Goal: Communication & Community: Participate in discussion

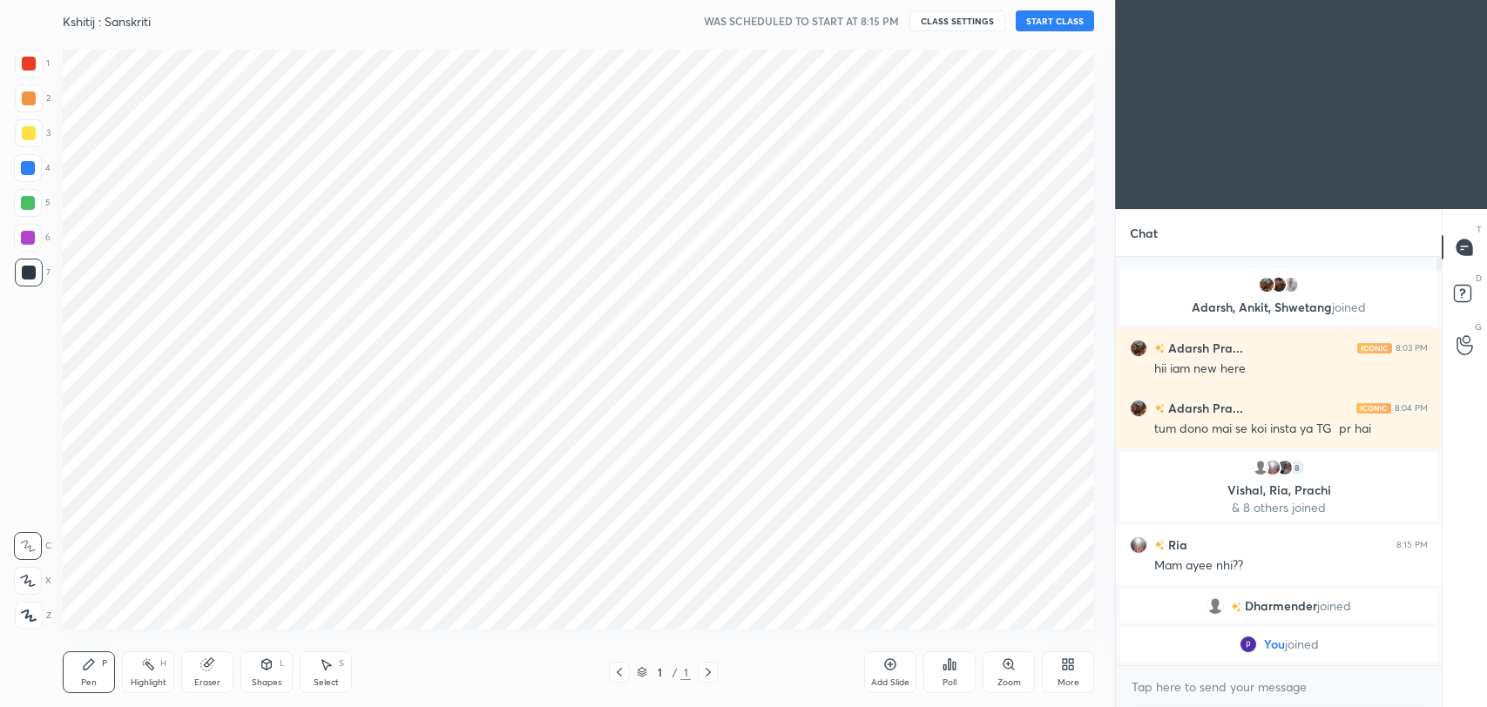
scroll to position [86495, 86045]
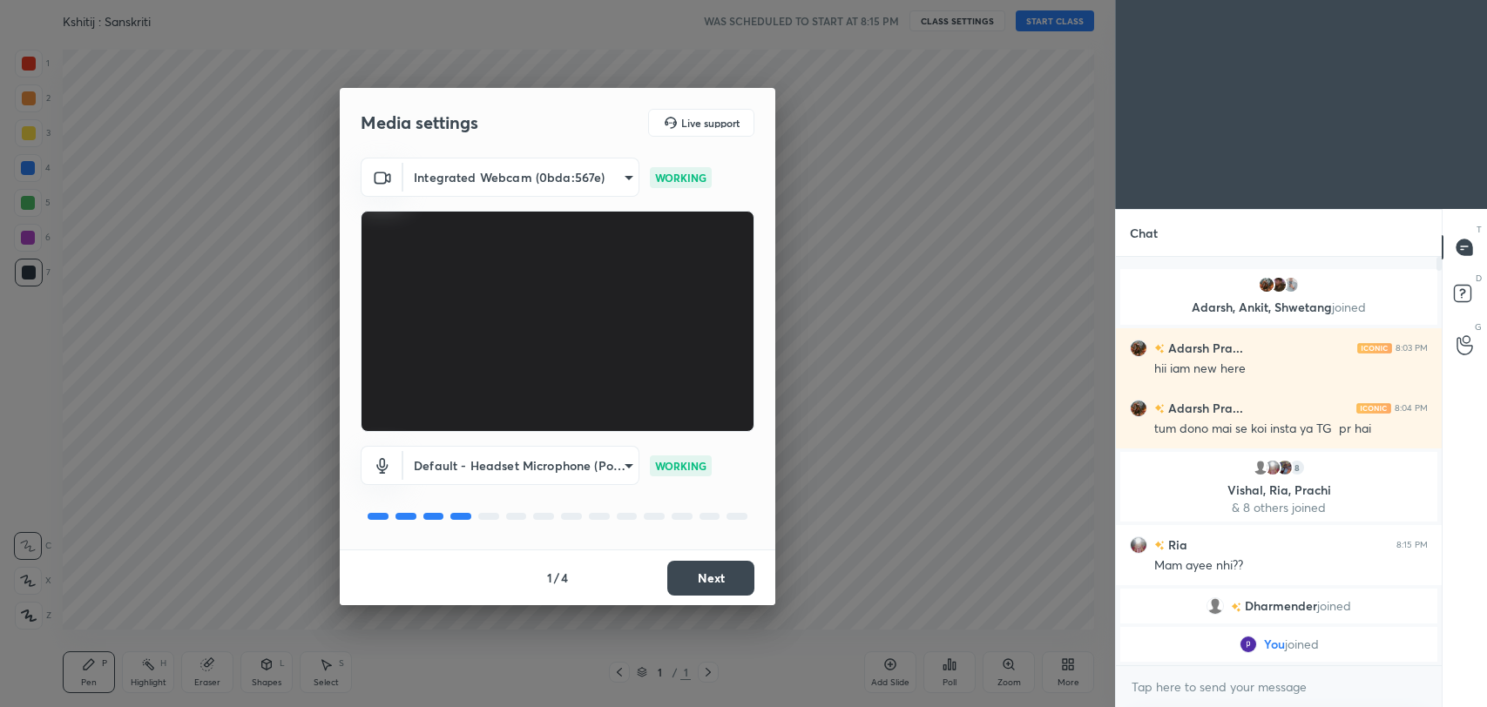
click at [719, 587] on button "Next" at bounding box center [710, 578] width 87 height 35
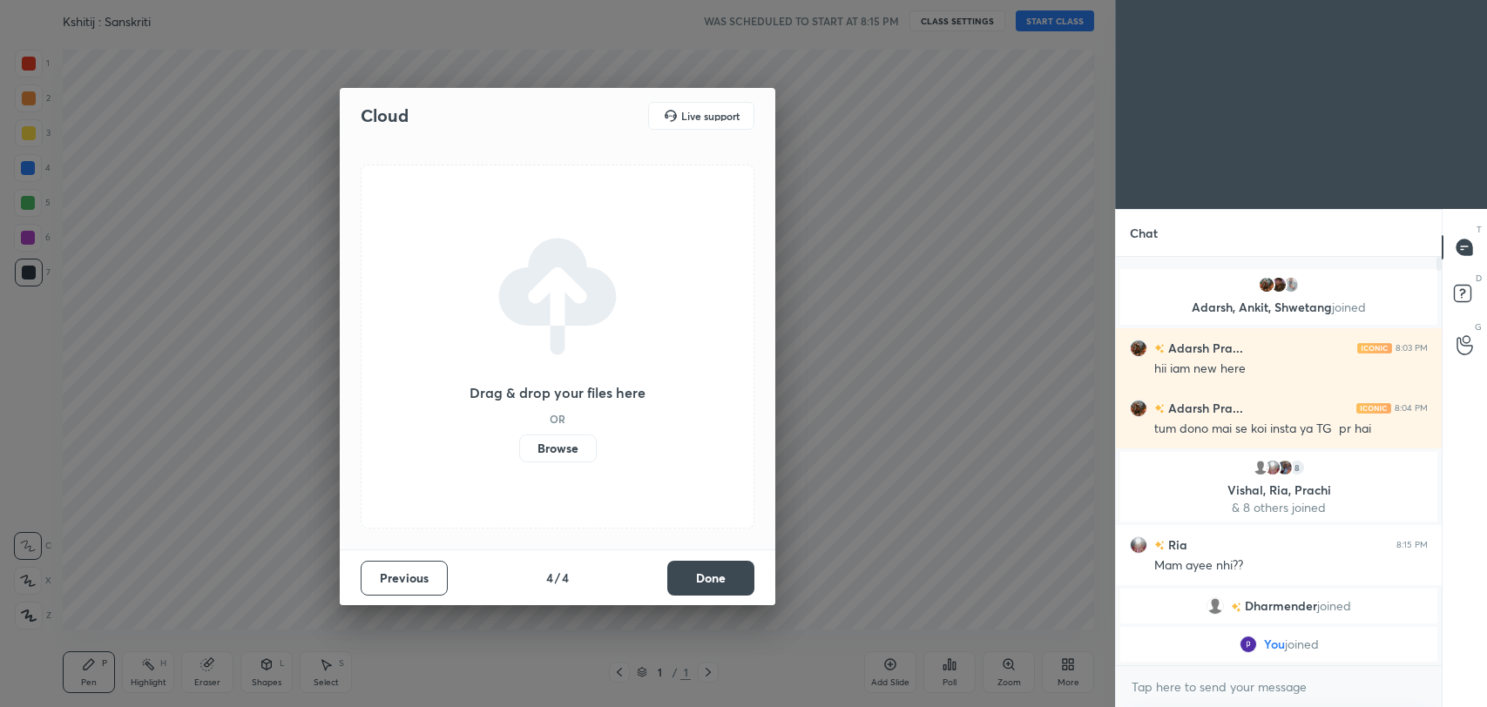
click at [719, 587] on button "Done" at bounding box center [710, 578] width 87 height 35
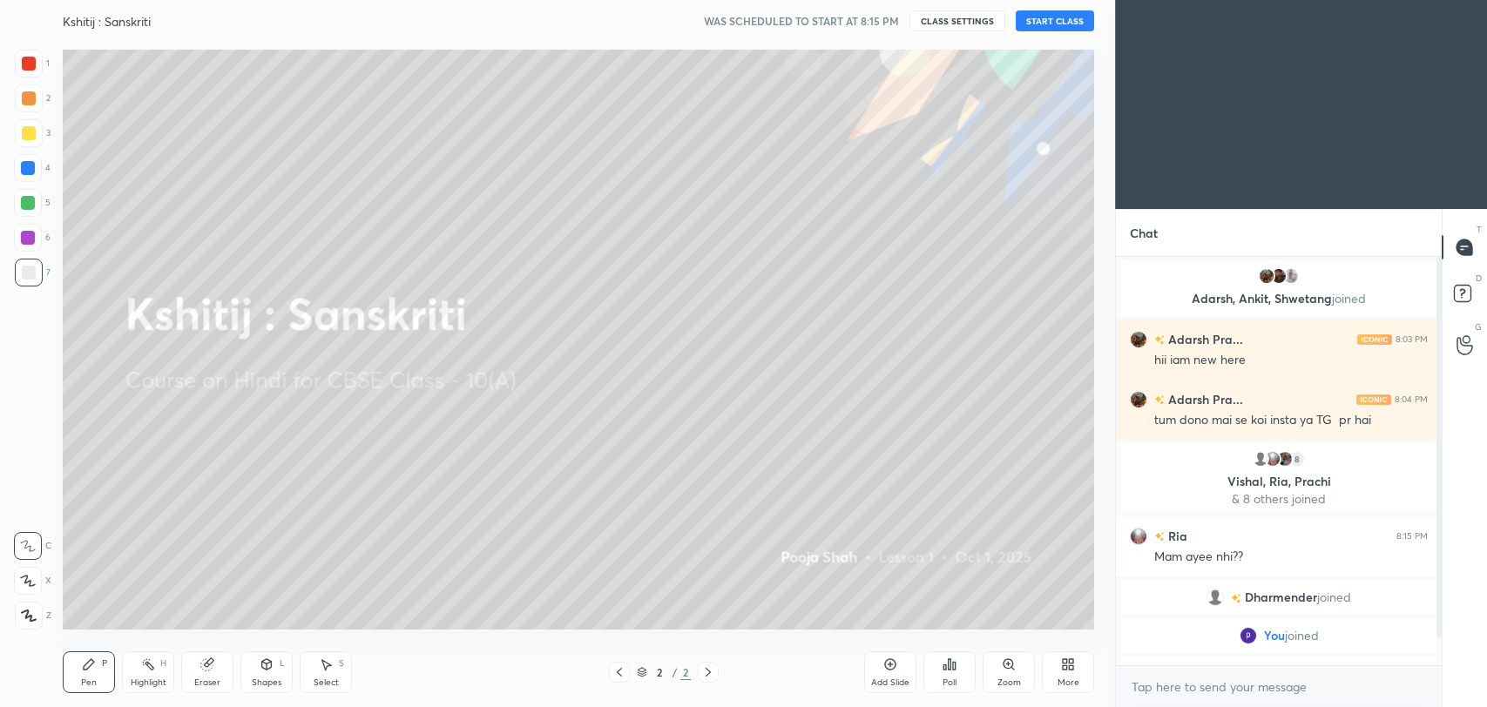
click at [1027, 13] on button "START CLASS" at bounding box center [1054, 20] width 78 height 21
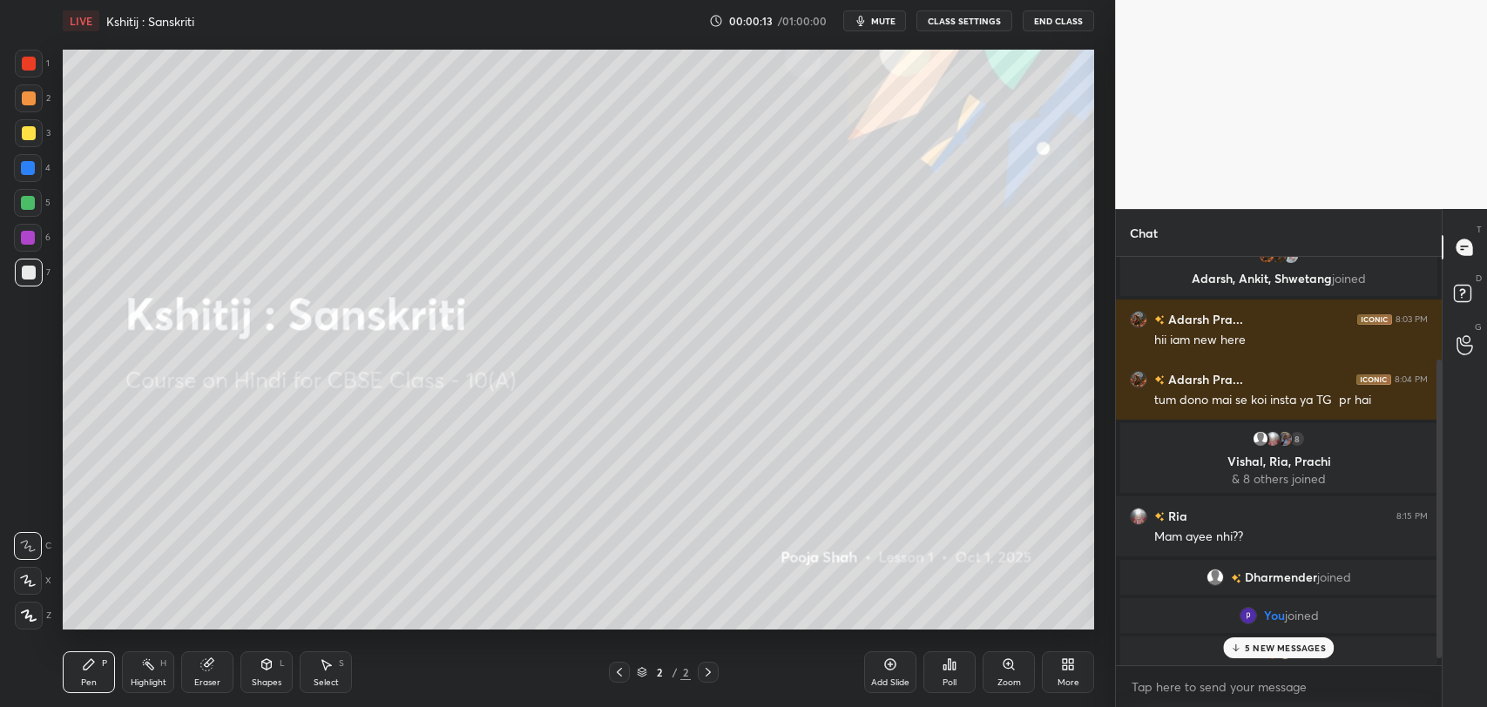
scroll to position [0, 0]
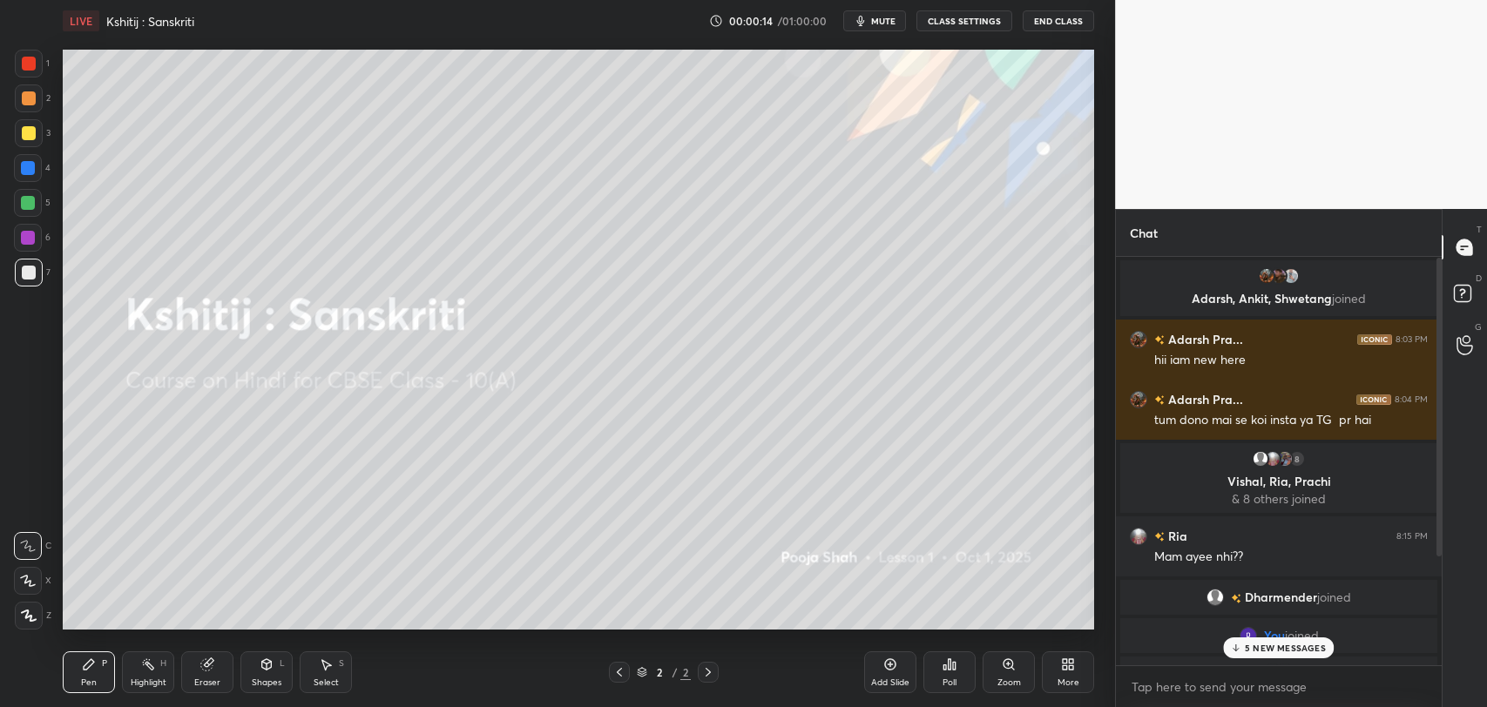
click at [1280, 645] on p "5 NEW MESSAGES" at bounding box center [1285, 648] width 81 height 10
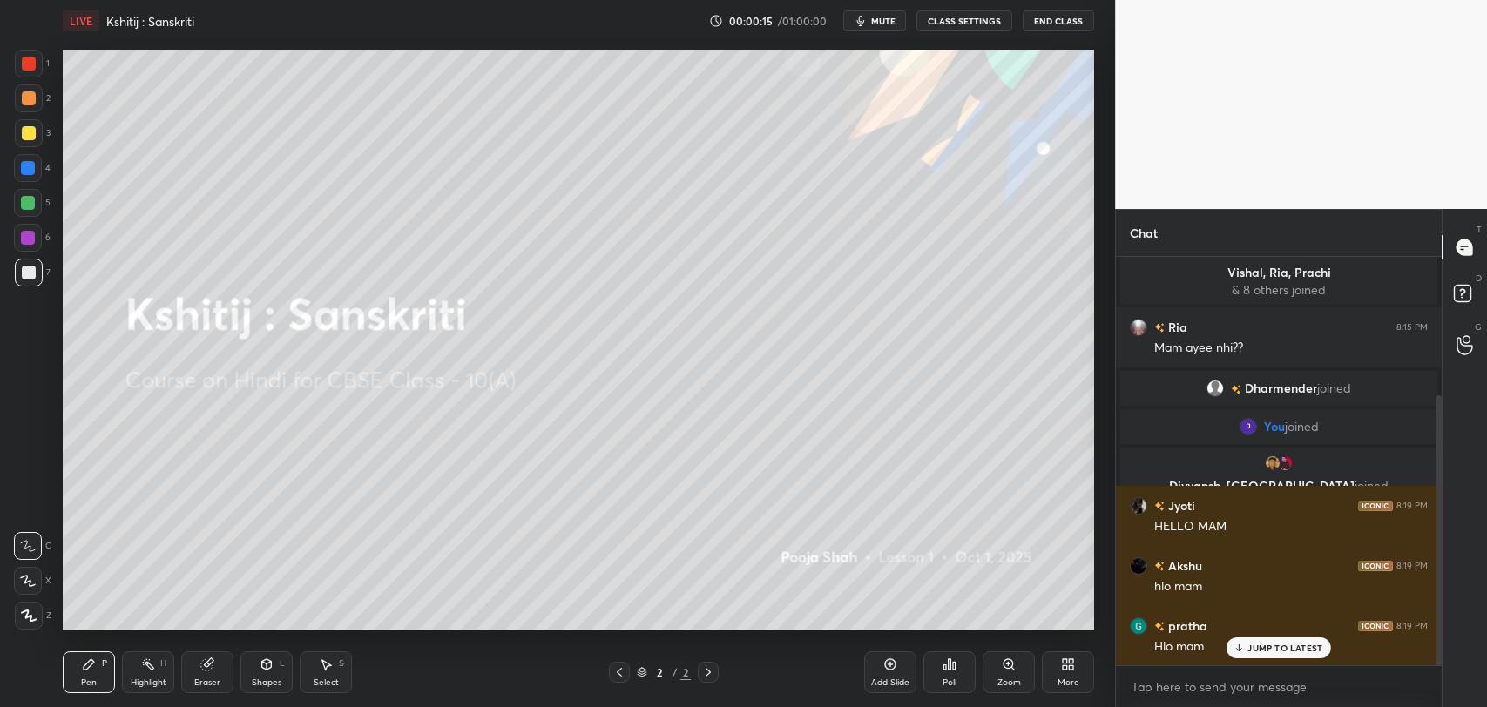
click at [1289, 645] on p "JUMP TO LATEST" at bounding box center [1284, 648] width 75 height 10
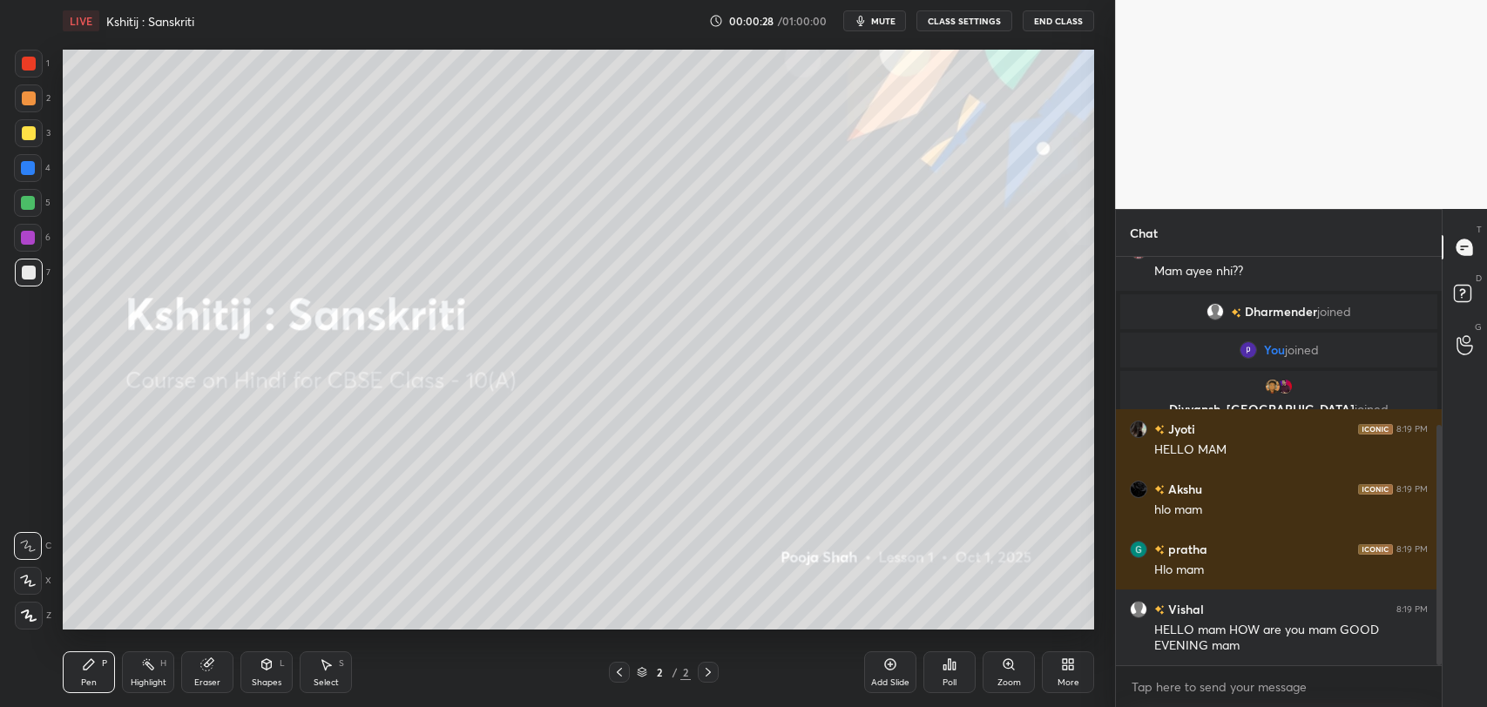
click at [1065, 681] on div "More" at bounding box center [1068, 682] width 22 height 9
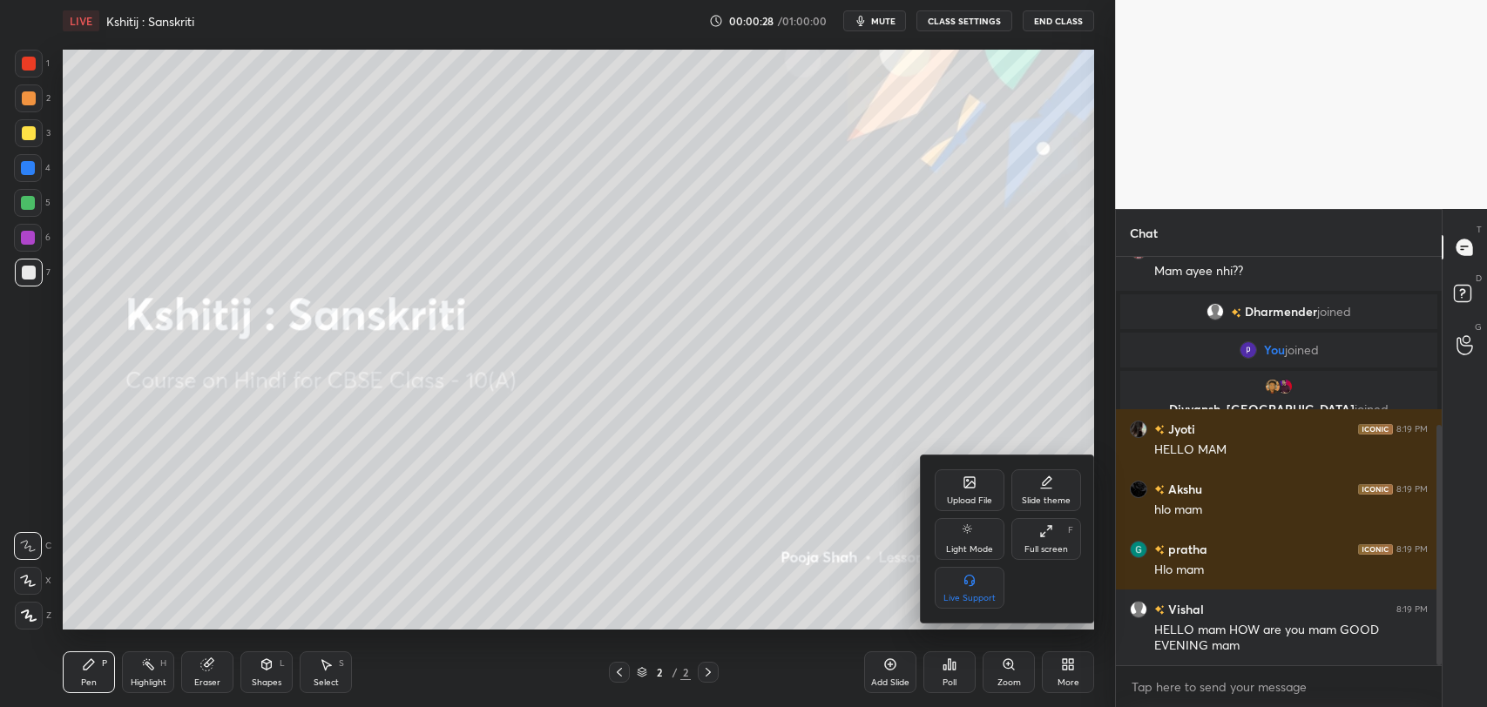
click at [948, 503] on div "Upload File" at bounding box center [969, 500] width 45 height 9
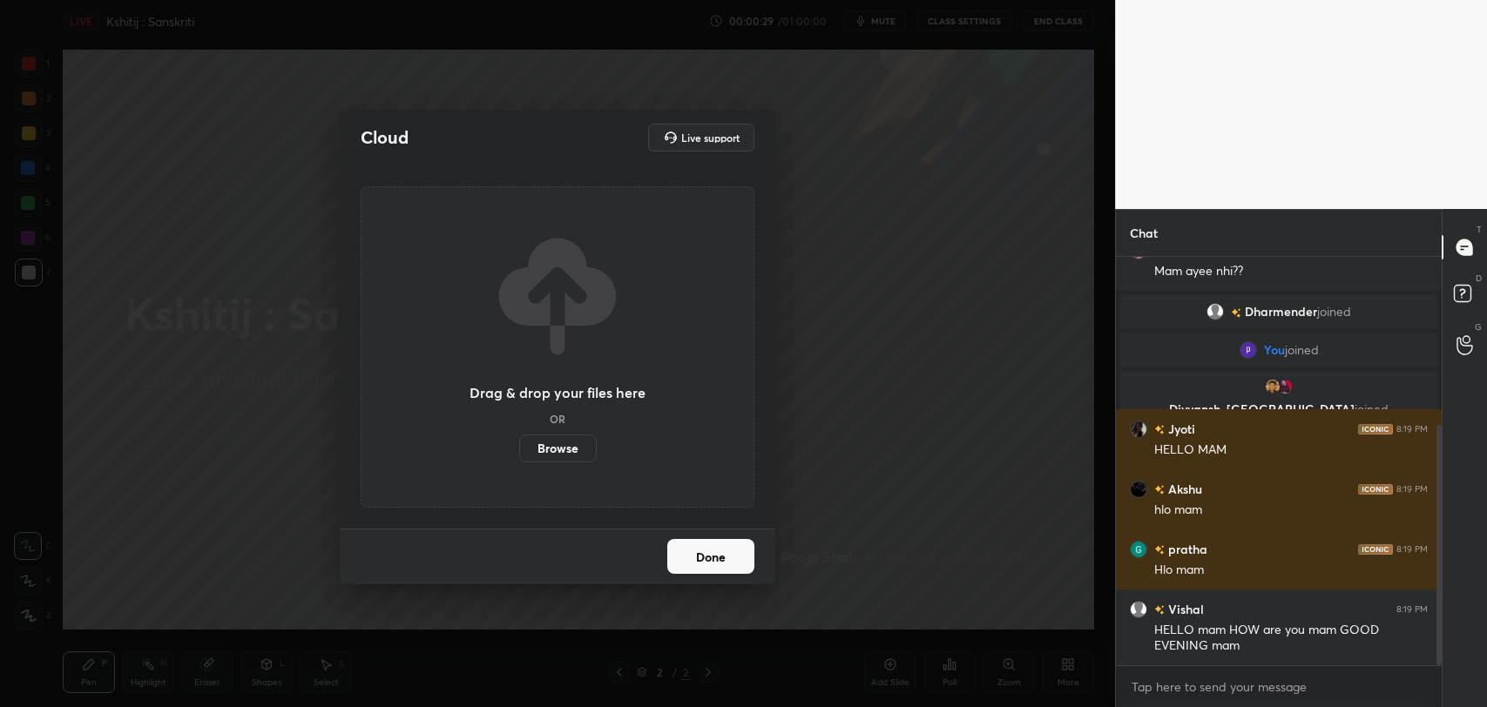
click at [546, 451] on label "Browse" at bounding box center [558, 449] width 78 height 28
click at [519, 451] on input "Browse" at bounding box center [519, 449] width 0 height 28
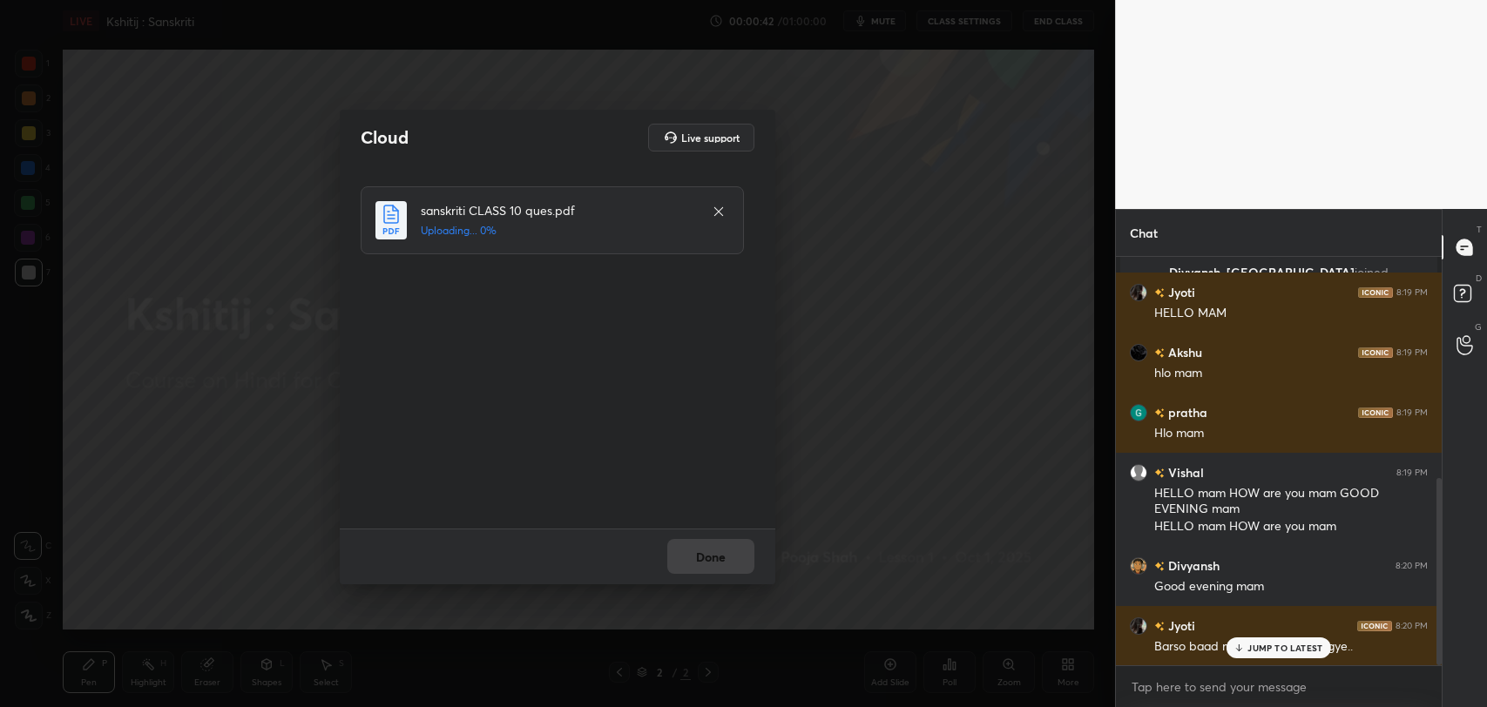
scroll to position [482, 0]
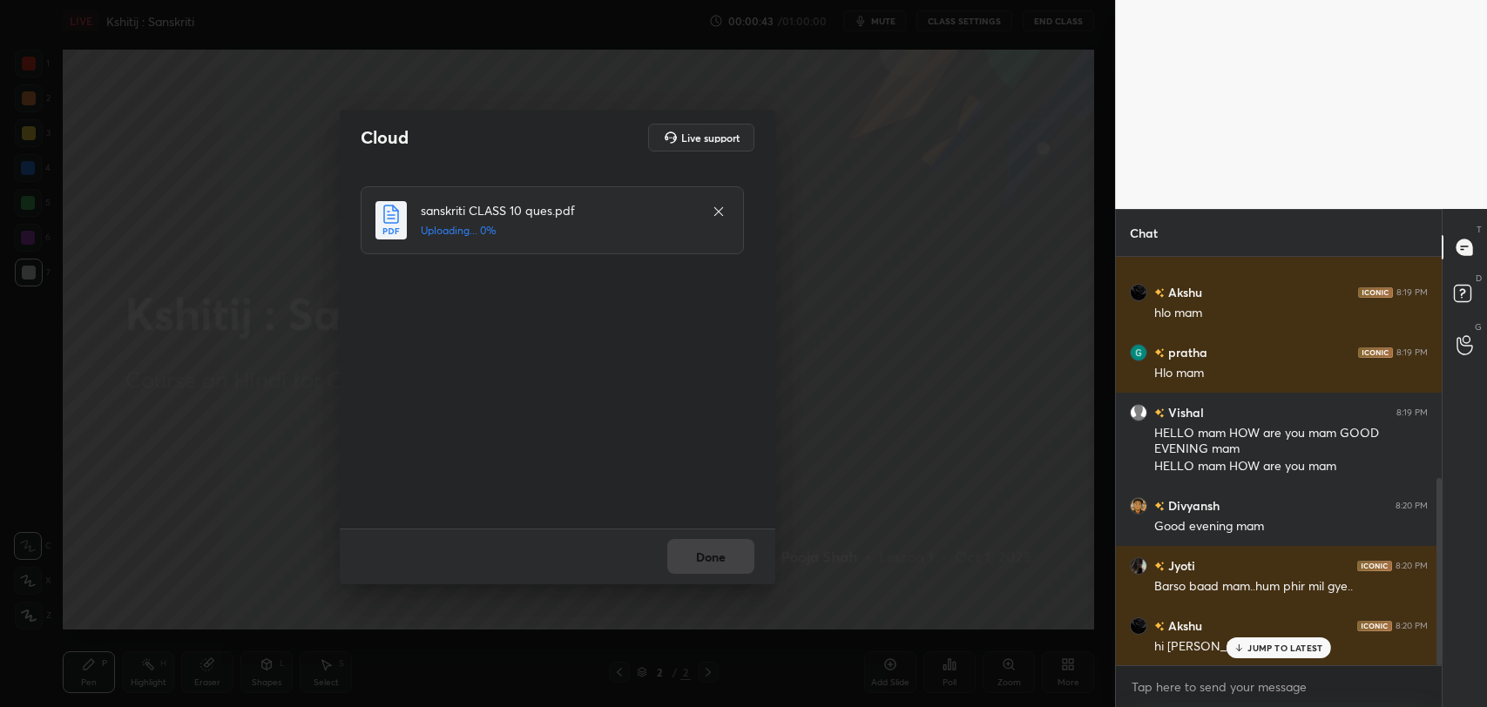
click at [1303, 646] on p "JUMP TO LATEST" at bounding box center [1284, 648] width 75 height 10
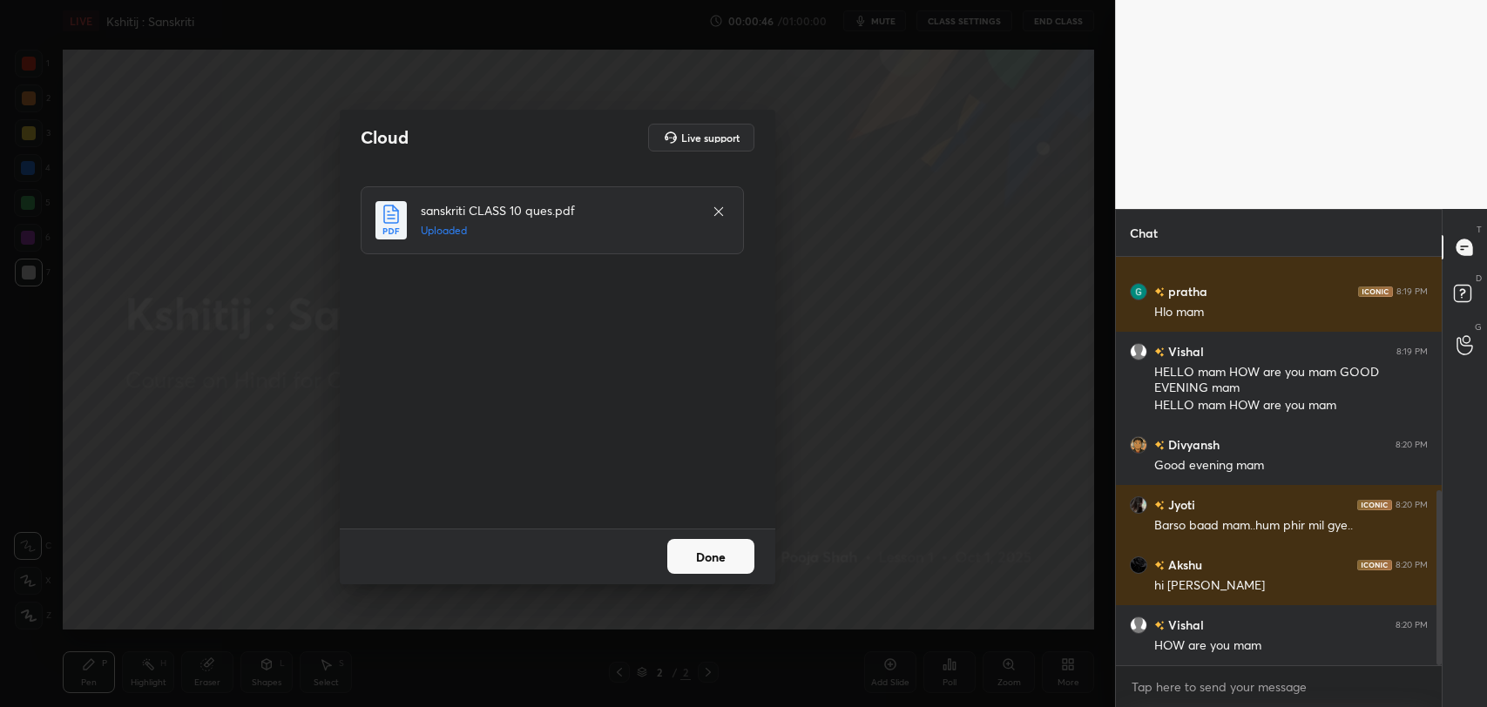
click at [721, 559] on button "Done" at bounding box center [710, 556] width 87 height 35
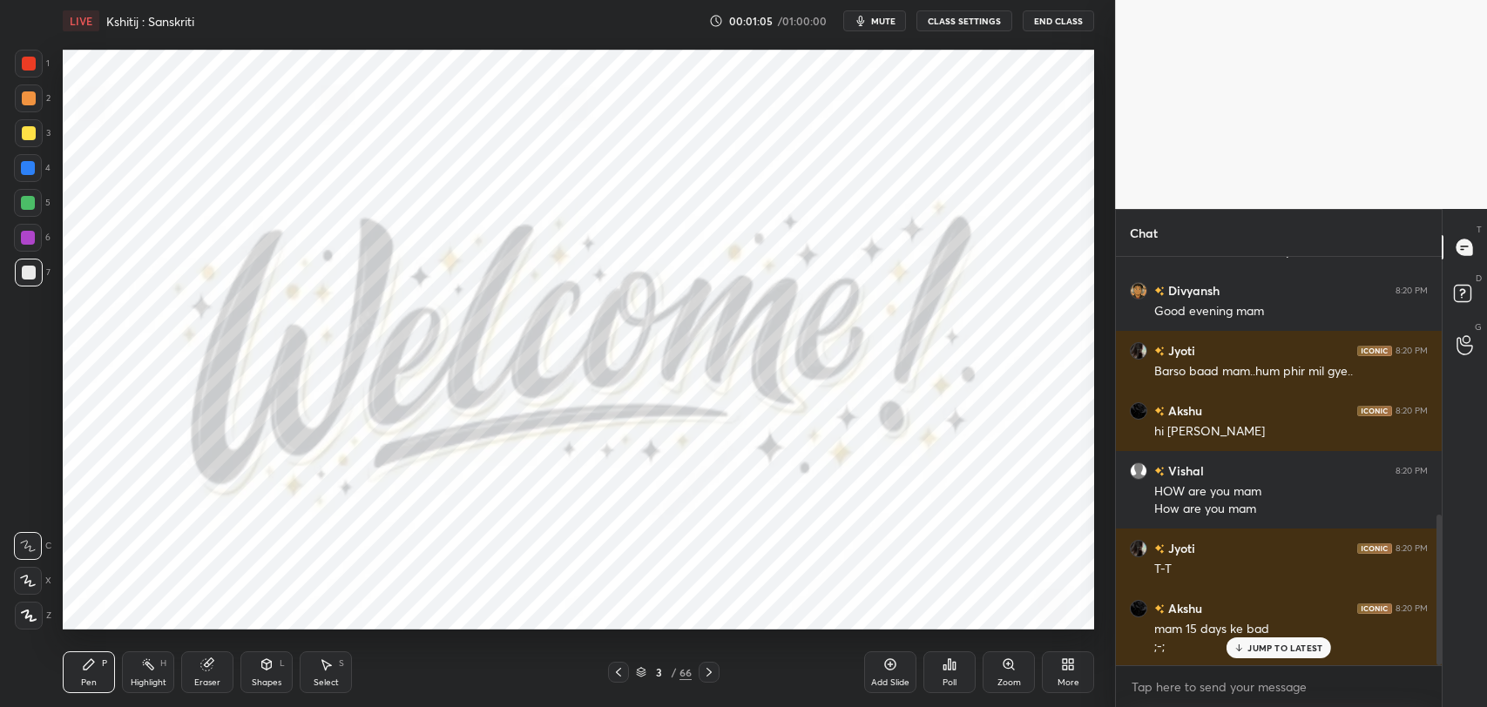
scroll to position [759, 0]
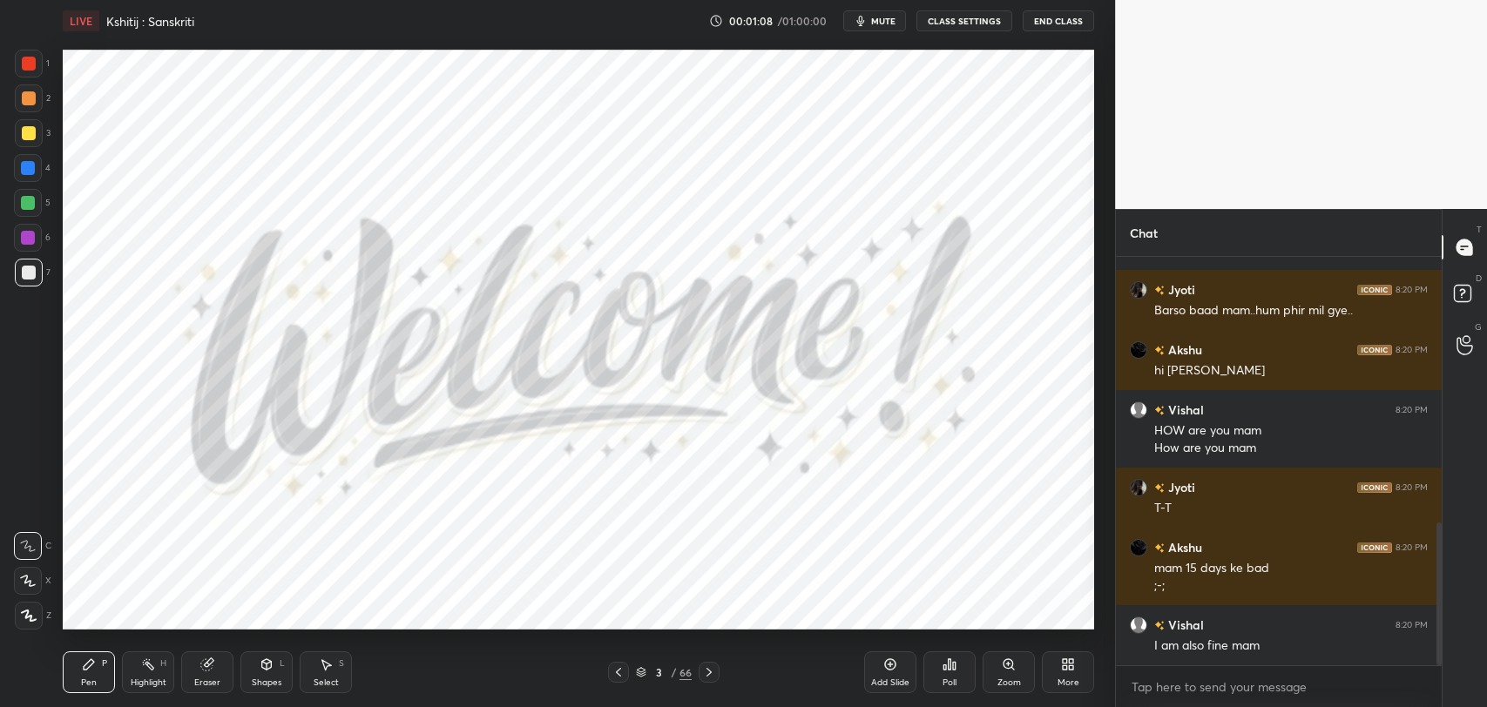
click at [32, 66] on div at bounding box center [29, 64] width 14 height 14
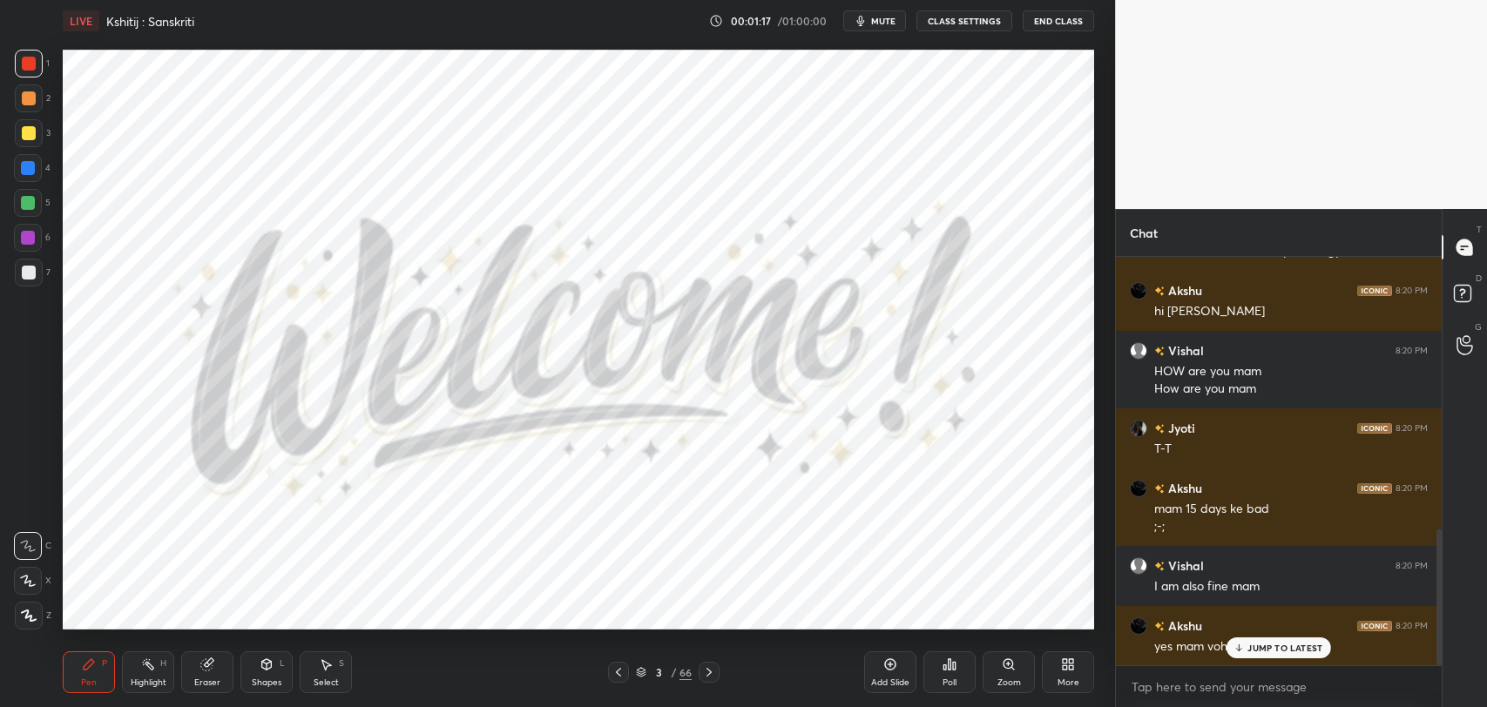
click at [1257, 647] on p "JUMP TO LATEST" at bounding box center [1284, 648] width 75 height 10
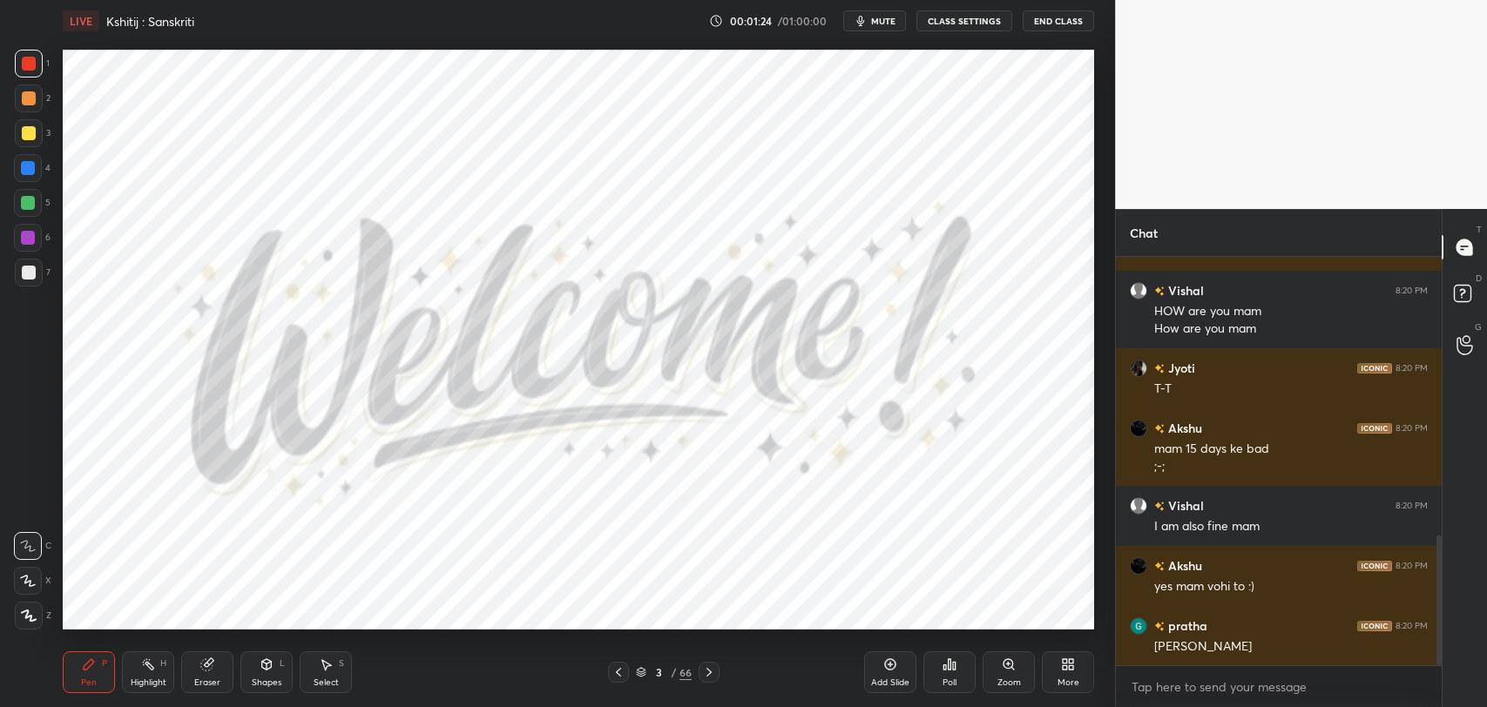
scroll to position [938, 0]
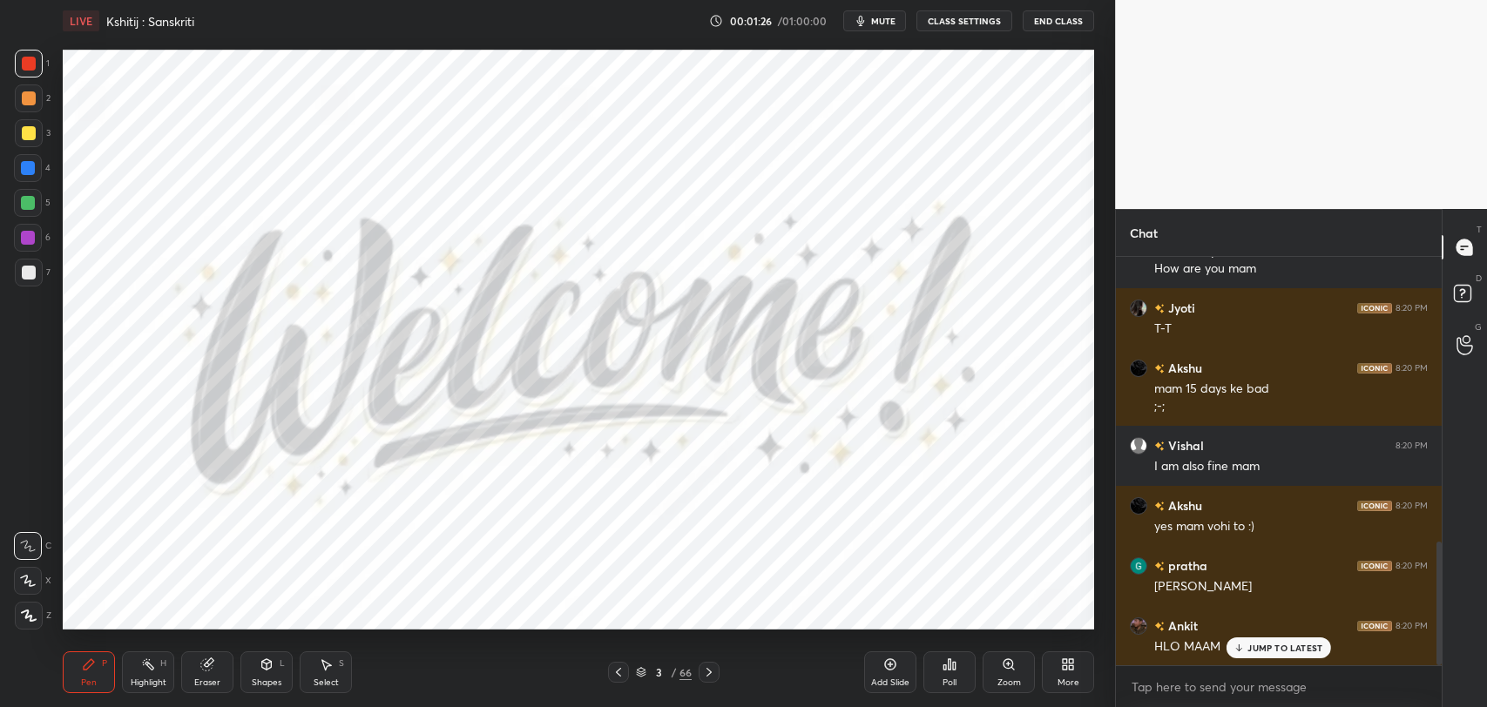
click at [1240, 651] on icon at bounding box center [1238, 648] width 11 height 10
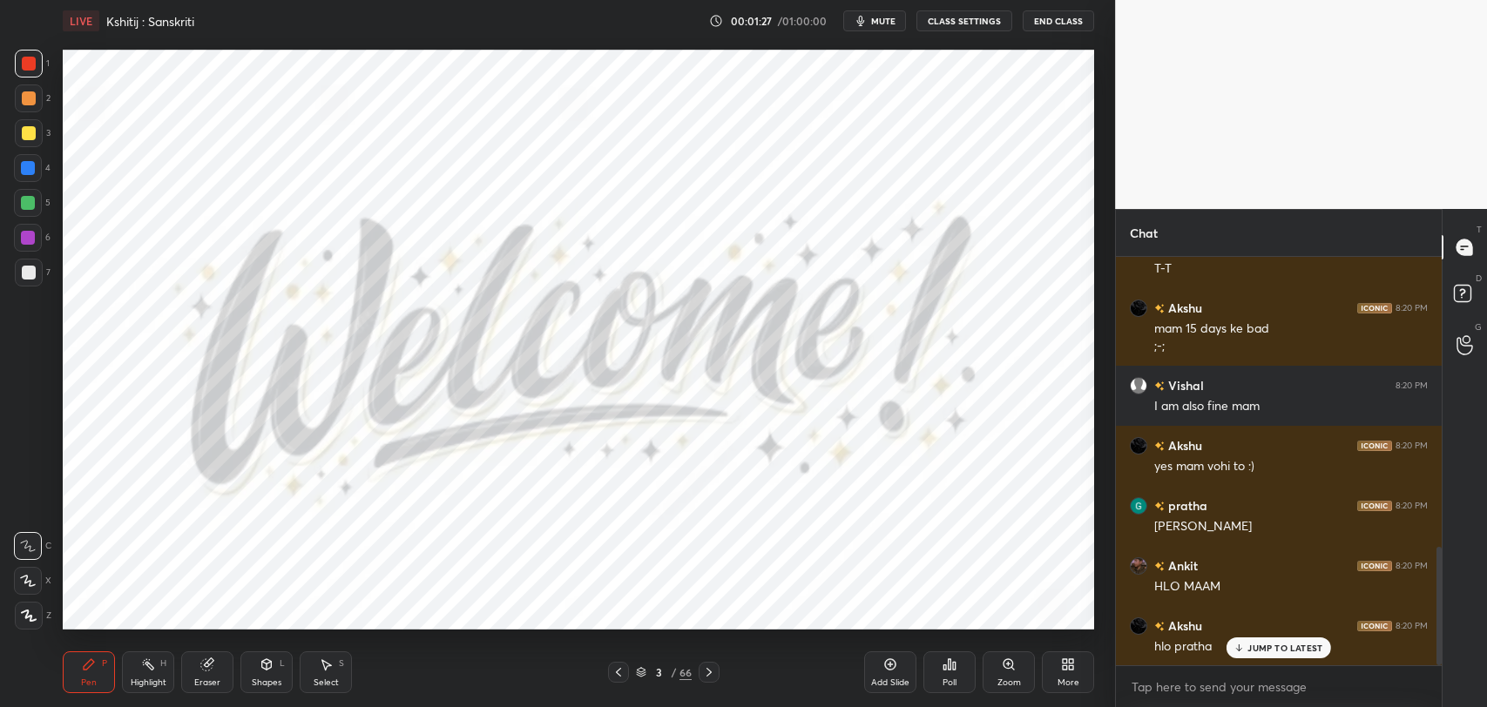
drag, startPoint x: 1238, startPoint y: 643, endPoint x: 1226, endPoint y: 647, distance: 12.9
click at [1240, 644] on div "You joined [PERSON_NAME], [PERSON_NAME] joined Jyoti 8:19 PM HELLO MAM [PERSON_…" at bounding box center [1279, 461] width 326 height 408
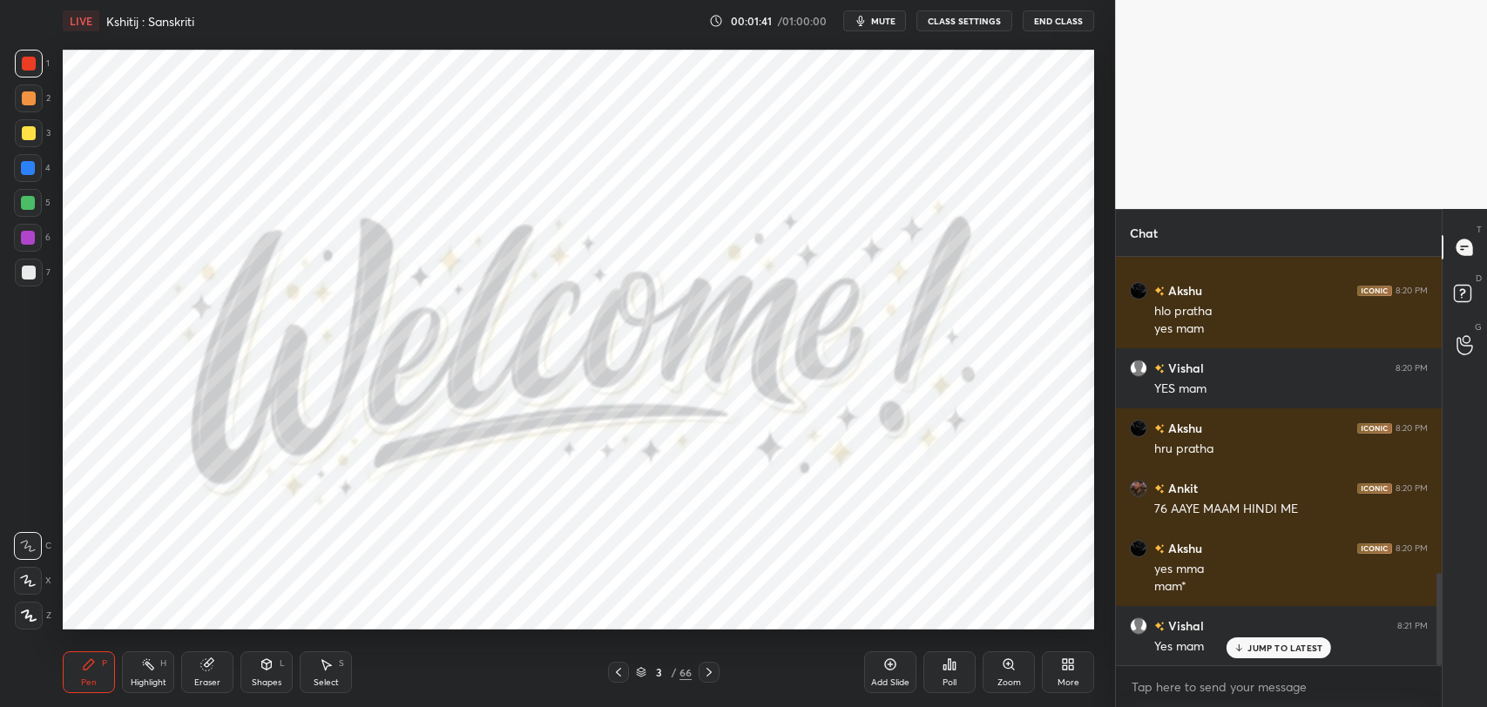
scroll to position [1393, 0]
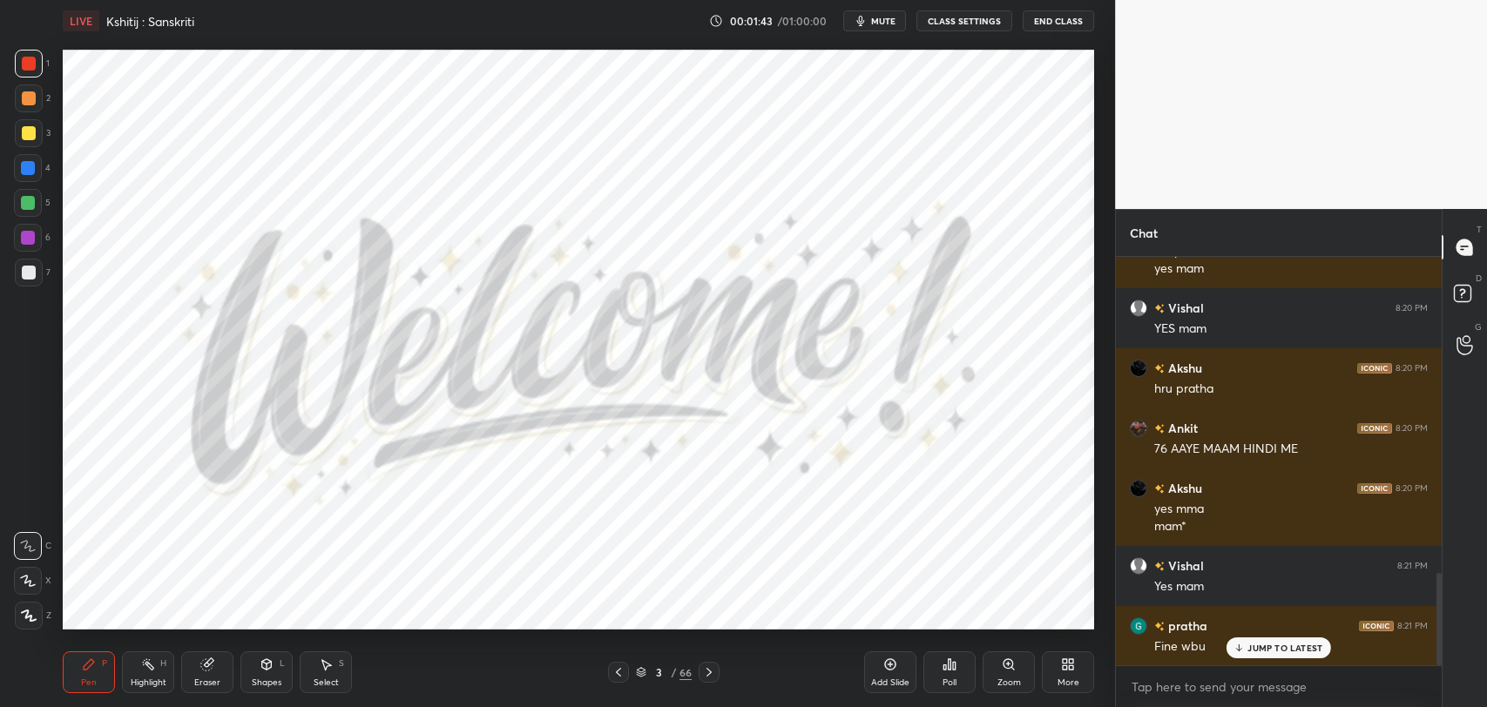
click at [209, 672] on div "Eraser" at bounding box center [207, 672] width 52 height 42
click at [32, 574] on icon at bounding box center [28, 581] width 14 height 15
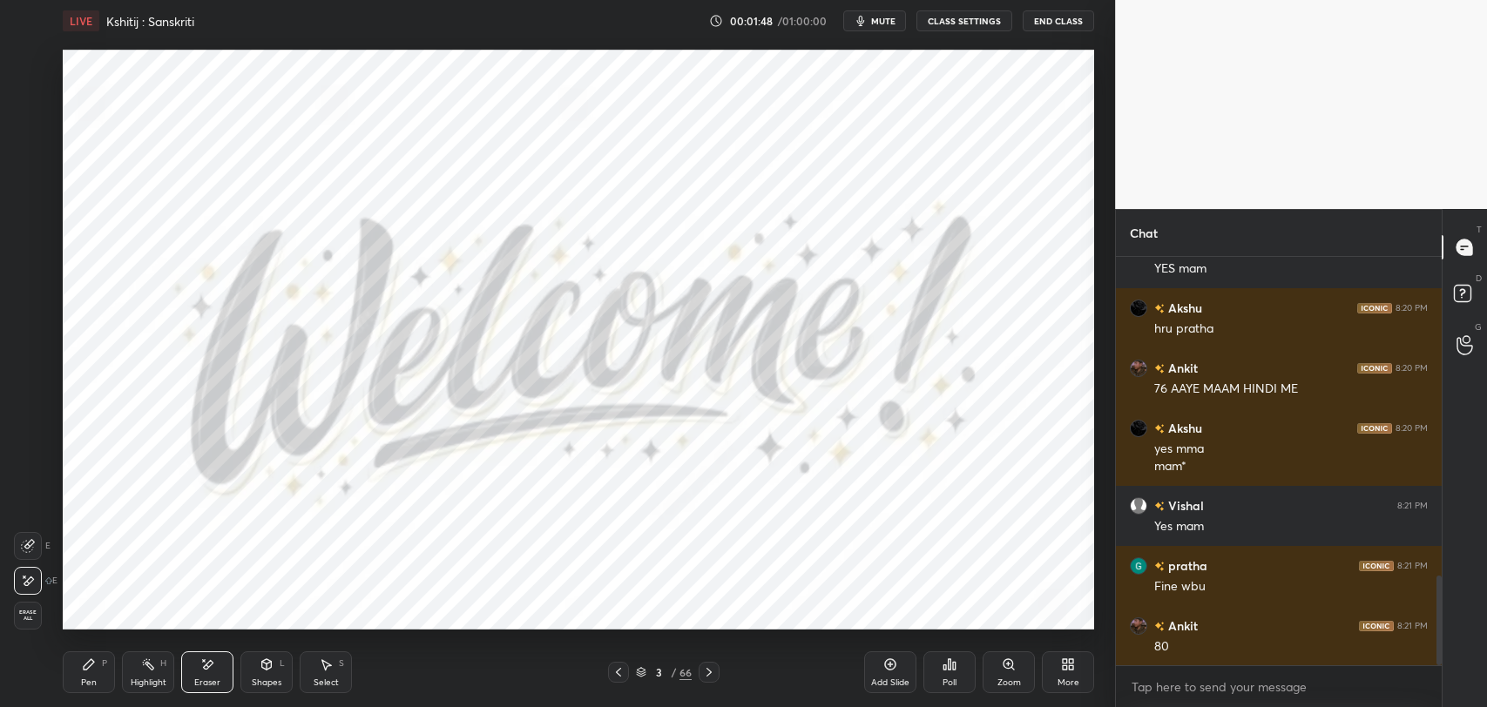
click at [89, 668] on icon at bounding box center [89, 665] width 14 height 14
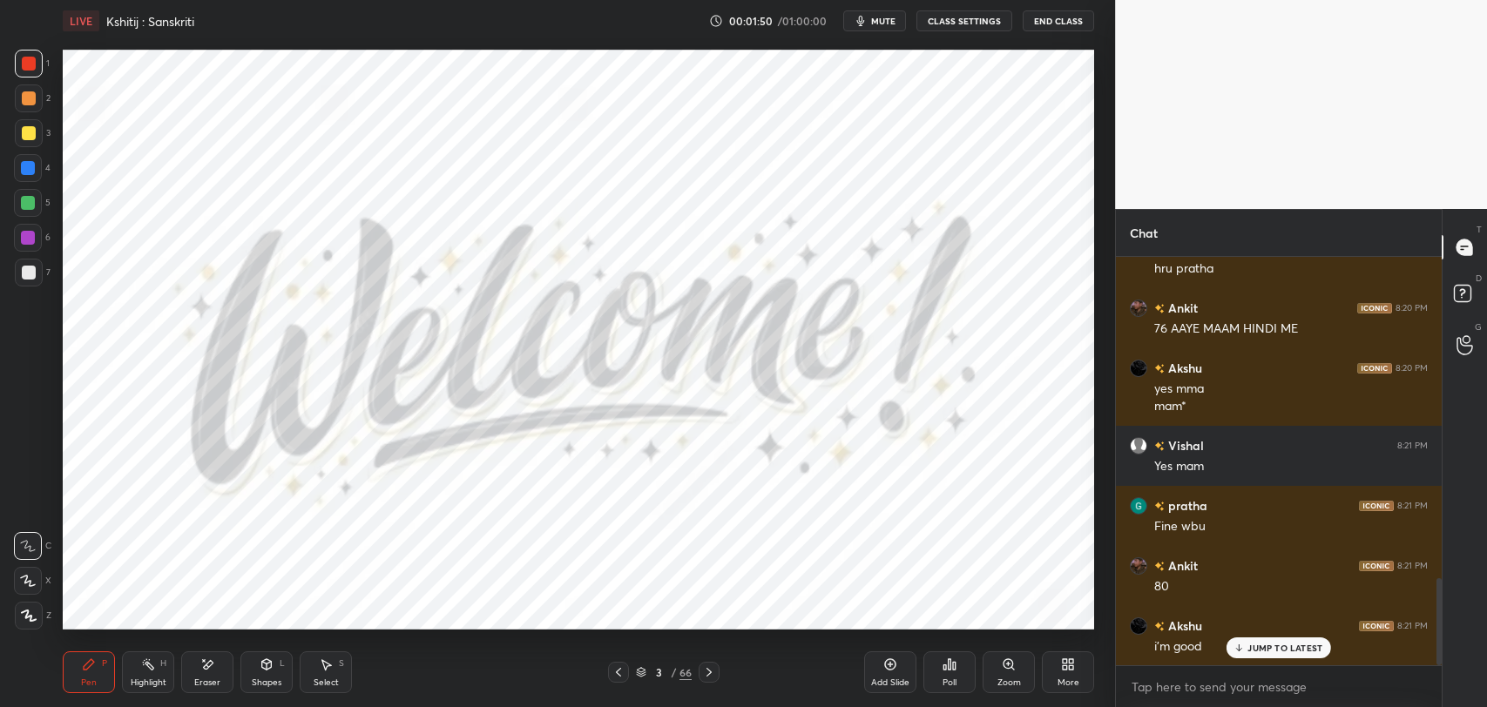
click at [1265, 650] on p "JUMP TO LATEST" at bounding box center [1284, 648] width 75 height 10
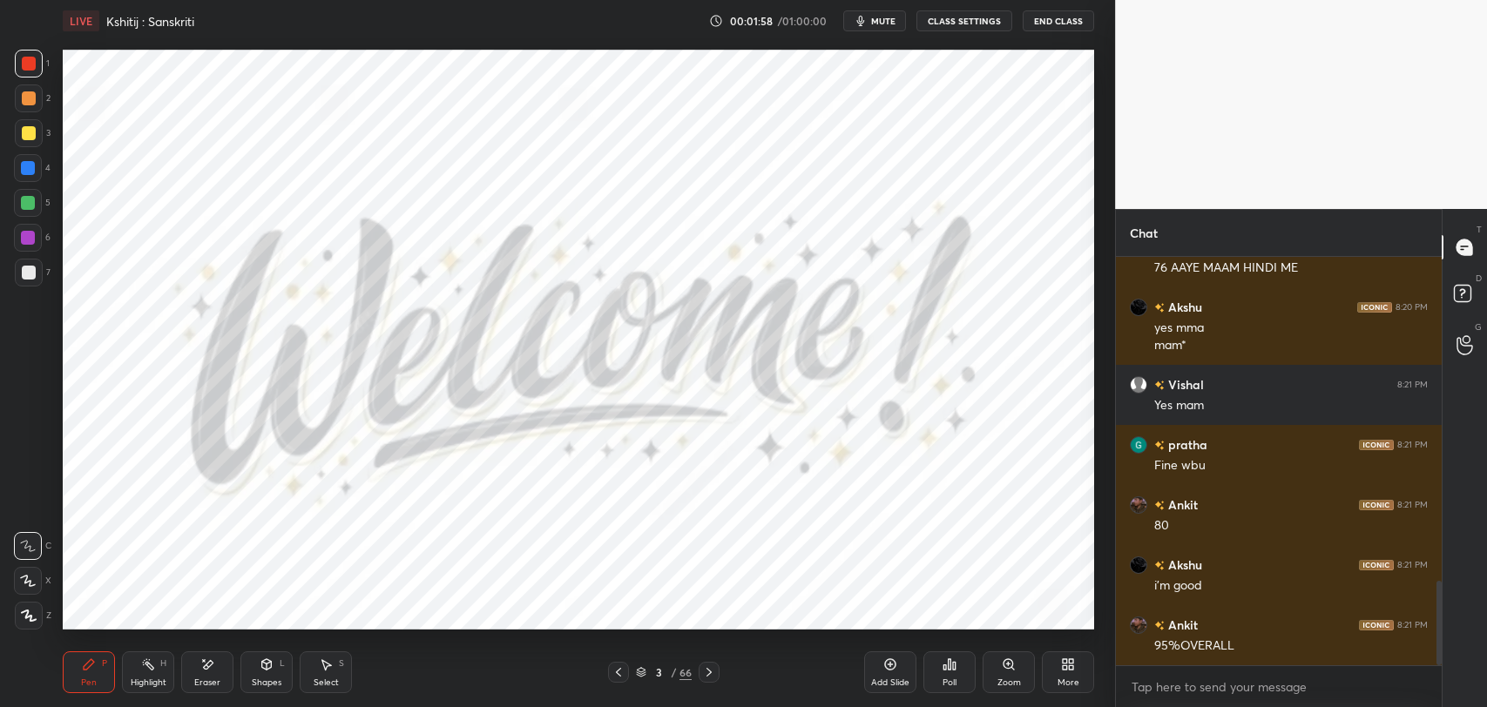
scroll to position [1634, 0]
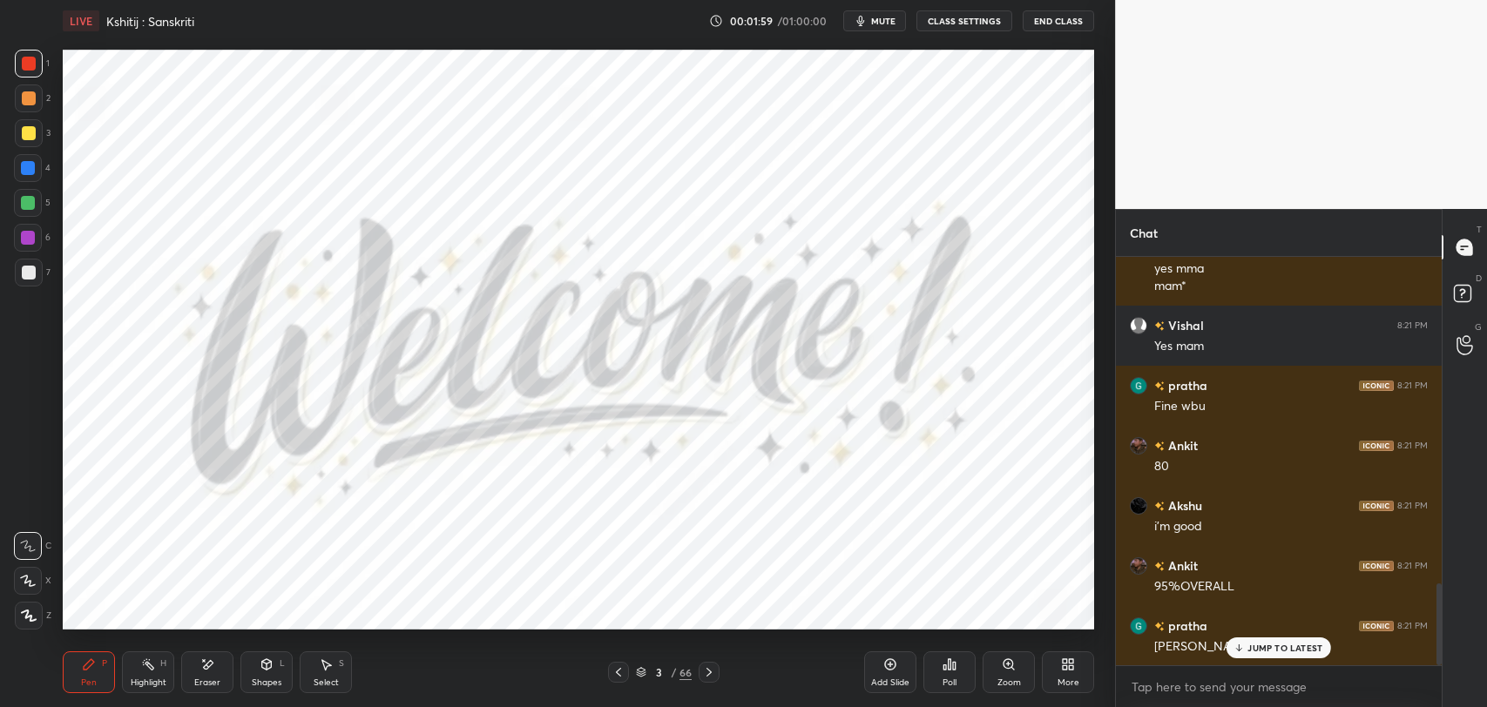
click at [1296, 639] on div "JUMP TO LATEST" at bounding box center [1278, 648] width 105 height 21
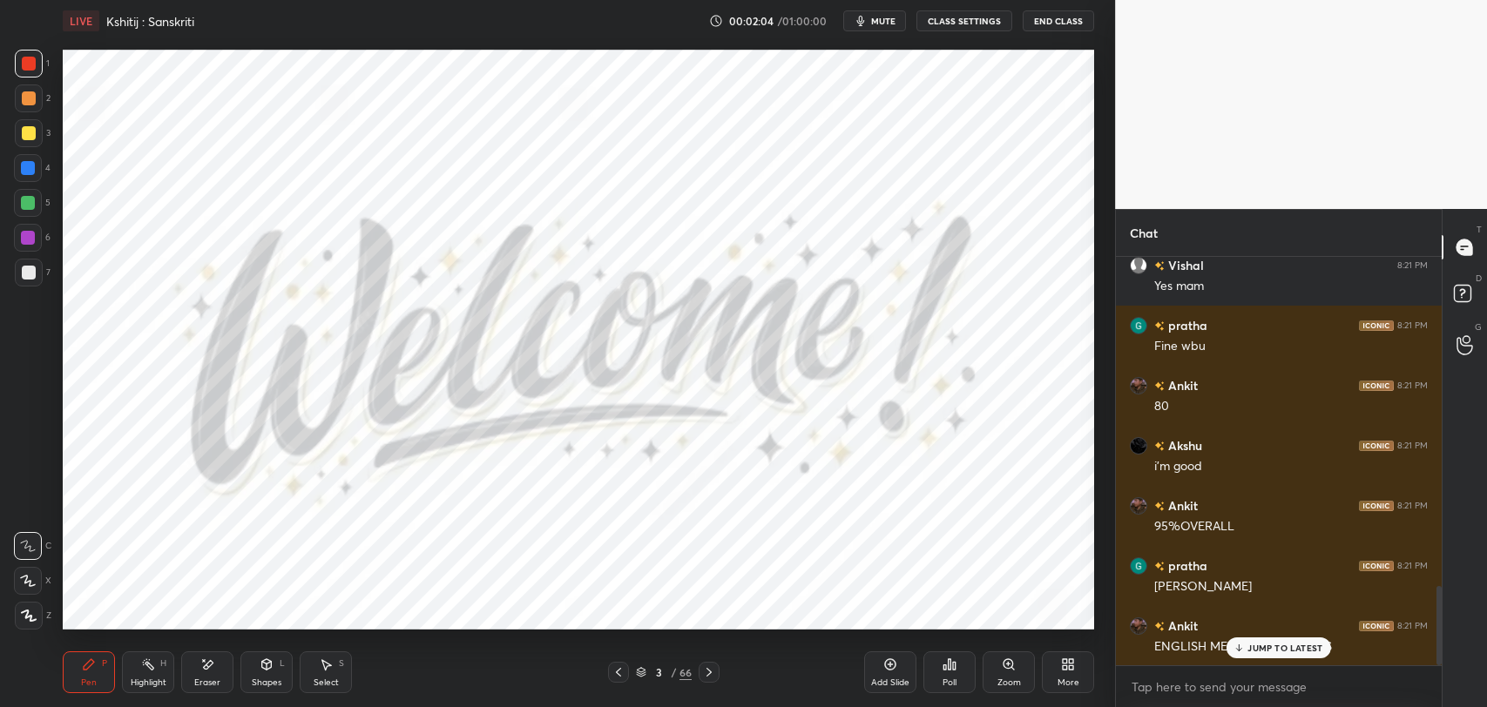
click at [1259, 641] on div "JUMP TO LATEST" at bounding box center [1278, 648] width 105 height 21
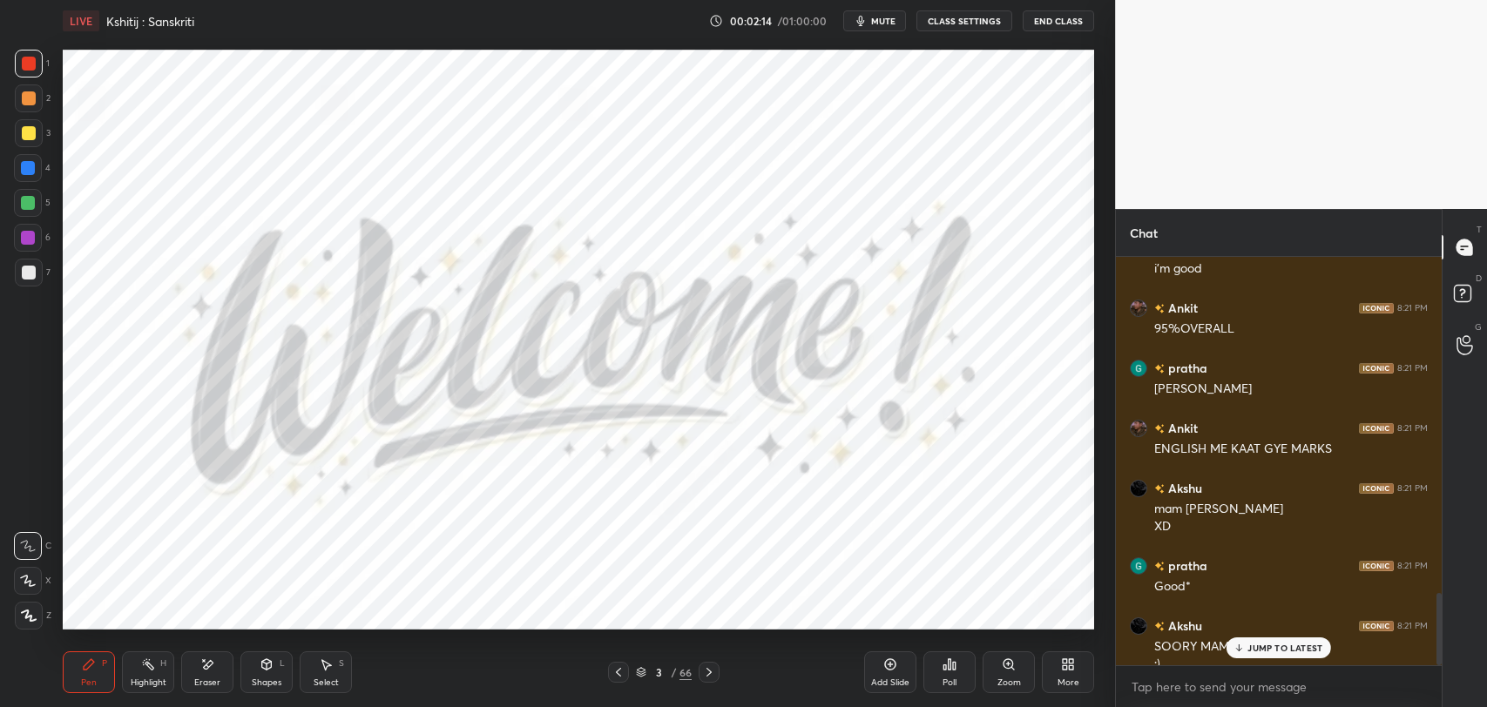
scroll to position [1909, 0]
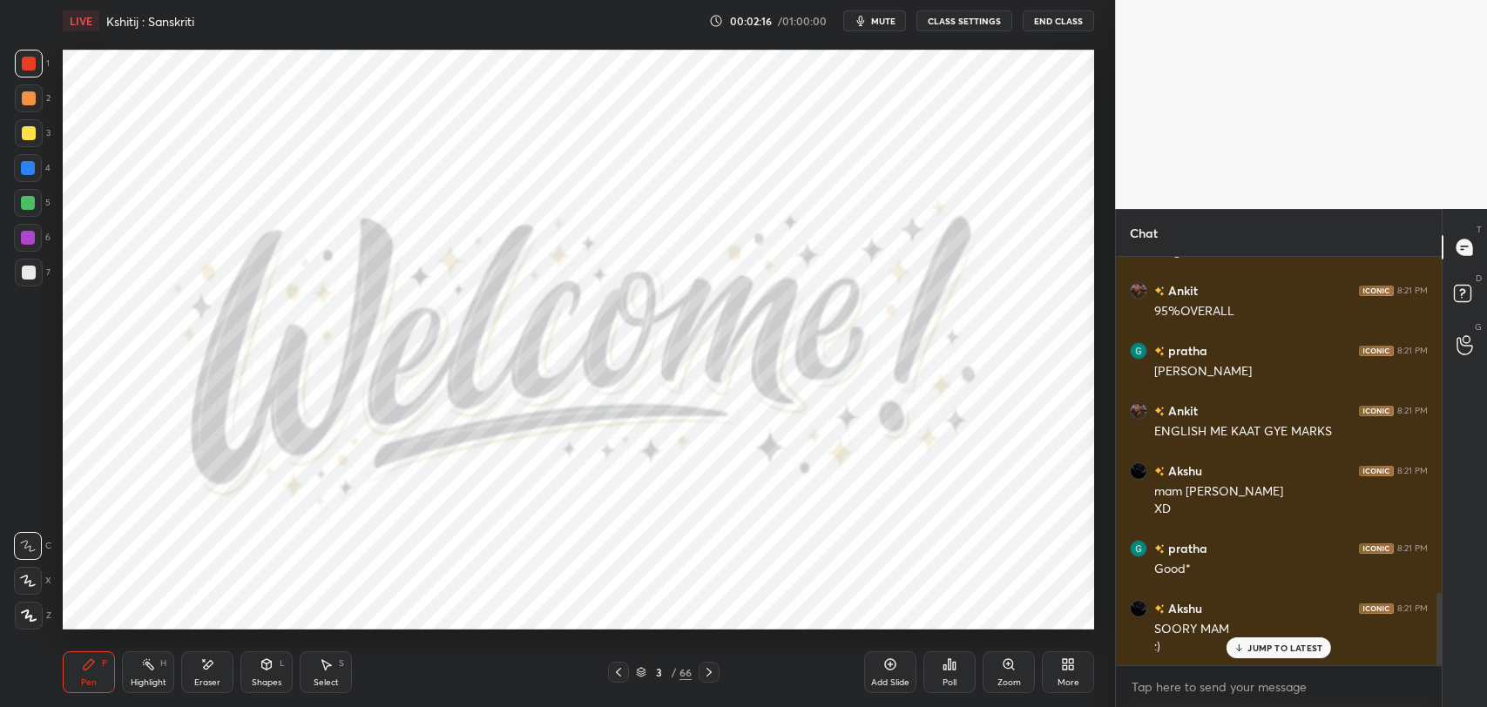
click at [1285, 657] on div "JUMP TO LATEST" at bounding box center [1278, 648] width 105 height 21
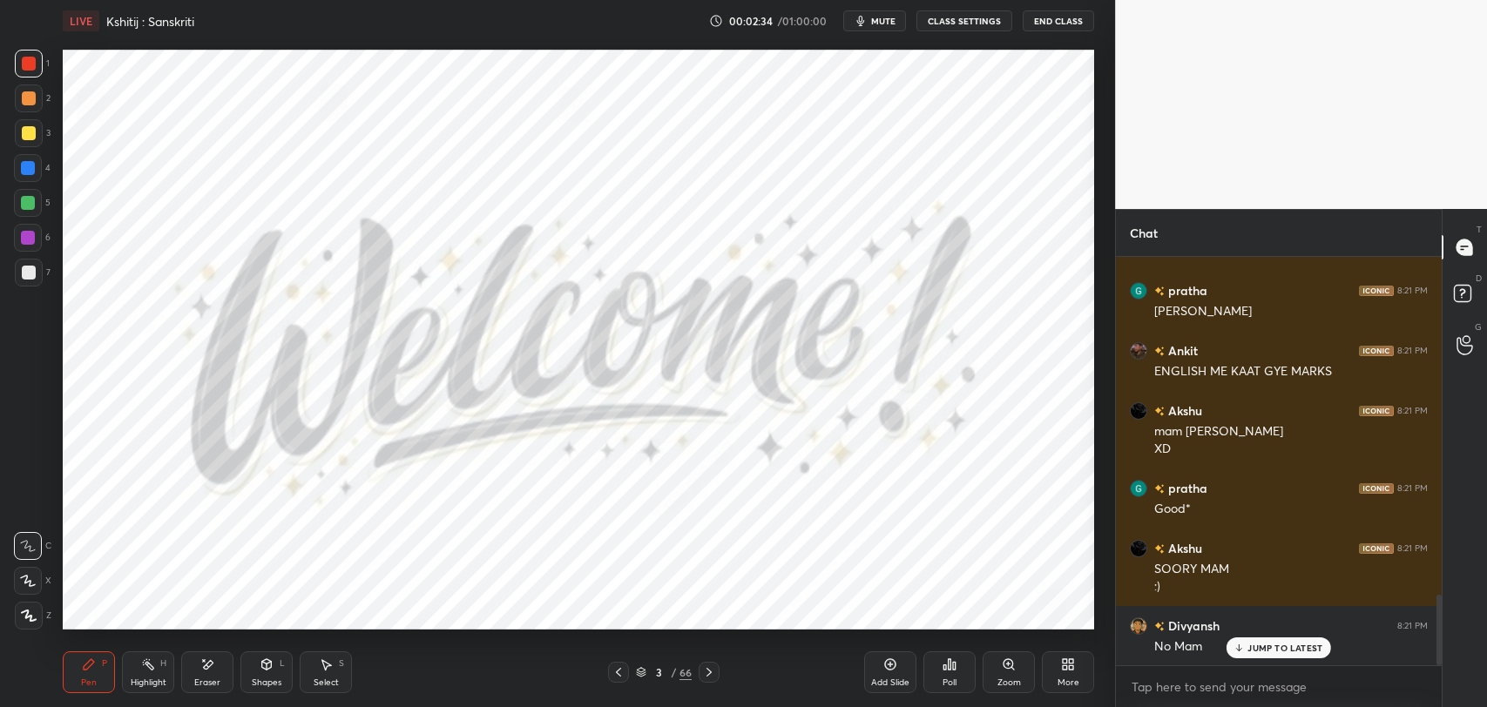
click at [202, 673] on div "Eraser" at bounding box center [207, 672] width 52 height 42
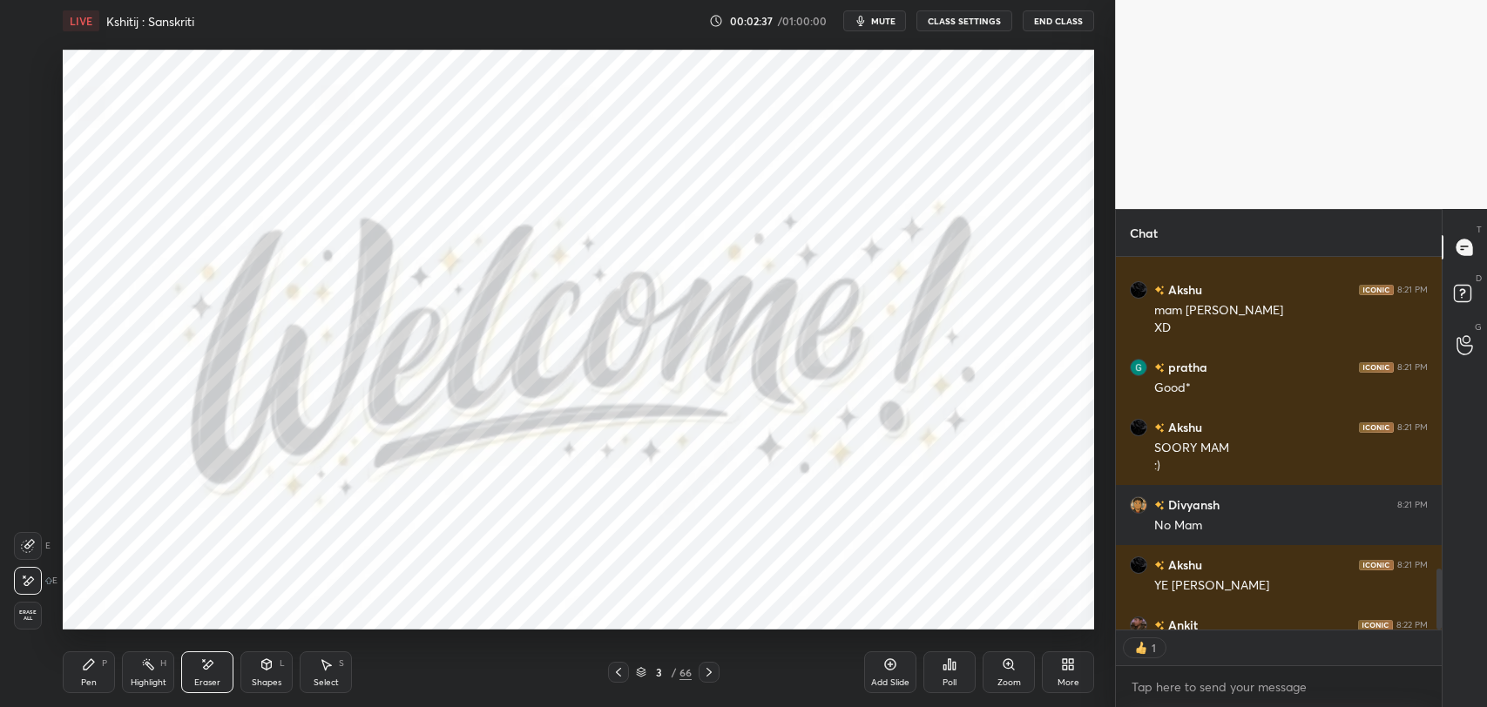
scroll to position [6, 5]
click at [86, 675] on div "Pen P" at bounding box center [89, 672] width 52 height 42
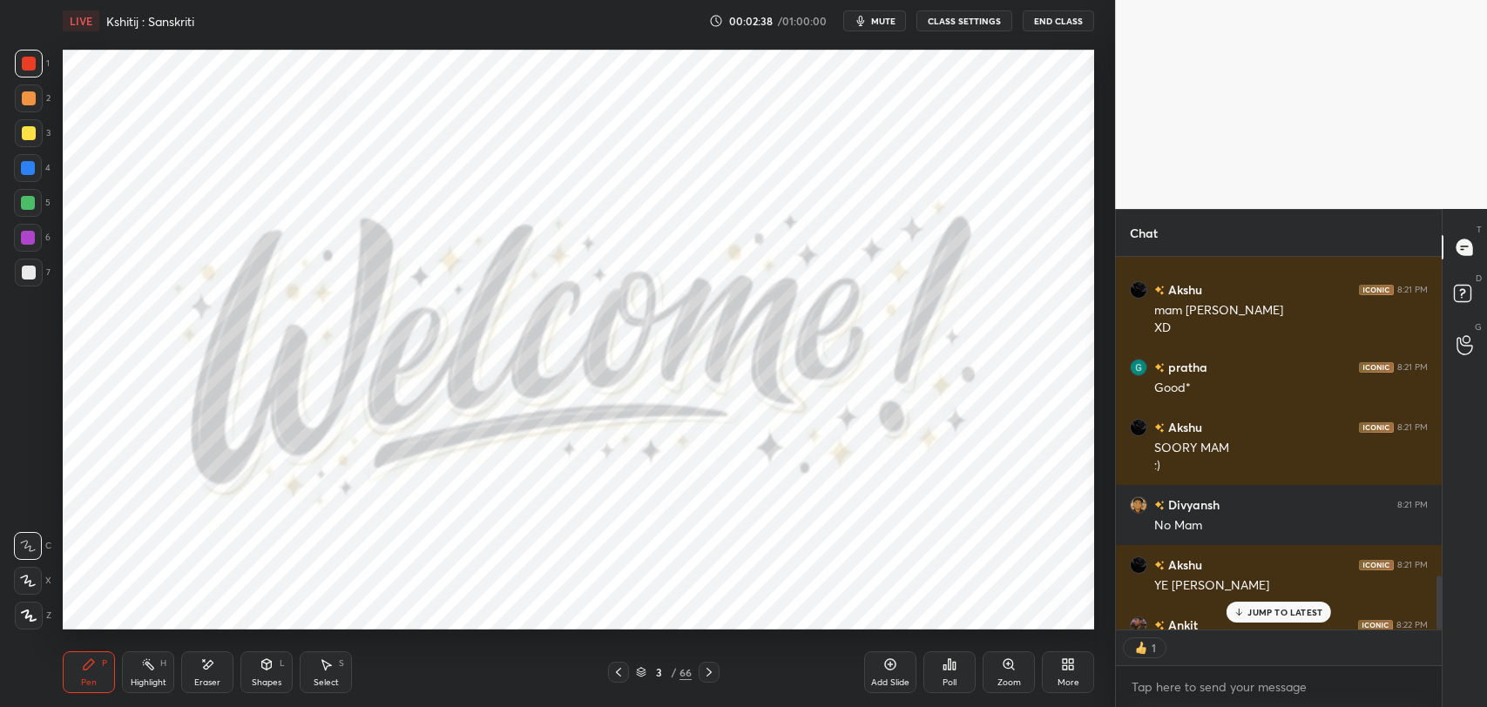
scroll to position [2185, 0]
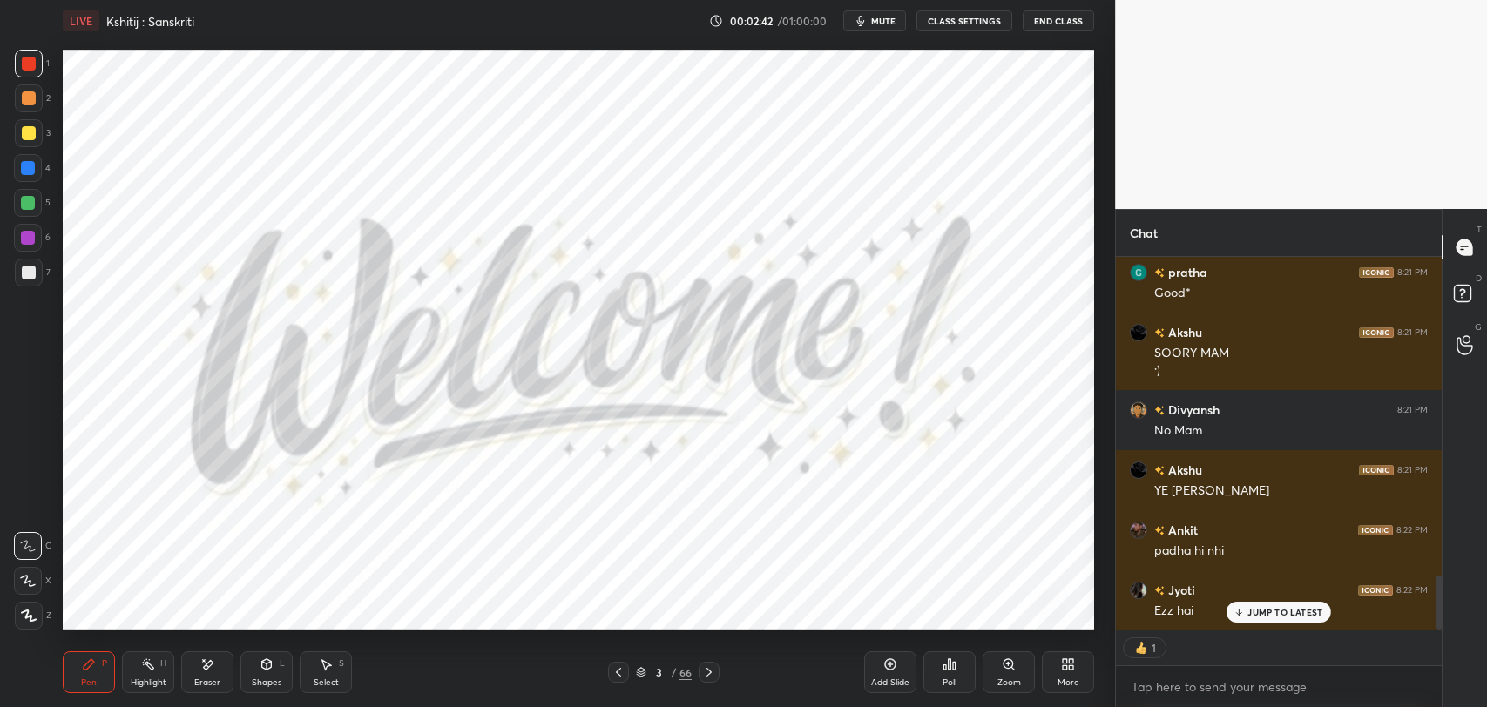
click at [221, 681] on div "Eraser" at bounding box center [207, 672] width 52 height 42
click at [84, 667] on icon at bounding box center [89, 664] width 10 height 10
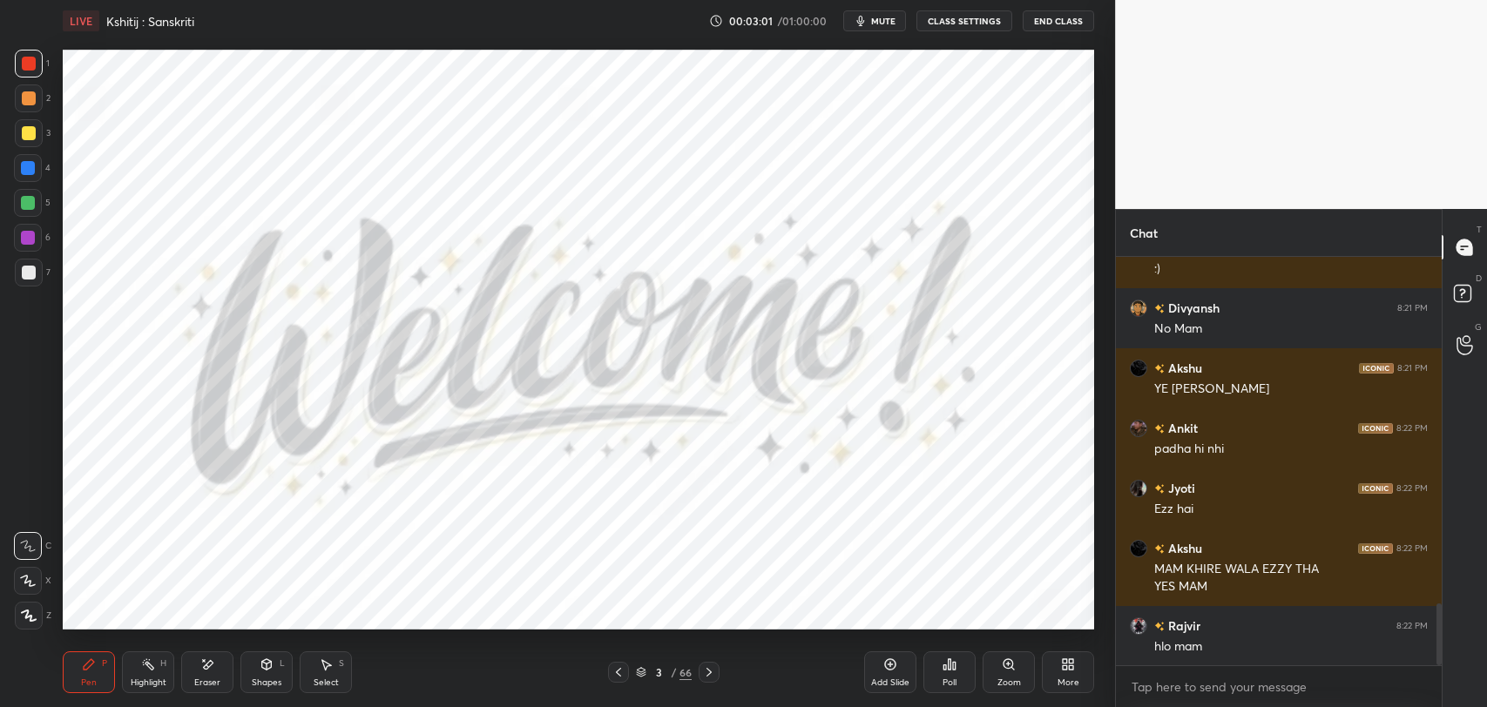
scroll to position [2348, 0]
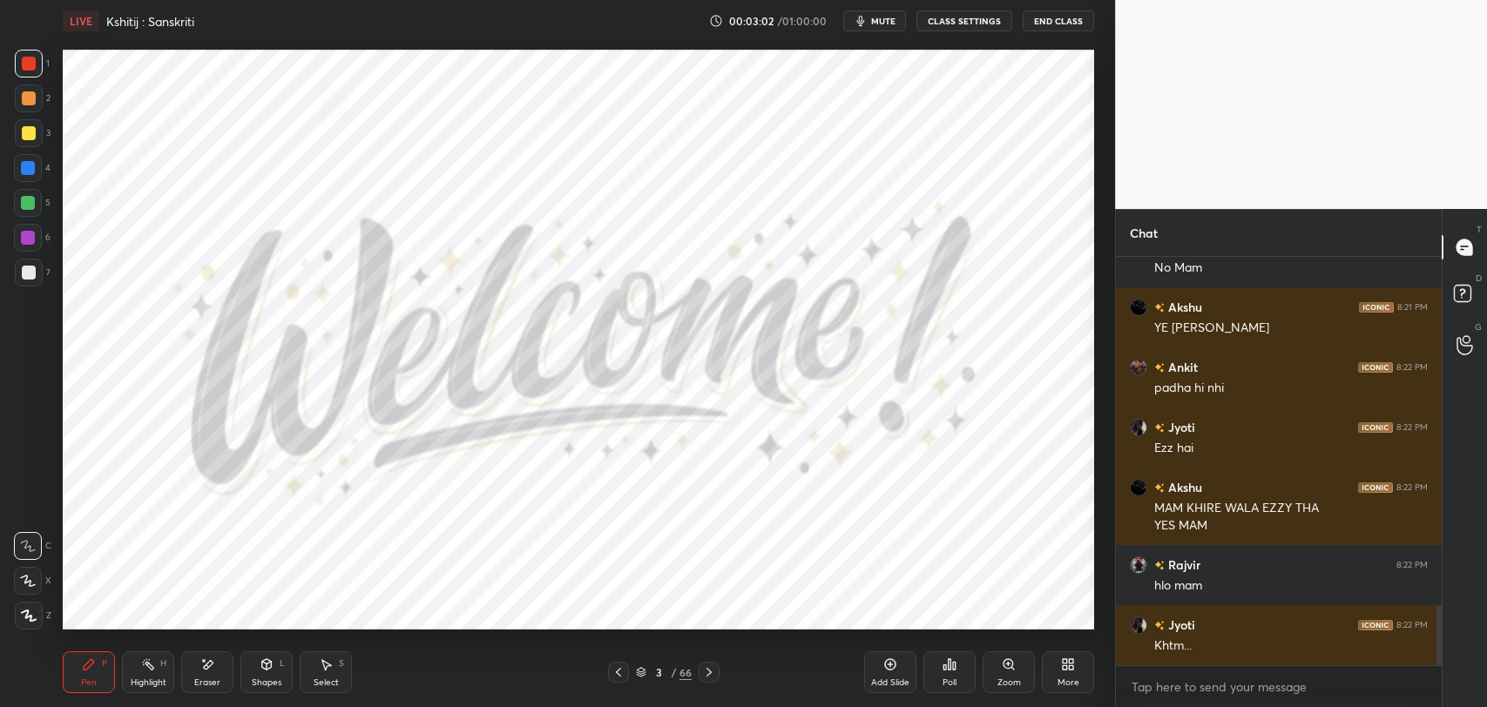
click at [205, 670] on icon at bounding box center [207, 665] width 14 height 15
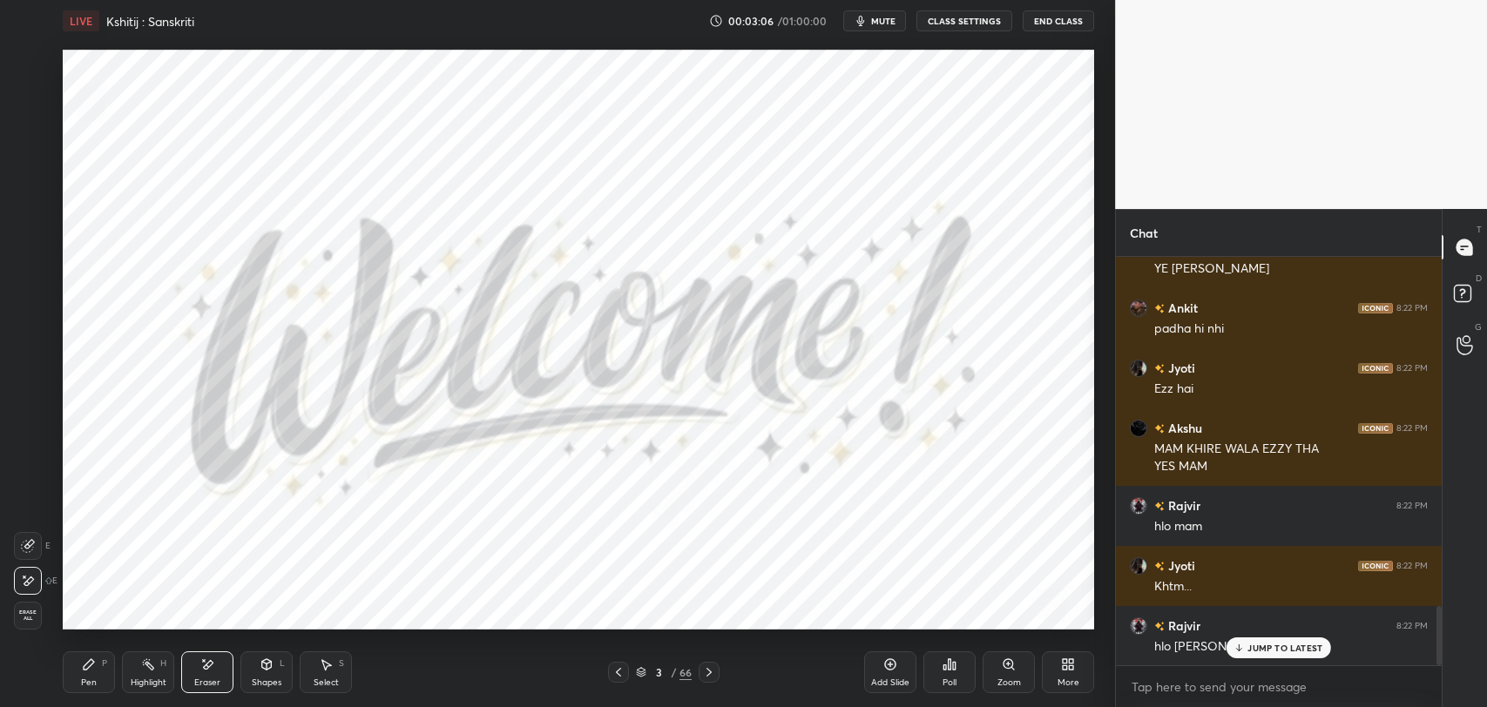
click at [84, 683] on div "Pen" at bounding box center [89, 682] width 16 height 9
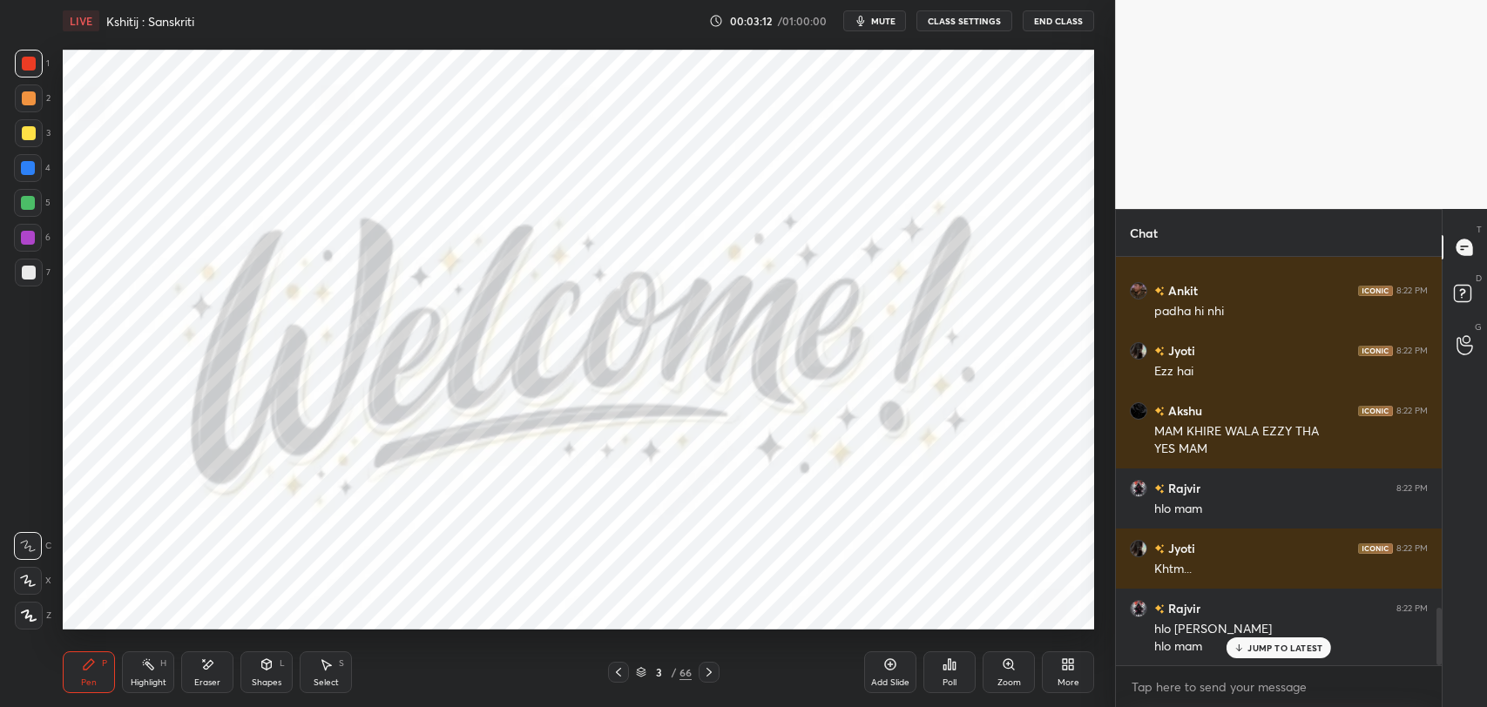
scroll to position [2485, 0]
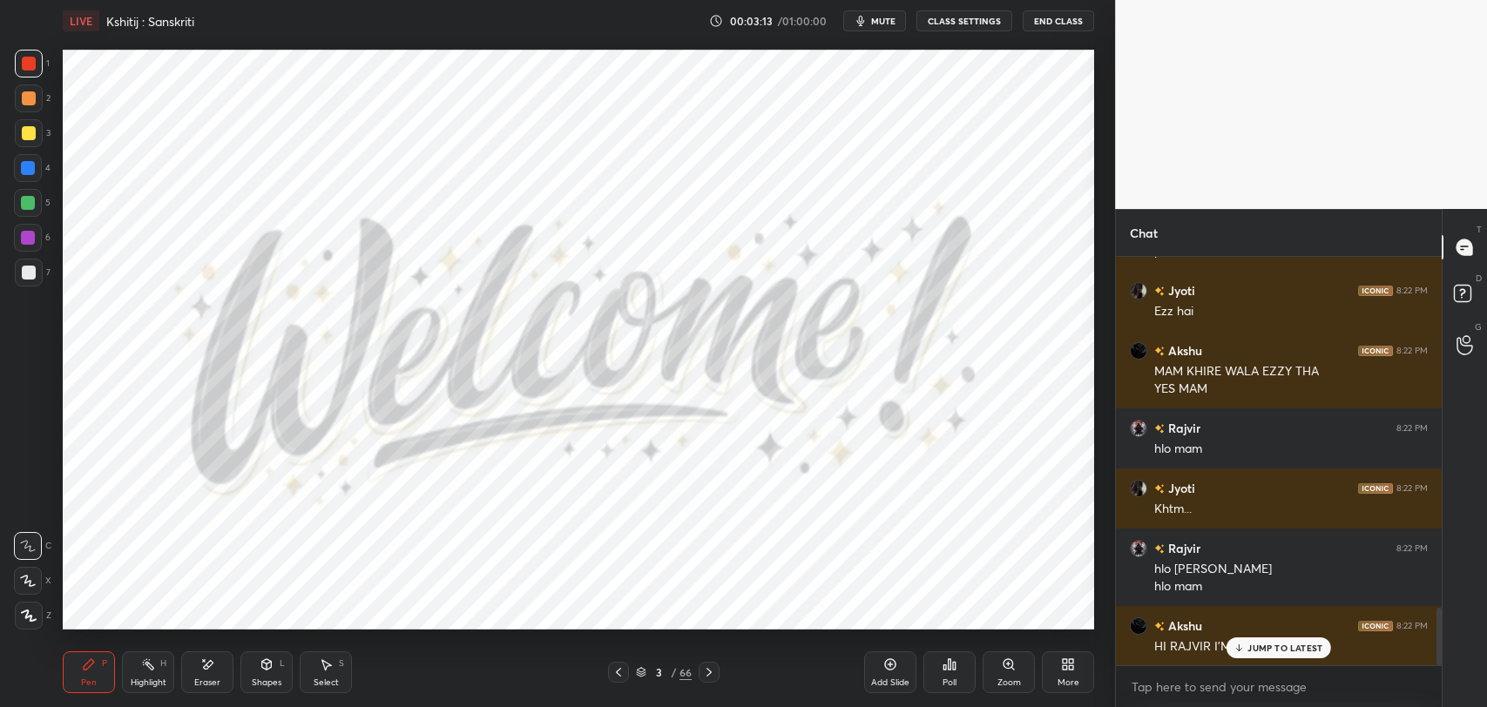
click at [1290, 651] on p "JUMP TO LATEST" at bounding box center [1284, 648] width 75 height 10
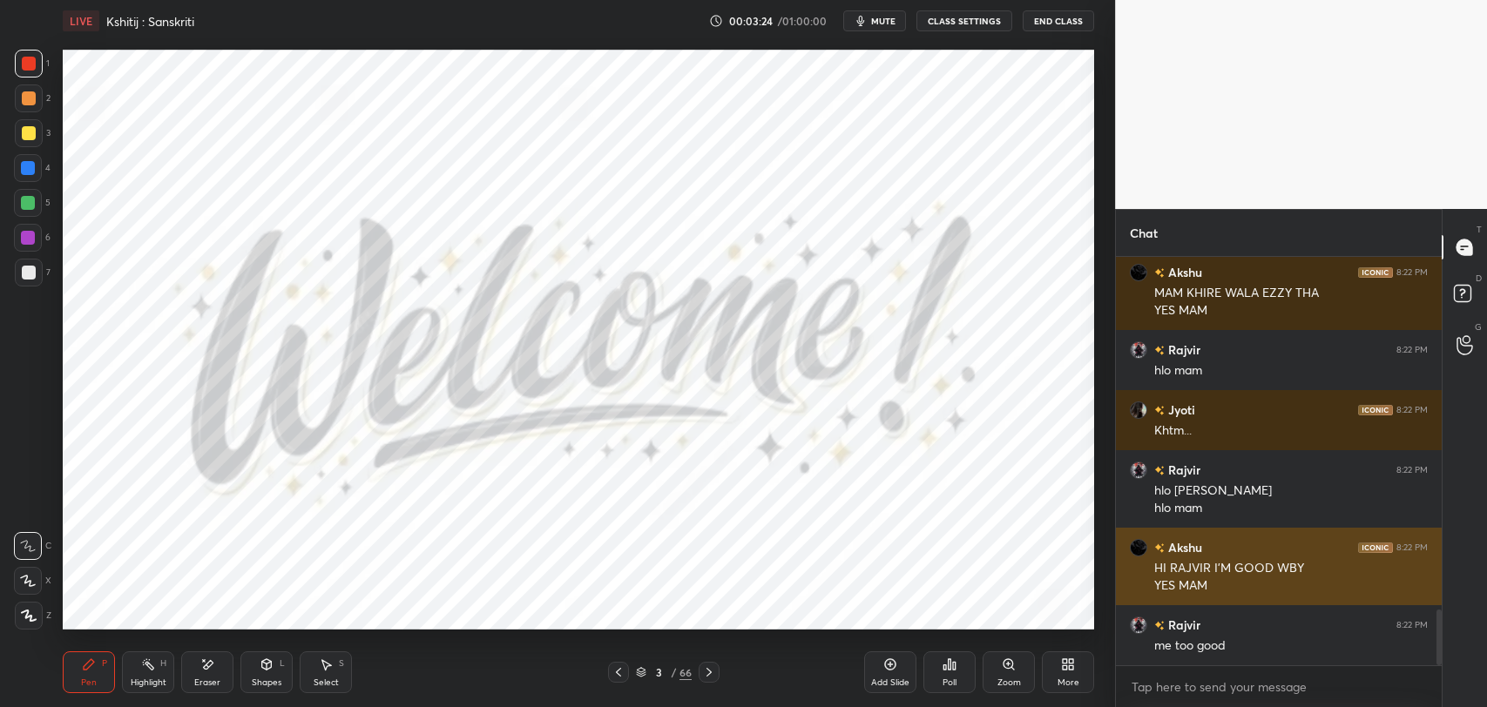
scroll to position [2580, 0]
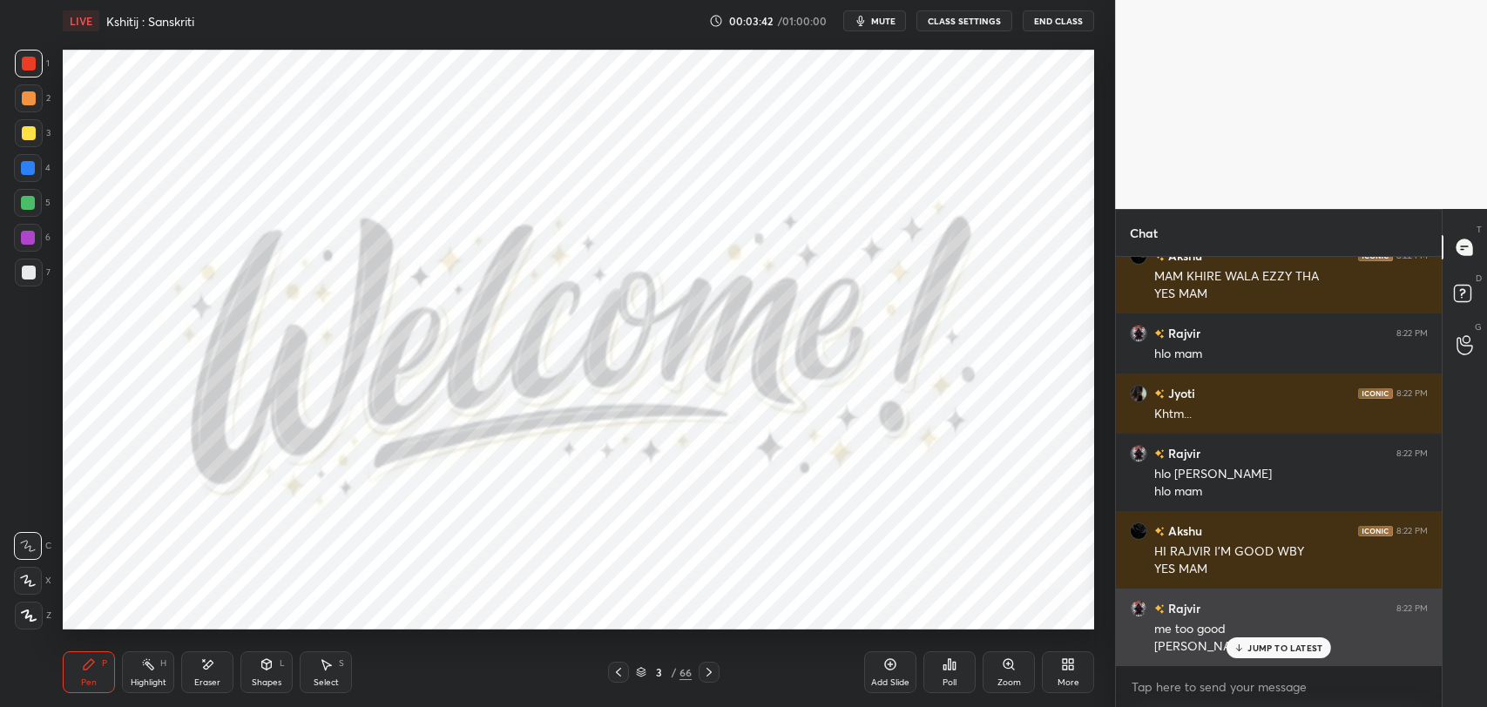
click at [1272, 645] on p "JUMP TO LATEST" at bounding box center [1284, 648] width 75 height 10
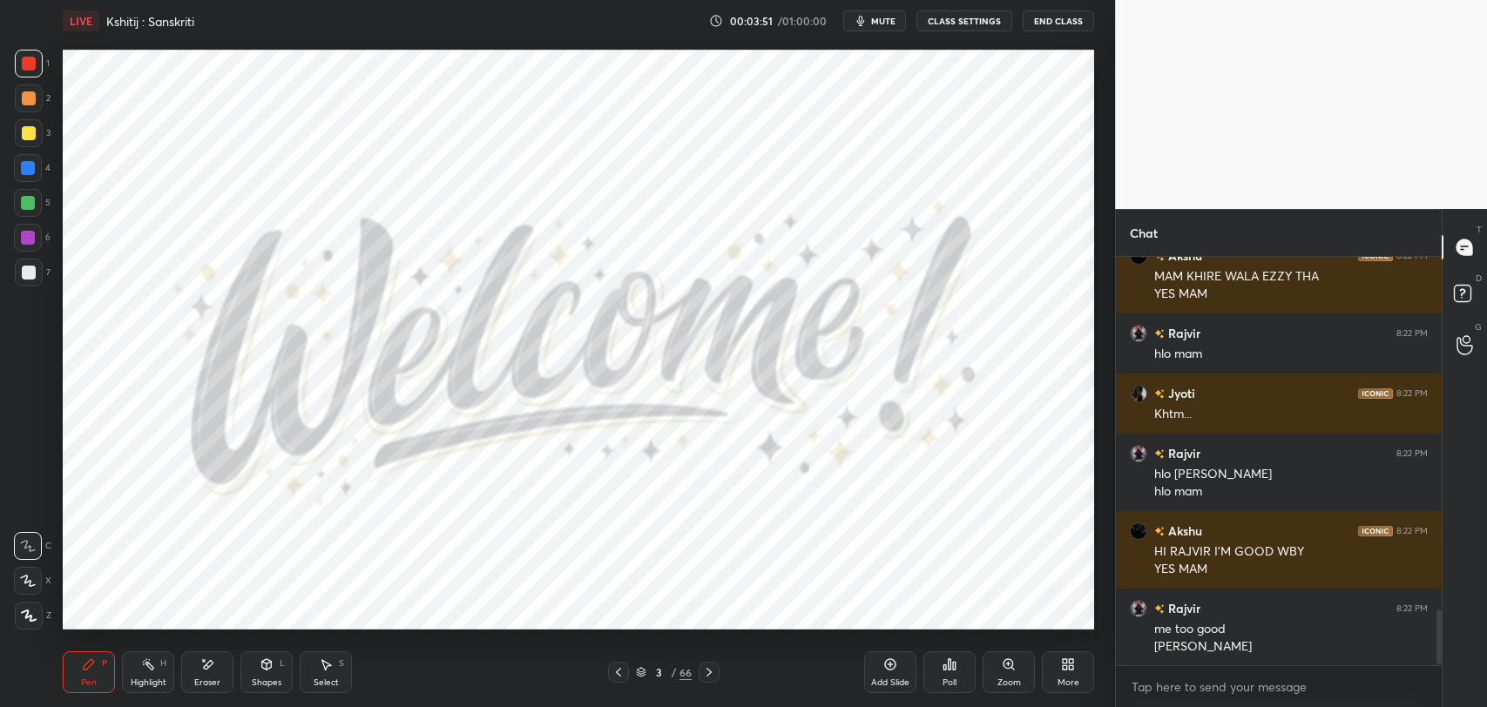
scroll to position [2641, 0]
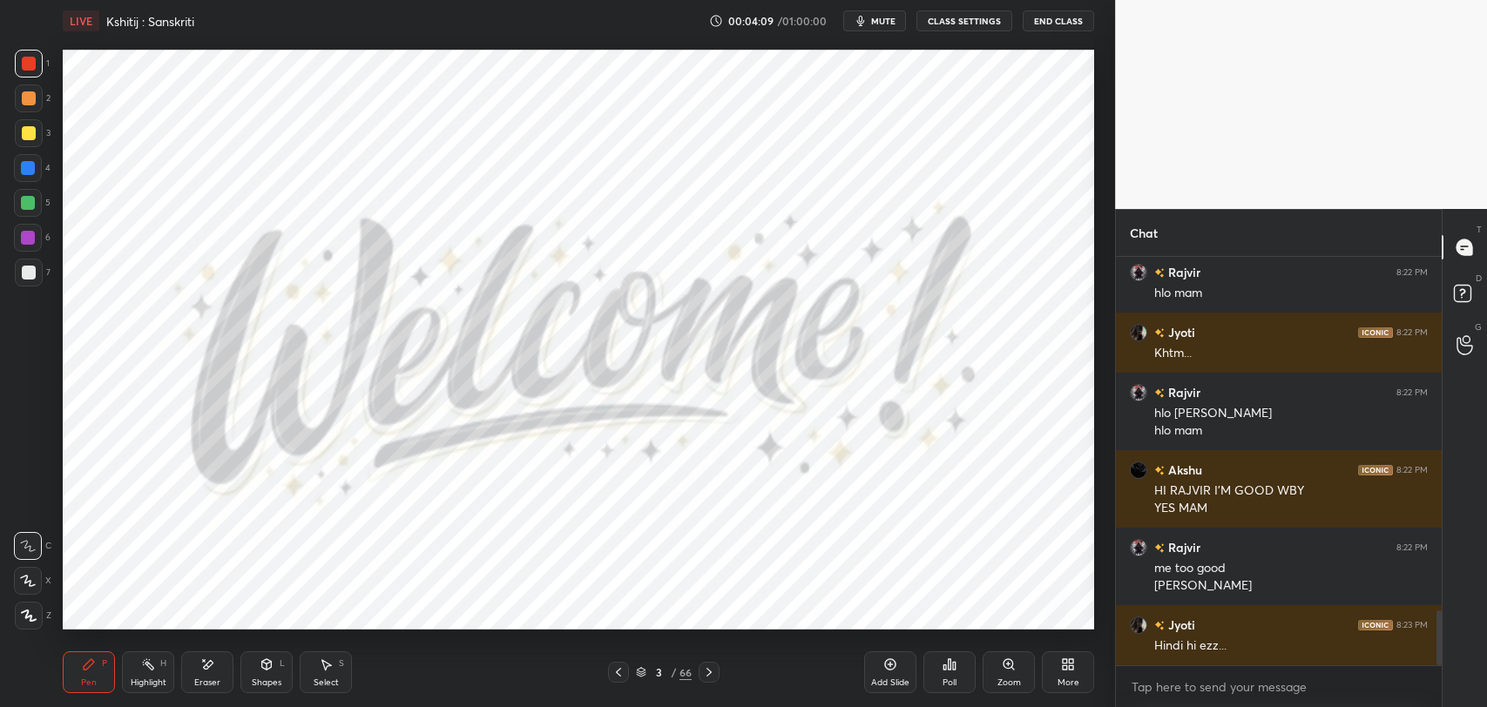
click at [202, 674] on div "Eraser" at bounding box center [207, 672] width 52 height 42
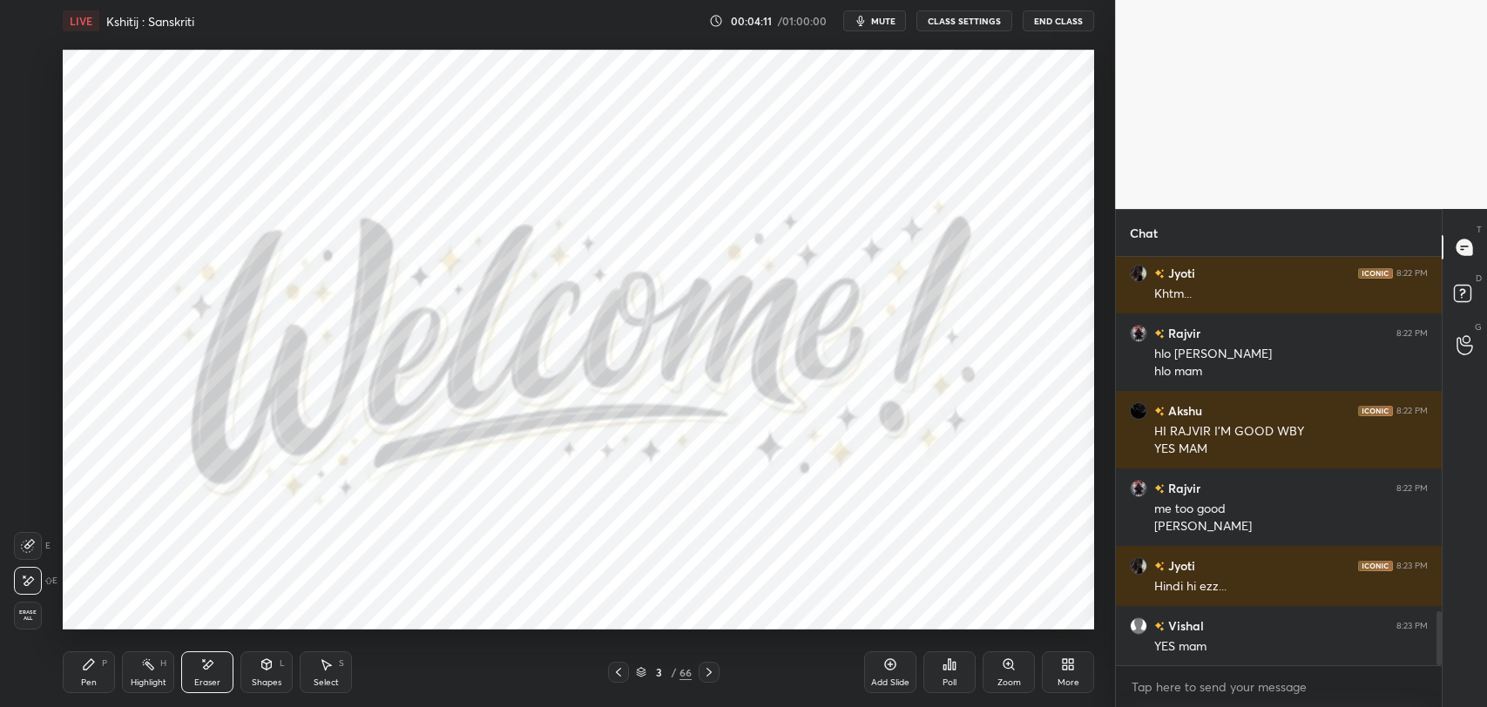
click at [98, 666] on div "Pen P" at bounding box center [89, 672] width 52 height 42
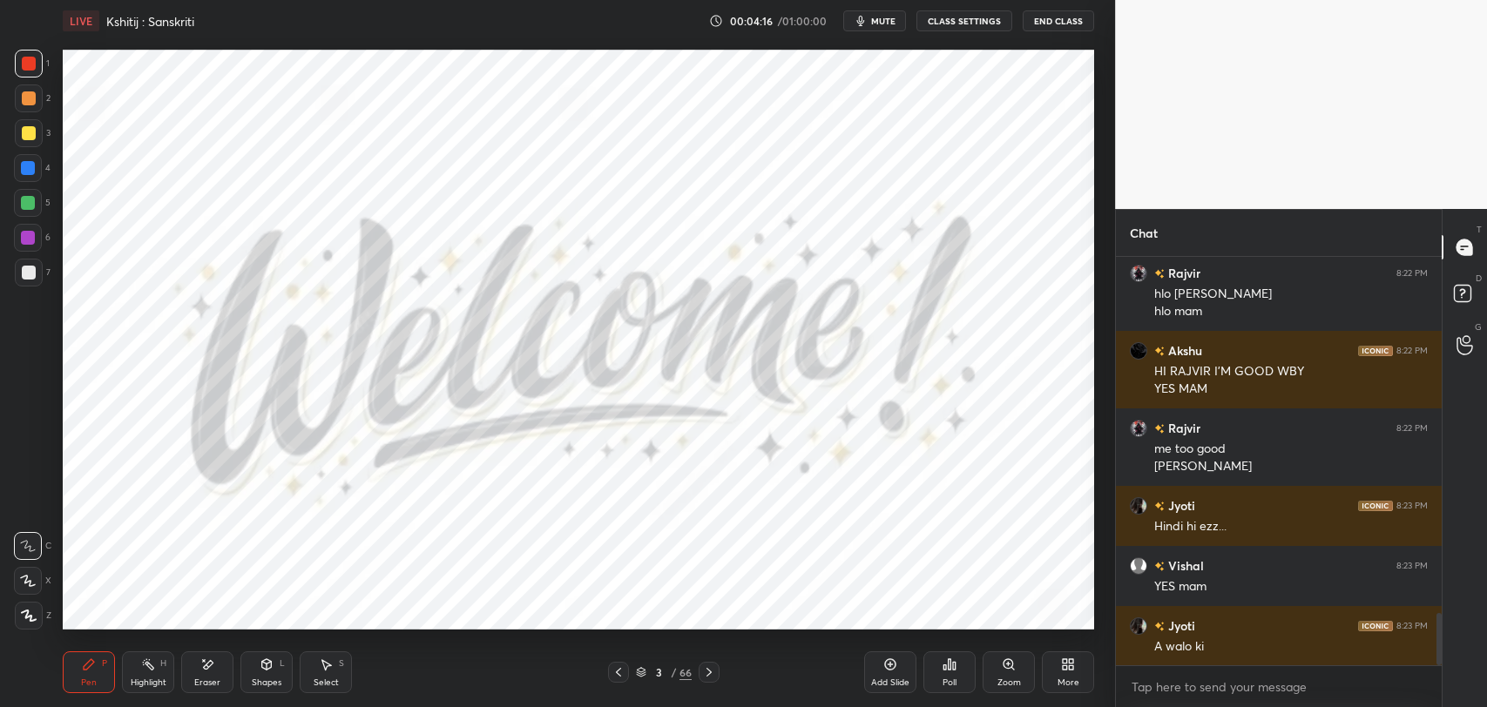
click at [202, 676] on div "Eraser" at bounding box center [207, 672] width 52 height 42
click at [91, 665] on icon at bounding box center [89, 664] width 10 height 10
click at [209, 661] on icon at bounding box center [209, 664] width 10 height 9
click at [86, 671] on icon at bounding box center [89, 665] width 14 height 14
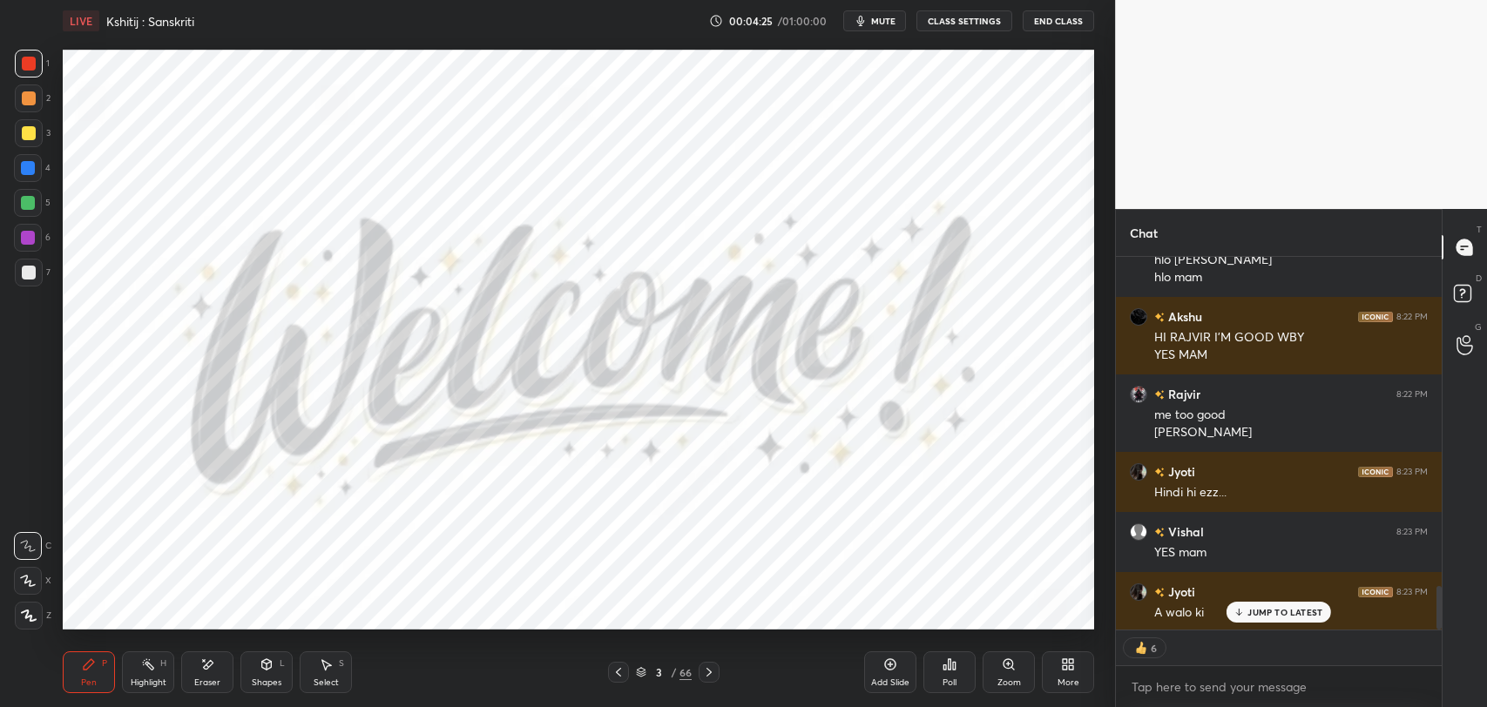
scroll to position [2796, 0]
click at [1279, 618] on div "JUMP TO LATEST" at bounding box center [1278, 612] width 105 height 21
click at [961, 670] on div "Poll" at bounding box center [949, 672] width 52 height 42
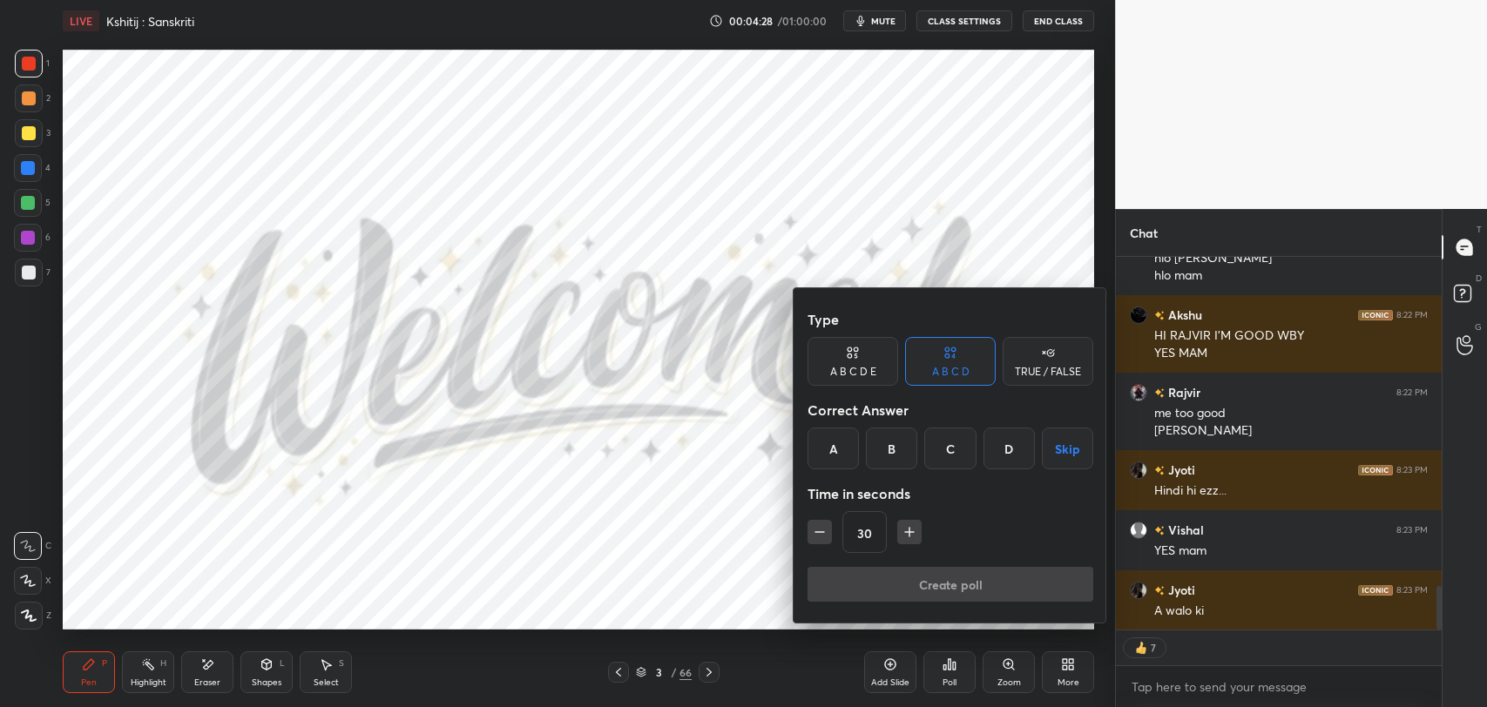
click at [844, 434] on div "A" at bounding box center [832, 449] width 51 height 42
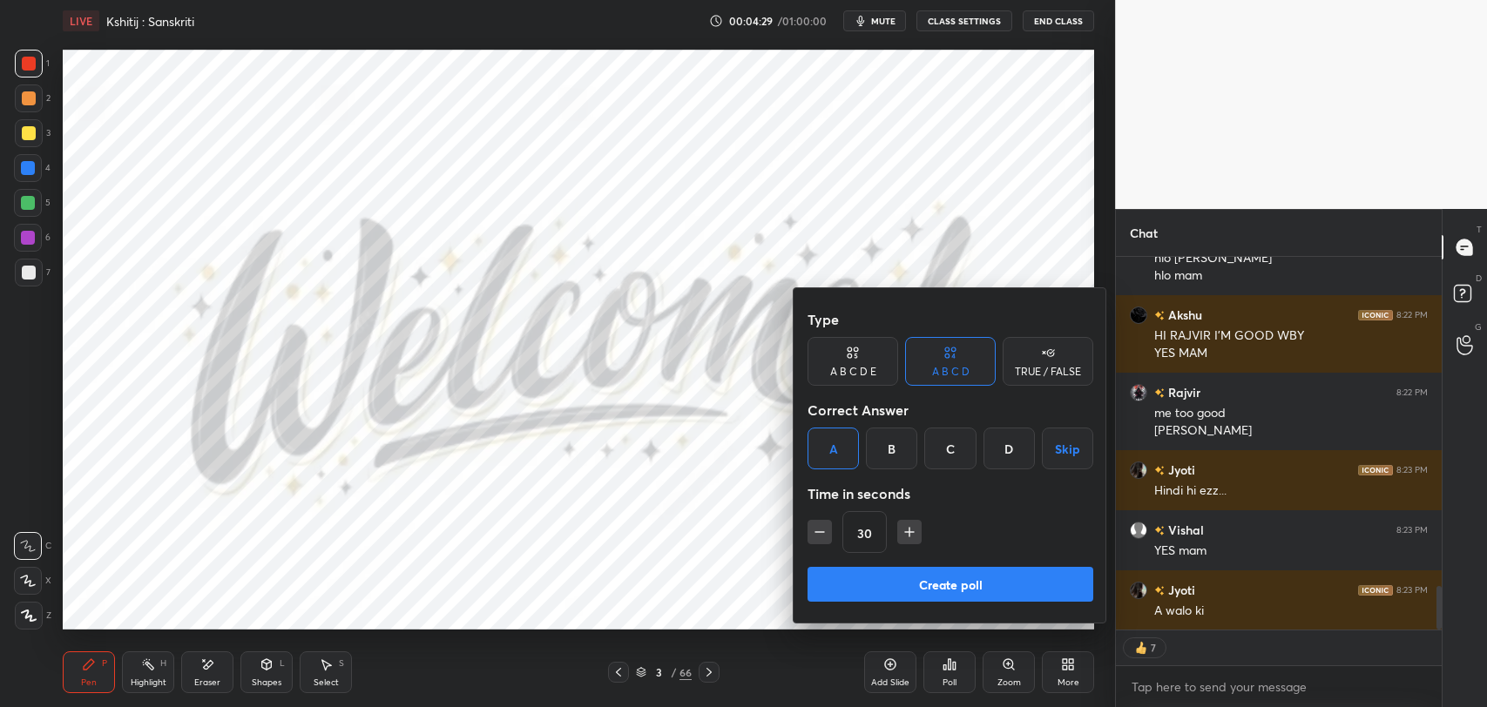
scroll to position [2857, 0]
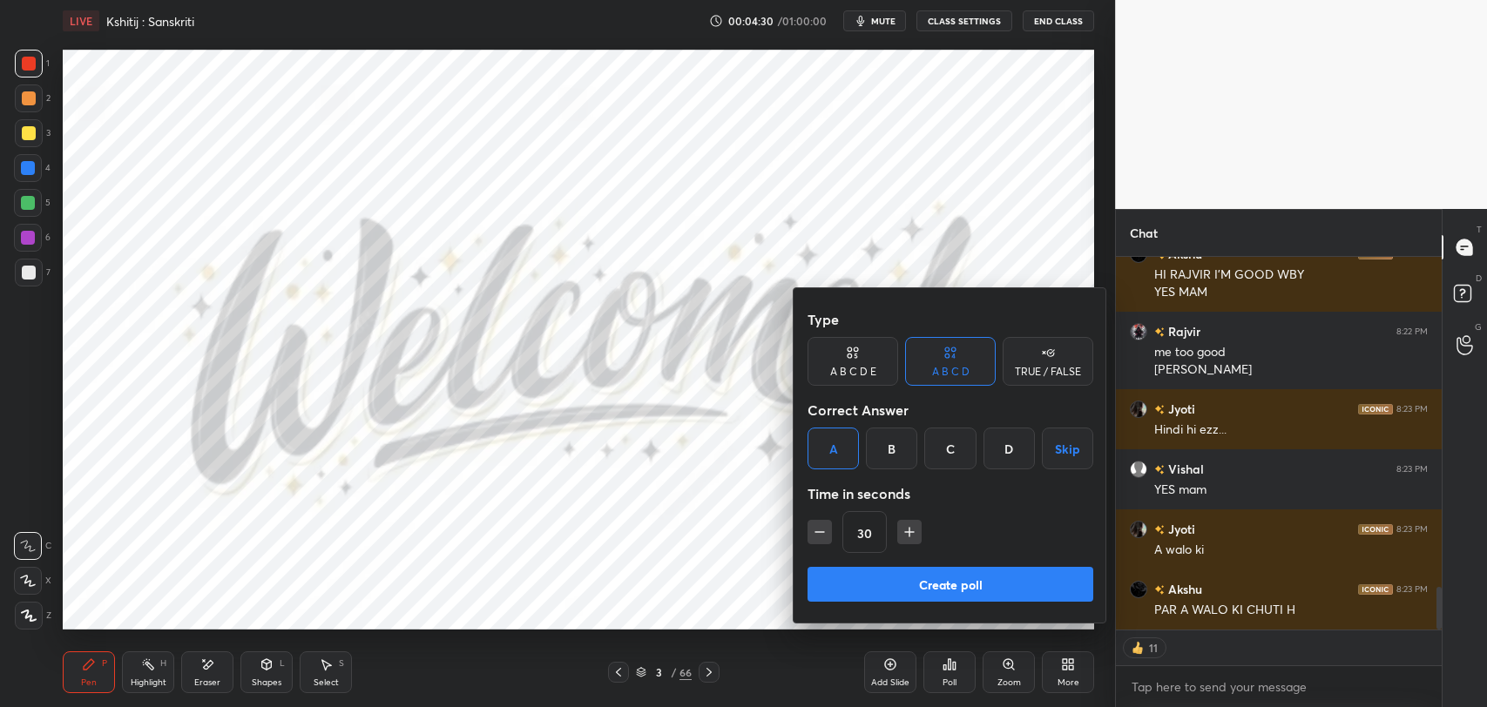
click at [907, 579] on button "Create poll" at bounding box center [950, 584] width 286 height 35
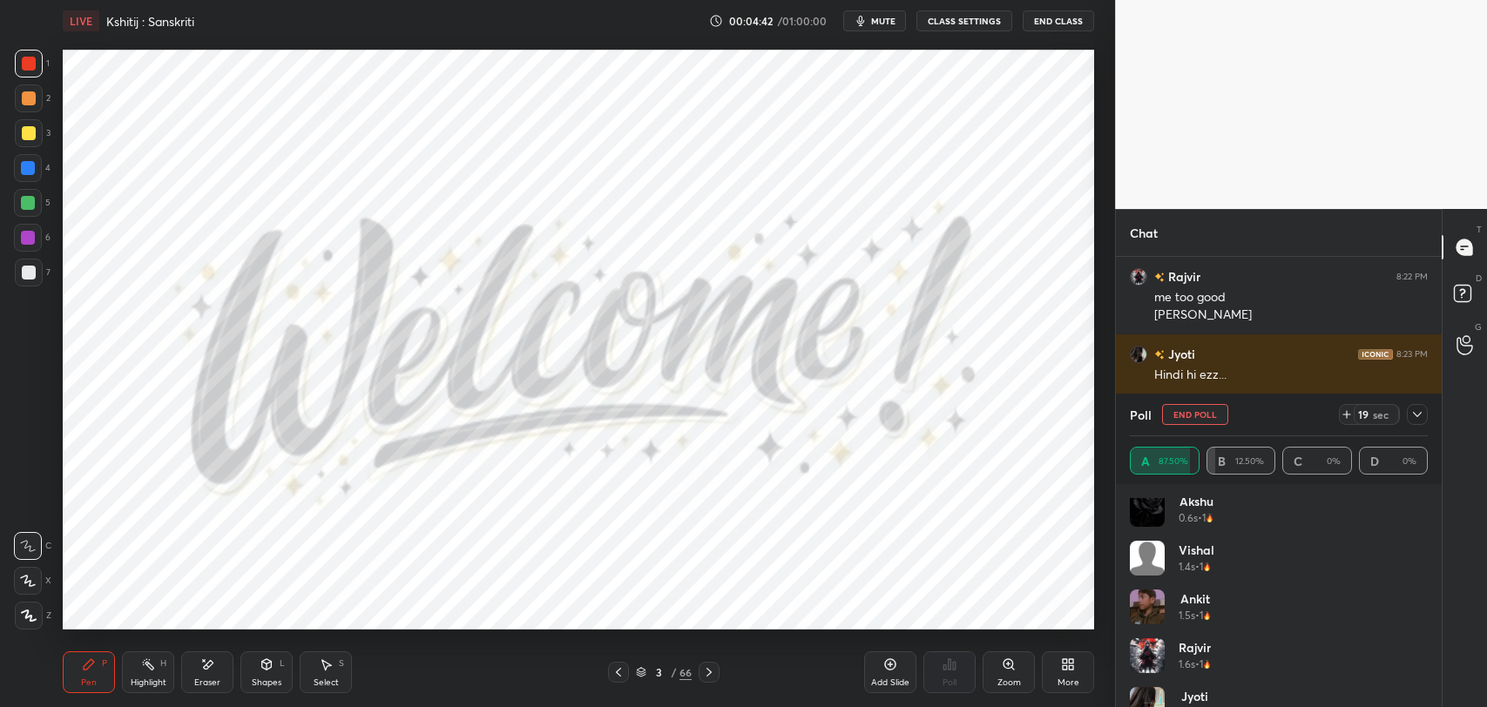
scroll to position [0, 0]
click at [1423, 410] on div at bounding box center [1417, 414] width 21 height 21
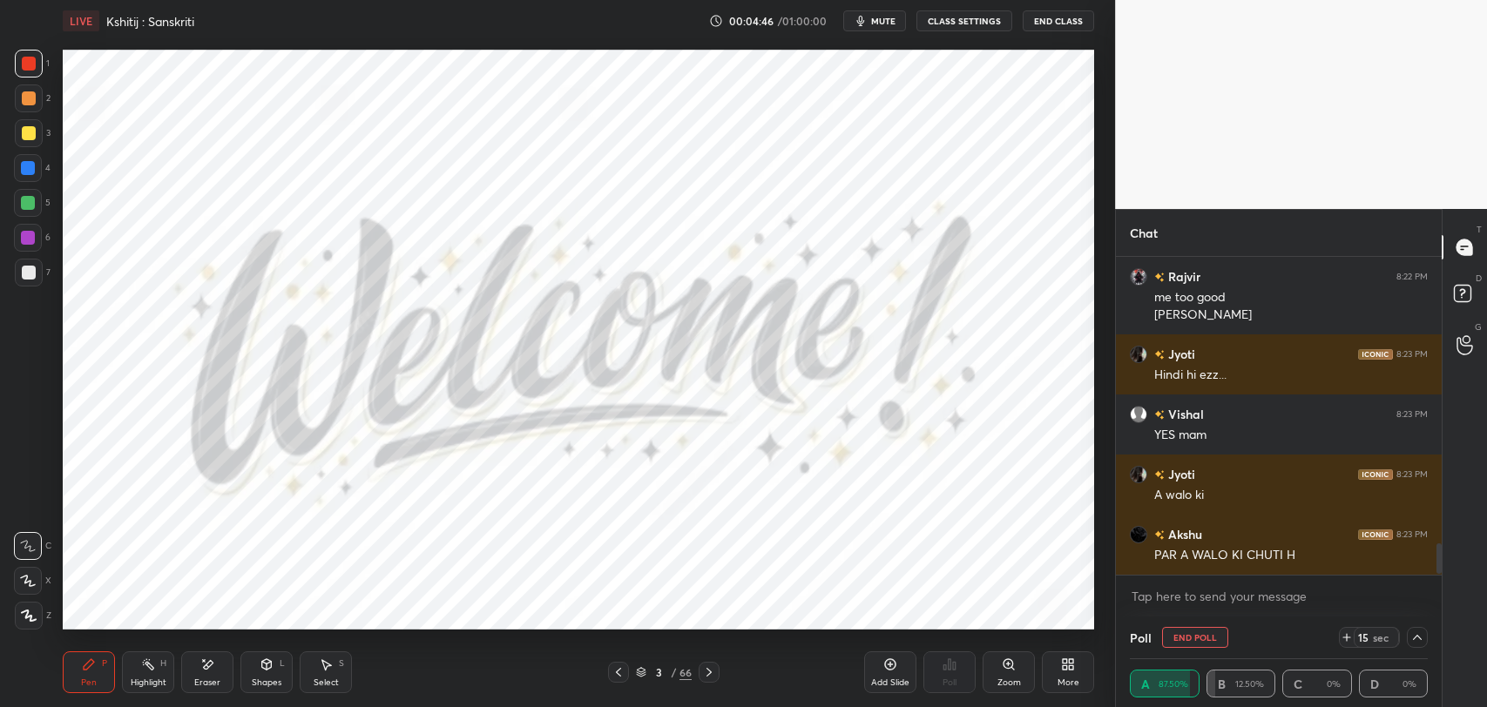
click at [1410, 637] on icon at bounding box center [1417, 638] width 14 height 14
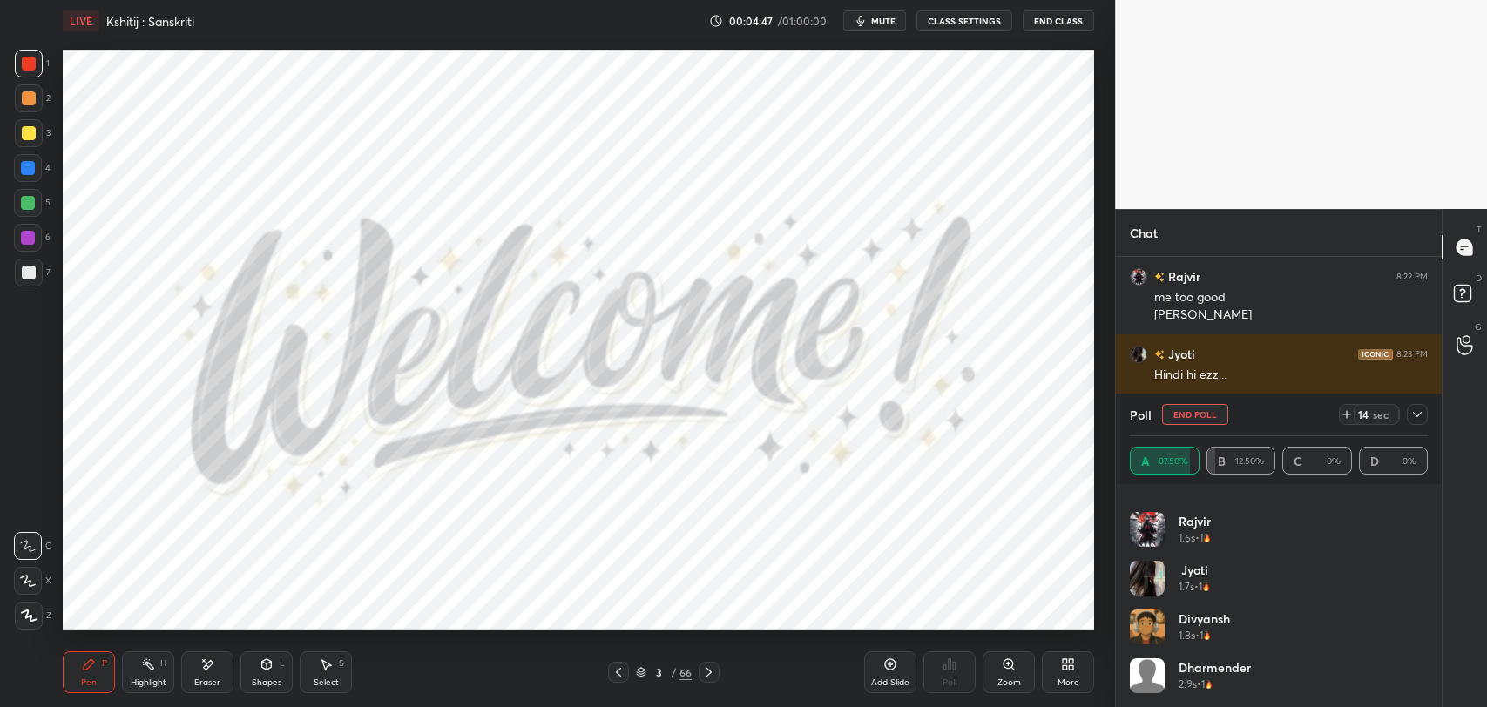
click at [1414, 404] on div at bounding box center [1417, 414] width 21 height 21
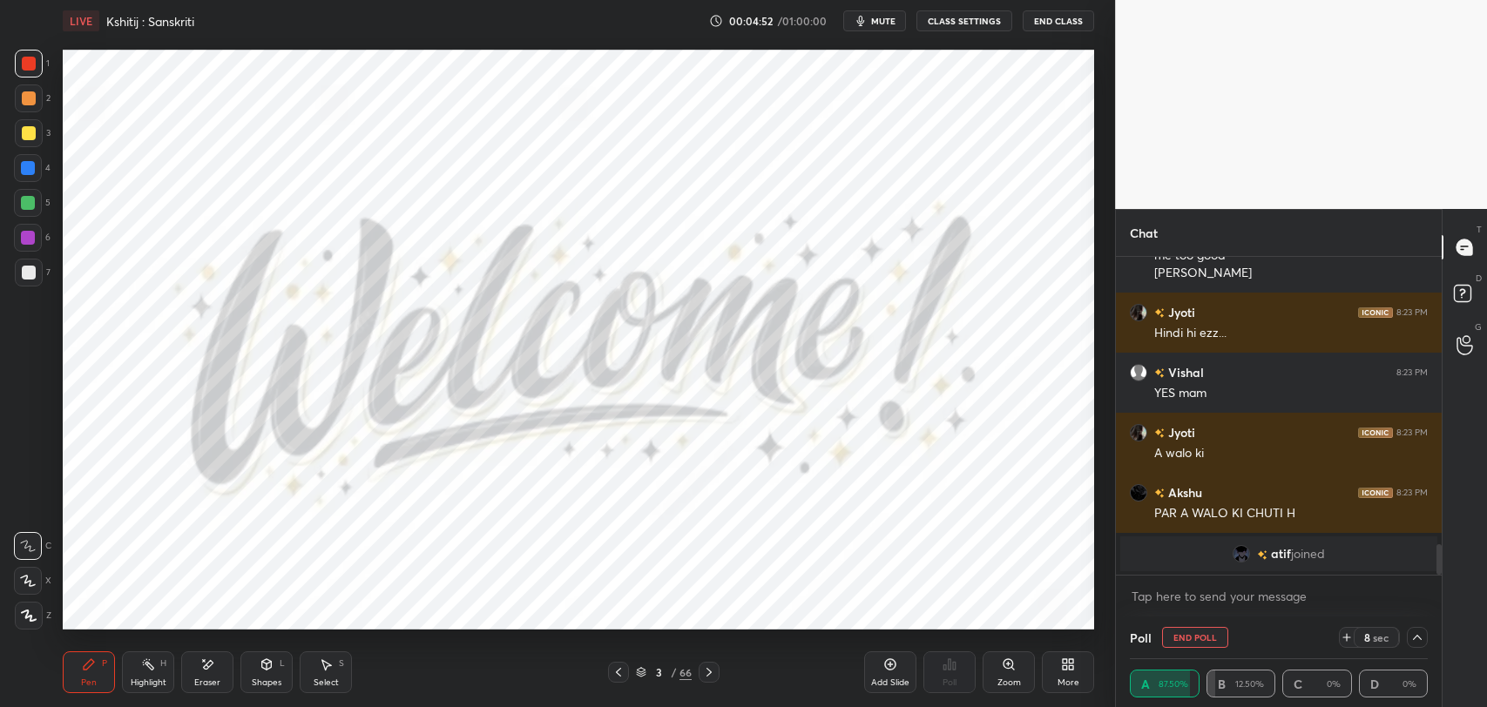
click at [1421, 635] on icon at bounding box center [1417, 638] width 14 height 14
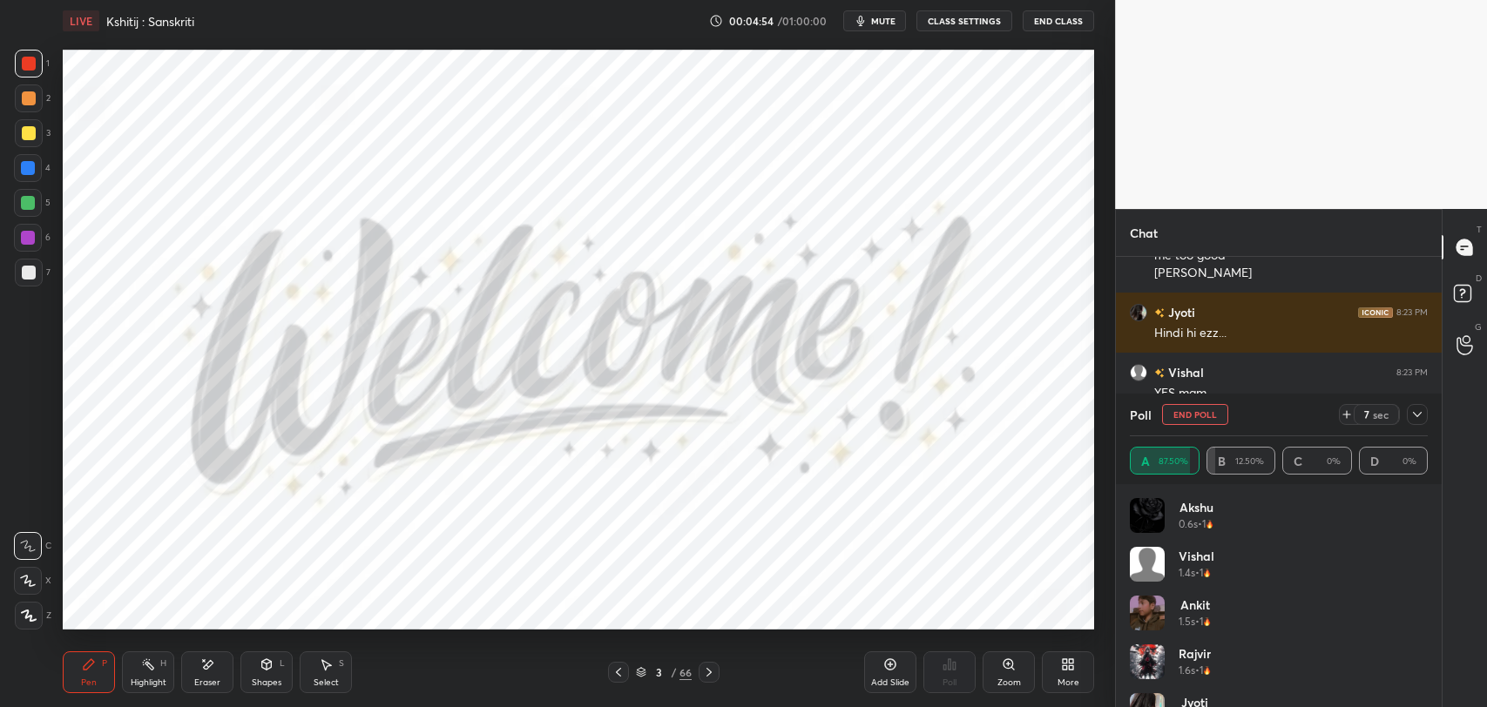
click at [1420, 417] on icon at bounding box center [1417, 415] width 14 height 14
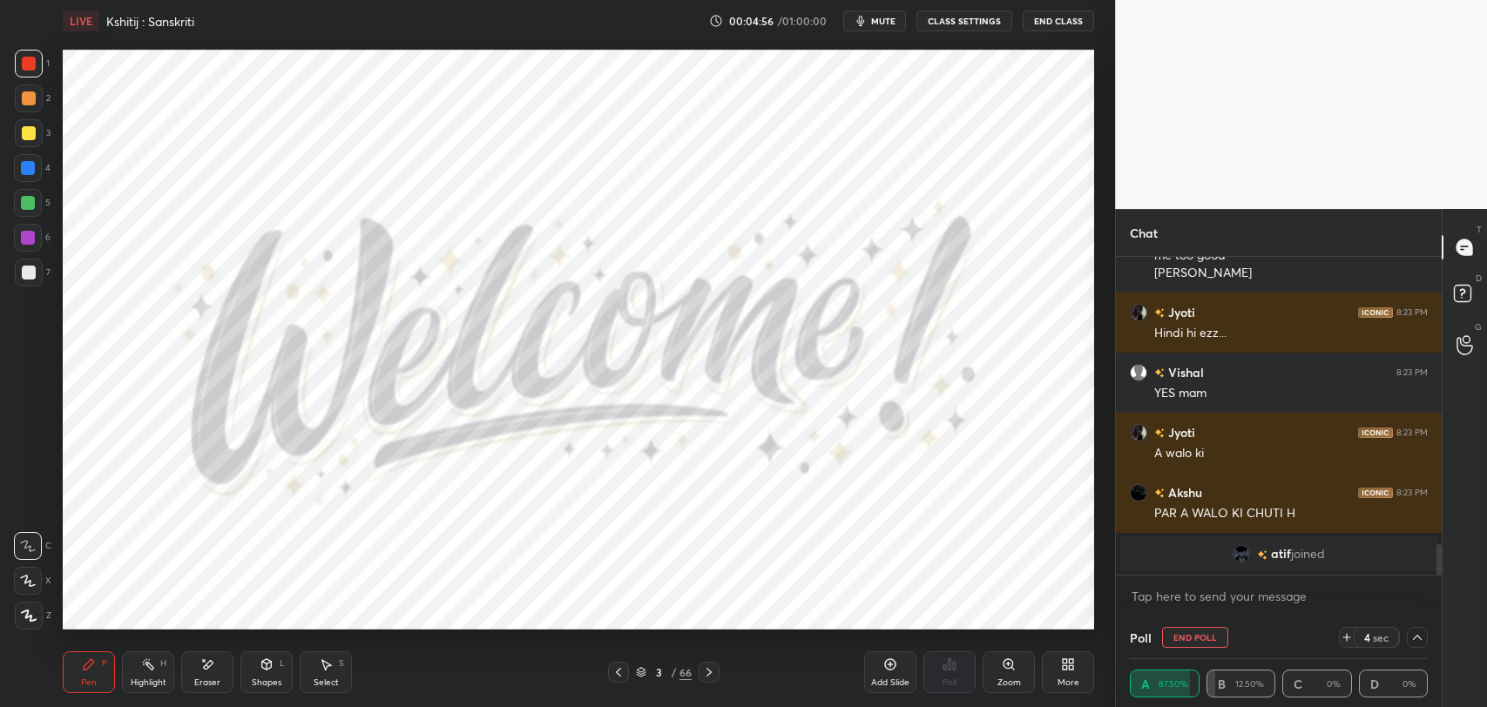
click at [1421, 637] on icon at bounding box center [1417, 638] width 14 height 14
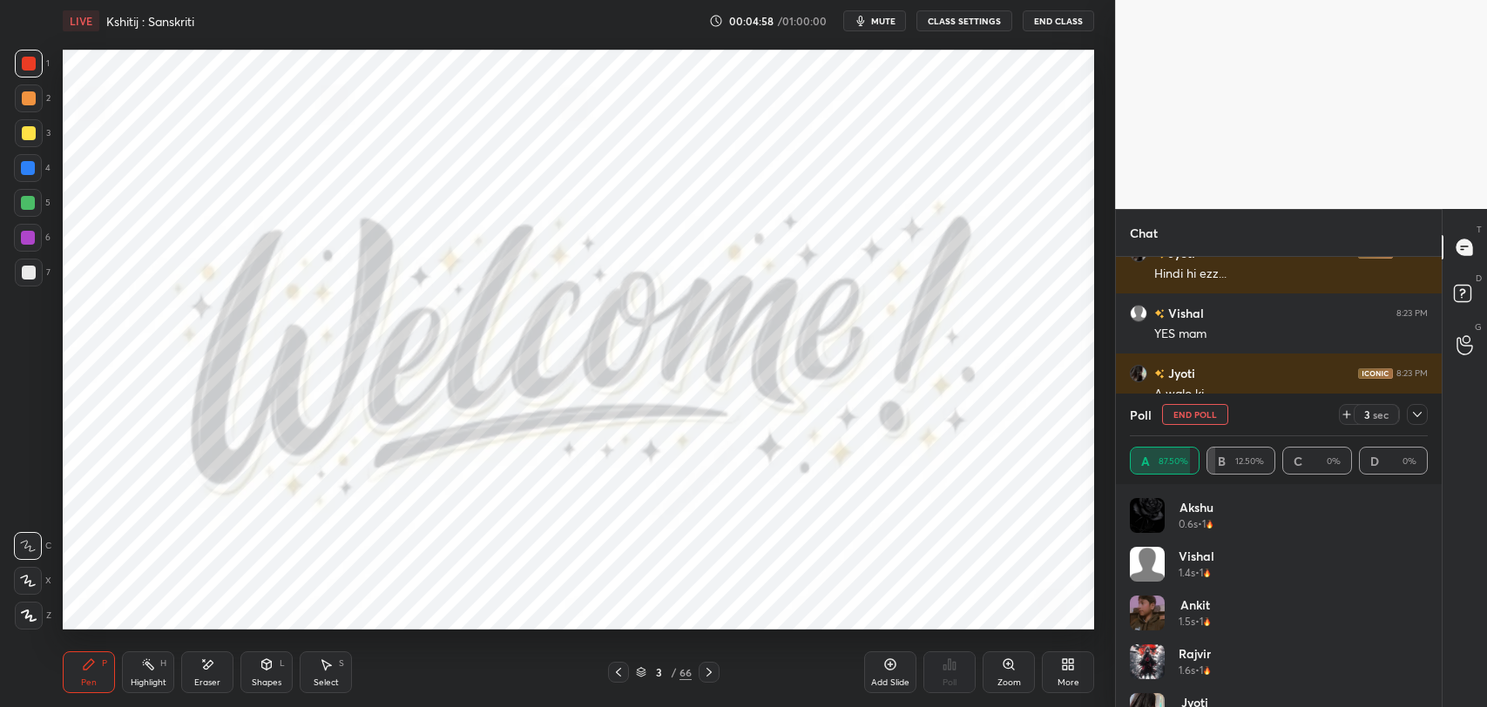
click at [1421, 412] on icon at bounding box center [1417, 415] width 14 height 14
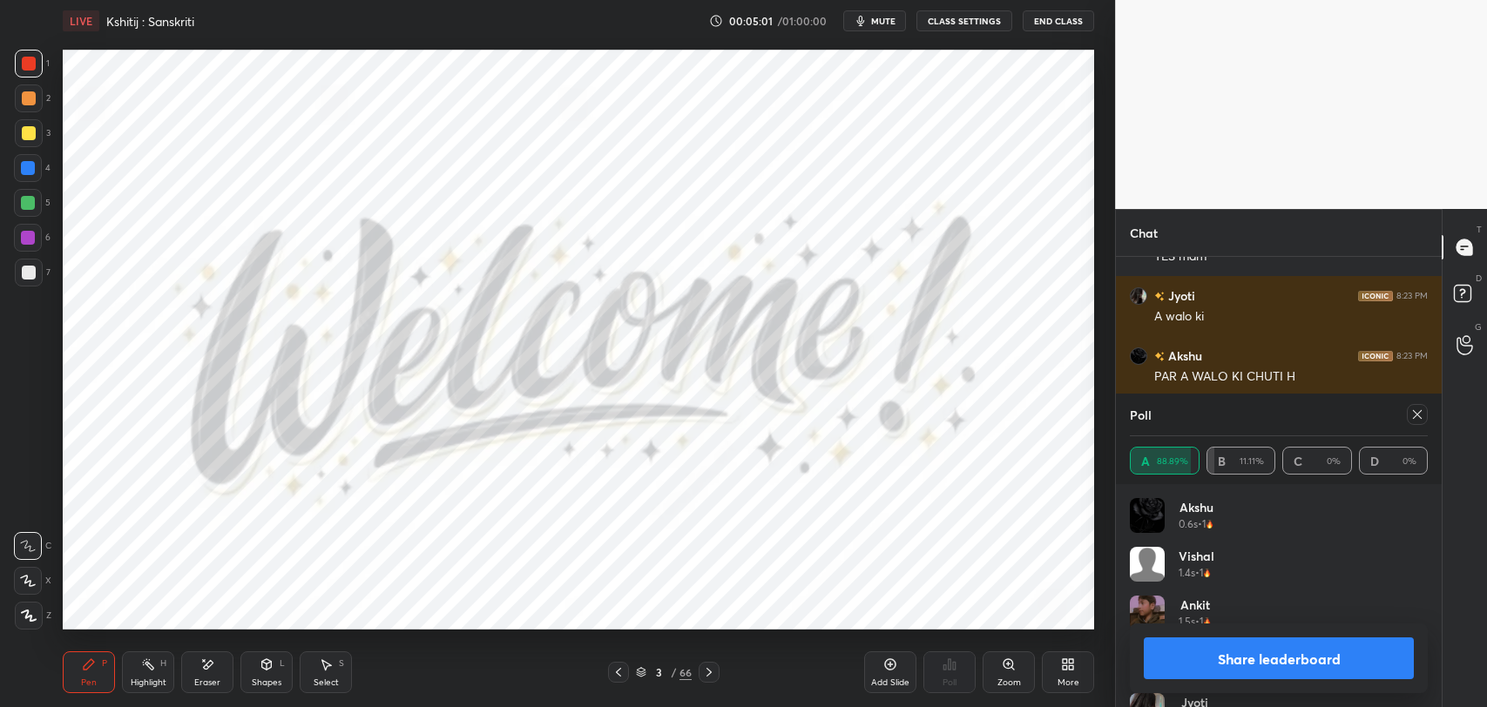
click at [1420, 412] on icon at bounding box center [1417, 415] width 14 height 14
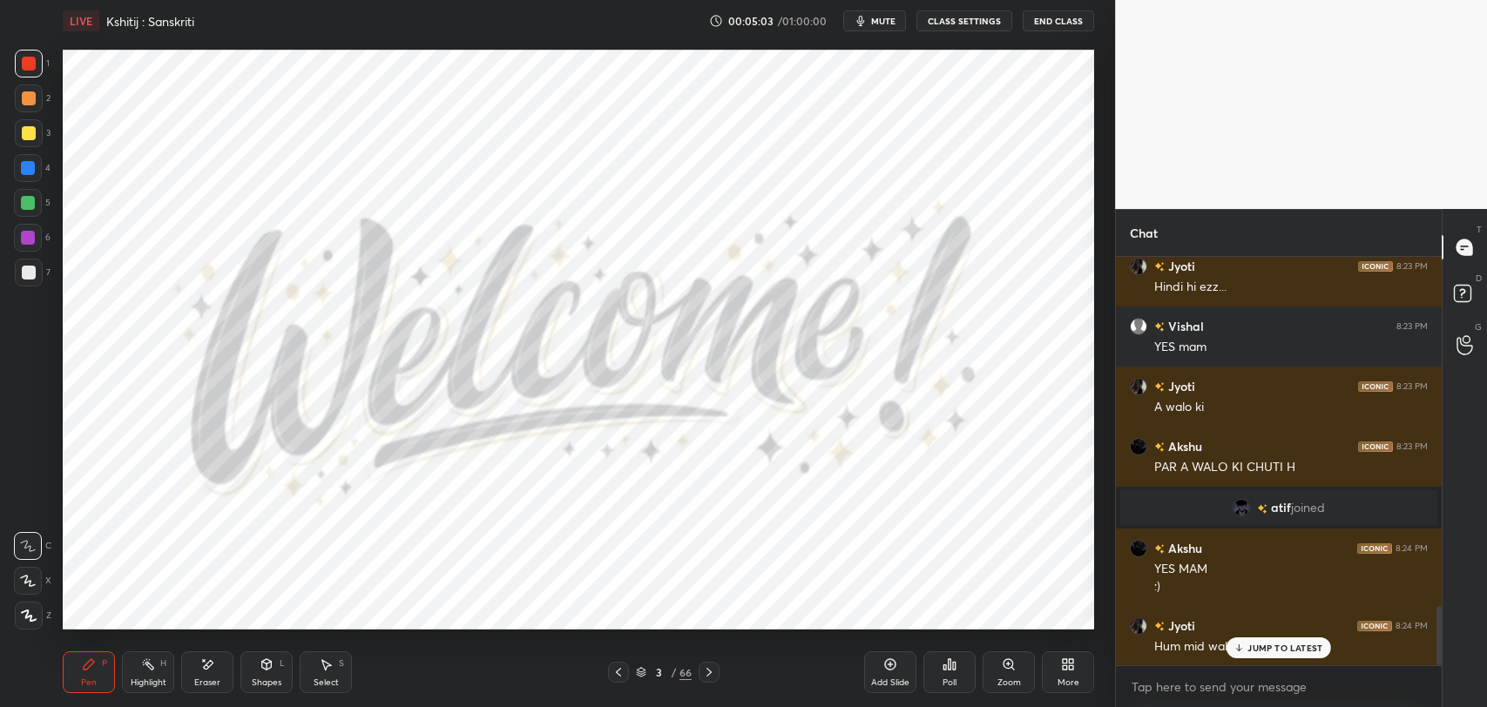
click at [1251, 644] on p "JUMP TO LATEST" at bounding box center [1284, 648] width 75 height 10
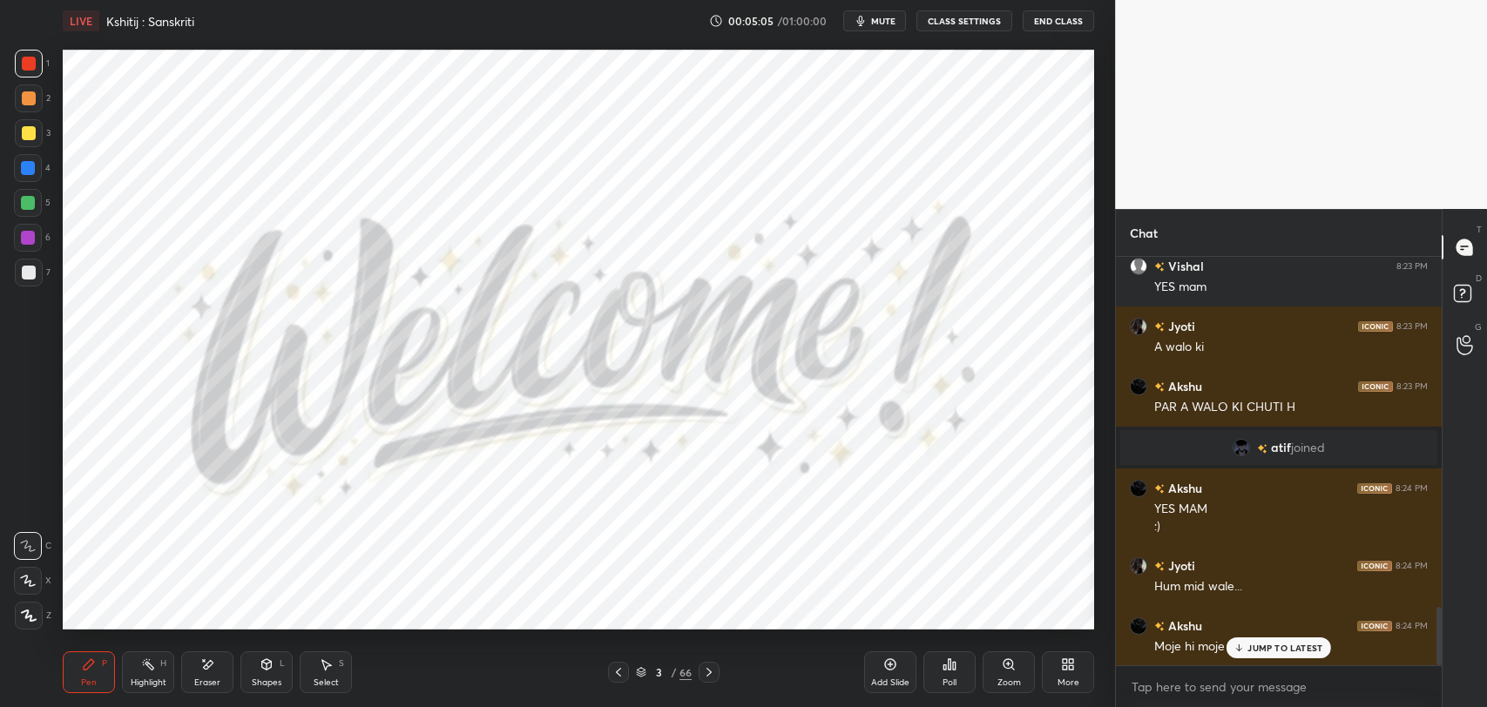
click at [1259, 648] on p "JUMP TO LATEST" at bounding box center [1284, 648] width 75 height 10
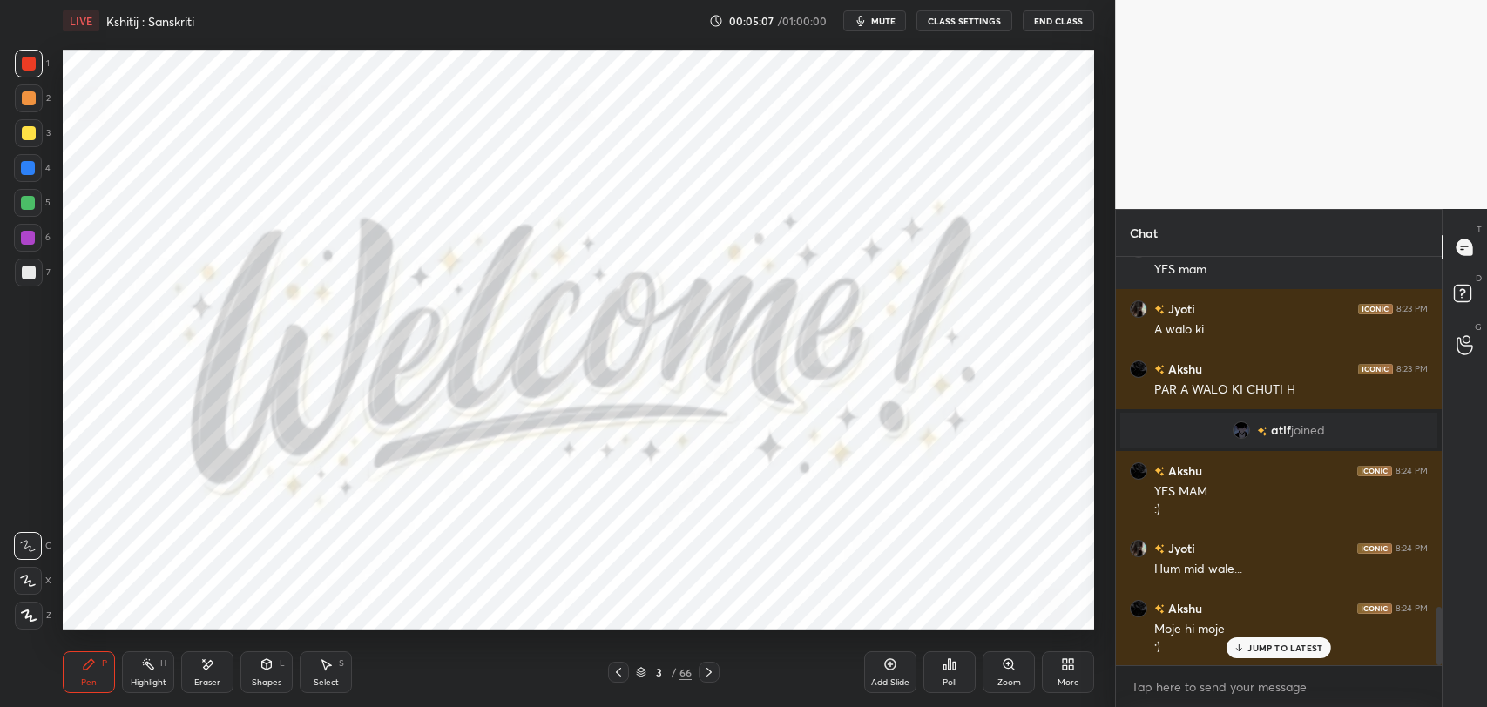
click at [674, 669] on div "/" at bounding box center [673, 672] width 5 height 10
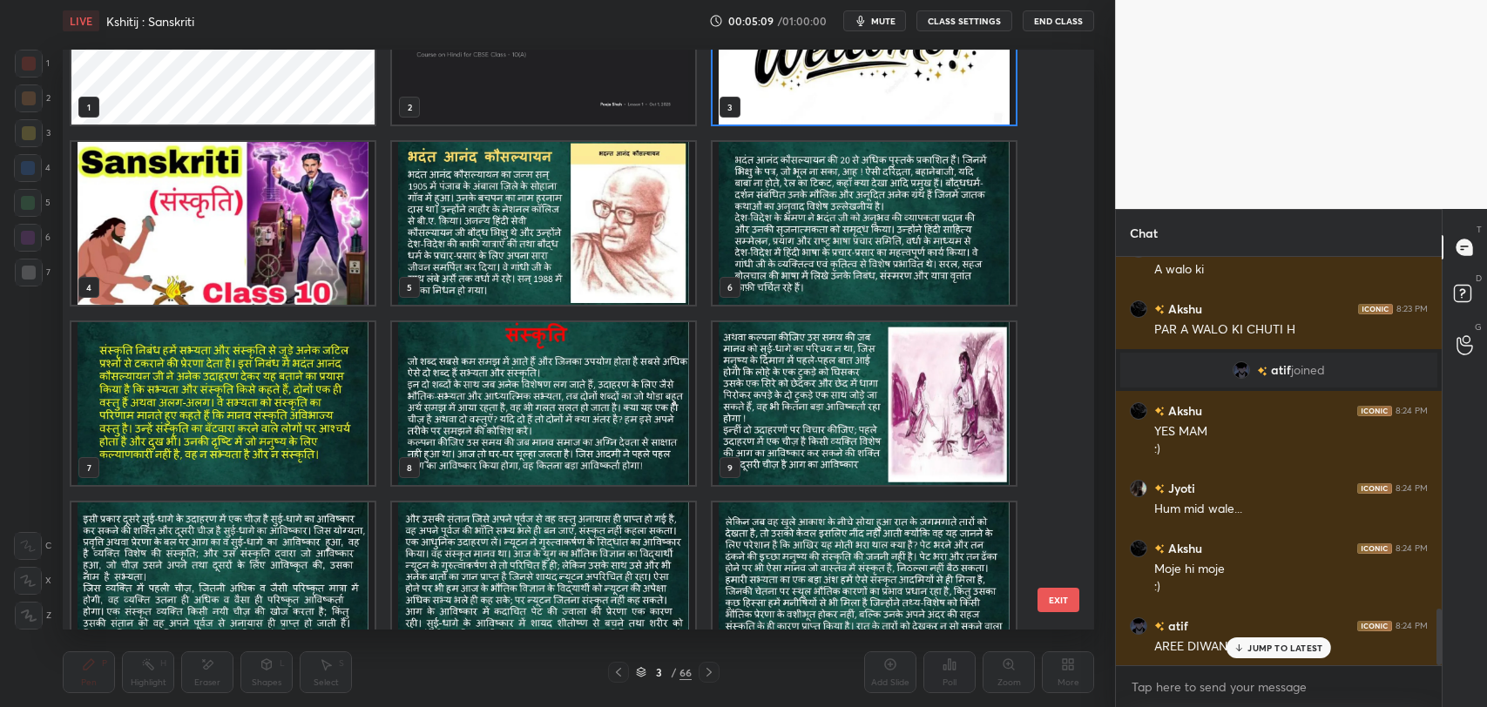
click at [206, 264] on img "grid" at bounding box center [222, 223] width 303 height 163
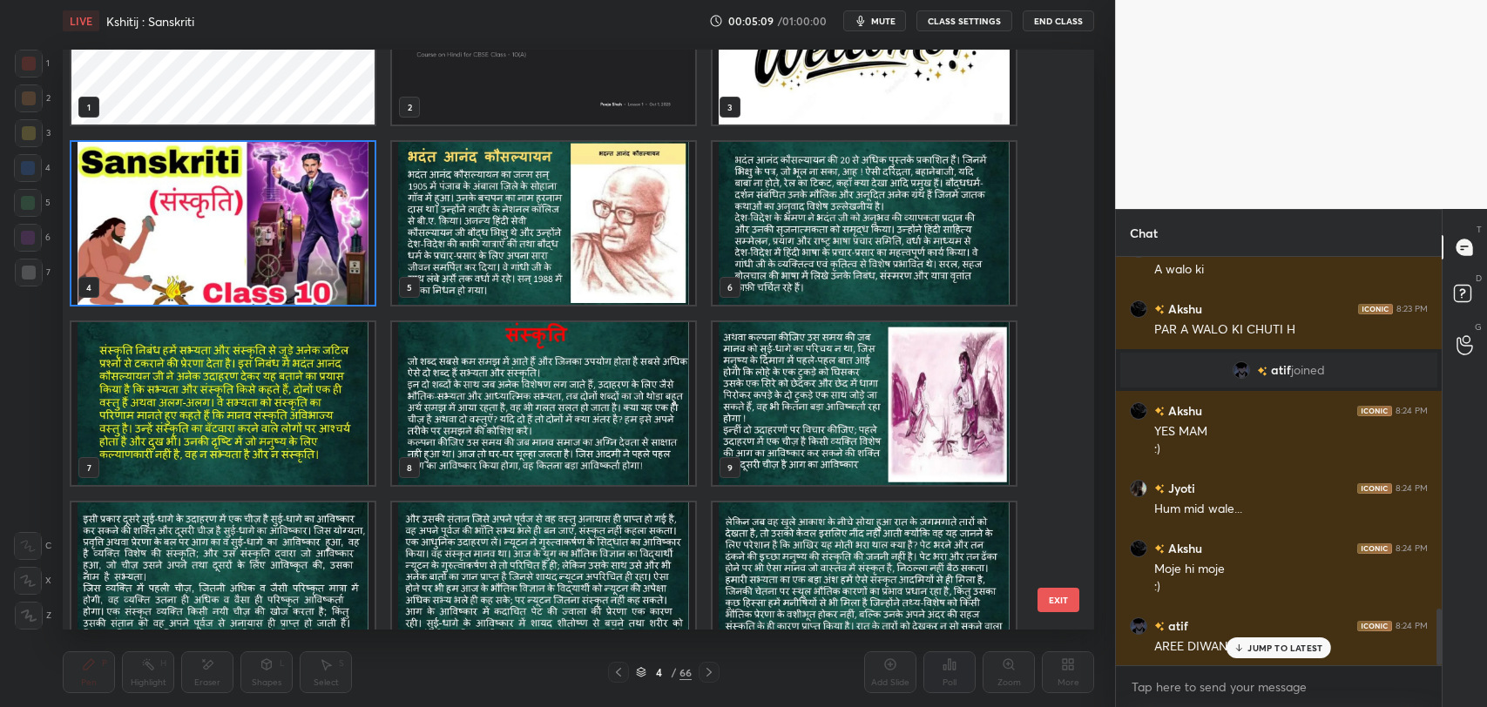
click at [206, 264] on img "grid" at bounding box center [222, 223] width 303 height 163
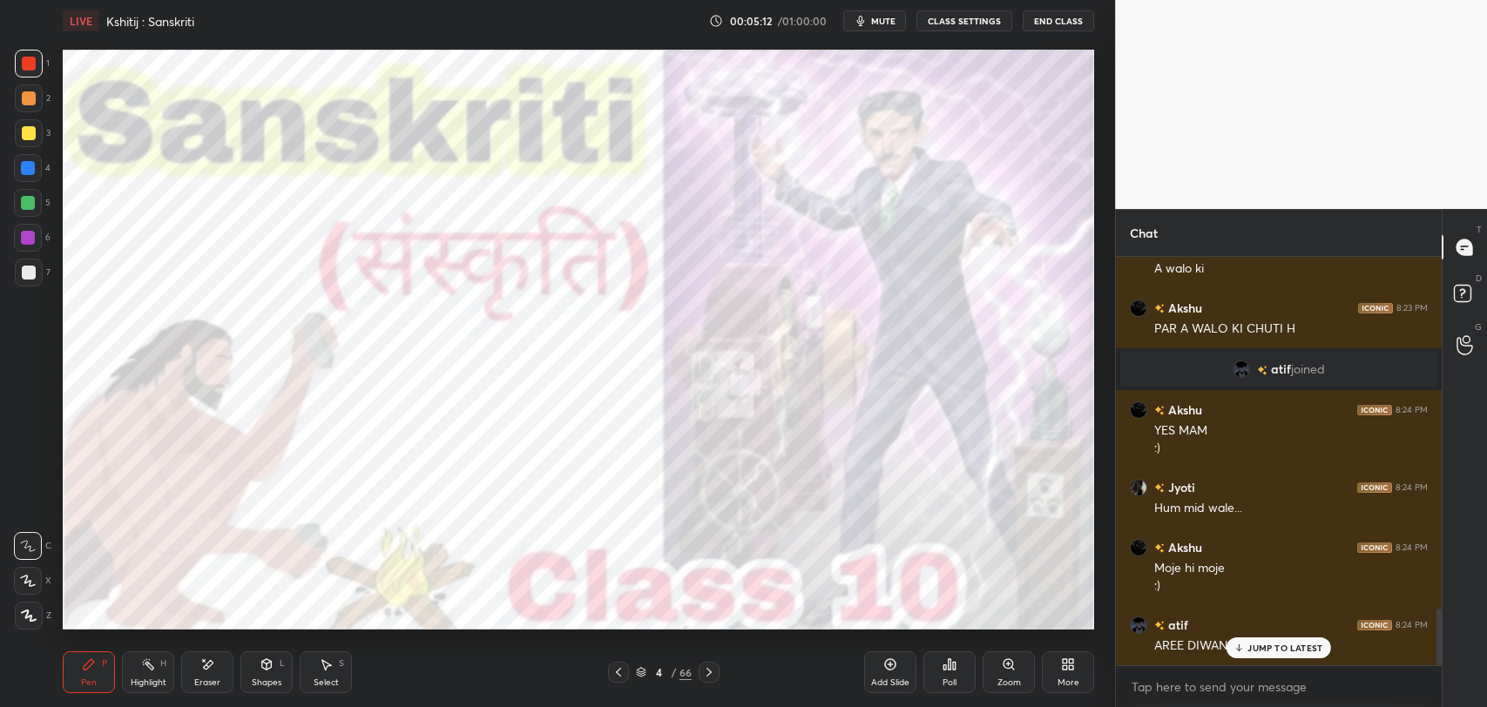
click at [1293, 650] on div "Ankit 8:22 PM padha hi [PERSON_NAME] 8:22 PM Ezz [PERSON_NAME] 8:22 PM MAM KHIR…" at bounding box center [1279, 461] width 326 height 408
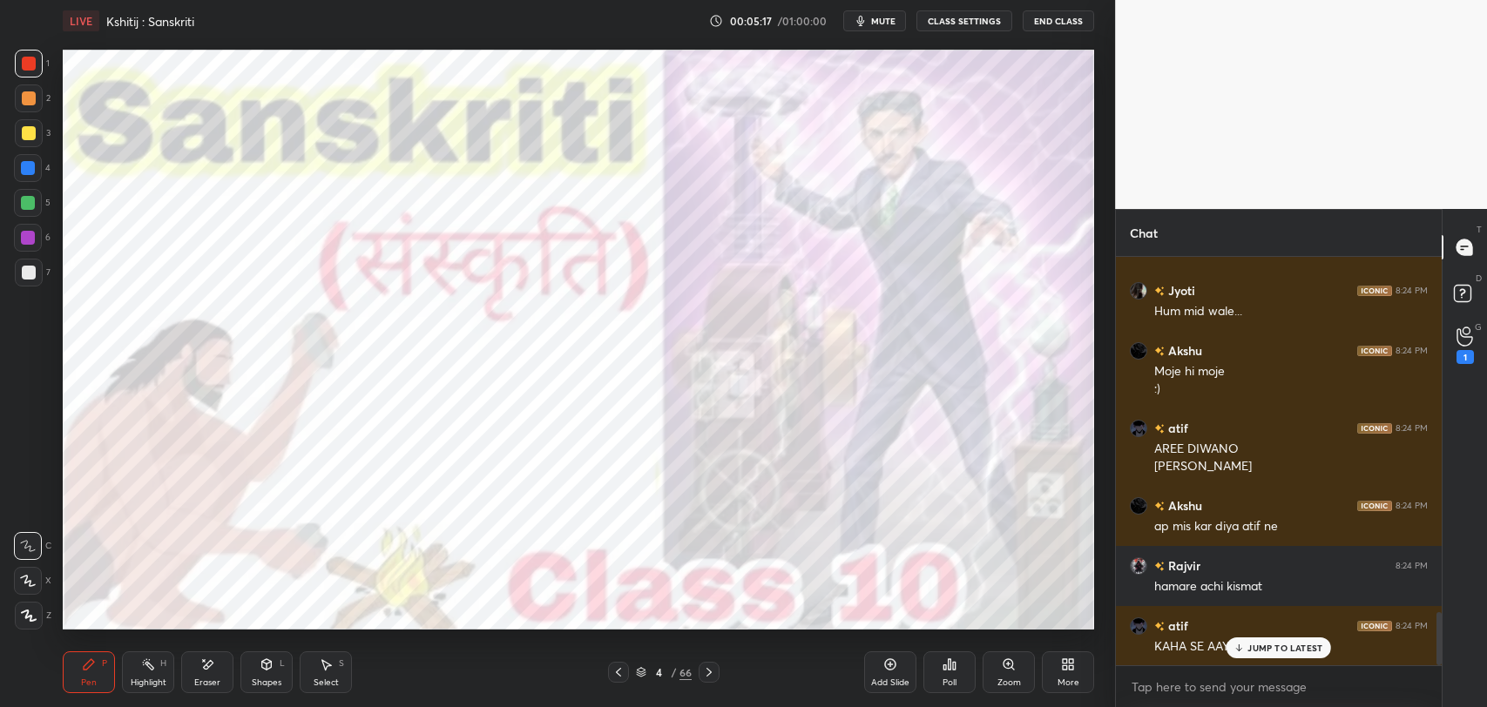
click at [1297, 639] on div "JUMP TO LATEST" at bounding box center [1278, 648] width 105 height 21
click at [668, 666] on div "4 / 66" at bounding box center [664, 673] width 56 height 16
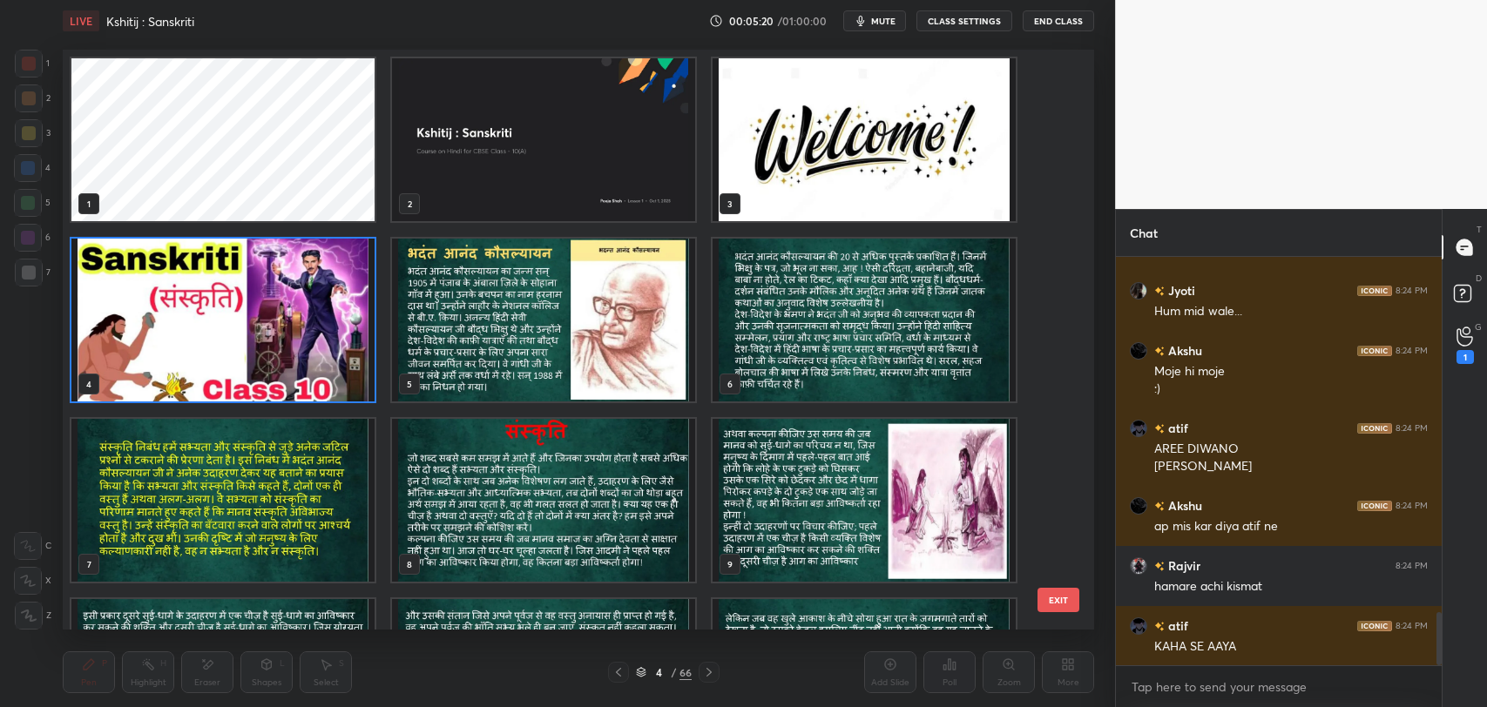
click at [1038, 603] on button "EXIT" at bounding box center [1058, 600] width 42 height 24
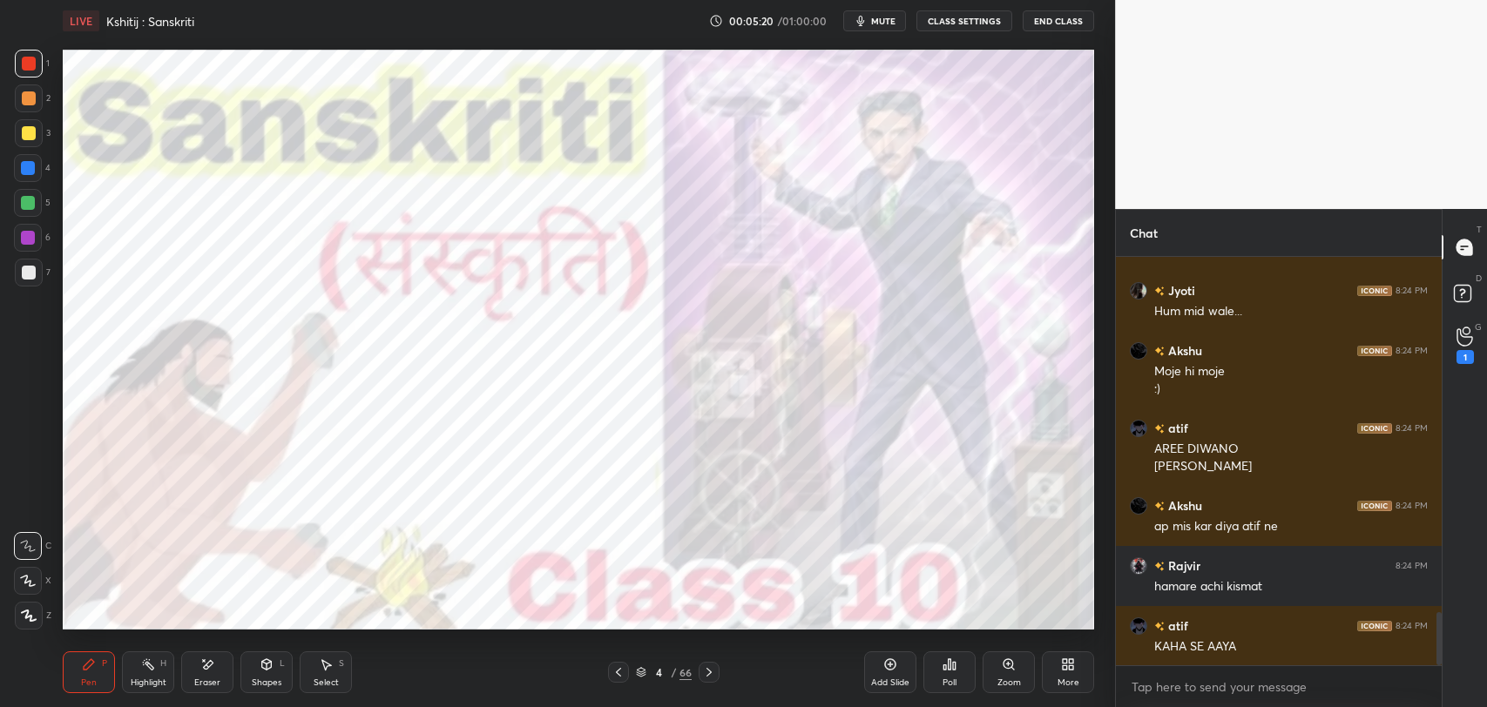
click at [964, 663] on div "Poll" at bounding box center [949, 672] width 52 height 42
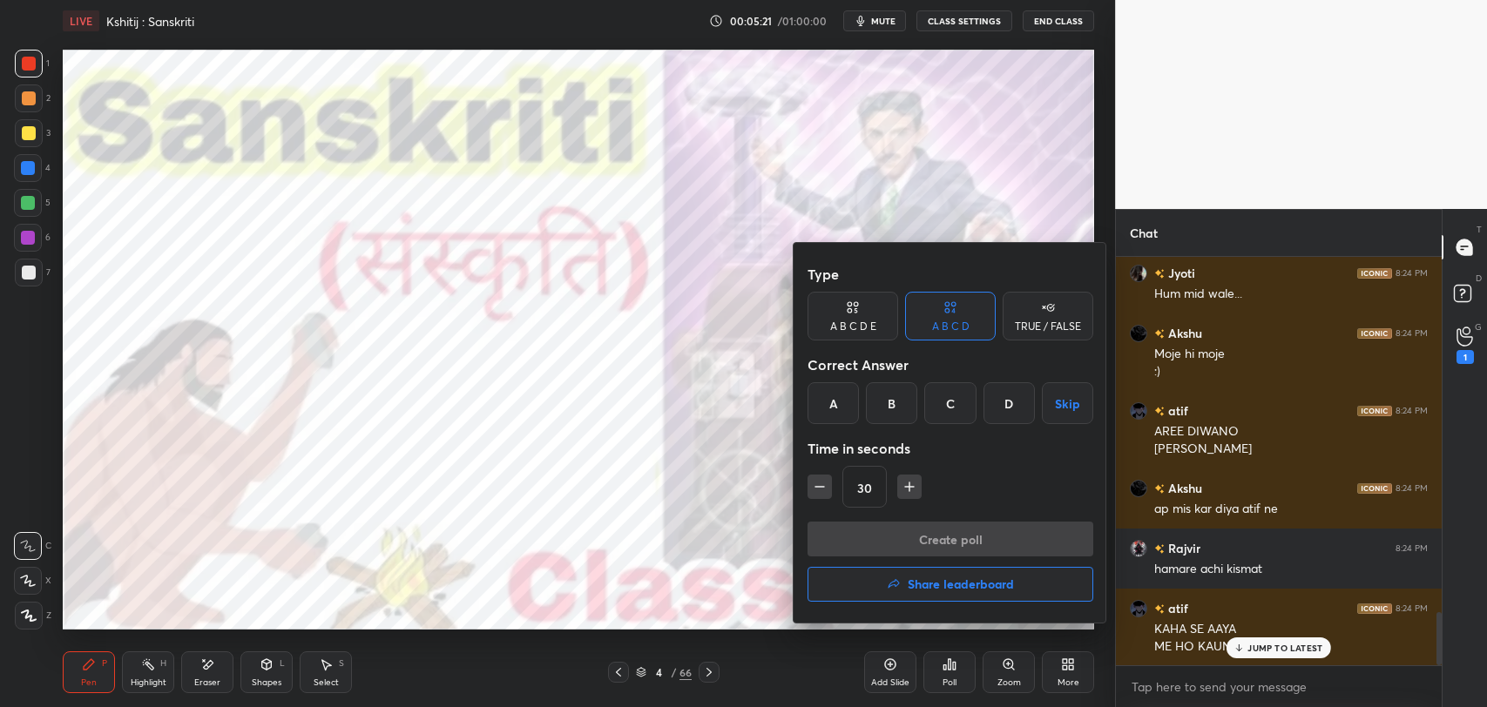
click at [878, 578] on button "Share leaderboard" at bounding box center [950, 584] width 286 height 35
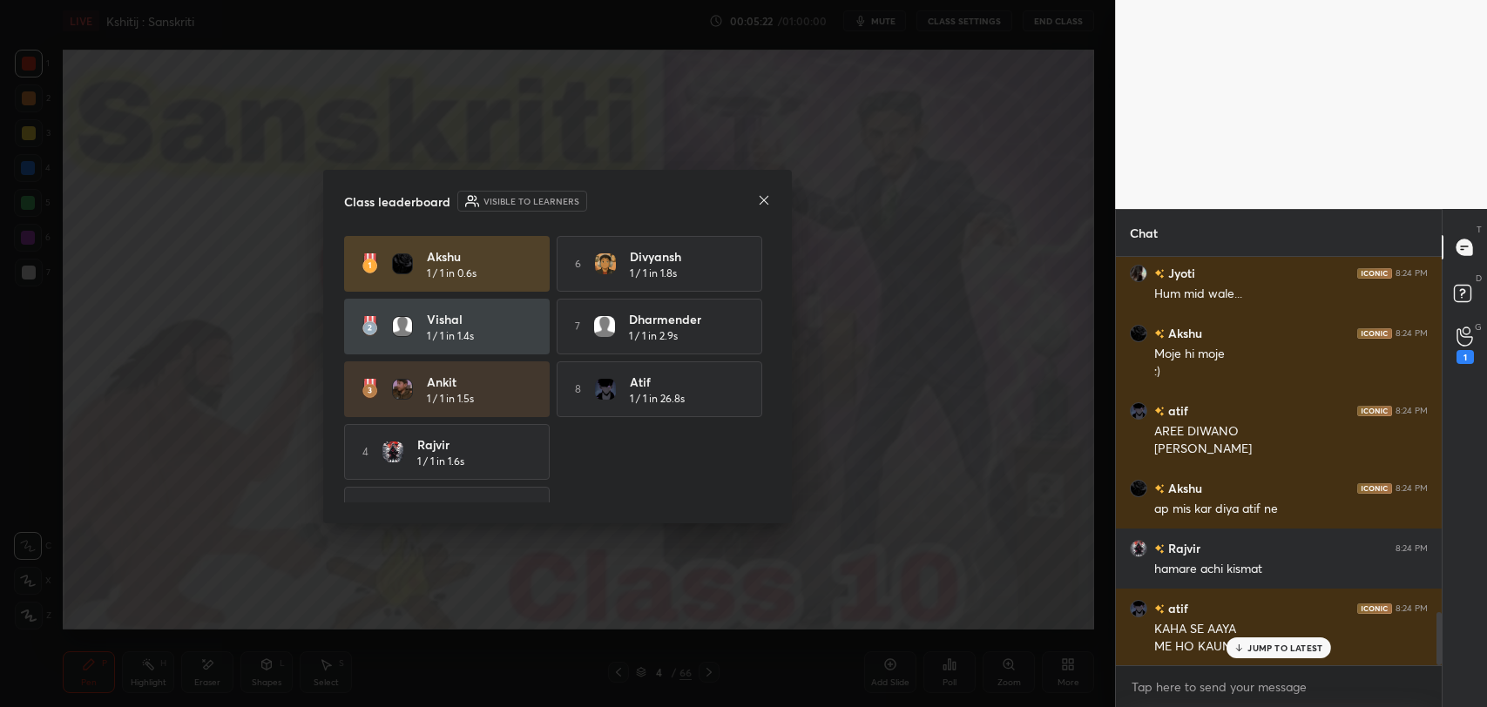
click at [1249, 651] on p "JUMP TO LATEST" at bounding box center [1284, 648] width 75 height 10
click at [766, 210] on div at bounding box center [764, 201] width 14 height 18
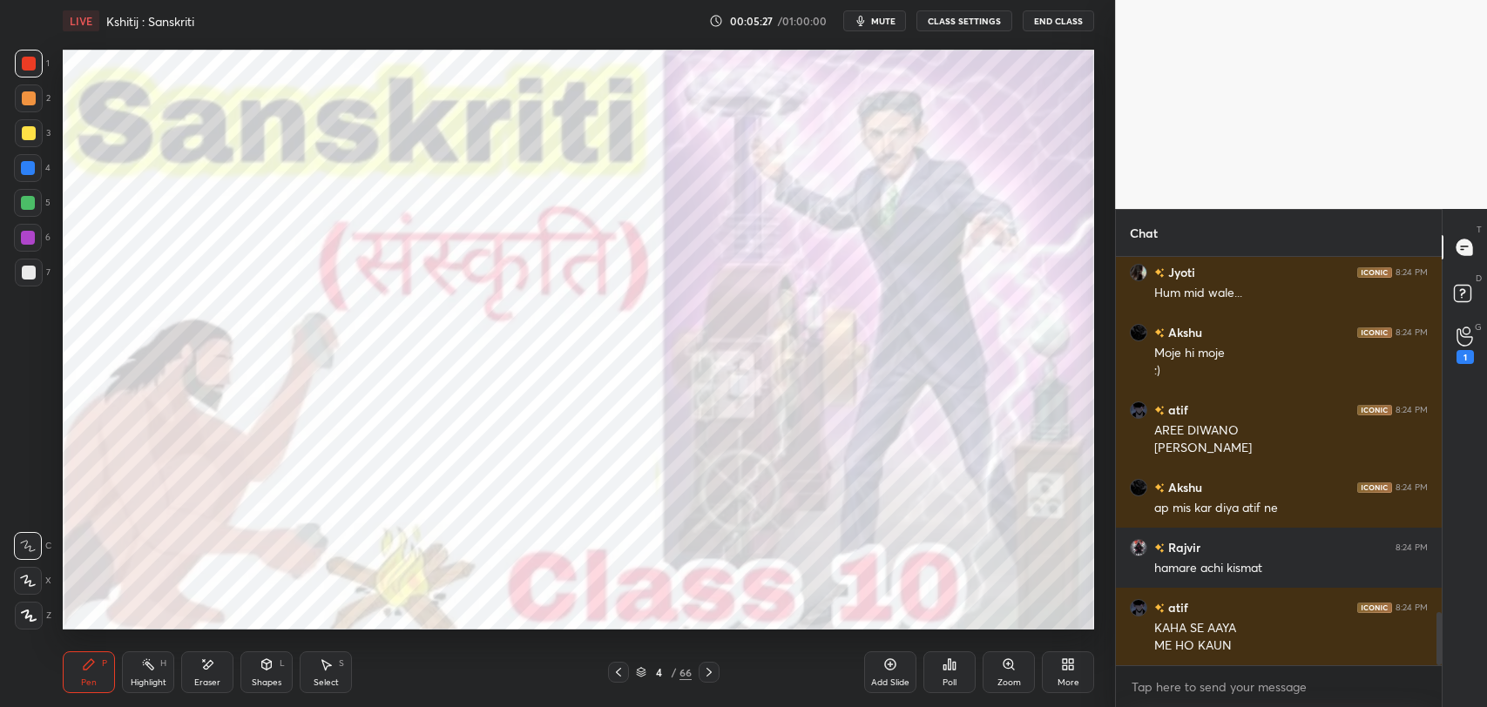
click at [887, 14] on button "mute" at bounding box center [874, 20] width 63 height 21
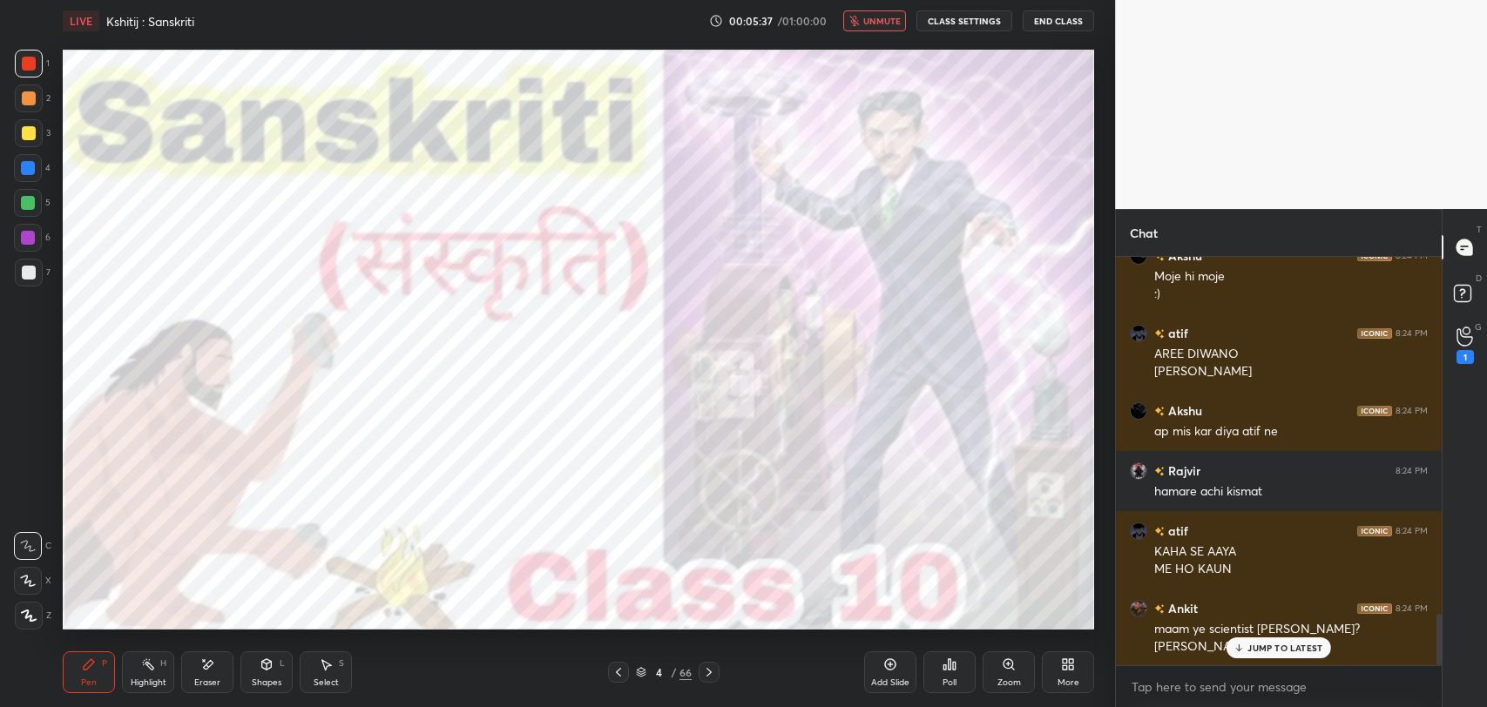
click at [1260, 645] on p "JUMP TO LATEST" at bounding box center [1284, 648] width 75 height 10
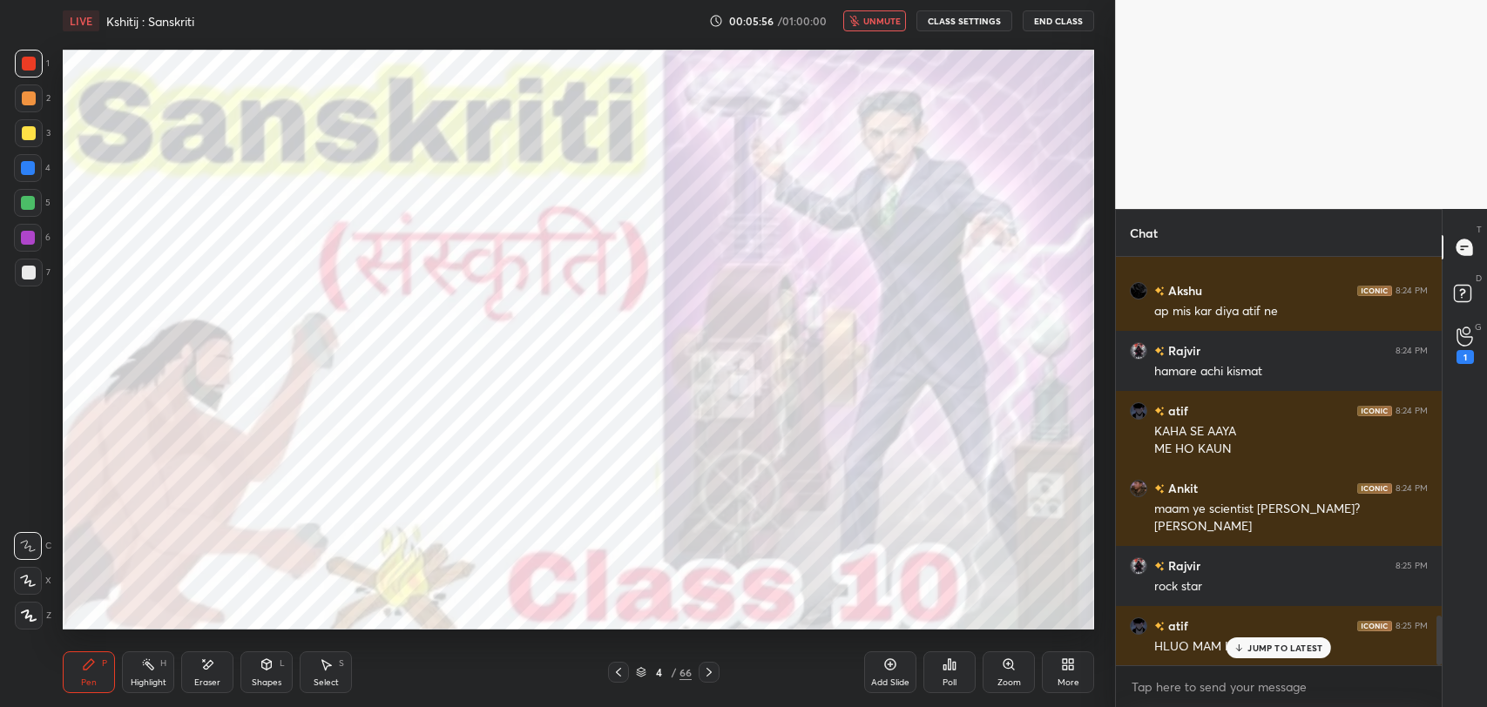
click at [1269, 650] on p "JUMP TO LATEST" at bounding box center [1284, 648] width 75 height 10
click at [906, 22] on button "unmute" at bounding box center [874, 20] width 63 height 21
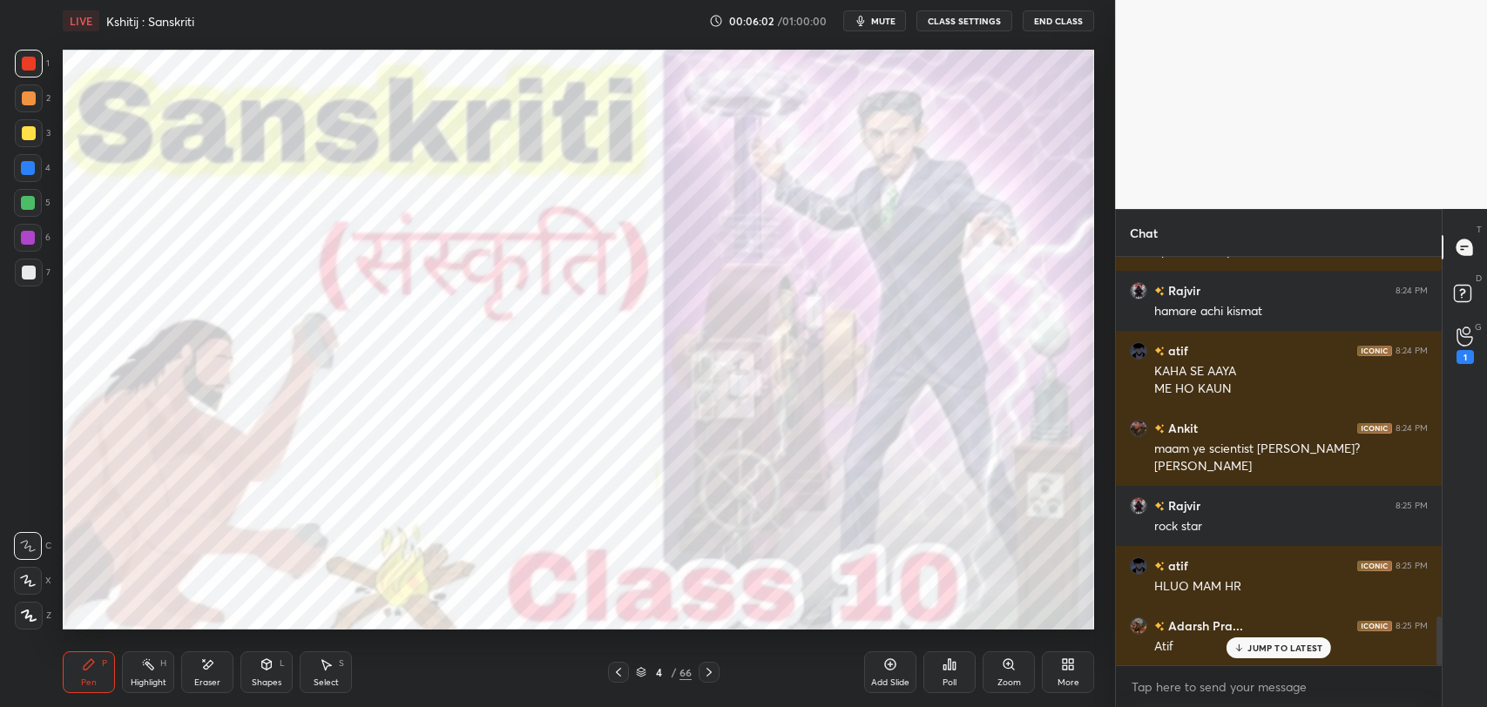
click at [1282, 650] on p "JUMP TO LATEST" at bounding box center [1284, 648] width 75 height 10
click at [648, 668] on div "4 / 66" at bounding box center [664, 673] width 56 height 16
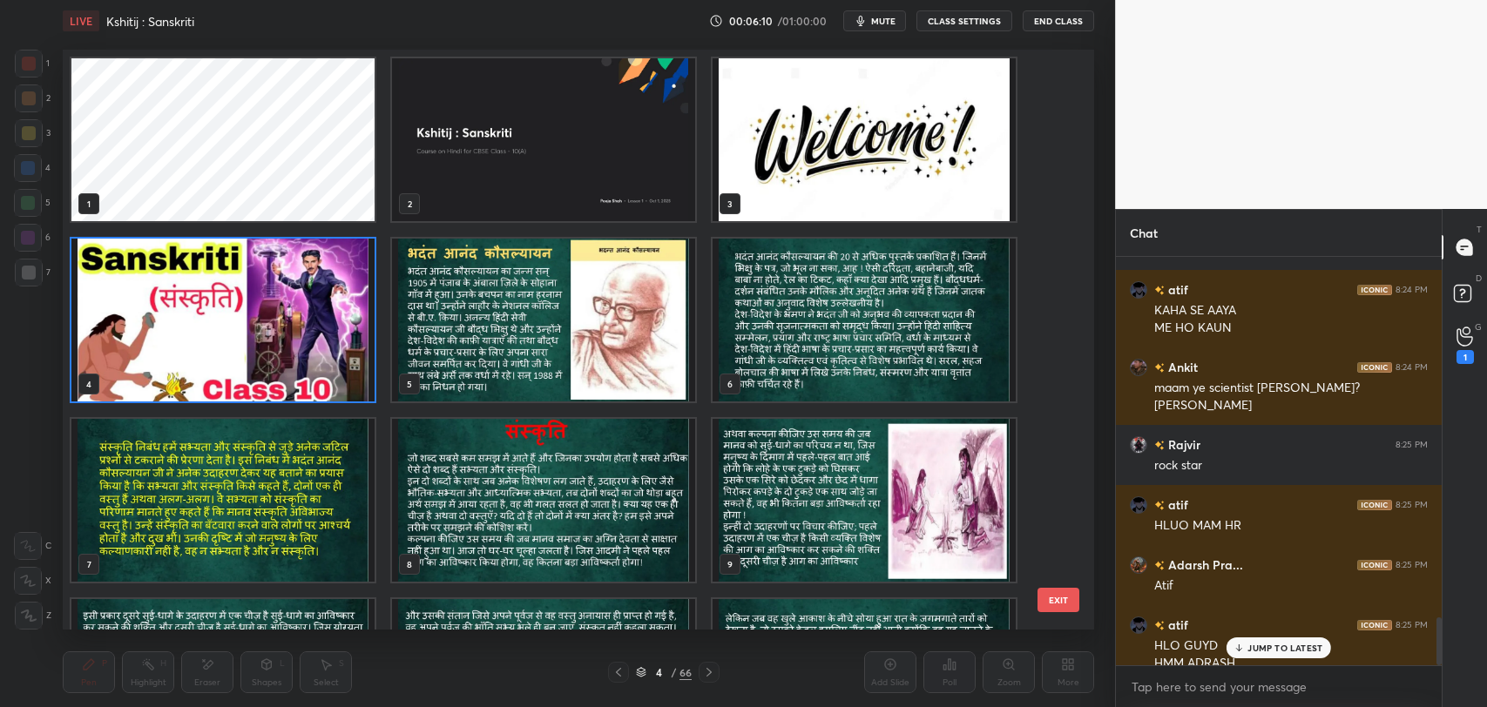
scroll to position [3081, 0]
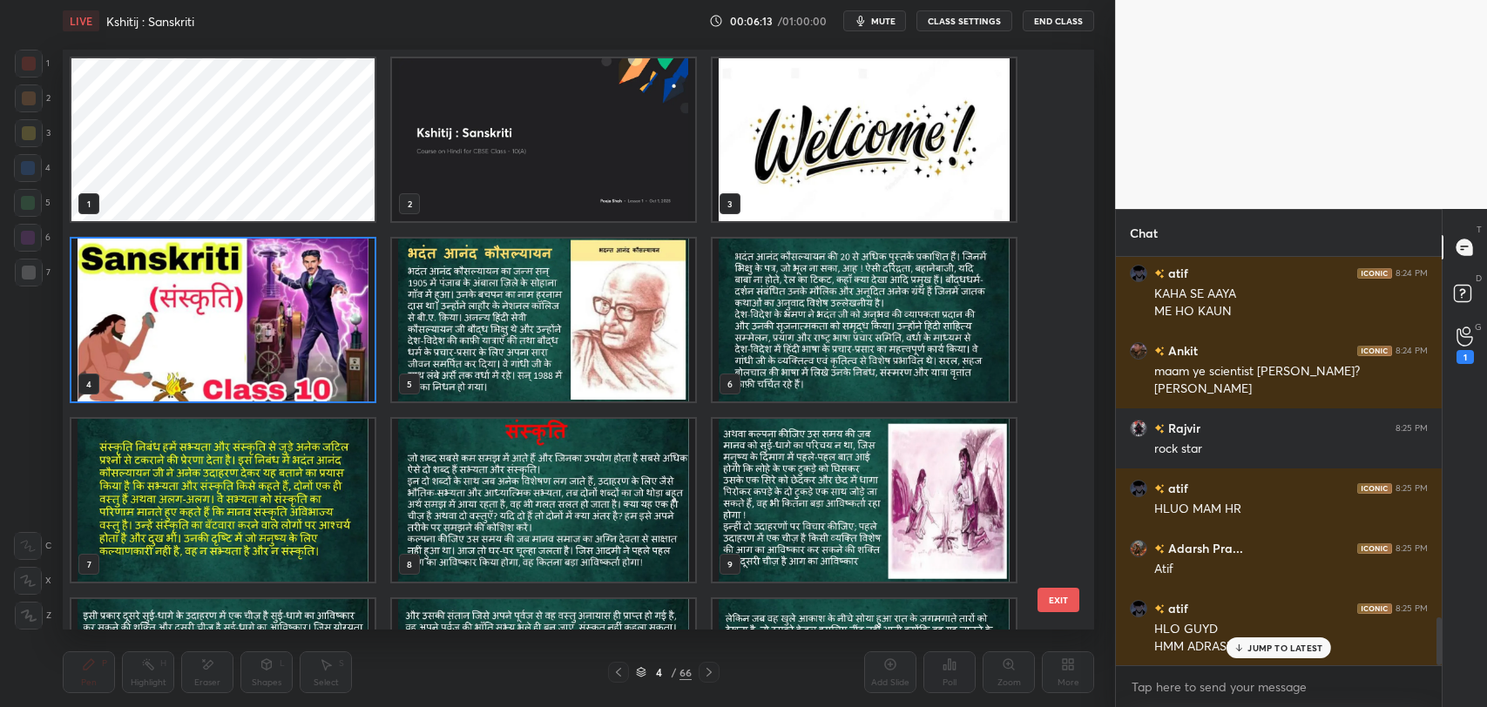
click at [241, 306] on img "grid" at bounding box center [222, 320] width 303 height 163
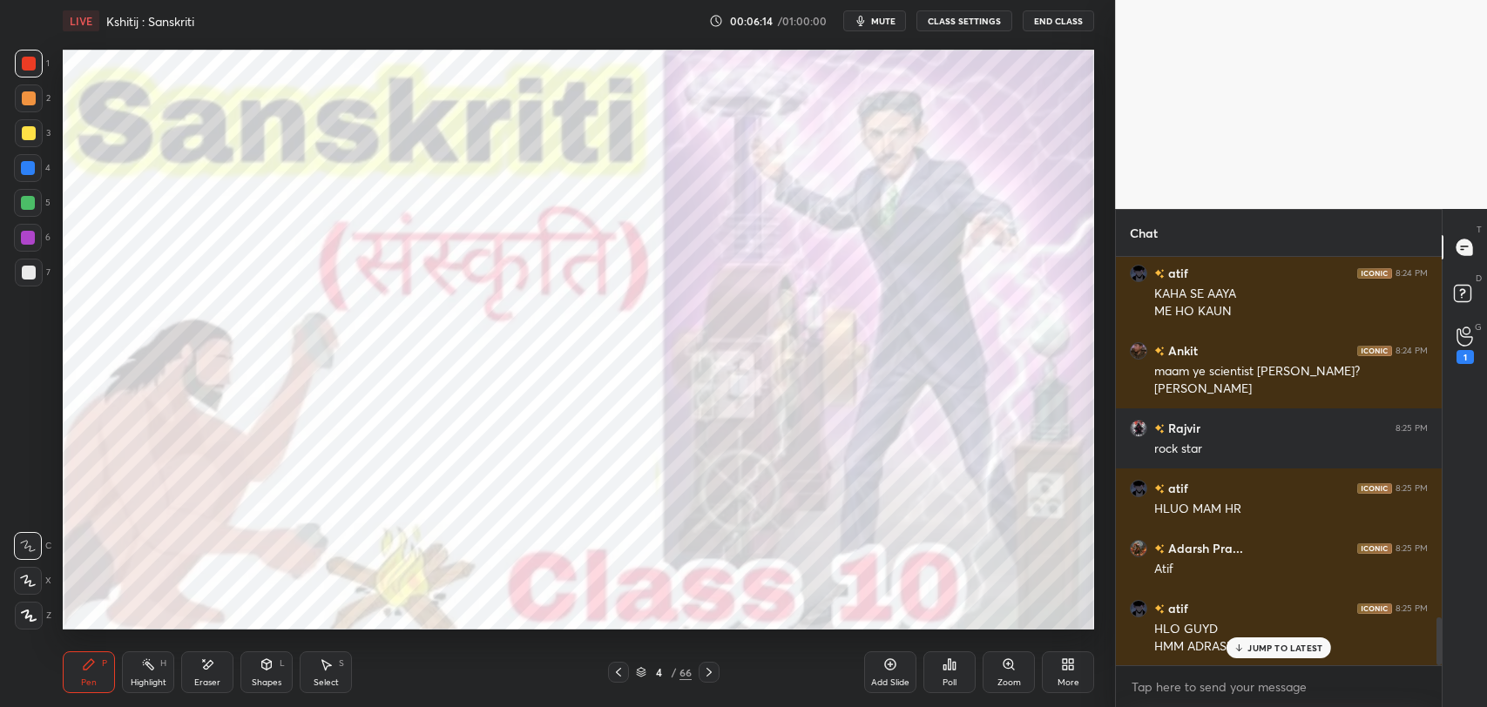
click at [716, 678] on div at bounding box center [708, 672] width 21 height 21
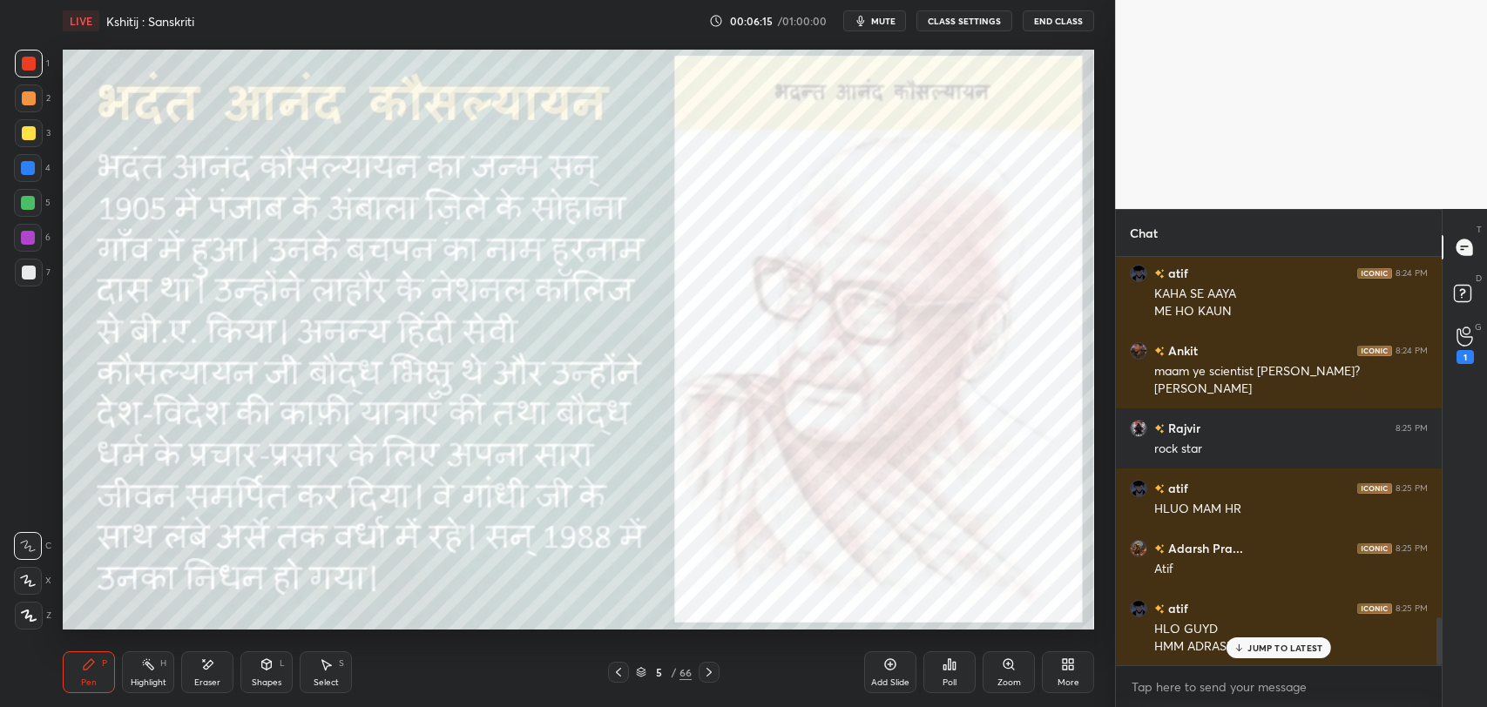
click at [1259, 644] on p "JUMP TO LATEST" at bounding box center [1284, 648] width 75 height 10
click at [614, 665] on icon at bounding box center [618, 672] width 14 height 14
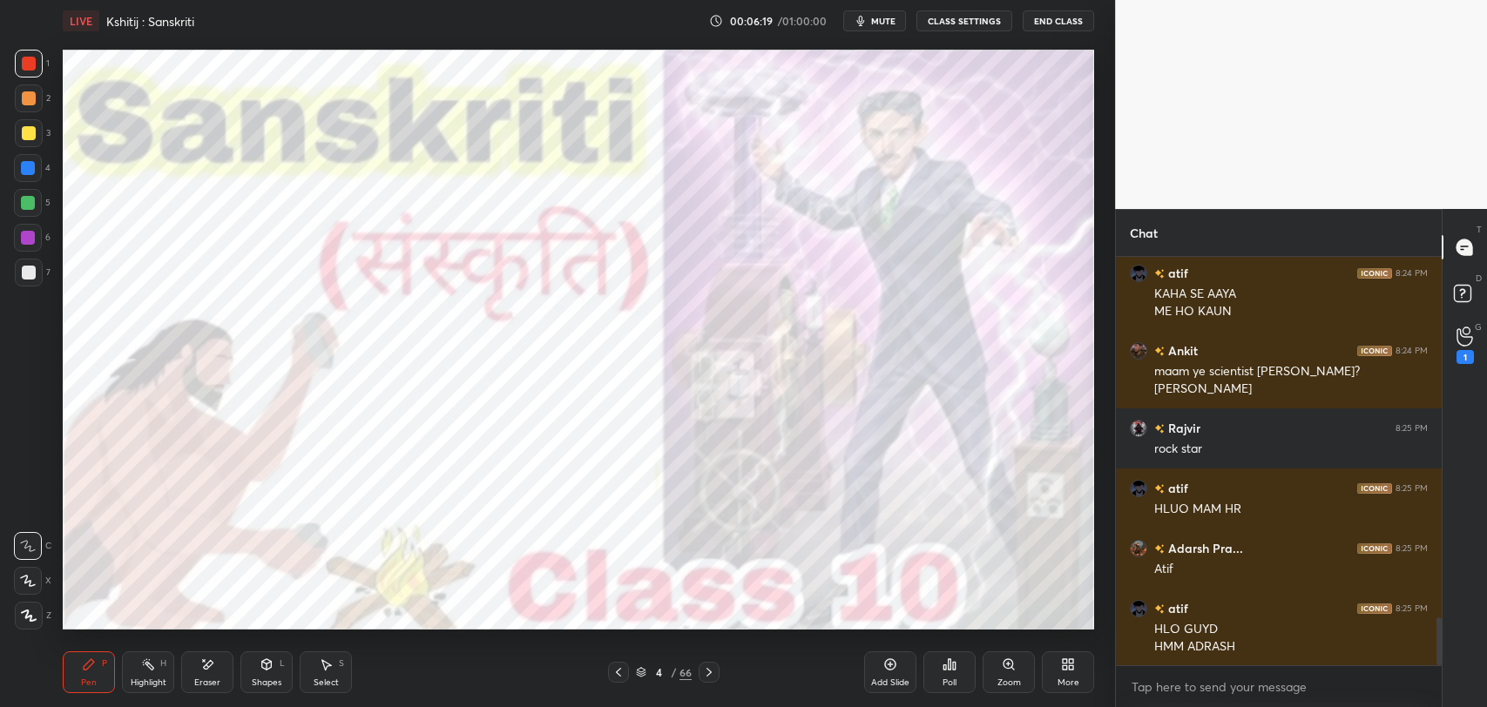
click at [705, 671] on icon at bounding box center [709, 672] width 14 height 14
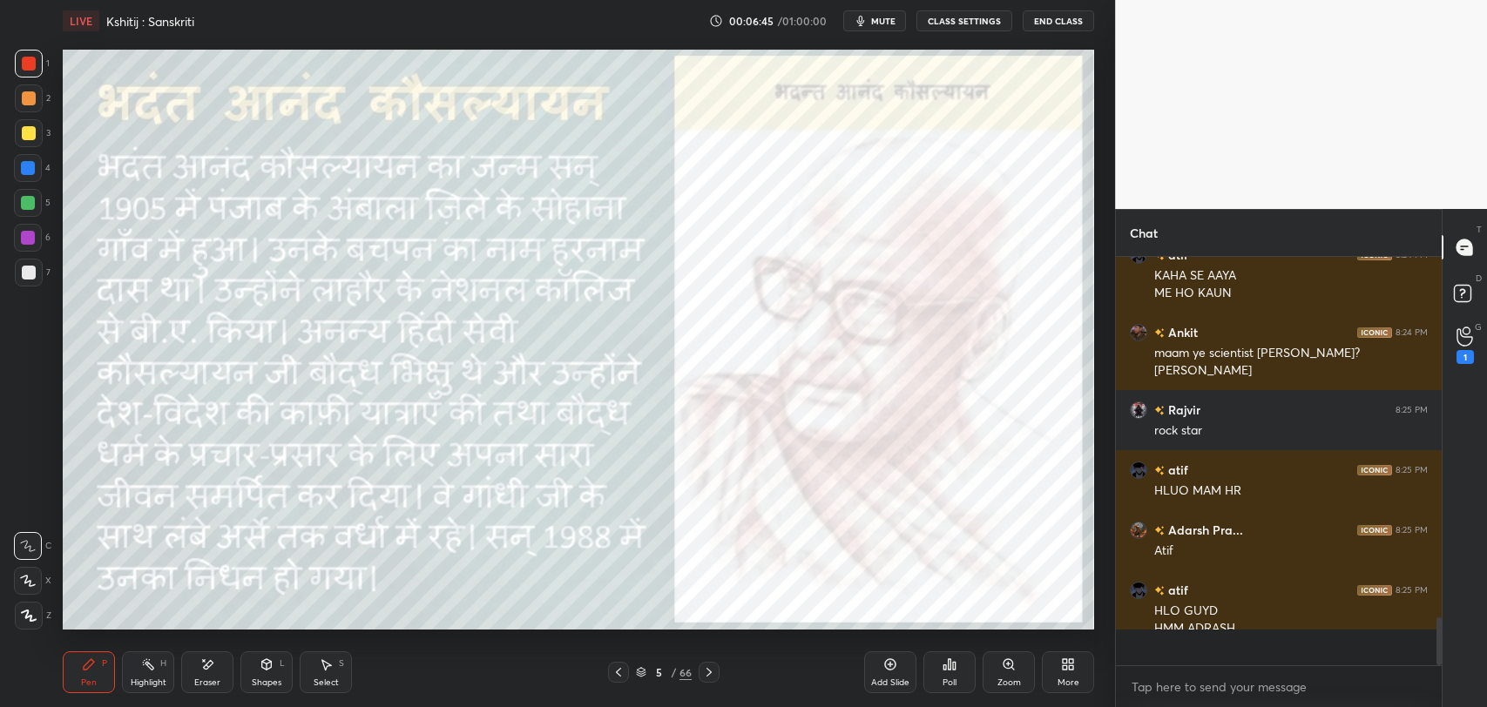
scroll to position [3100, 0]
click at [230, 651] on div "Eraser" at bounding box center [207, 672] width 52 height 42
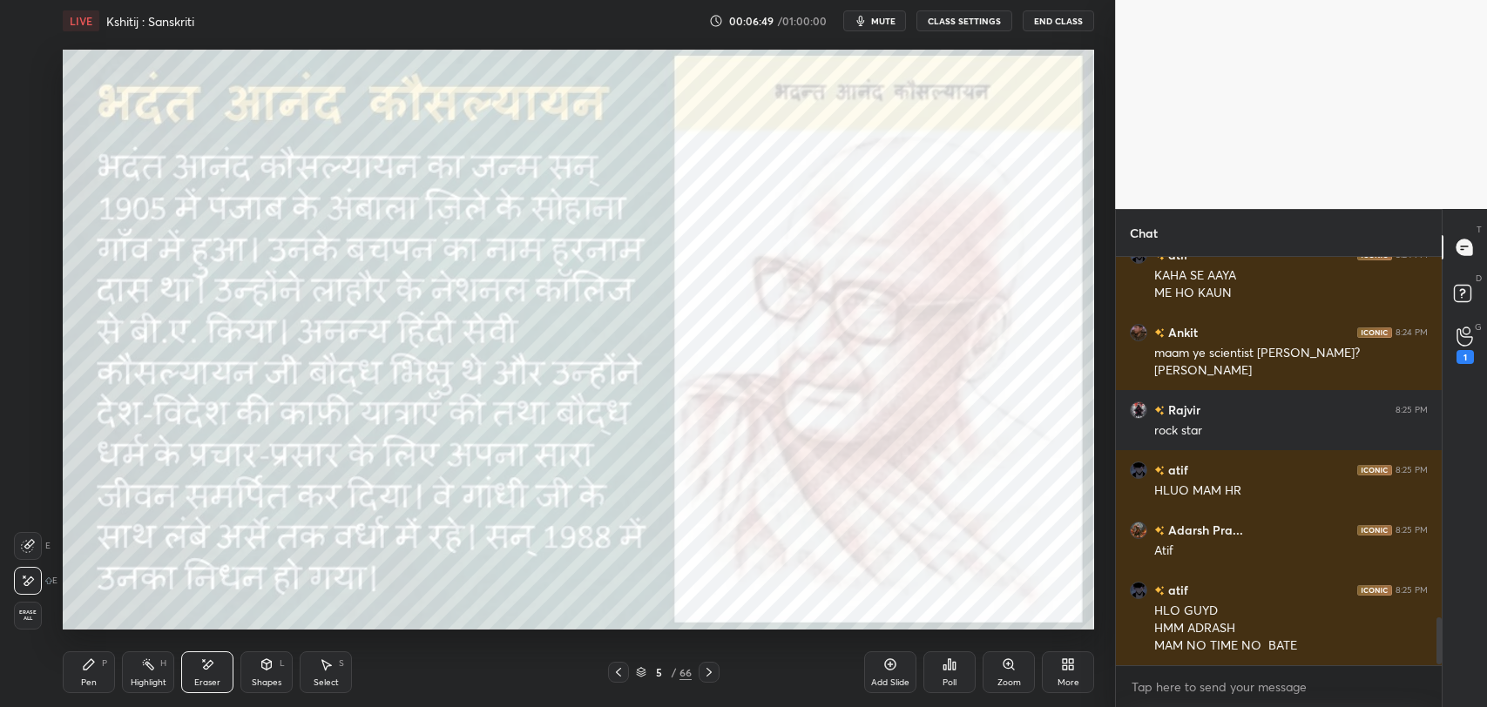
scroll to position [3159, 0]
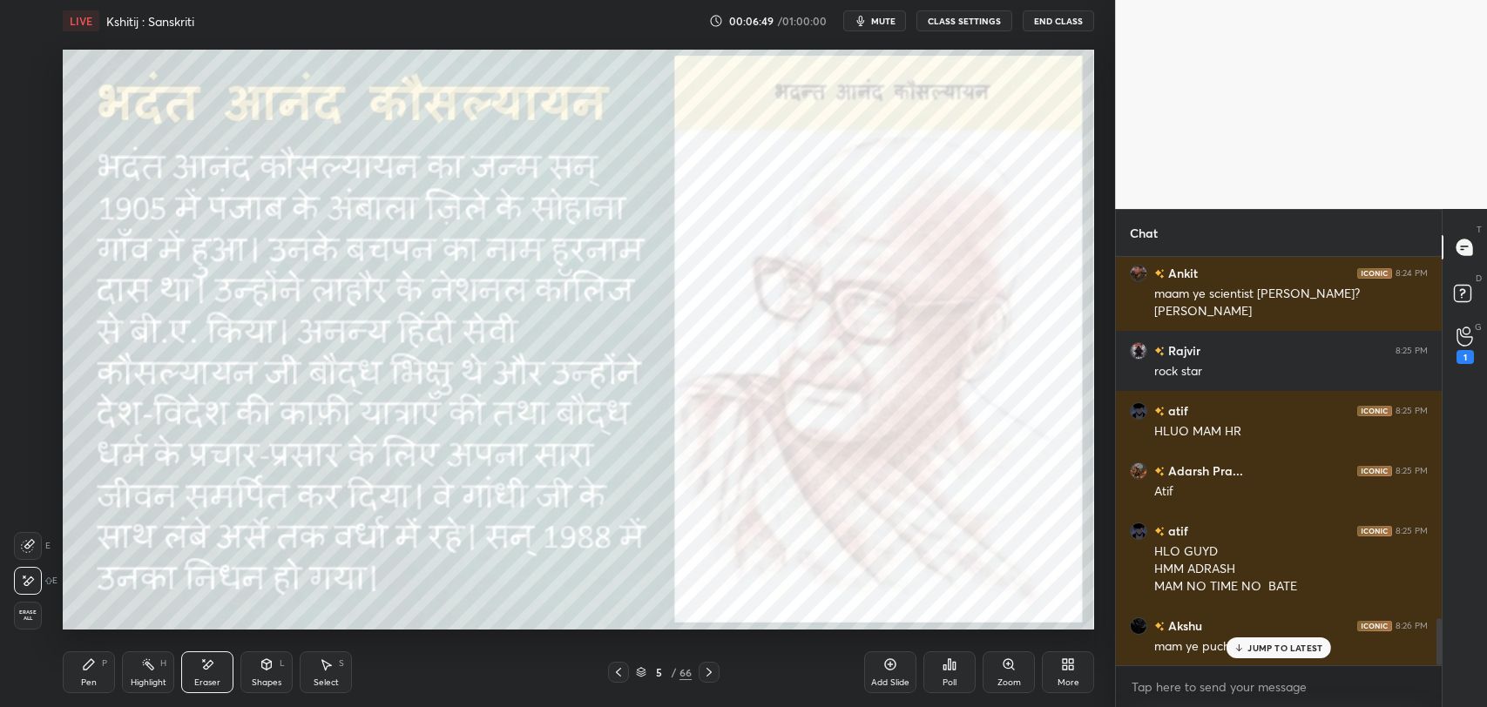
click at [76, 666] on div "Pen P" at bounding box center [89, 672] width 52 height 42
click at [73, 665] on div "Pen P" at bounding box center [89, 672] width 52 height 42
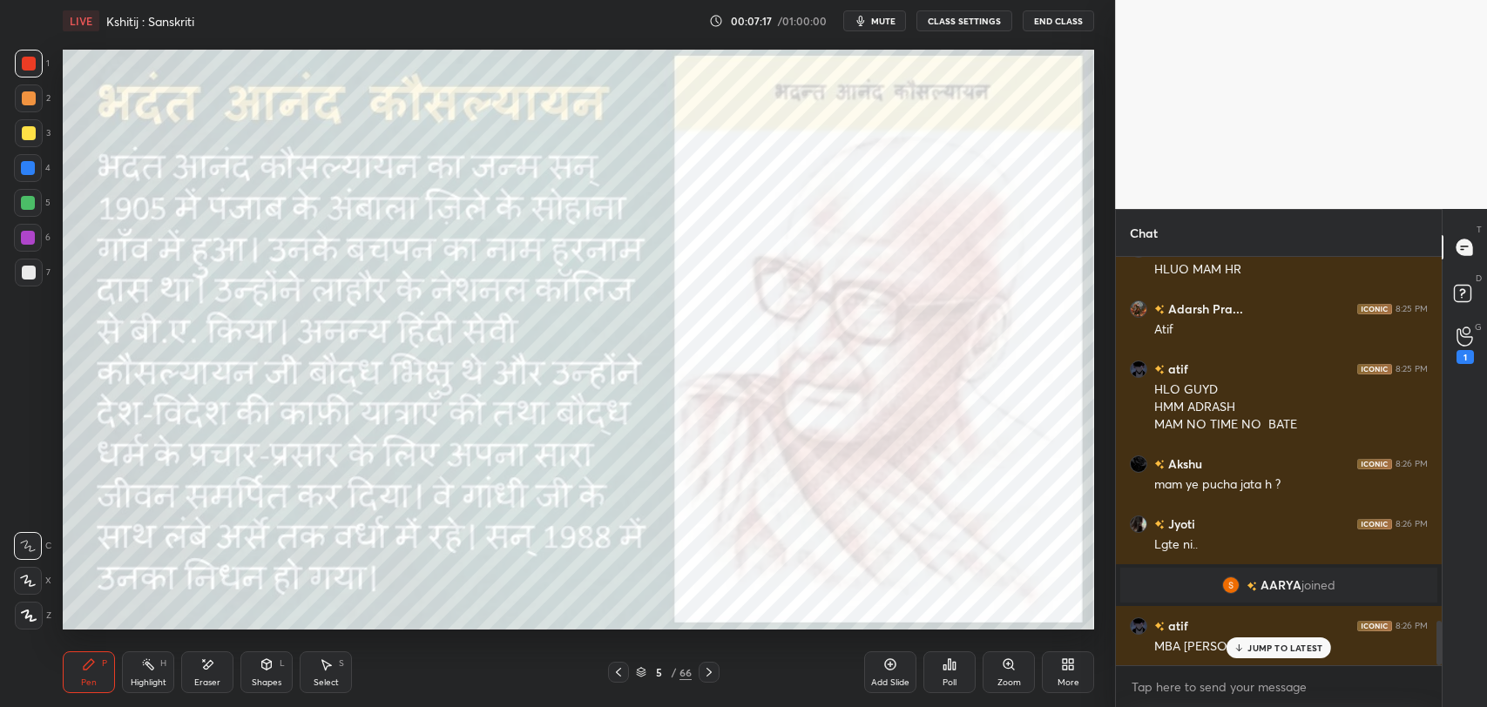
scroll to position [3381, 0]
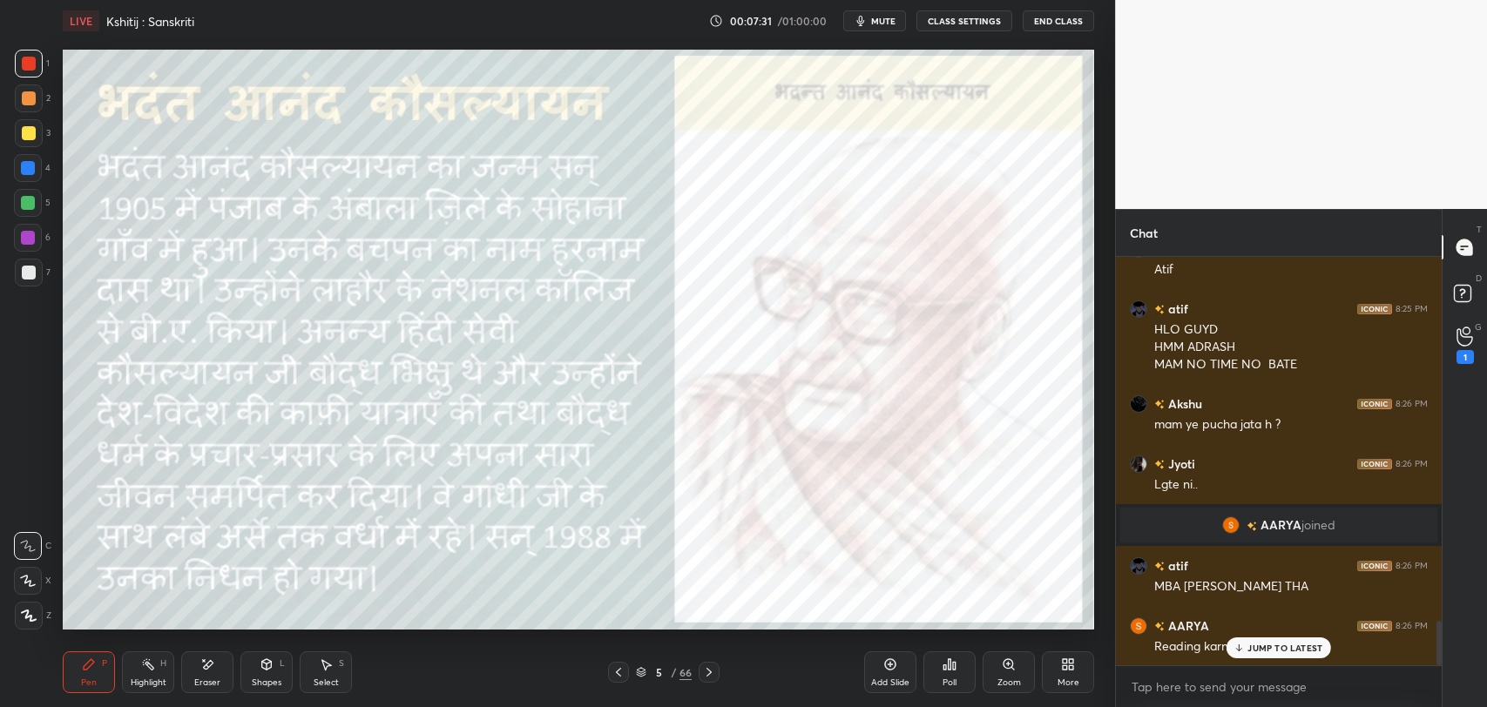
click at [1275, 651] on p "JUMP TO LATEST" at bounding box center [1284, 648] width 75 height 10
click at [254, 658] on div "Shapes L" at bounding box center [266, 672] width 52 height 42
click at [118, 670] on div "Pen P Highlight H Eraser Shapes L Select S" at bounding box center [263, 672] width 401 height 42
click at [104, 671] on div "Pen P" at bounding box center [89, 672] width 52 height 42
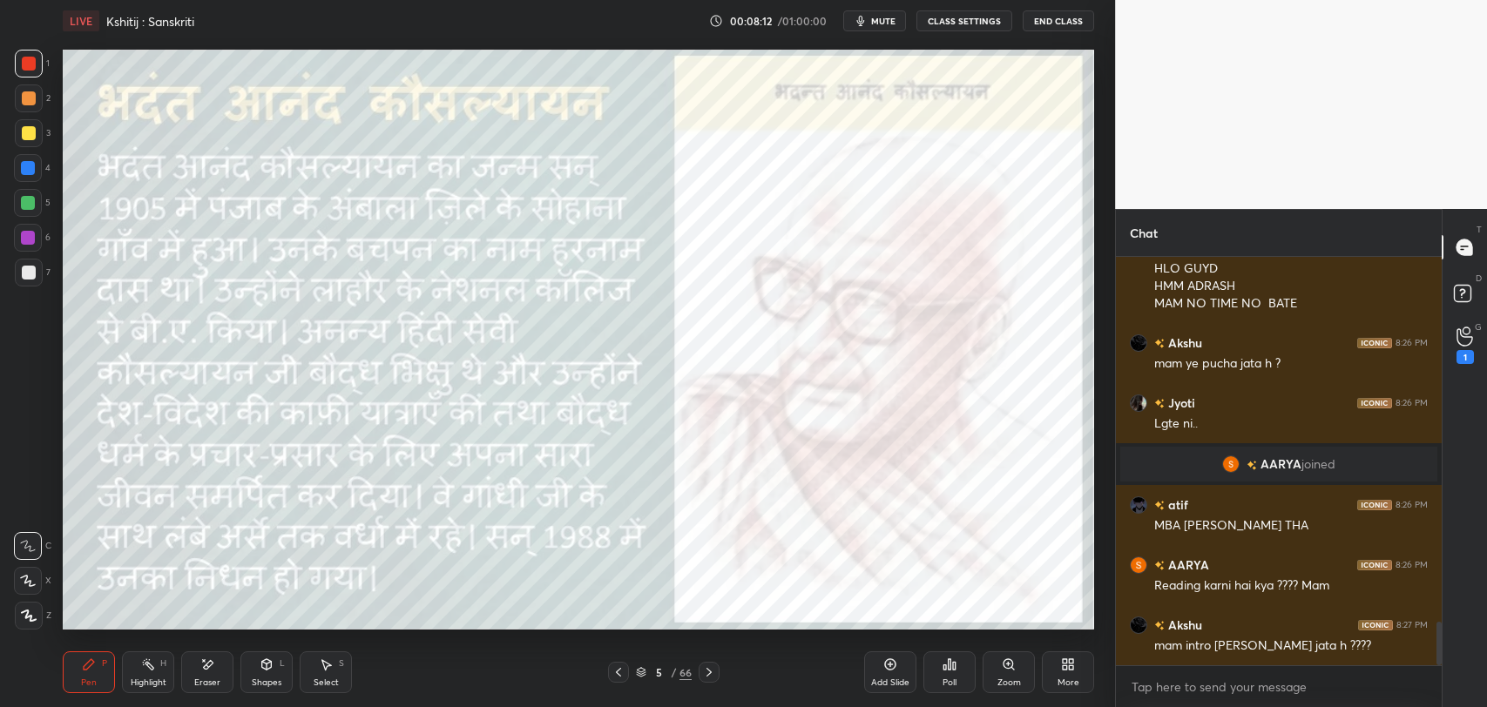
scroll to position [3501, 0]
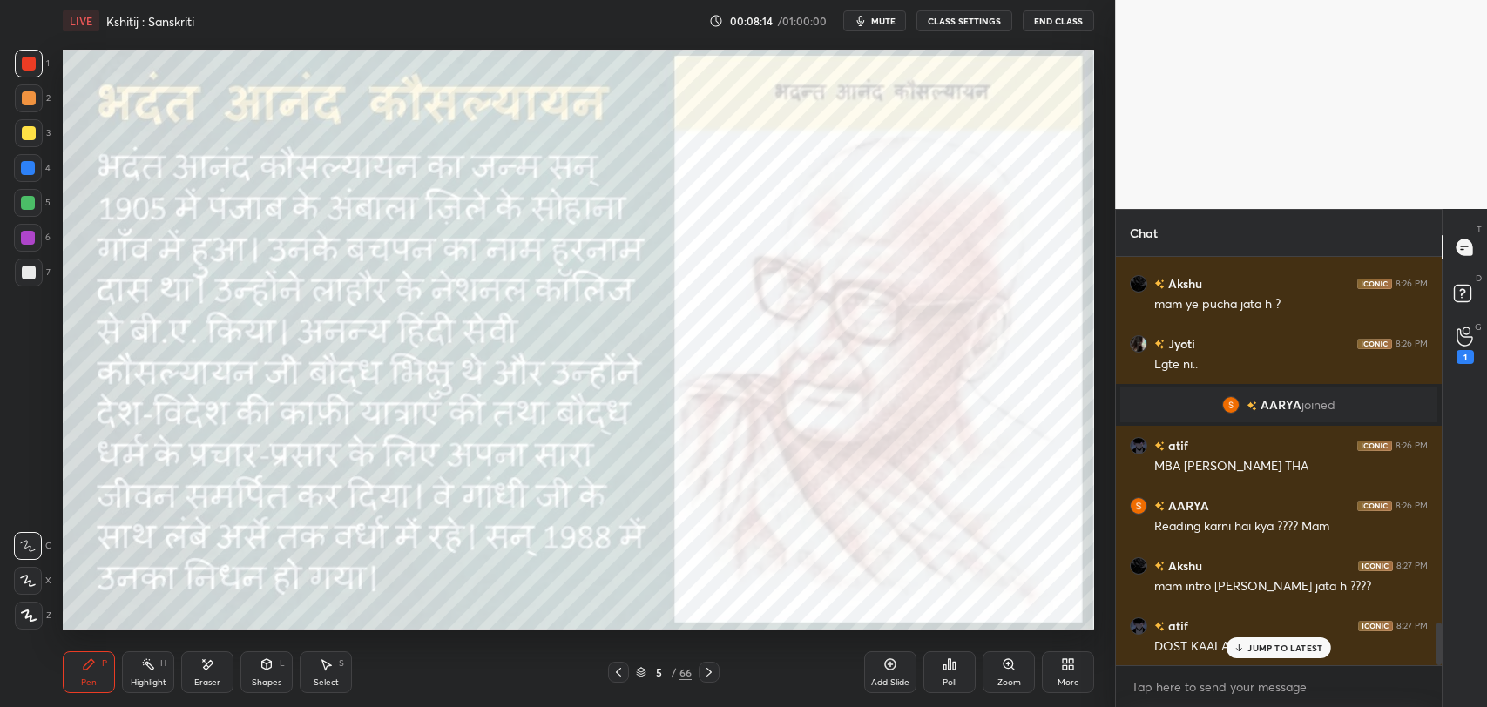
click at [1286, 651] on p "JUMP TO LATEST" at bounding box center [1284, 648] width 75 height 10
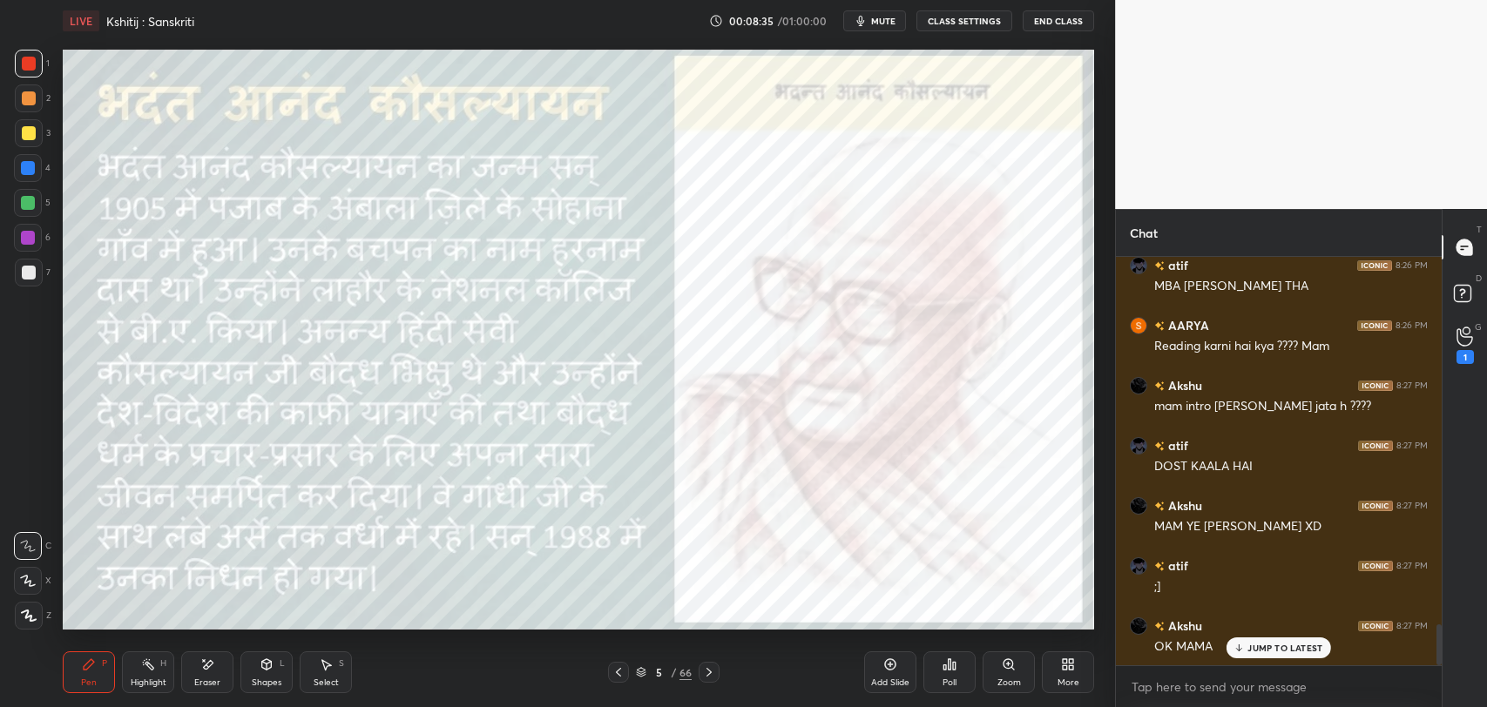
scroll to position [3741, 0]
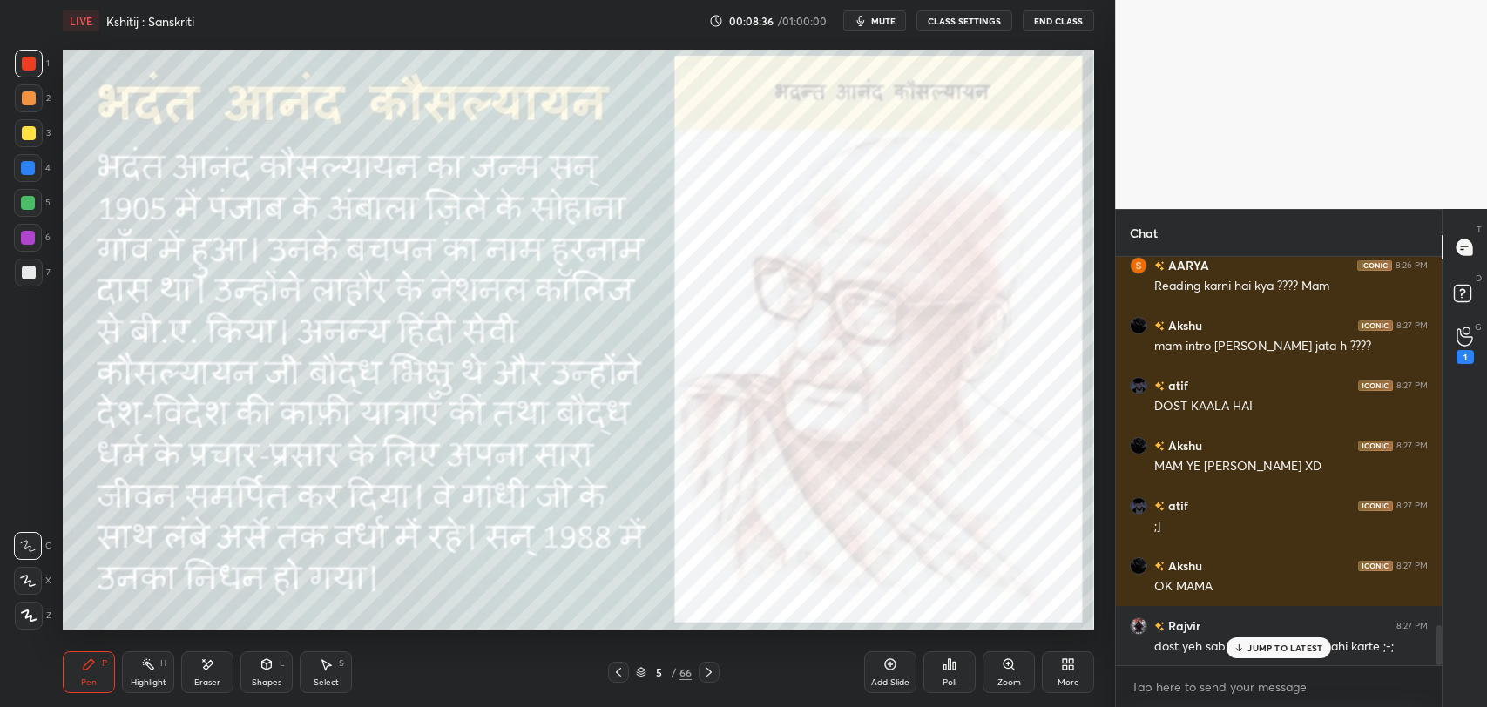
click at [1273, 639] on div "JUMP TO LATEST" at bounding box center [1278, 648] width 105 height 21
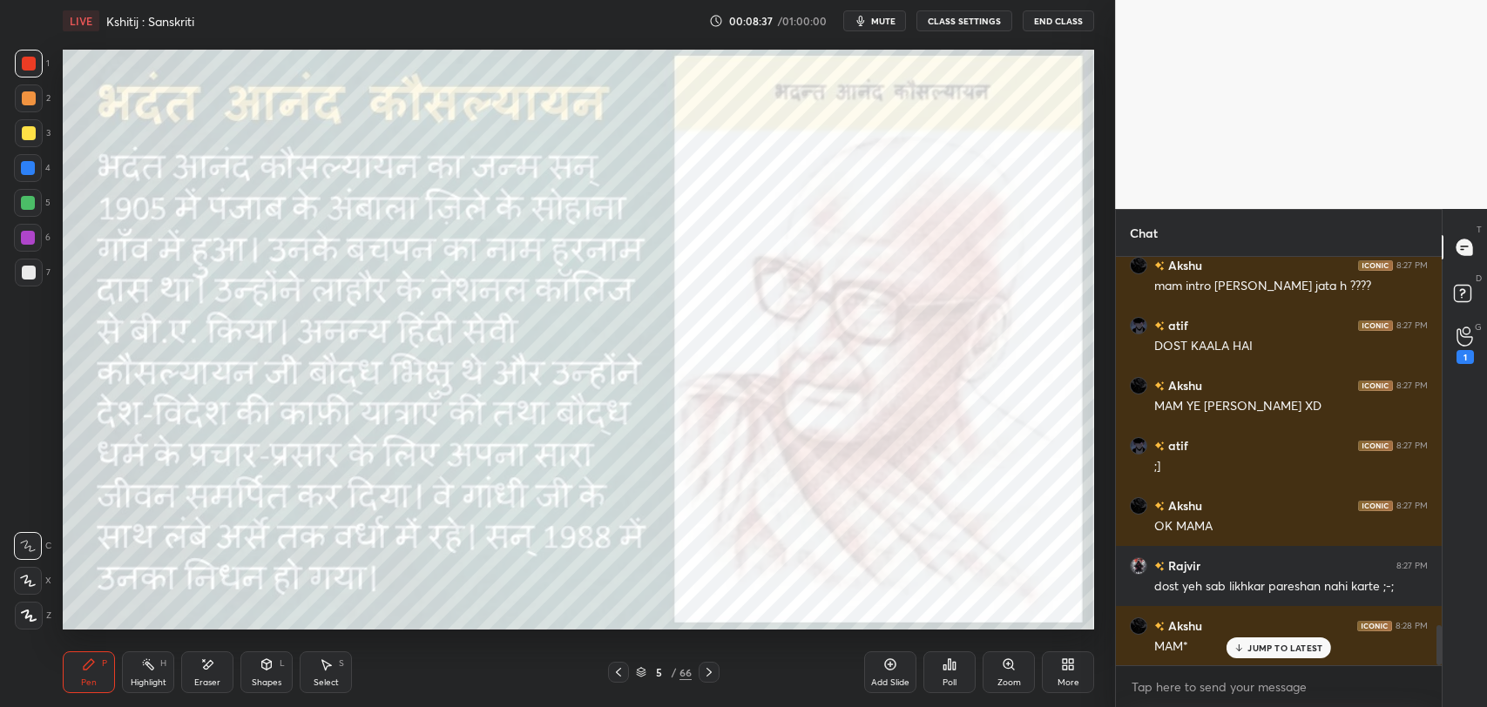
click at [1264, 645] on p "JUMP TO LATEST" at bounding box center [1284, 648] width 75 height 10
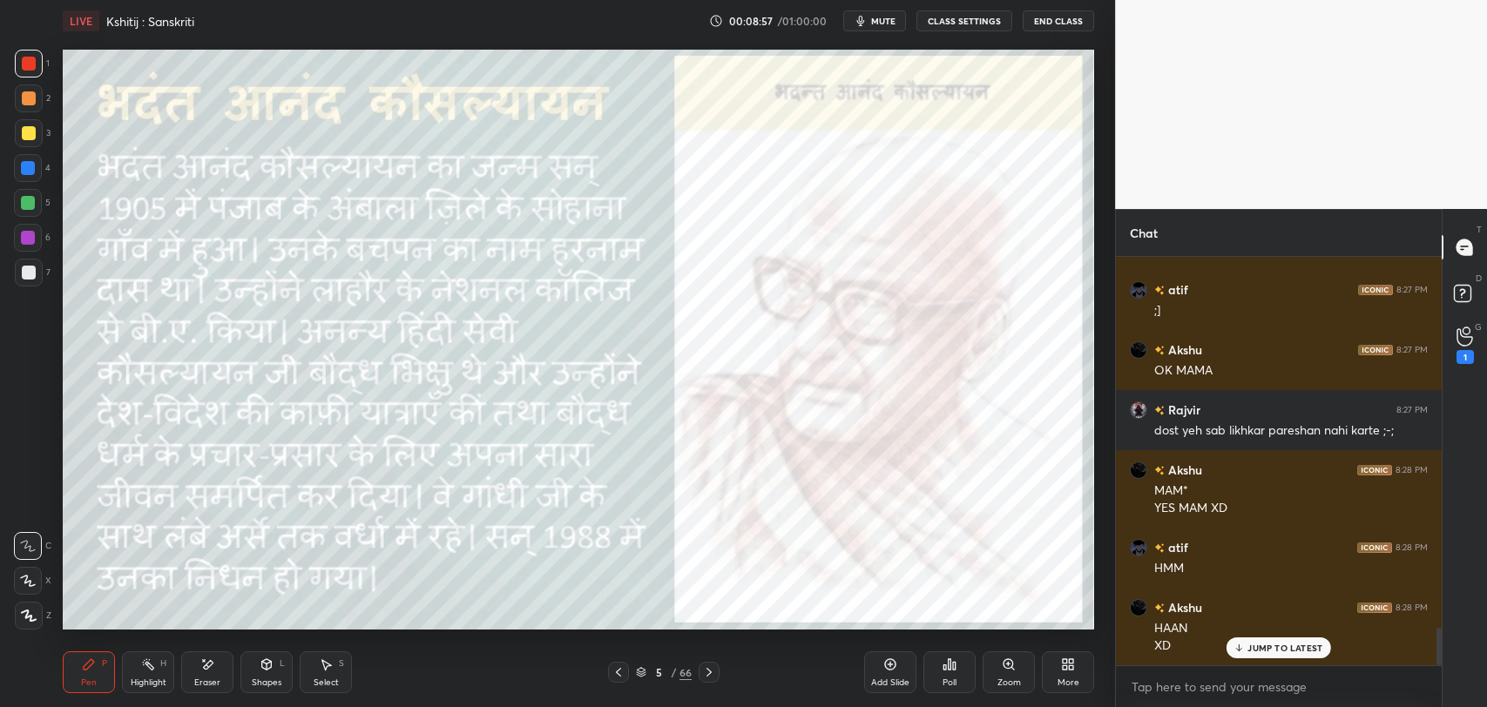
scroll to position [4017, 0]
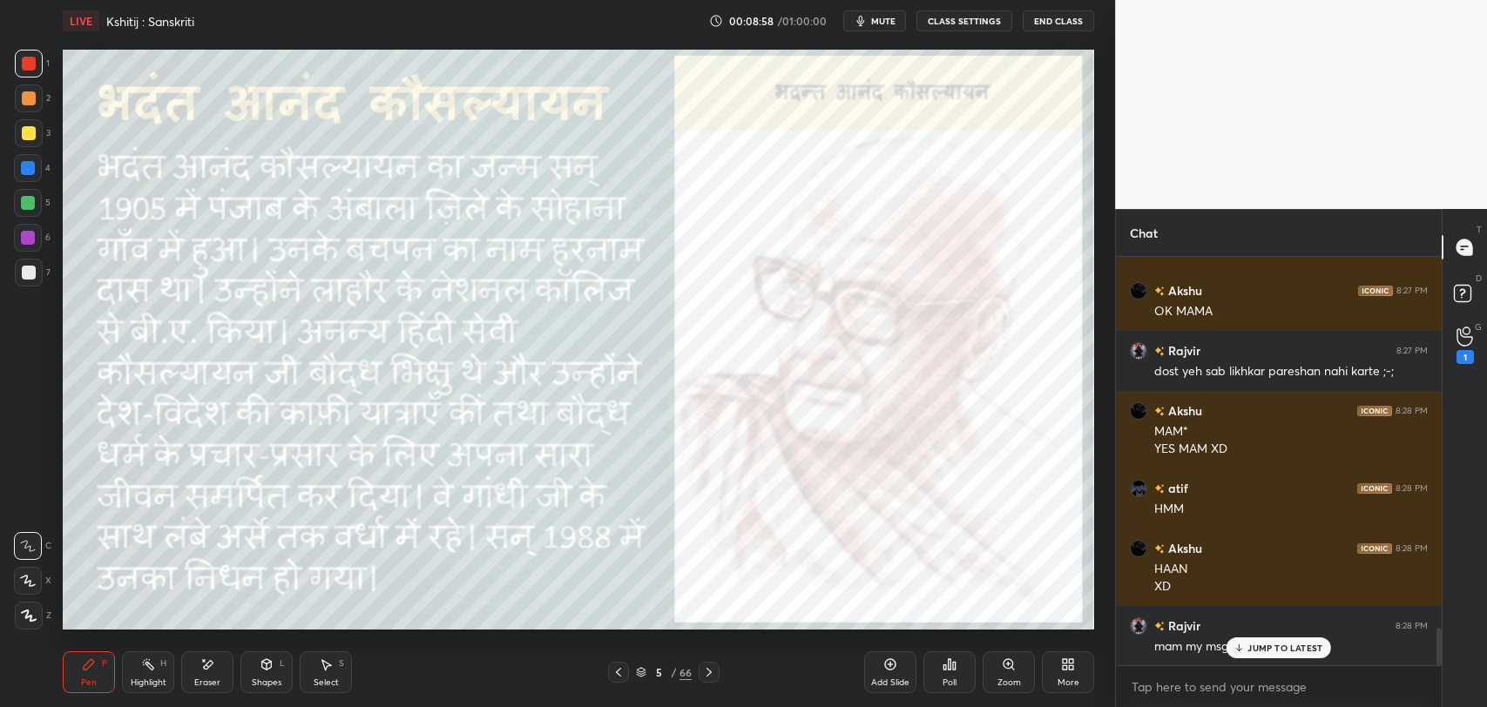
click at [1248, 647] on p "JUMP TO LATEST" at bounding box center [1284, 648] width 75 height 10
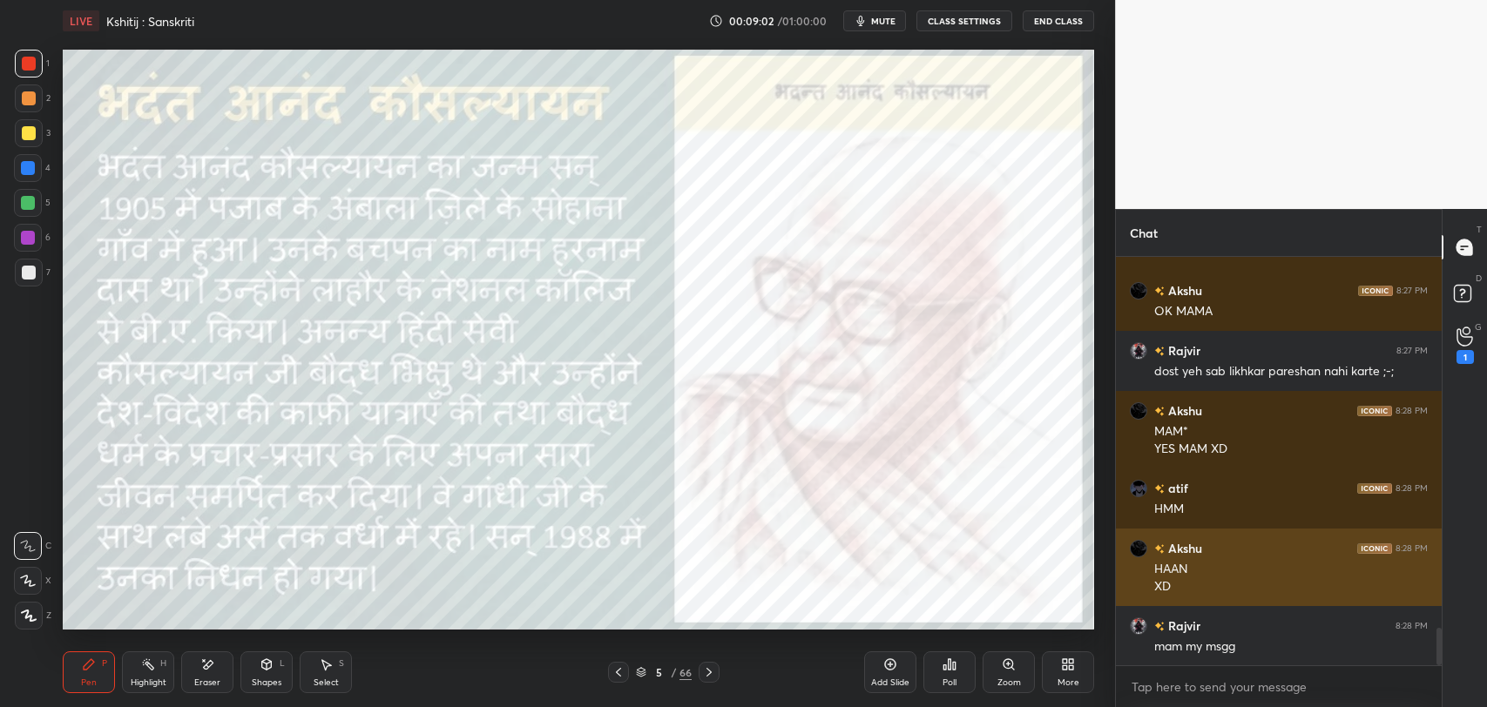
scroll to position [4077, 0]
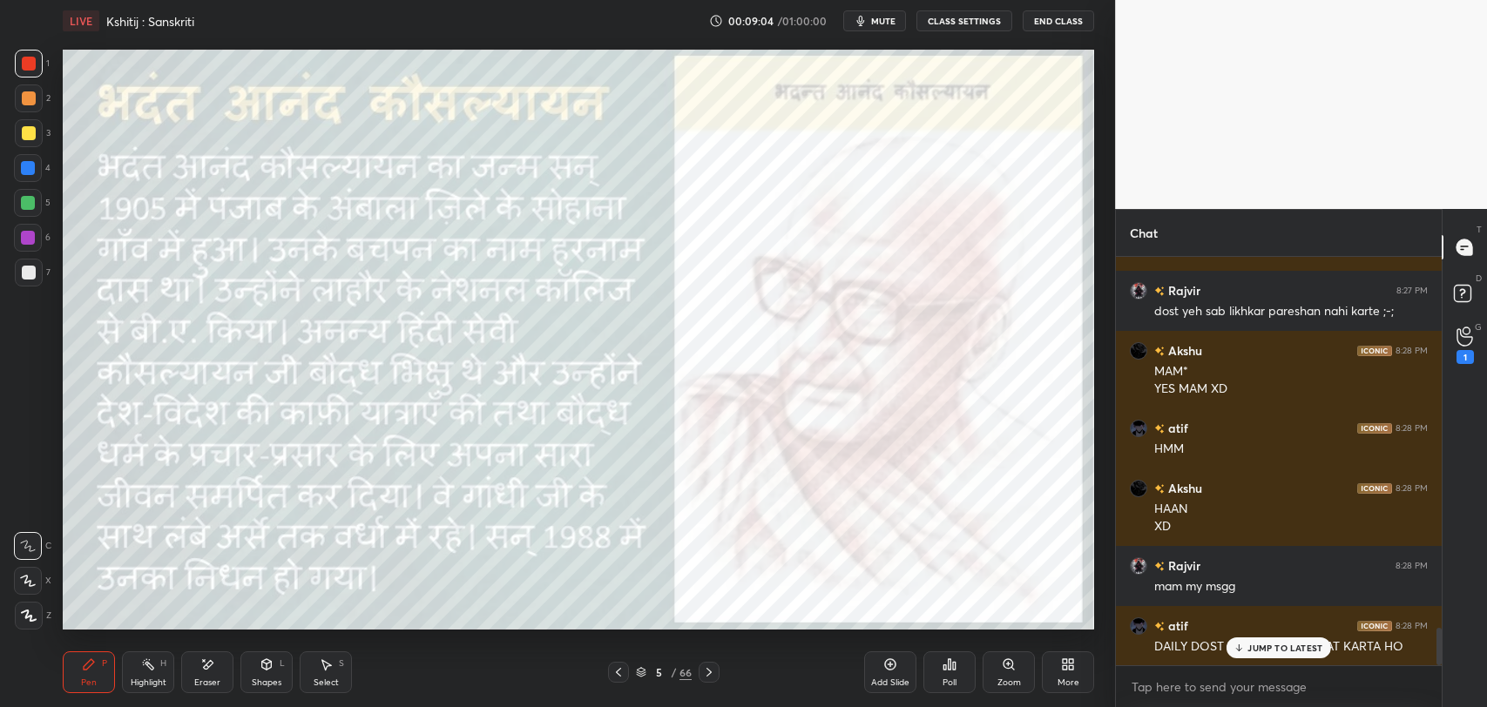
click at [1277, 640] on div "JUMP TO LATEST" at bounding box center [1278, 648] width 105 height 21
click at [1258, 651] on p "JUMP TO LATEST" at bounding box center [1284, 648] width 75 height 10
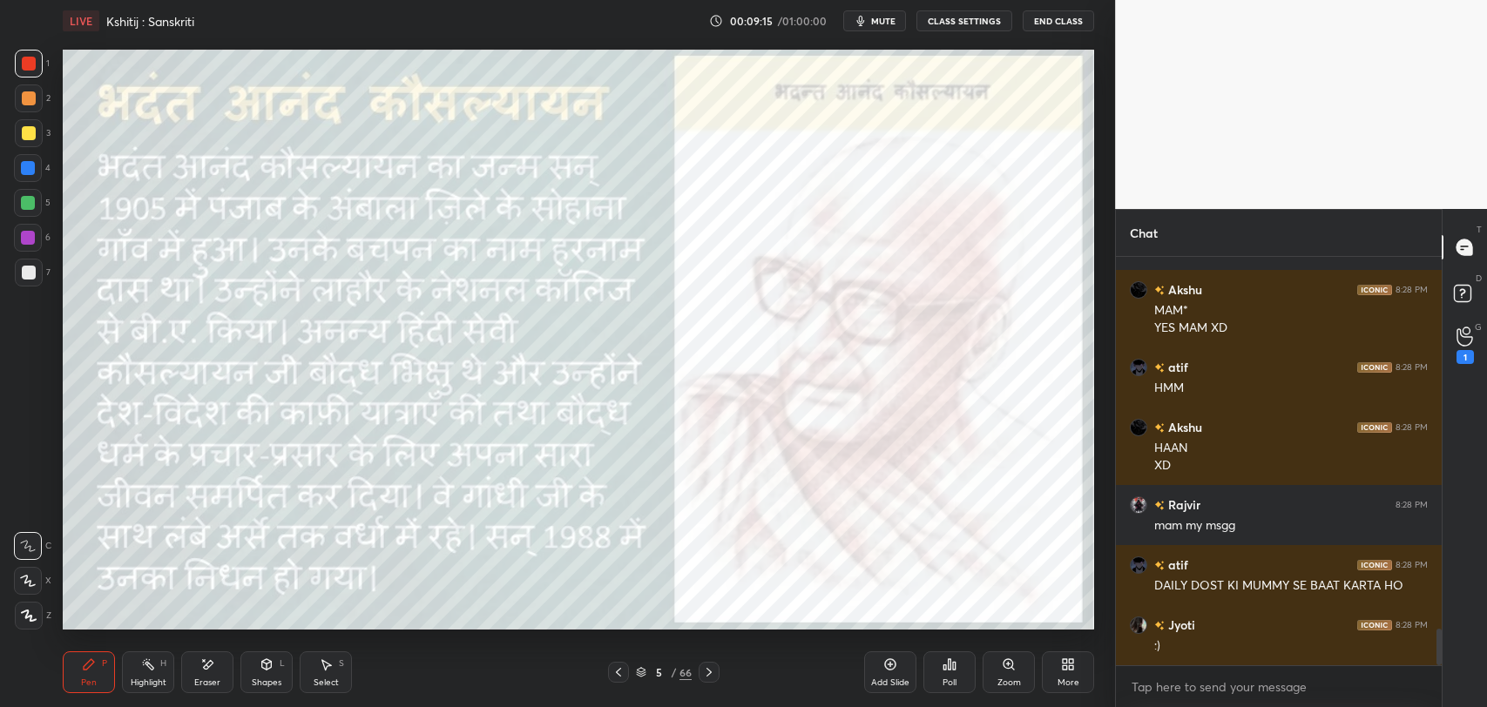
scroll to position [4197, 0]
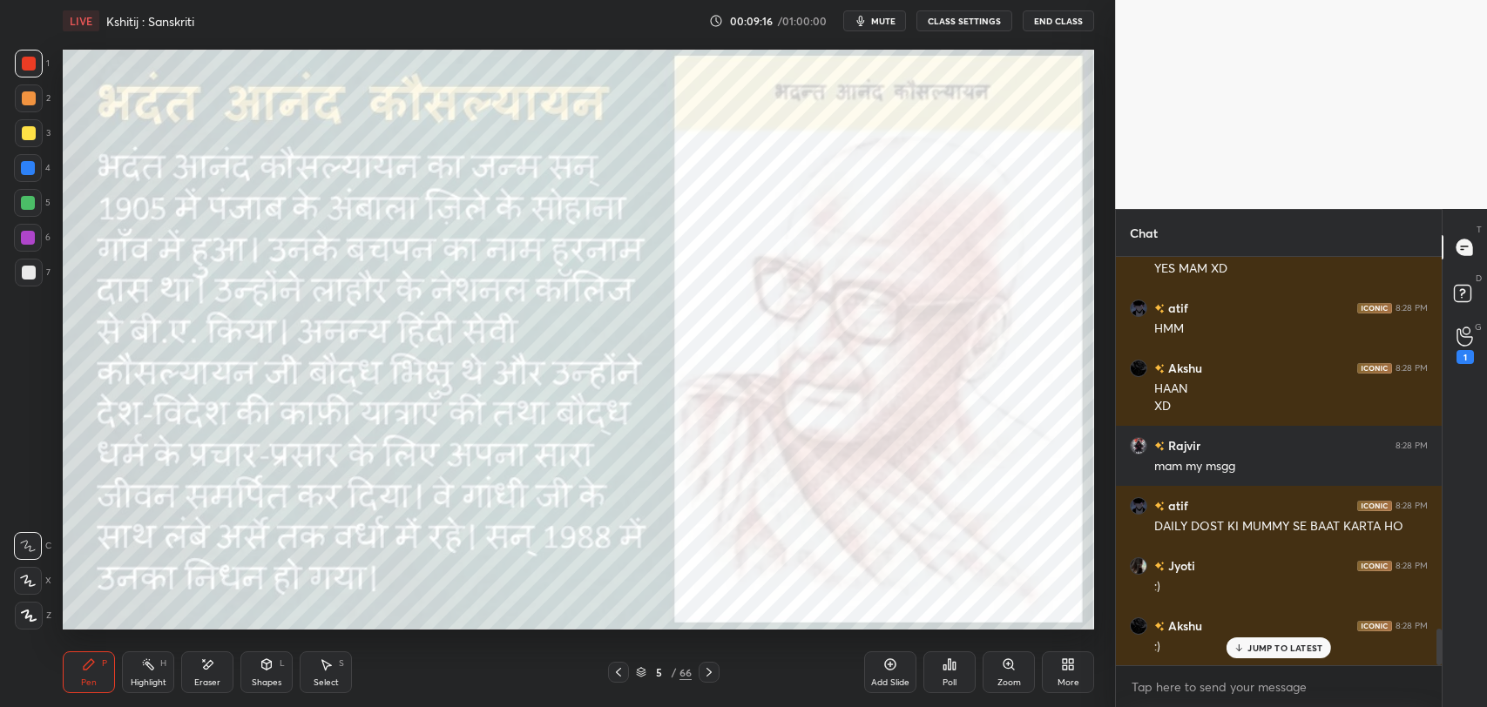
click at [1282, 647] on p "JUMP TO LATEST" at bounding box center [1284, 648] width 75 height 10
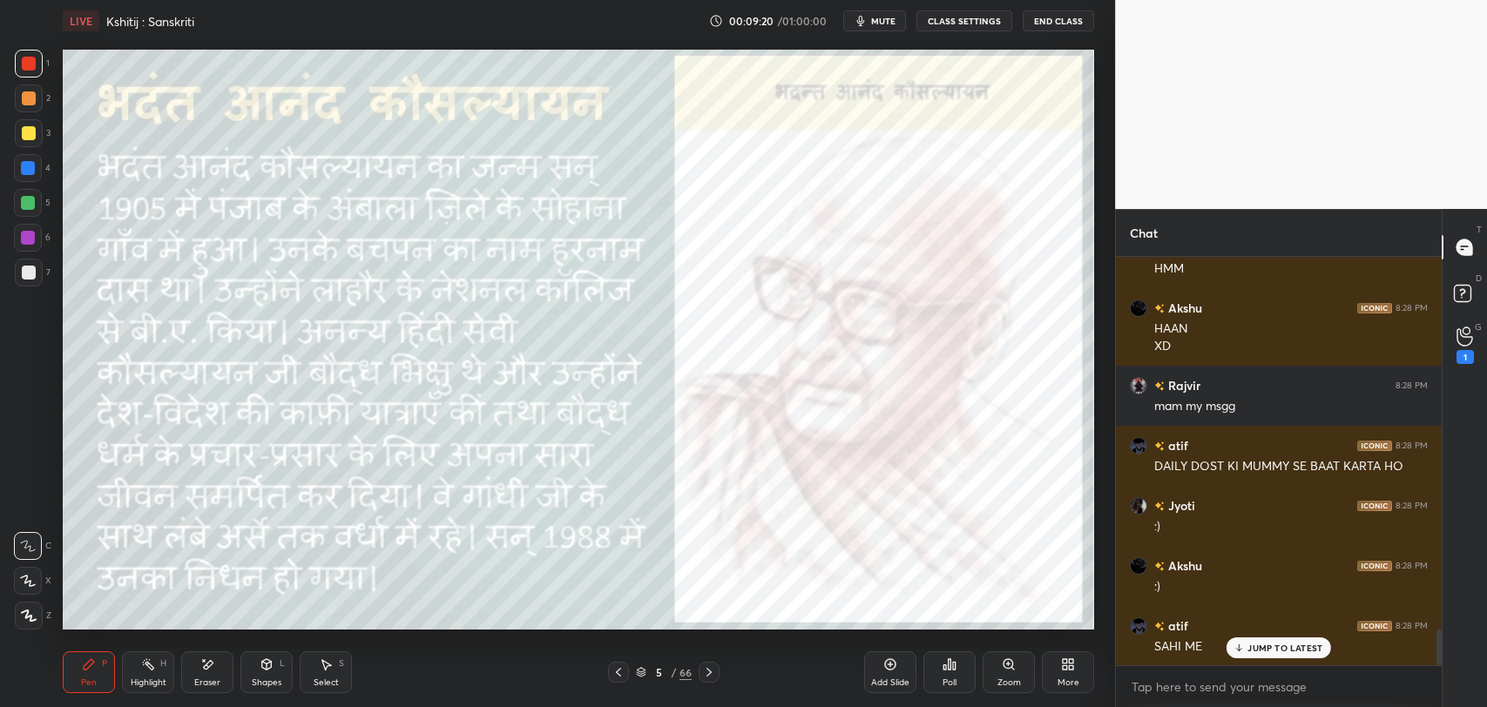
click at [1247, 644] on div "JUMP TO LATEST" at bounding box center [1278, 648] width 105 height 21
click at [657, 671] on div "5" at bounding box center [658, 672] width 17 height 10
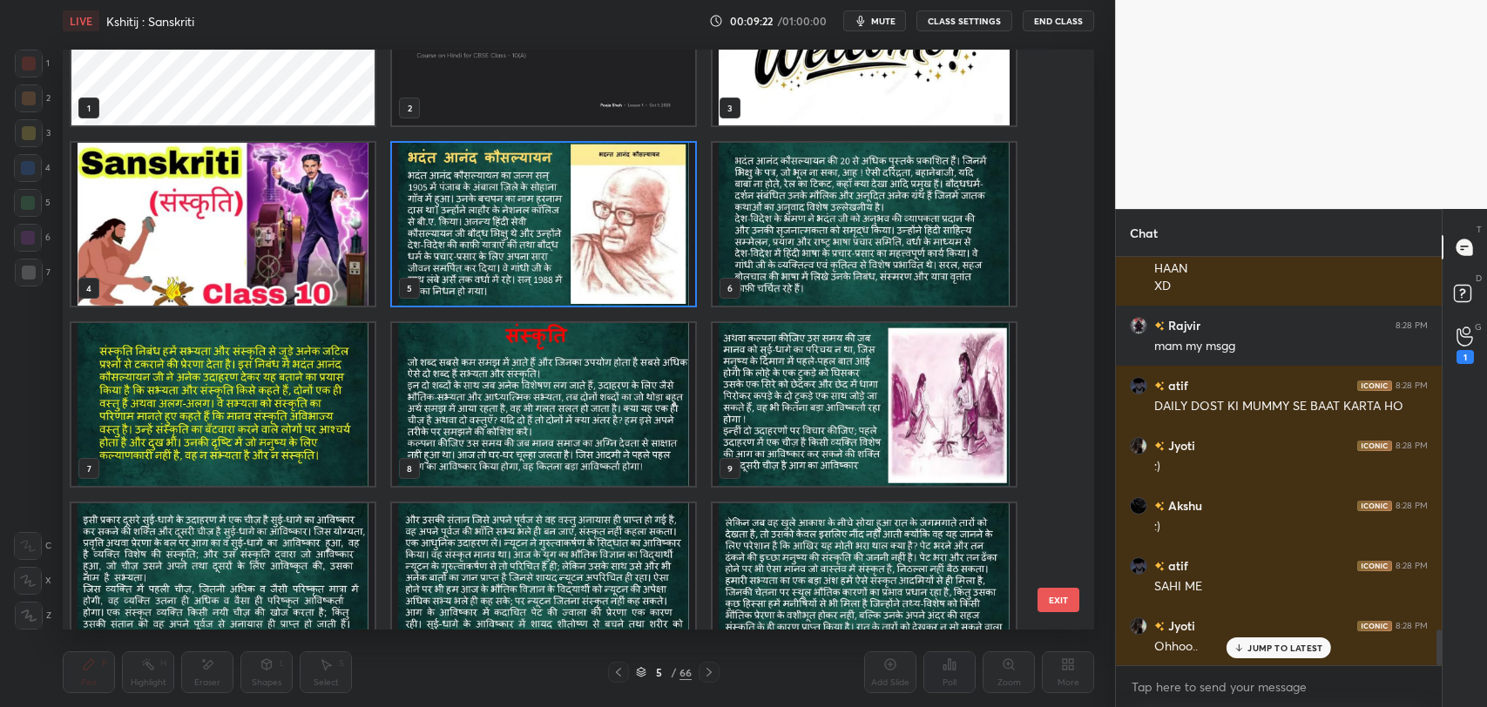
scroll to position [97, 0]
click at [1057, 606] on button "EXIT" at bounding box center [1058, 600] width 42 height 24
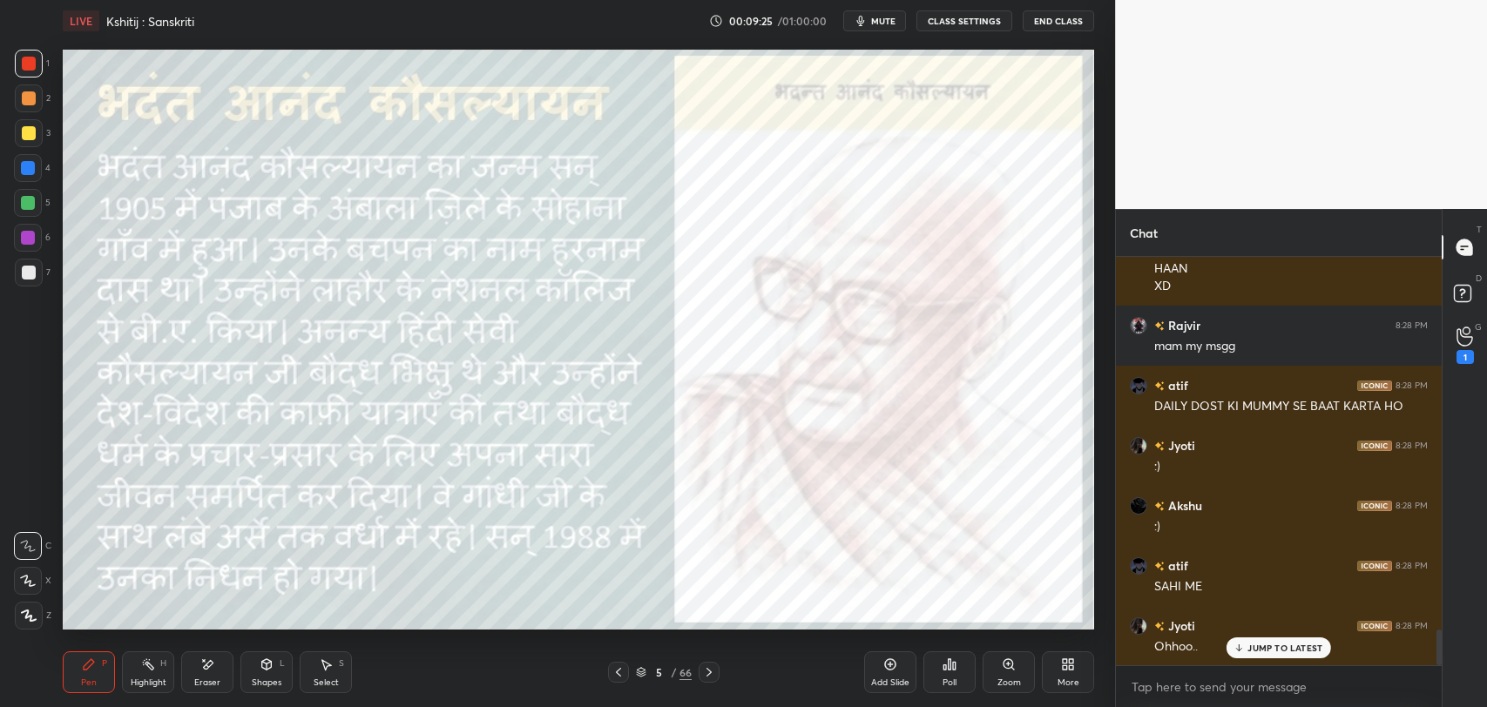
click at [1240, 640] on div "JUMP TO LATEST" at bounding box center [1278, 648] width 105 height 21
click at [662, 672] on div "5" at bounding box center [658, 672] width 17 height 10
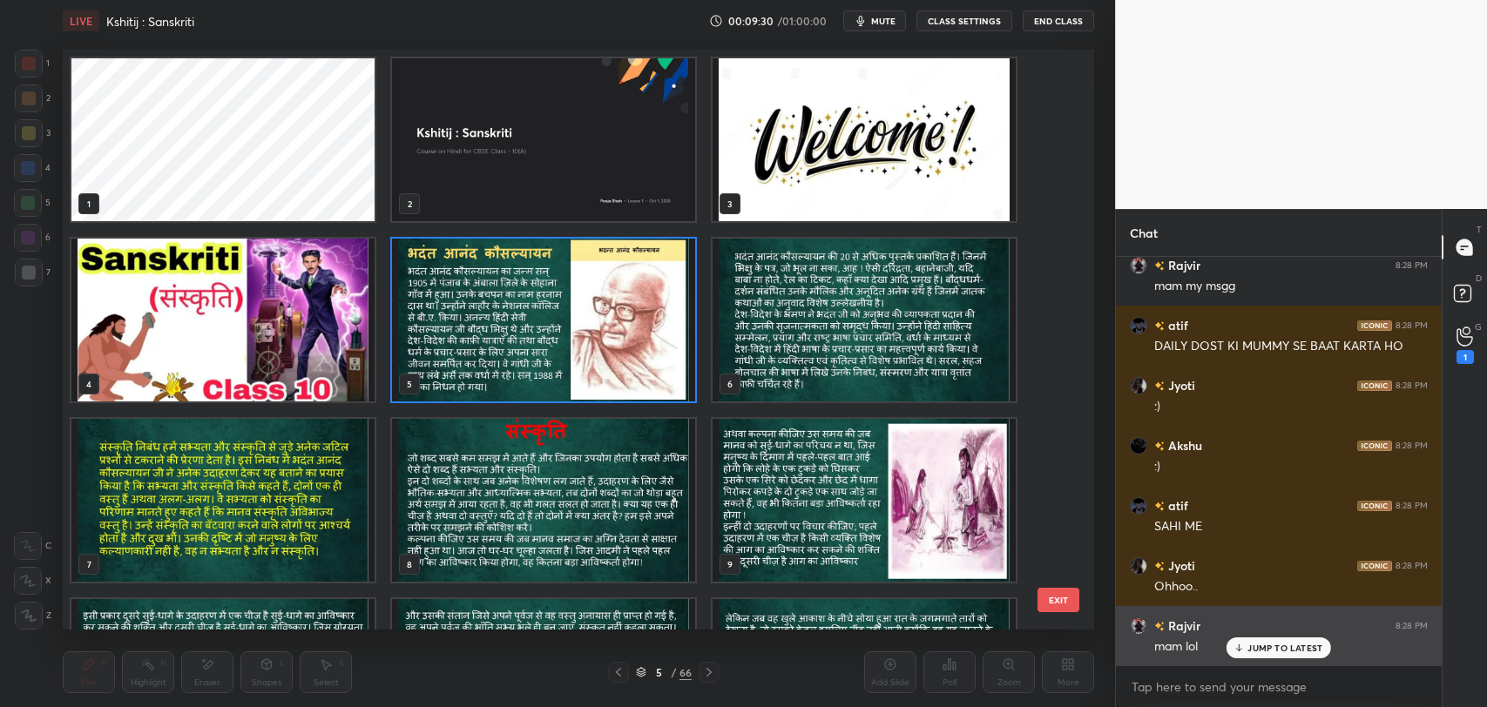
scroll to position [4438, 0]
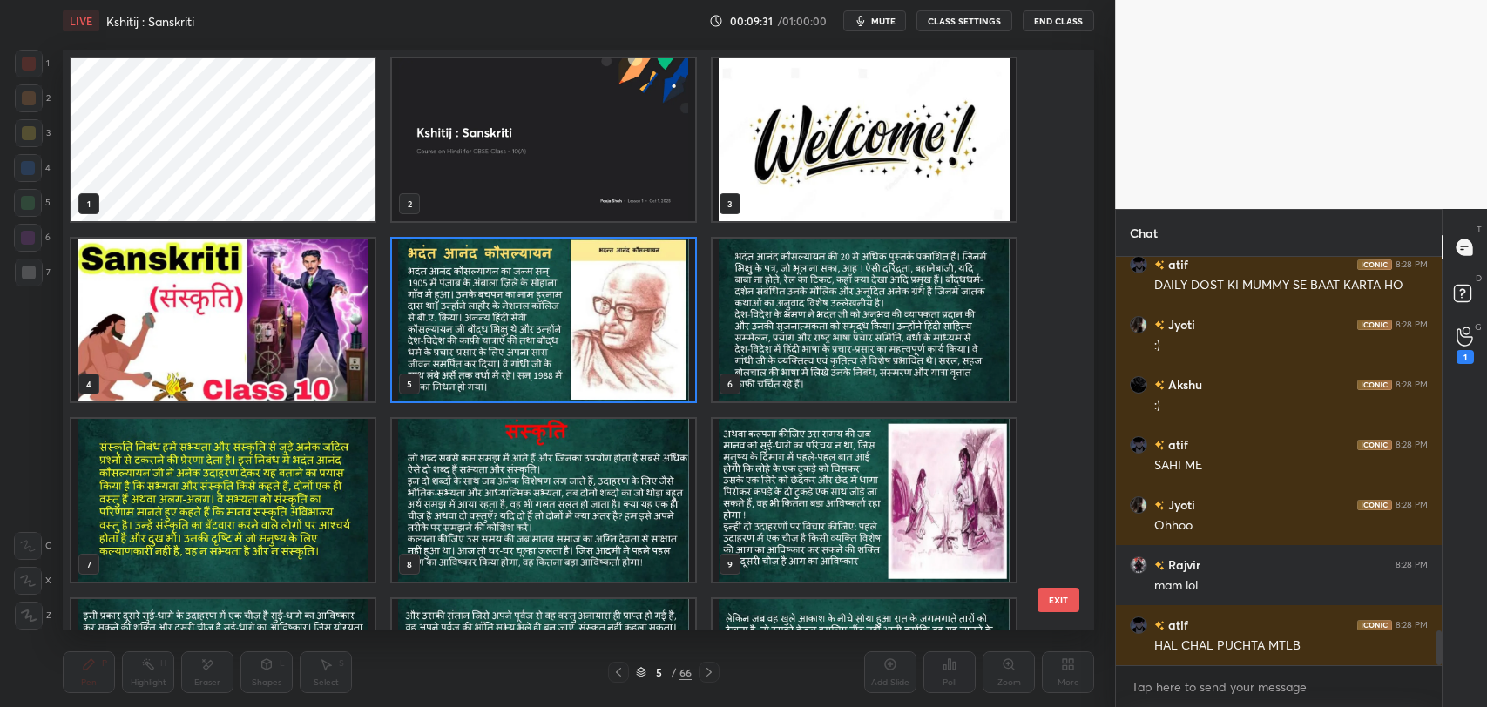
click at [849, 341] on img "grid" at bounding box center [863, 320] width 303 height 163
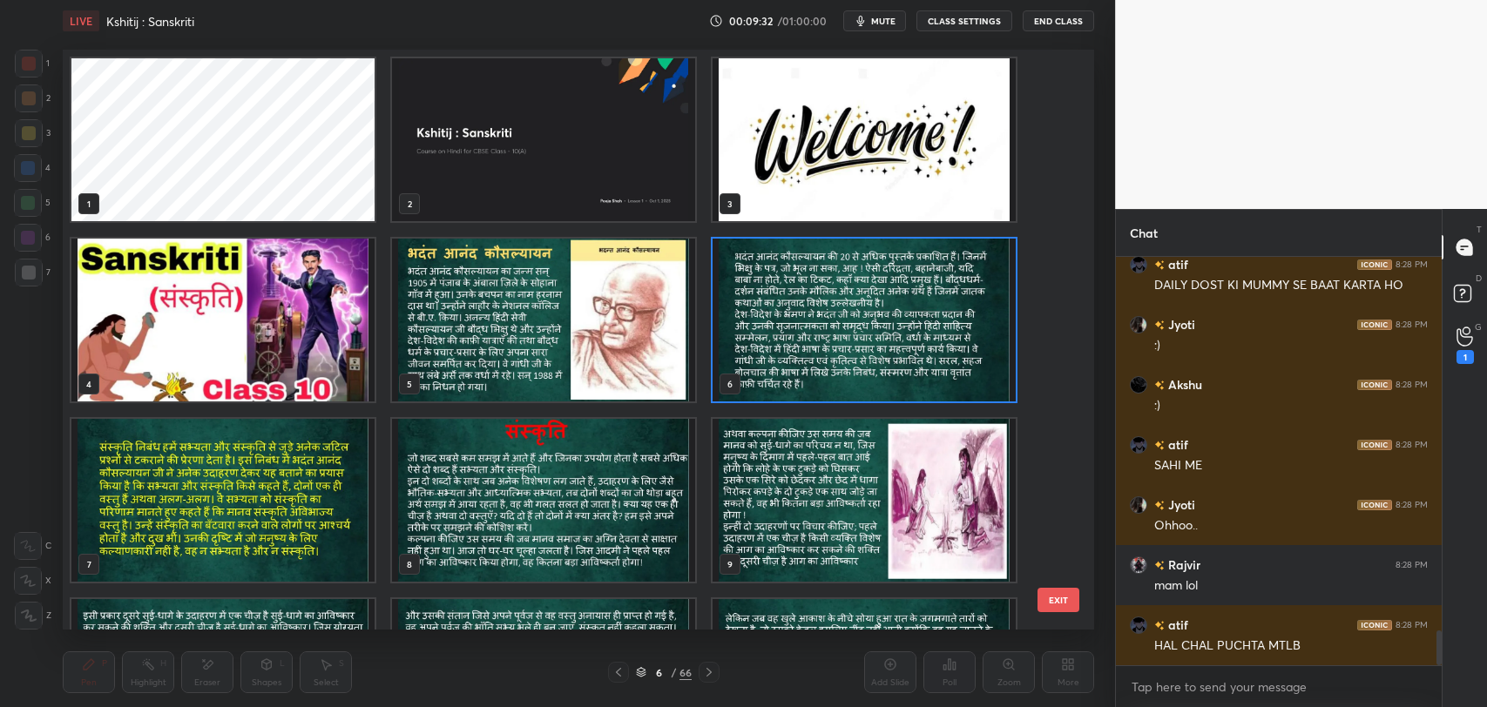
click at [849, 341] on img "grid" at bounding box center [863, 320] width 303 height 163
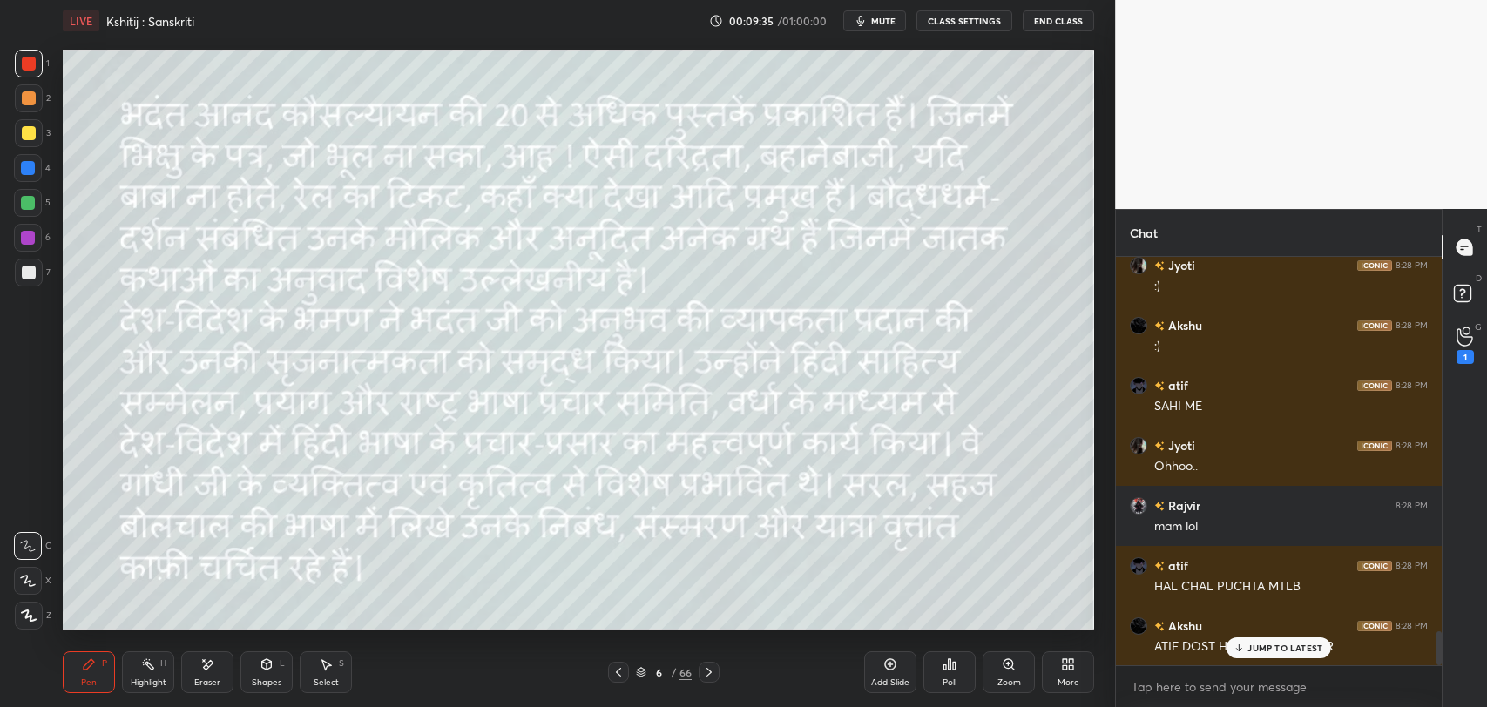
scroll to position [4557, 0]
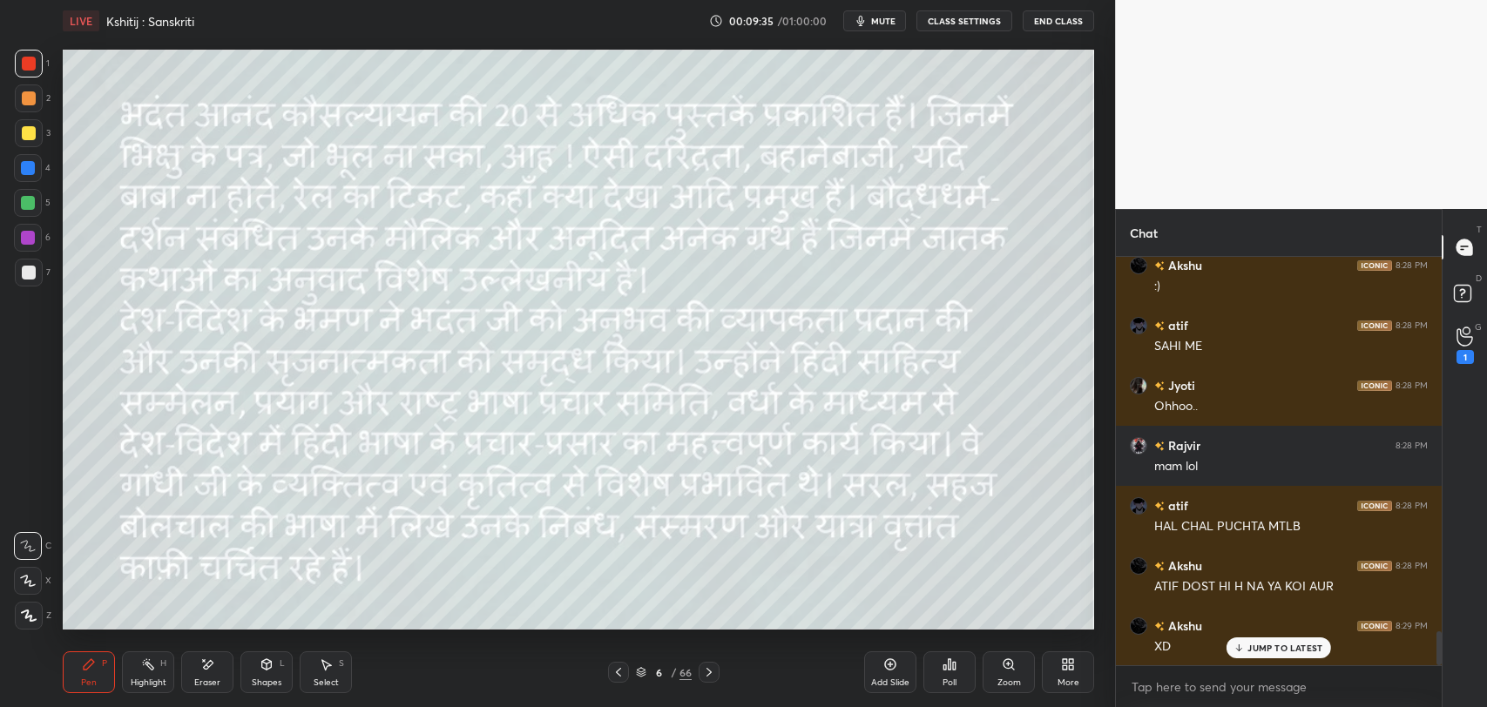
click at [1308, 649] on p "JUMP TO LATEST" at bounding box center [1284, 648] width 75 height 10
click at [1465, 357] on div "1" at bounding box center [1464, 357] width 17 height 14
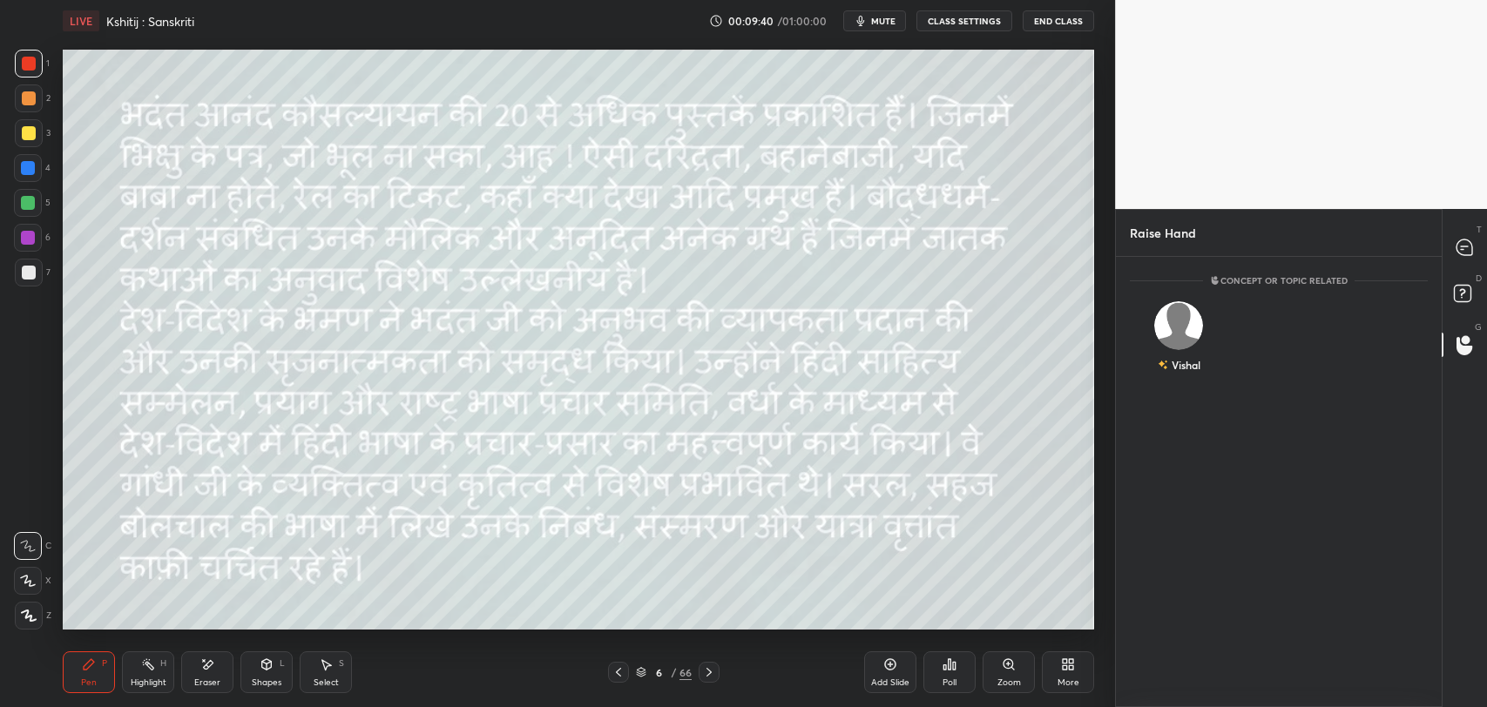
scroll to position [6, 5]
click at [1192, 337] on div "Vishal" at bounding box center [1179, 340] width 98 height 101
click at [1177, 377] on button "INVITE" at bounding box center [1178, 377] width 83 height 23
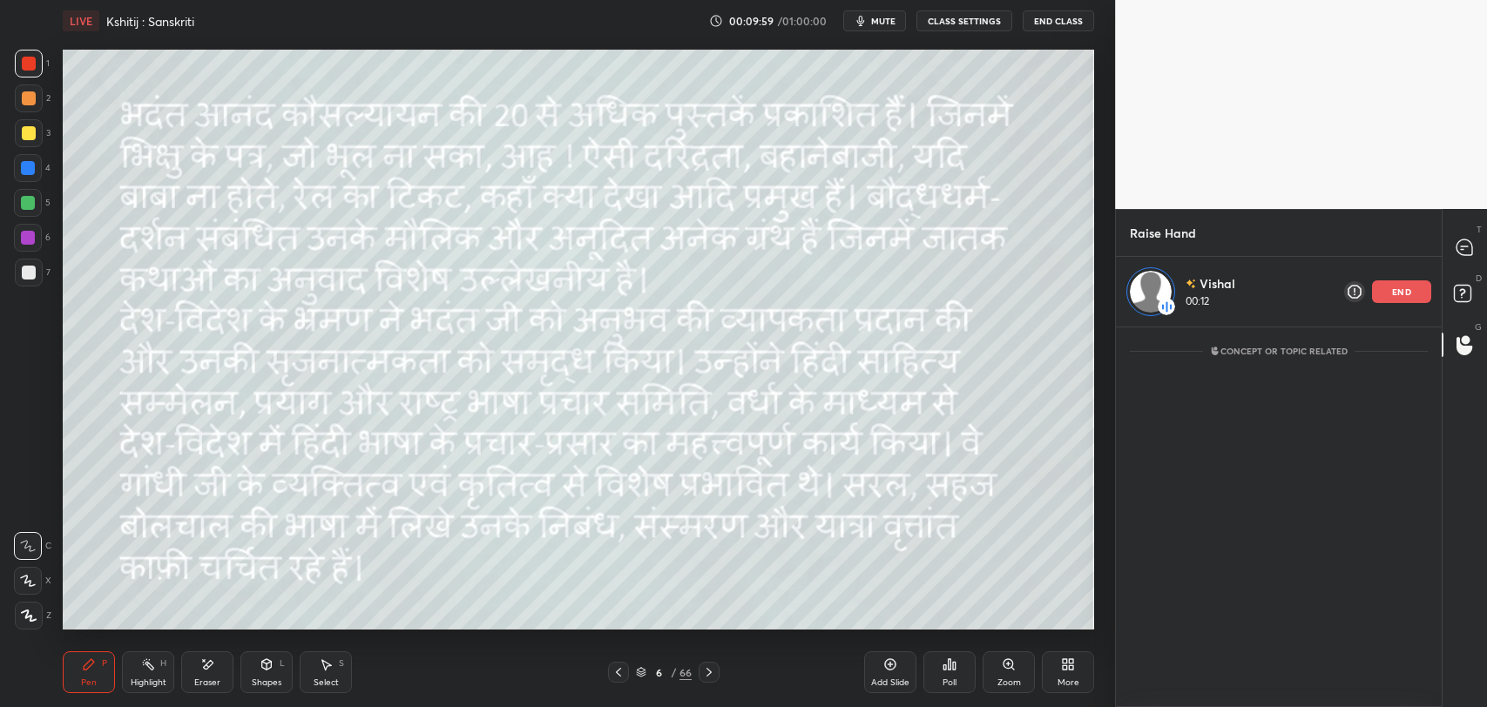
click at [271, 671] on icon at bounding box center [267, 665] width 14 height 14
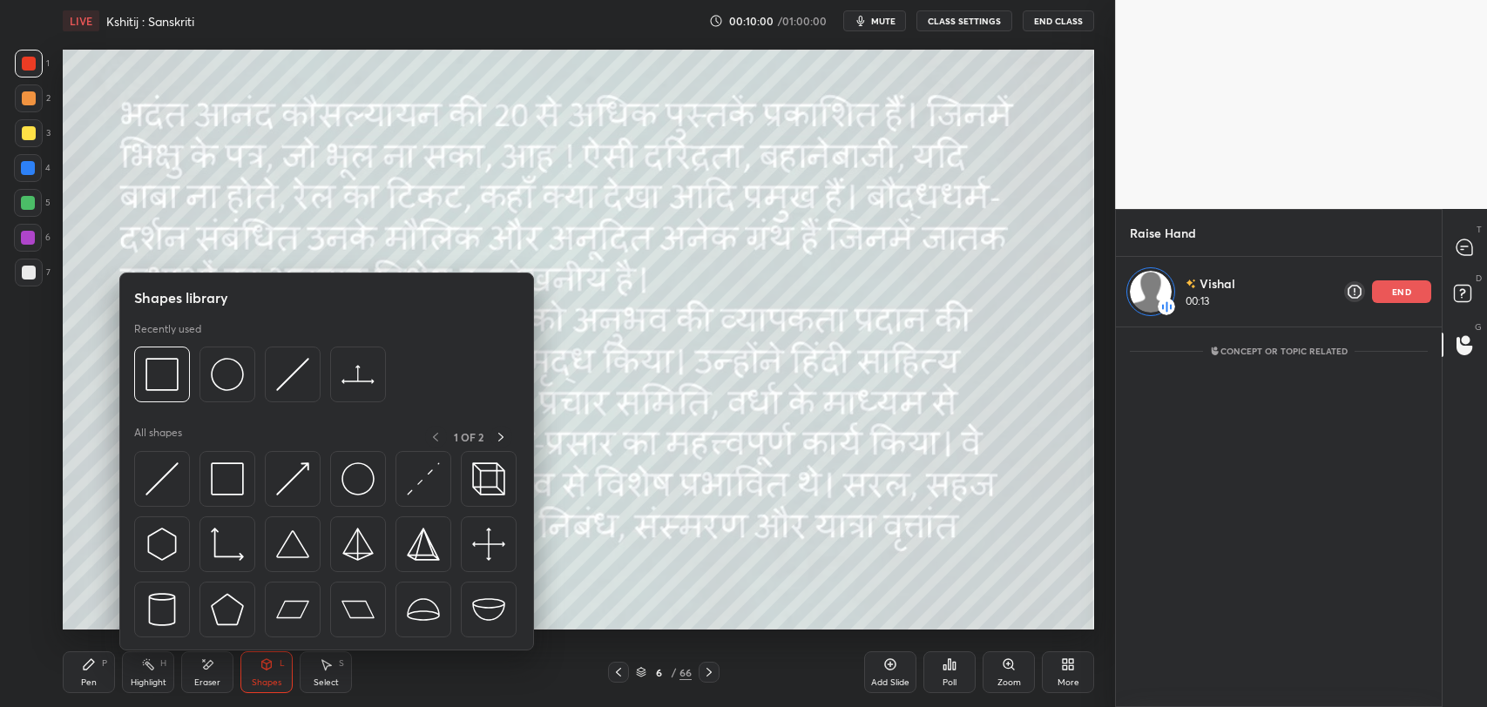
click at [159, 369] on img at bounding box center [161, 374] width 33 height 33
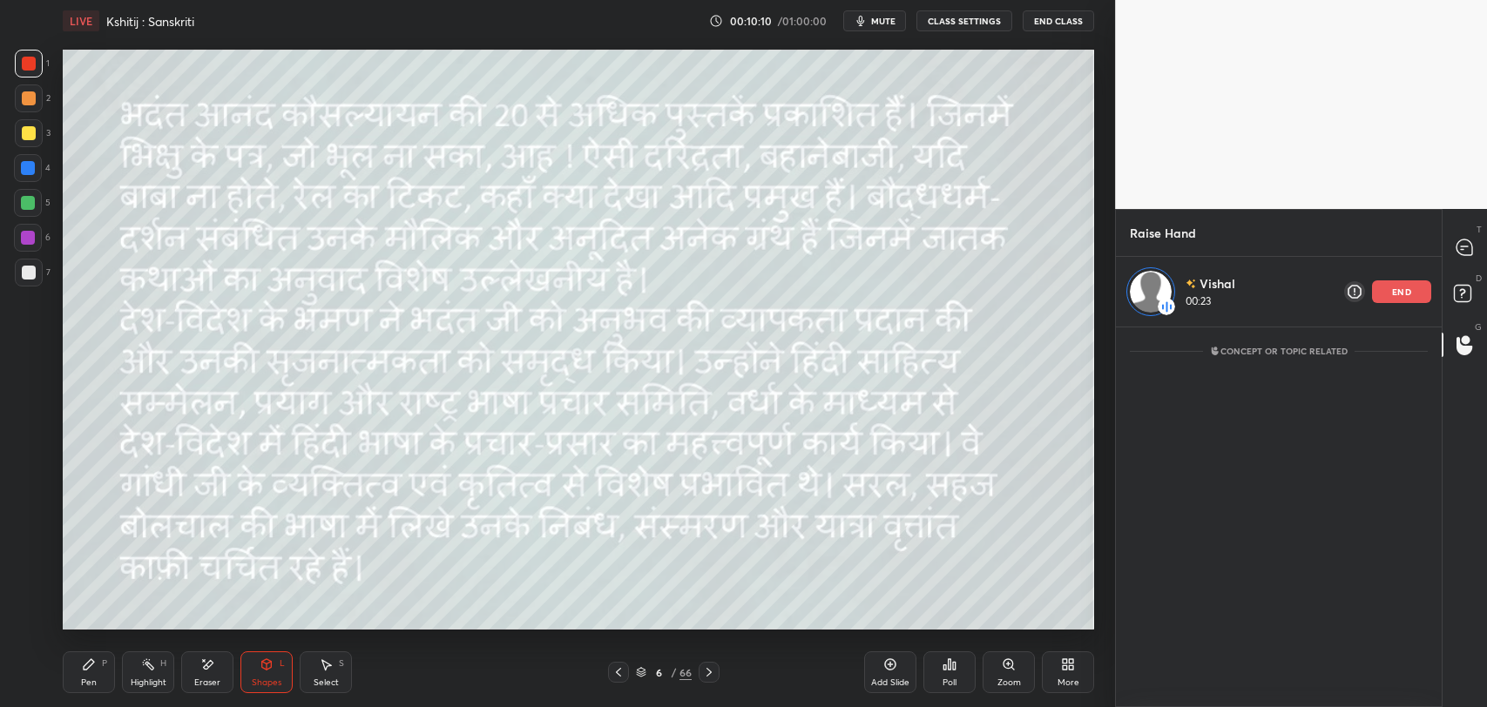
click at [91, 671] on div "Pen P" at bounding box center [89, 672] width 52 height 42
click at [1382, 287] on div "end" at bounding box center [1401, 291] width 59 height 23
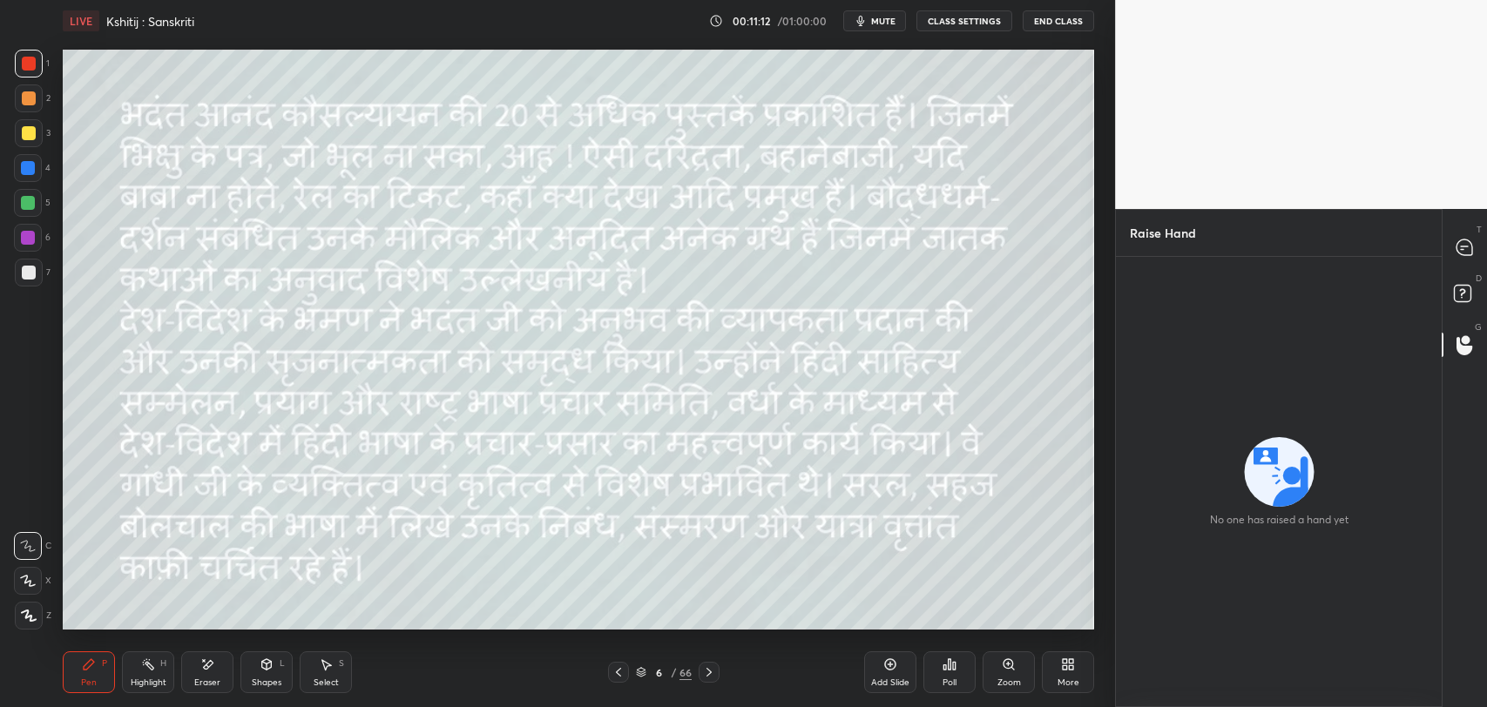
click at [621, 676] on icon at bounding box center [618, 672] width 14 height 14
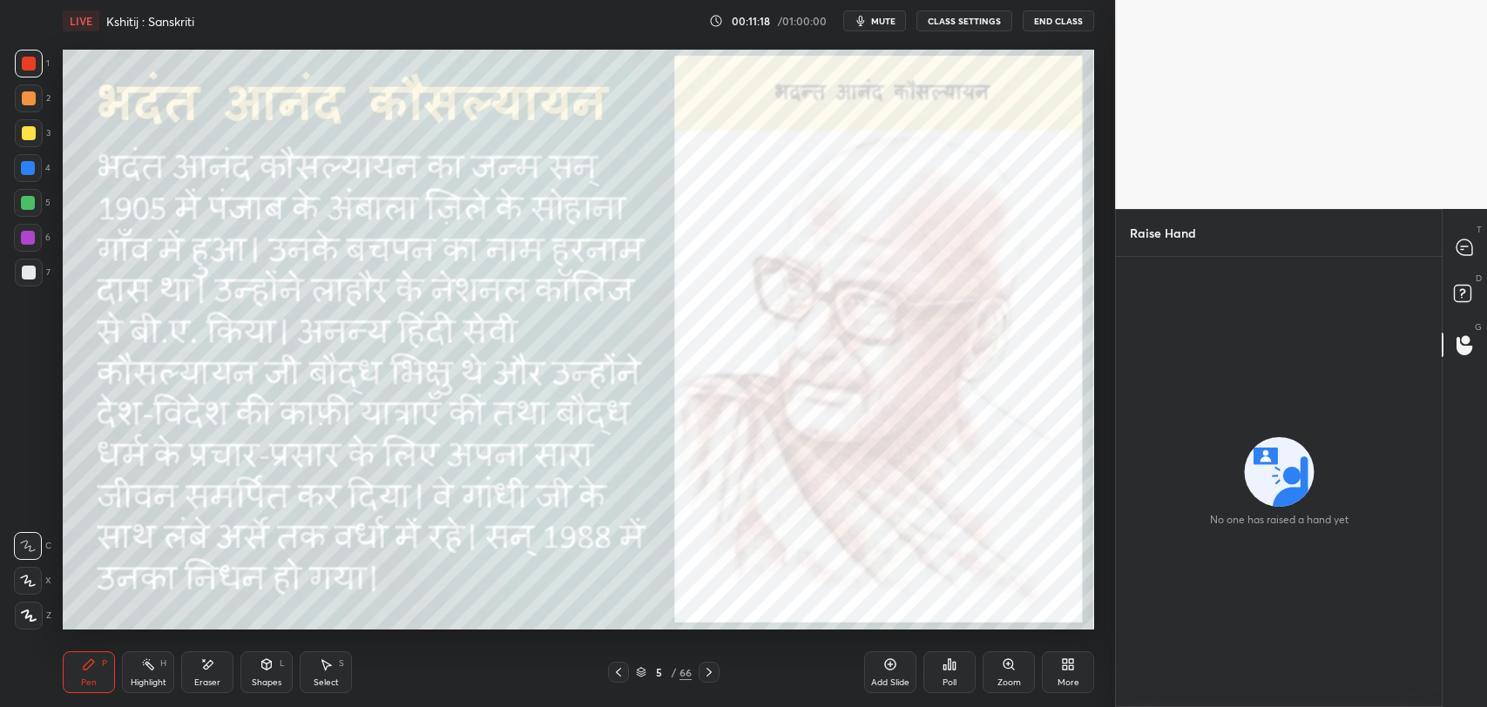
click at [711, 671] on icon at bounding box center [709, 672] width 14 height 14
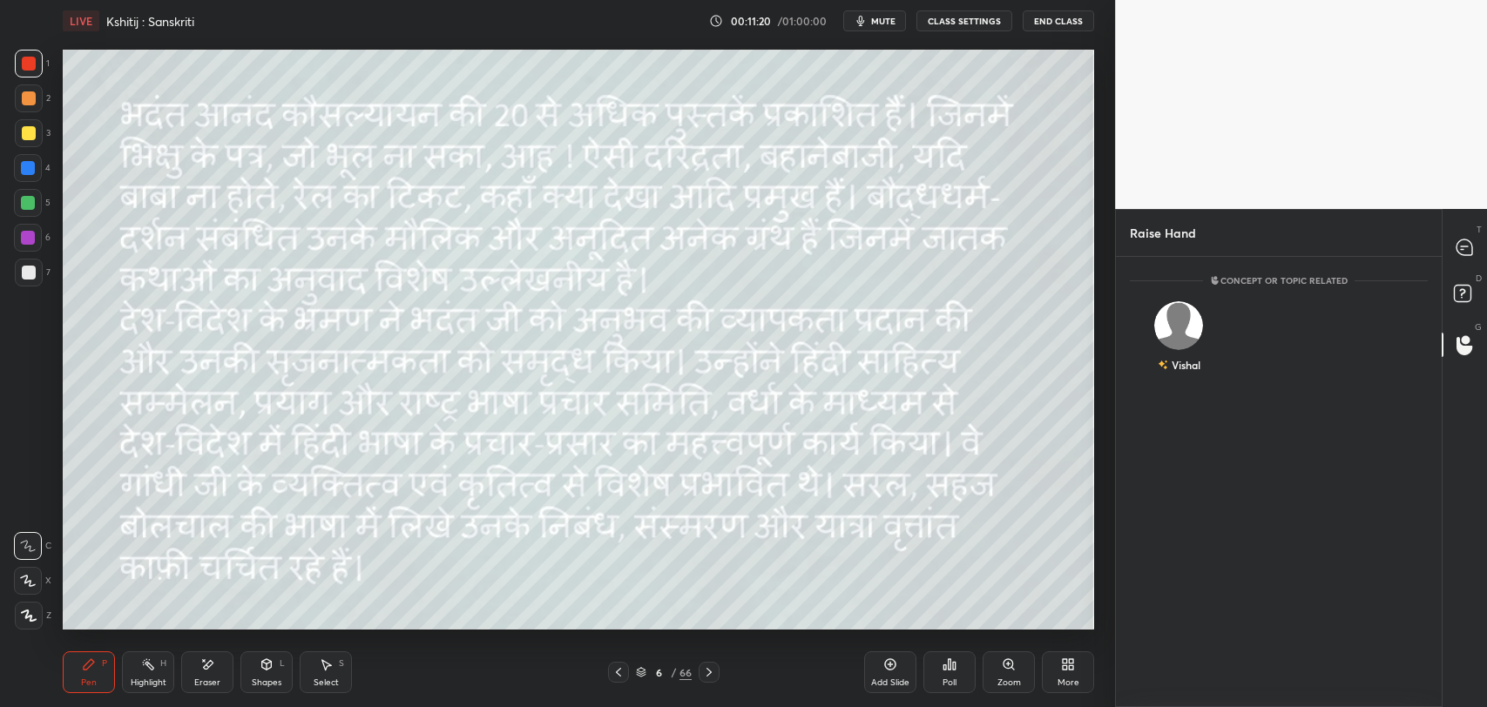
scroll to position [446, 320]
click at [1470, 241] on icon at bounding box center [1464, 247] width 16 height 16
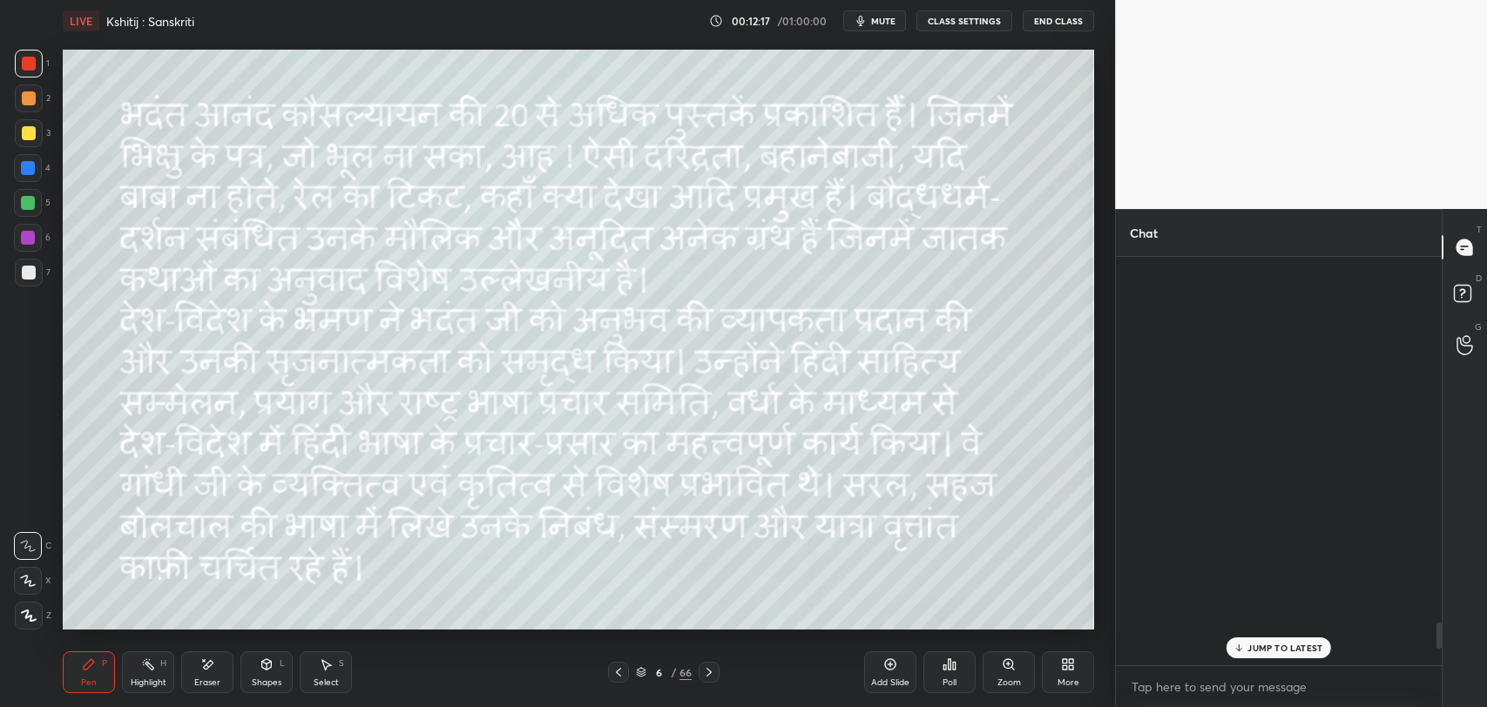
scroll to position [404, 320]
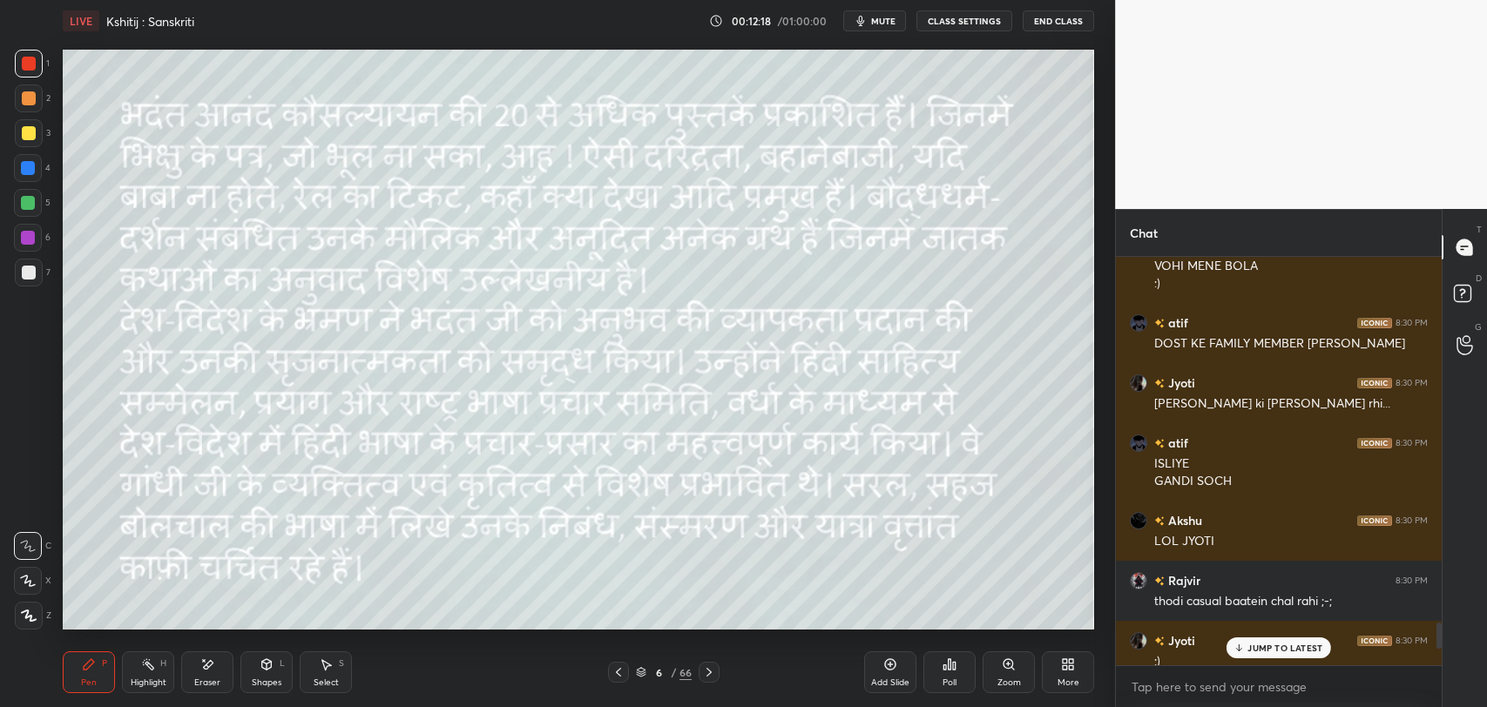
click at [1303, 639] on div "JUMP TO LATEST" at bounding box center [1278, 648] width 105 height 21
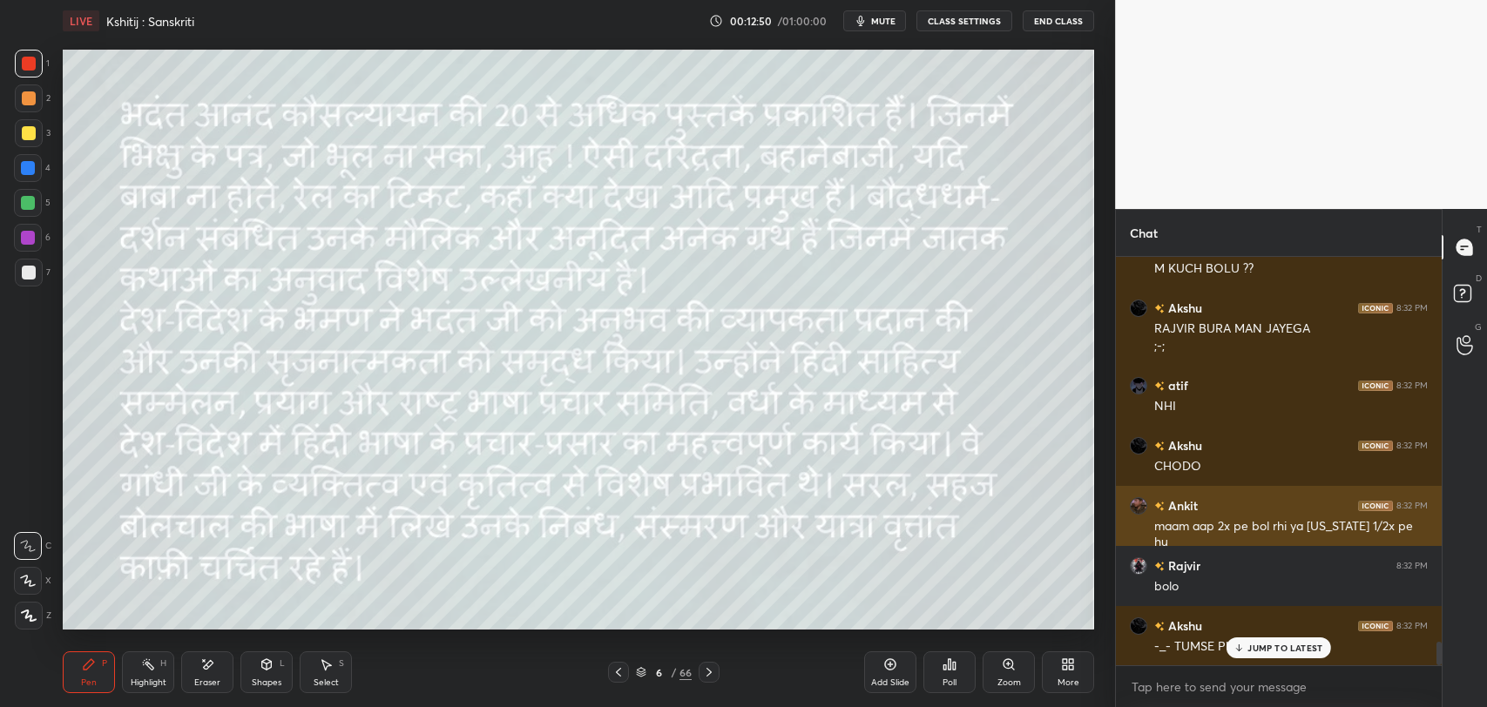
scroll to position [6721, 0]
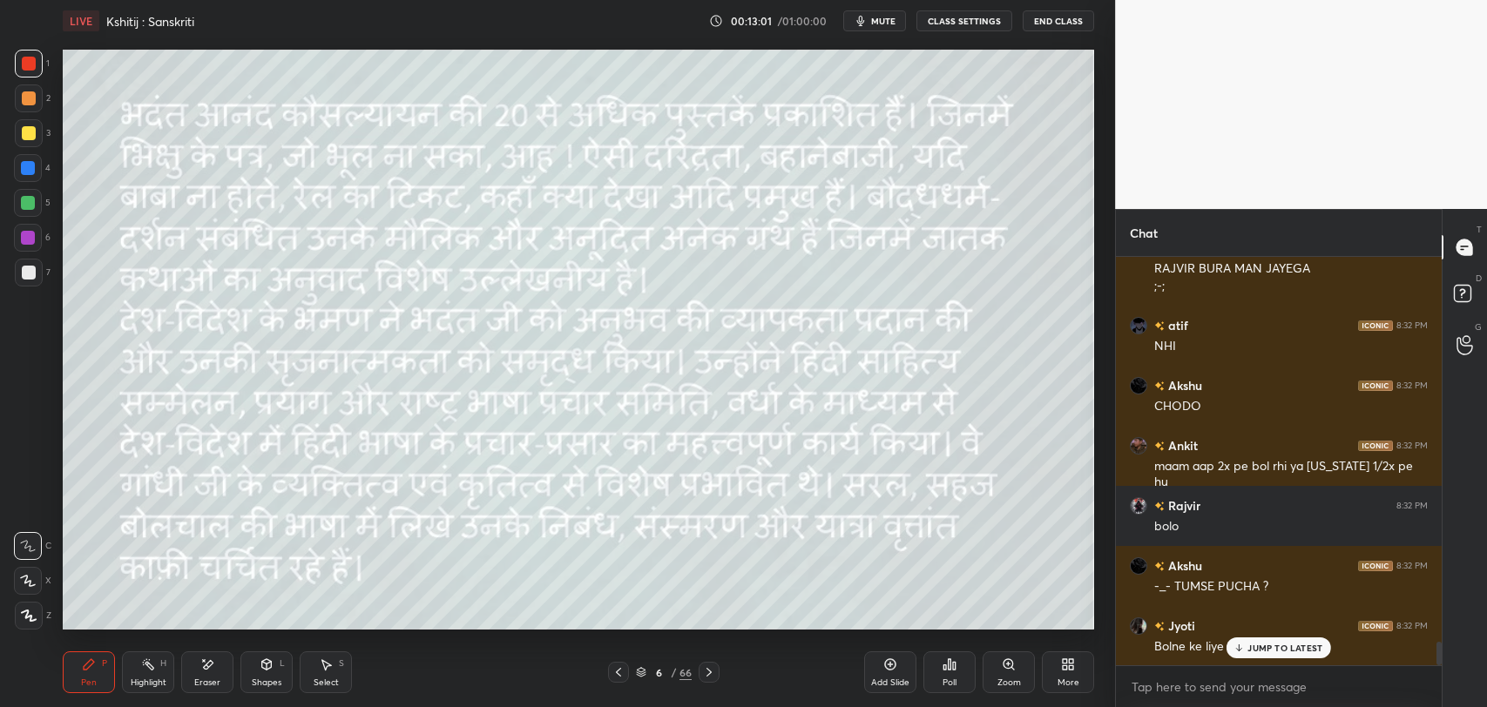
click at [1268, 648] on p "JUMP TO LATEST" at bounding box center [1284, 648] width 75 height 10
click at [703, 672] on icon at bounding box center [709, 672] width 14 height 14
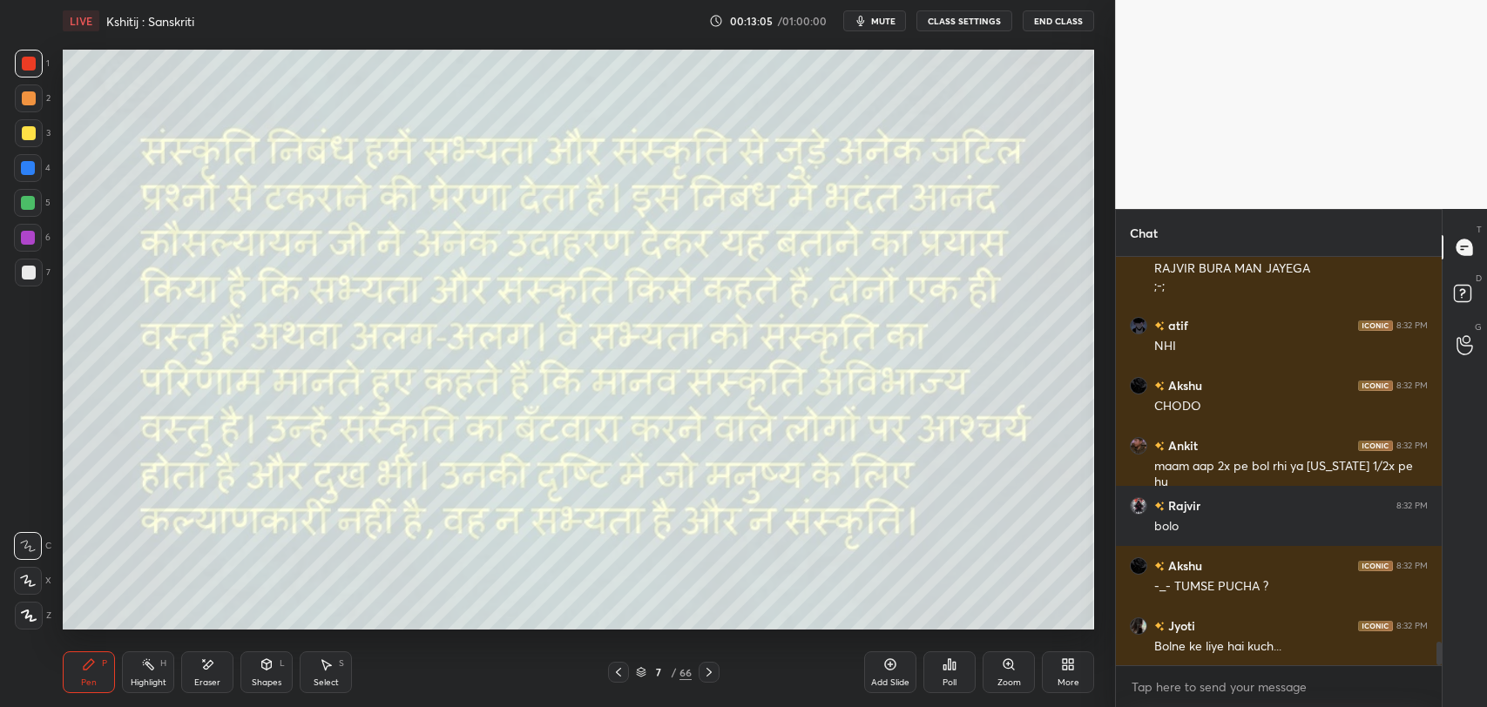
click at [674, 674] on div "/" at bounding box center [673, 672] width 5 height 10
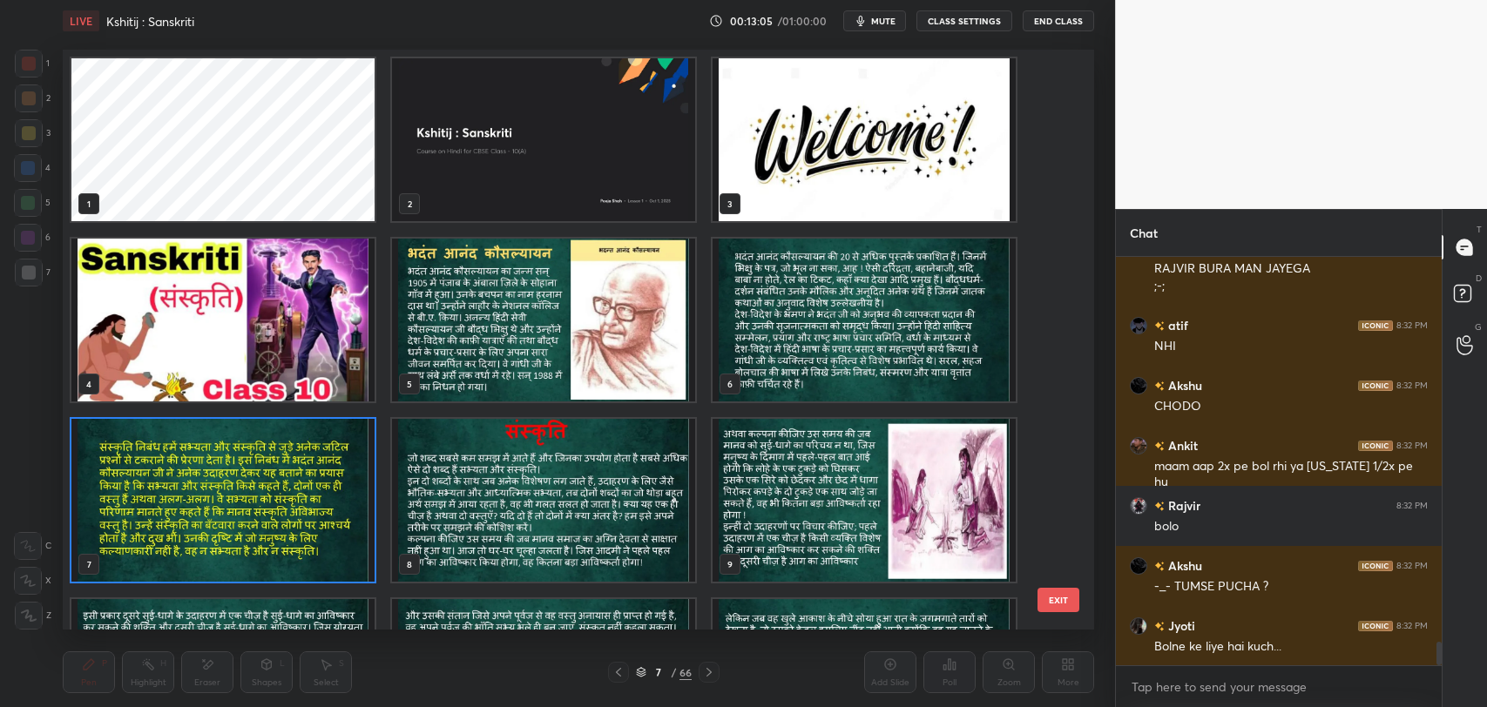
scroll to position [576, 1022]
click at [1061, 603] on button "EXIT" at bounding box center [1058, 600] width 42 height 24
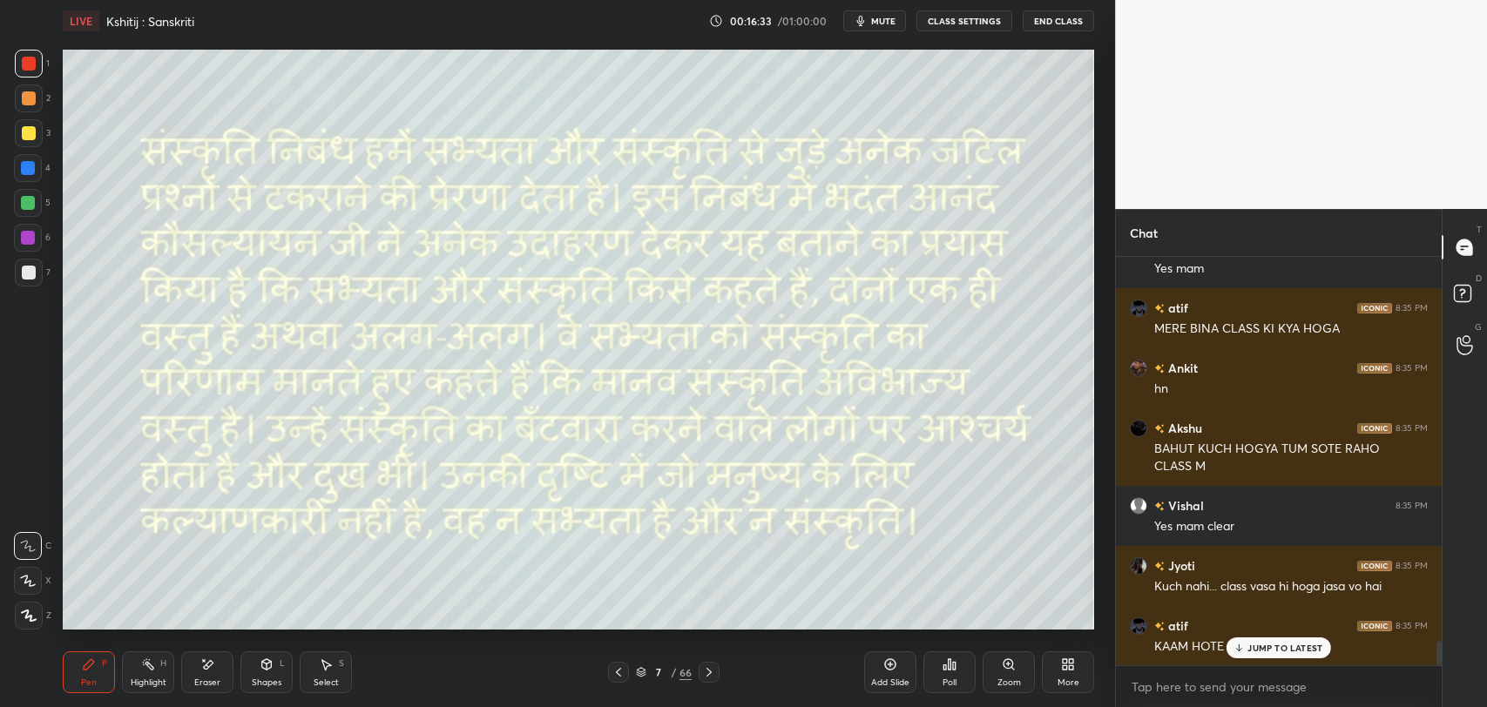
scroll to position [6525, 0]
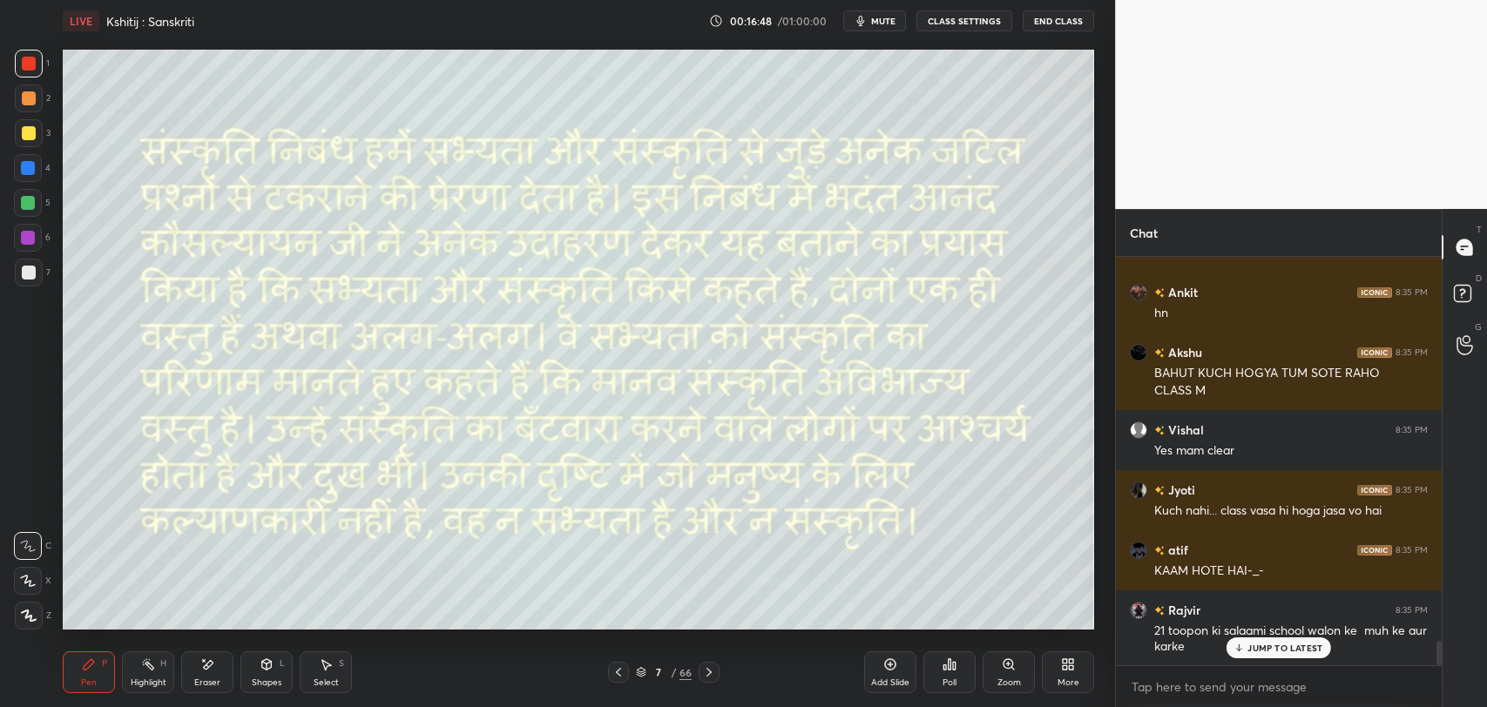
click at [1287, 651] on p "JUMP TO LATEST" at bounding box center [1284, 648] width 75 height 10
click at [709, 676] on icon at bounding box center [709, 672] width 14 height 14
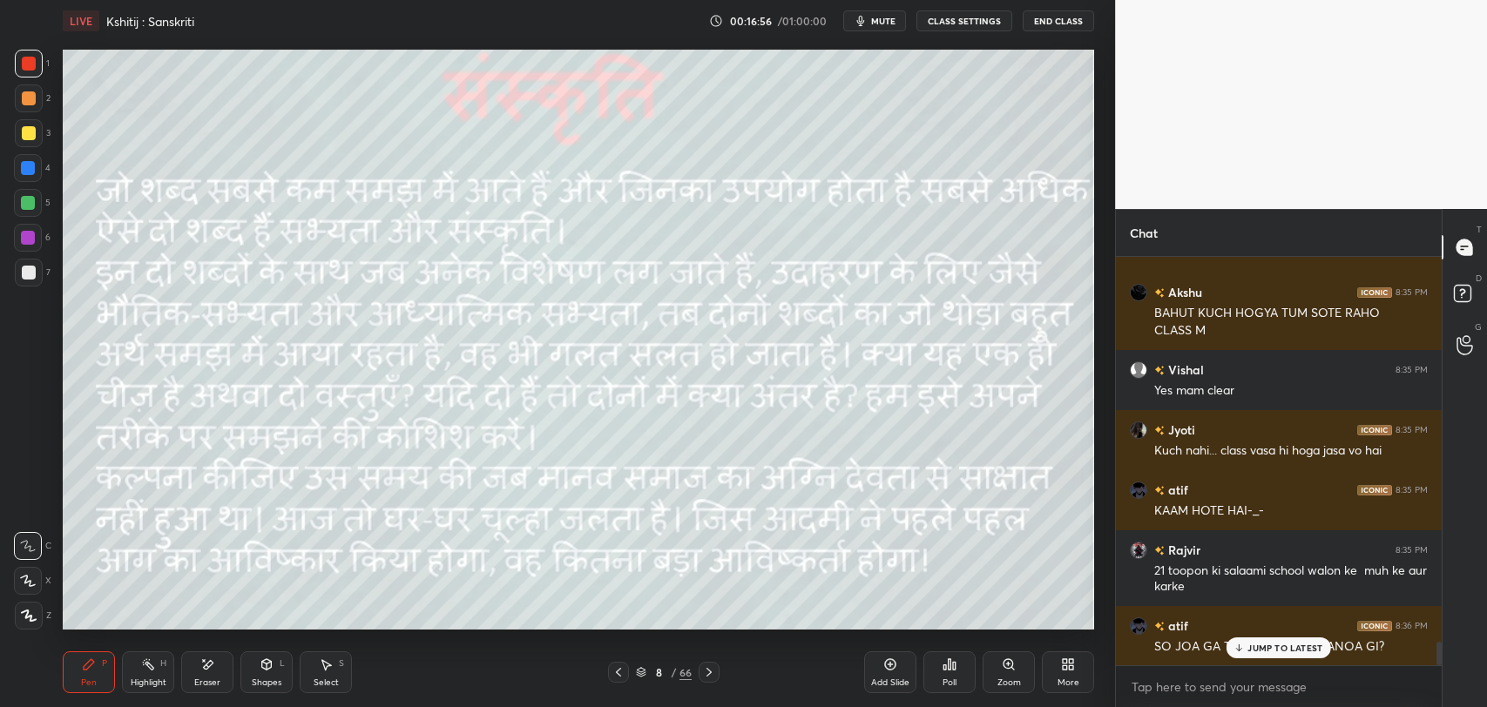
scroll to position [6602, 0]
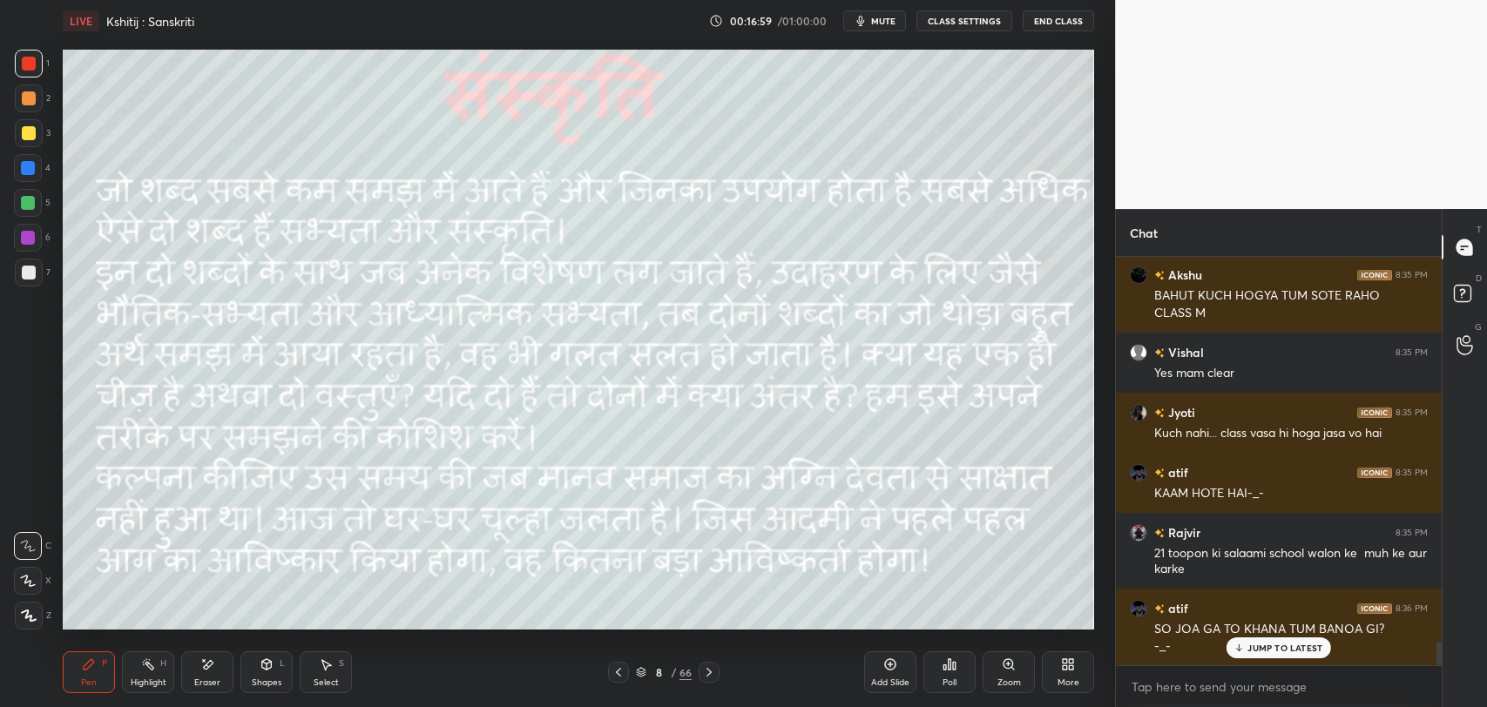
click at [1264, 647] on p "JUMP TO LATEST" at bounding box center [1284, 648] width 75 height 10
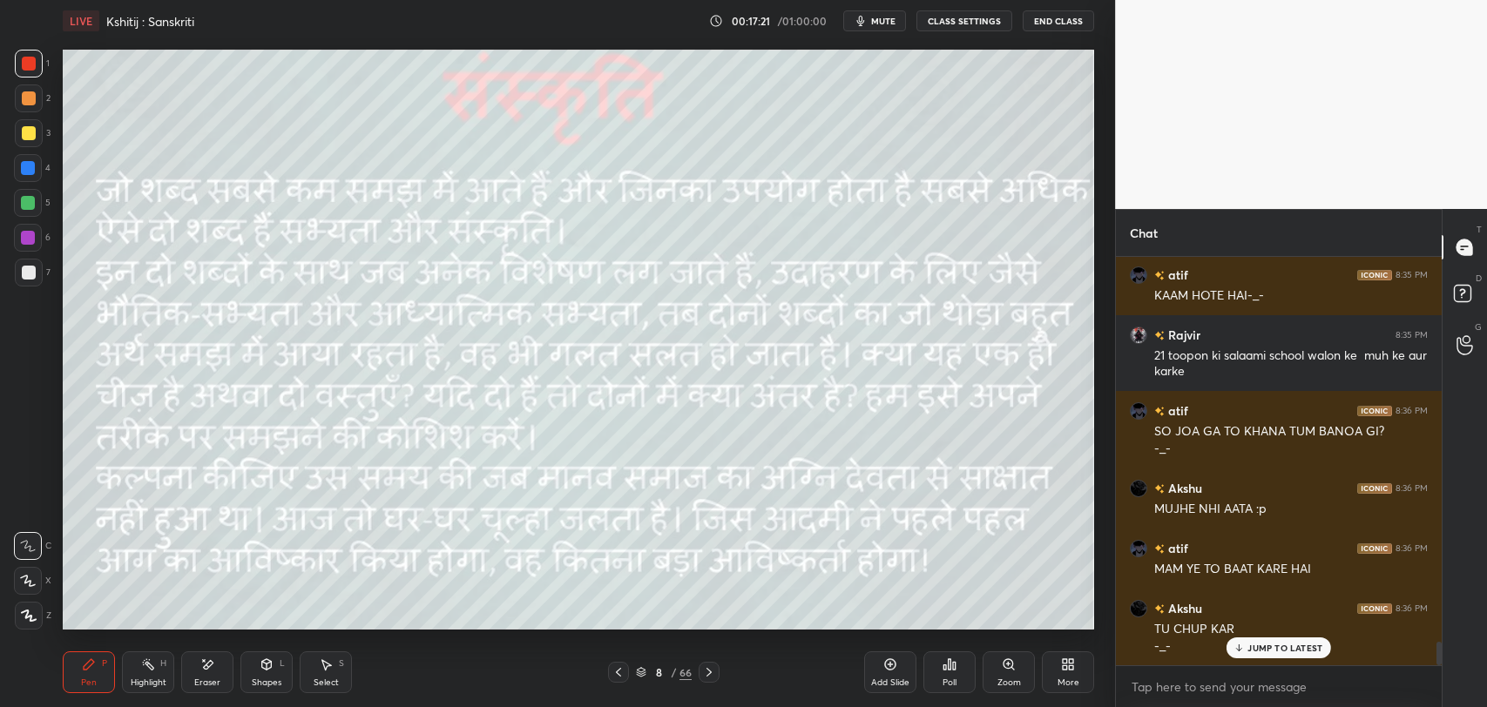
scroll to position [6860, 0]
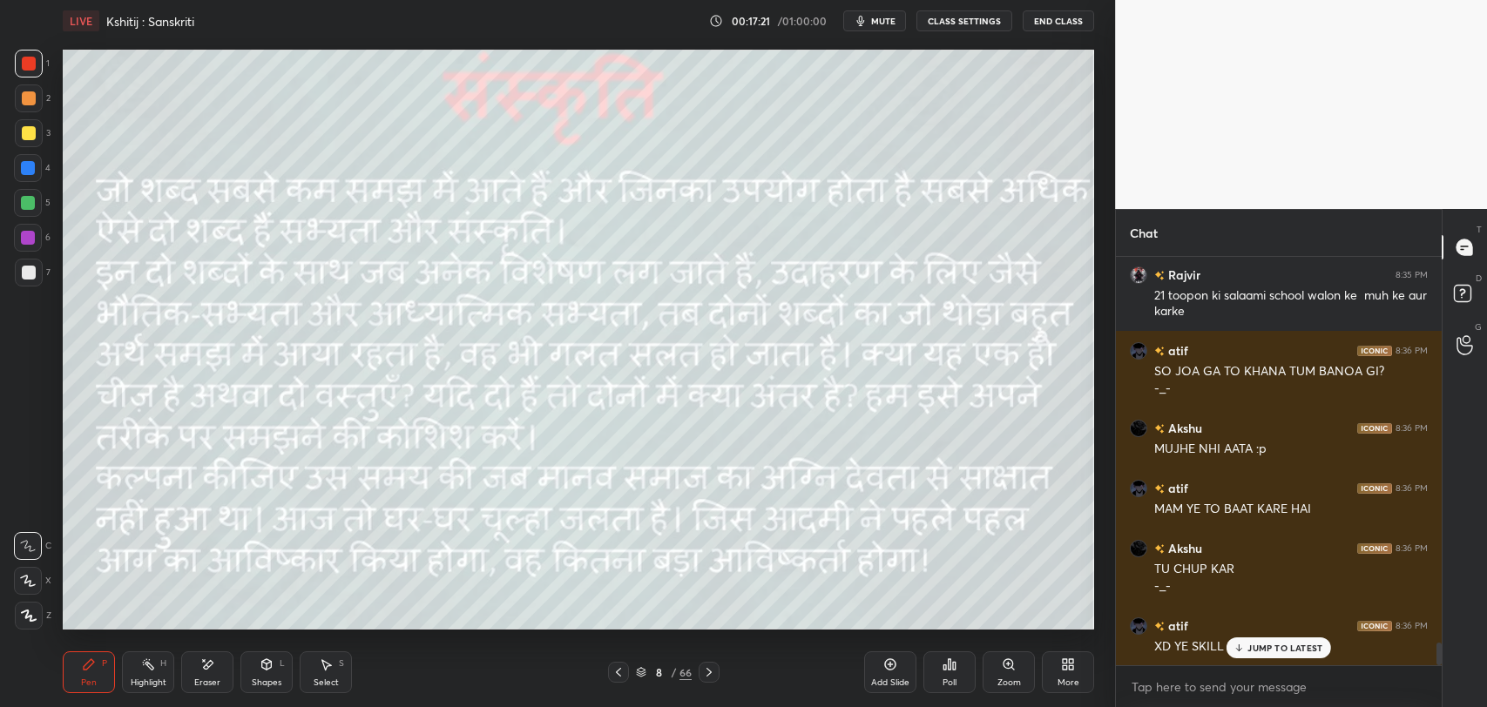
click at [201, 668] on icon at bounding box center [207, 665] width 14 height 15
click at [84, 669] on icon at bounding box center [89, 664] width 10 height 10
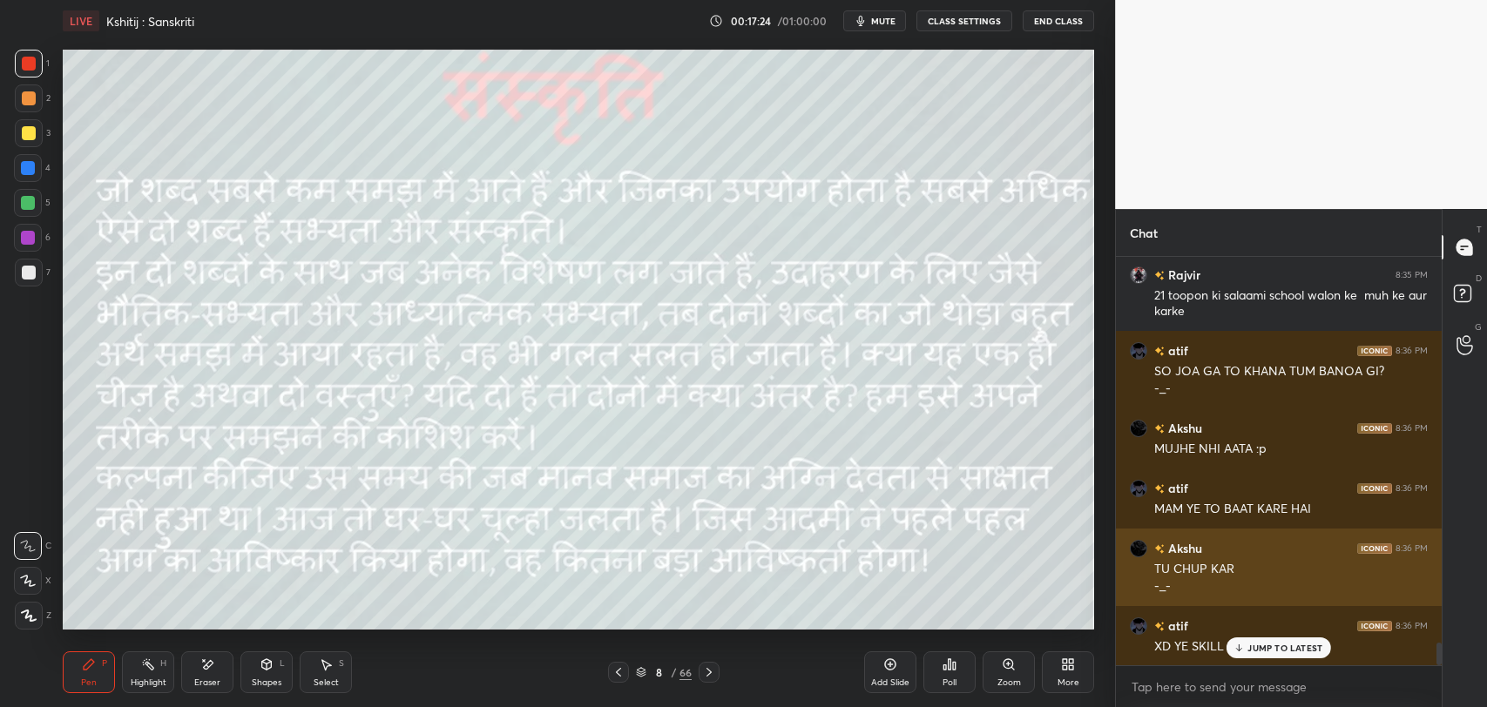
click at [1275, 640] on div "JUMP TO LATEST" at bounding box center [1278, 648] width 105 height 21
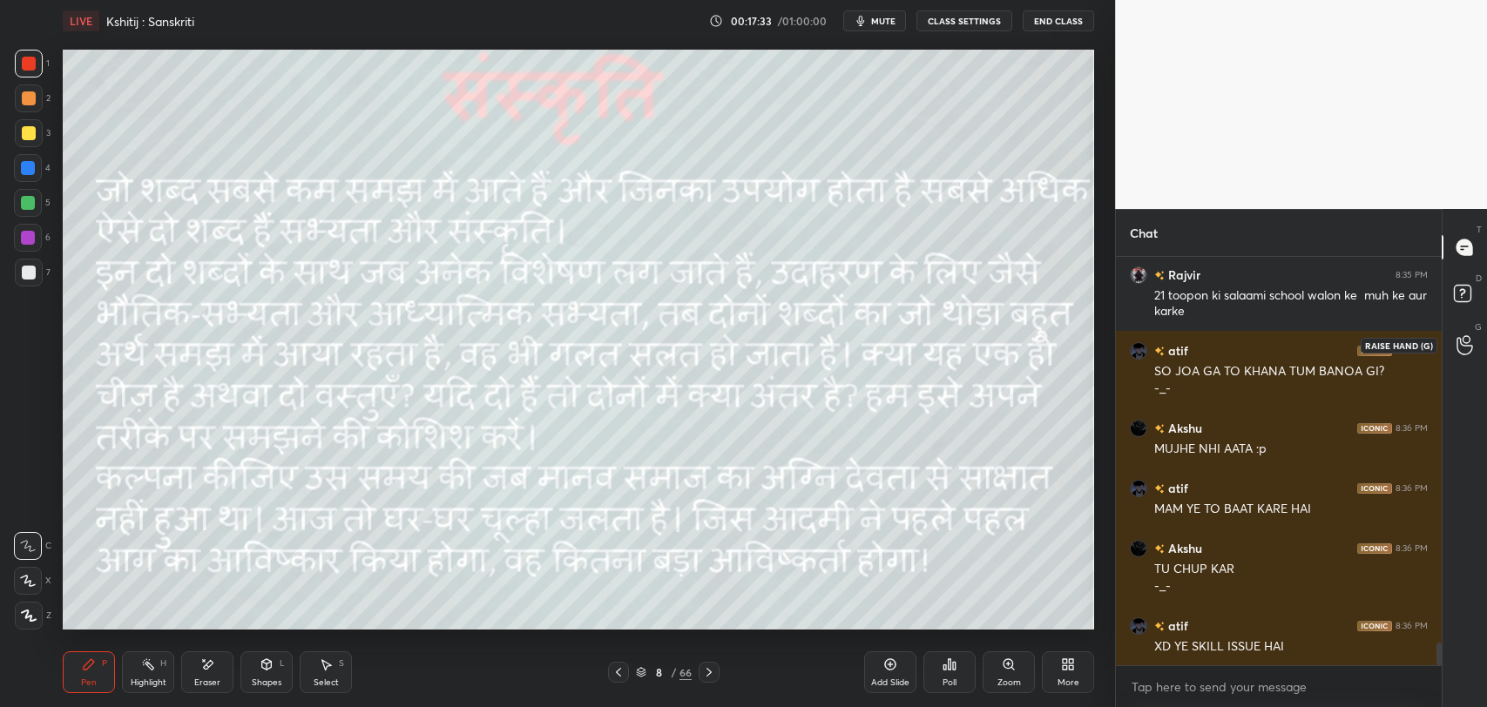
click at [1474, 346] on div at bounding box center [1464, 344] width 35 height 31
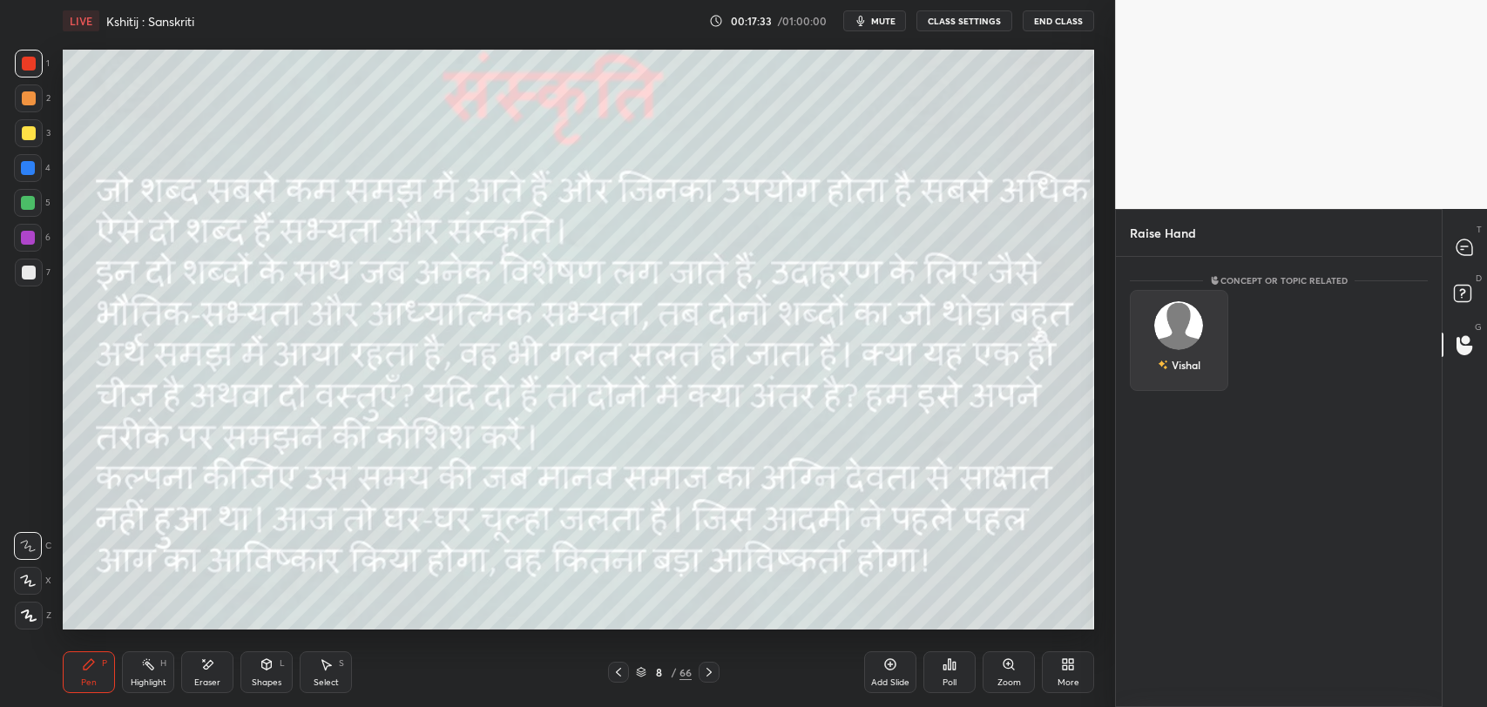
click at [1181, 333] on img "grid" at bounding box center [1179, 325] width 49 height 49
click at [1271, 496] on div "Concept or Topic related Vishal INVITE" at bounding box center [1279, 482] width 326 height 450
click at [1469, 292] on rect at bounding box center [1462, 294] width 17 height 17
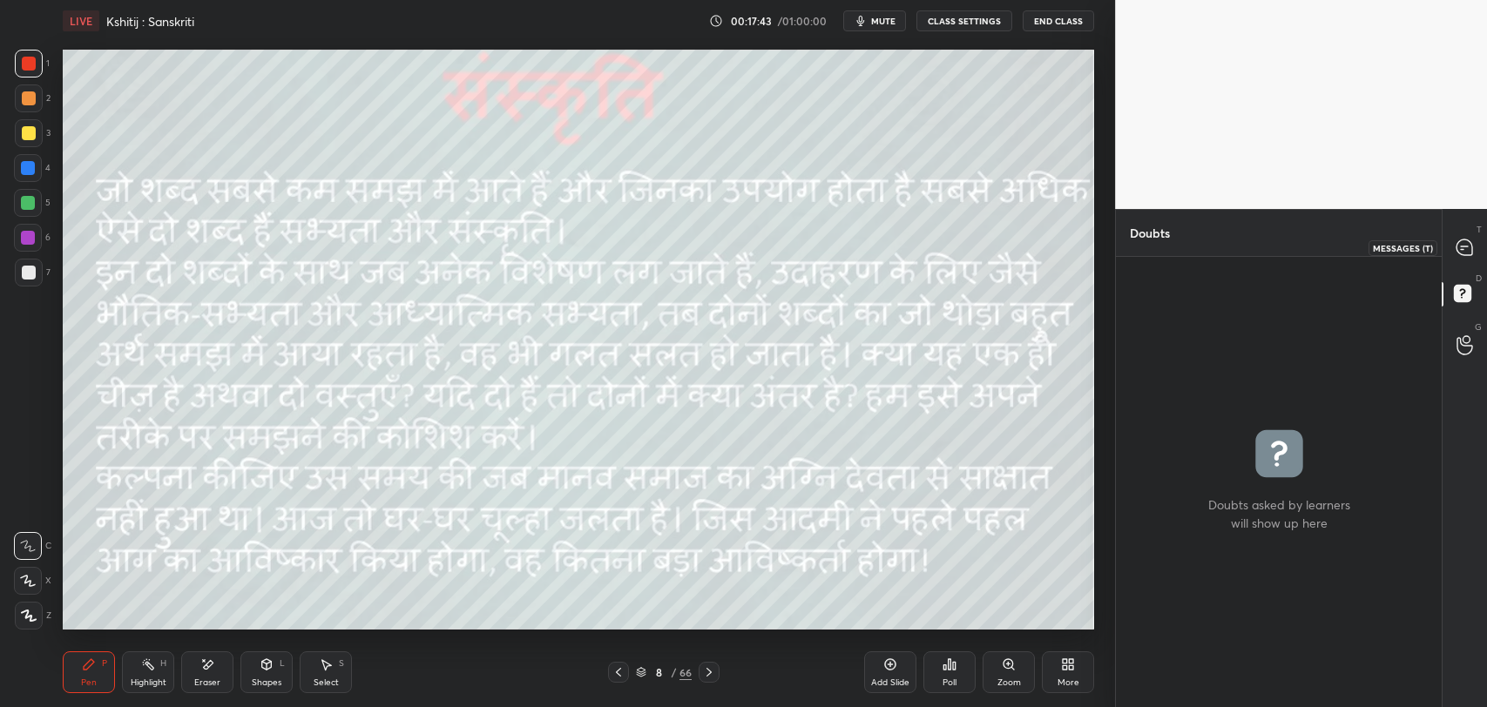
click at [1472, 240] on icon at bounding box center [1464, 248] width 18 height 18
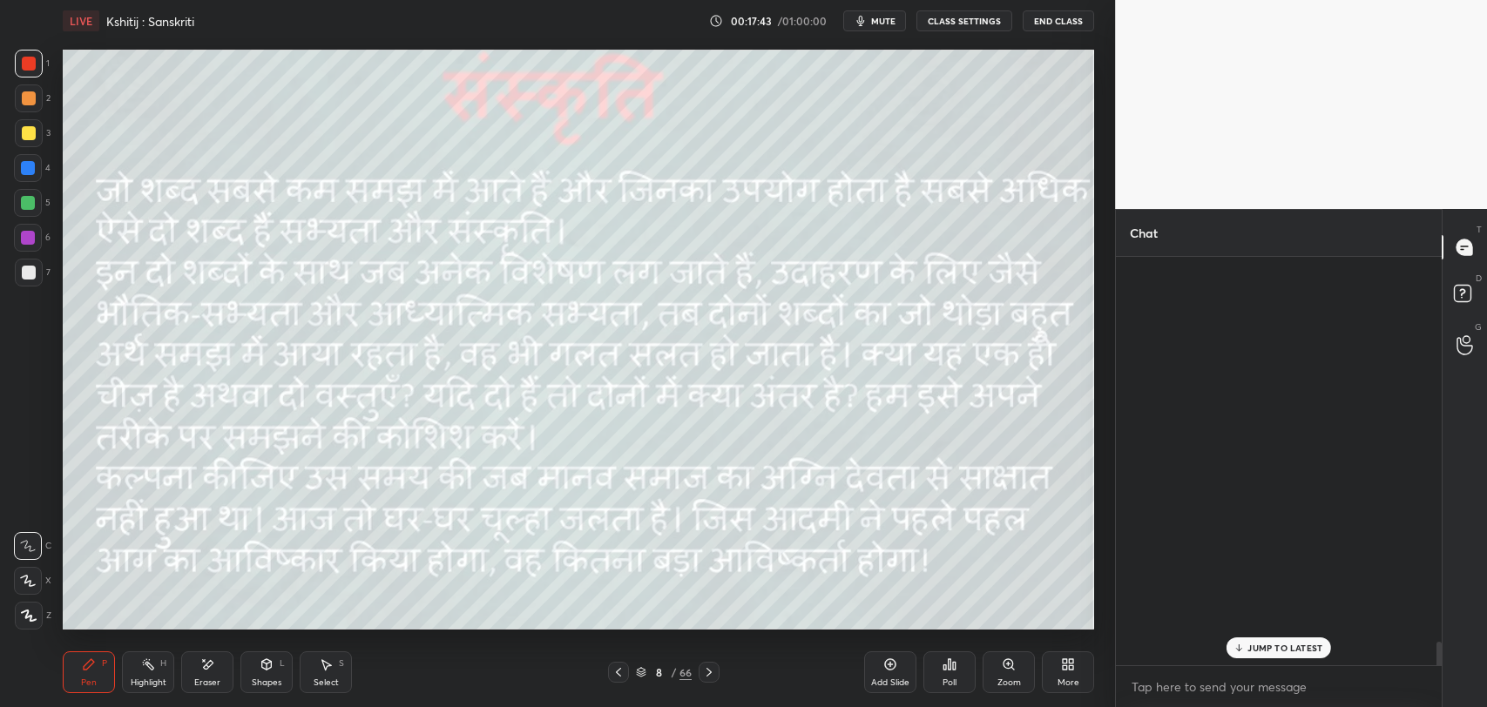
scroll to position [404, 320]
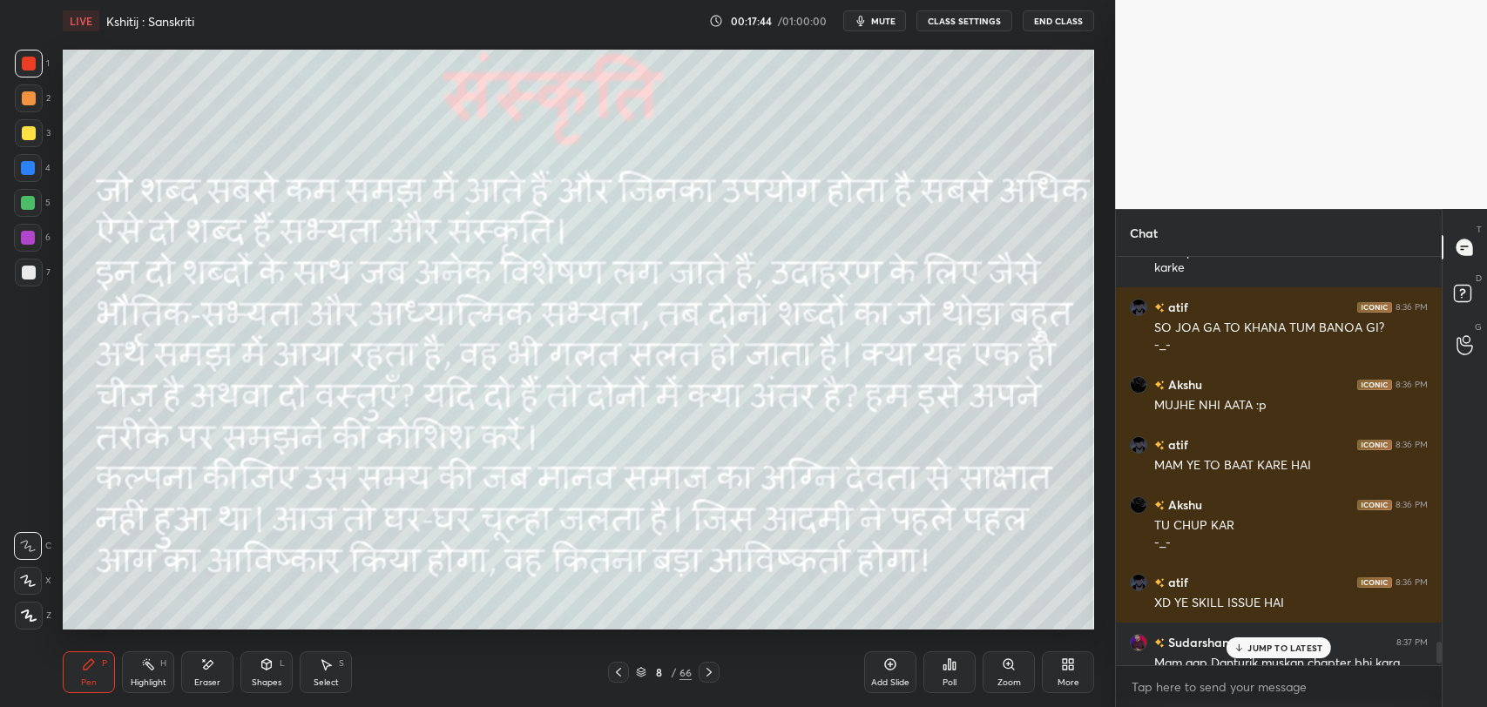
click at [1265, 638] on div "JUMP TO LATEST" at bounding box center [1278, 648] width 105 height 21
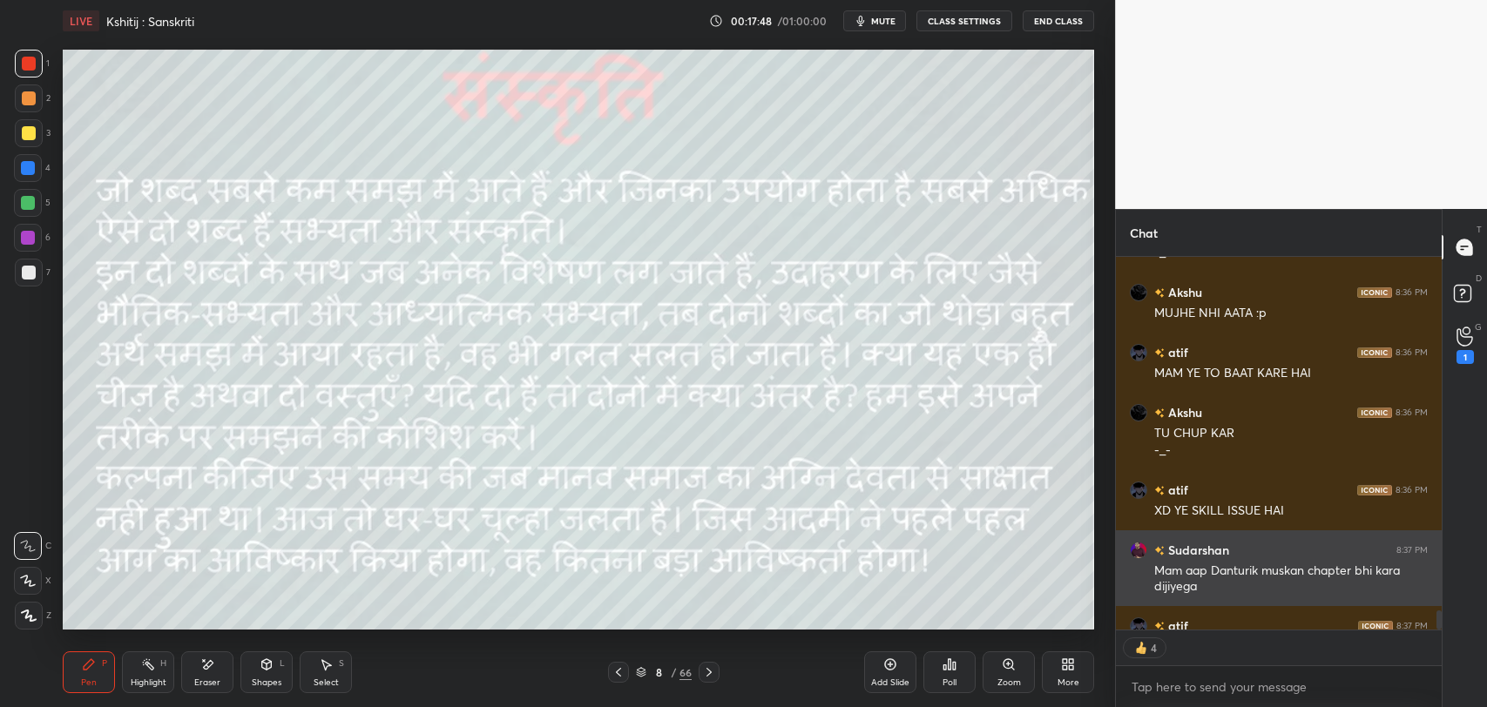
scroll to position [7469, 0]
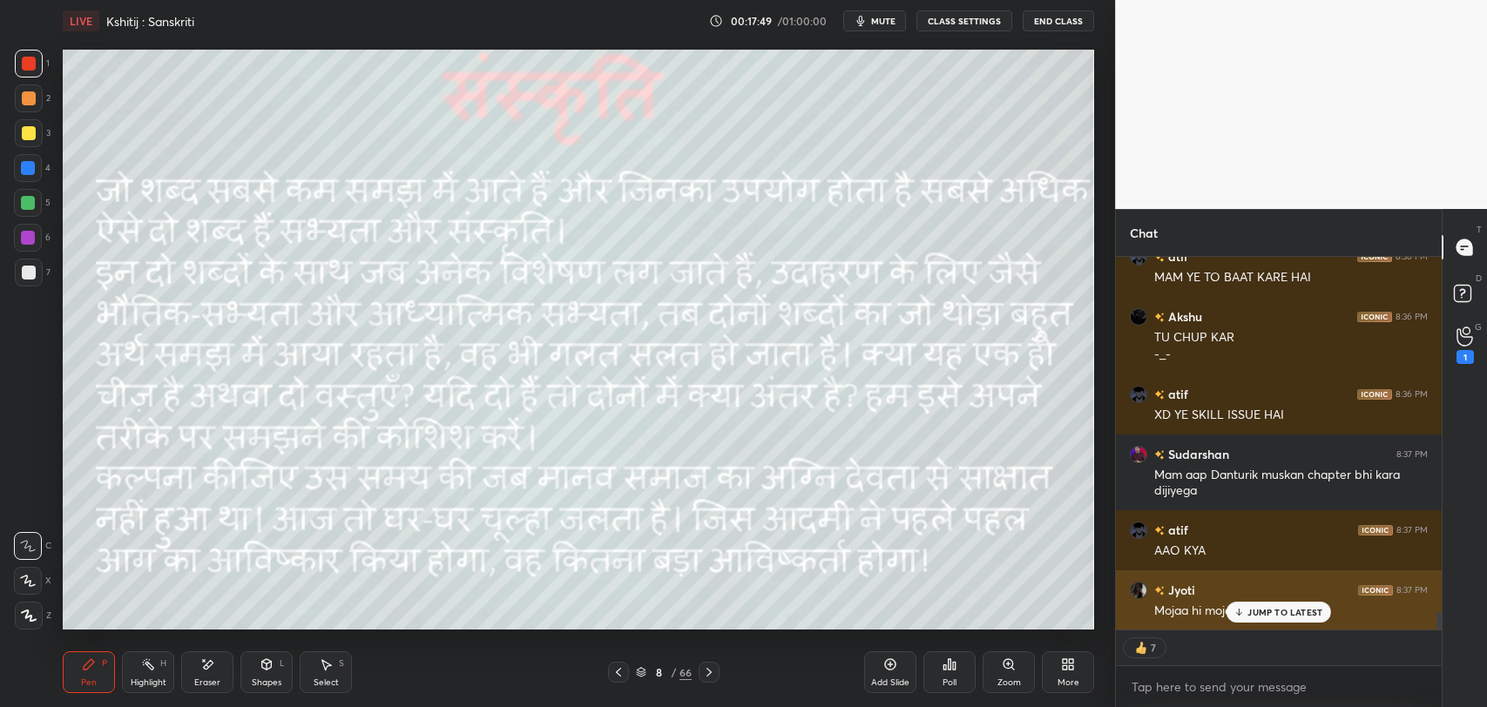
click at [1258, 609] on p "JUMP TO LATEST" at bounding box center [1284, 612] width 75 height 10
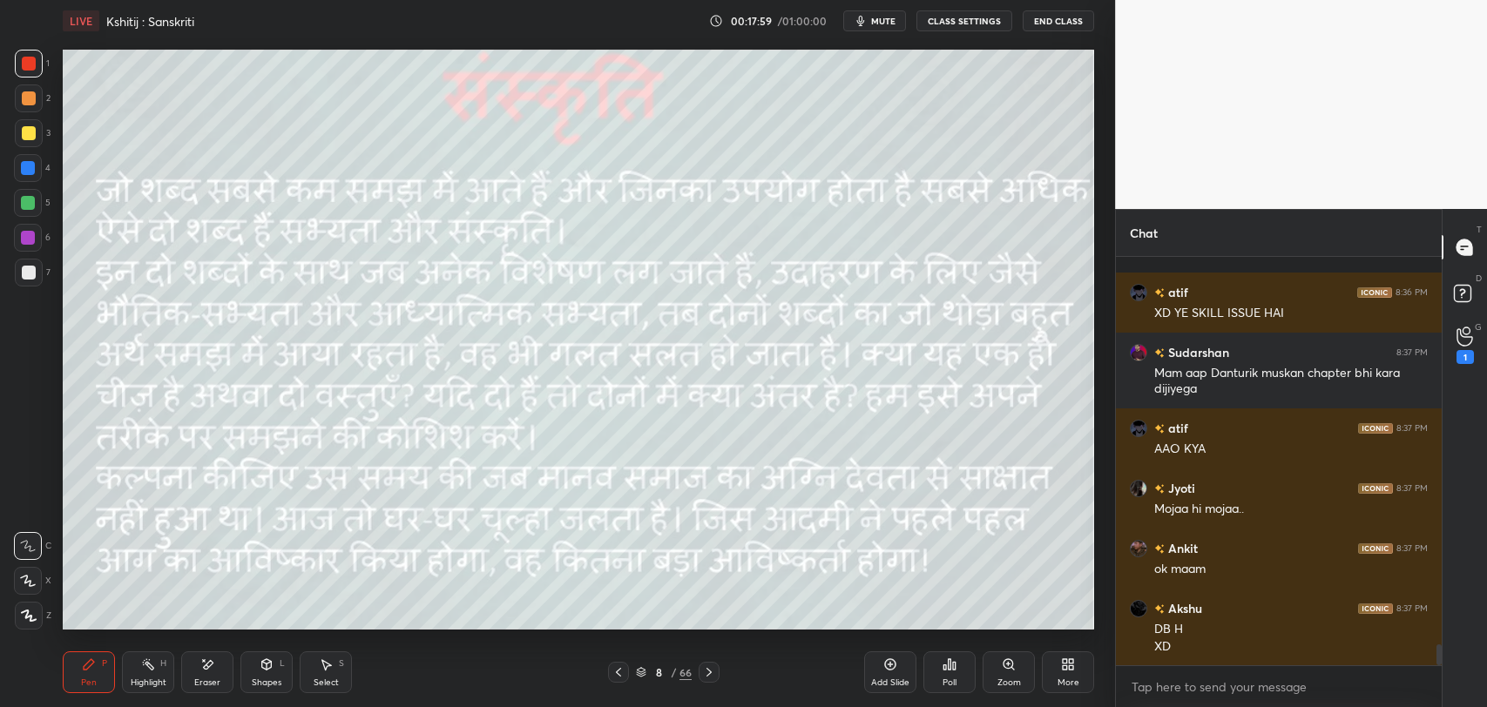
scroll to position [7692, 0]
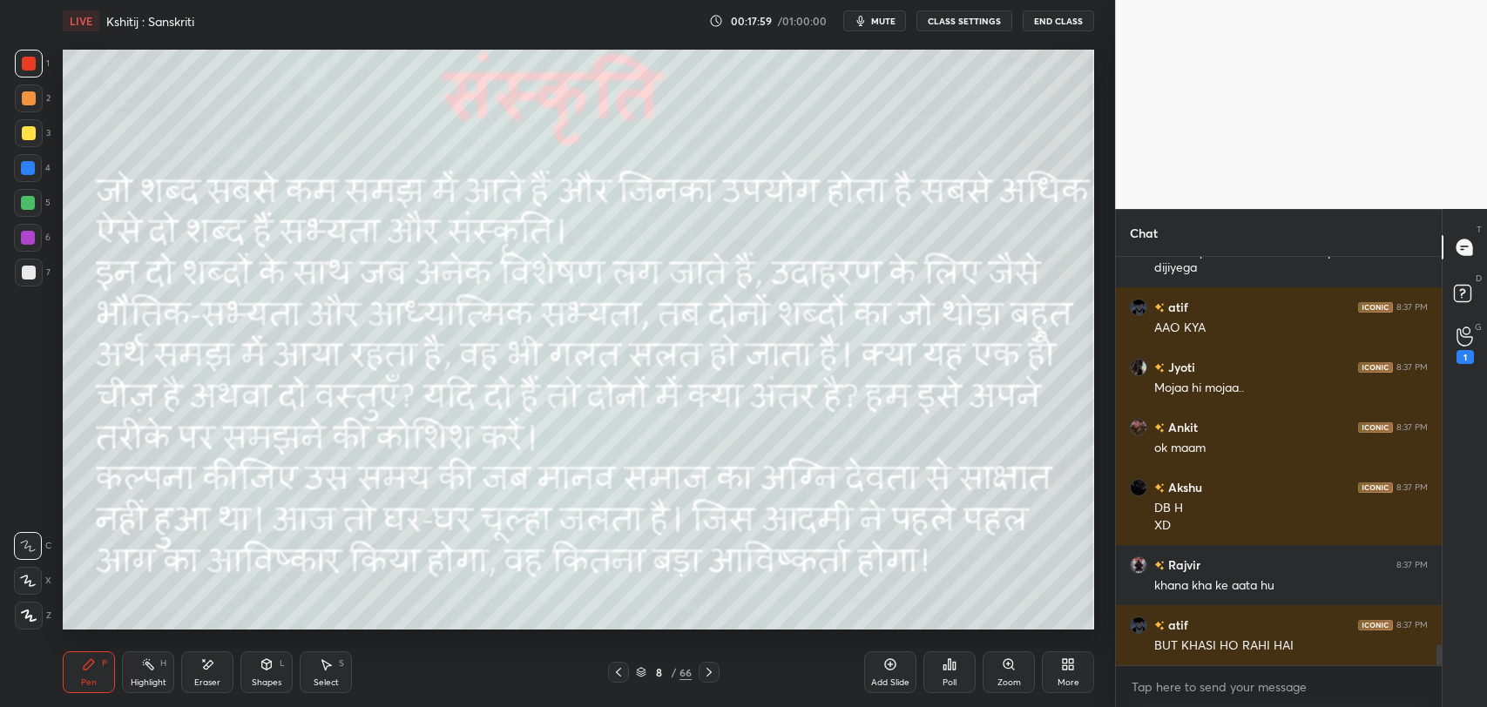
click at [195, 678] on div "Eraser" at bounding box center [207, 682] width 26 height 9
click at [87, 678] on div "Pen" at bounding box center [89, 682] width 16 height 9
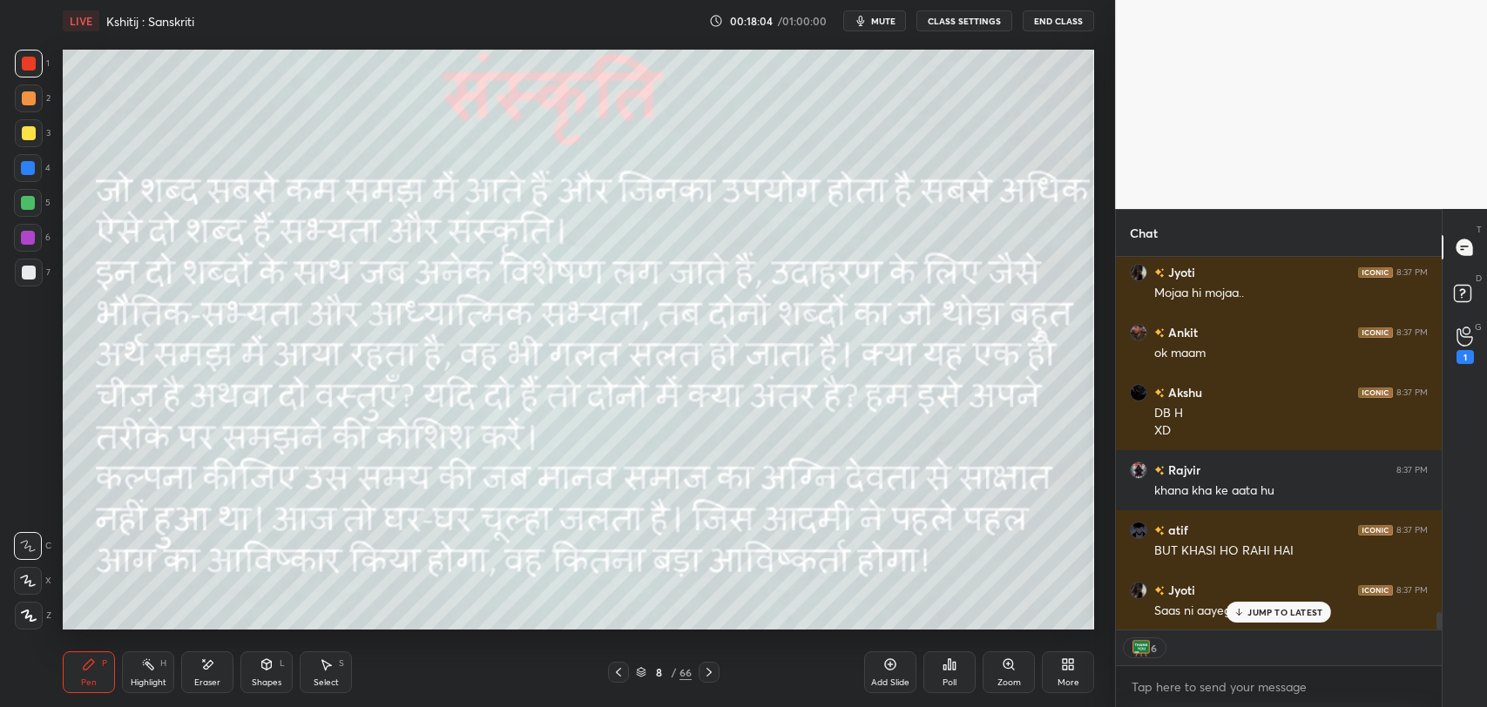
click at [1258, 607] on p "JUMP TO LATEST" at bounding box center [1284, 612] width 75 height 10
click at [1467, 358] on div "1" at bounding box center [1464, 357] width 17 height 14
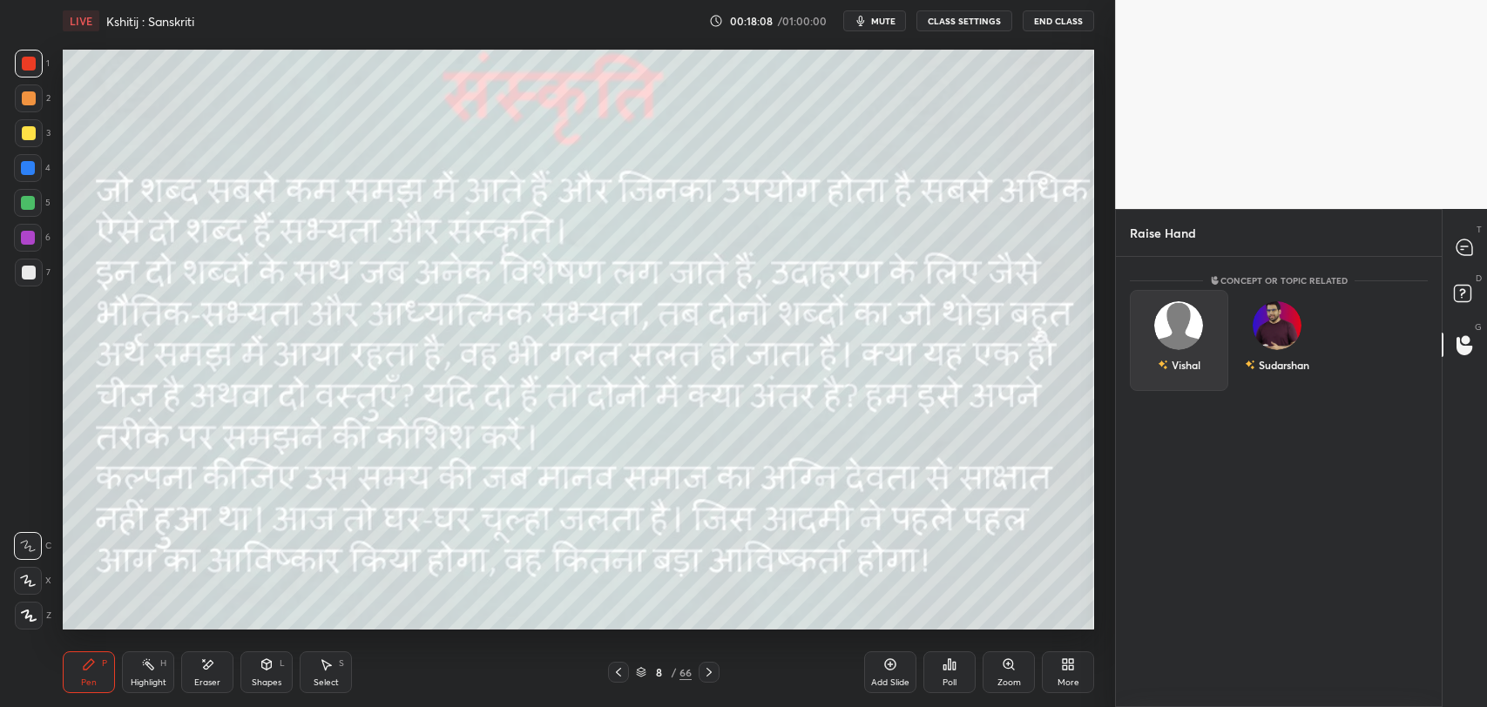
click at [1212, 339] on div "Vishal" at bounding box center [1179, 340] width 98 height 101
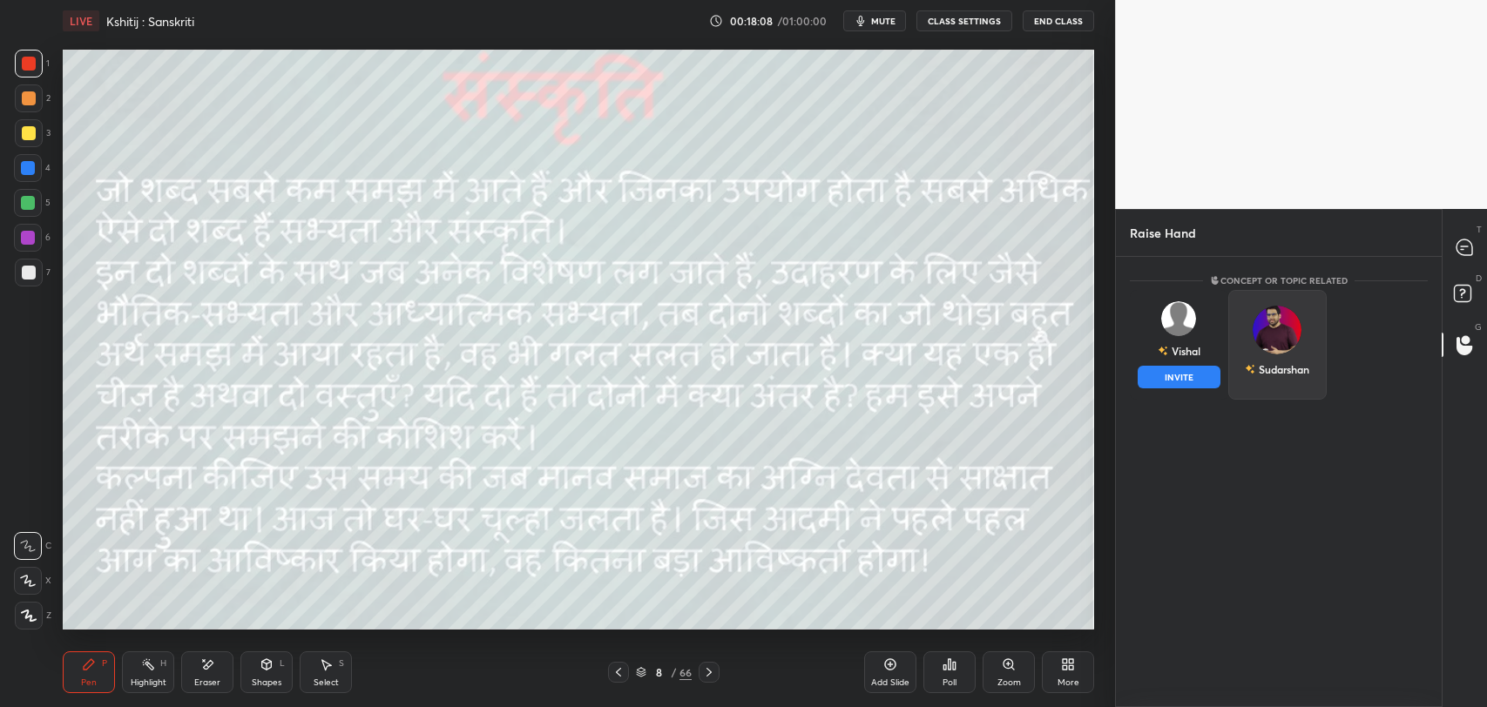
click at [1286, 334] on div "Sudarshan" at bounding box center [1277, 345] width 98 height 110
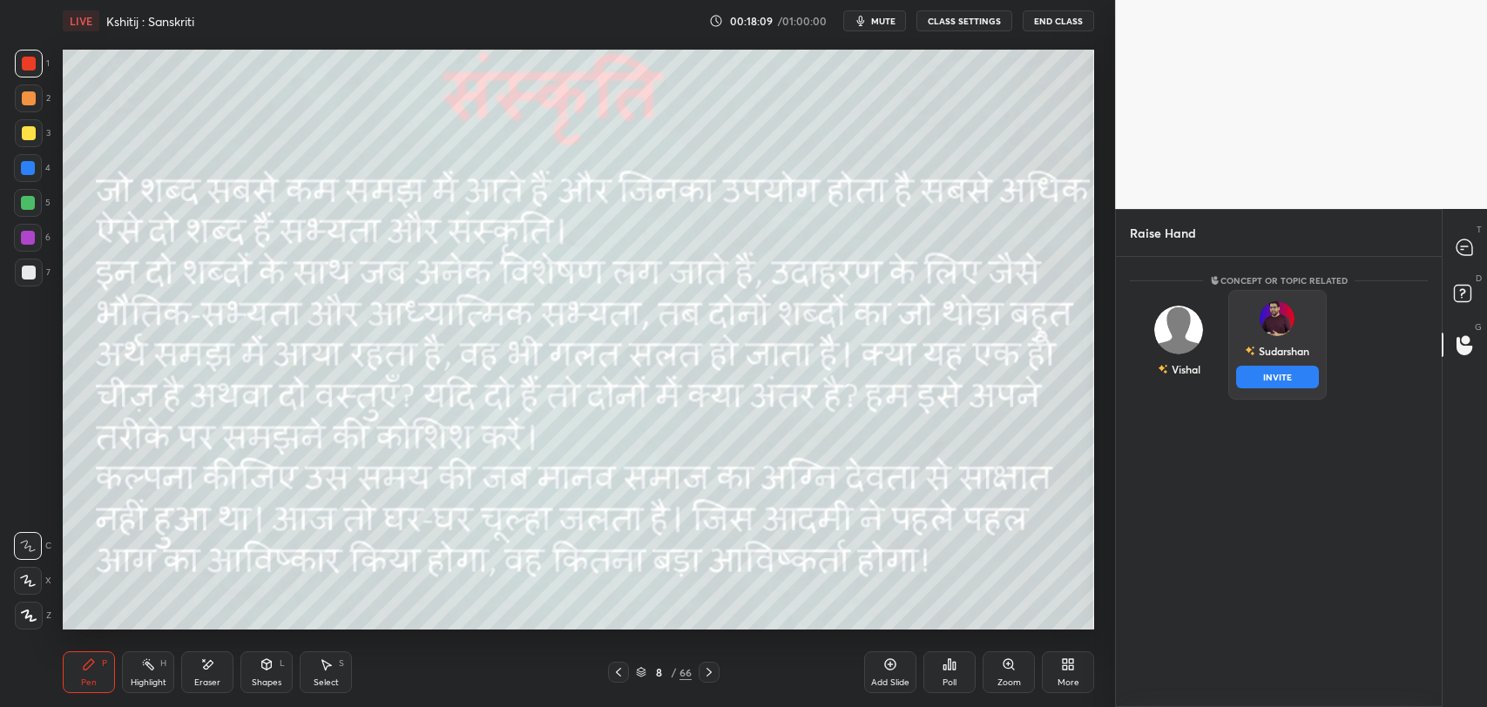
click at [1282, 374] on button "INVITE" at bounding box center [1277, 377] width 83 height 23
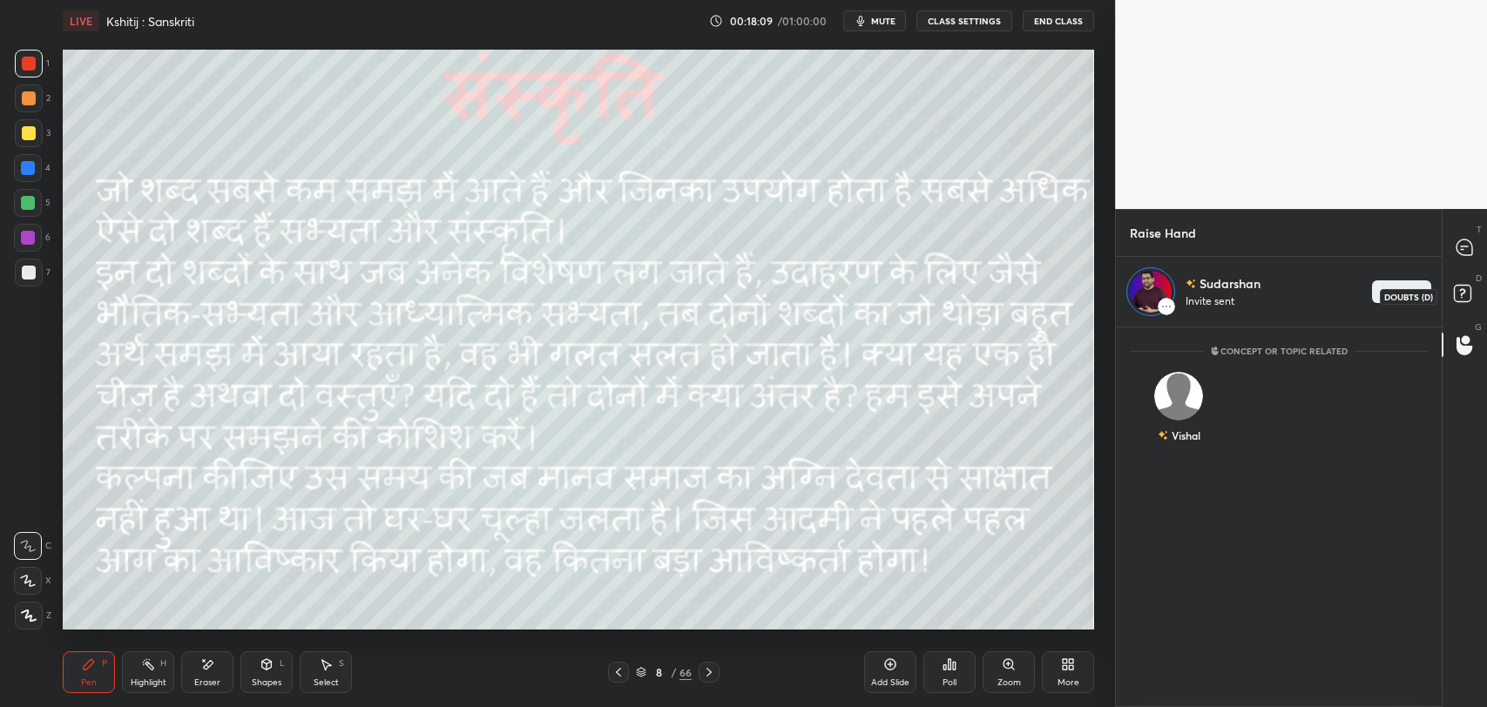
click at [1464, 291] on rect at bounding box center [1462, 294] width 17 height 17
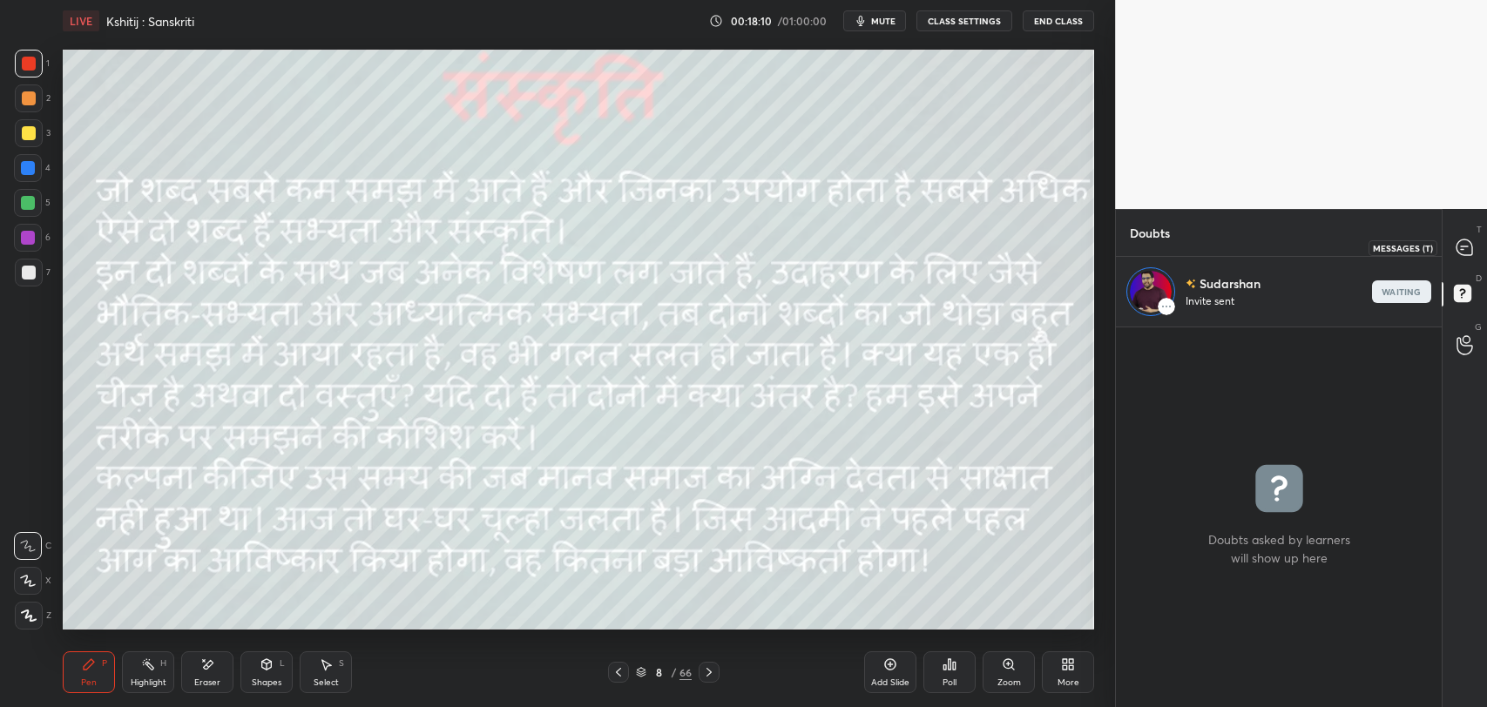
click at [1465, 240] on icon at bounding box center [1464, 247] width 16 height 16
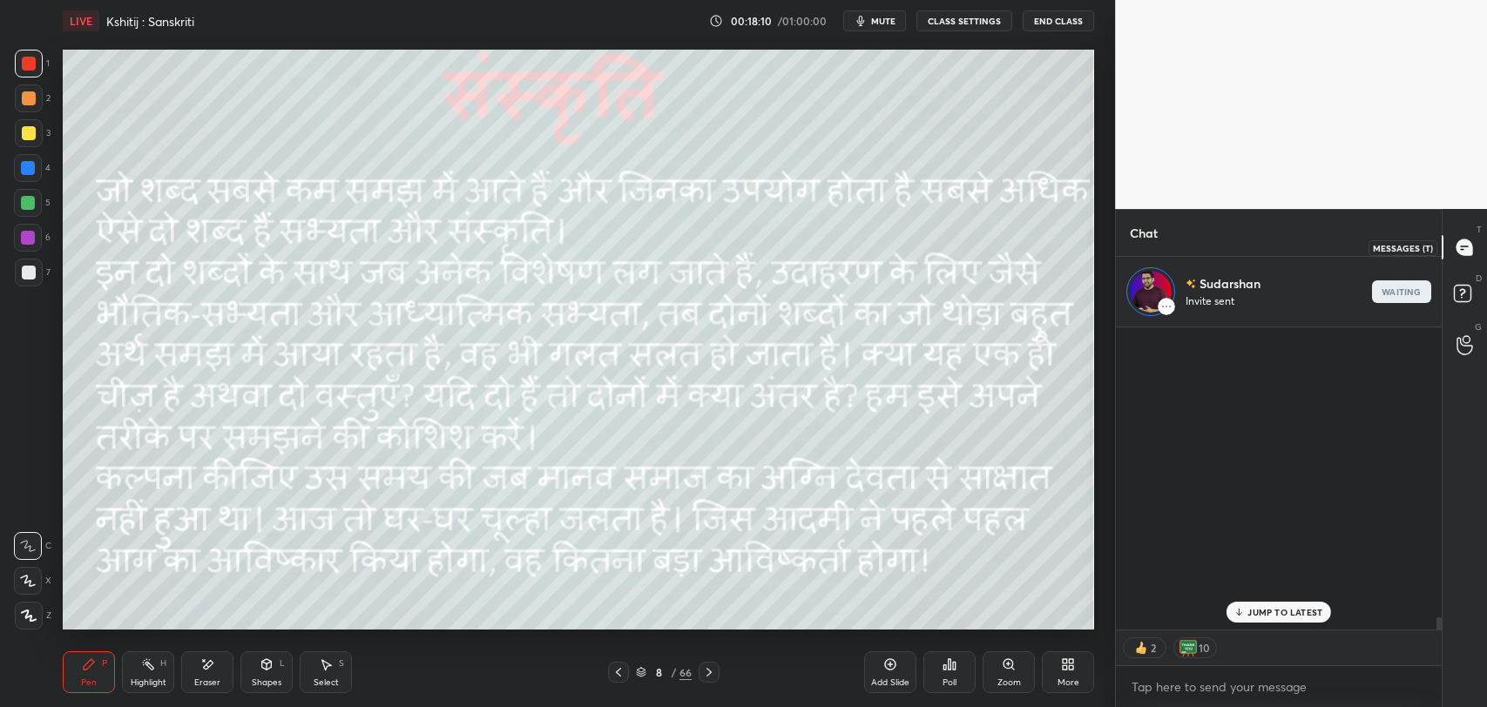
scroll to position [298, 320]
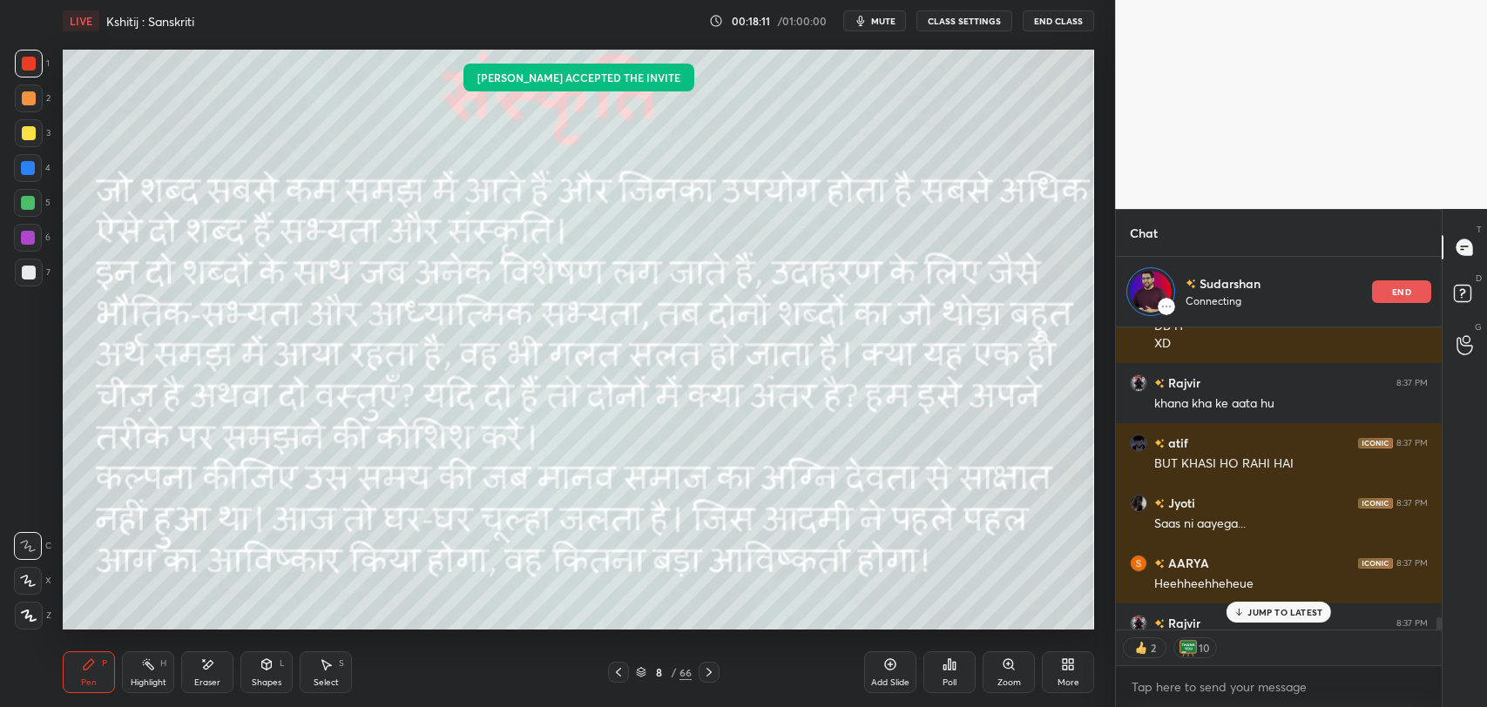
click at [1279, 614] on p "JUMP TO LATEST" at bounding box center [1284, 612] width 75 height 10
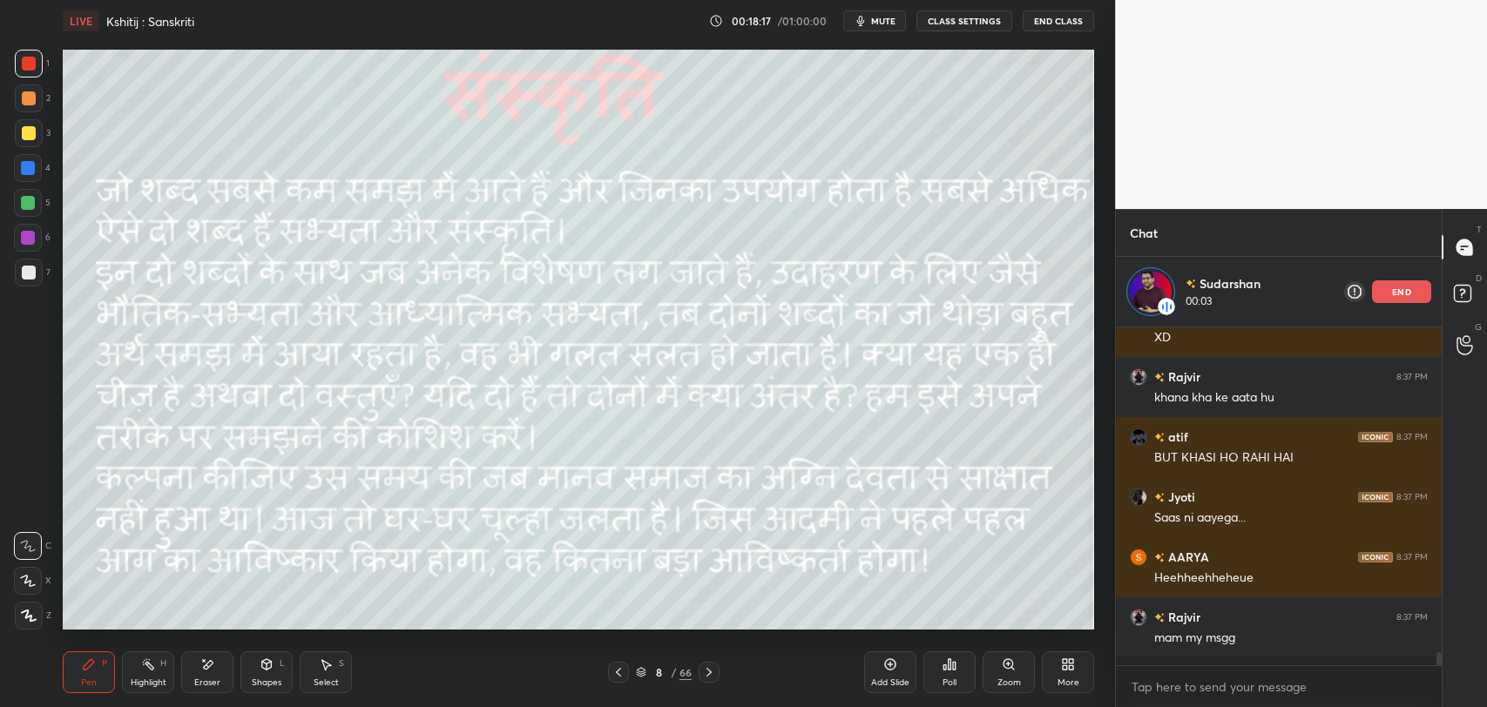
scroll to position [8002, 0]
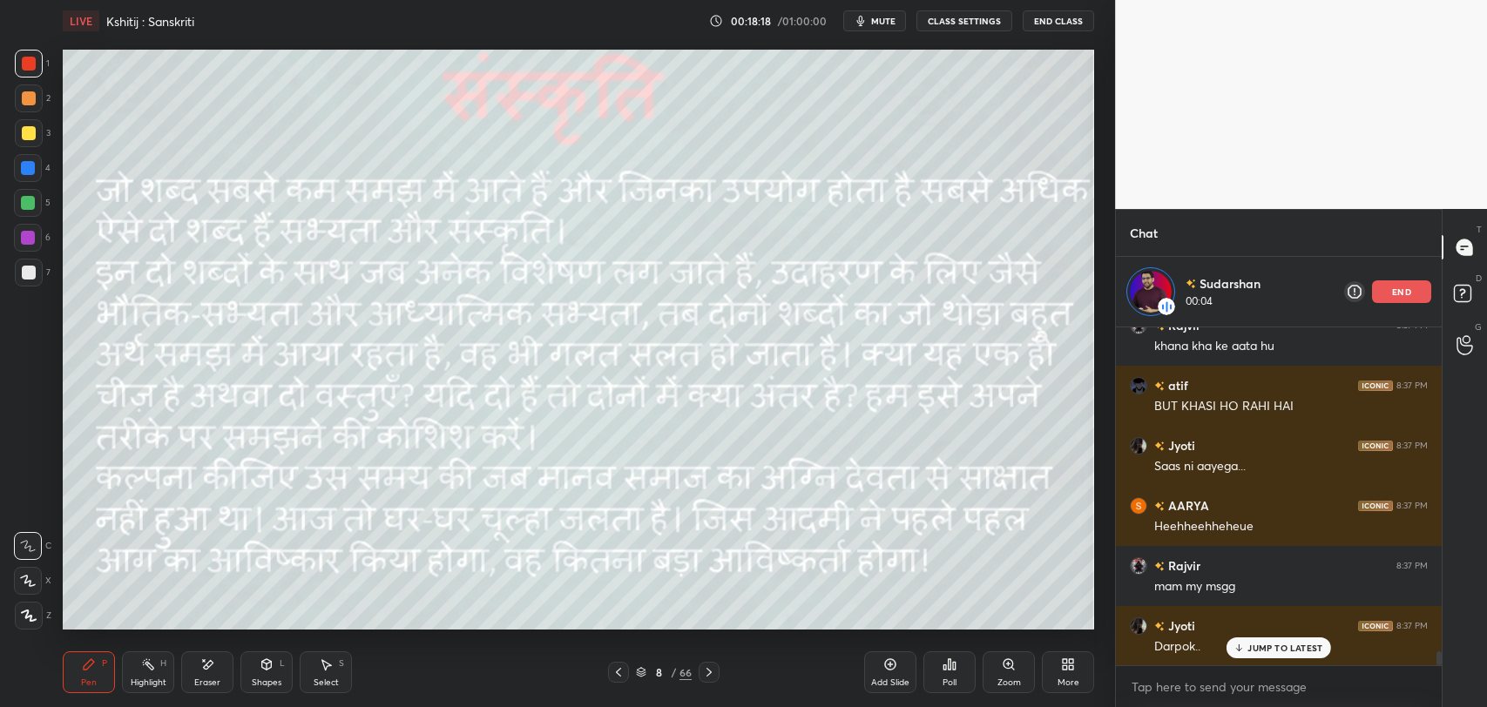
click at [1244, 643] on icon at bounding box center [1238, 648] width 11 height 10
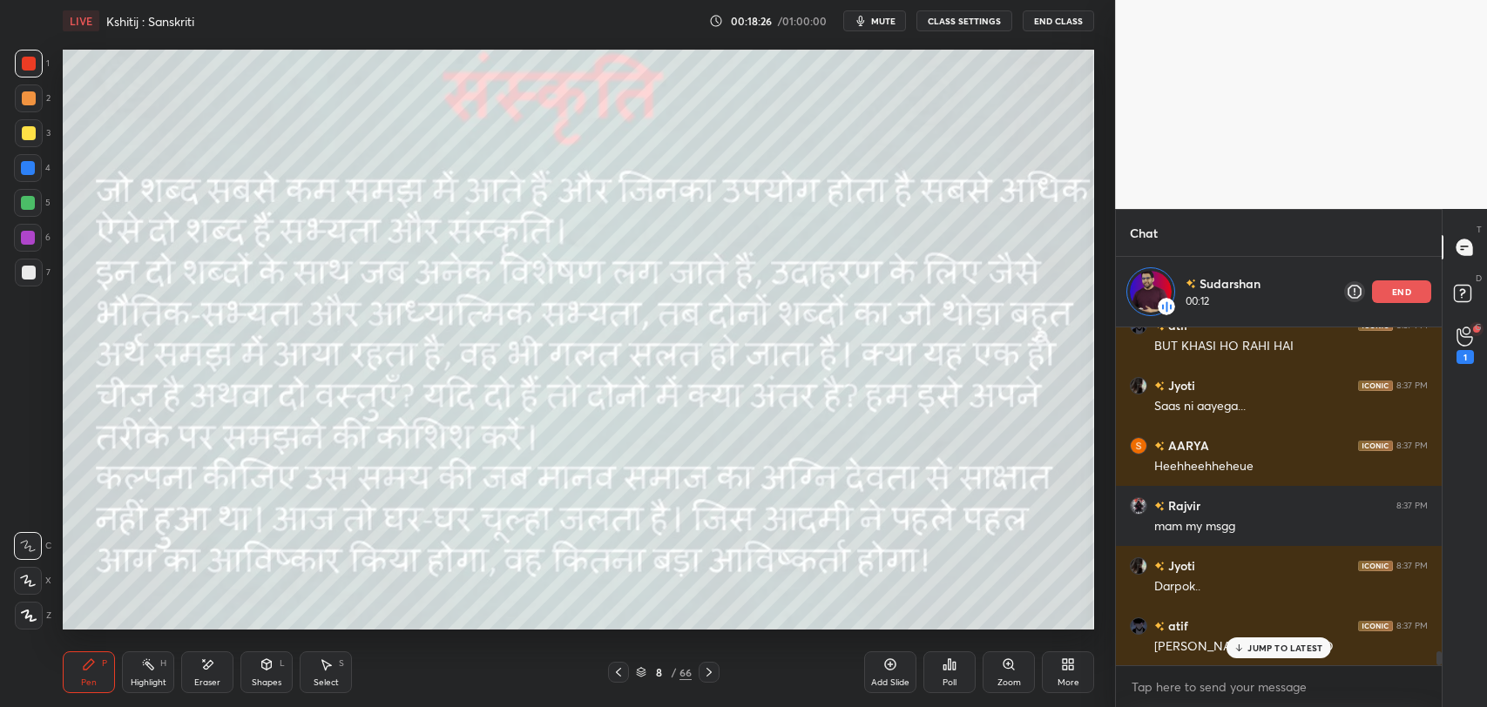
click at [260, 675] on div "Shapes L" at bounding box center [266, 672] width 52 height 42
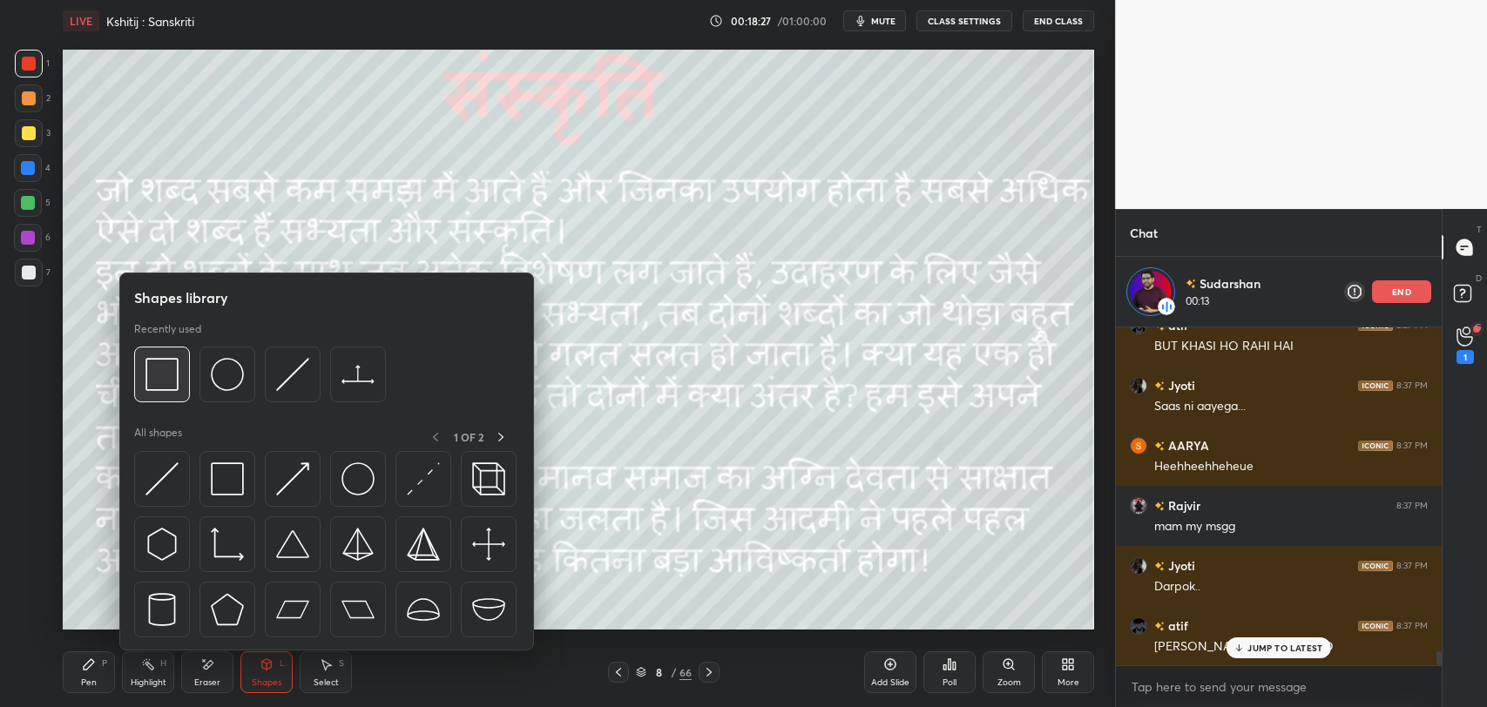
click at [156, 350] on div at bounding box center [162, 375] width 56 height 56
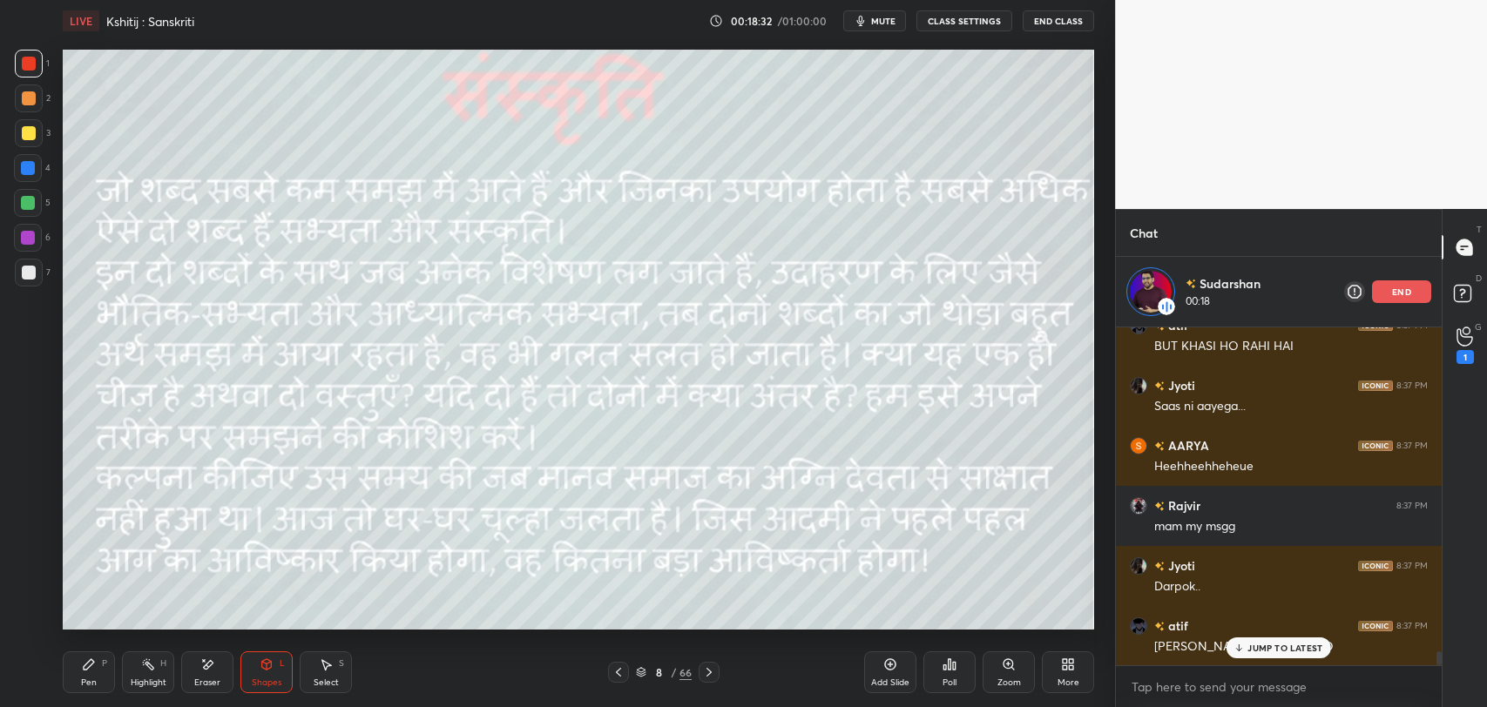
click at [91, 663] on icon at bounding box center [89, 664] width 10 height 10
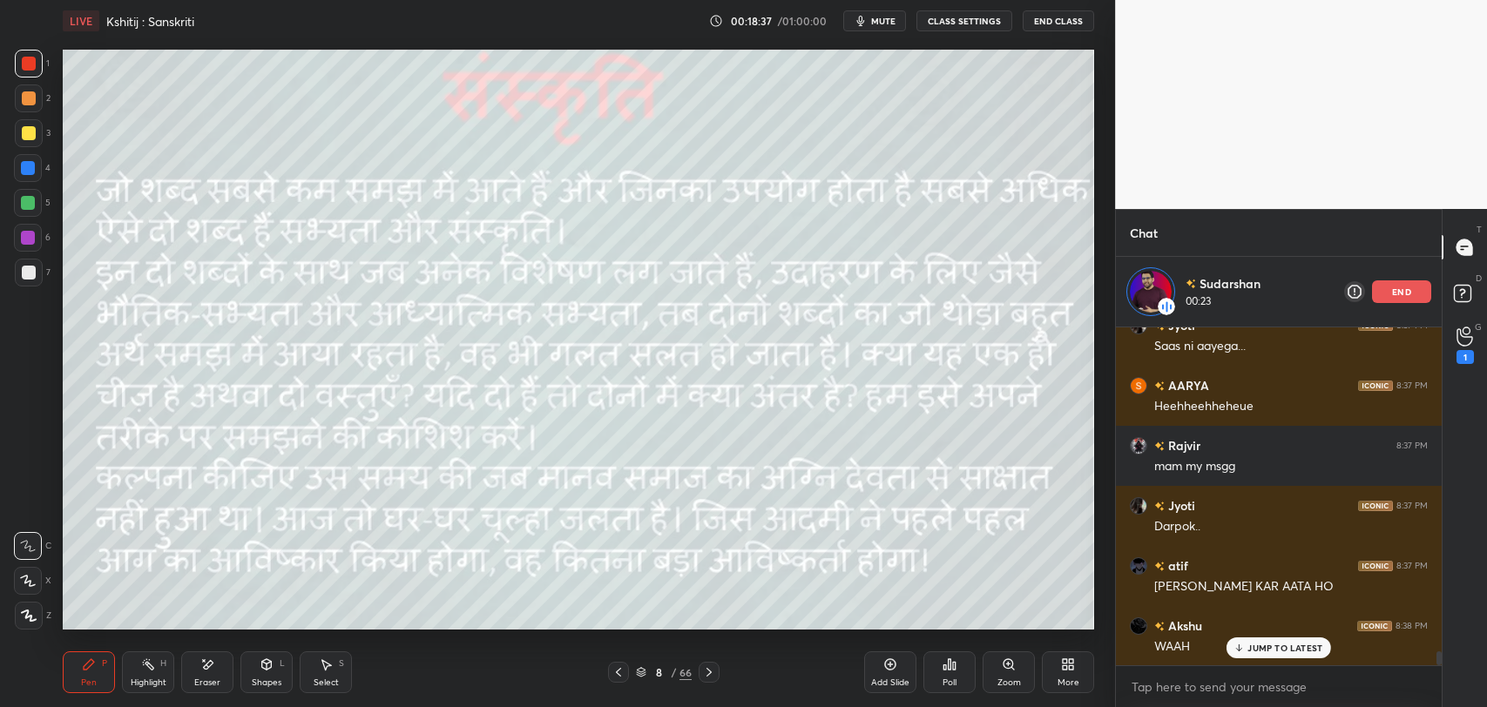
click at [272, 671] on div "Shapes L" at bounding box center [266, 672] width 52 height 42
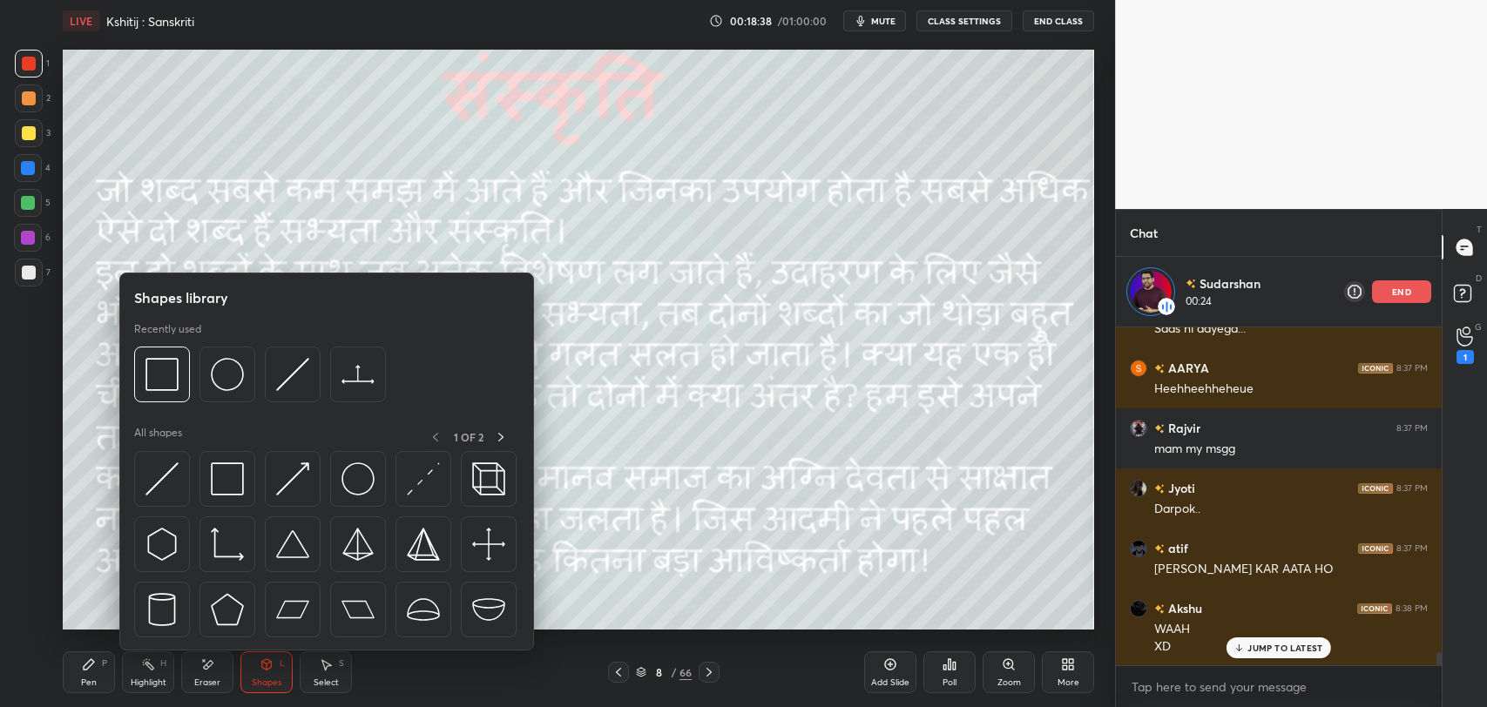
click at [146, 347] on div at bounding box center [162, 375] width 56 height 56
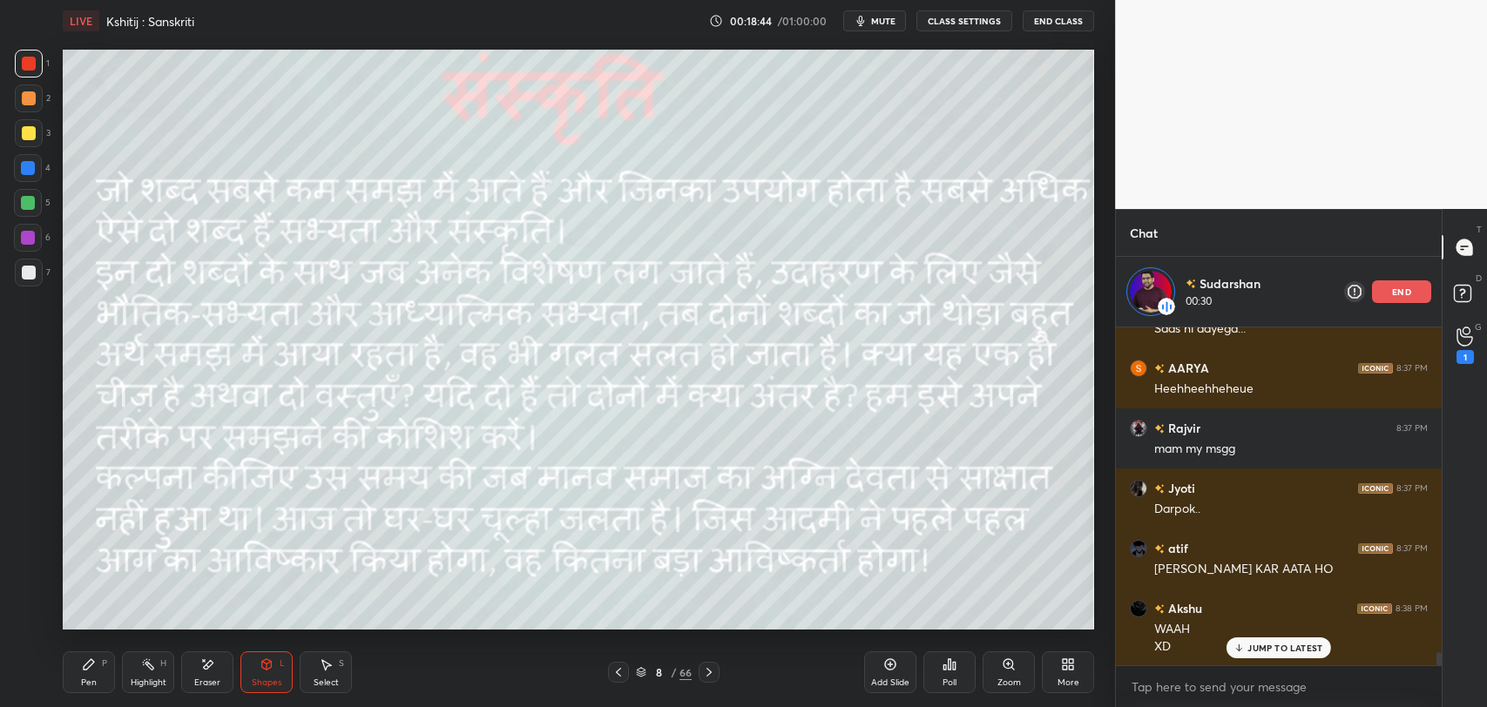
click at [72, 685] on div "Pen P" at bounding box center [89, 672] width 52 height 42
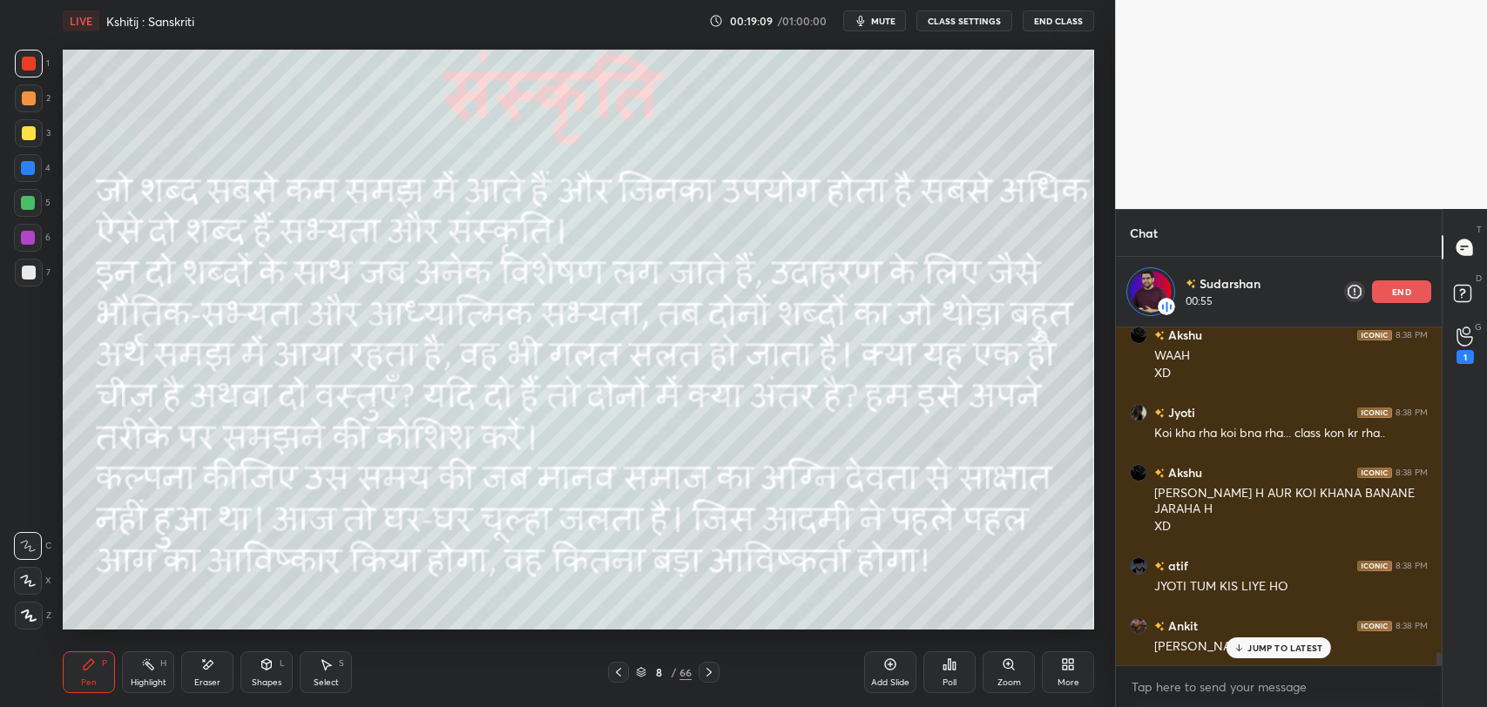
scroll to position [8473, 0]
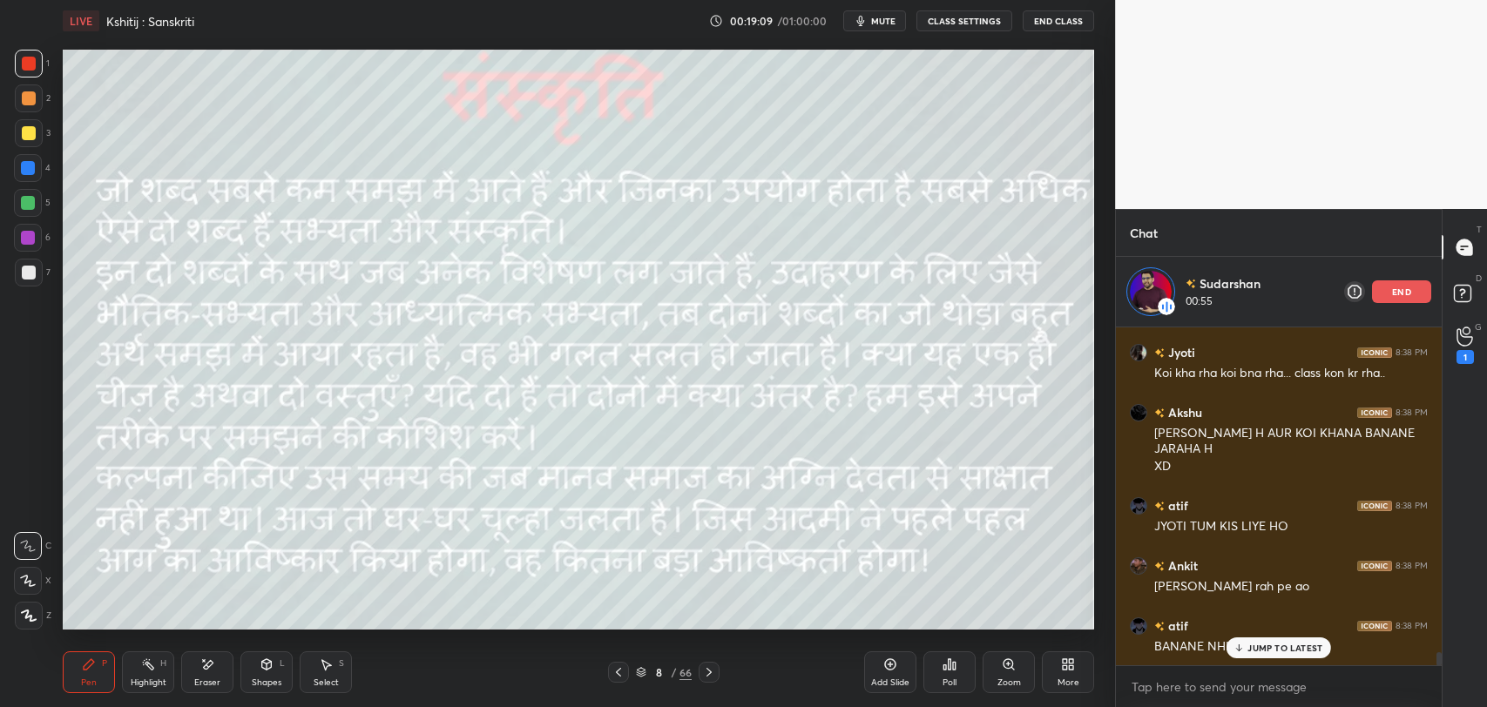
click at [271, 671] on icon at bounding box center [267, 665] width 14 height 14
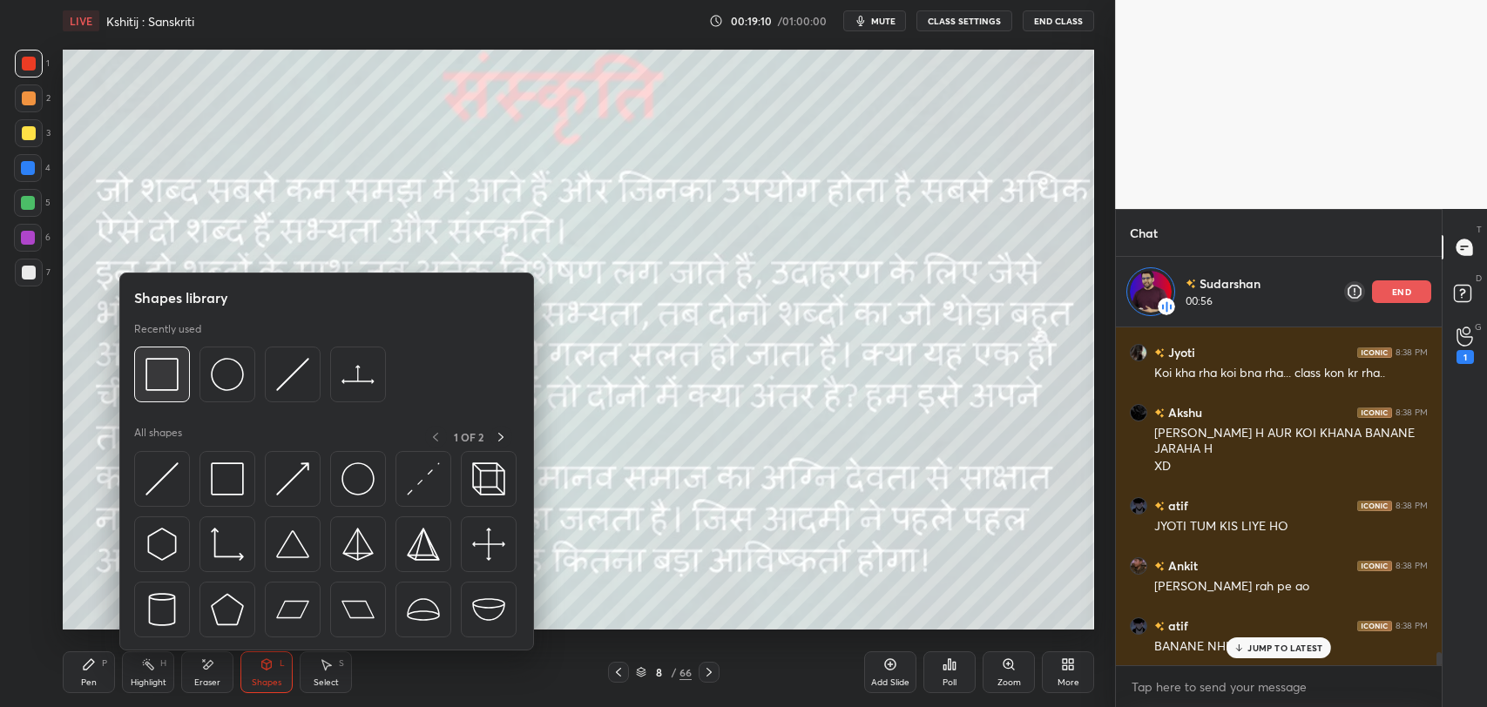
click at [163, 392] on div at bounding box center [162, 375] width 56 height 56
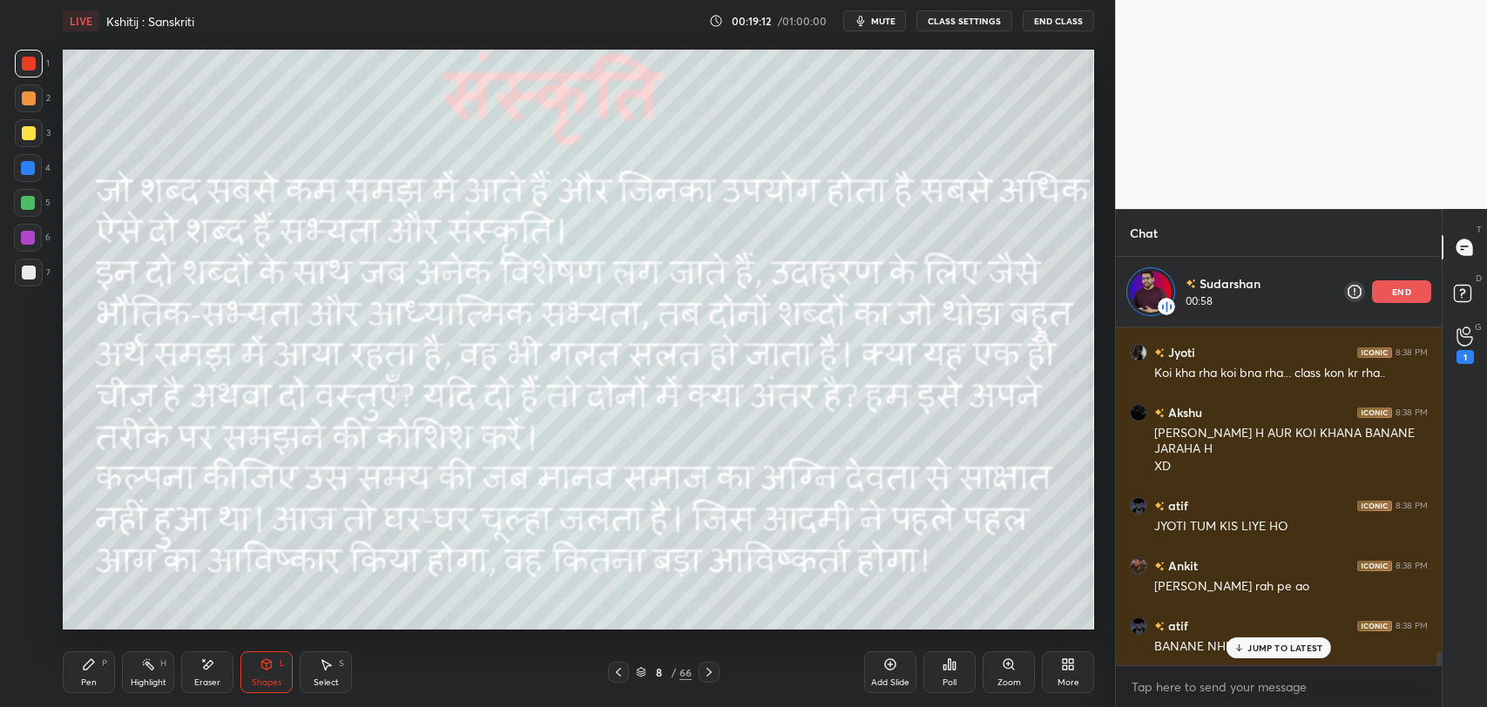
scroll to position [8533, 0]
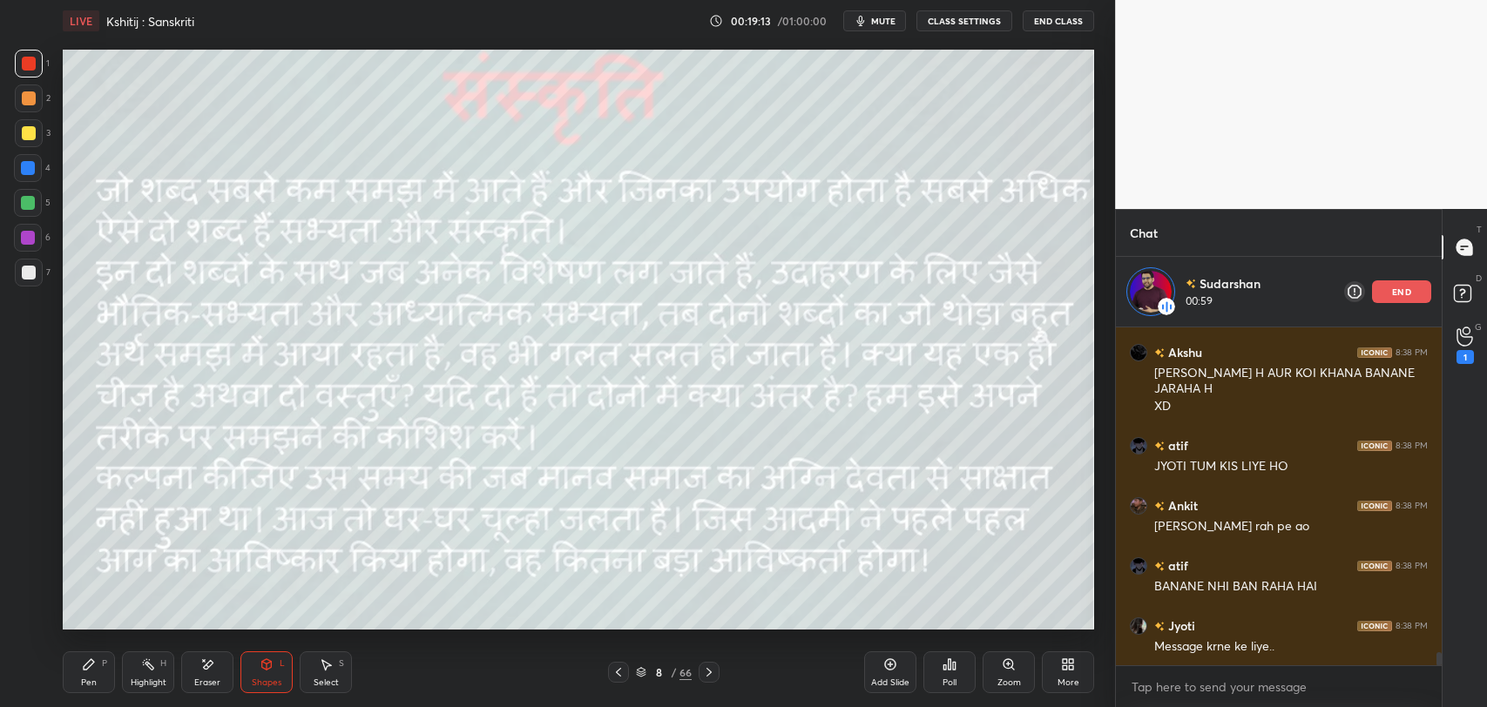
click at [108, 666] on div "Pen P" at bounding box center [89, 672] width 52 height 42
click at [1407, 280] on div "end" at bounding box center [1401, 291] width 59 height 23
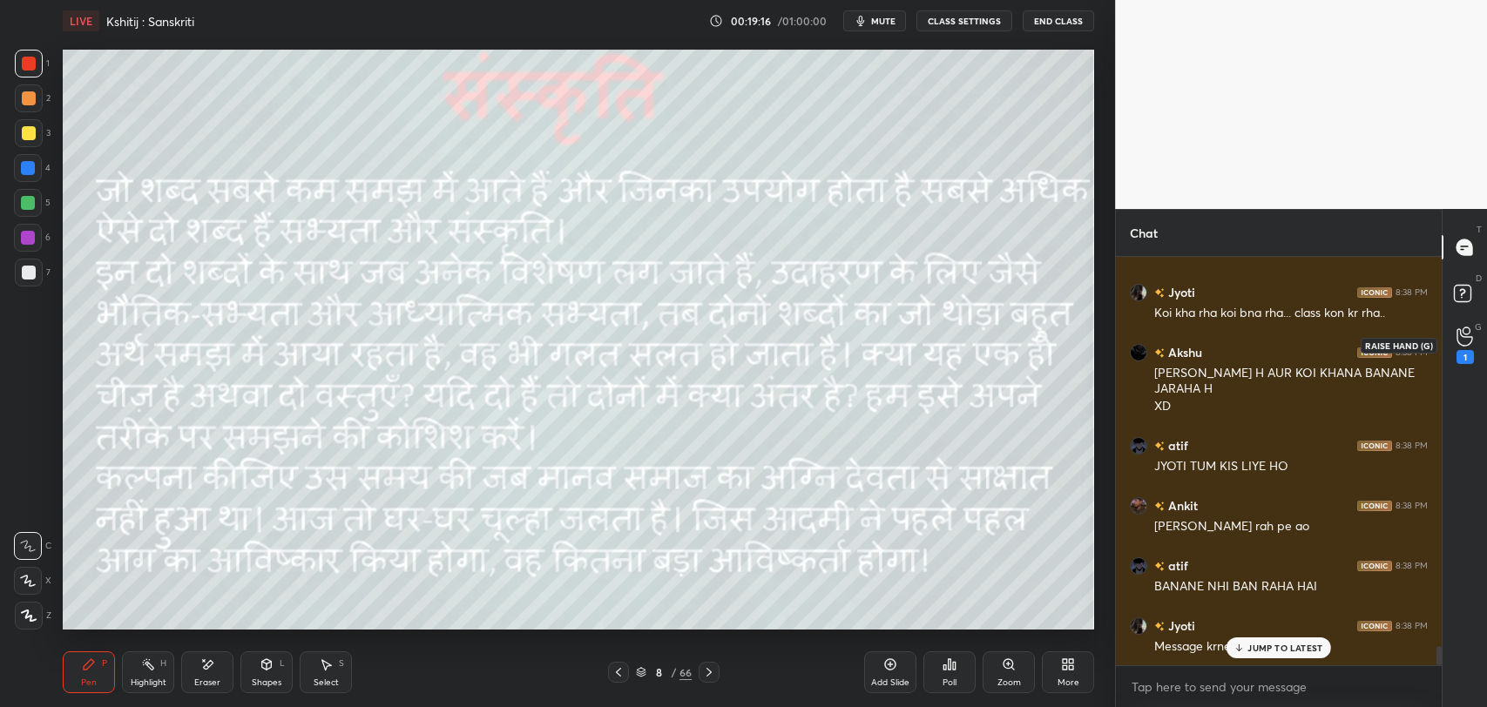
click at [1457, 350] on div "1" at bounding box center [1464, 357] width 17 height 14
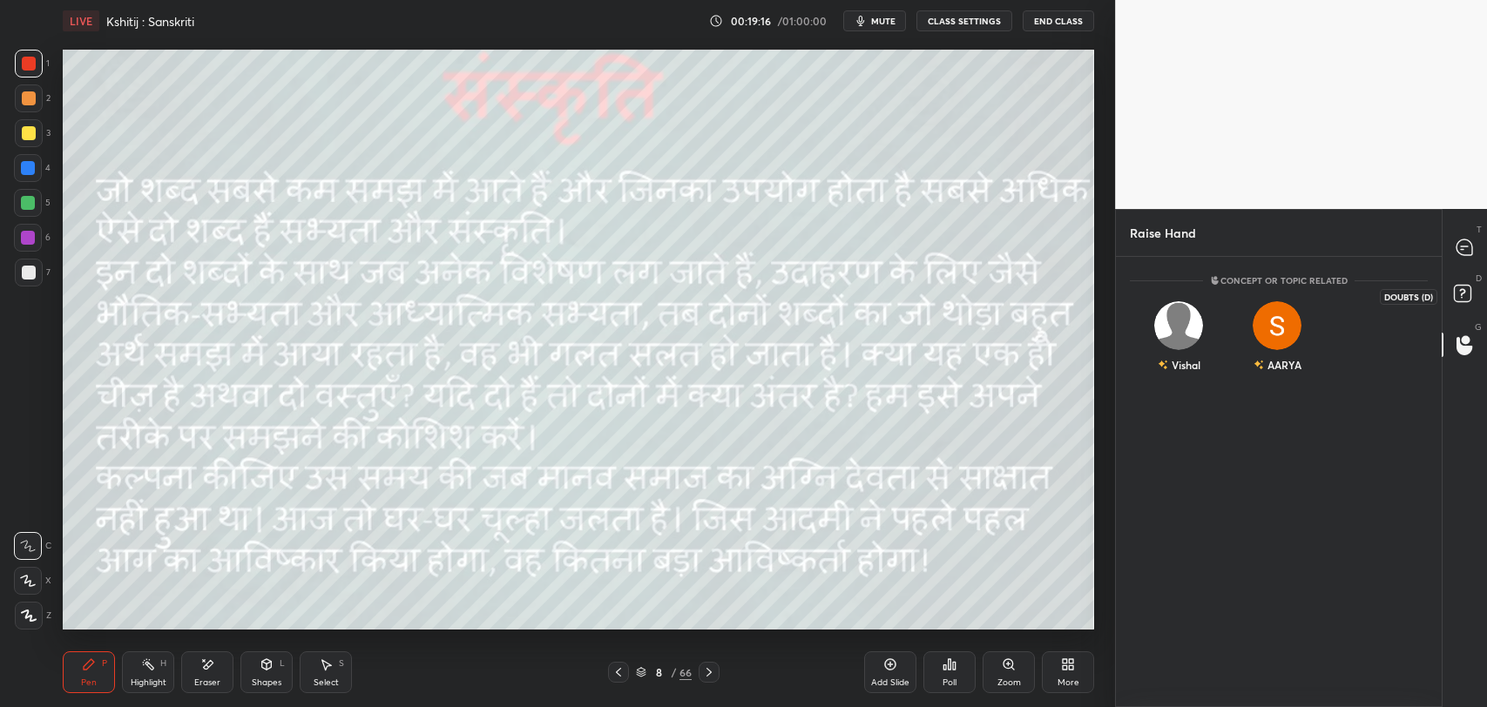
click at [1468, 282] on icon at bounding box center [1464, 295] width 31 height 31
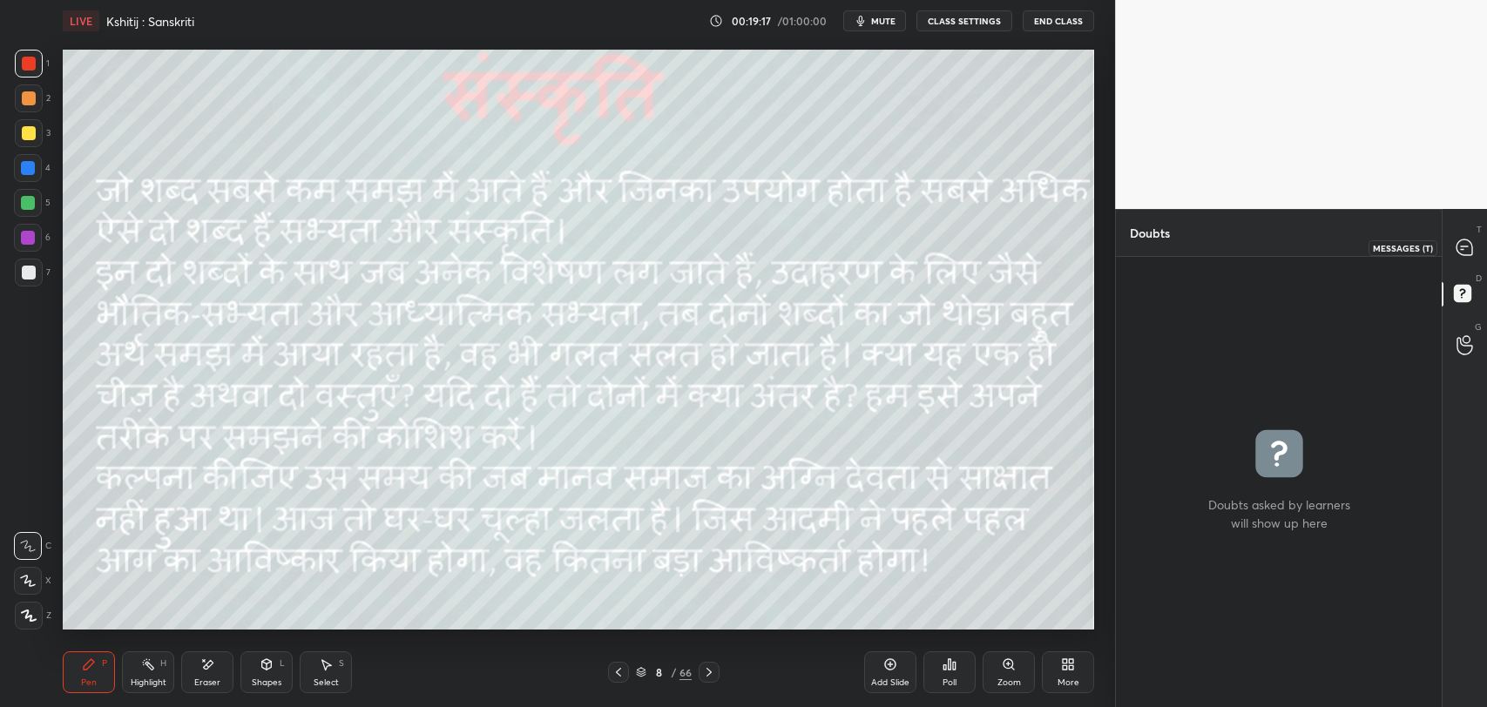
drag, startPoint x: 1462, startPoint y: 253, endPoint x: 1445, endPoint y: 310, distance: 60.1
click at [1461, 252] on icon at bounding box center [1464, 247] width 16 height 16
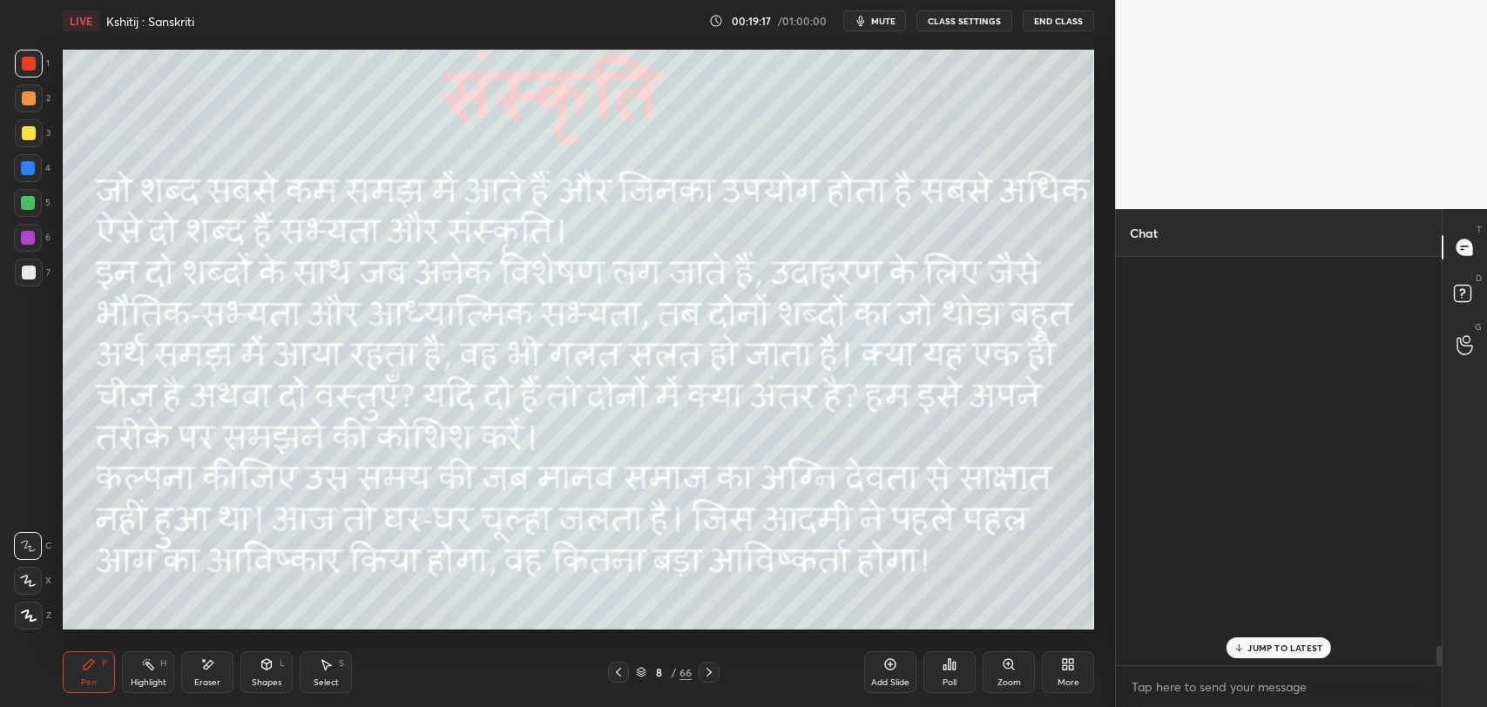
scroll to position [404, 320]
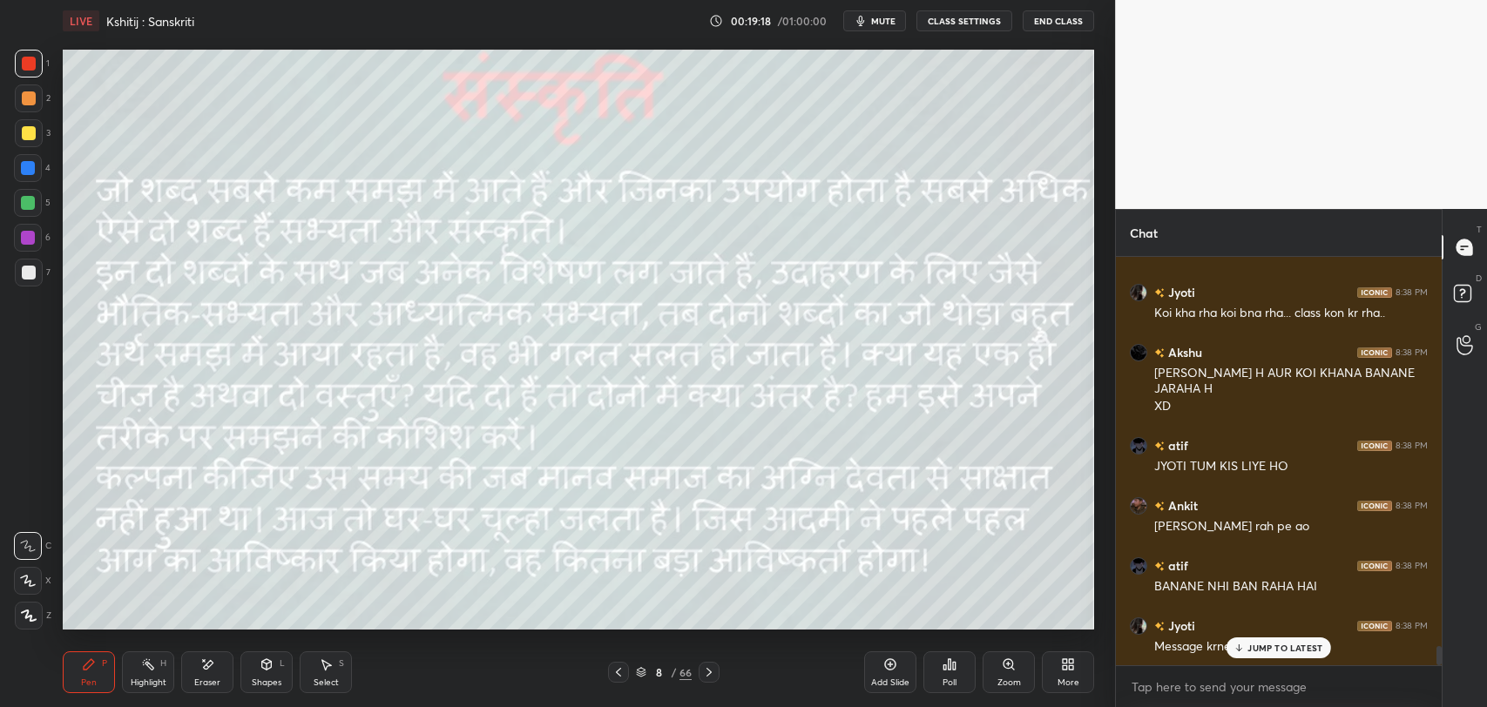
click at [1287, 644] on p "JUMP TO LATEST" at bounding box center [1284, 648] width 75 height 10
click at [104, 678] on div "Pen P" at bounding box center [89, 672] width 52 height 42
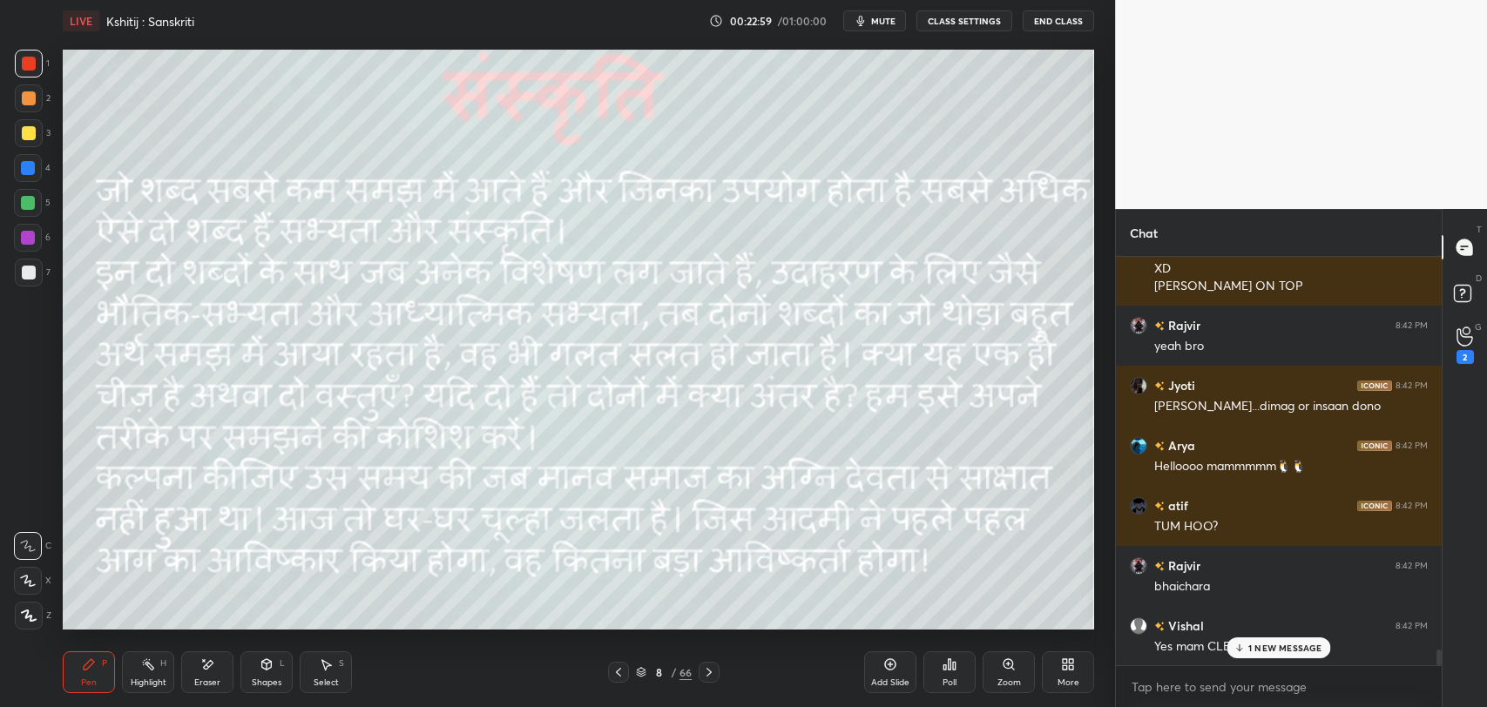
scroll to position [10409, 0]
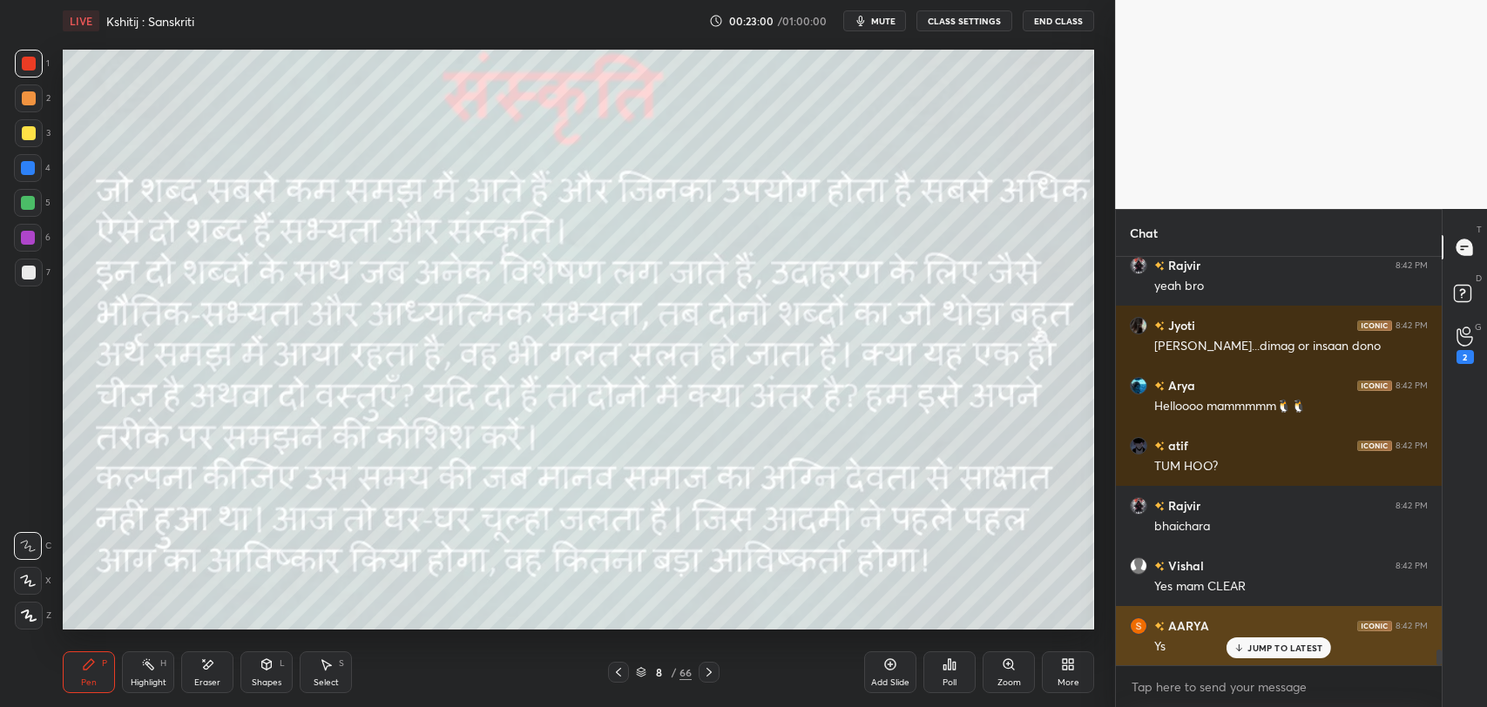
drag, startPoint x: 1261, startPoint y: 644, endPoint x: 1124, endPoint y: 654, distance: 137.1
click at [1261, 644] on p "JUMP TO LATEST" at bounding box center [1284, 648] width 75 height 10
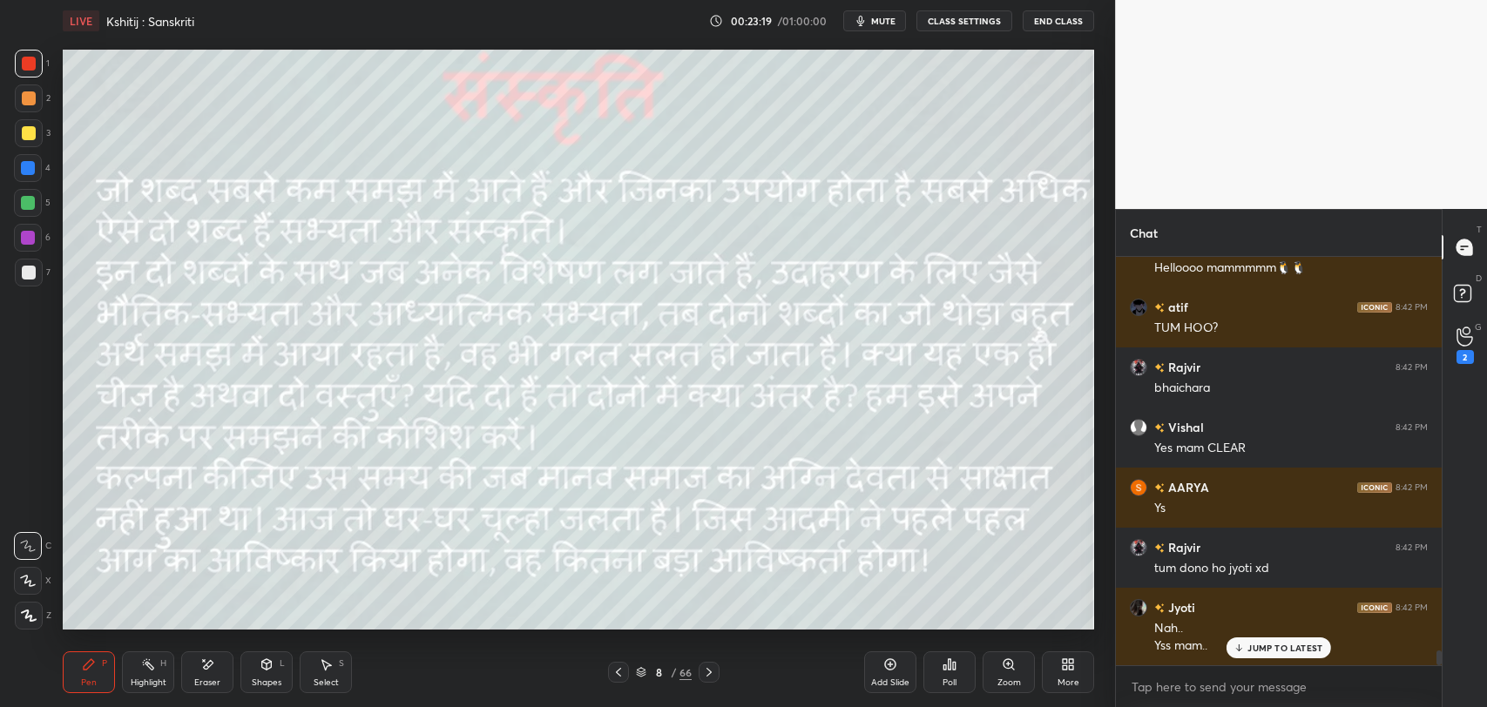
scroll to position [10607, 0]
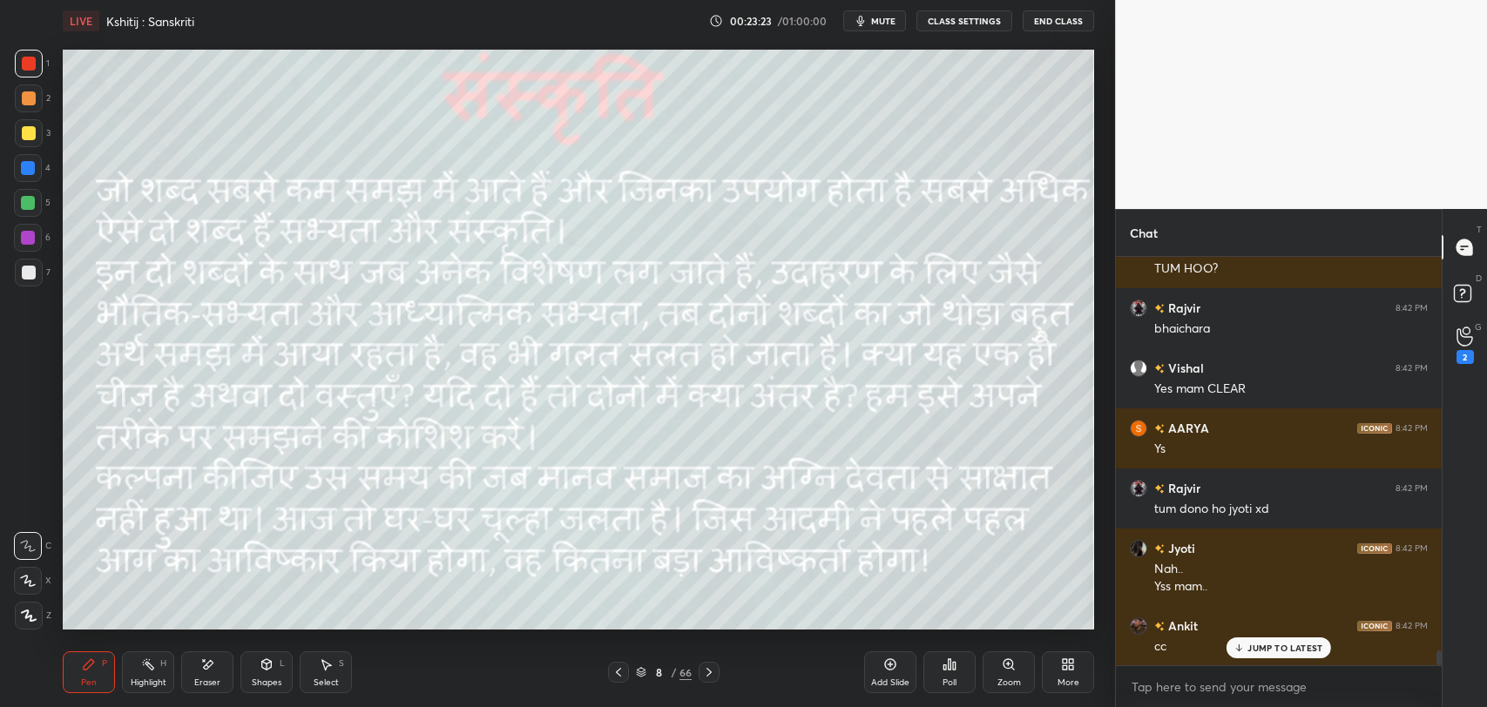
click at [1260, 644] on p "JUMP TO LATEST" at bounding box center [1284, 648] width 75 height 10
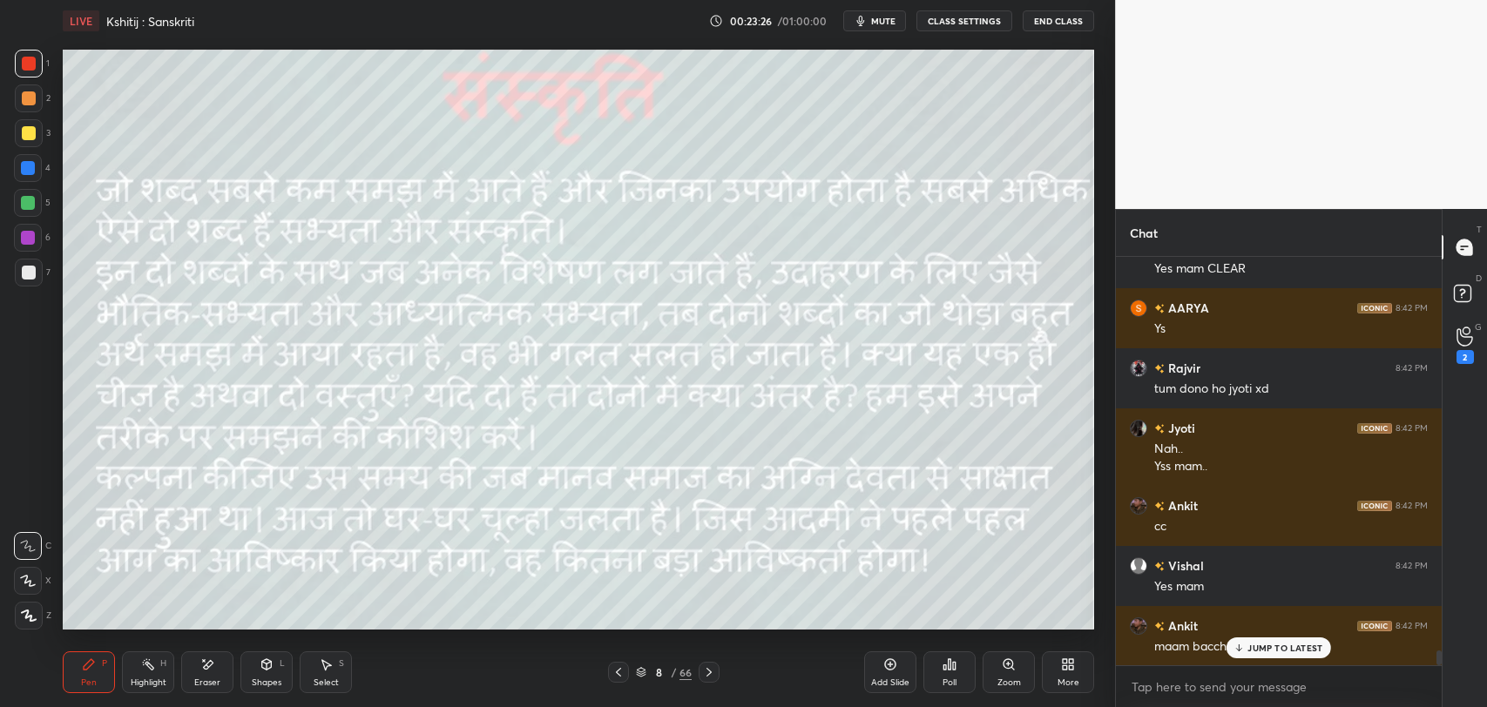
scroll to position [10744, 0]
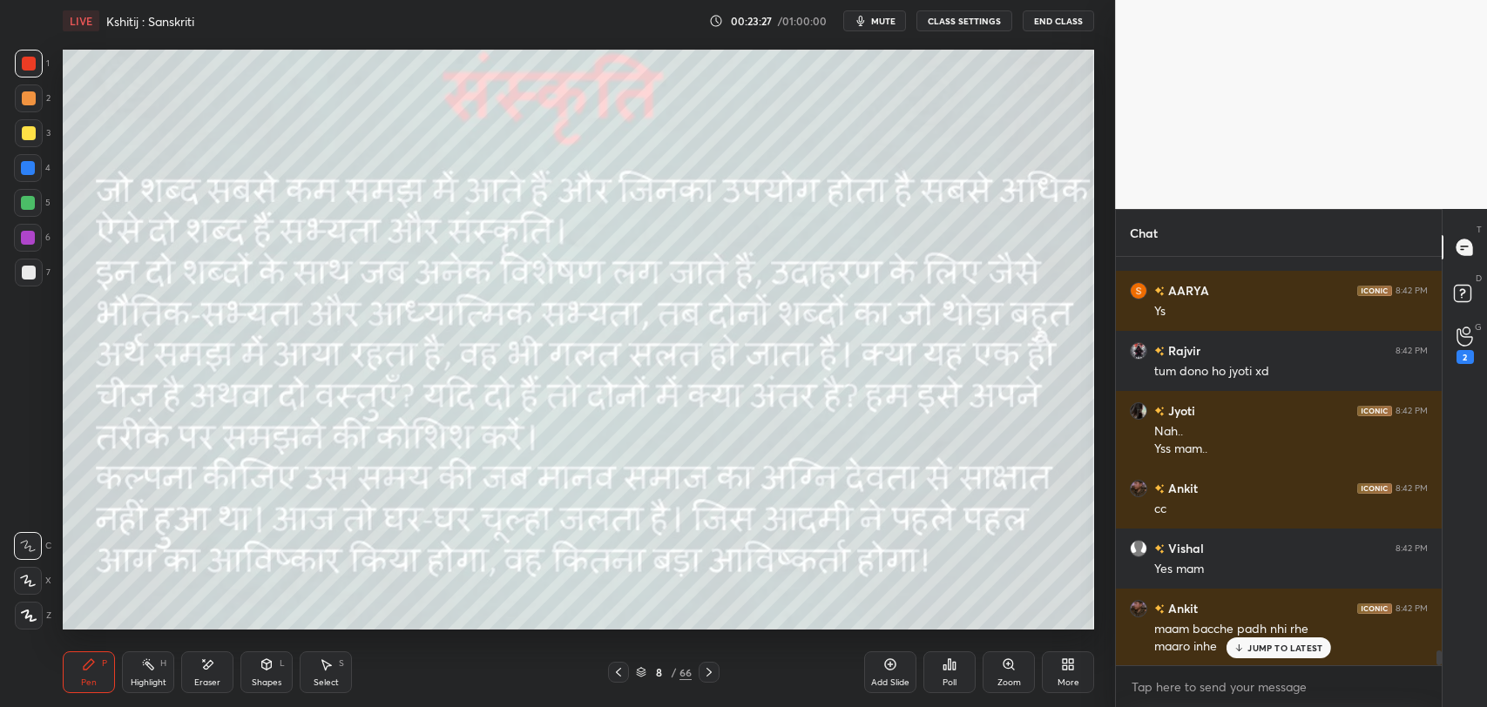
click at [1319, 645] on div "Akshu 8:41 PM LOL JYOTI XD atif 8:41 PM JYOTI TUMHARA GIR NHI SKTA MERAA ATLEAS…" at bounding box center [1279, 461] width 326 height 408
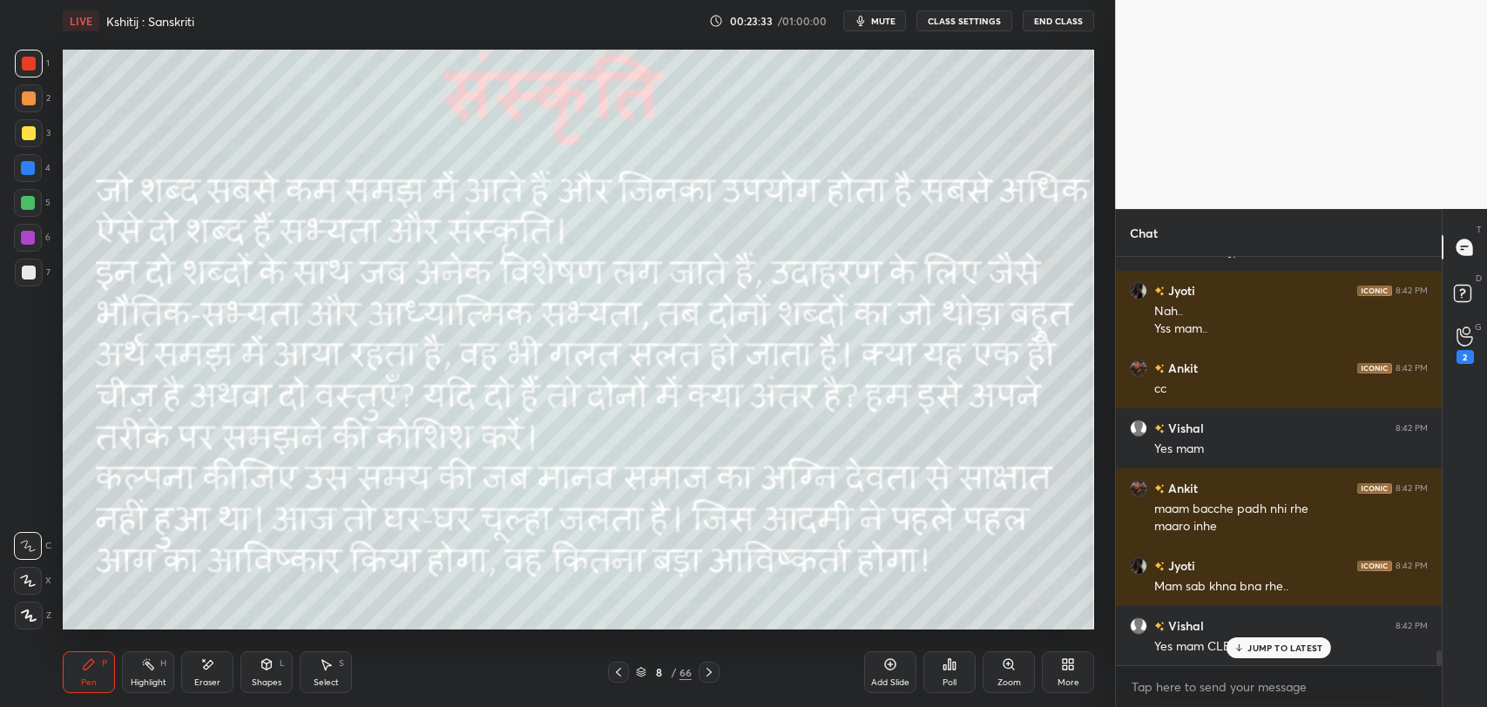
scroll to position [10925, 0]
click at [1252, 644] on p "JUMP TO LATEST" at bounding box center [1284, 648] width 75 height 10
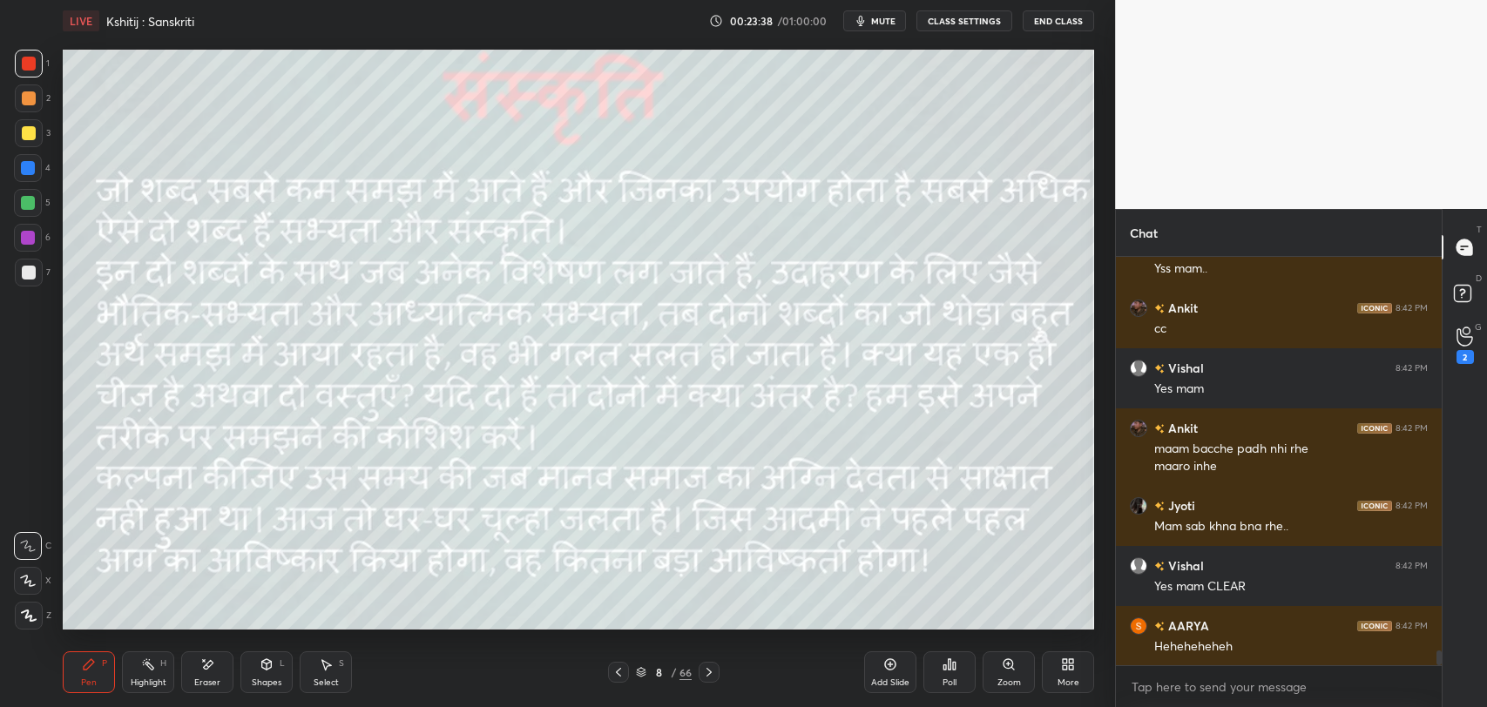
click at [710, 674] on icon at bounding box center [709, 672] width 14 height 14
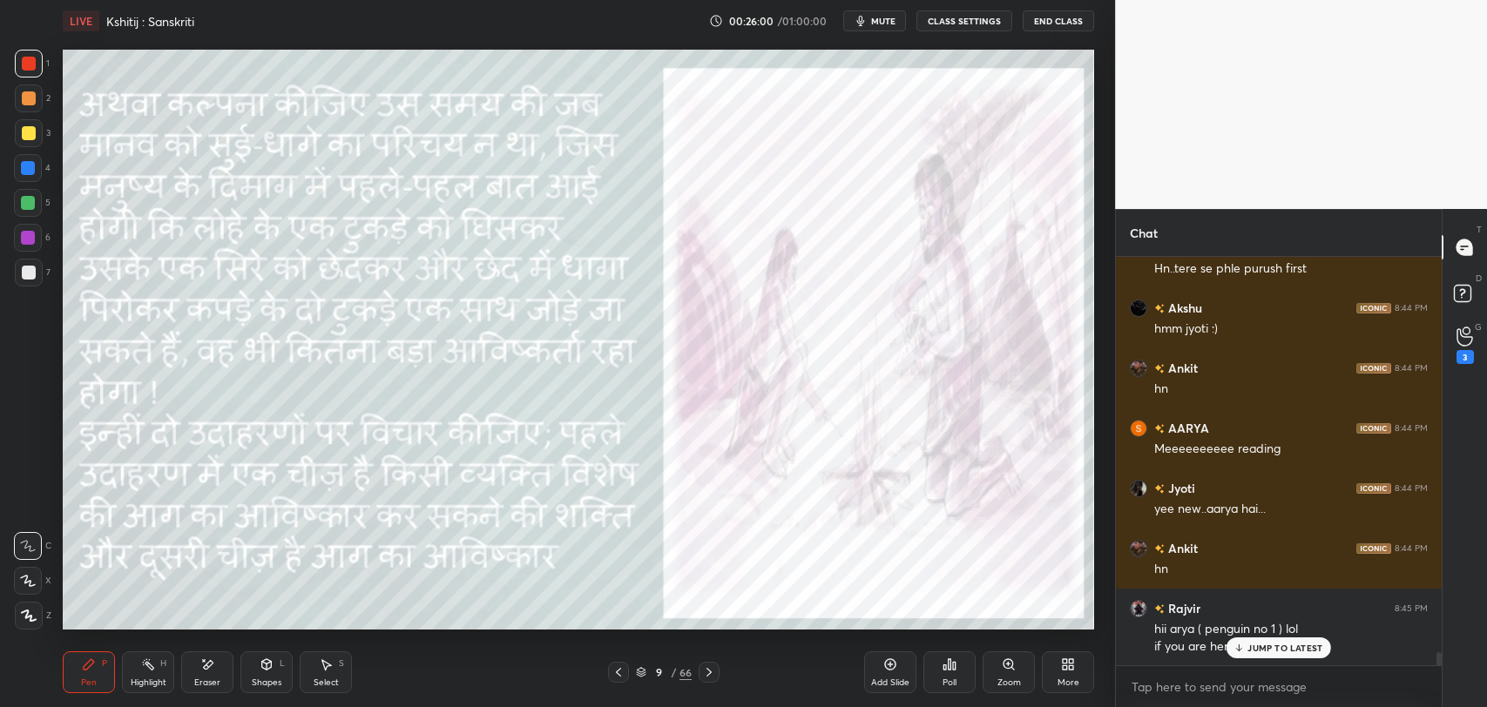
scroll to position [12012, 0]
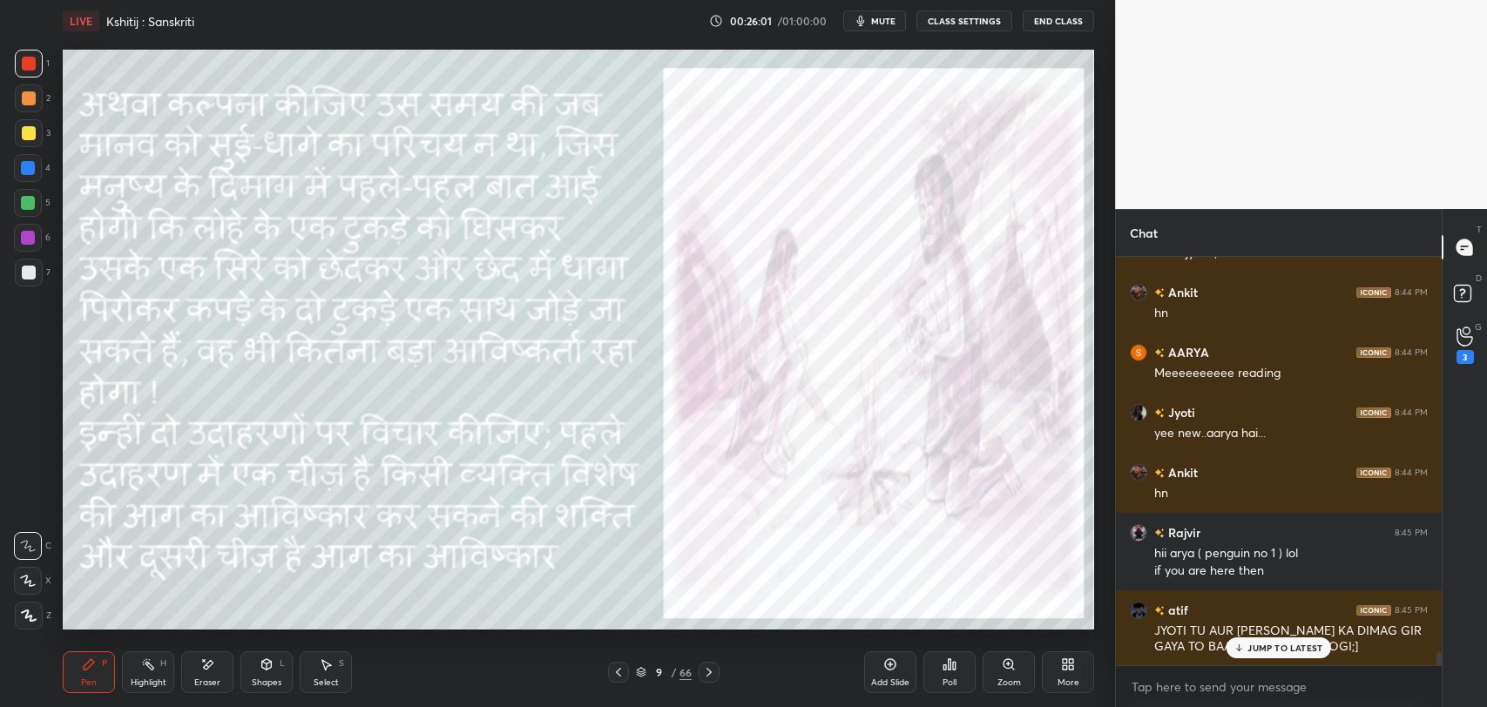
click at [1265, 643] on p "JUMP TO LATEST" at bounding box center [1284, 648] width 75 height 10
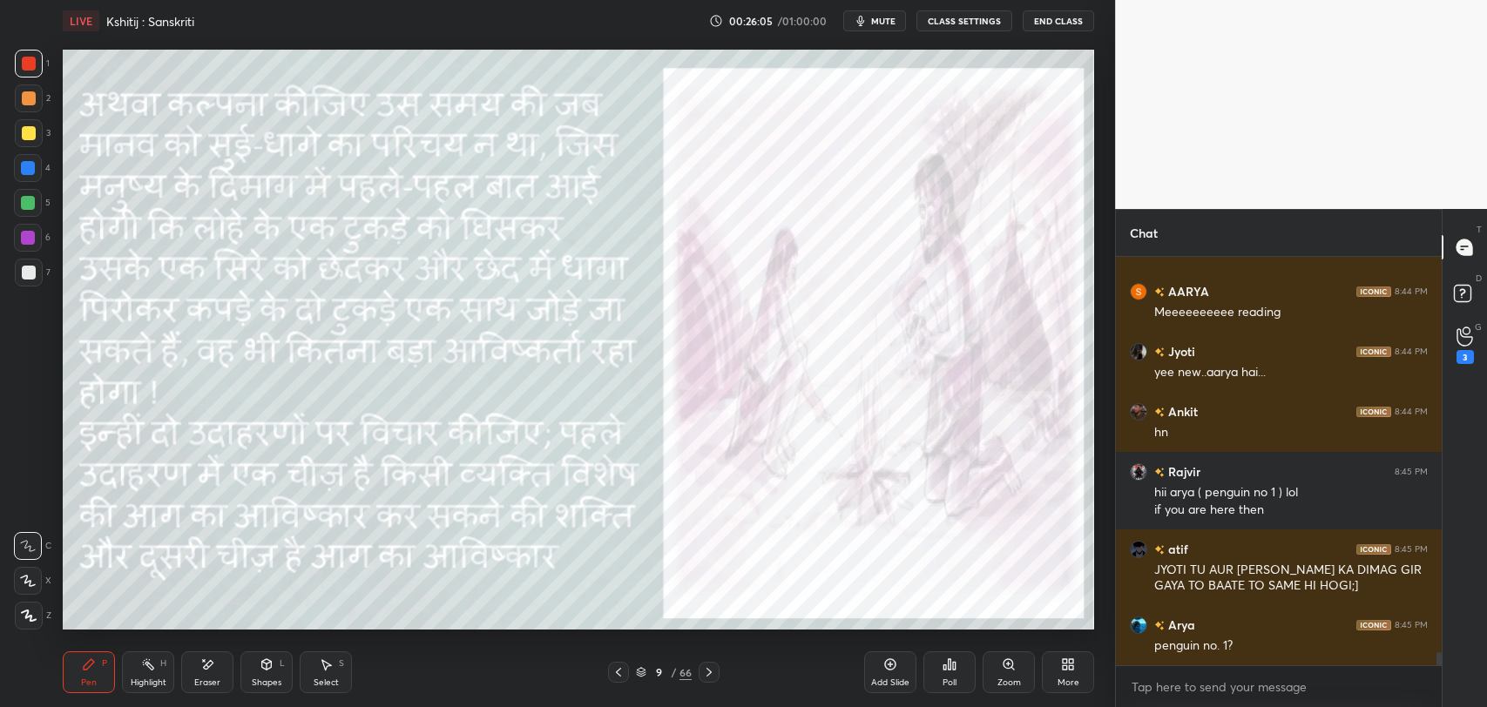
scroll to position [12148, 0]
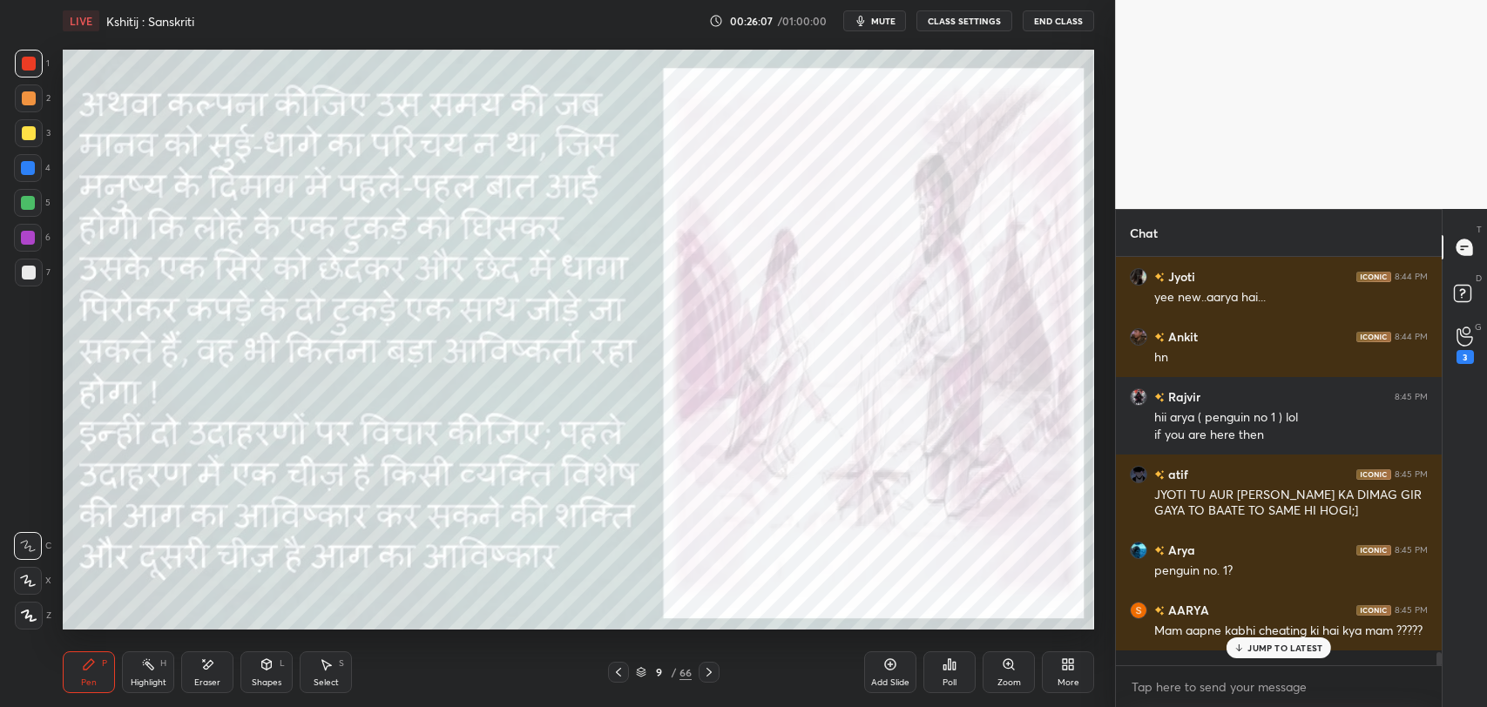
click at [1294, 650] on p "JUMP TO LATEST" at bounding box center [1284, 648] width 75 height 10
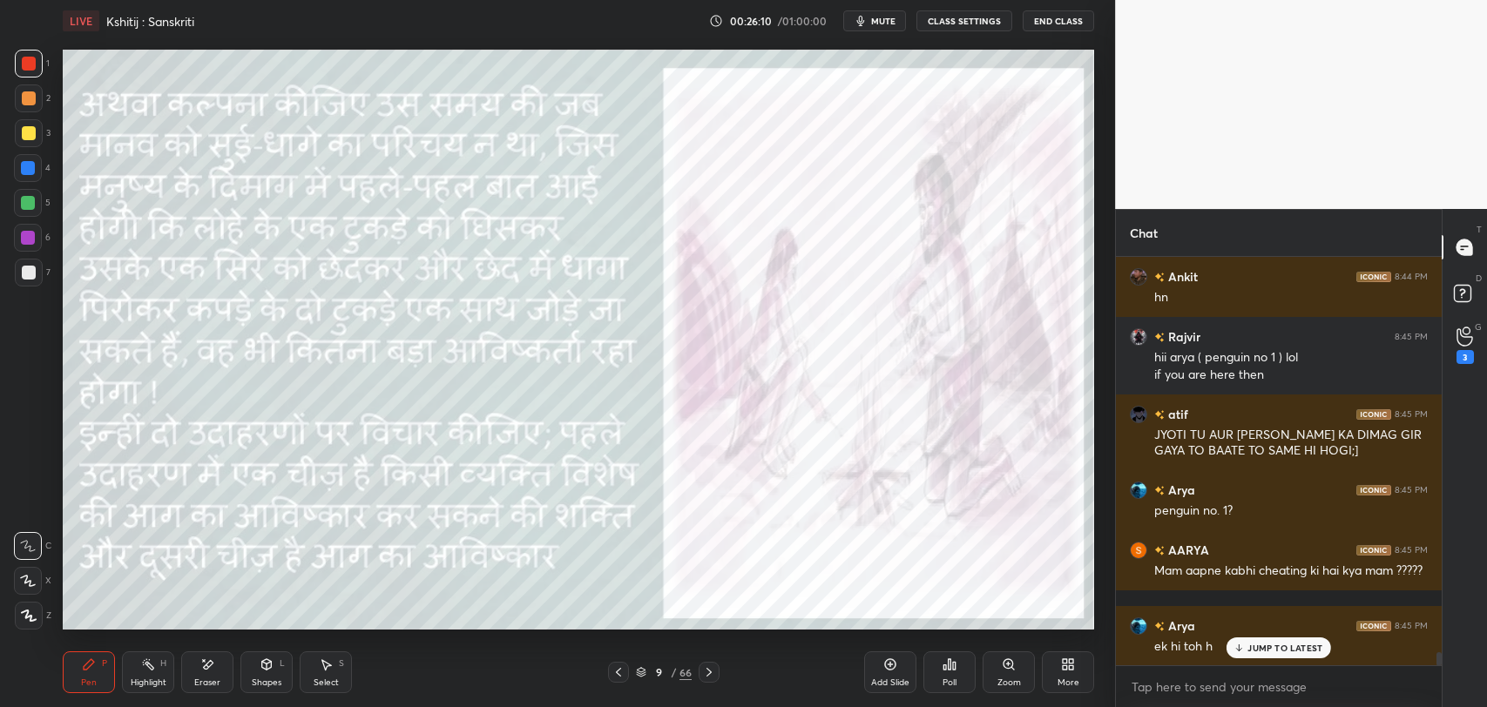
click at [1275, 644] on p "JUMP TO LATEST" at bounding box center [1284, 648] width 75 height 10
click at [216, 659] on div "Eraser" at bounding box center [207, 672] width 52 height 42
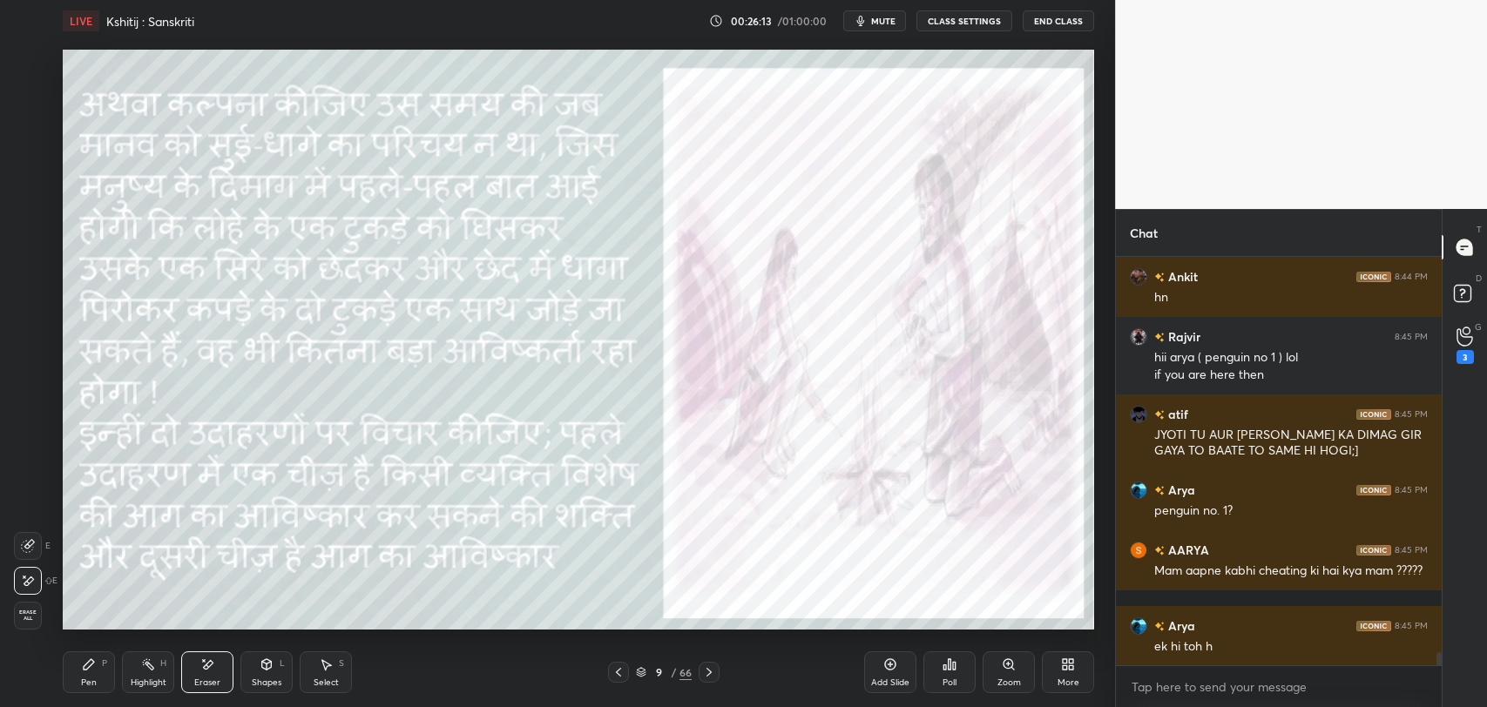
scroll to position [12269, 0]
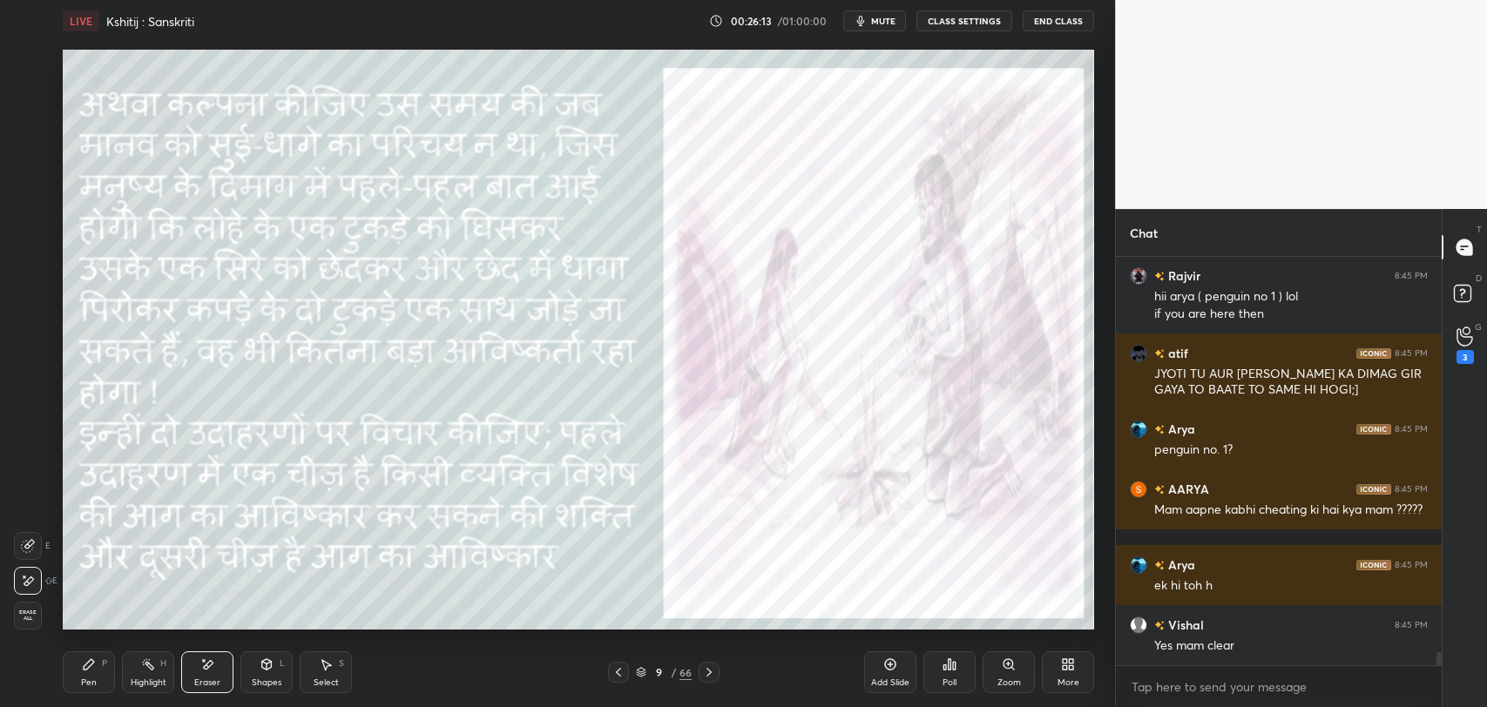
click at [78, 678] on div "Pen P" at bounding box center [89, 672] width 52 height 42
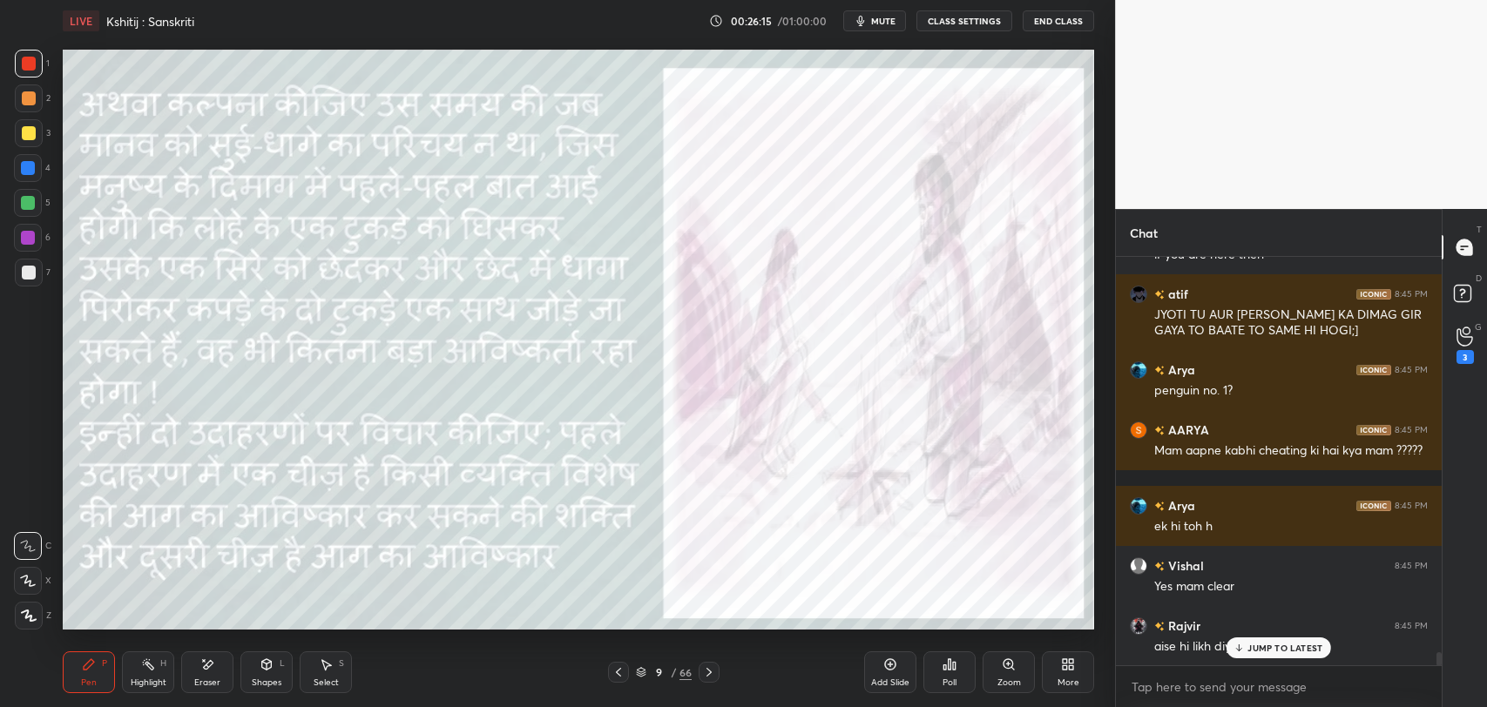
click at [1267, 638] on div "JUMP TO LATEST" at bounding box center [1278, 648] width 105 height 21
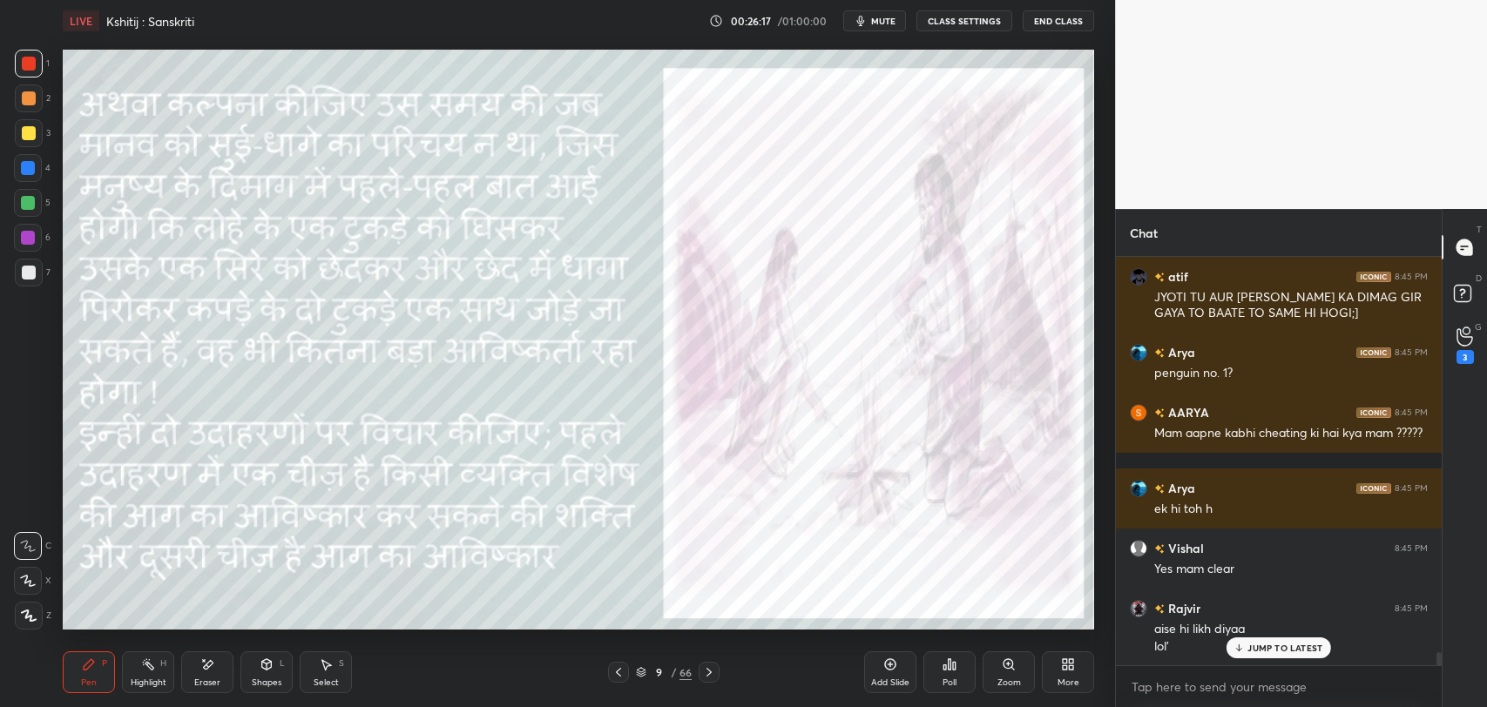
click at [1300, 643] on p "JUMP TO LATEST" at bounding box center [1284, 648] width 75 height 10
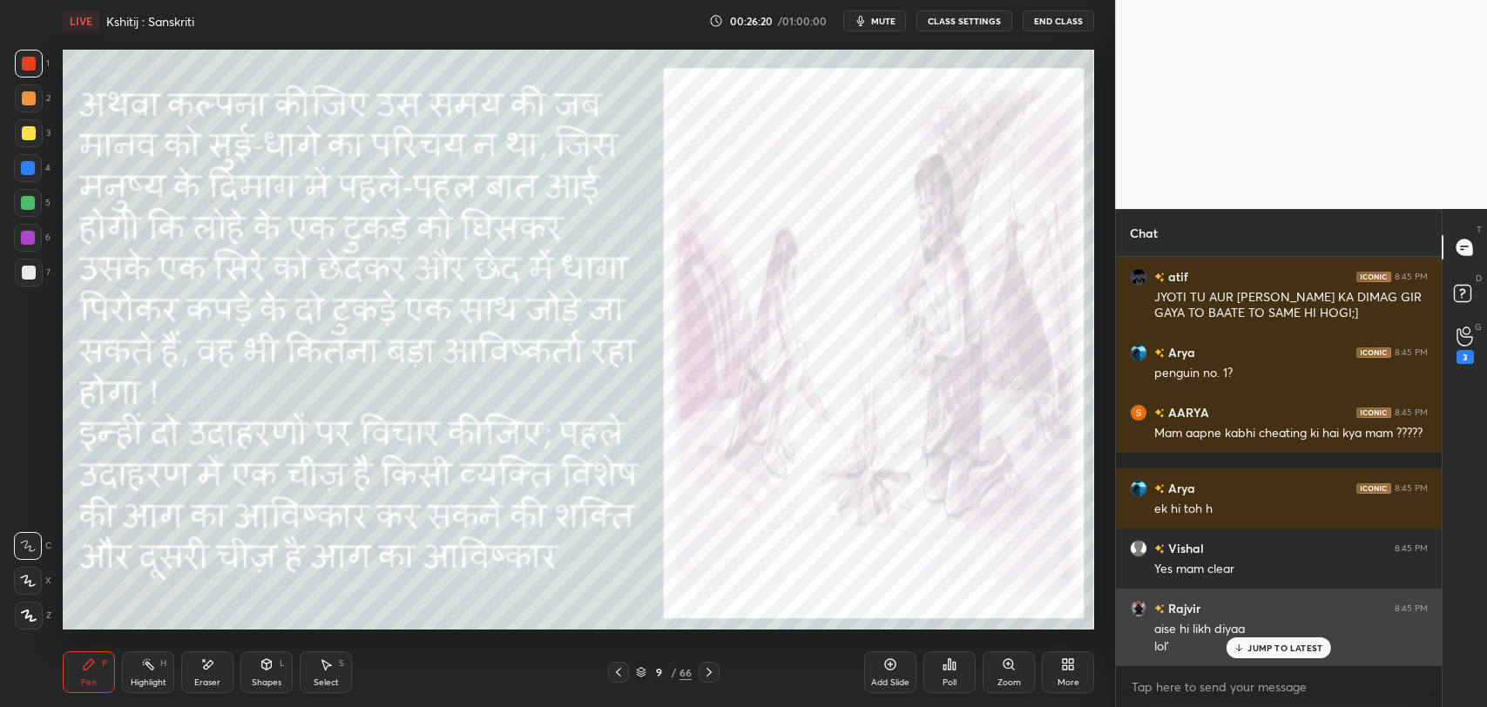
scroll to position [12406, 0]
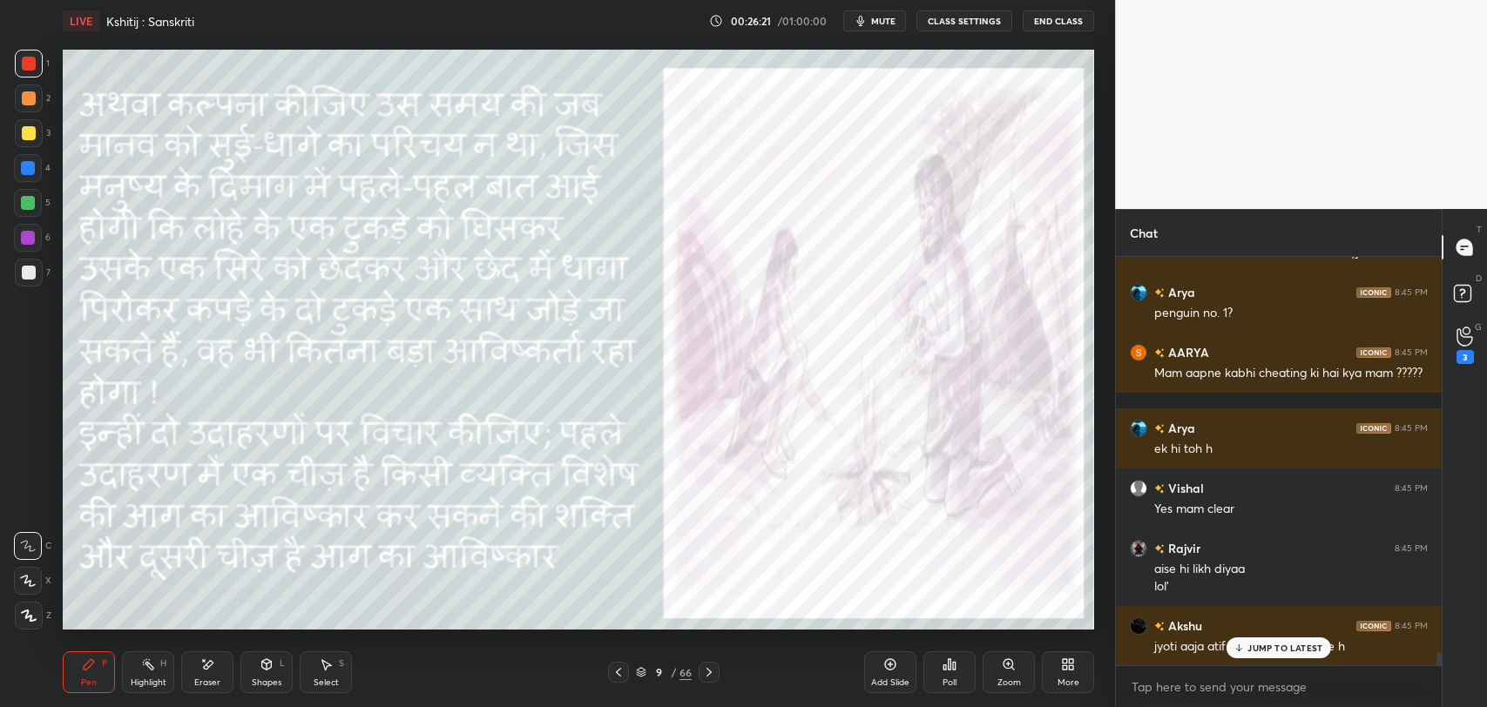
click at [1243, 645] on icon at bounding box center [1238, 648] width 11 height 10
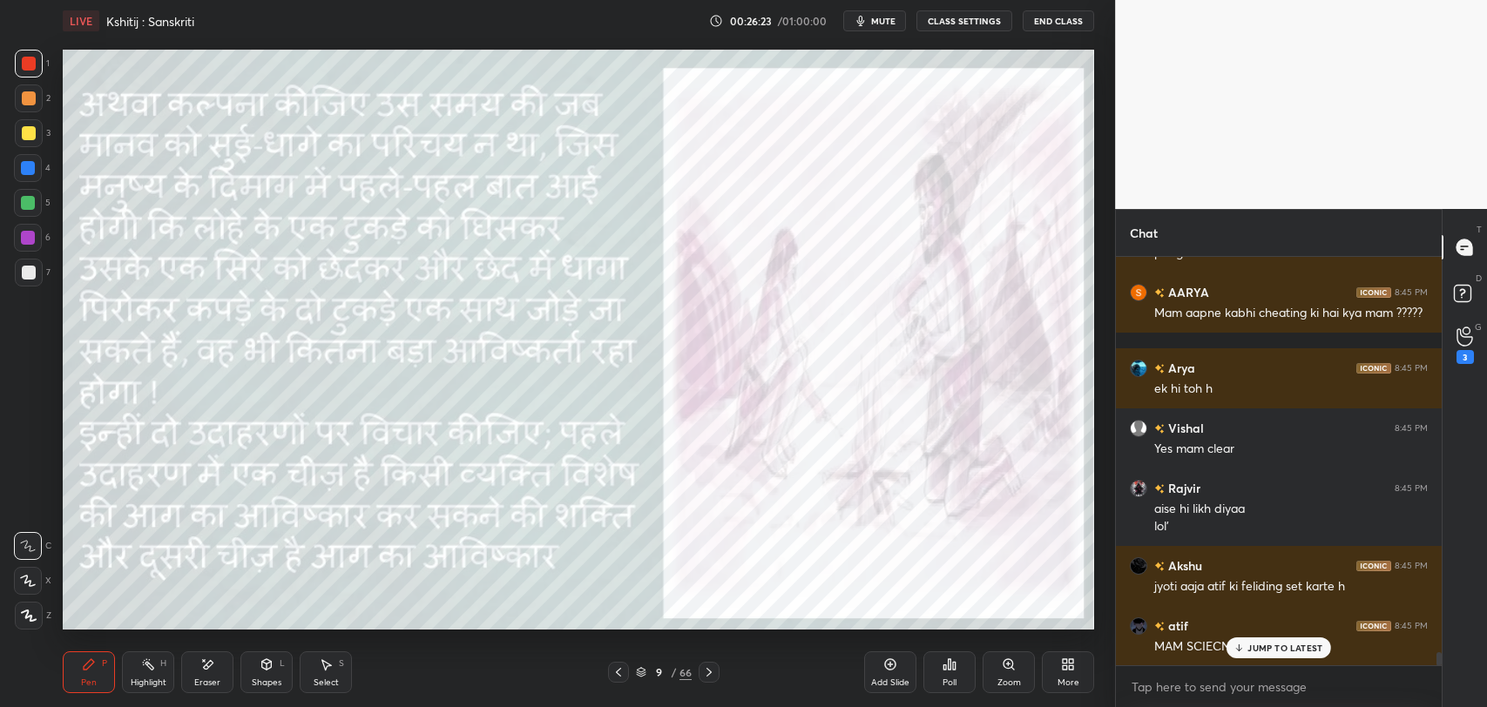
click at [1267, 655] on div "JUMP TO LATEST" at bounding box center [1278, 648] width 105 height 21
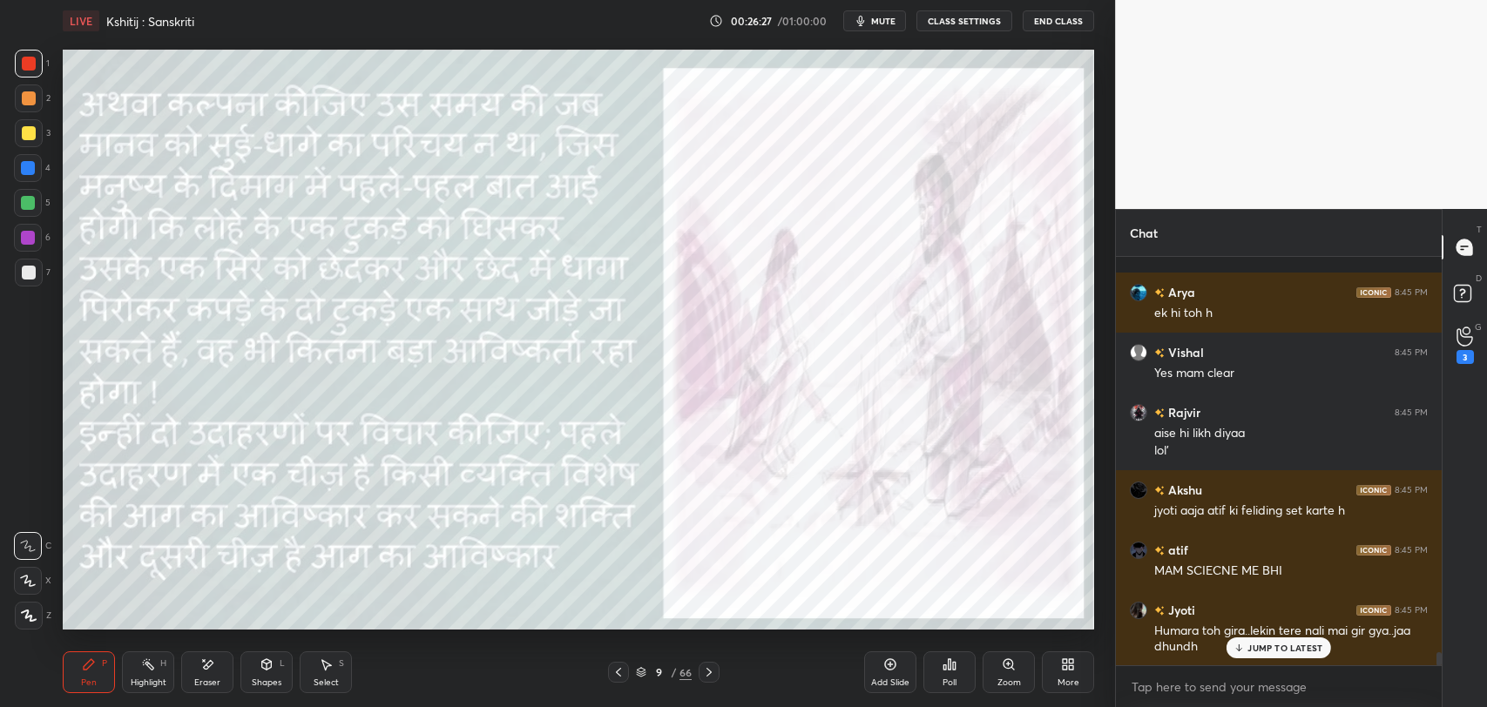
click at [1261, 647] on p "JUMP TO LATEST" at bounding box center [1284, 648] width 75 height 10
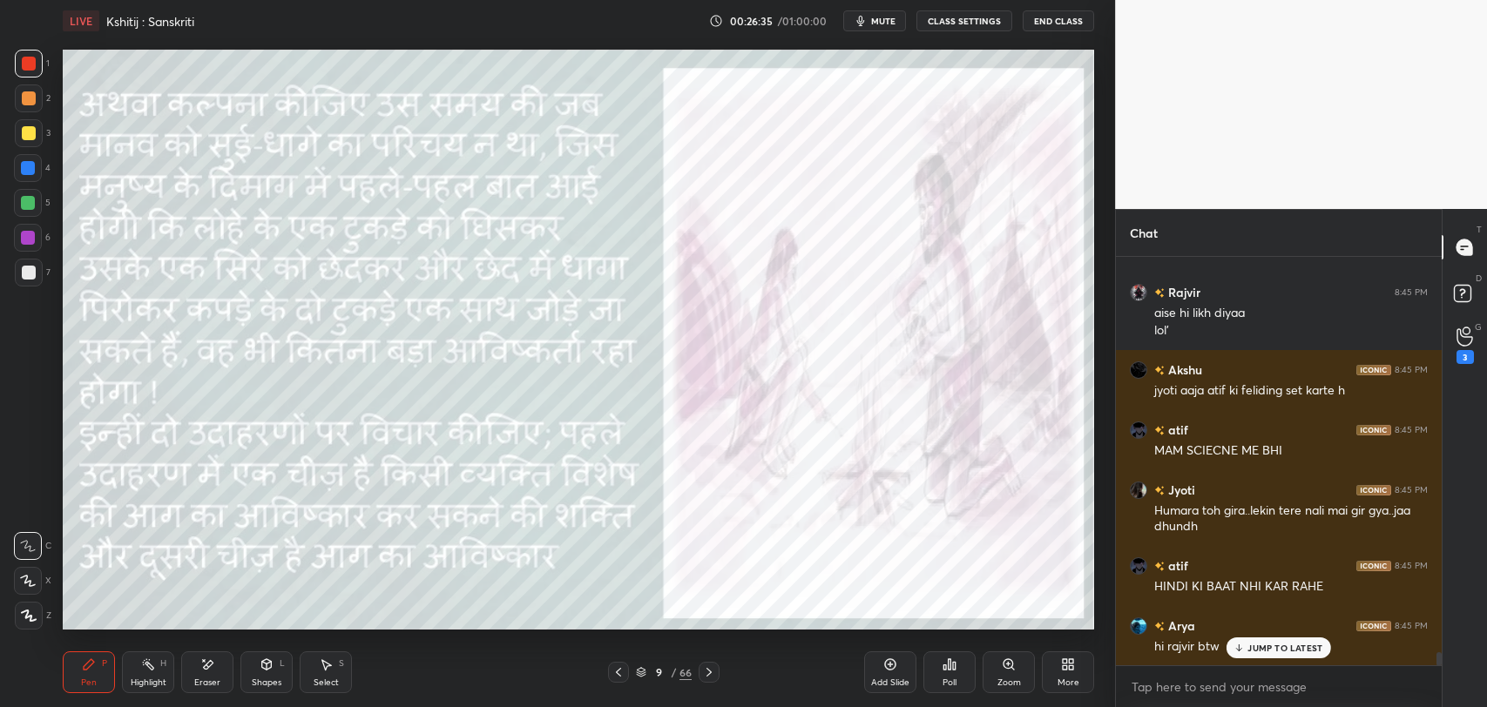
scroll to position [12738, 0]
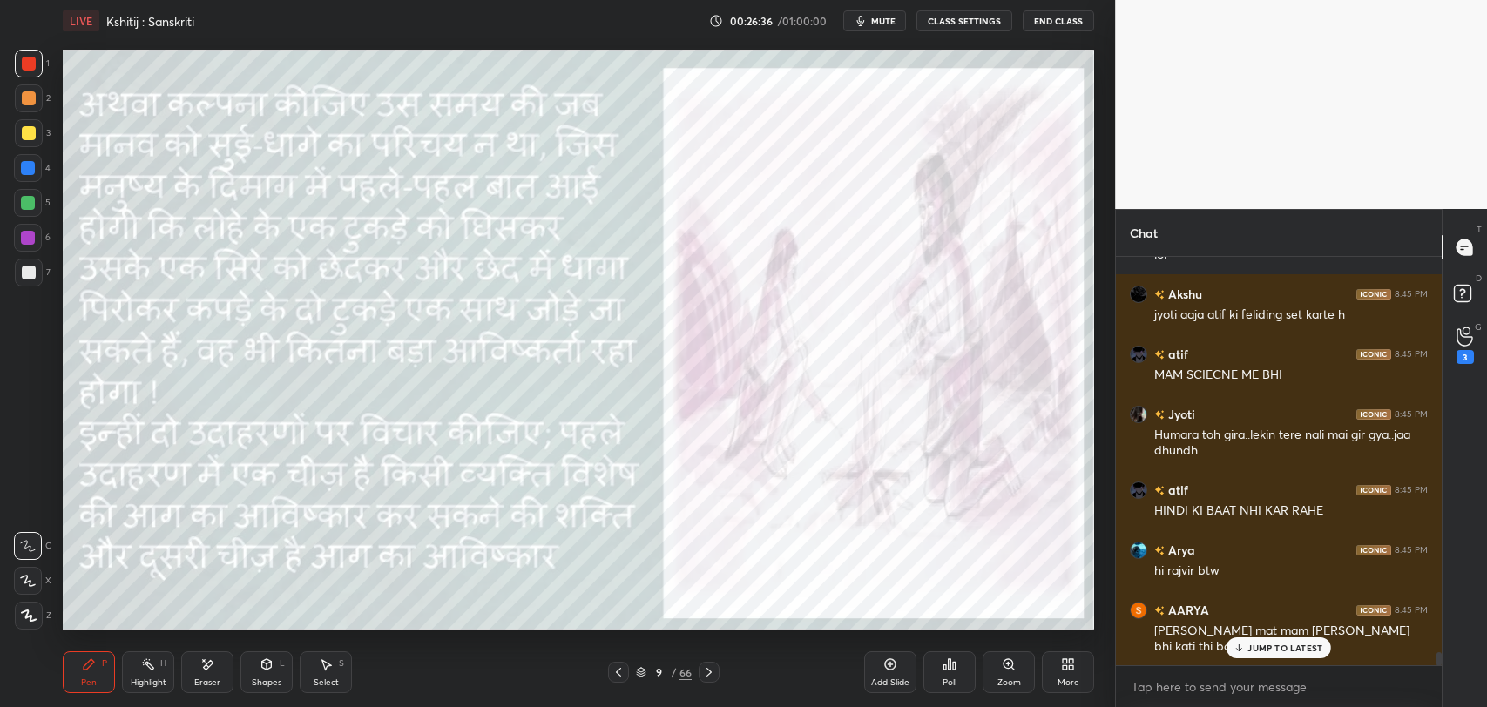
click at [1249, 656] on div "JUMP TO LATEST" at bounding box center [1278, 648] width 105 height 21
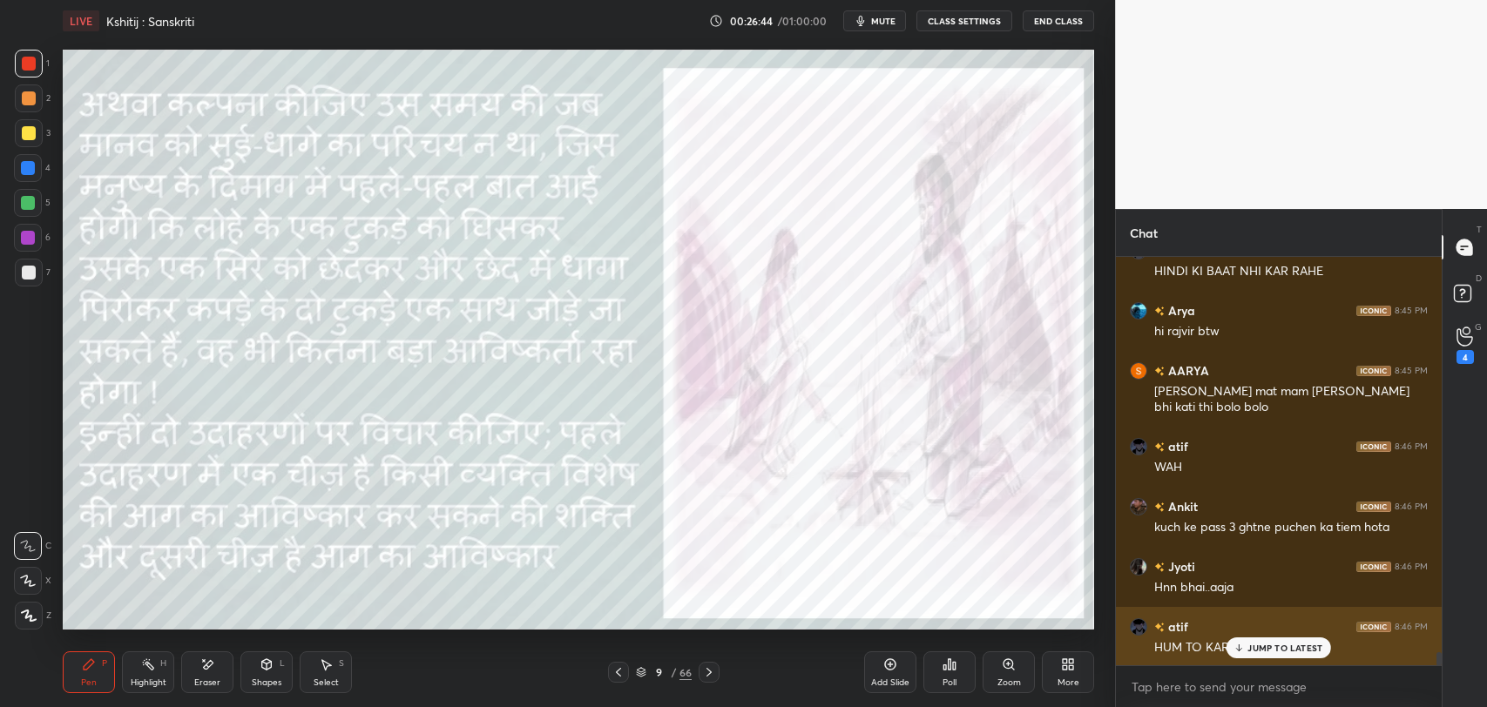
scroll to position [12979, 0]
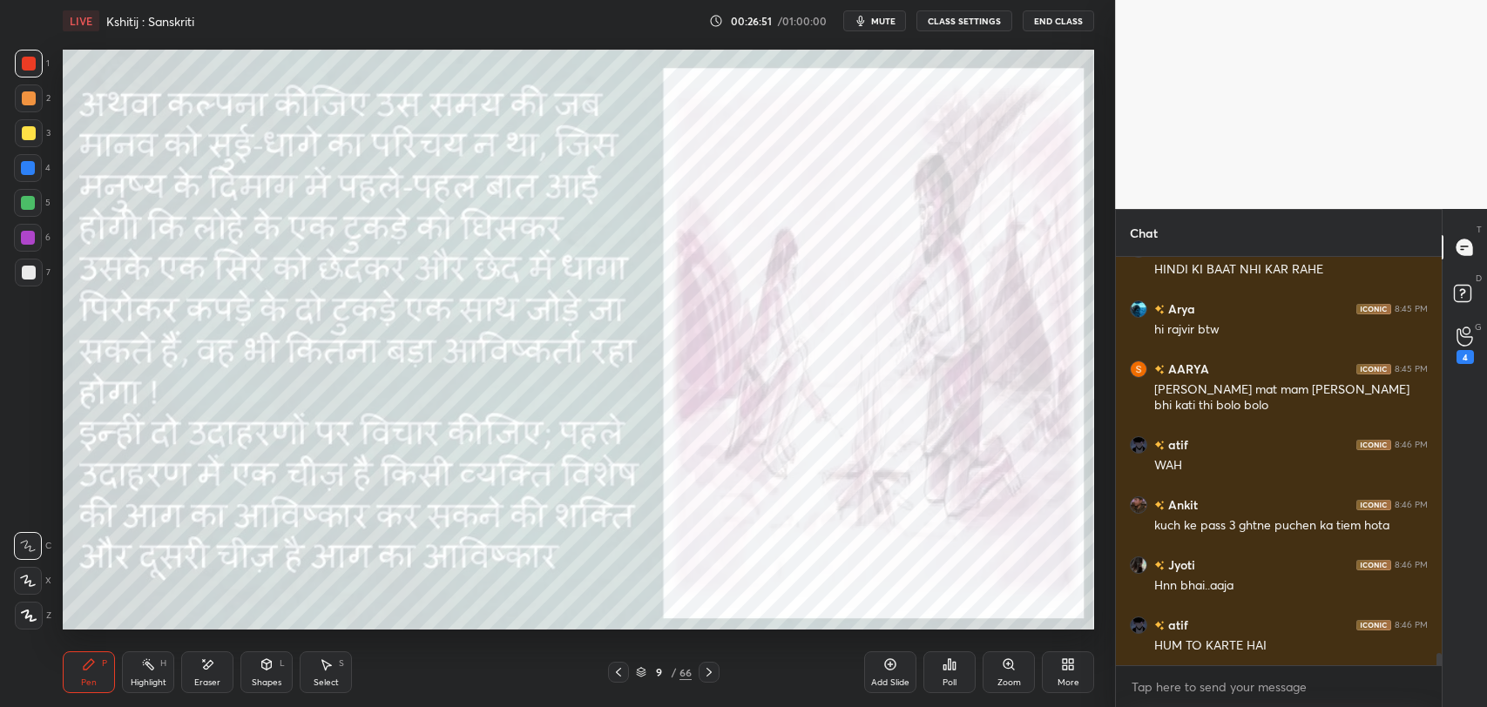
click at [221, 664] on div "Eraser" at bounding box center [207, 672] width 52 height 42
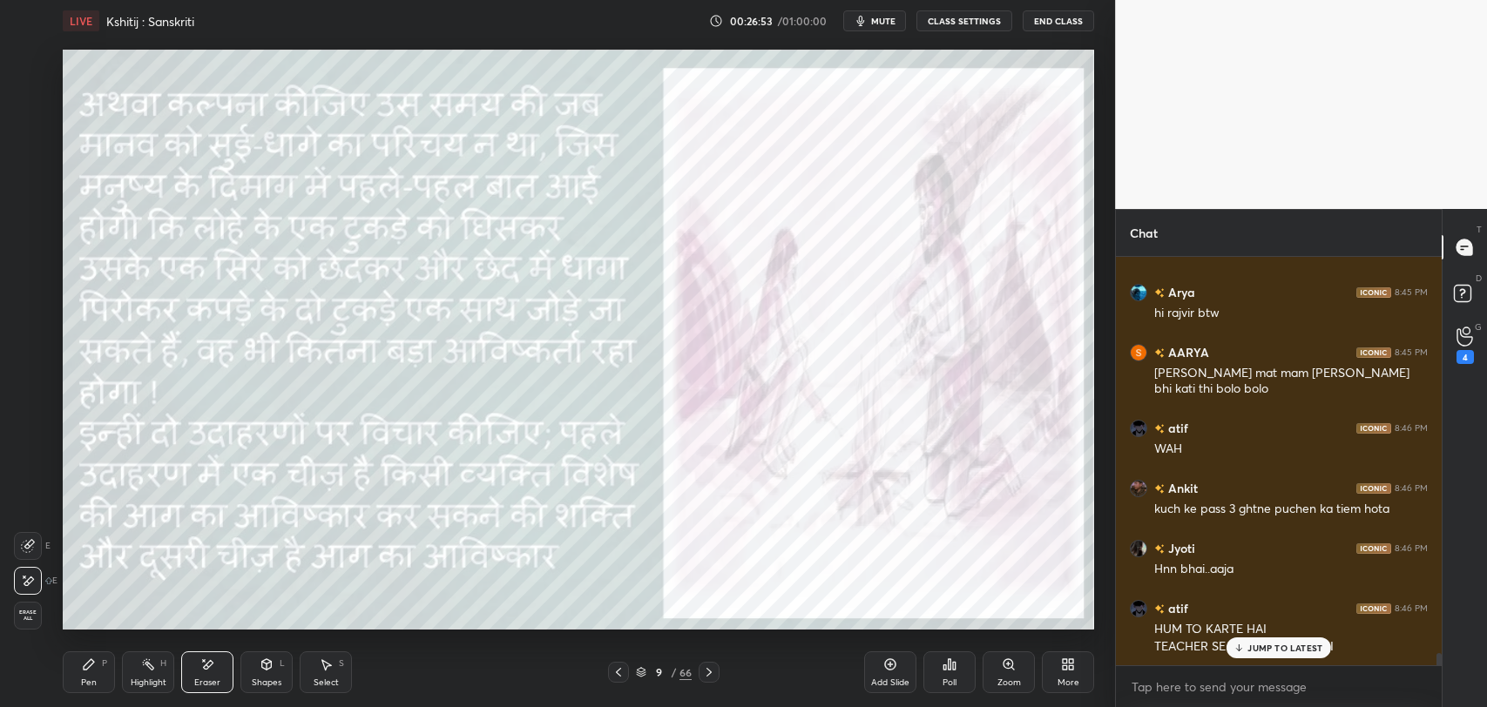
click at [78, 666] on div "Pen P" at bounding box center [89, 672] width 52 height 42
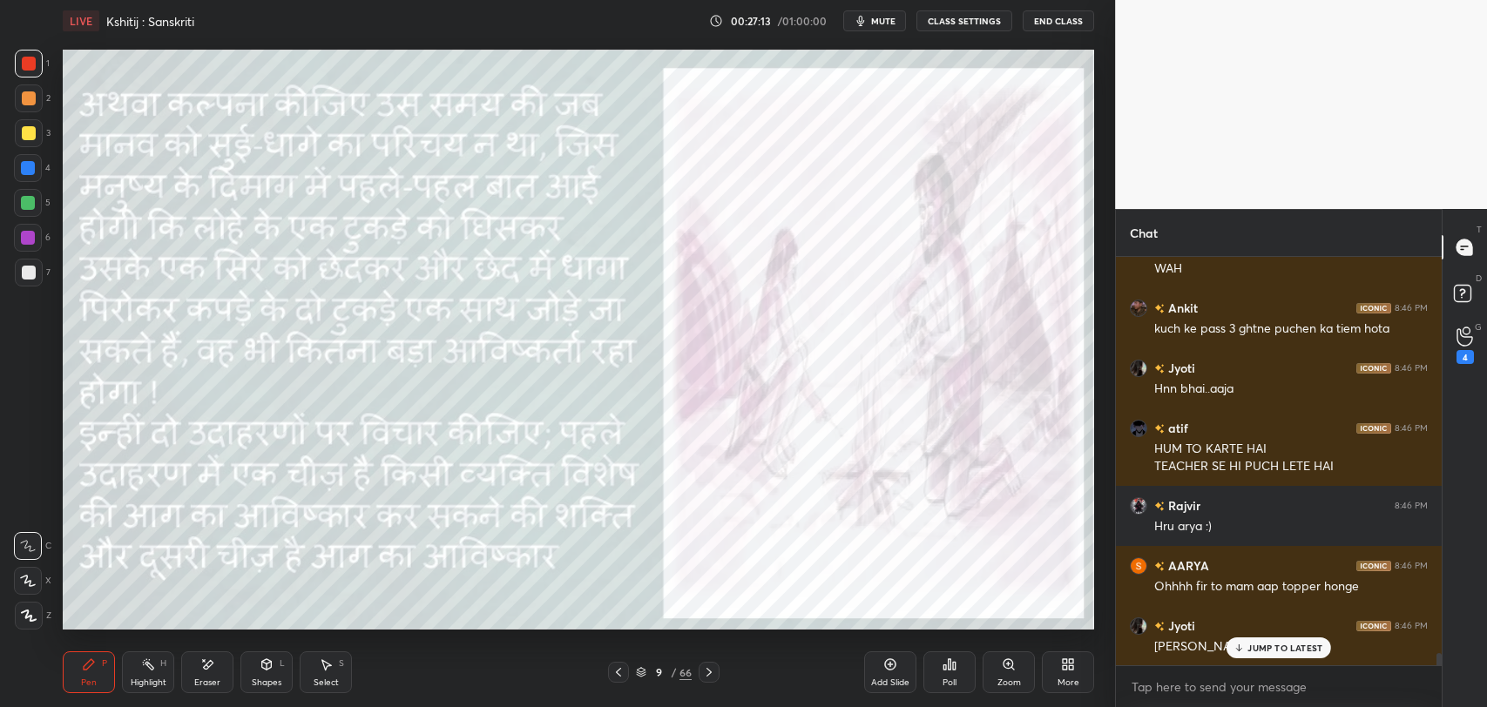
scroll to position [13193, 0]
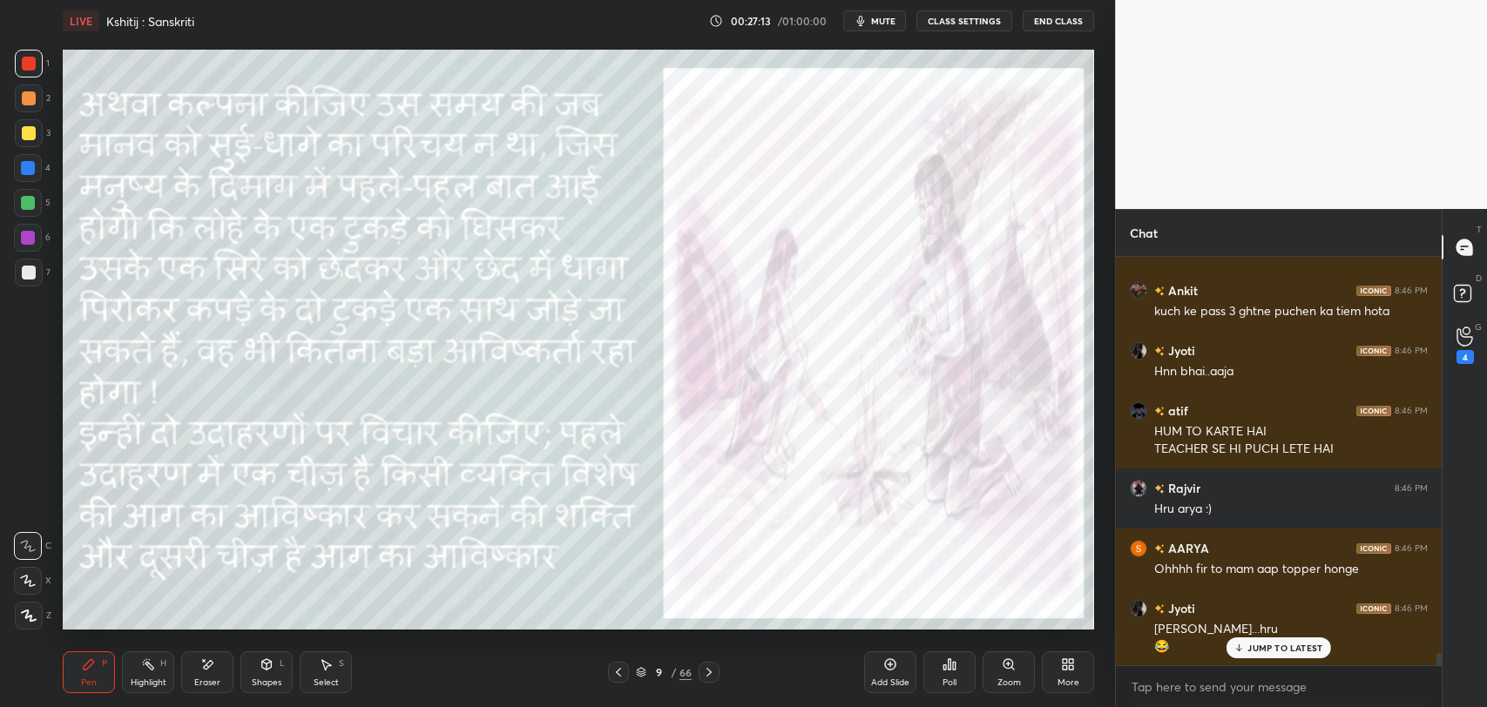
click at [1261, 645] on p "JUMP TO LATEST" at bounding box center [1284, 648] width 75 height 10
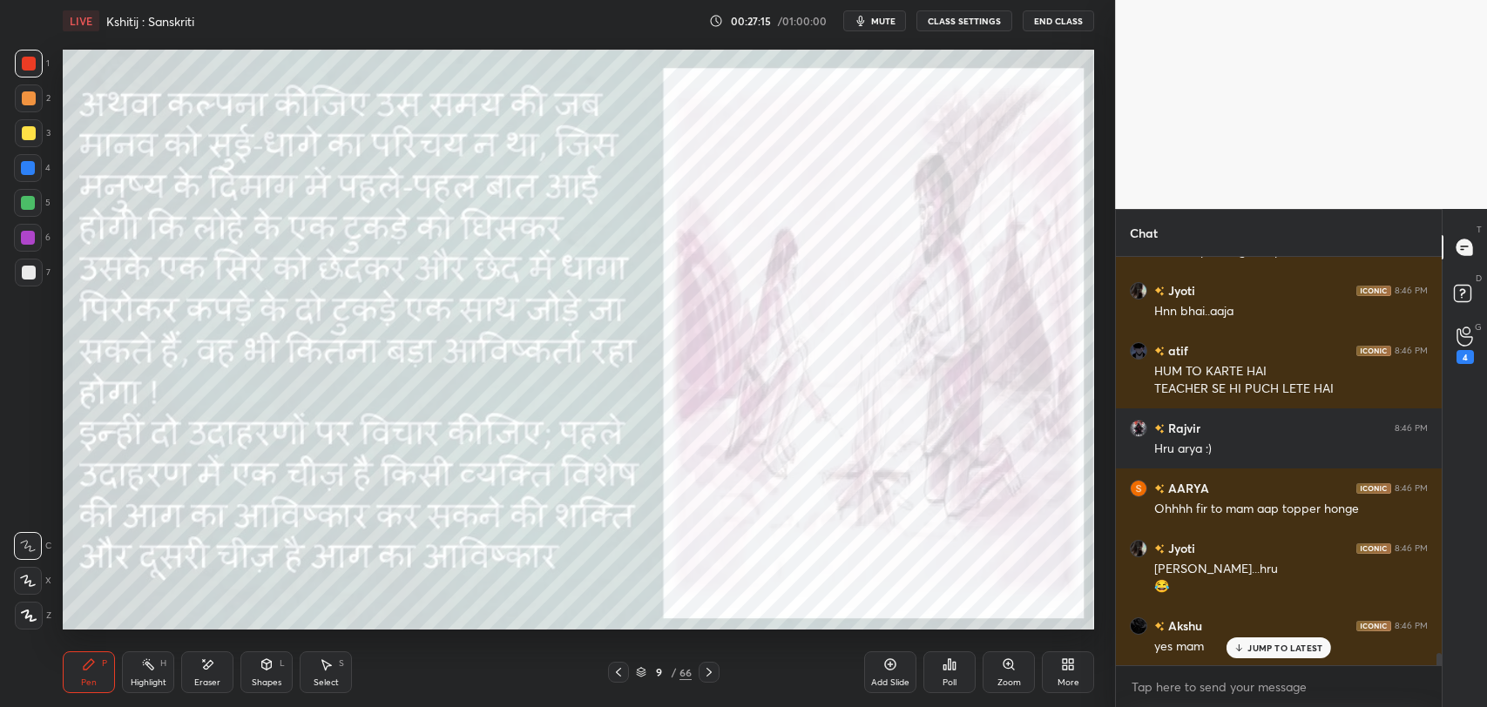
click at [1279, 650] on p "JUMP TO LATEST" at bounding box center [1284, 648] width 75 height 10
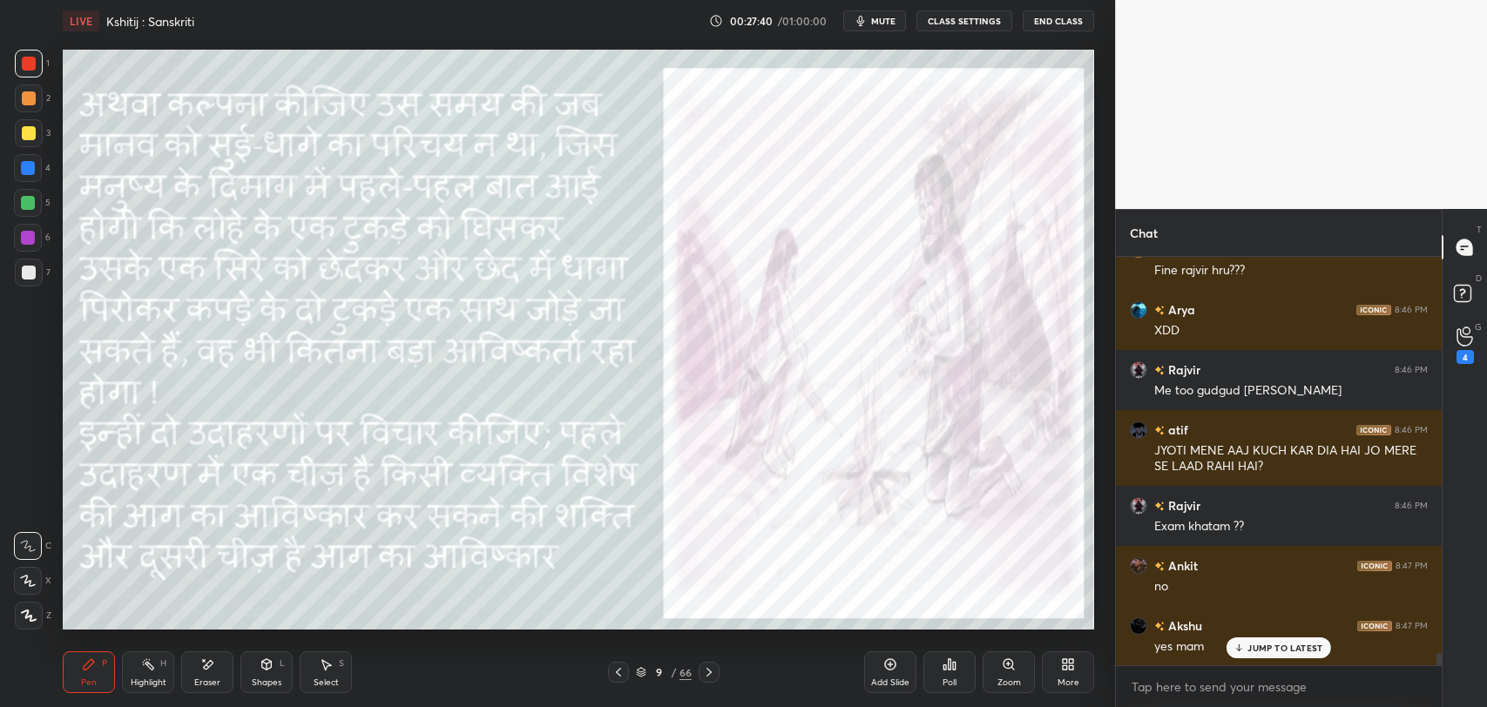
scroll to position [13810, 0]
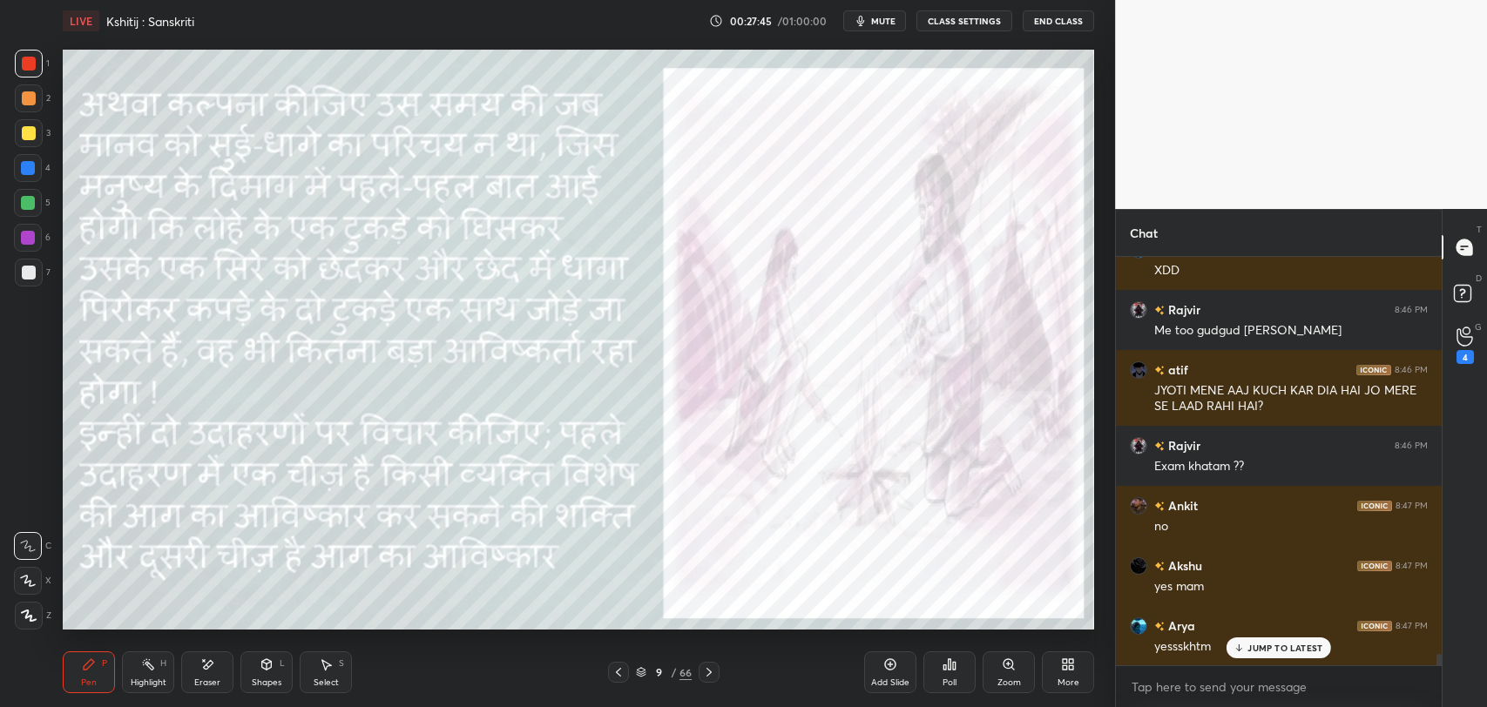
click at [1258, 649] on p "JUMP TO LATEST" at bounding box center [1284, 648] width 75 height 10
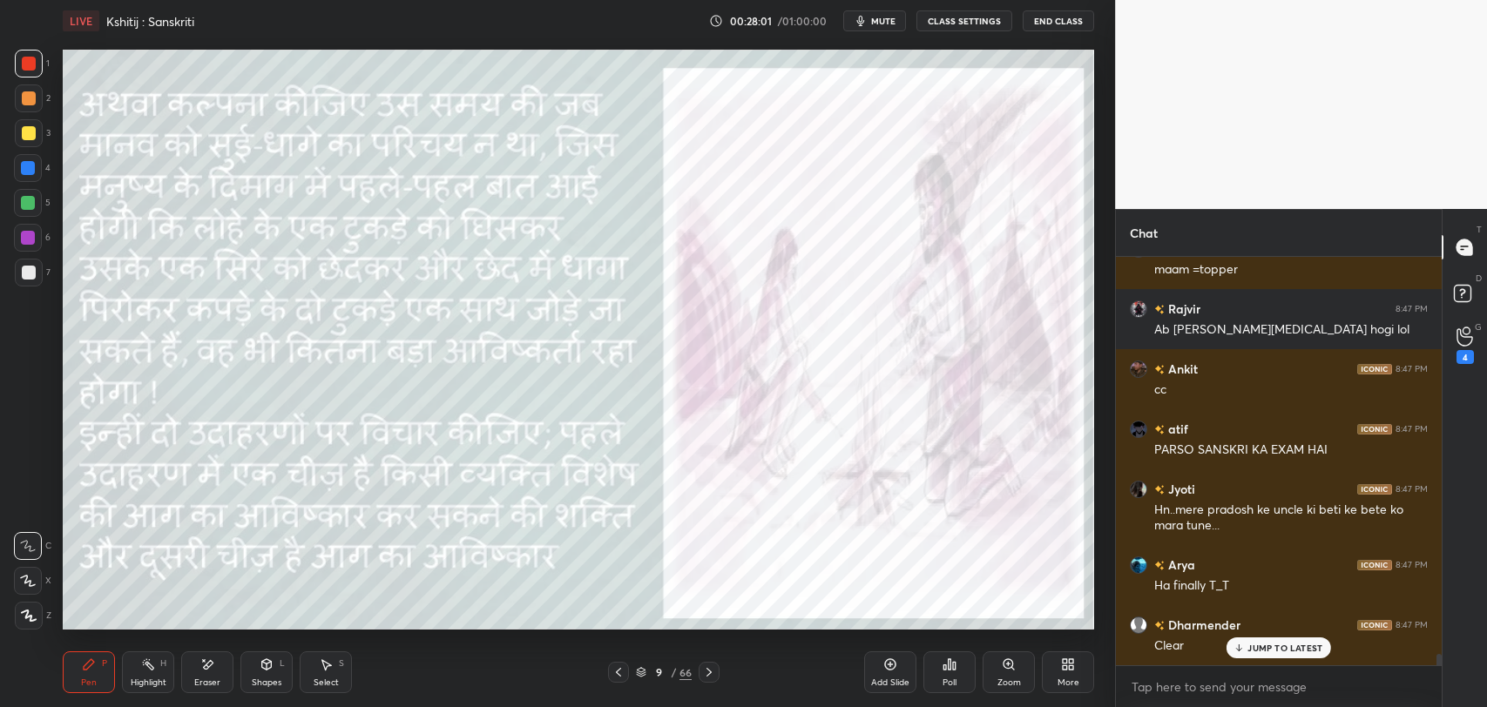
scroll to position [14306, 0]
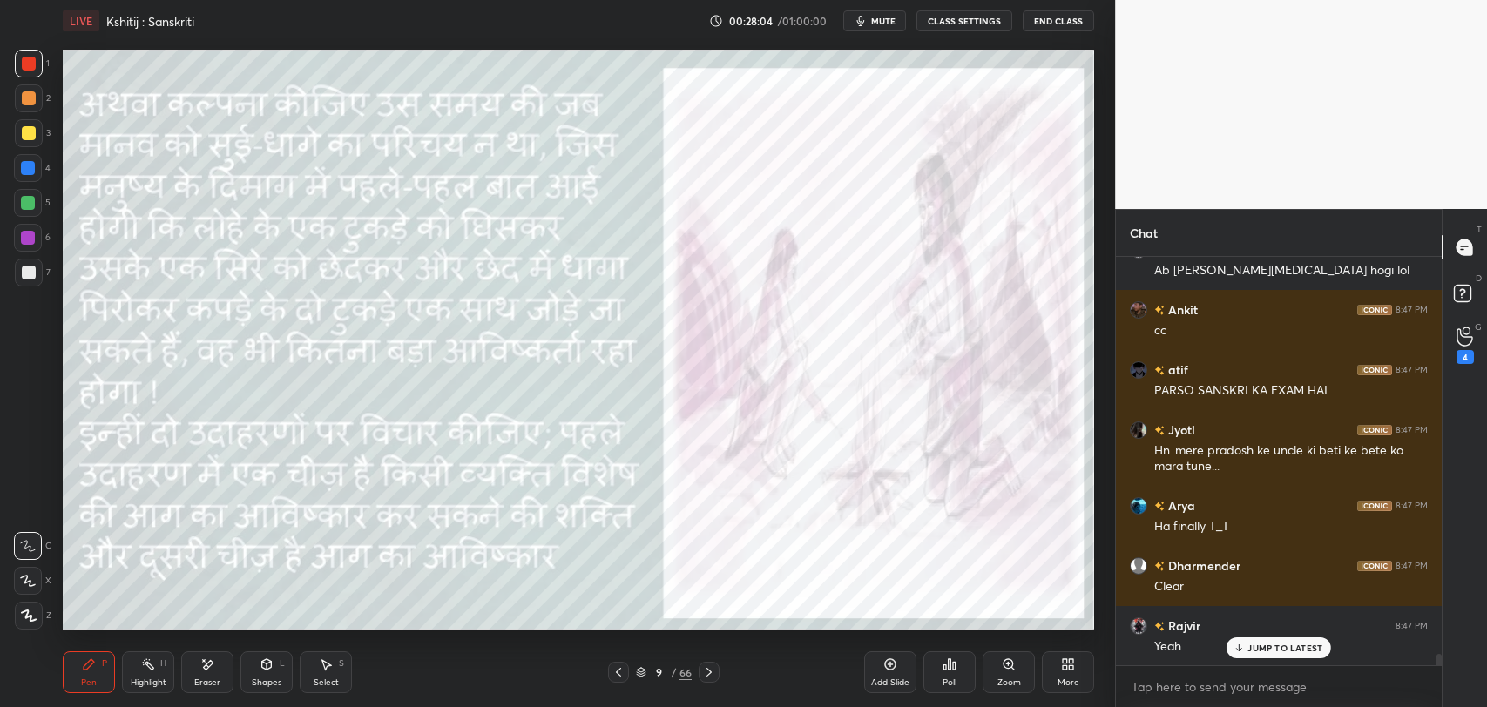
click at [711, 674] on icon at bounding box center [709, 672] width 14 height 14
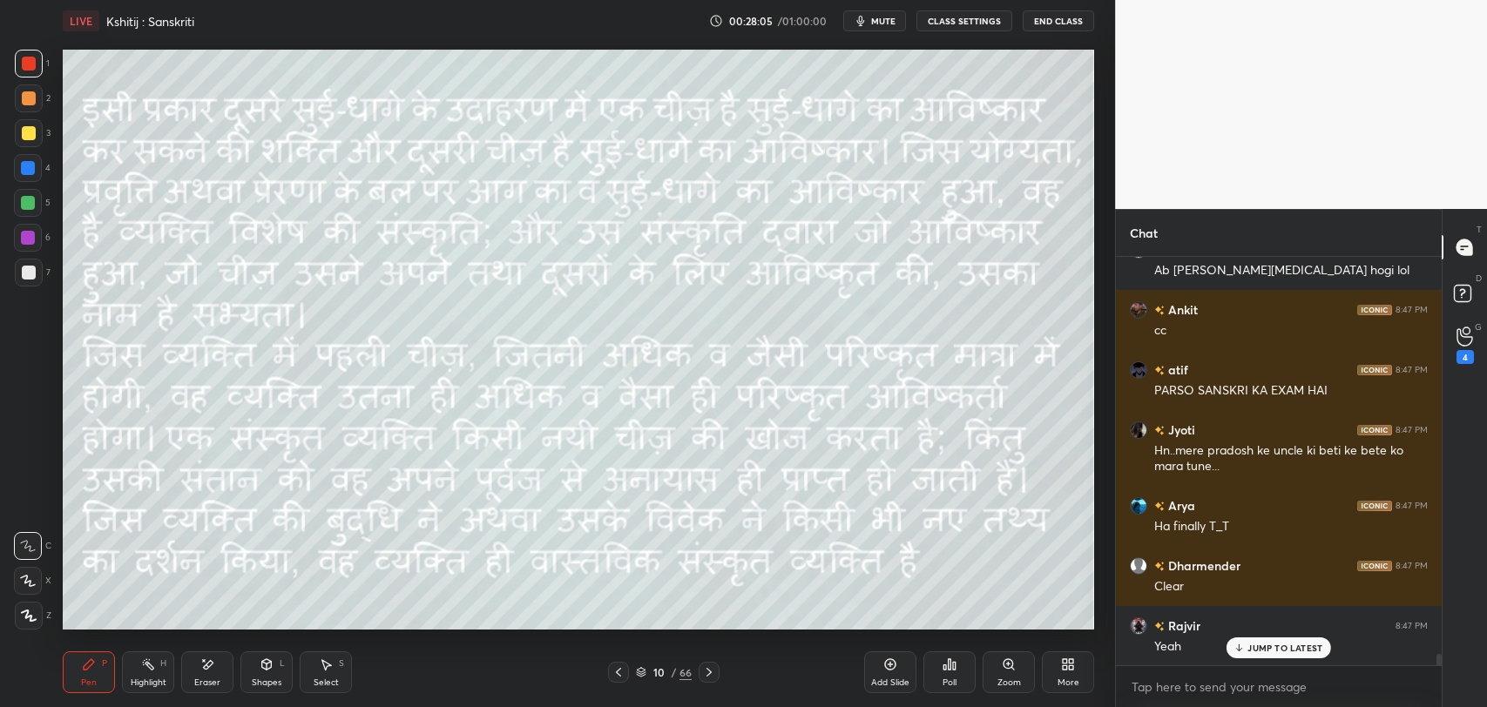
click at [1314, 643] on p "JUMP TO LATEST" at bounding box center [1284, 648] width 75 height 10
click at [1458, 356] on div "4" at bounding box center [1464, 357] width 17 height 14
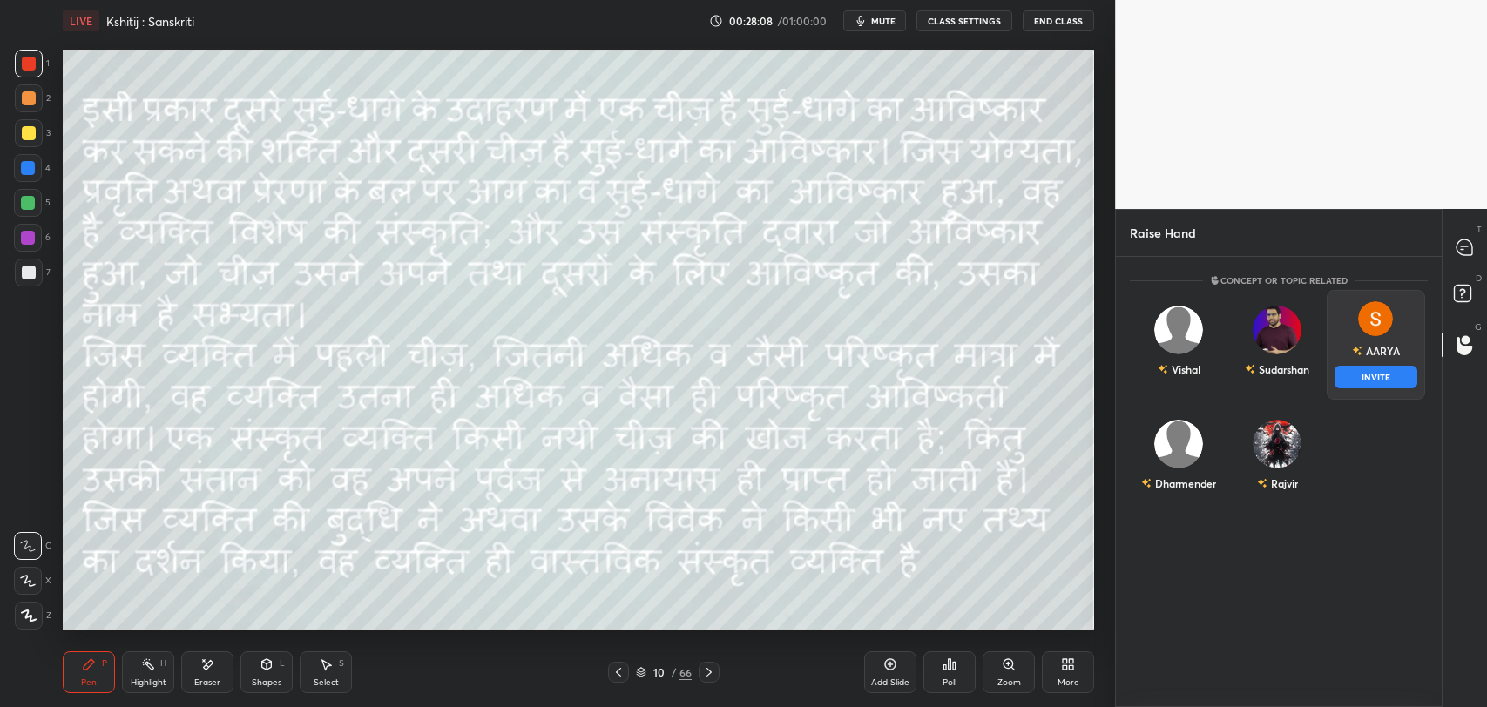
drag, startPoint x: 1357, startPoint y: 344, endPoint x: 1360, endPoint y: 383, distance: 39.3
click at [1358, 345] on div "AARYA INVITE" at bounding box center [1375, 345] width 98 height 110
click at [1361, 384] on button "INVITE" at bounding box center [1375, 377] width 83 height 23
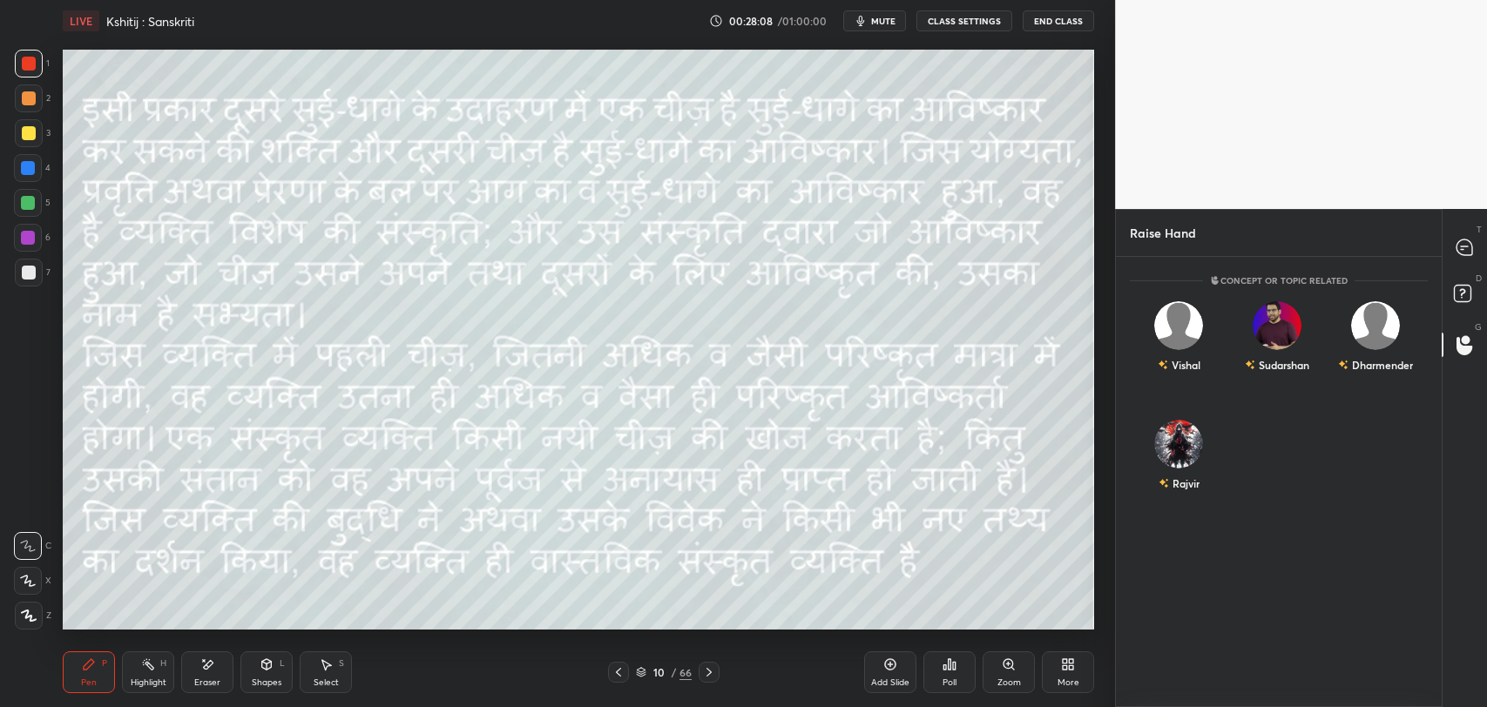
scroll to position [374, 320]
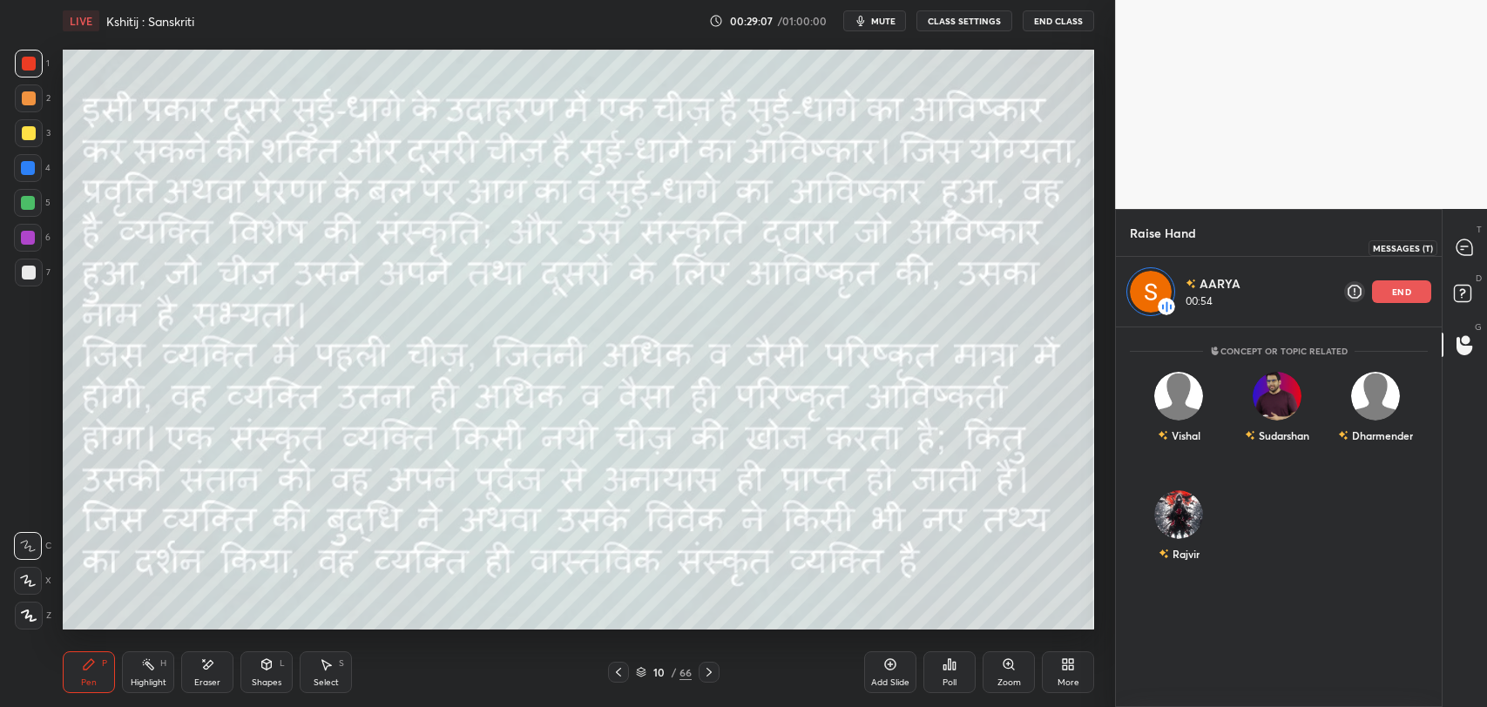
click at [1457, 250] on icon at bounding box center [1464, 247] width 16 height 16
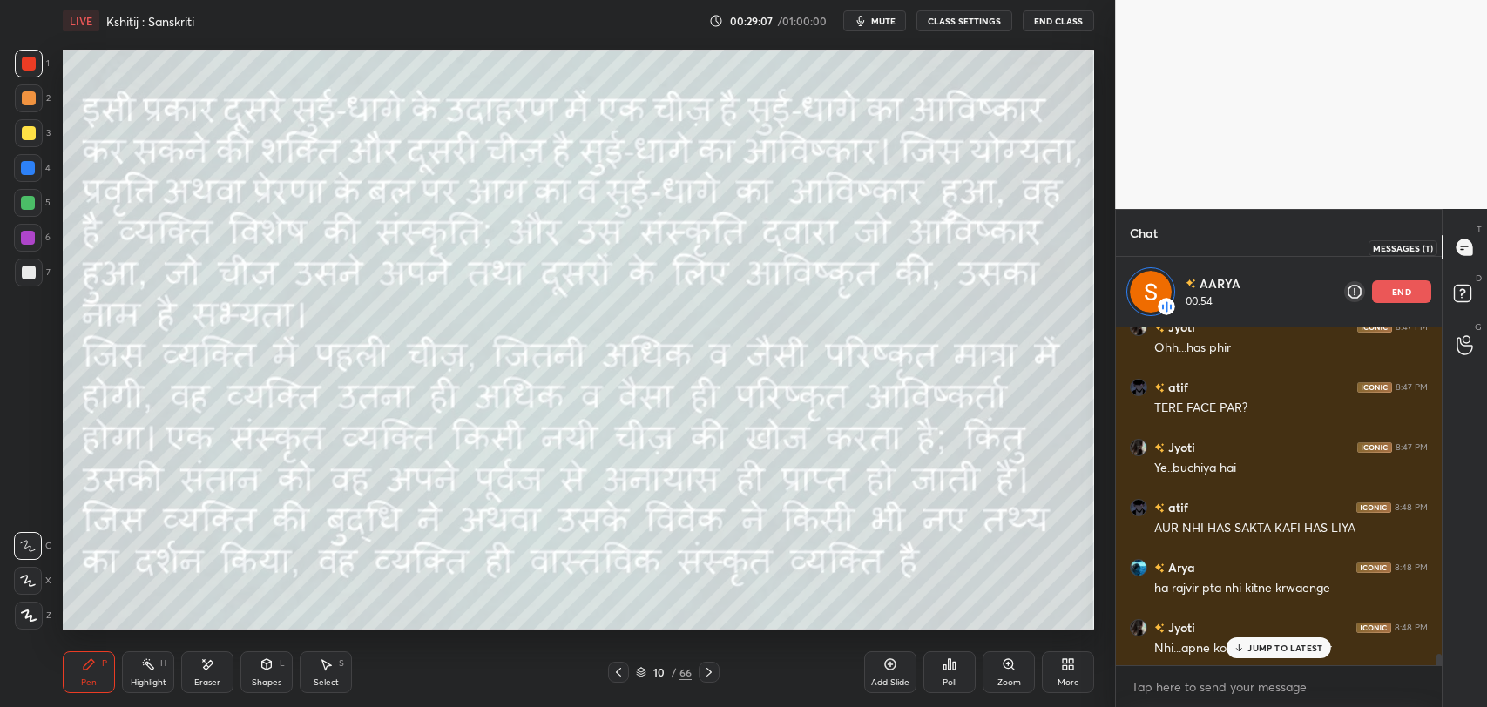
scroll to position [334, 320]
click at [1261, 653] on div "JUMP TO LATEST" at bounding box center [1278, 648] width 105 height 21
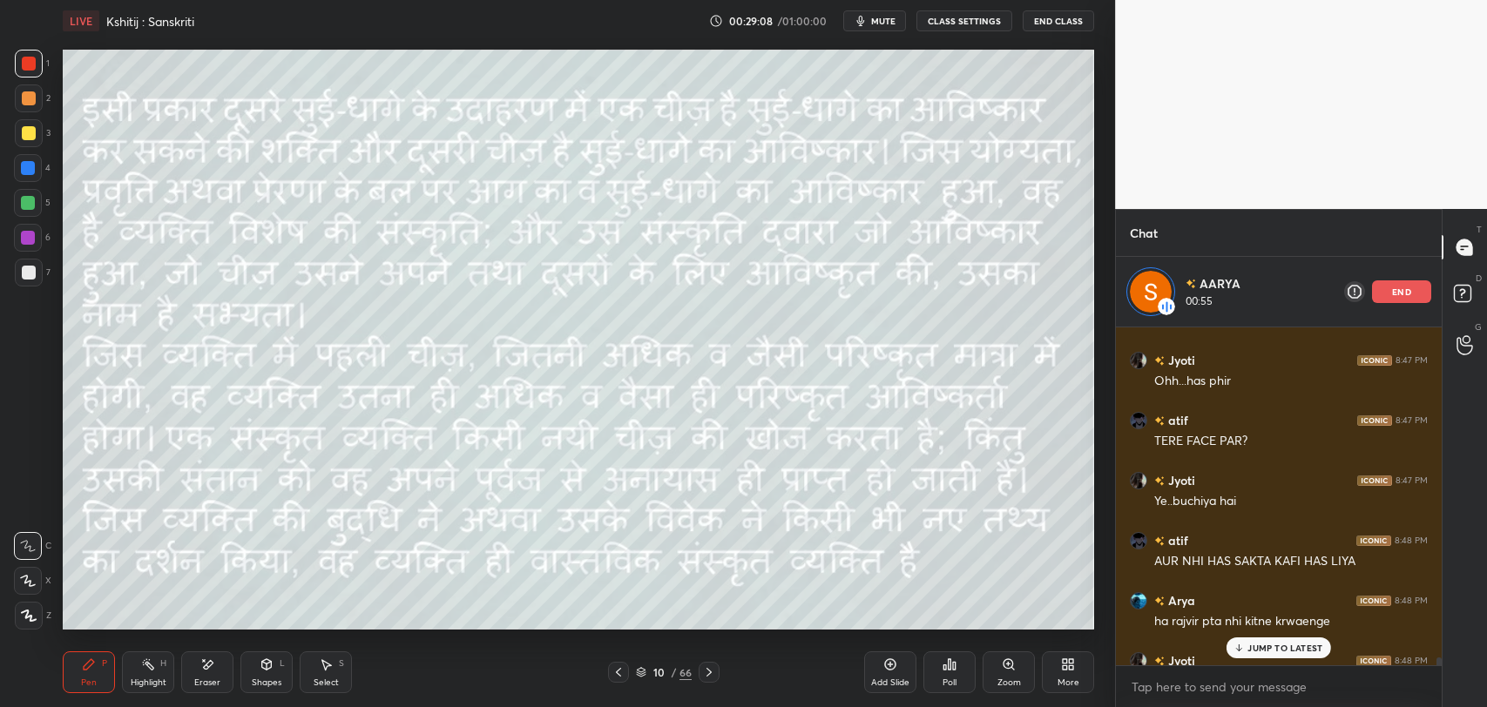
scroll to position [15115, 0]
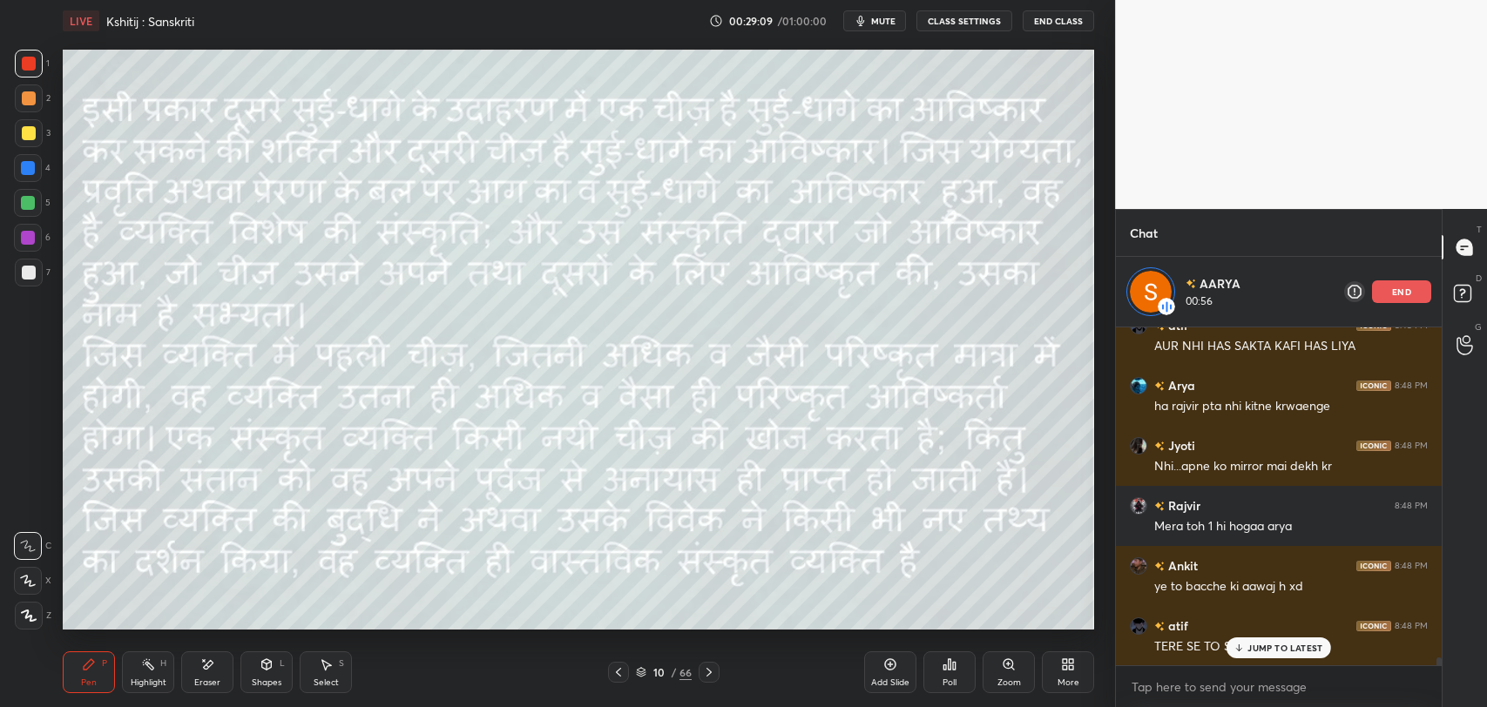
click at [1245, 650] on icon at bounding box center [1238, 648] width 11 height 10
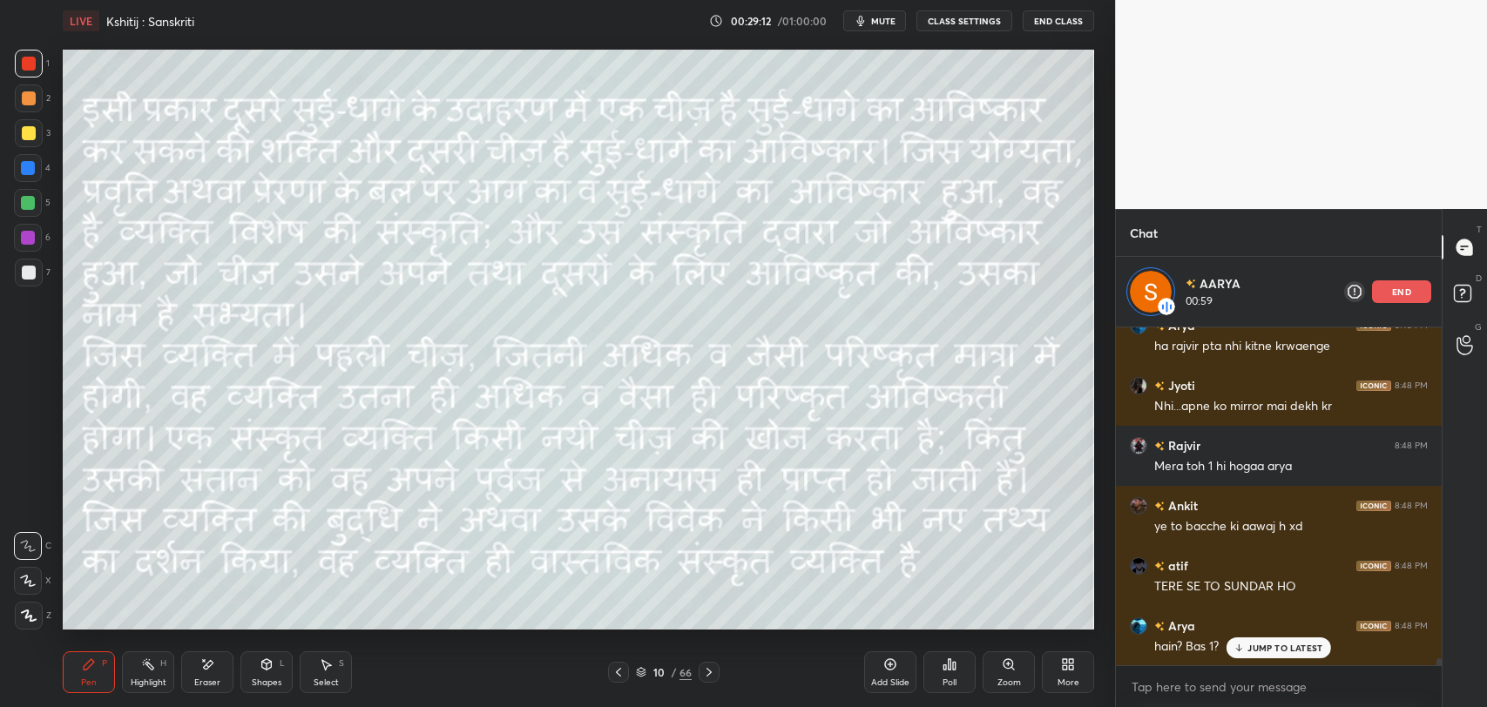
click at [218, 664] on div "Eraser" at bounding box center [207, 672] width 52 height 42
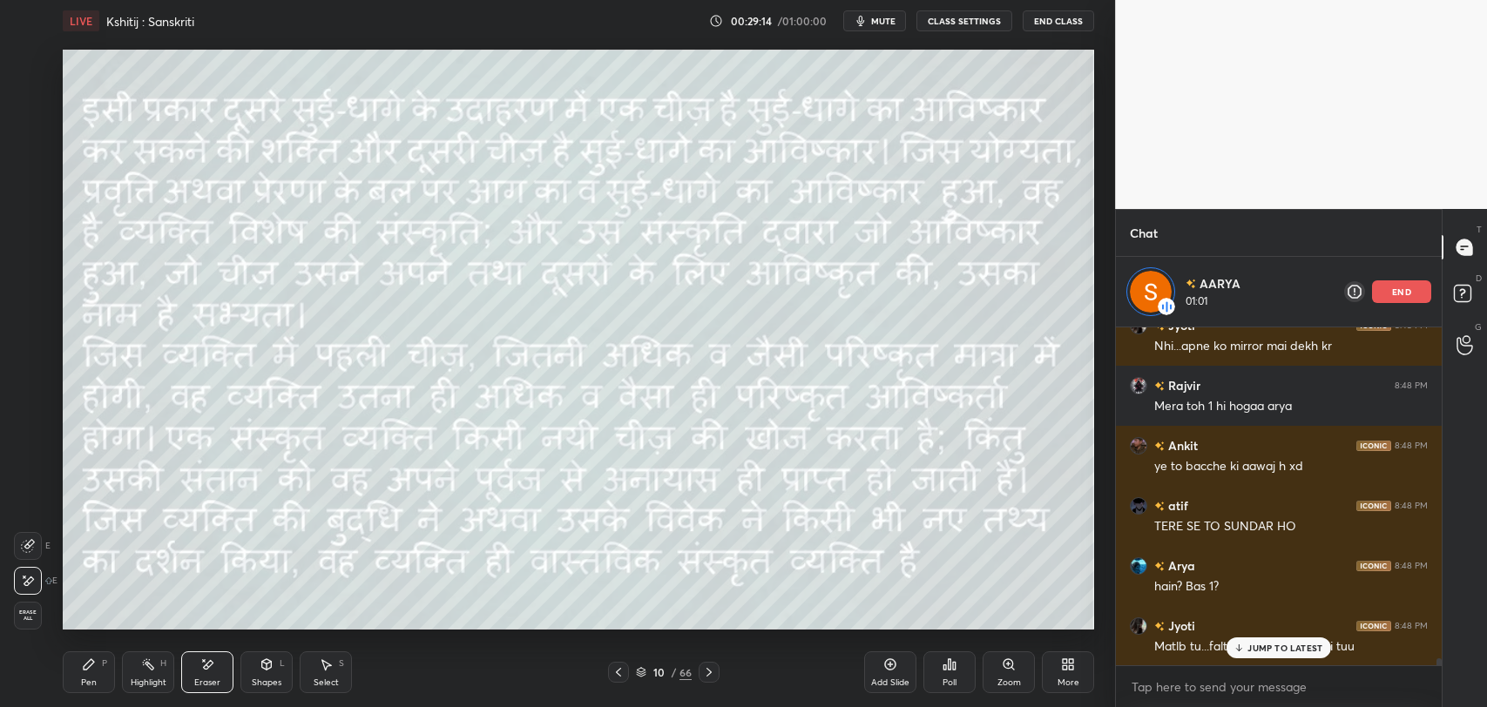
click at [90, 669] on icon at bounding box center [89, 665] width 14 height 14
click at [1253, 644] on p "JUMP TO LATEST" at bounding box center [1284, 648] width 75 height 10
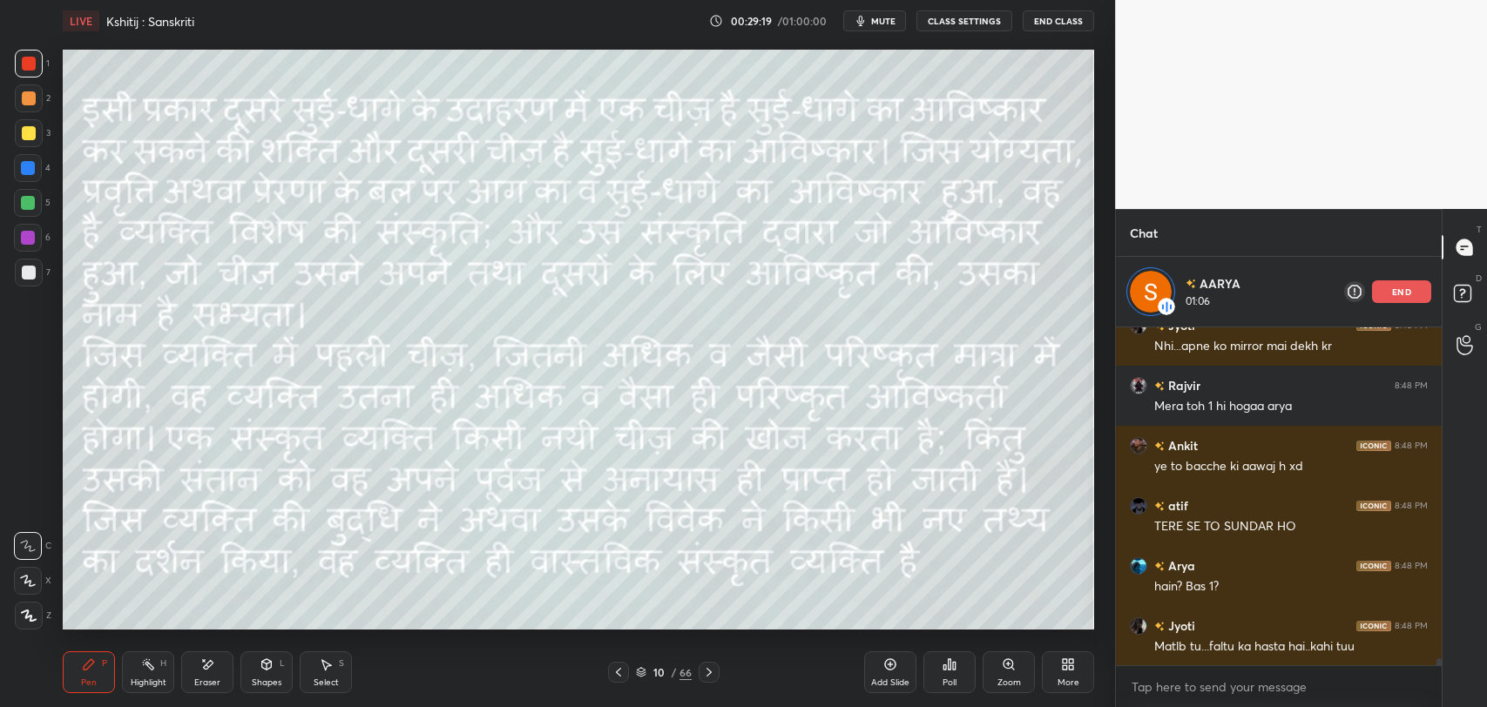
scroll to position [15311, 0]
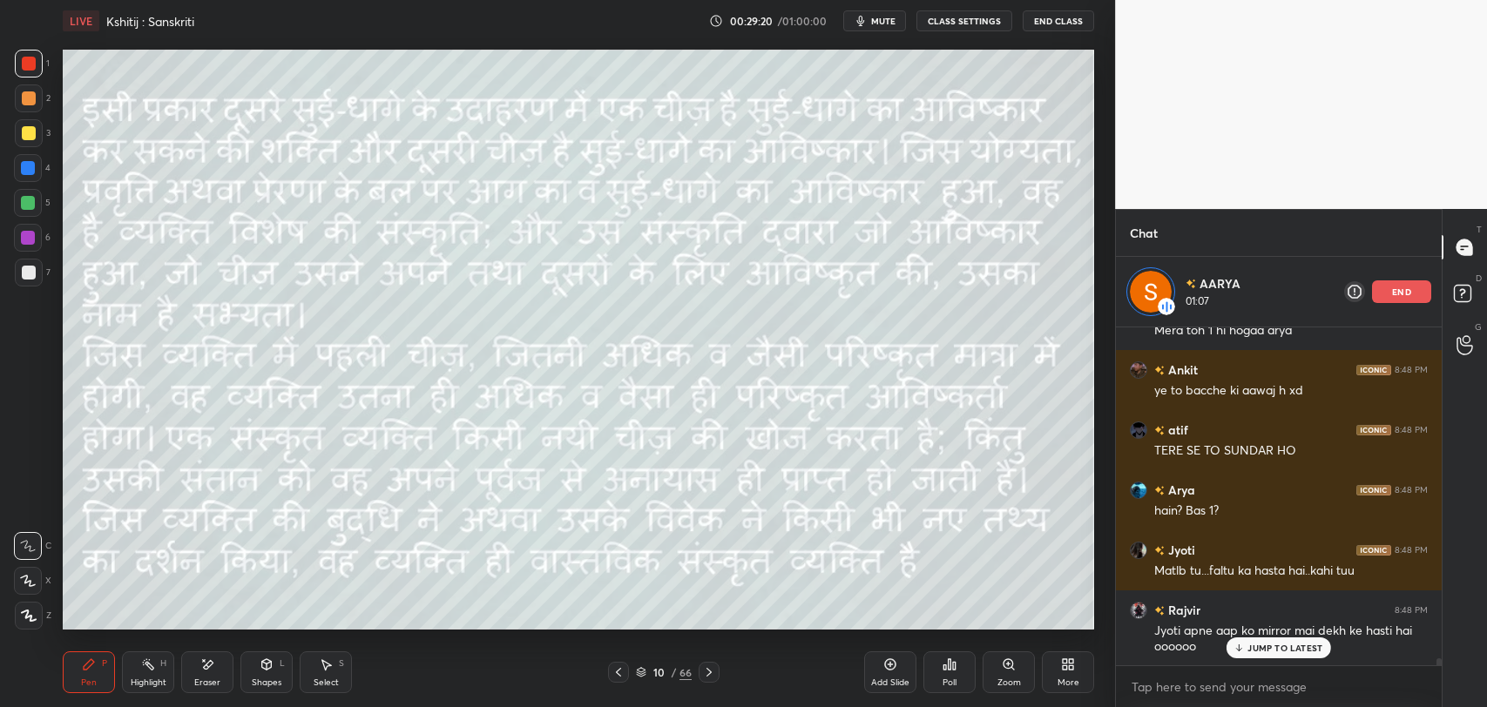
click at [204, 671] on icon at bounding box center [207, 665] width 14 height 15
click at [98, 668] on div "Pen P" at bounding box center [89, 672] width 52 height 42
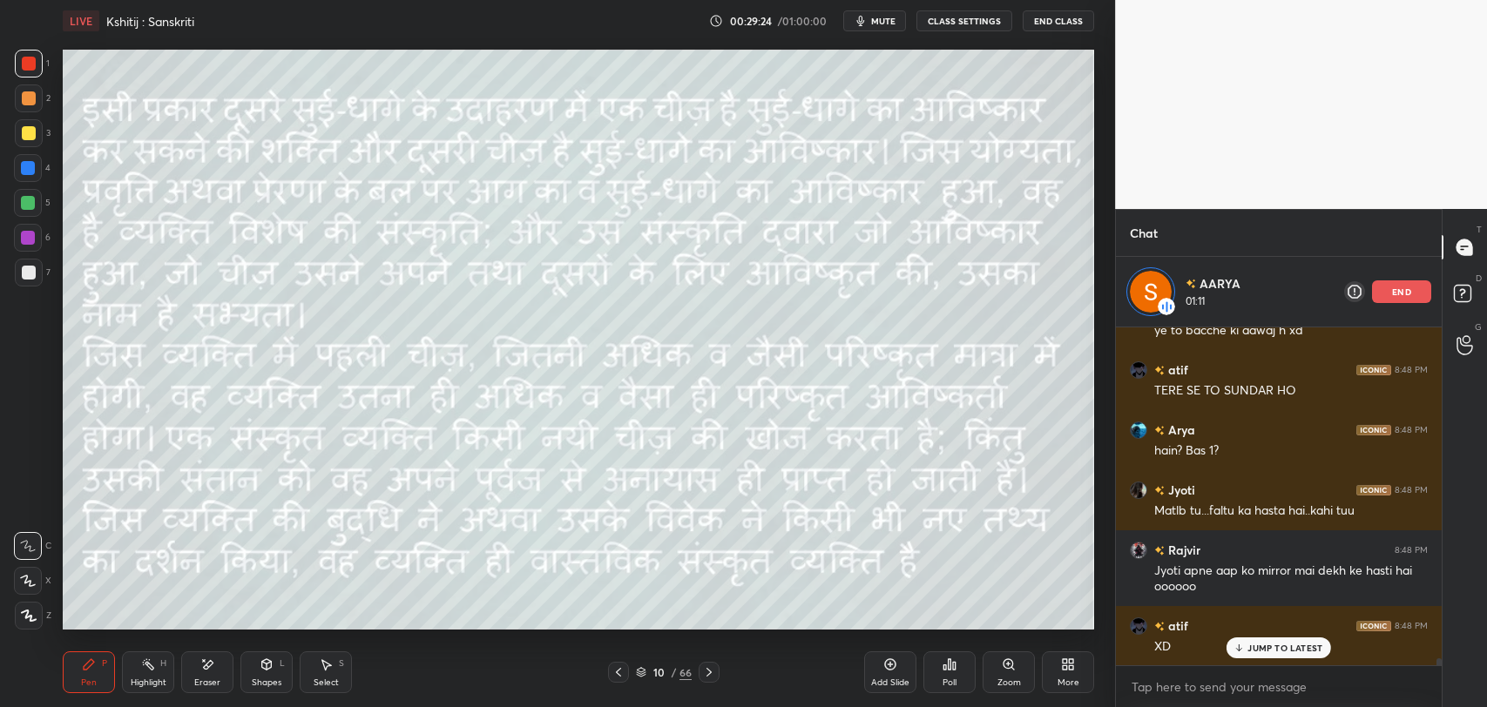
click at [1248, 648] on p "JUMP TO LATEST" at bounding box center [1284, 648] width 75 height 10
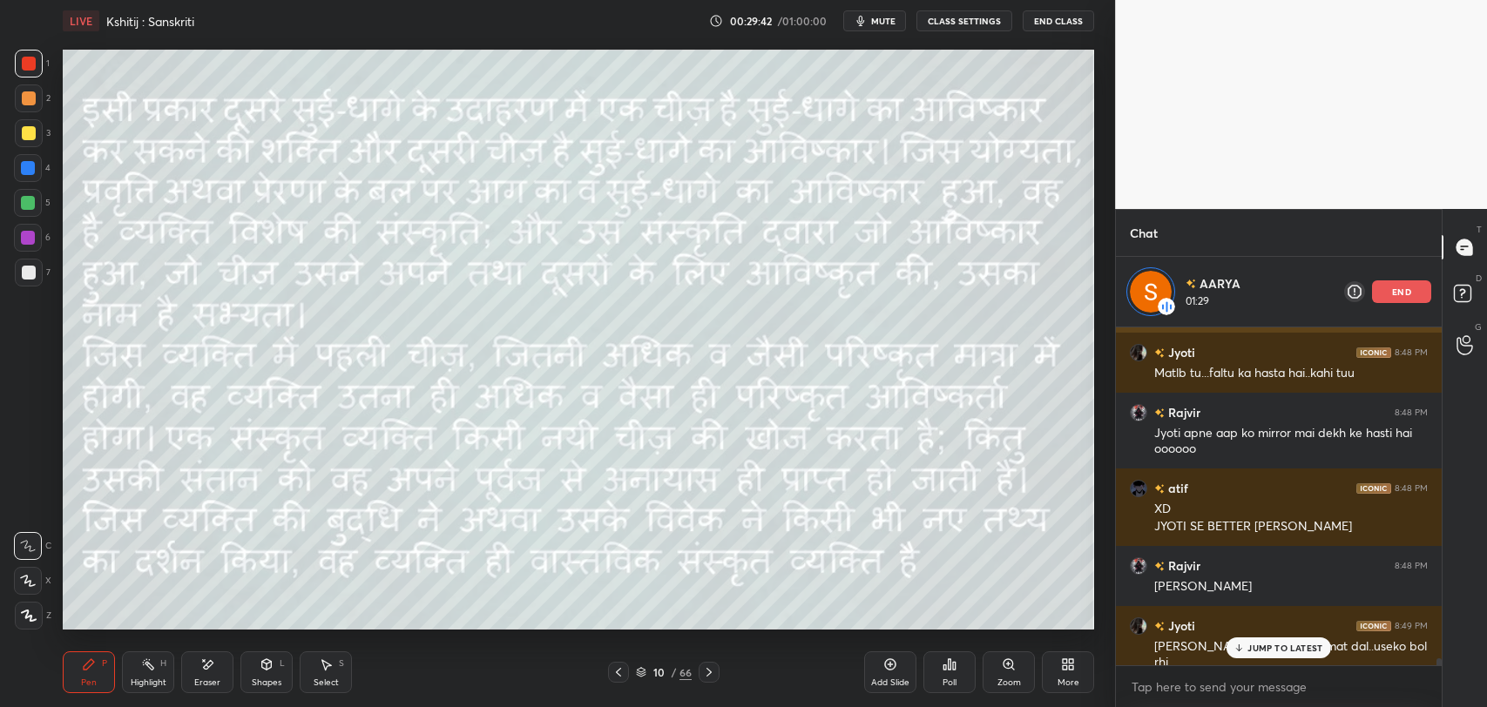
scroll to position [15569, 0]
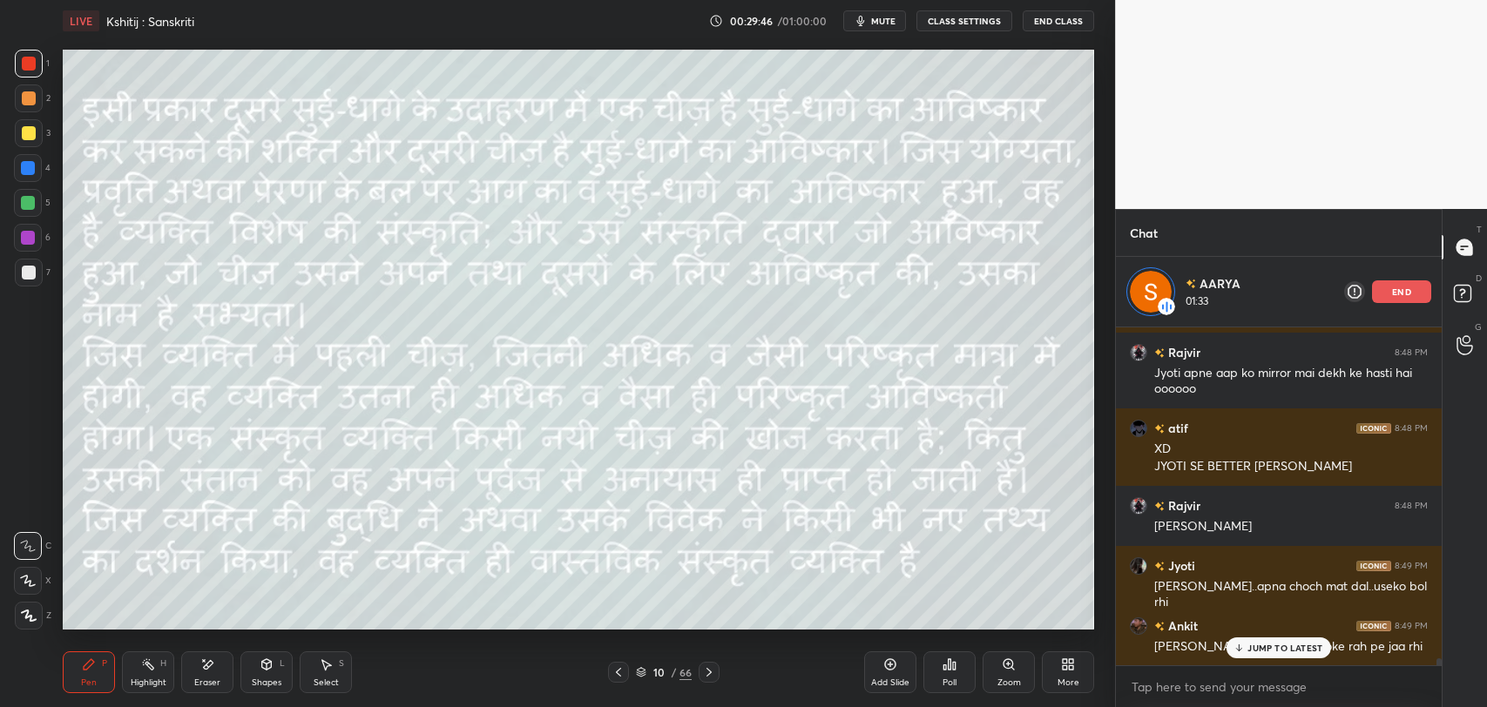
click at [1275, 643] on p "JUMP TO LATEST" at bounding box center [1284, 648] width 75 height 10
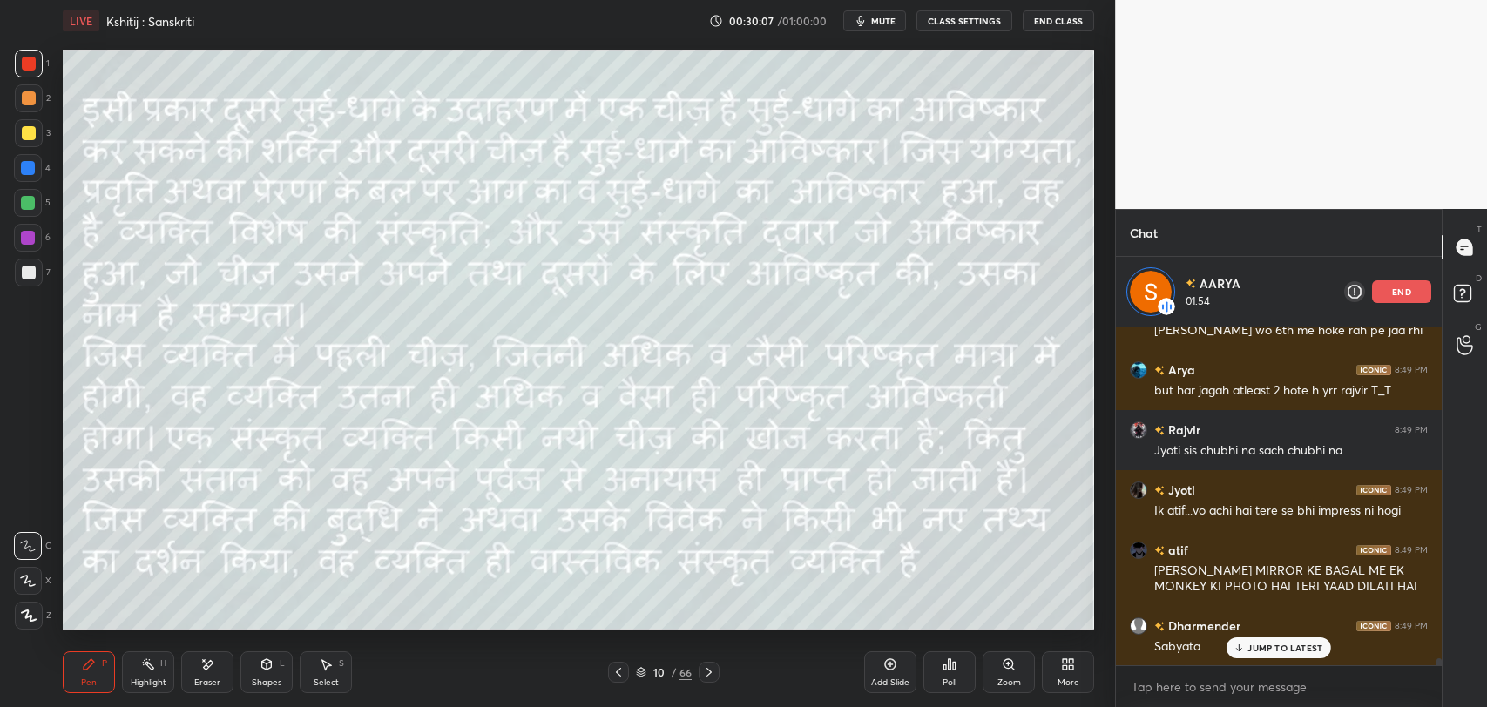
scroll to position [15945, 0]
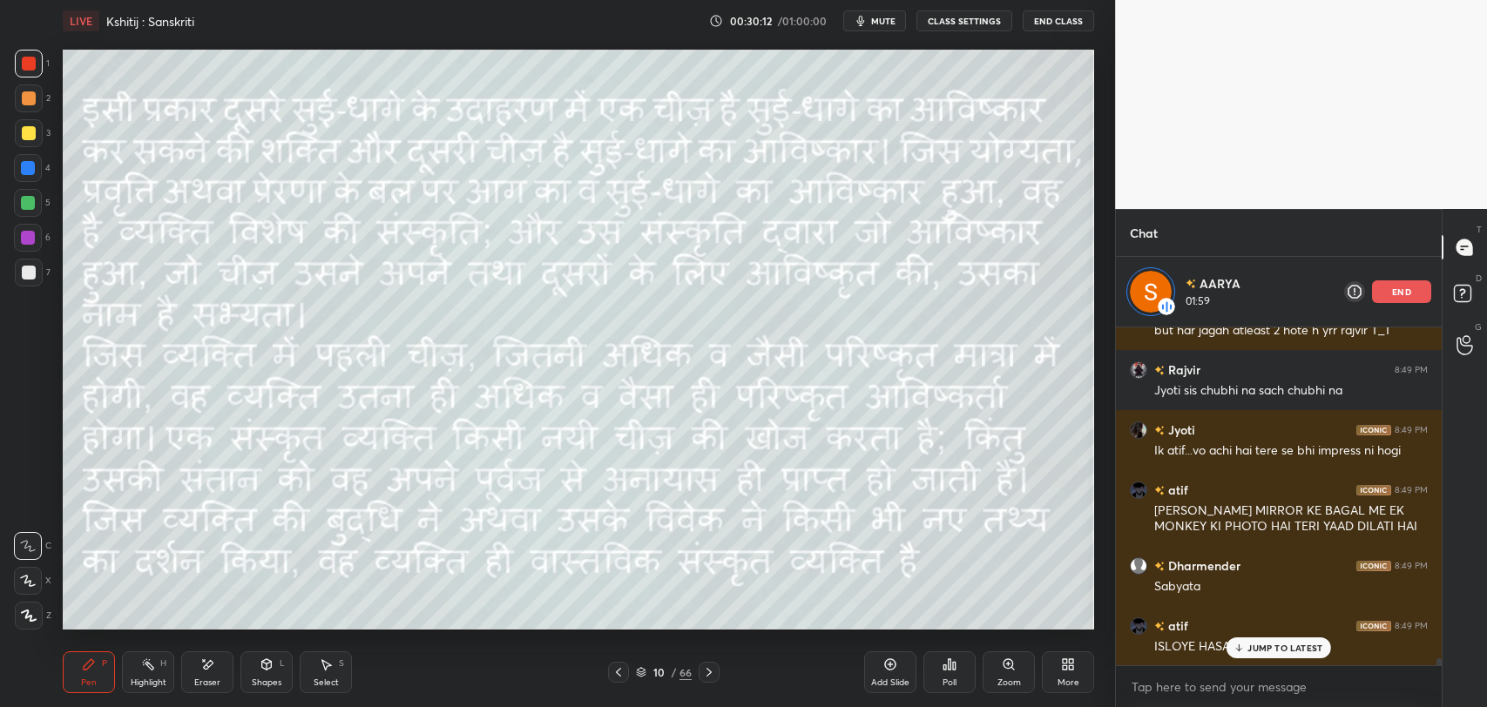
click at [216, 675] on div "Eraser" at bounding box center [207, 672] width 52 height 42
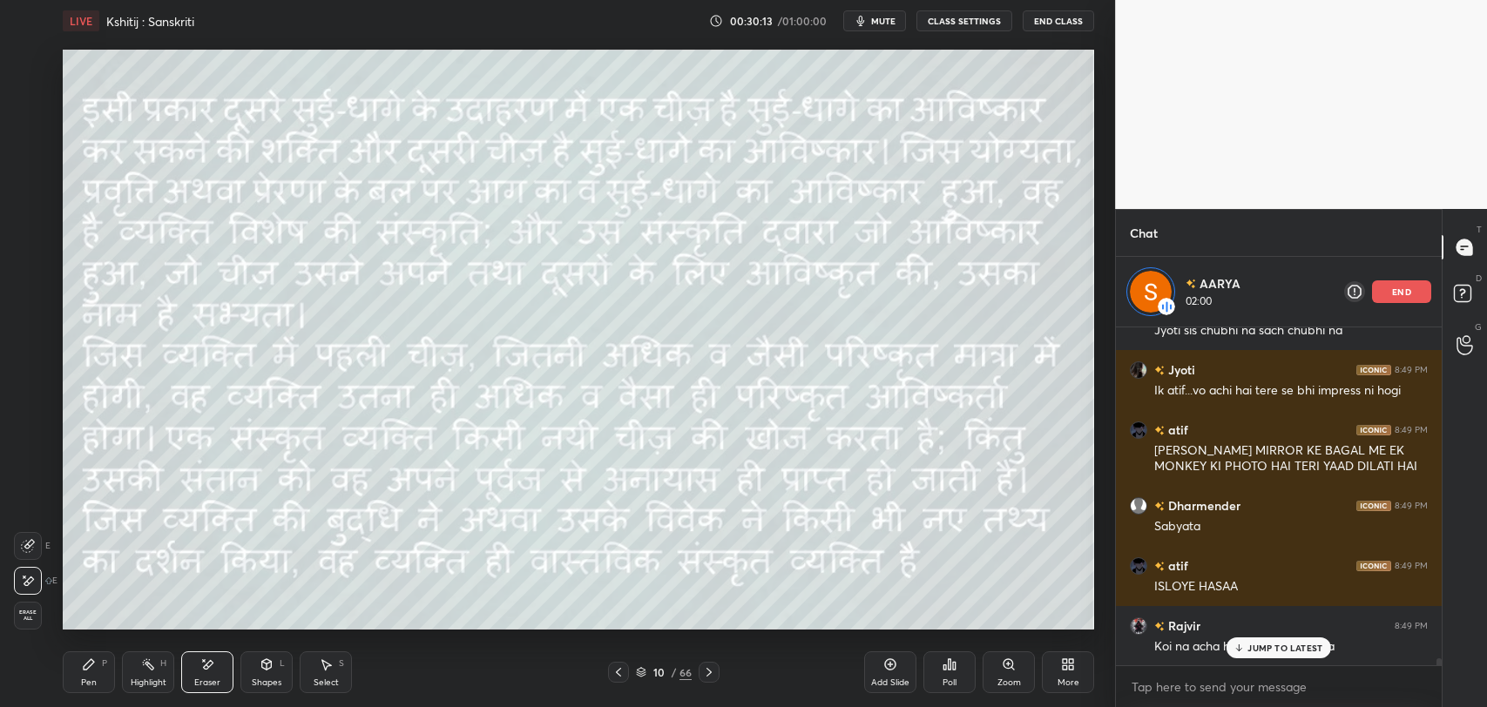
click at [105, 668] on div "P" at bounding box center [104, 663] width 5 height 9
click at [206, 685] on div "Eraser" at bounding box center [207, 682] width 26 height 9
click at [86, 681] on div "Pen" at bounding box center [89, 682] width 16 height 9
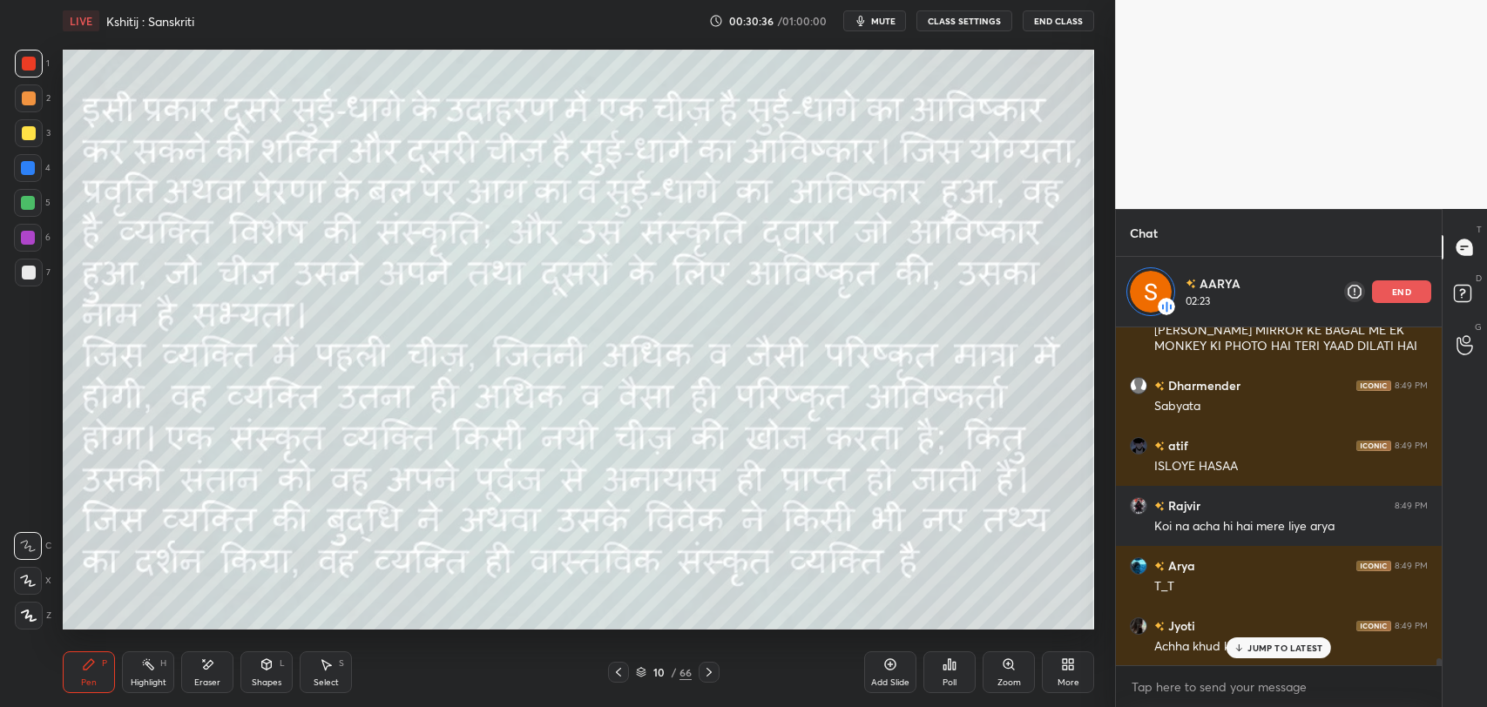
scroll to position [16186, 0]
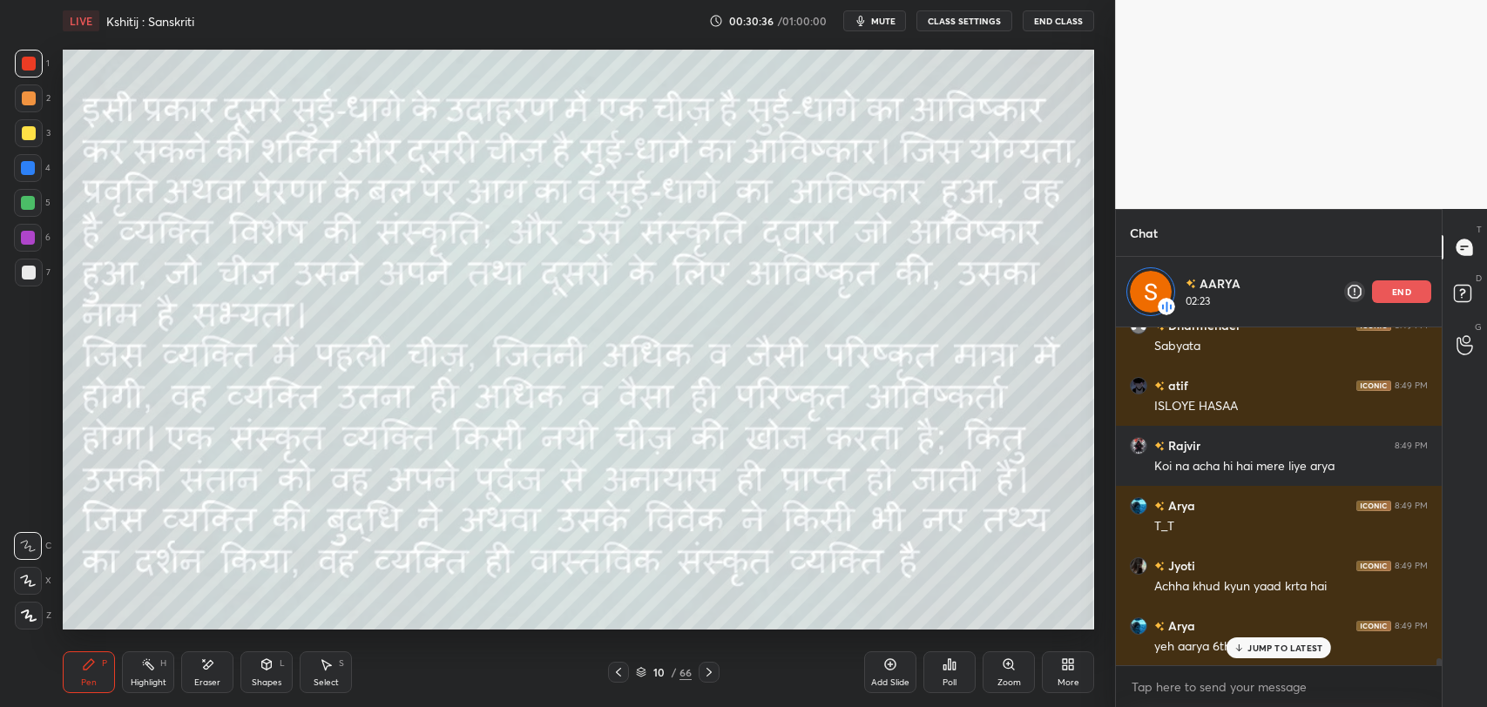
click at [219, 678] on div "Eraser" at bounding box center [207, 672] width 52 height 42
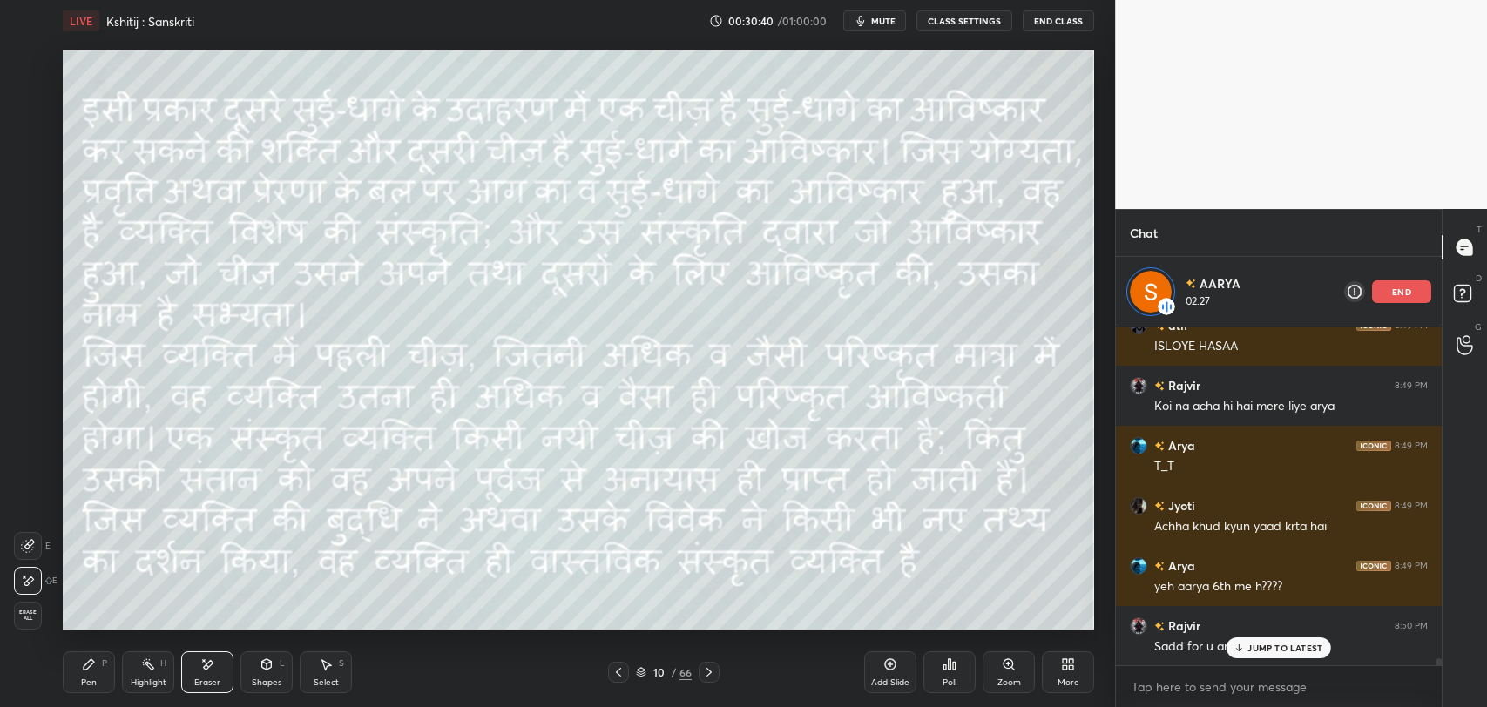
click at [94, 654] on div "Pen P" at bounding box center [89, 672] width 52 height 42
click at [1247, 646] on p "JUMP TO LATEST" at bounding box center [1284, 648] width 75 height 10
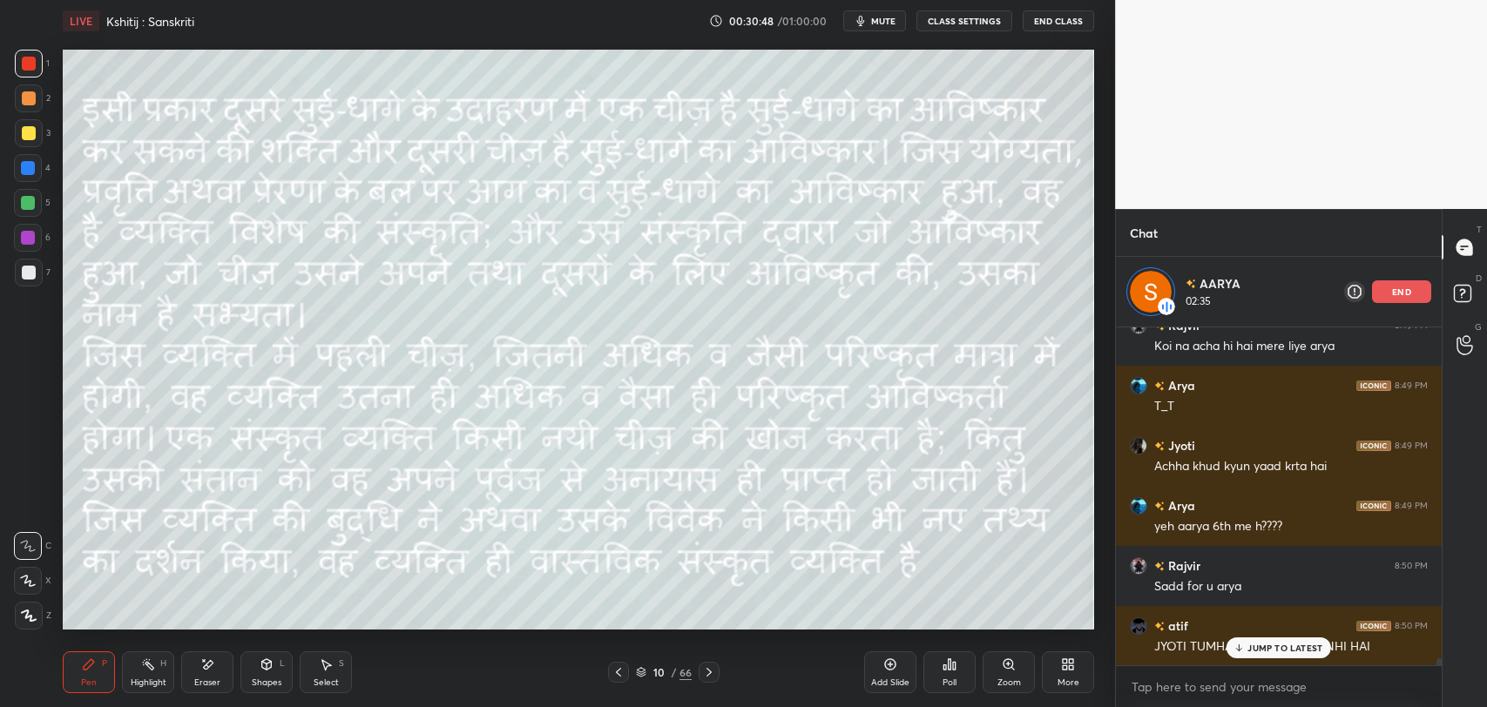
click at [1413, 287] on div "end" at bounding box center [1401, 291] width 59 height 23
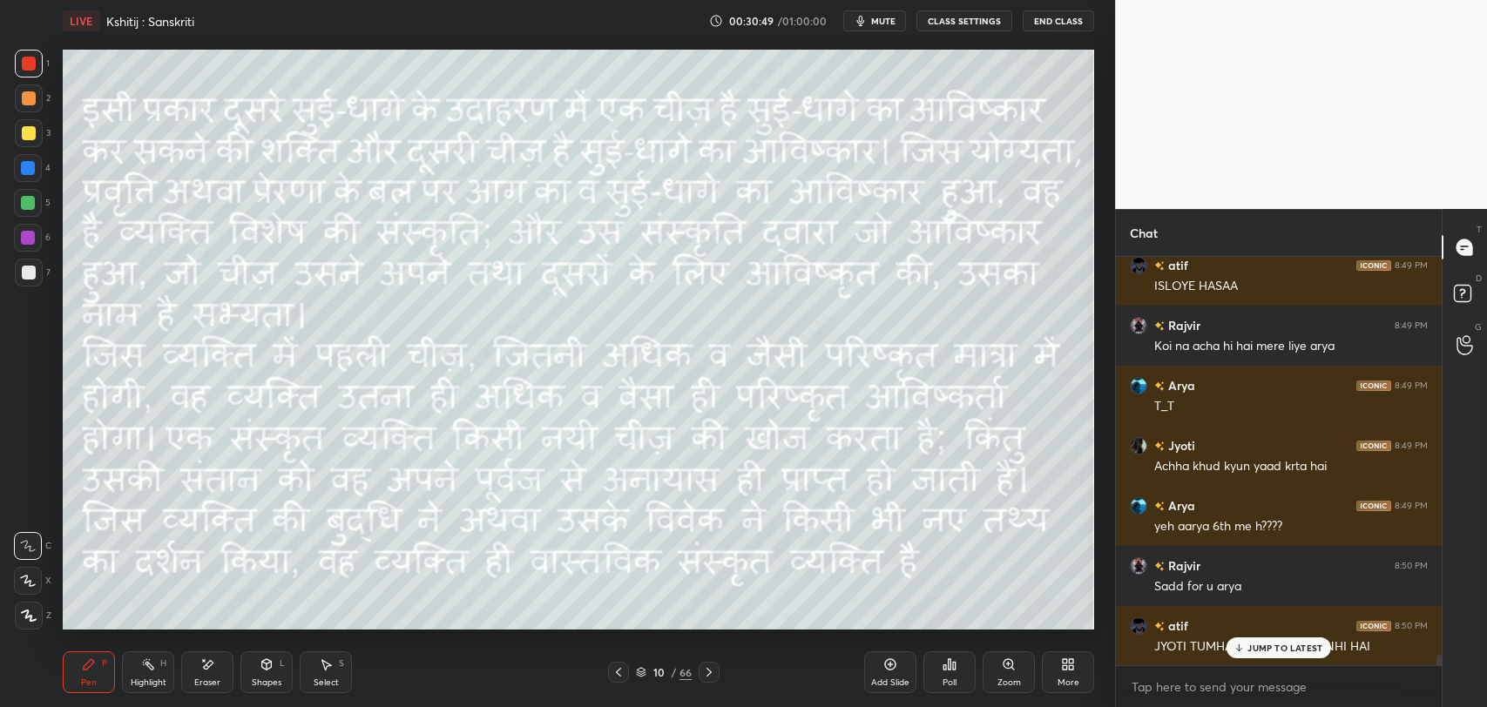
click at [1299, 651] on p "JUMP TO LATEST" at bounding box center [1284, 648] width 75 height 10
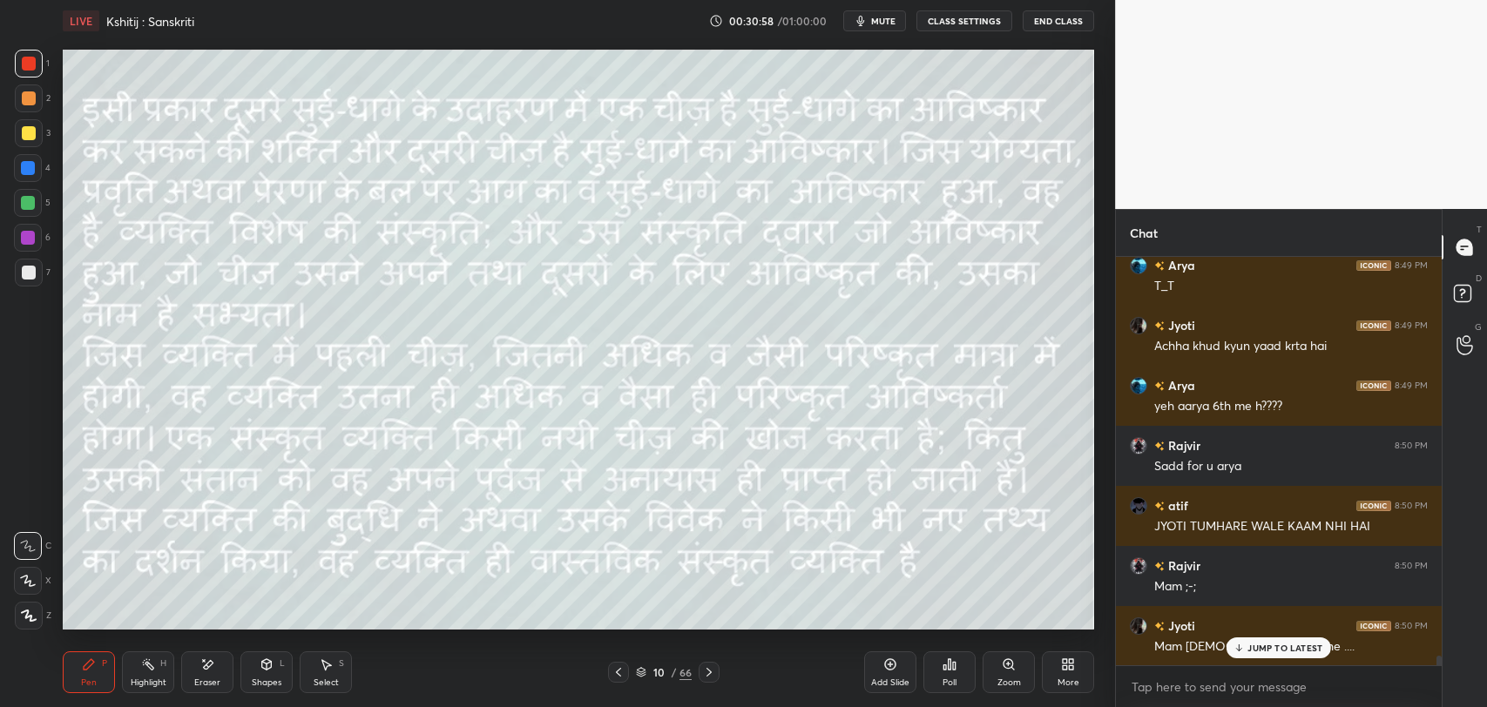
scroll to position [16416, 0]
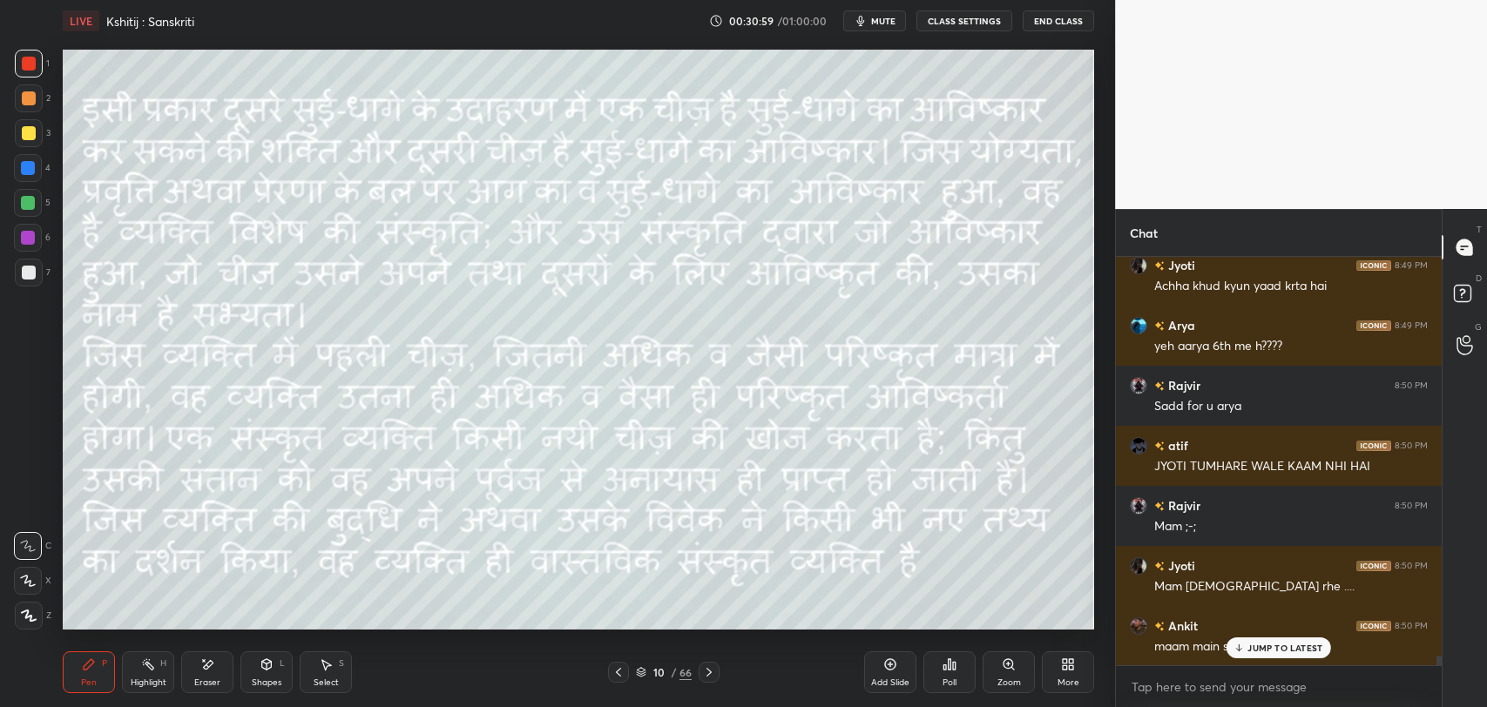
click at [1279, 643] on p "JUMP TO LATEST" at bounding box center [1284, 648] width 75 height 10
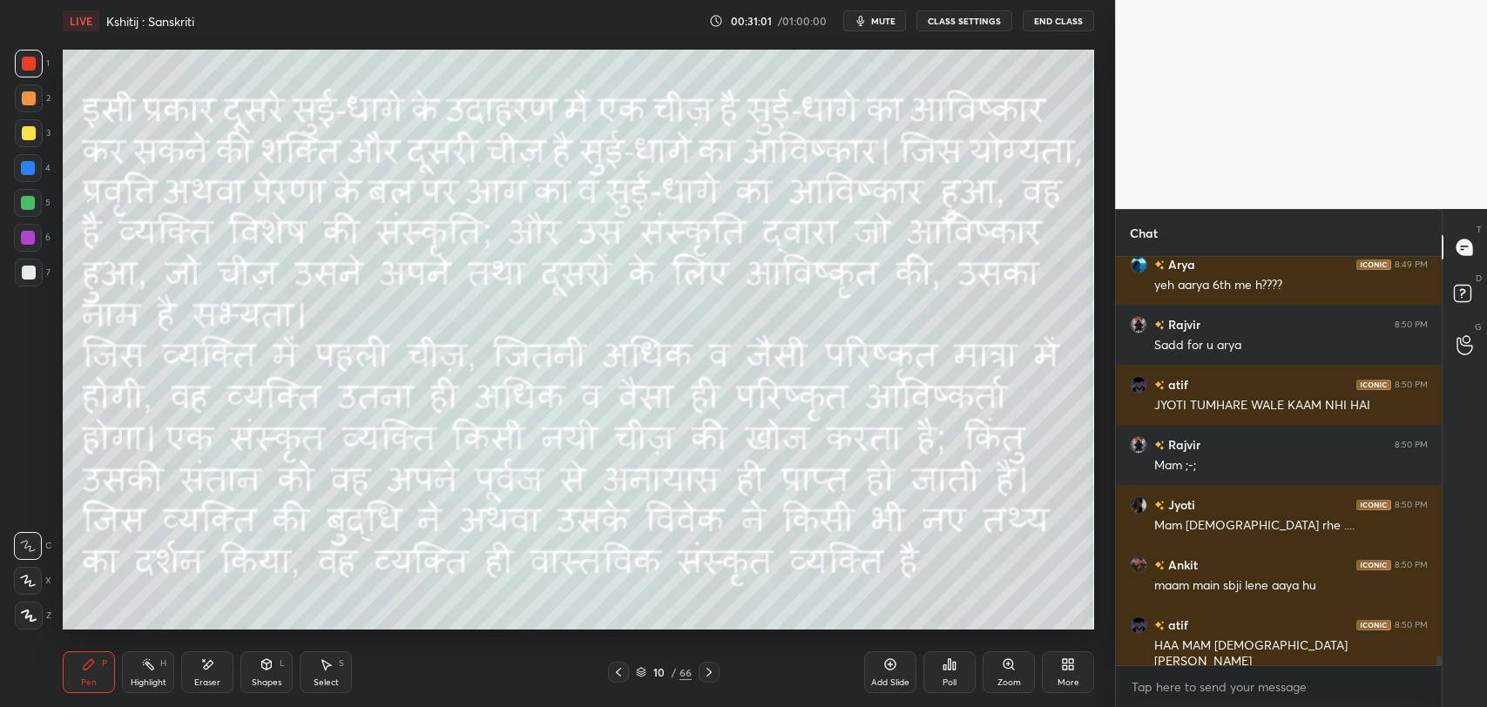
scroll to position [16536, 0]
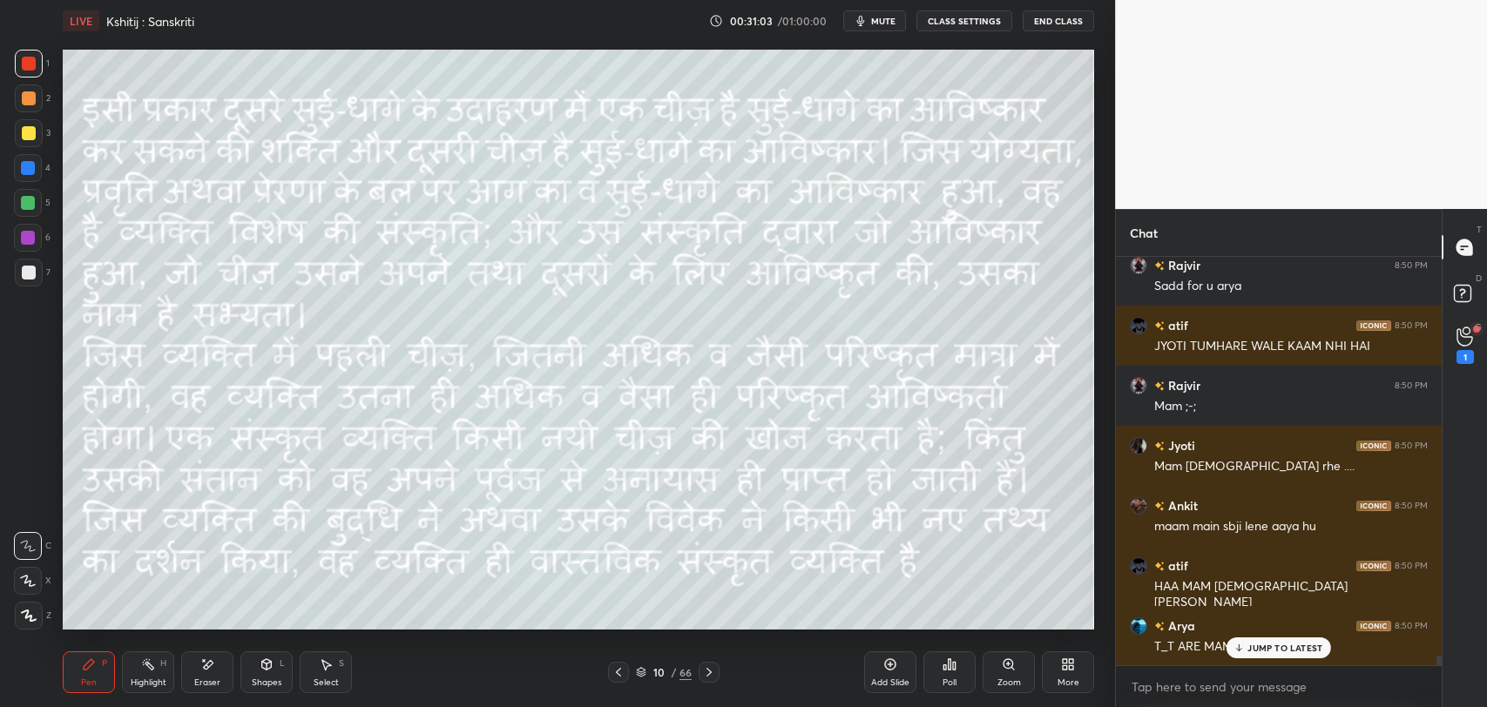
click at [1251, 646] on p "JUMP TO LATEST" at bounding box center [1284, 648] width 75 height 10
click at [219, 671] on div "Eraser" at bounding box center [207, 672] width 52 height 42
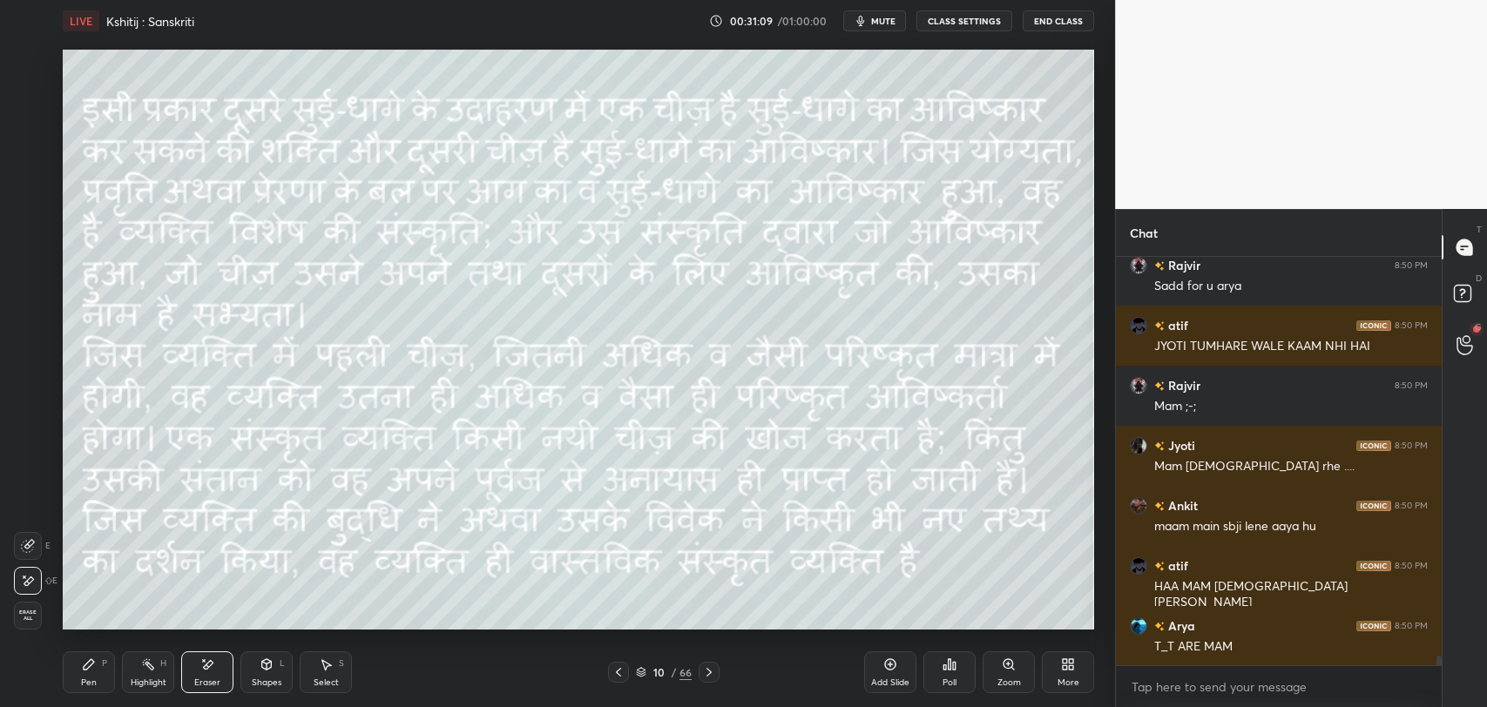
click at [92, 691] on div "Pen P" at bounding box center [89, 672] width 52 height 42
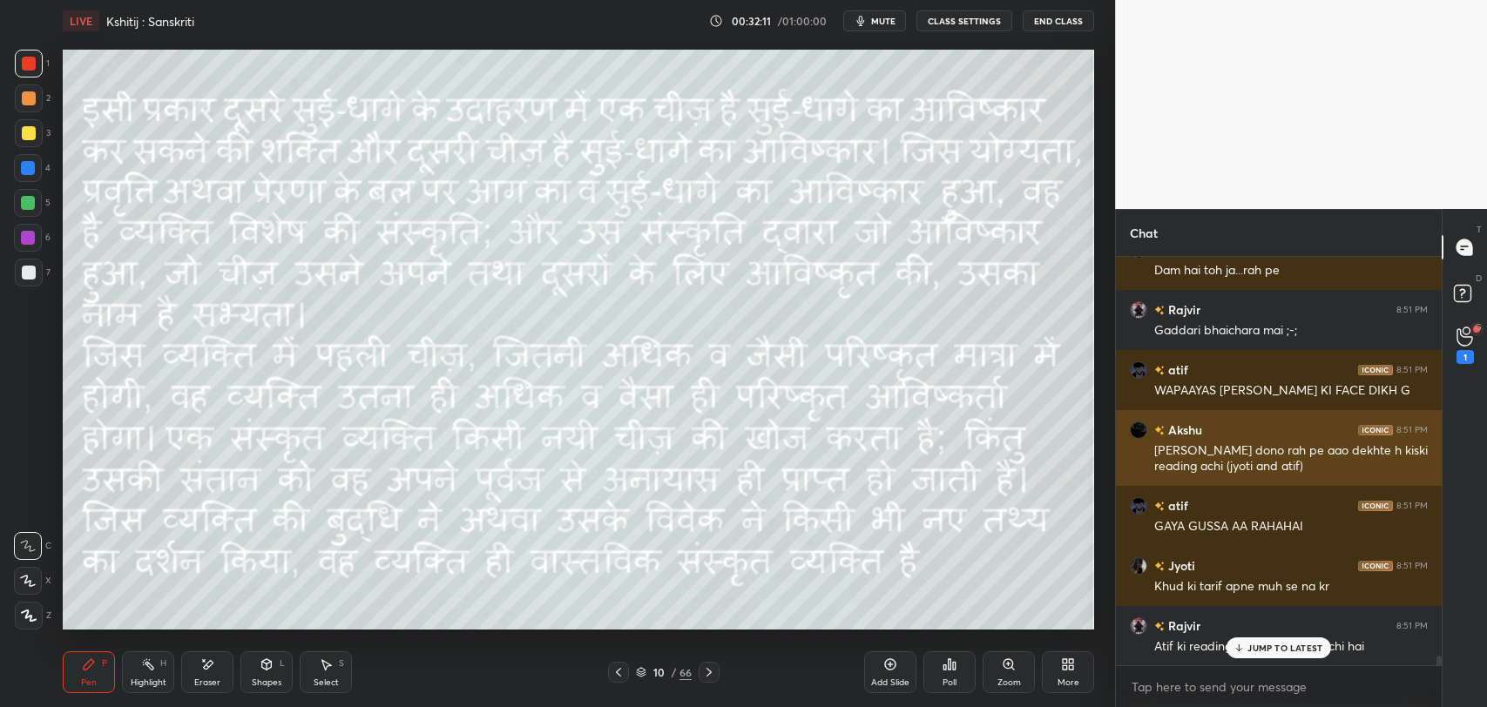
scroll to position [17350, 0]
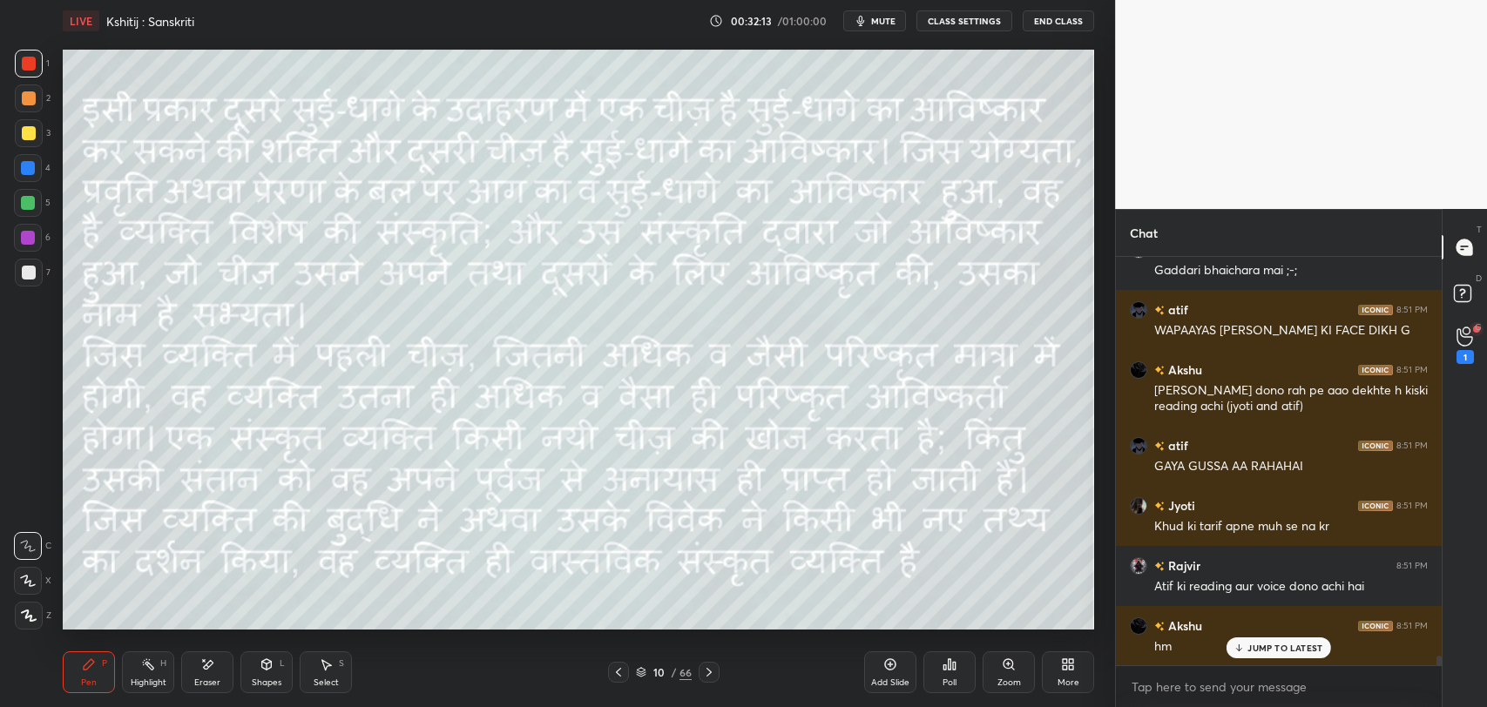
click at [1274, 648] on p "JUMP TO LATEST" at bounding box center [1284, 648] width 75 height 10
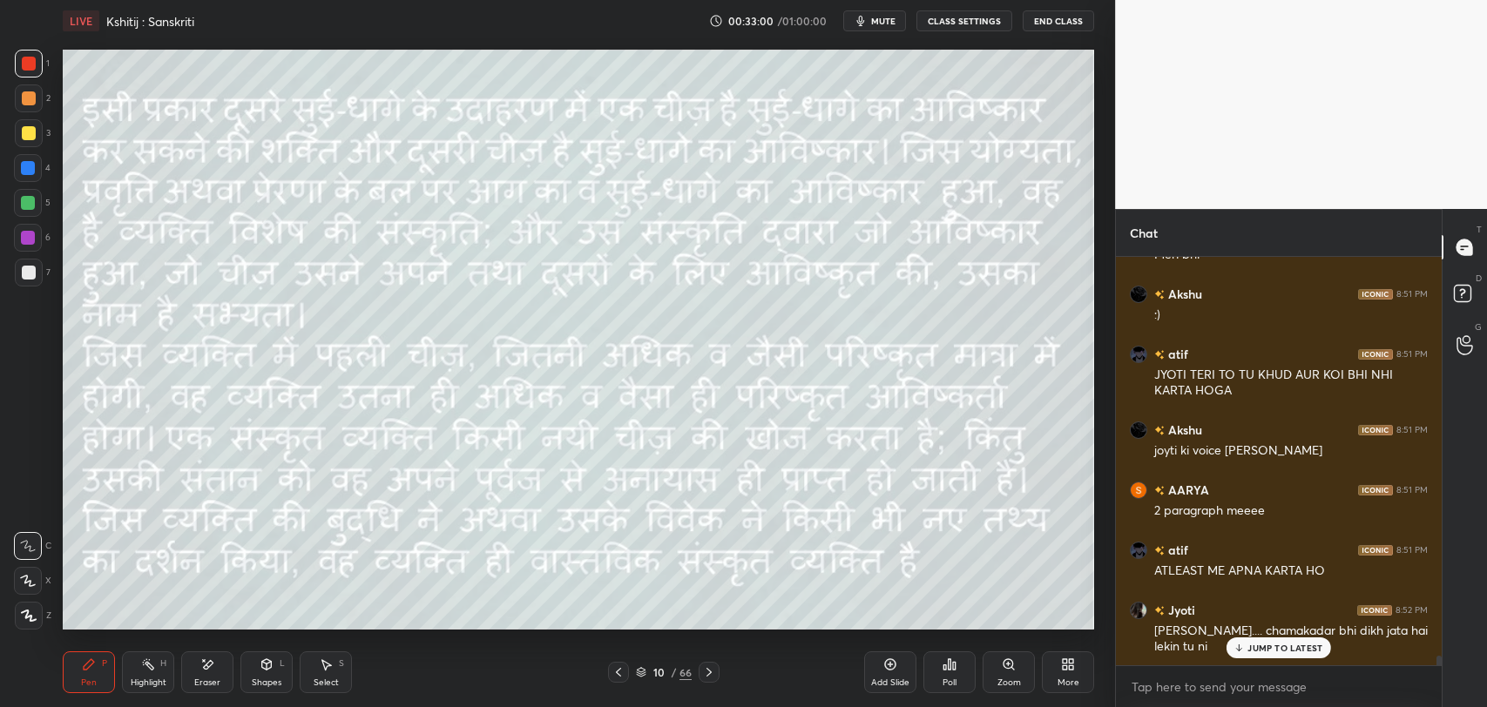
scroll to position [17913, 0]
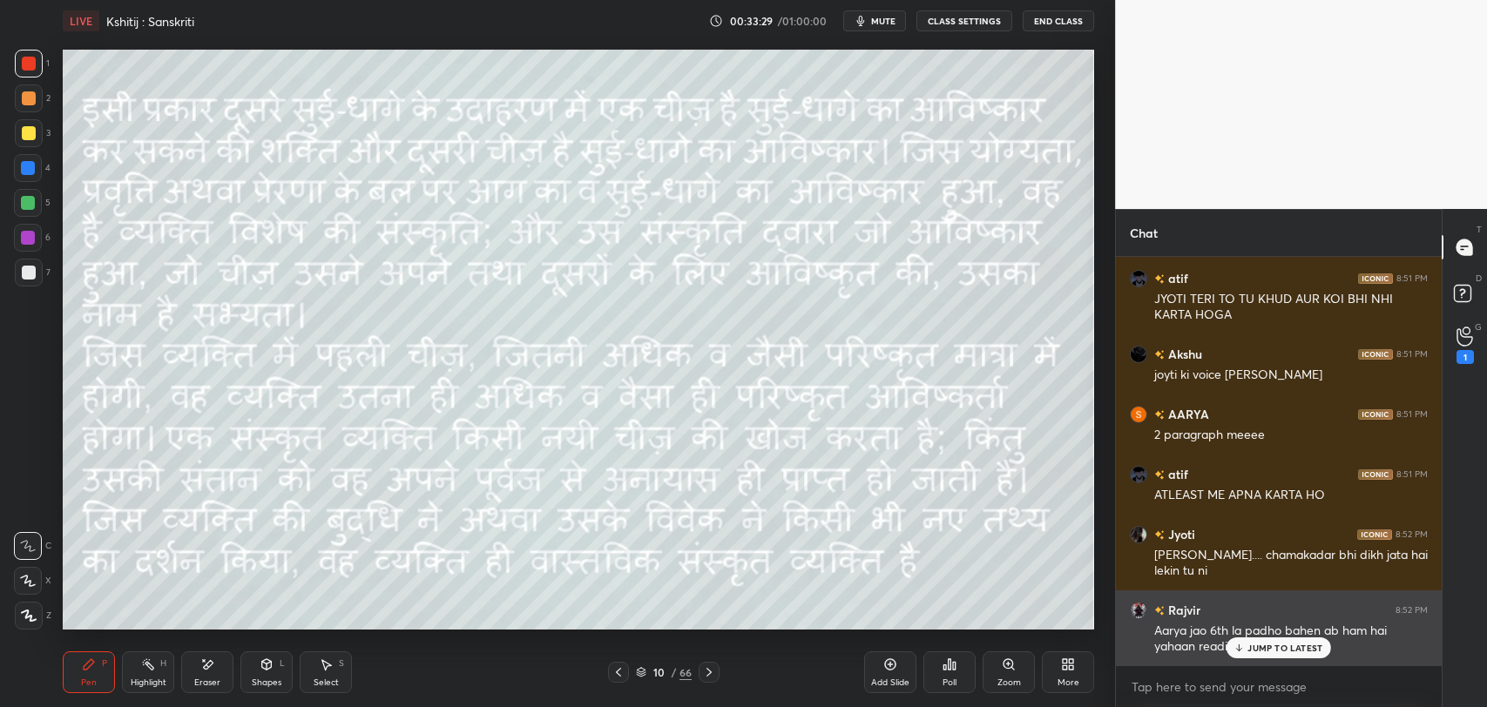
click at [1277, 645] on p "JUMP TO LATEST" at bounding box center [1284, 648] width 75 height 10
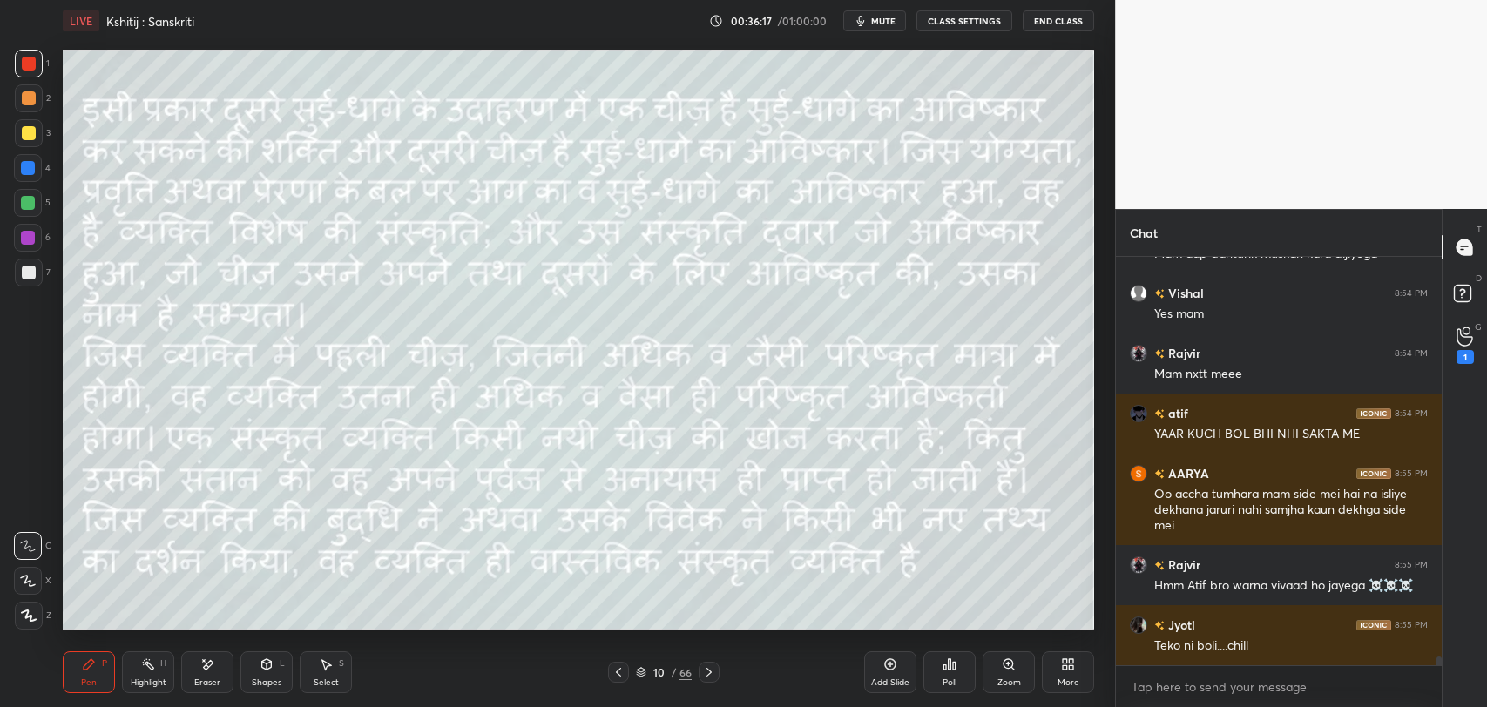
scroll to position [19156, 0]
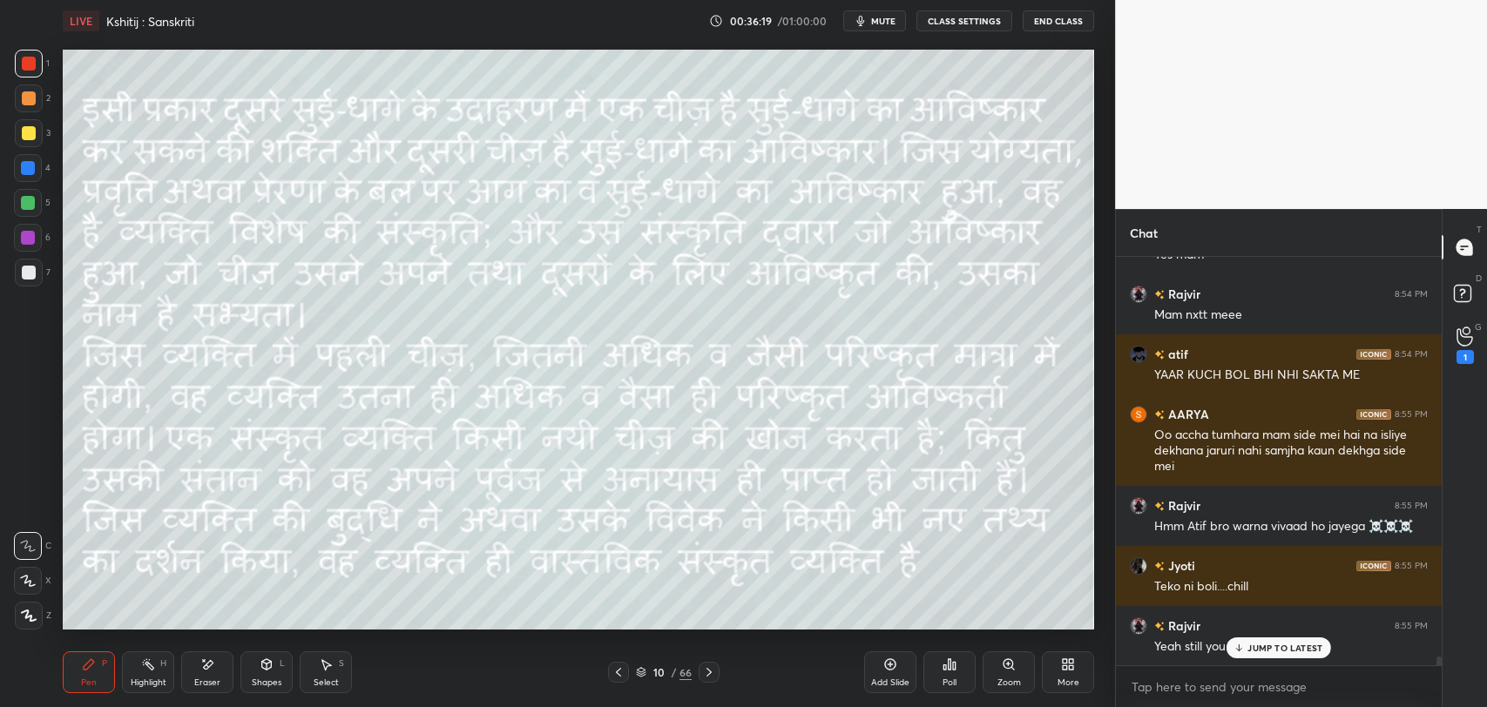
click at [1243, 644] on icon at bounding box center [1238, 648] width 11 height 10
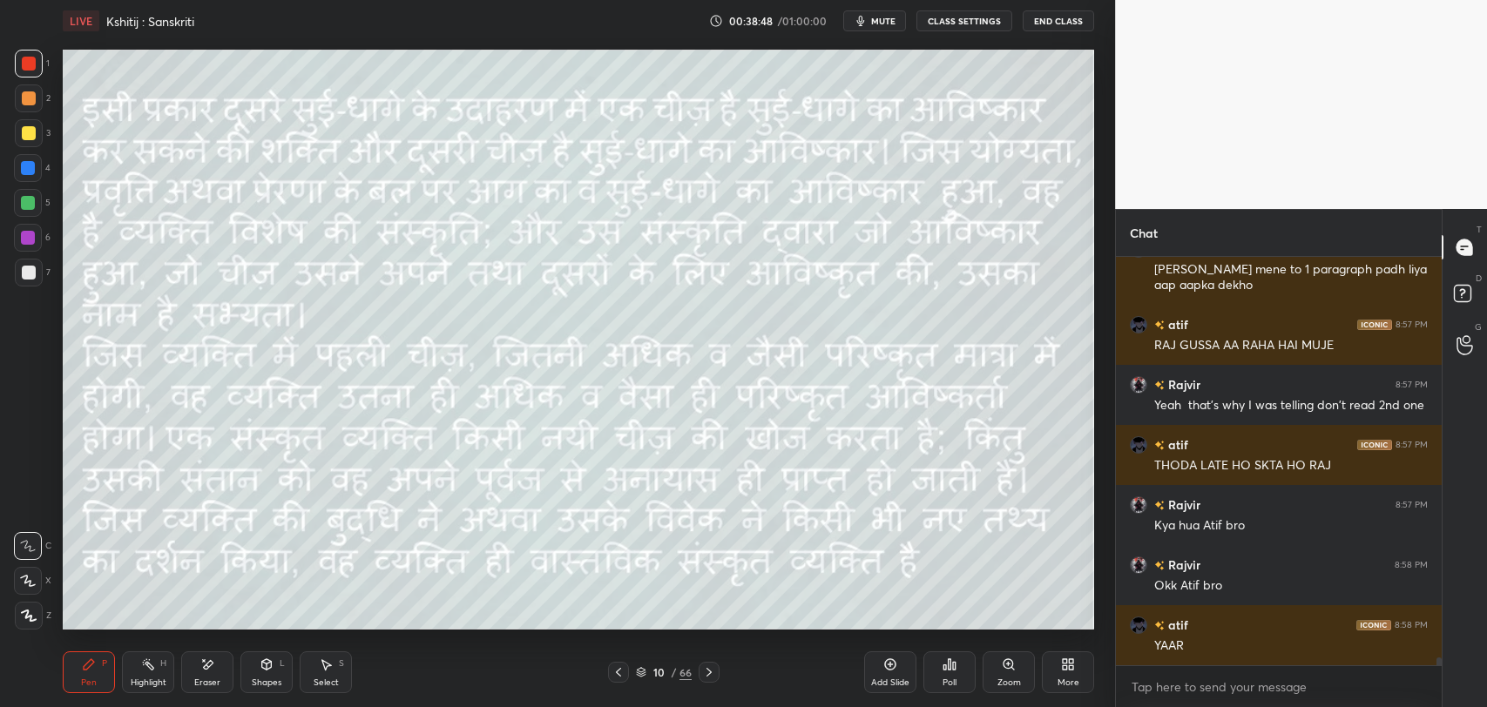
scroll to position [20535, 0]
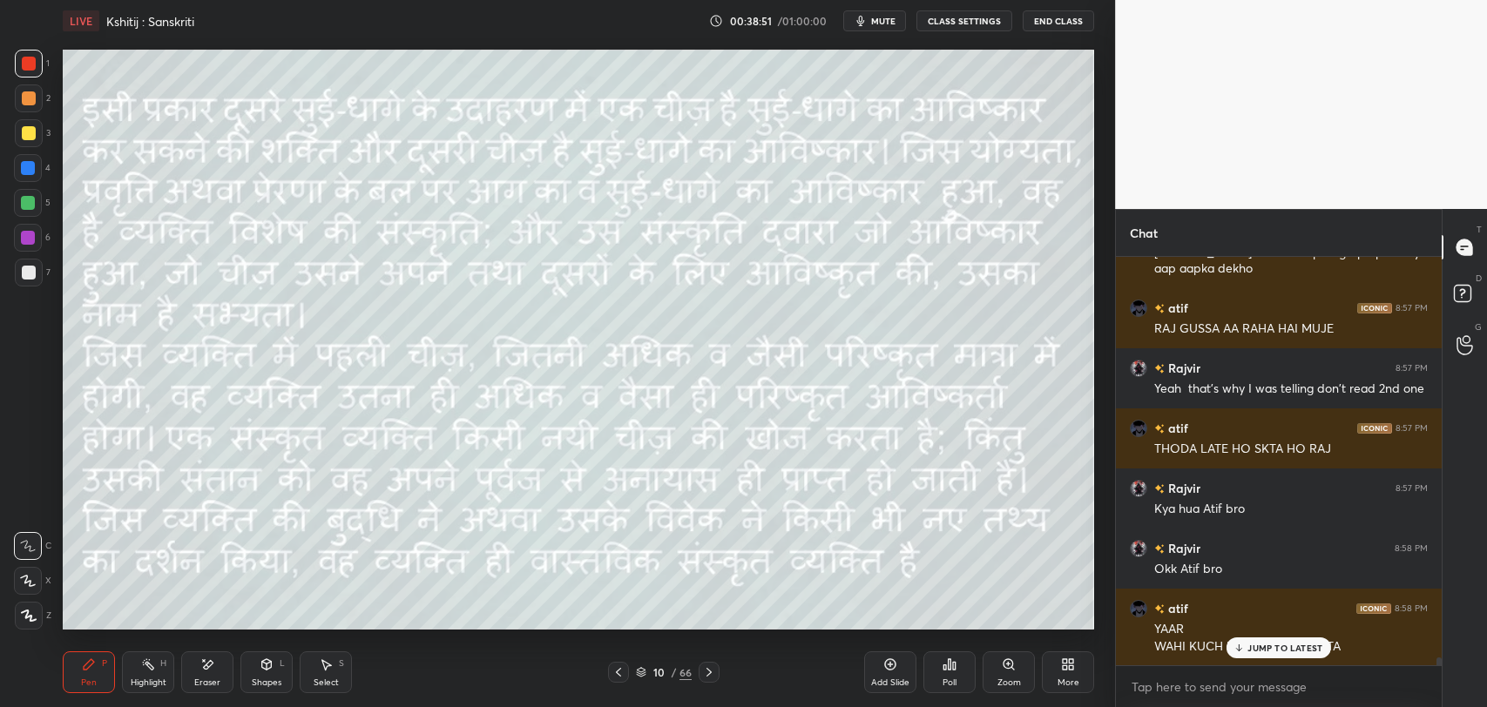
click at [1299, 646] on p "JUMP TO LATEST" at bounding box center [1284, 648] width 75 height 10
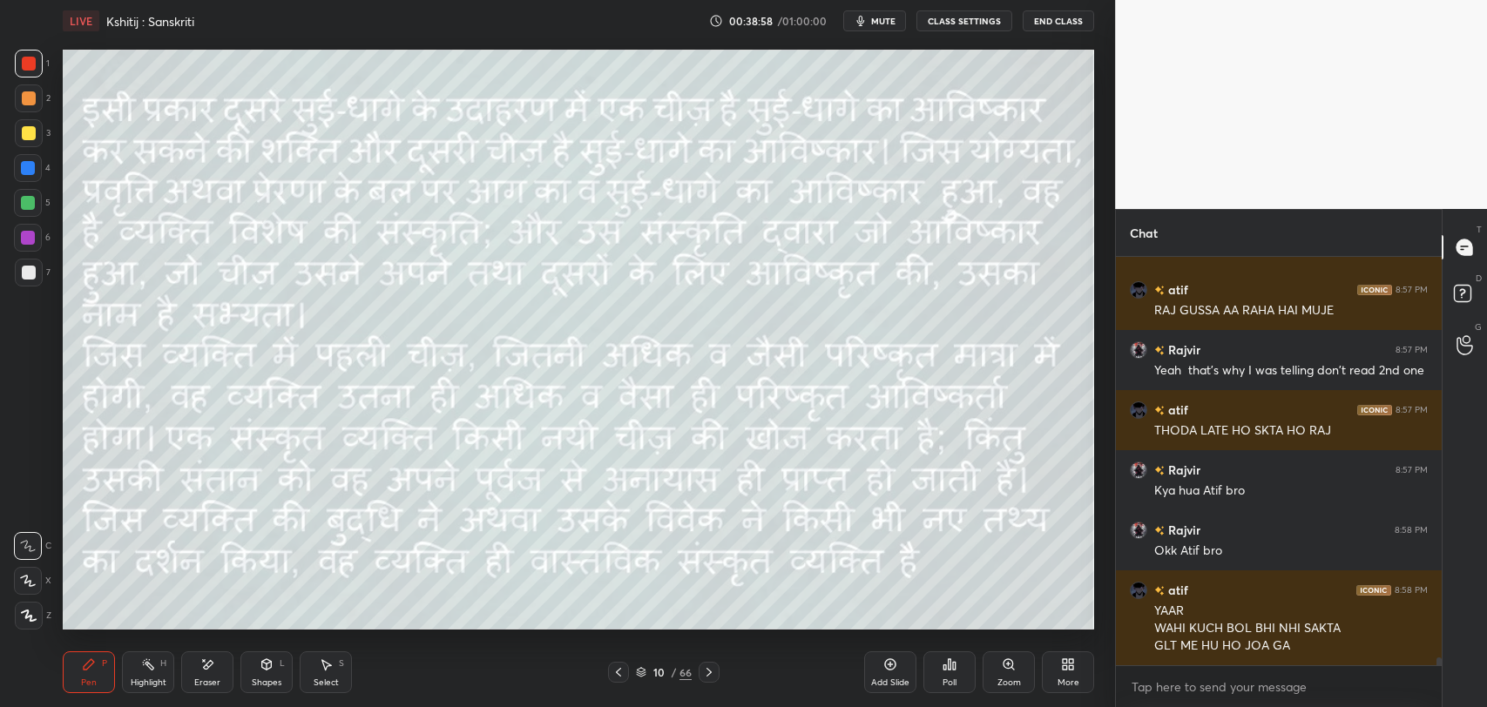
scroll to position [20613, 0]
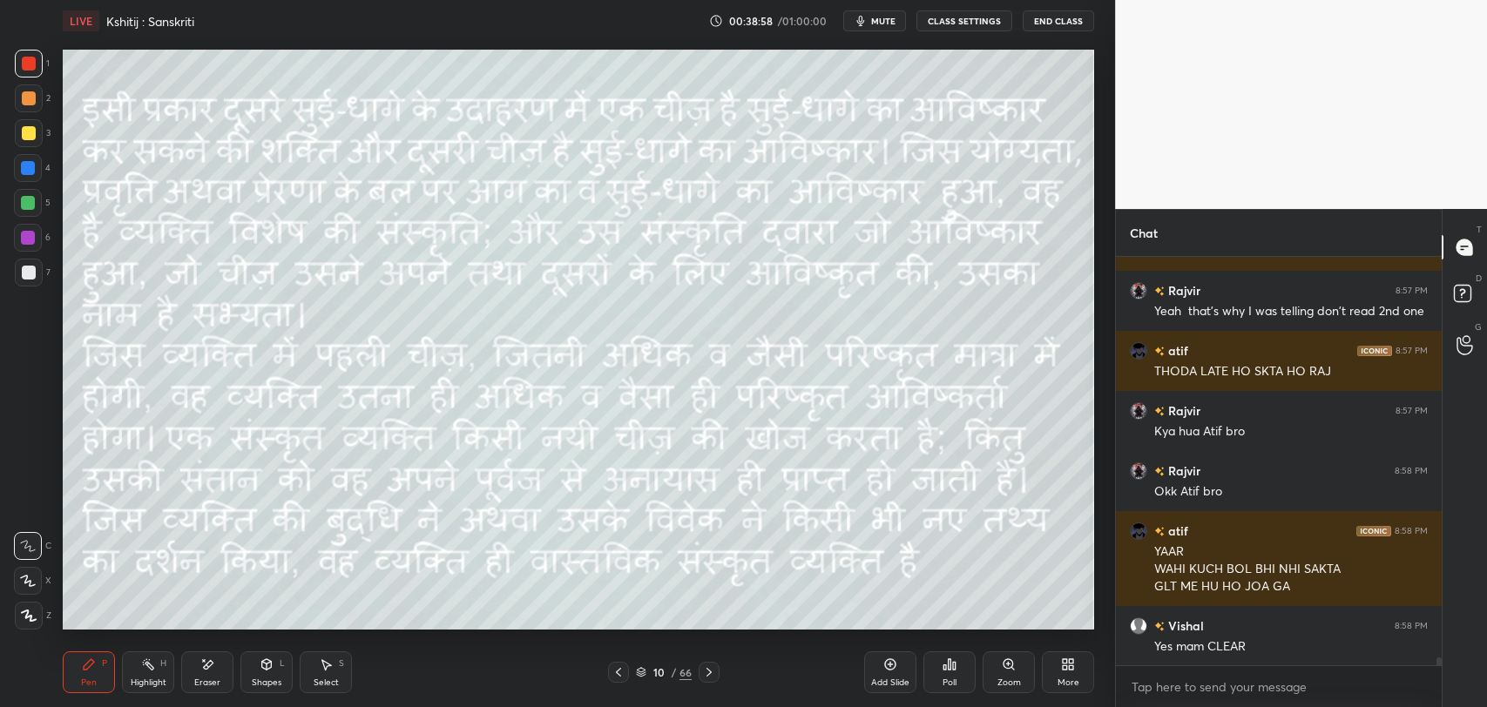
click at [191, 670] on div "Eraser" at bounding box center [207, 672] width 52 height 42
click at [96, 671] on div "Pen P" at bounding box center [89, 672] width 52 height 42
click at [1246, 643] on div "JUMP TO LATEST" at bounding box center [1278, 648] width 105 height 21
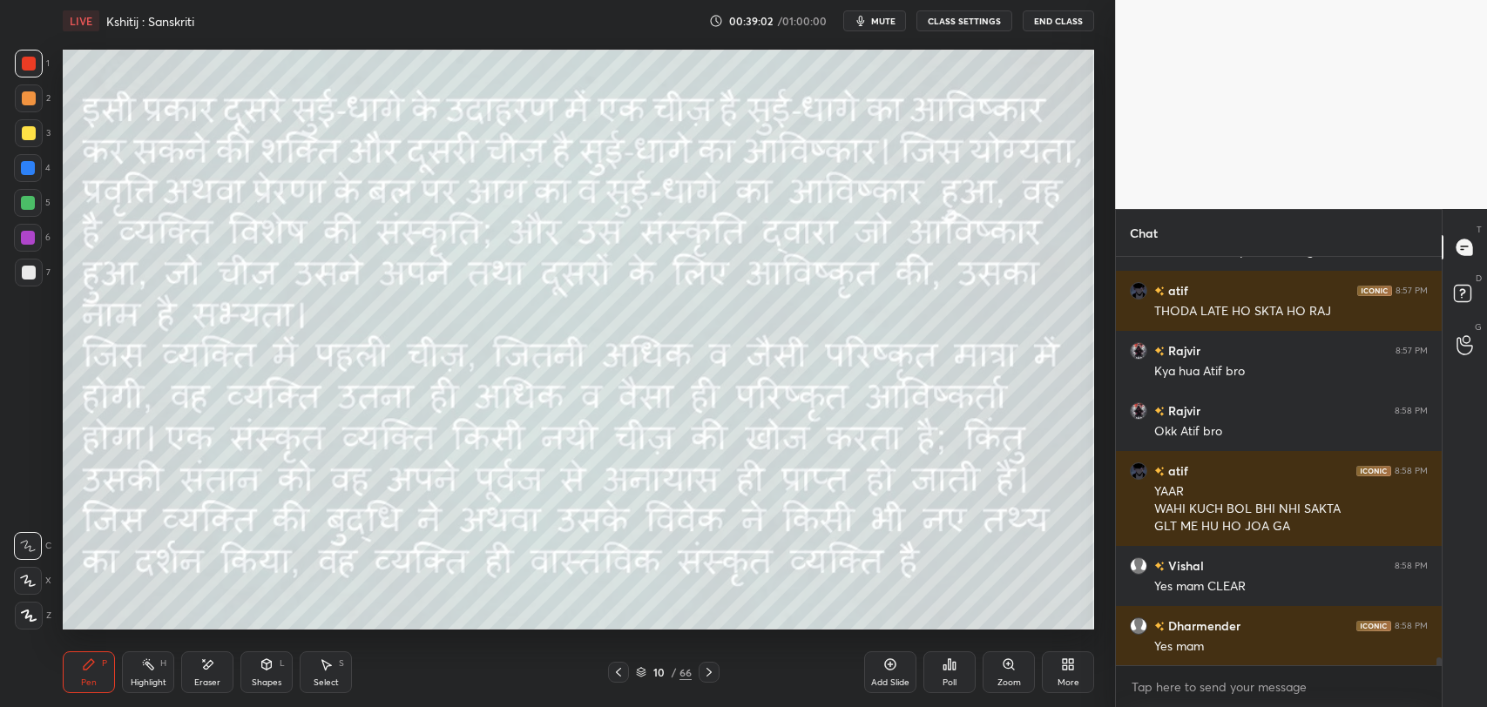
scroll to position [20793, 0]
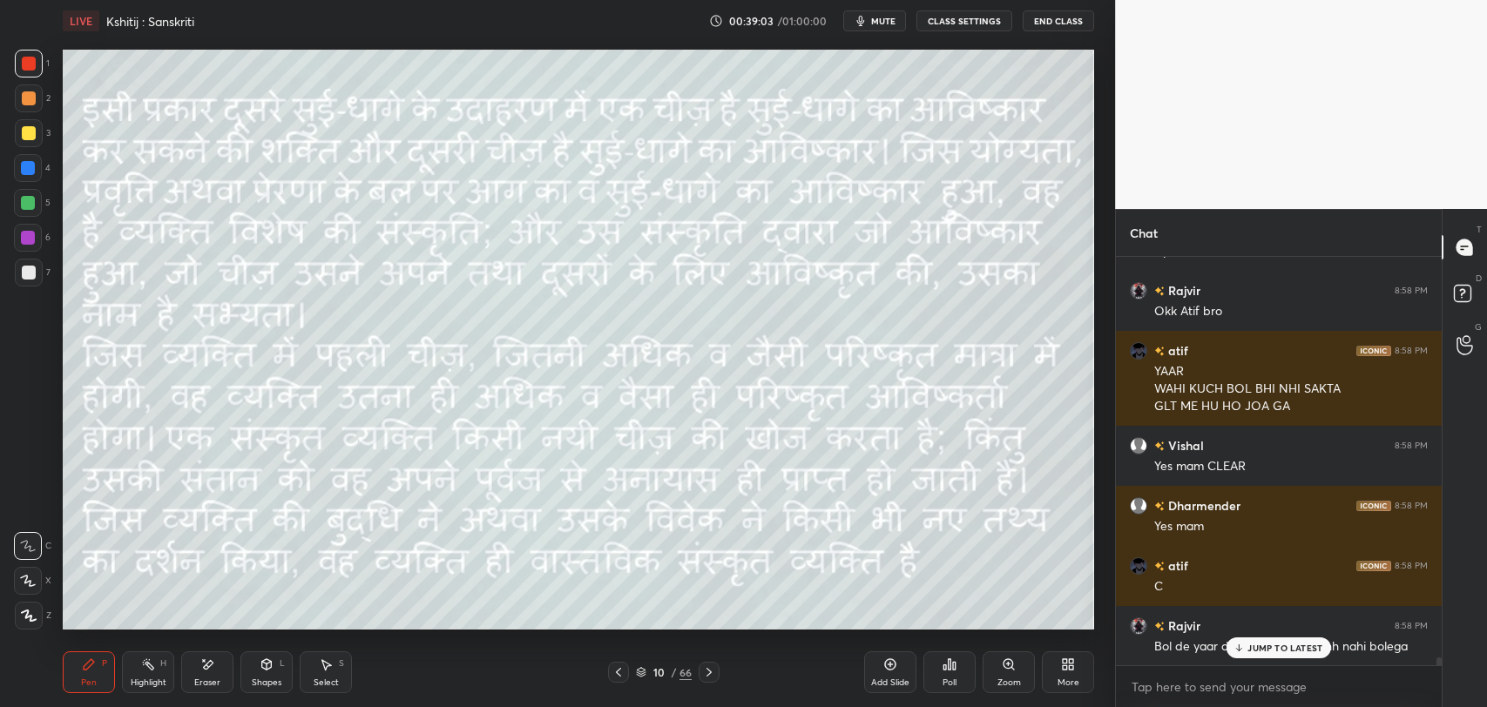
click at [1249, 650] on div "Ankit 8:56 PM vishal ye kidhar 9th me padha Jyoti 8:56 PM Shyad mam ne padhya h…" at bounding box center [1279, 461] width 326 height 408
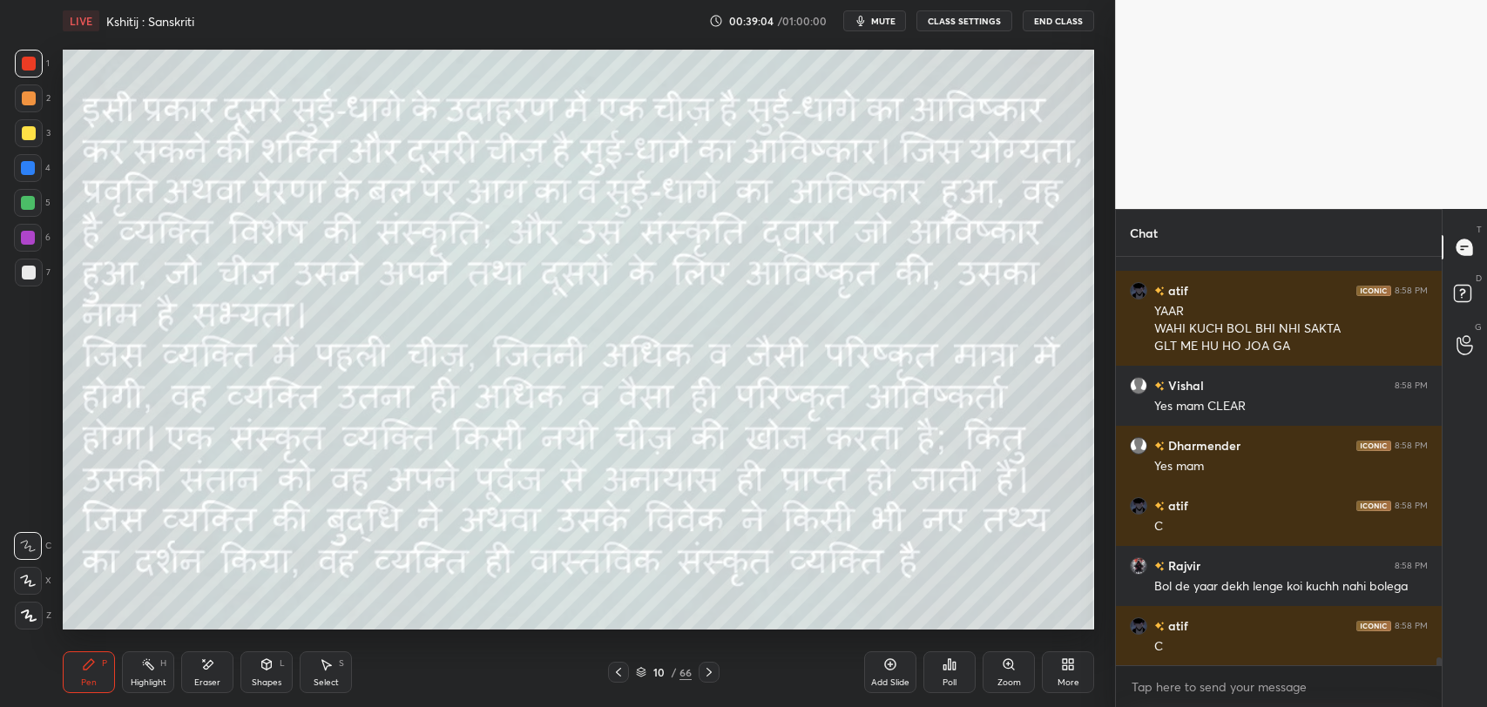
scroll to position [20870, 0]
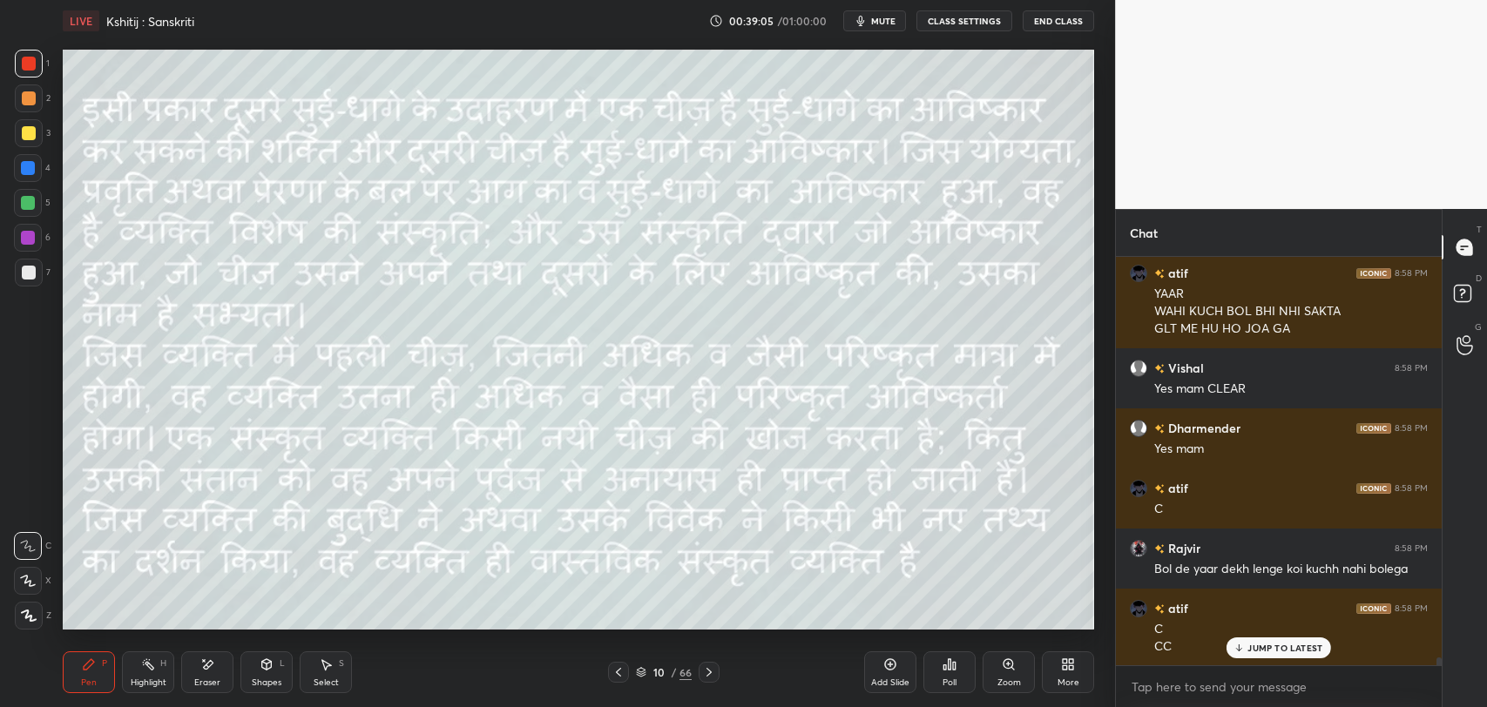
drag, startPoint x: 1259, startPoint y: 650, endPoint x: 1214, endPoint y: 682, distance: 55.6
click at [1260, 650] on p "JUMP TO LATEST" at bounding box center [1284, 648] width 75 height 10
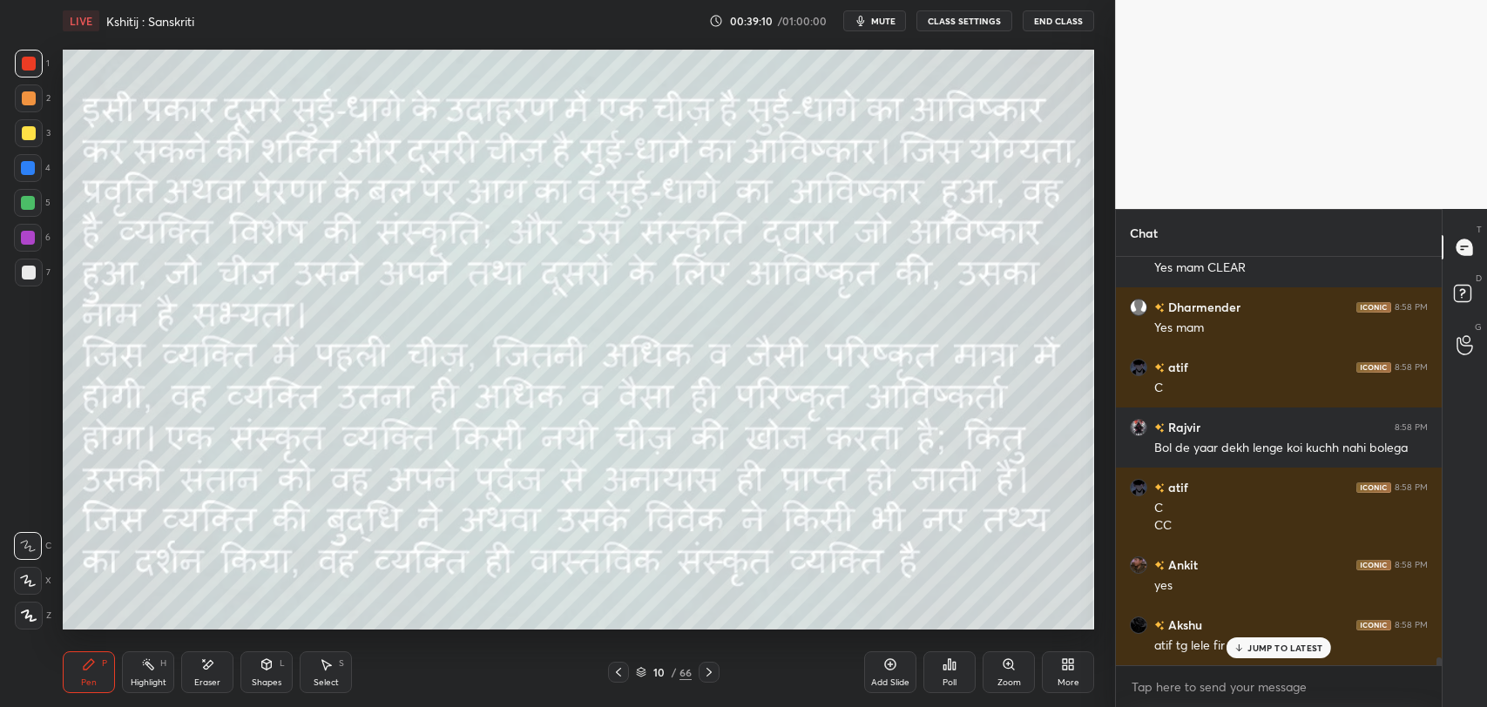
scroll to position [21051, 0]
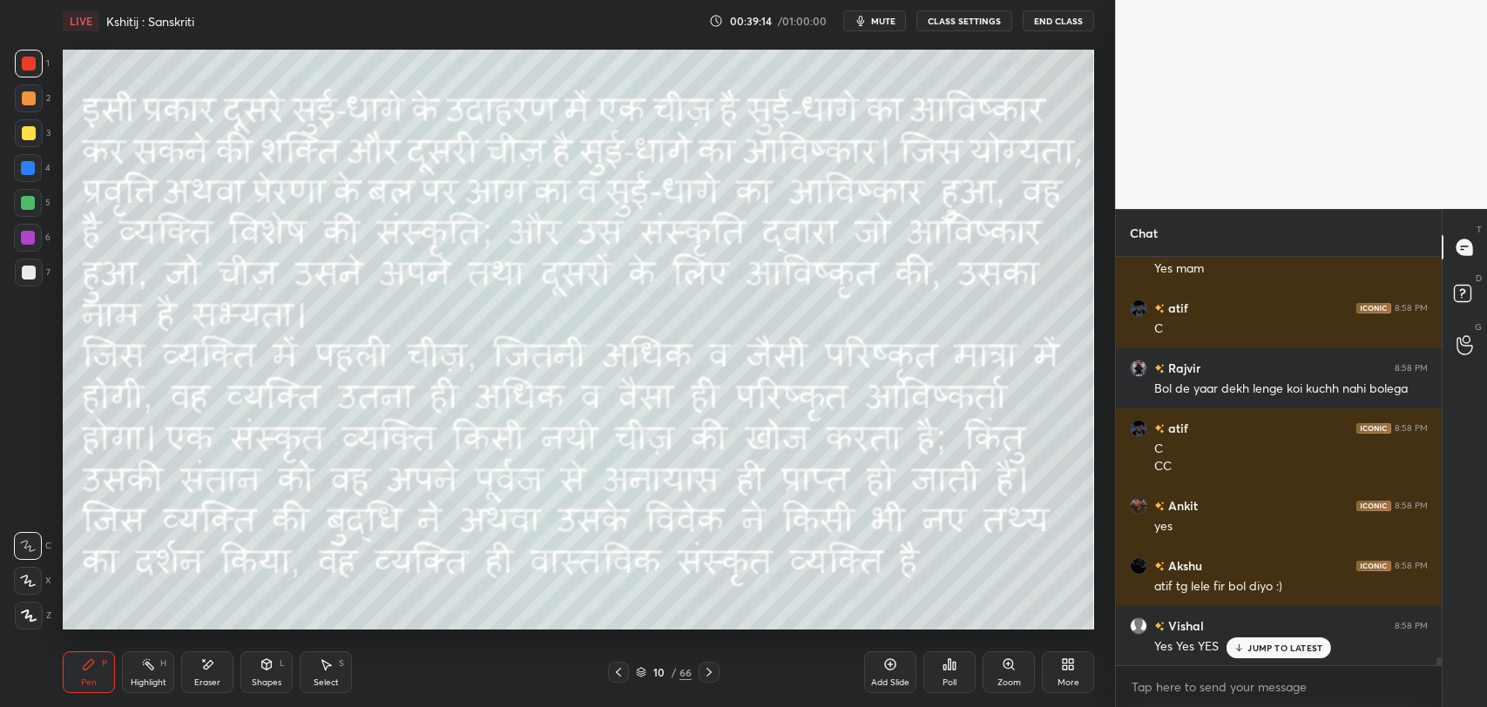
click at [1303, 648] on p "JUMP TO LATEST" at bounding box center [1284, 648] width 75 height 10
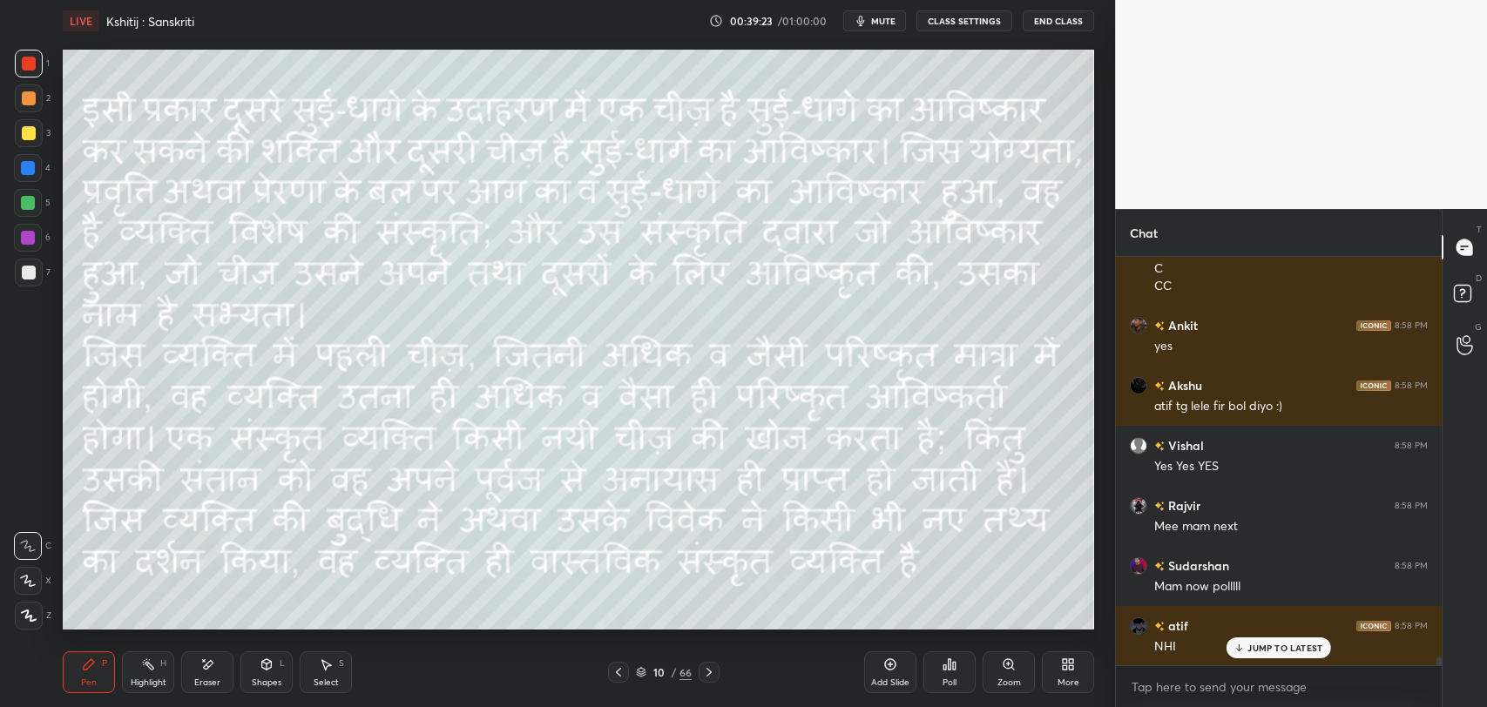
scroll to position [21249, 0]
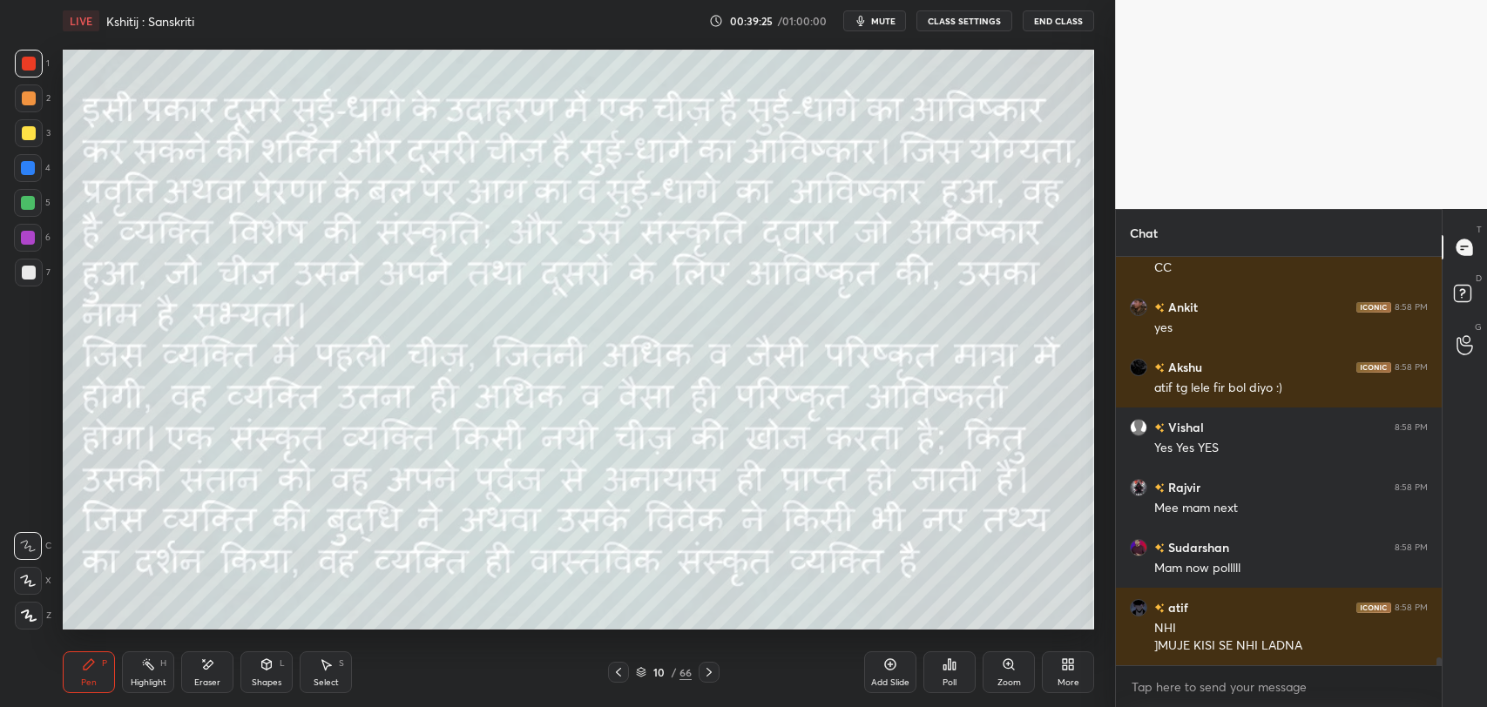
click at [664, 677] on div "10" at bounding box center [658, 672] width 17 height 10
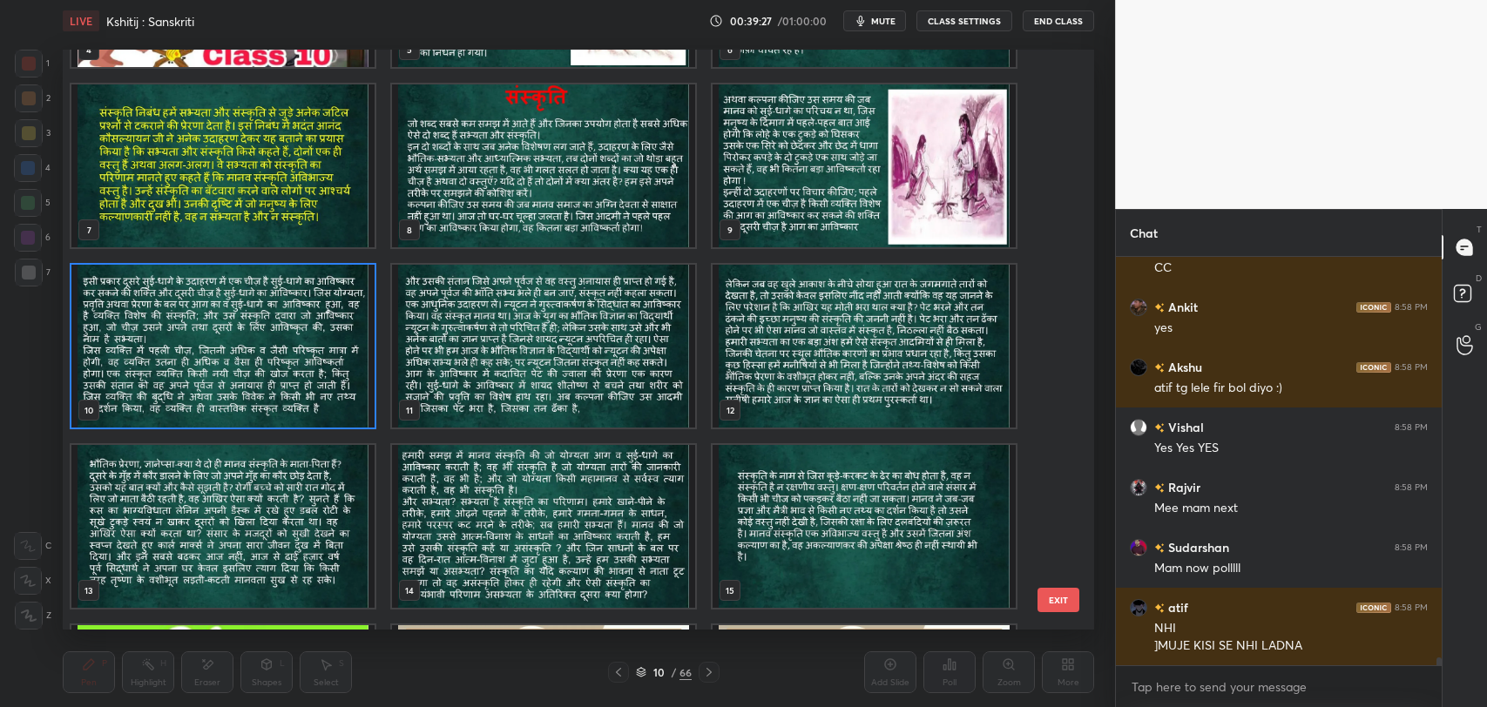
scroll to position [21308, 0]
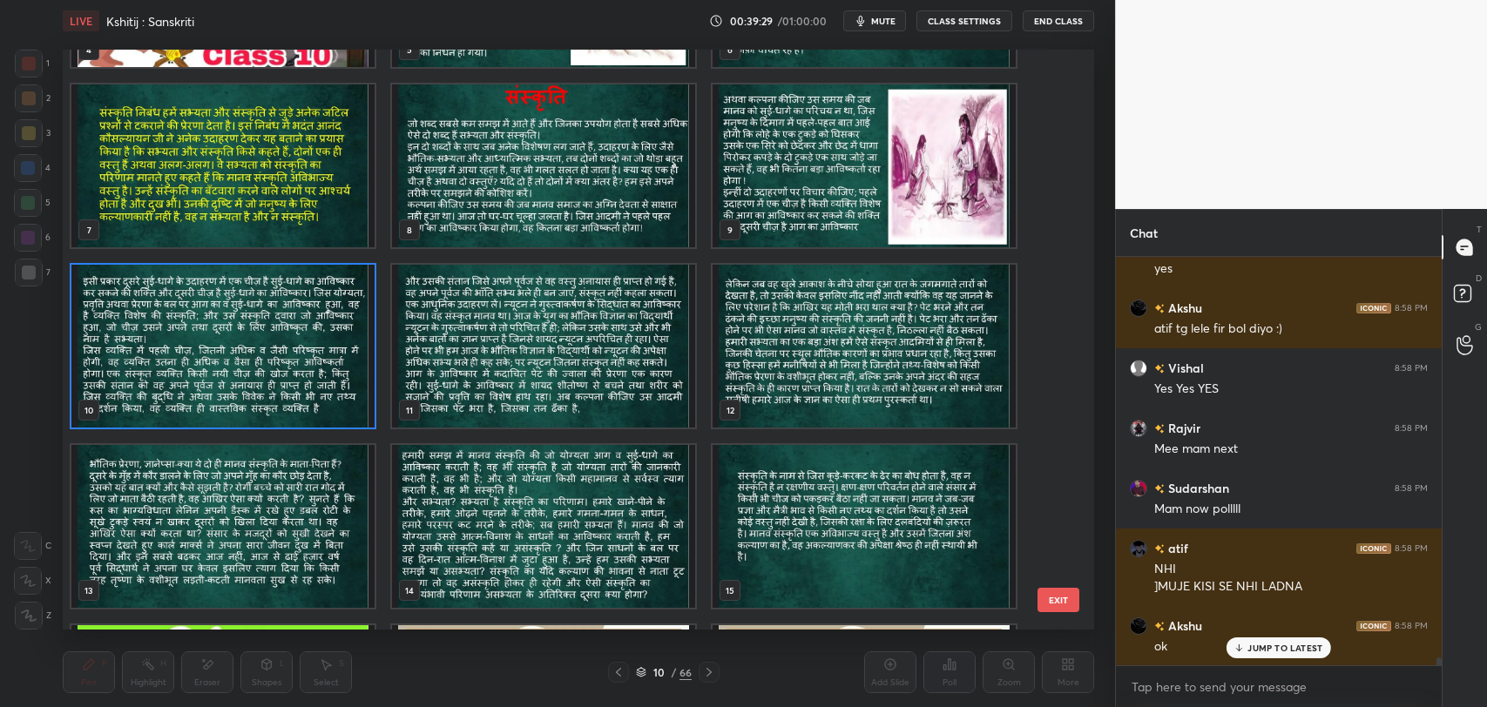
click at [1056, 597] on button "EXIT" at bounding box center [1058, 600] width 42 height 24
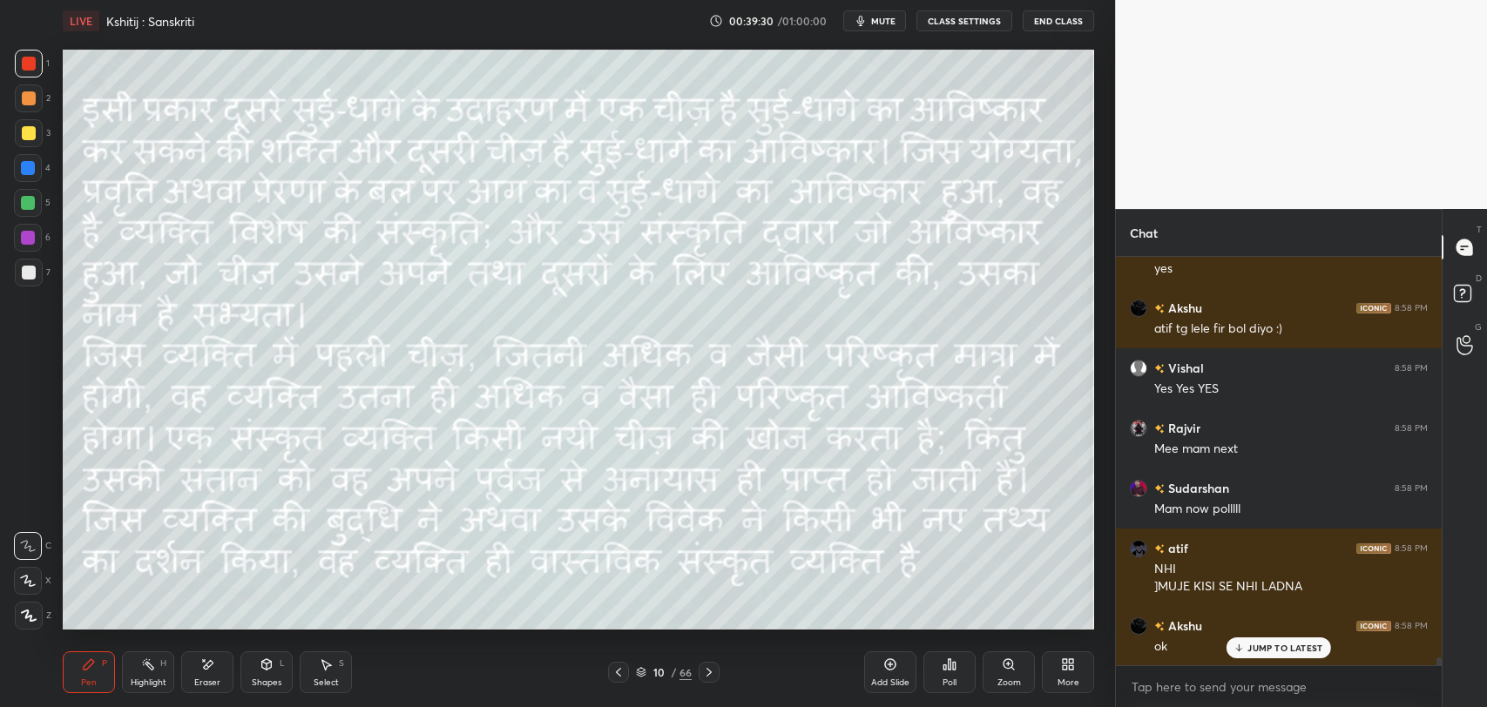
click at [1272, 644] on p "JUMP TO LATEST" at bounding box center [1284, 648] width 75 height 10
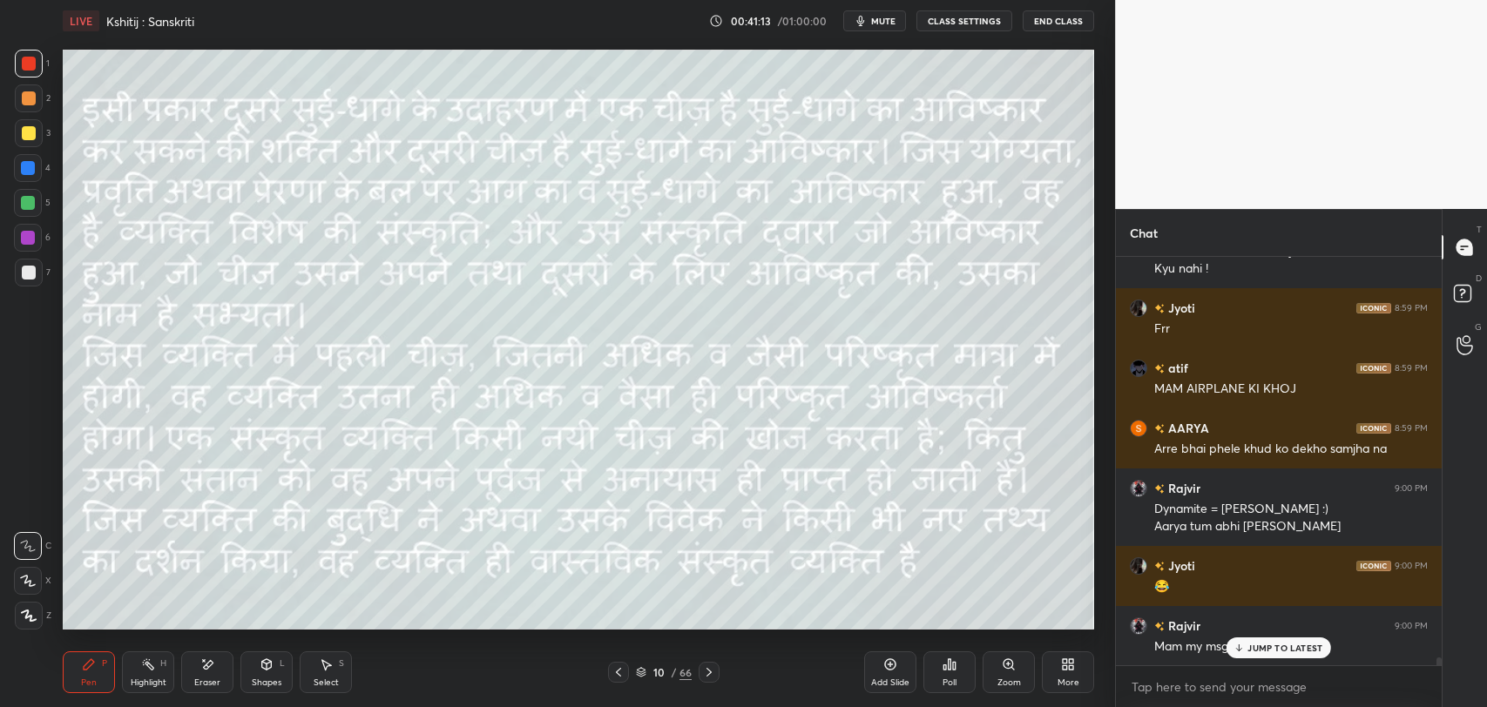
scroll to position [22205, 0]
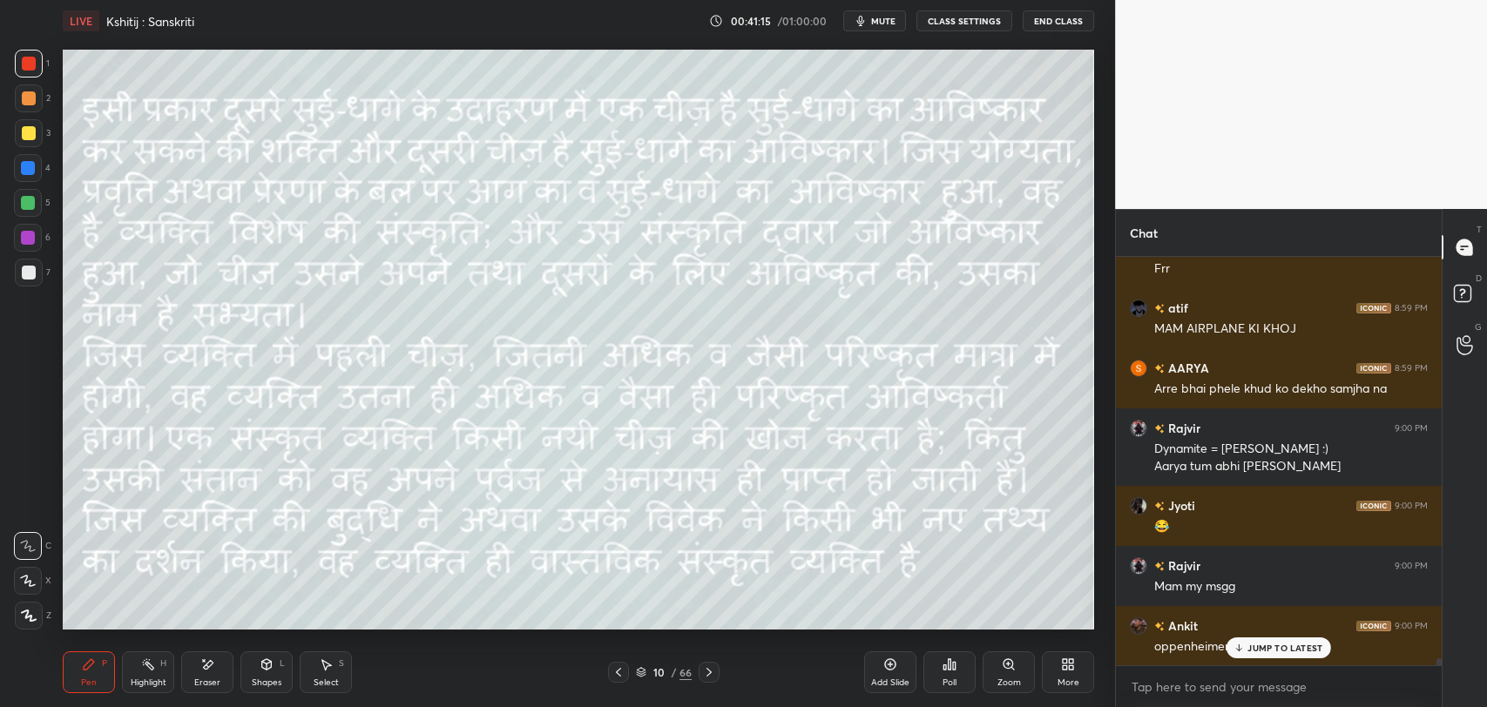
click at [1245, 649] on div "JUMP TO LATEST" at bounding box center [1278, 648] width 105 height 21
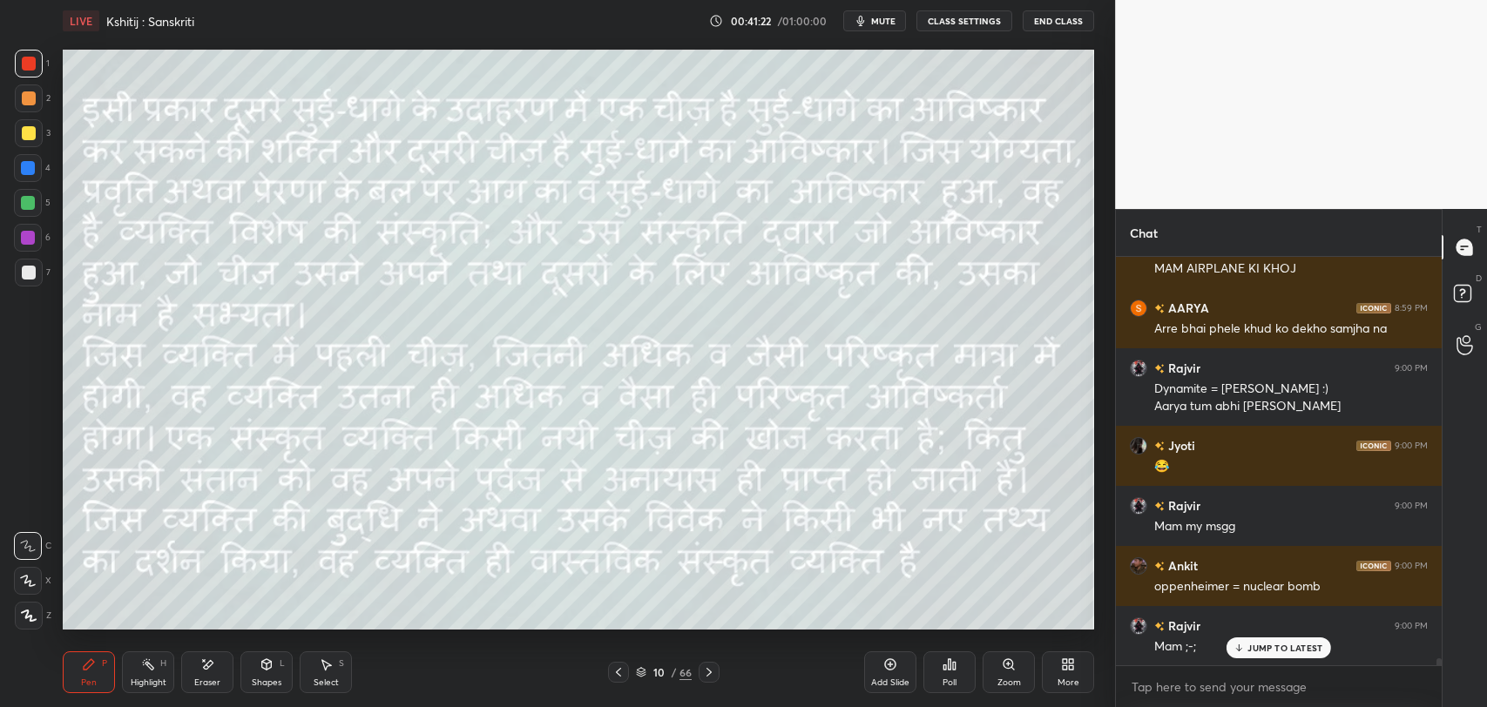
click at [705, 672] on icon at bounding box center [709, 672] width 14 height 14
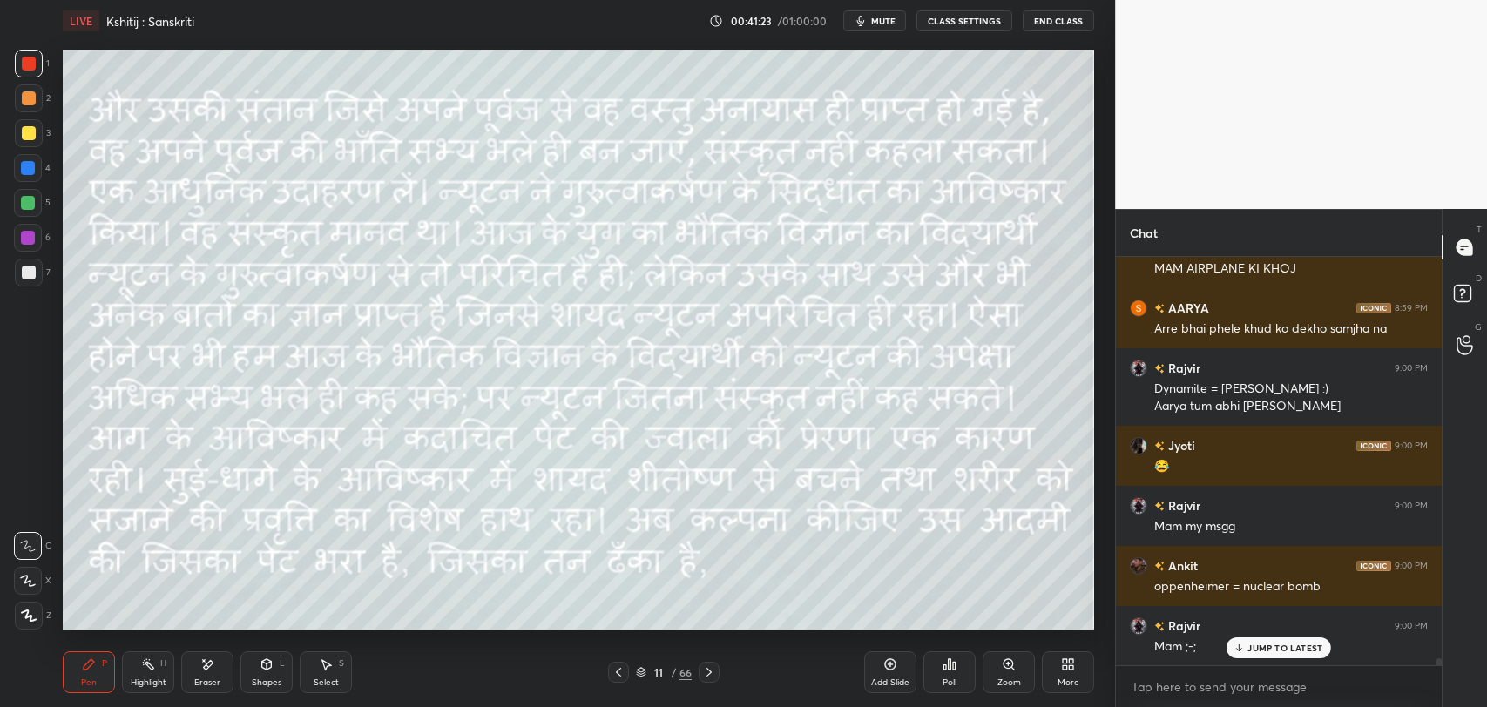
click at [1252, 645] on p "JUMP TO LATEST" at bounding box center [1284, 648] width 75 height 10
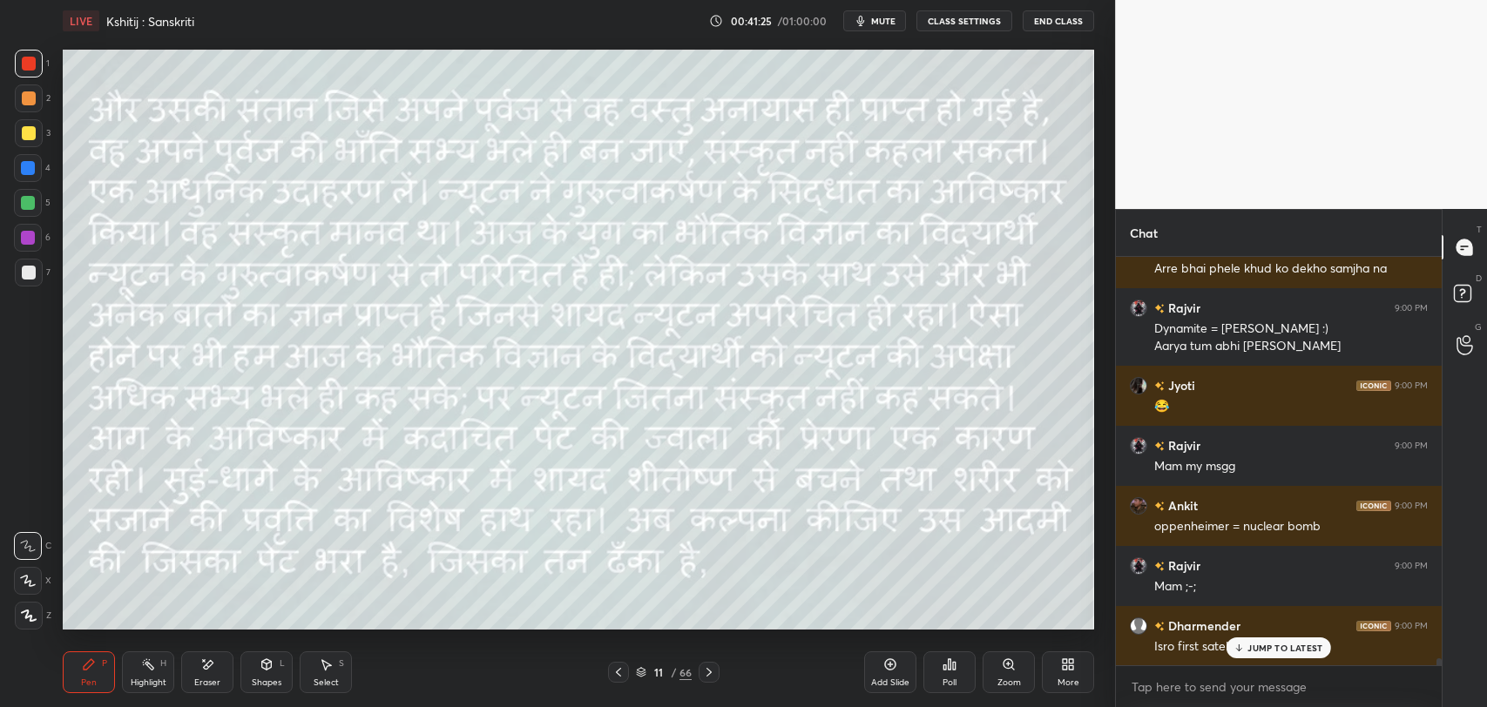
scroll to position [22386, 0]
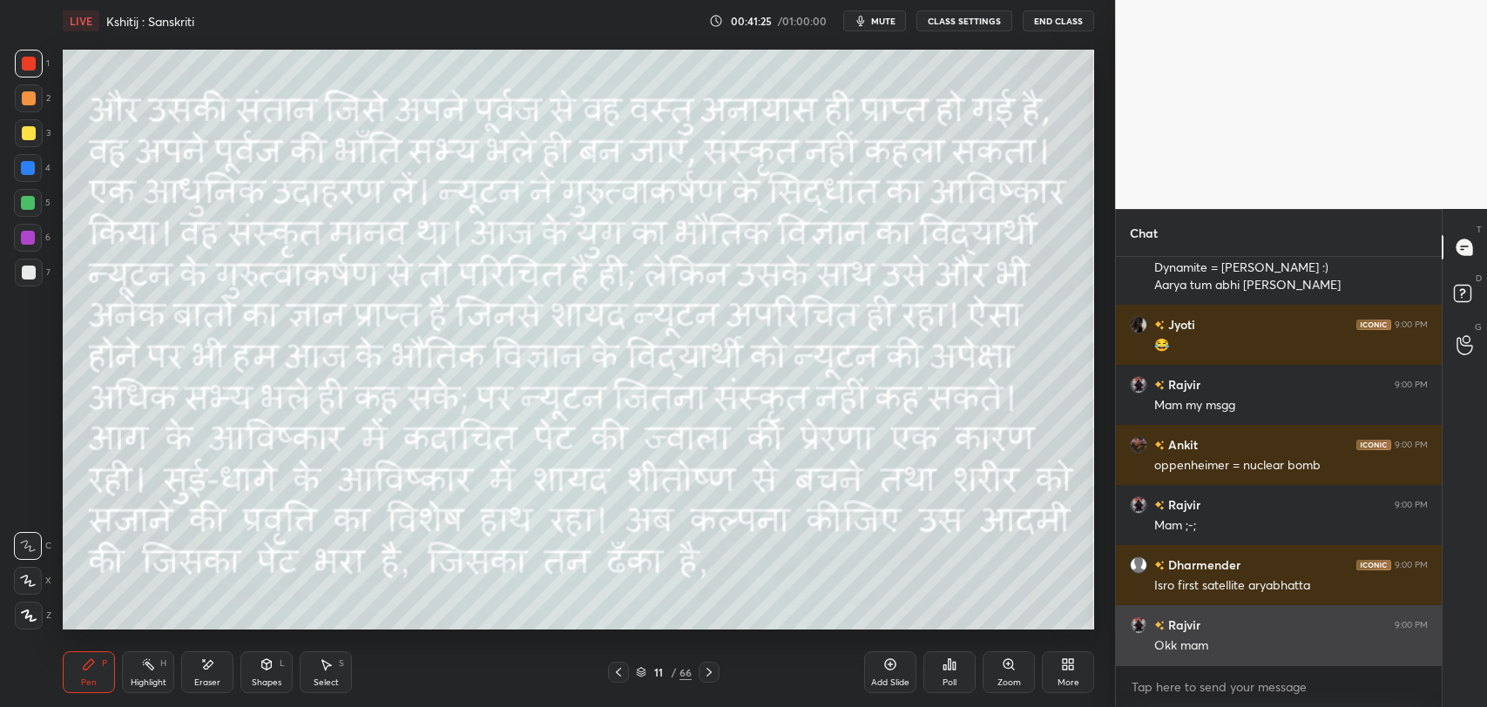
click at [1238, 646] on div "Okk mam" at bounding box center [1290, 646] width 273 height 17
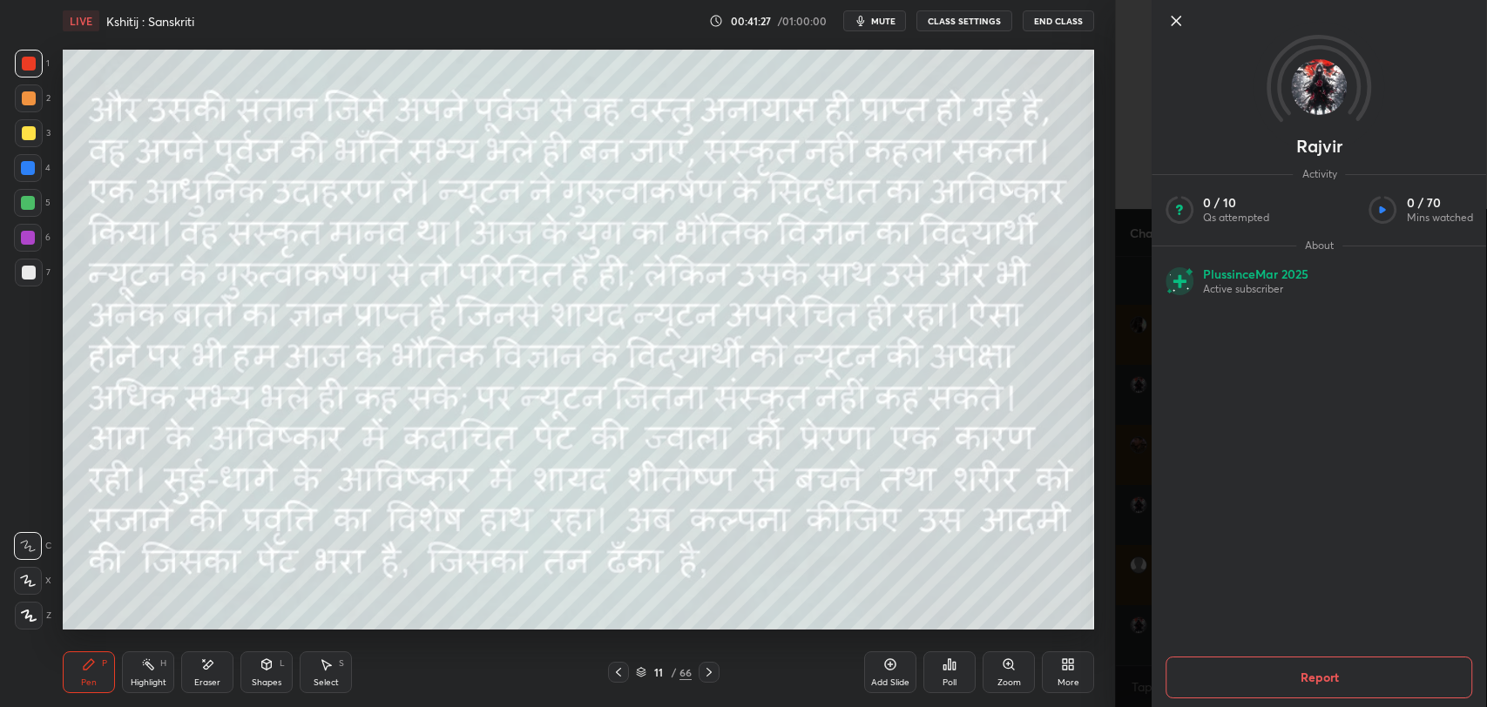
click at [1184, 27] on icon at bounding box center [1175, 20] width 21 height 21
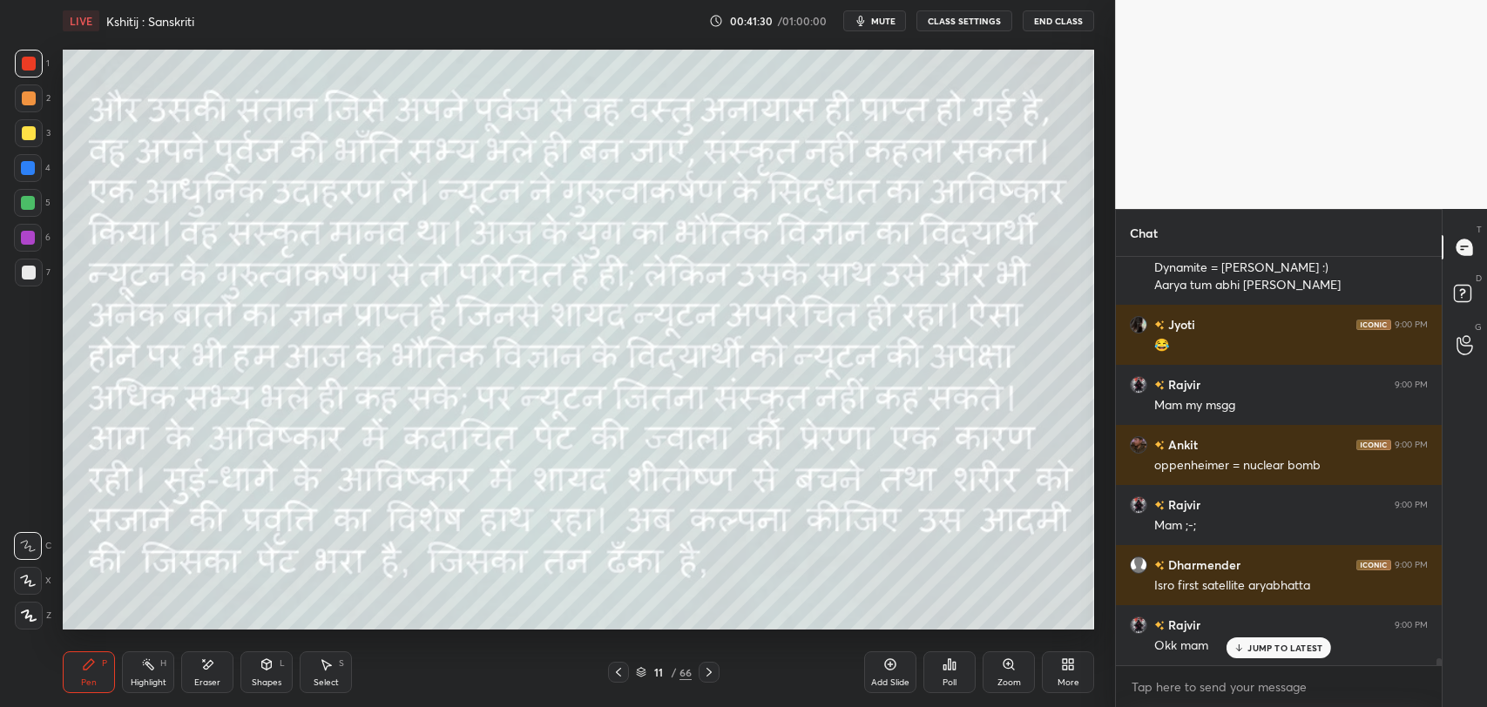
scroll to position [22445, 0]
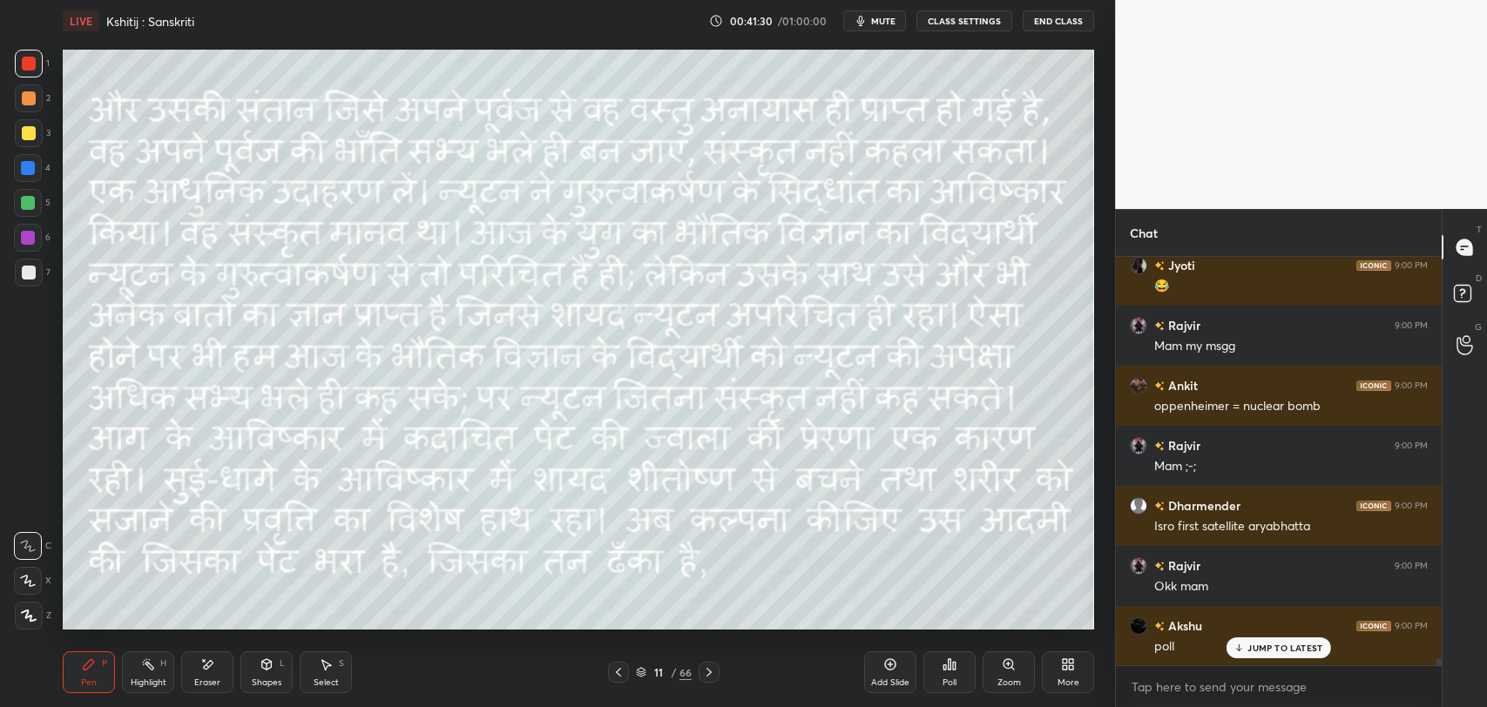
click at [617, 674] on icon at bounding box center [618, 672] width 14 height 14
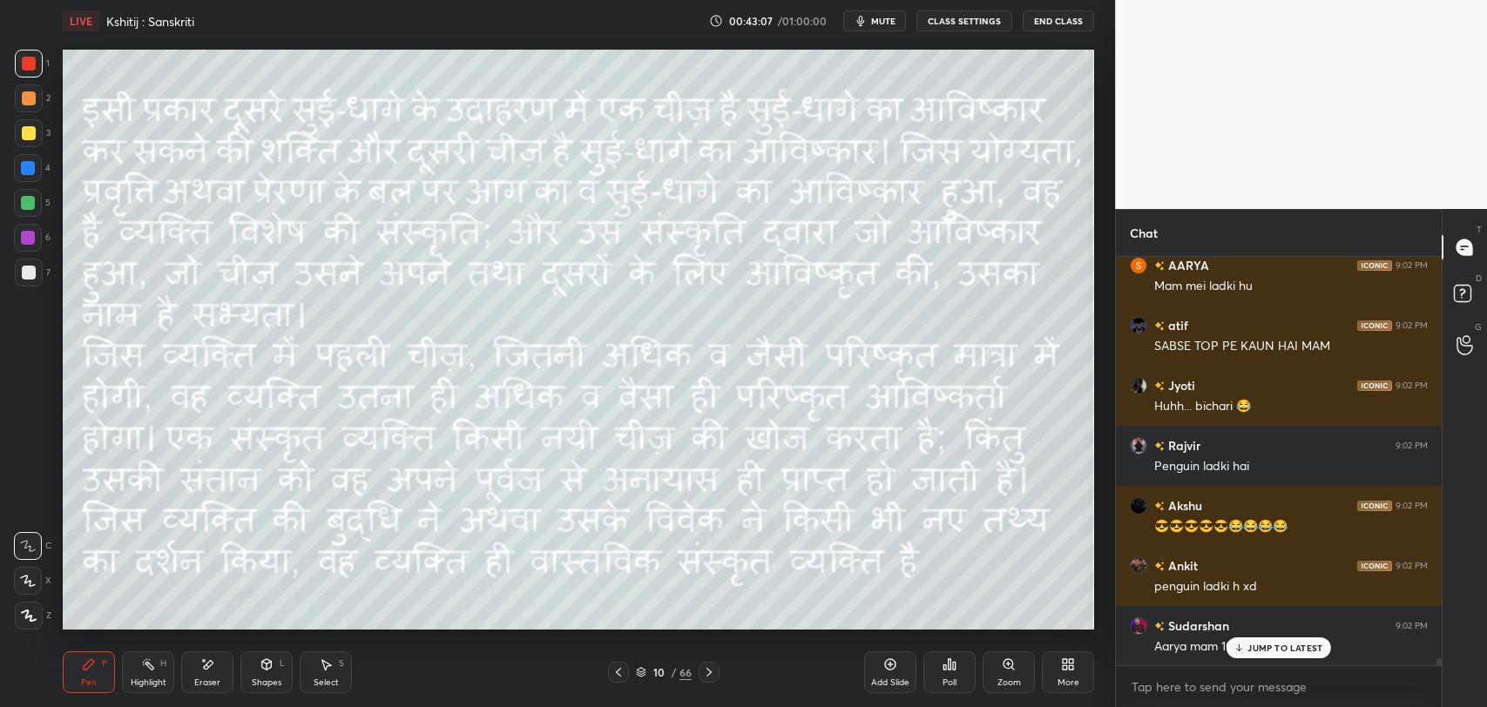
scroll to position [24275, 0]
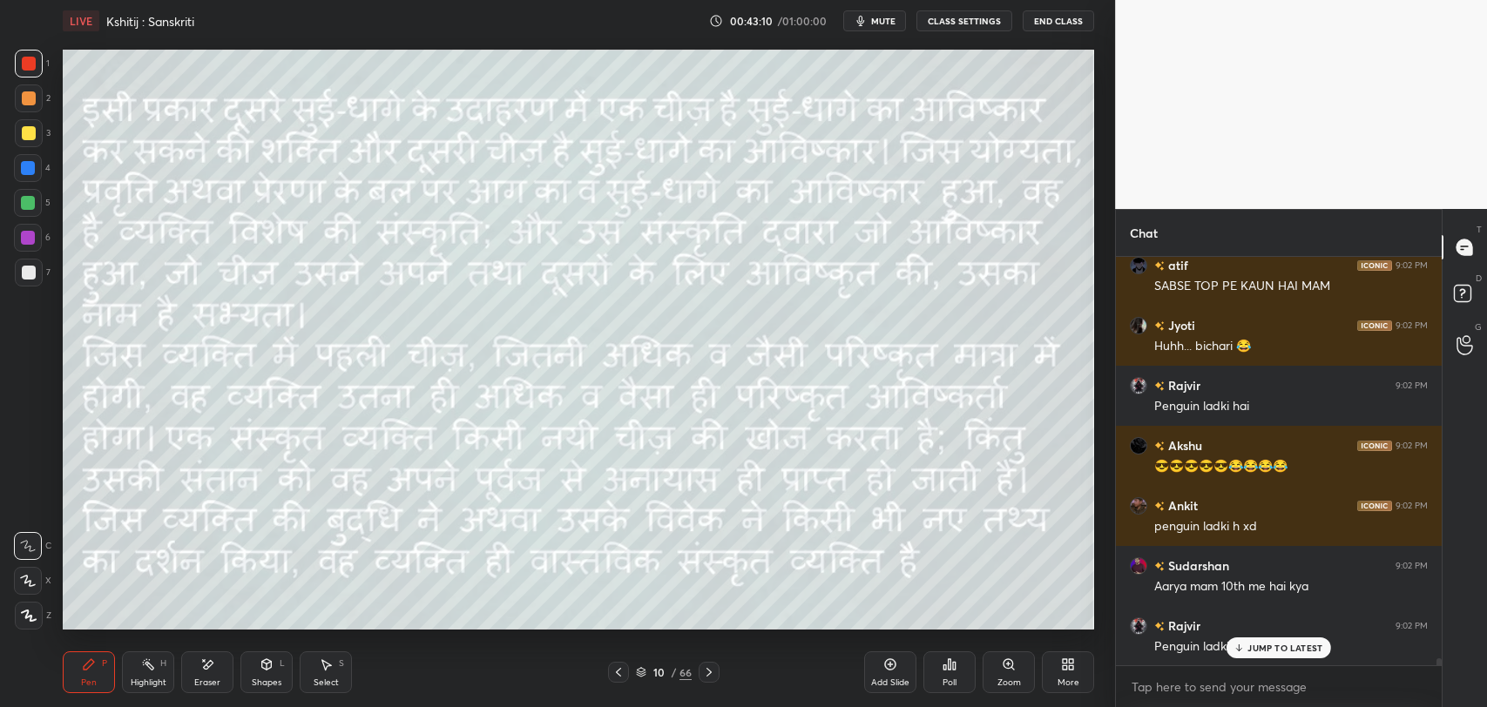
click at [1236, 655] on div "JUMP TO LATEST" at bounding box center [1278, 648] width 105 height 21
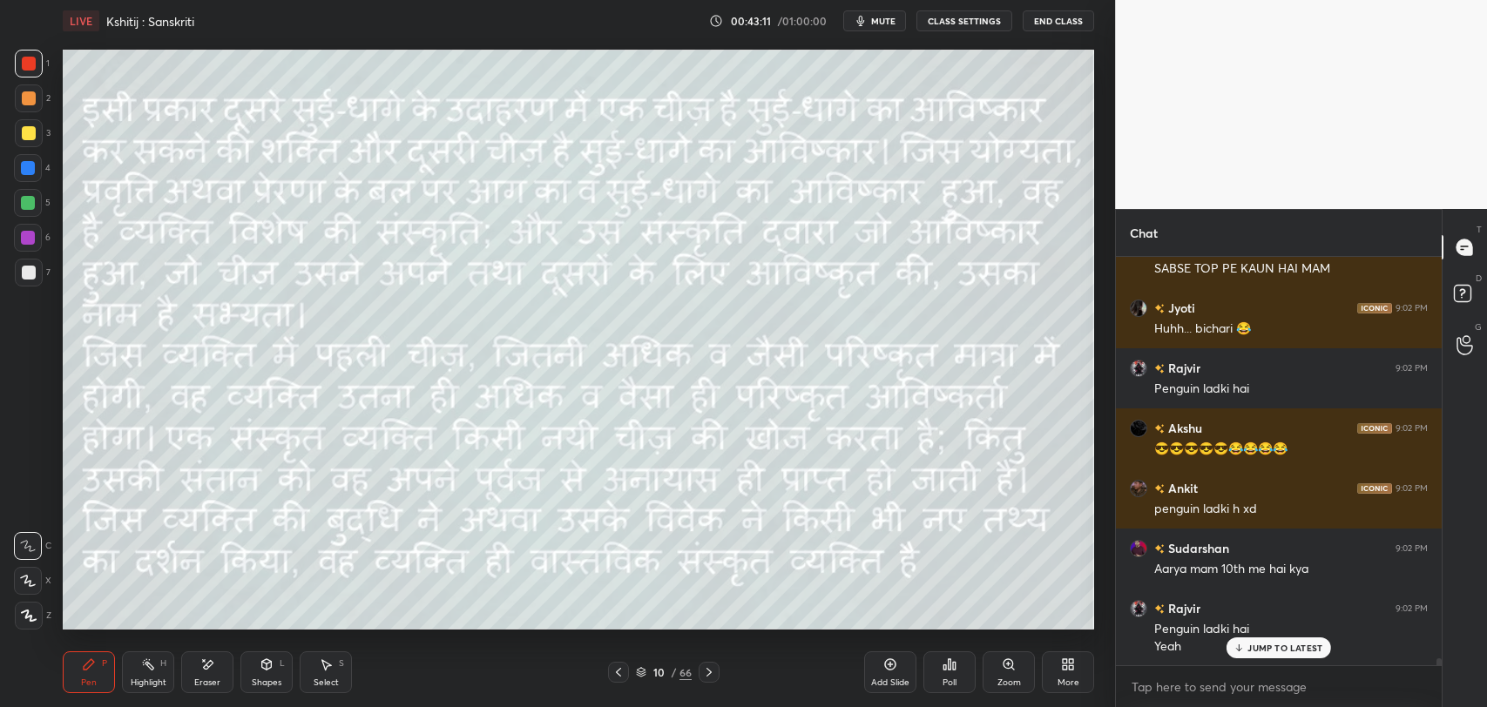
click at [1272, 650] on p "JUMP TO LATEST" at bounding box center [1284, 648] width 75 height 10
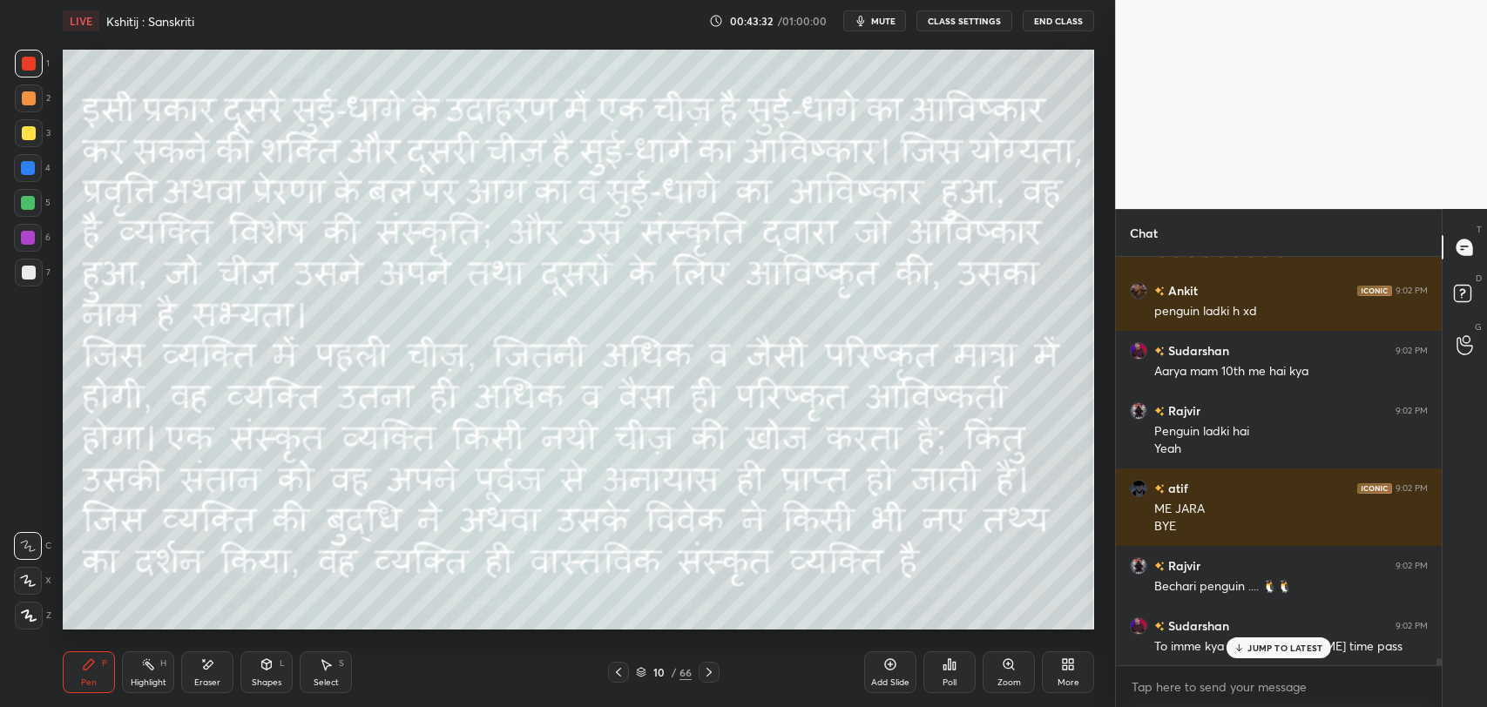
scroll to position [24550, 0]
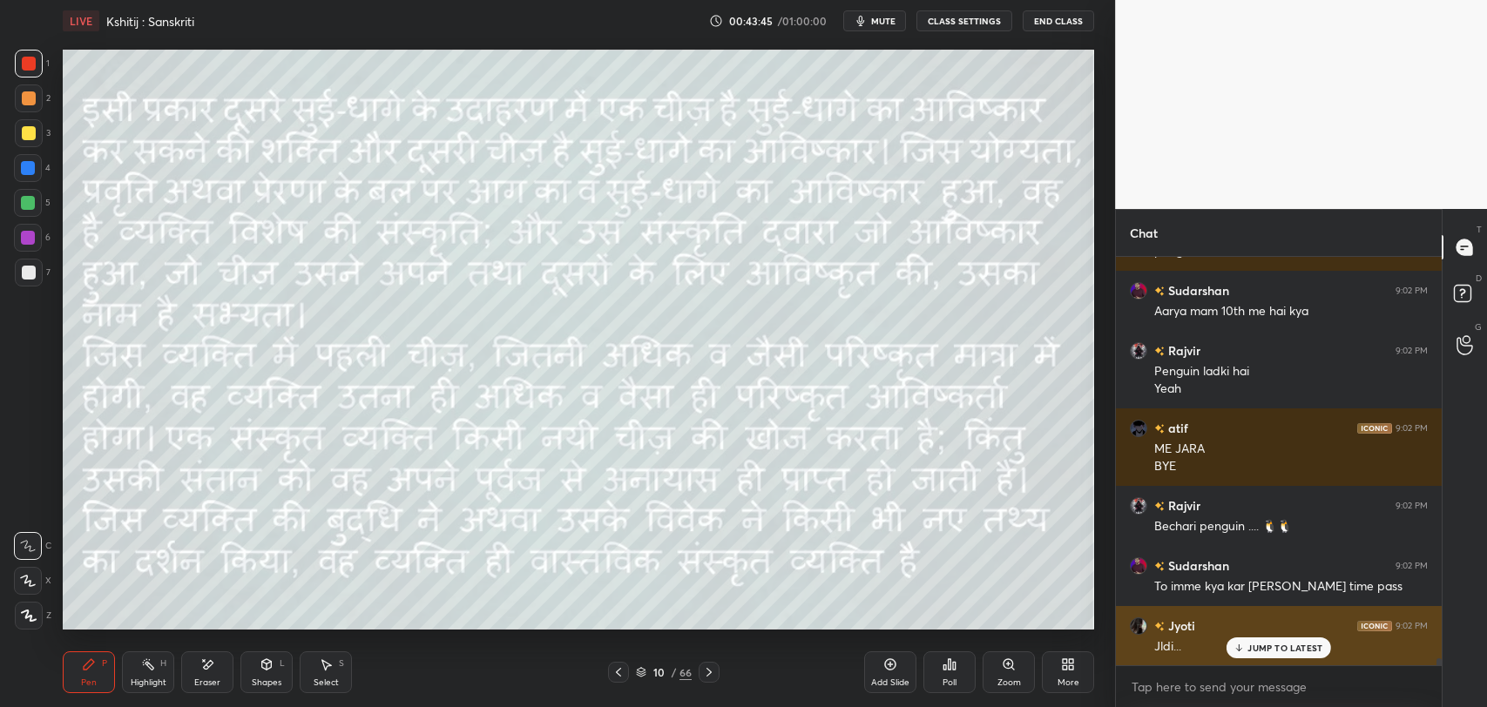
click at [1250, 651] on p "JUMP TO LATEST" at bounding box center [1284, 648] width 75 height 10
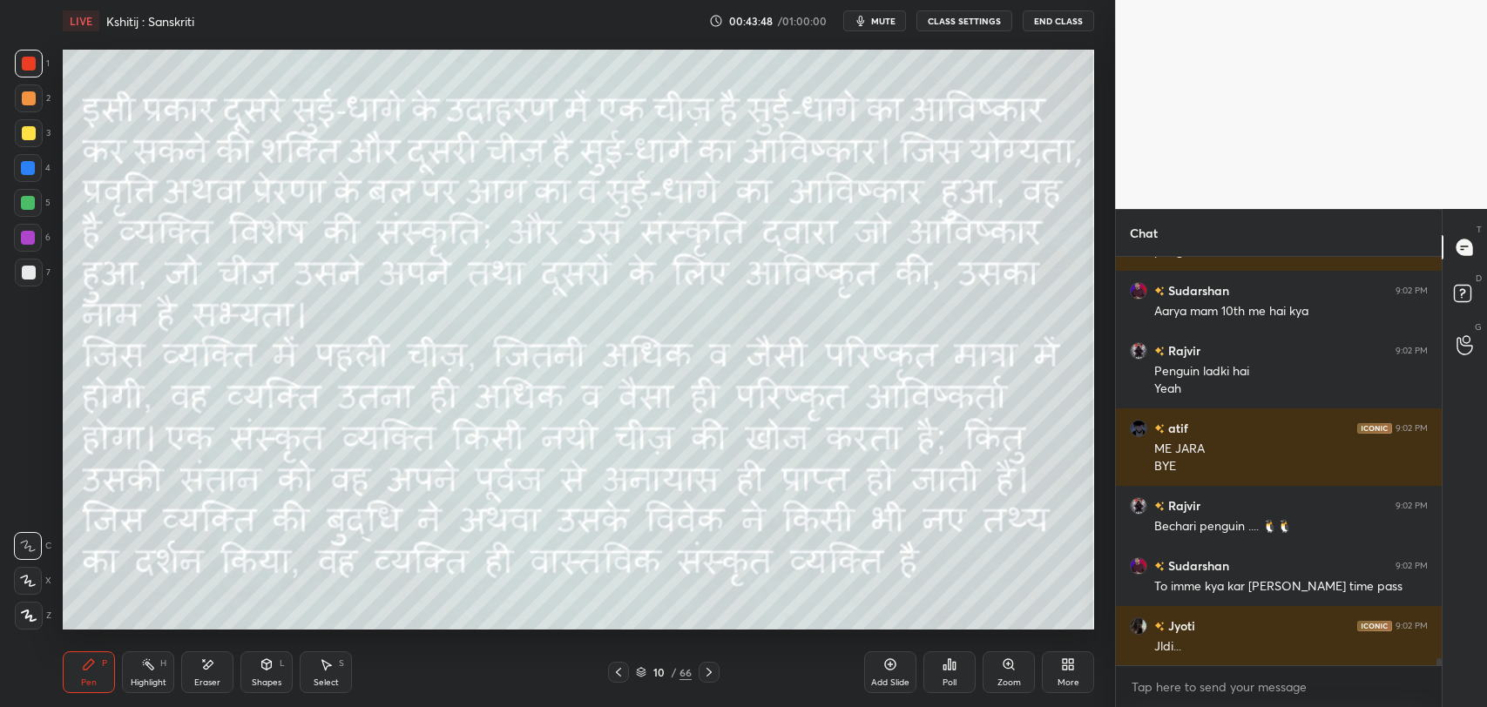
scroll to position [24626, 0]
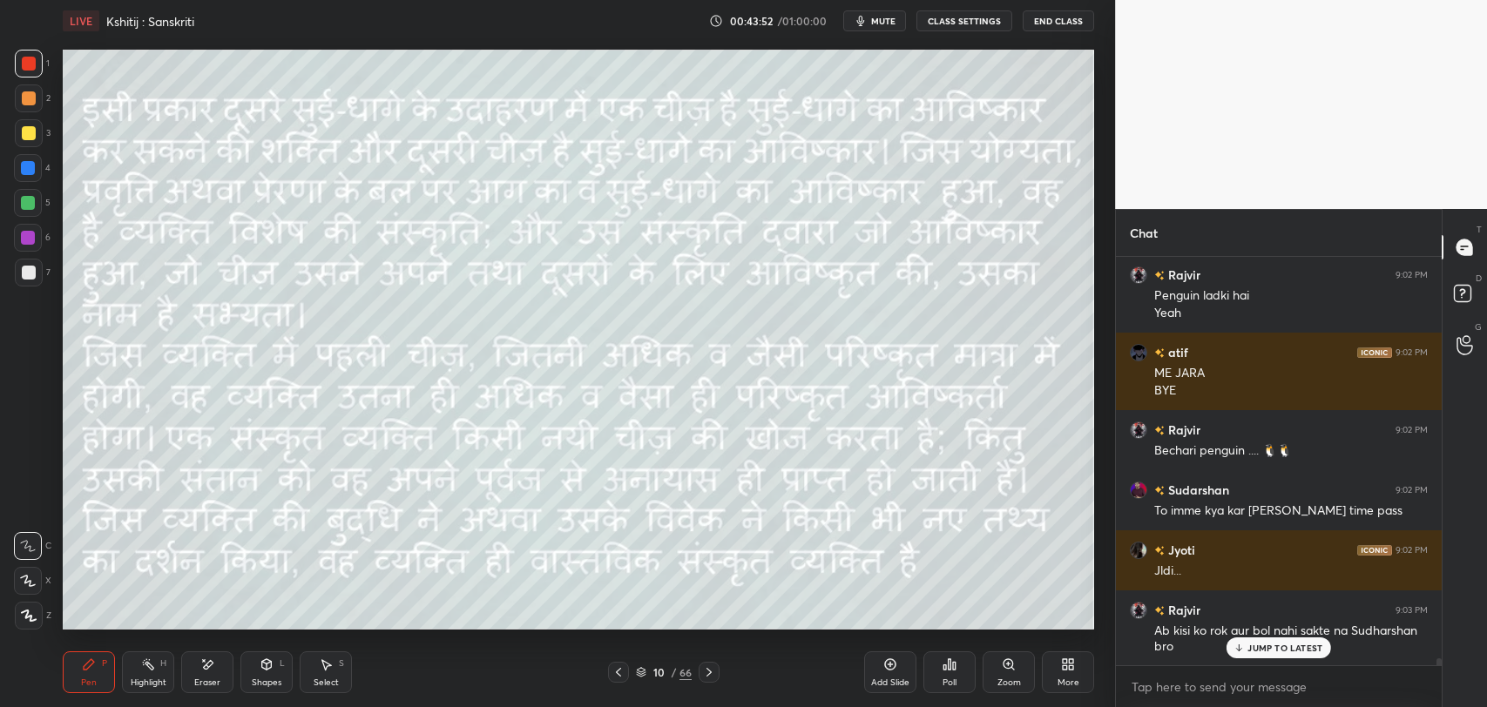
click at [1256, 643] on p "JUMP TO LATEST" at bounding box center [1284, 648] width 75 height 10
click at [671, 676] on div "/" at bounding box center [673, 672] width 5 height 10
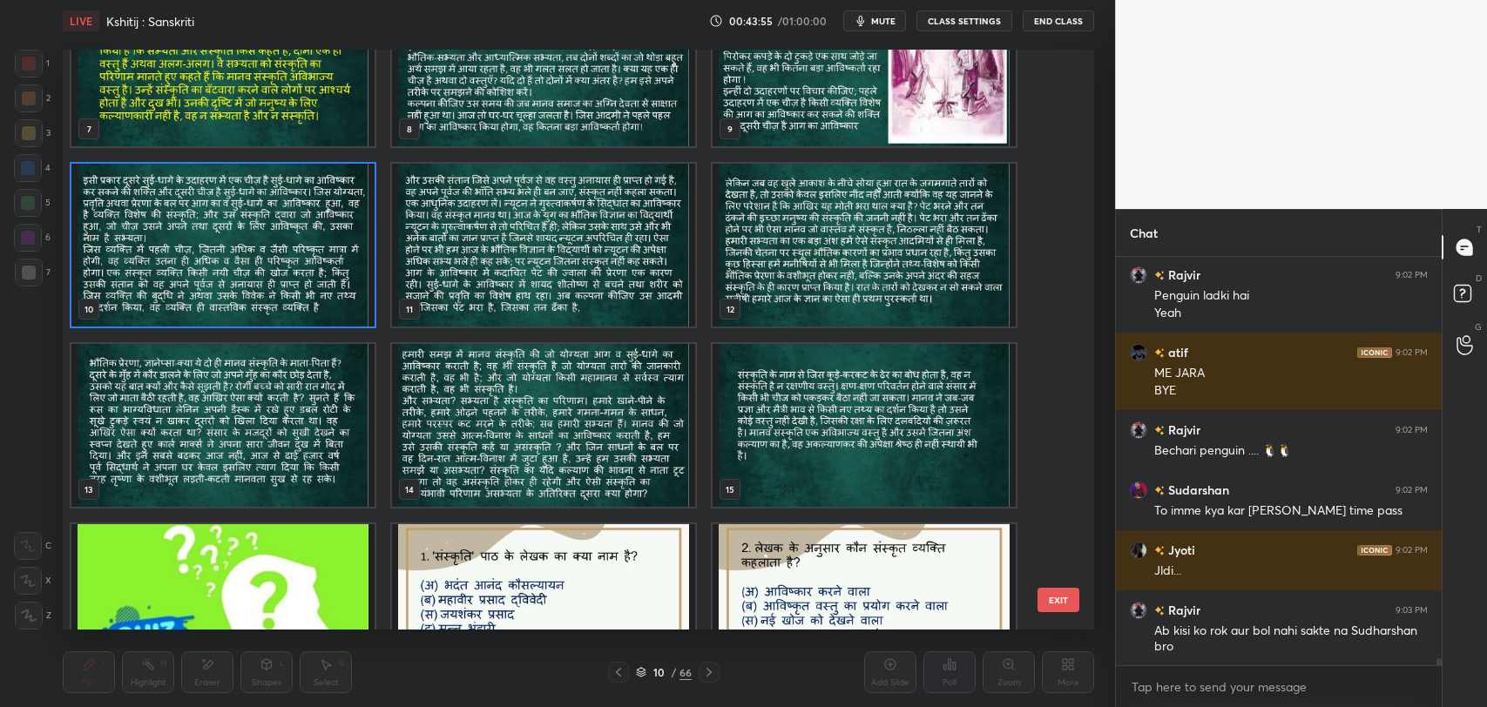
scroll to position [431, 0]
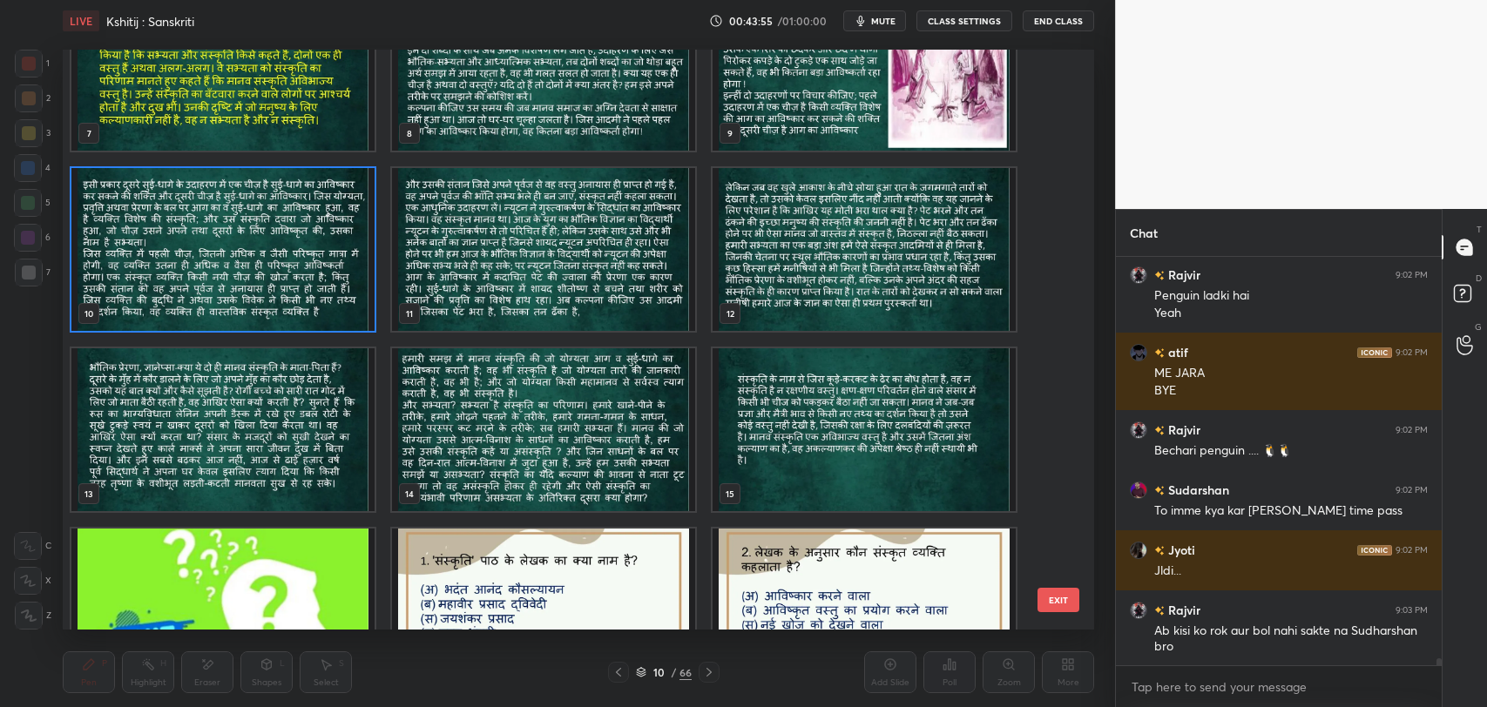
click at [314, 322] on img "grid" at bounding box center [222, 249] width 303 height 163
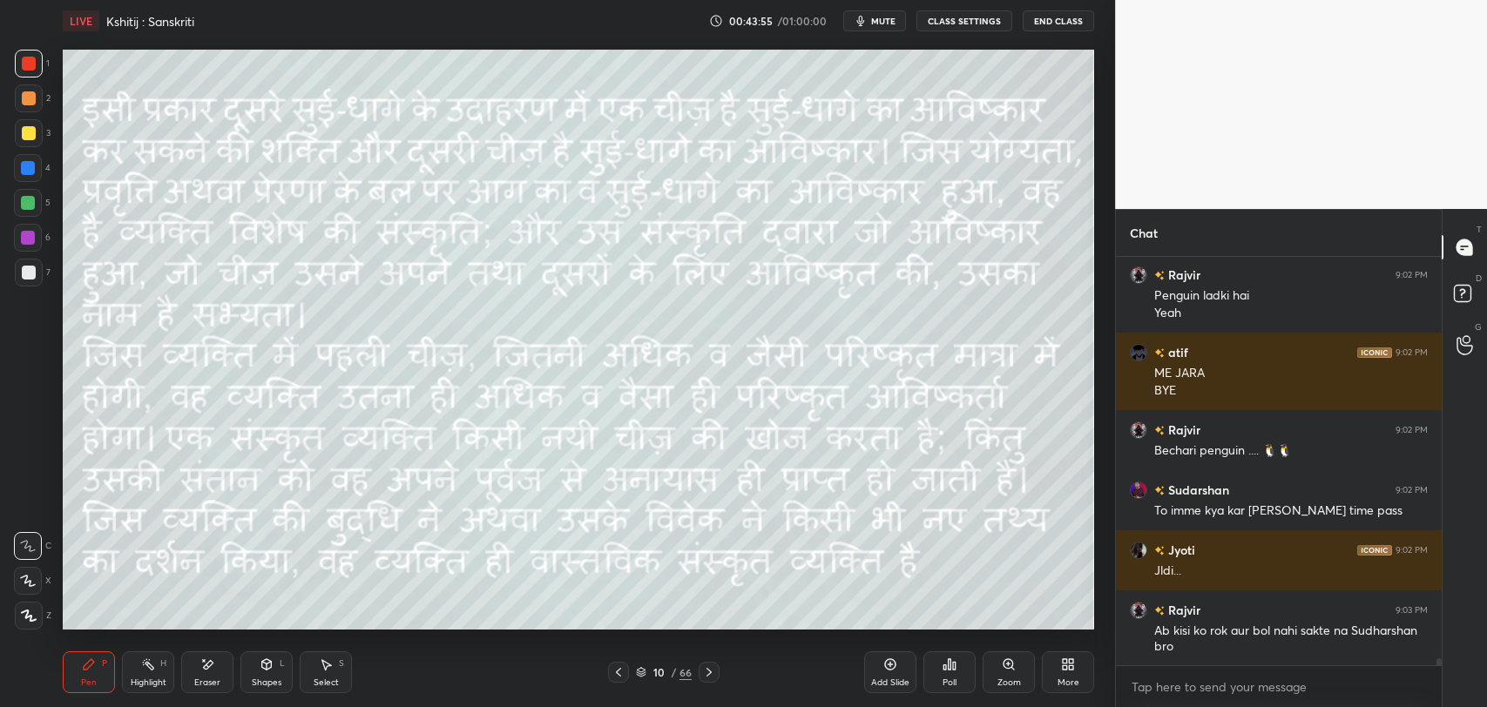
click at [314, 322] on img "grid" at bounding box center [222, 249] width 303 height 163
click at [656, 667] on div "10" at bounding box center [658, 672] width 17 height 10
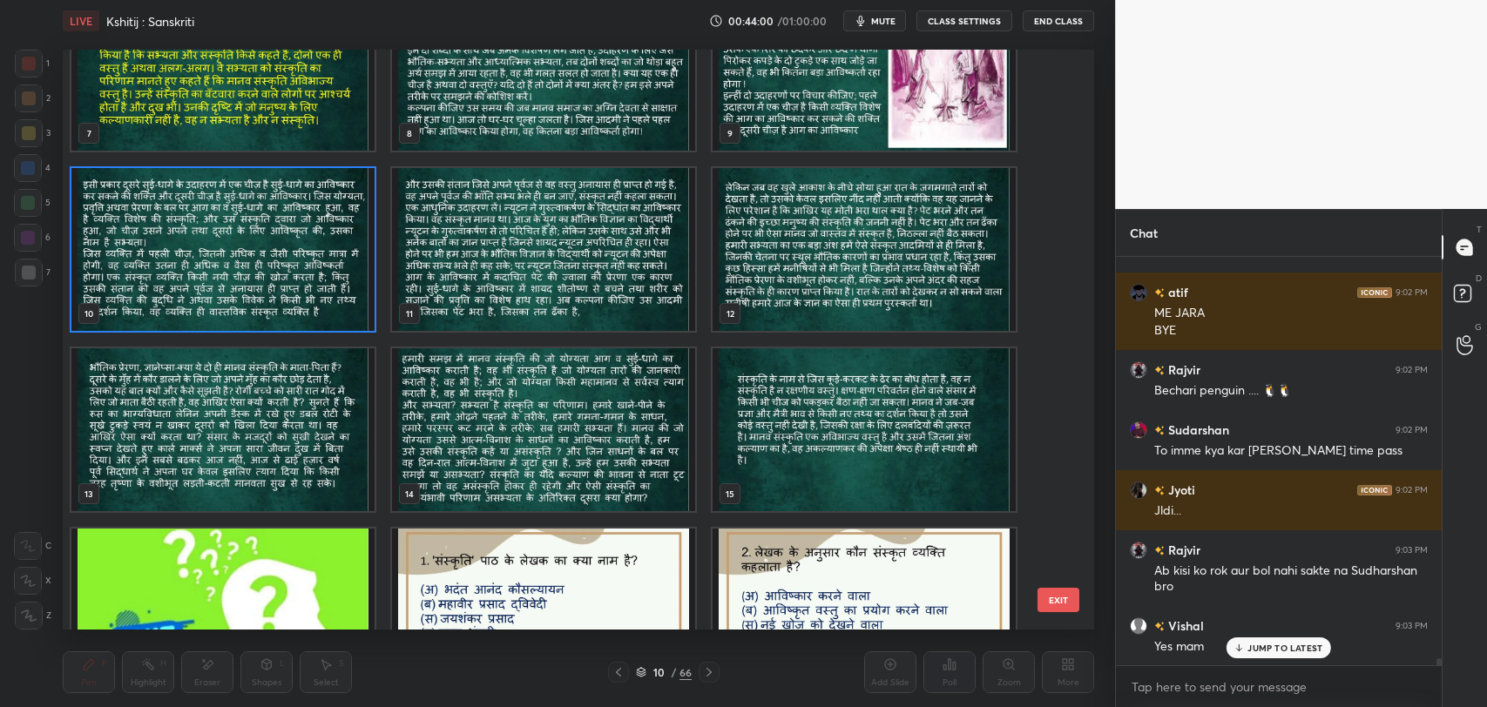
scroll to position [24762, 0]
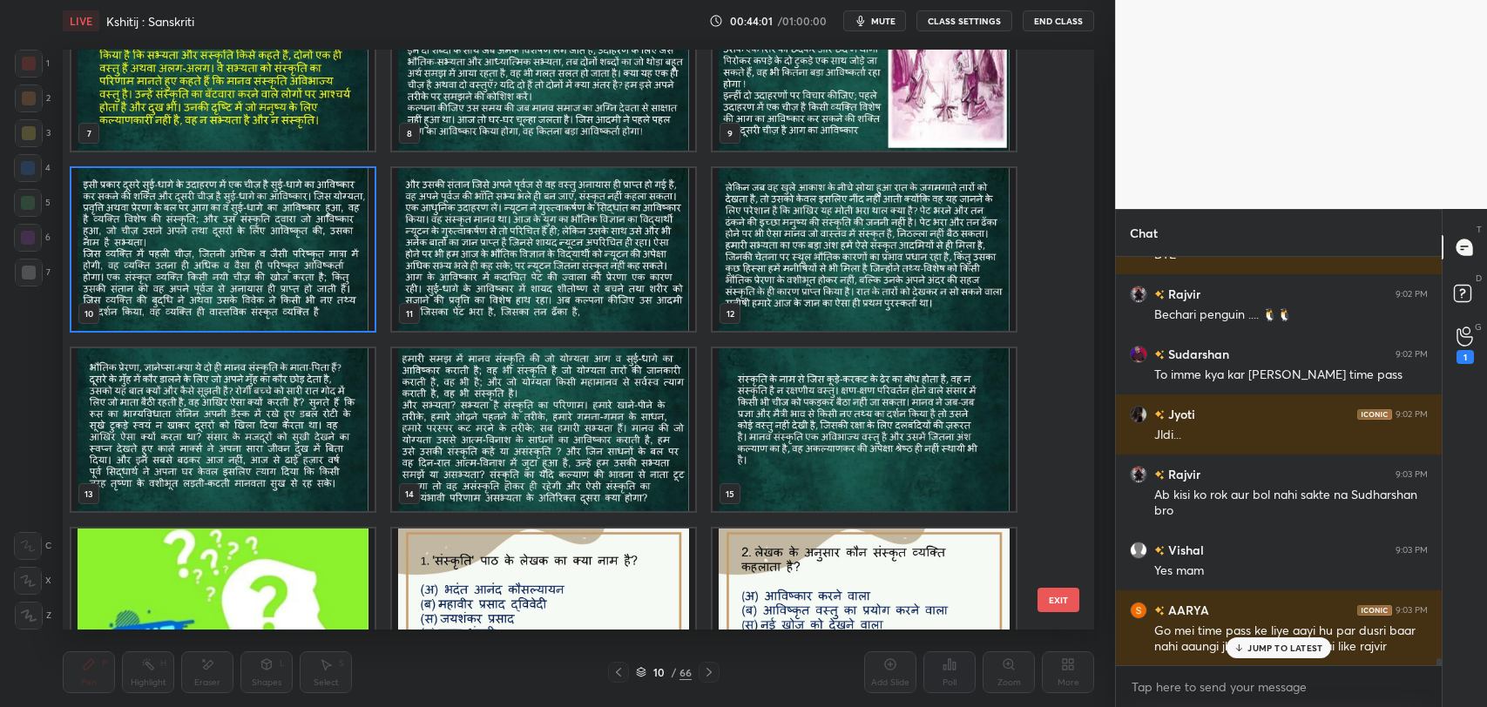
click at [1272, 644] on p "JUMP TO LATEST" at bounding box center [1284, 648] width 75 height 10
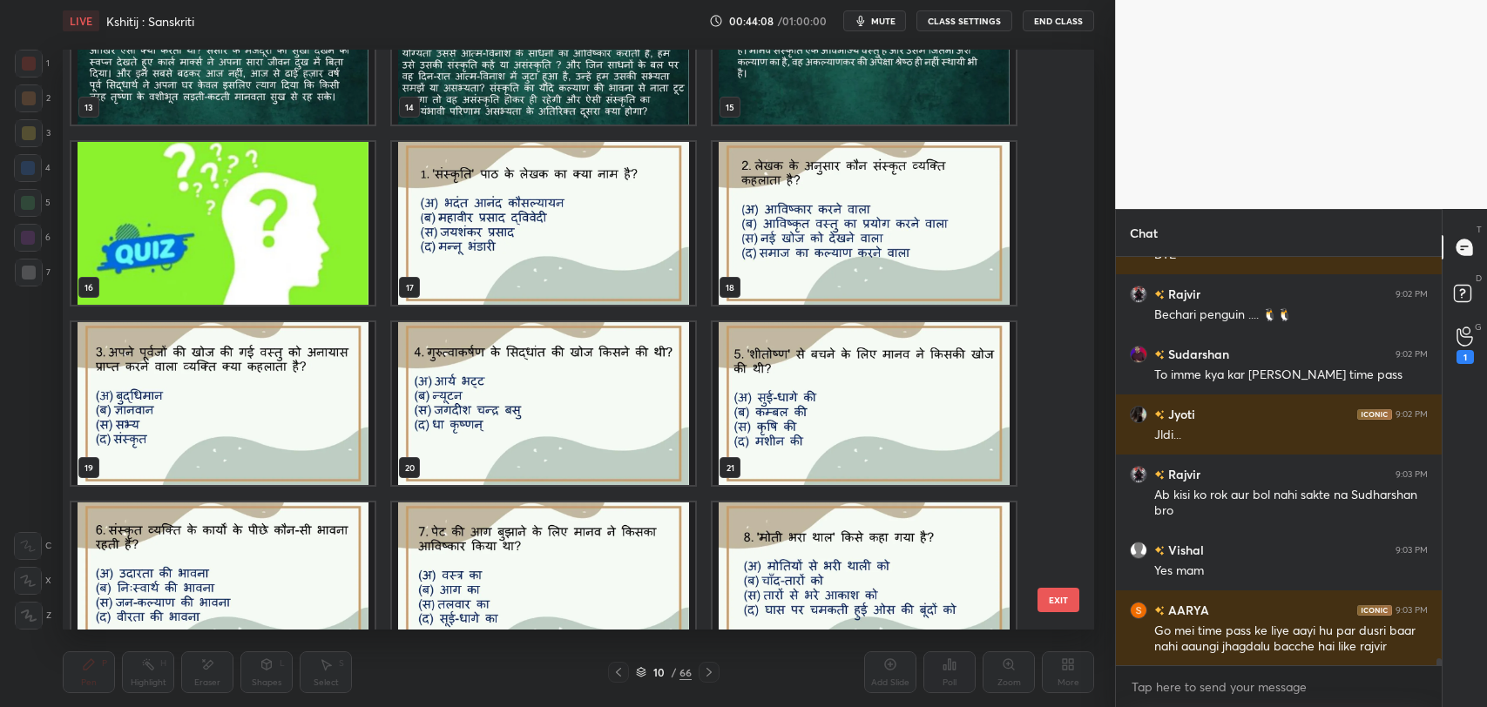
scroll to position [24822, 0]
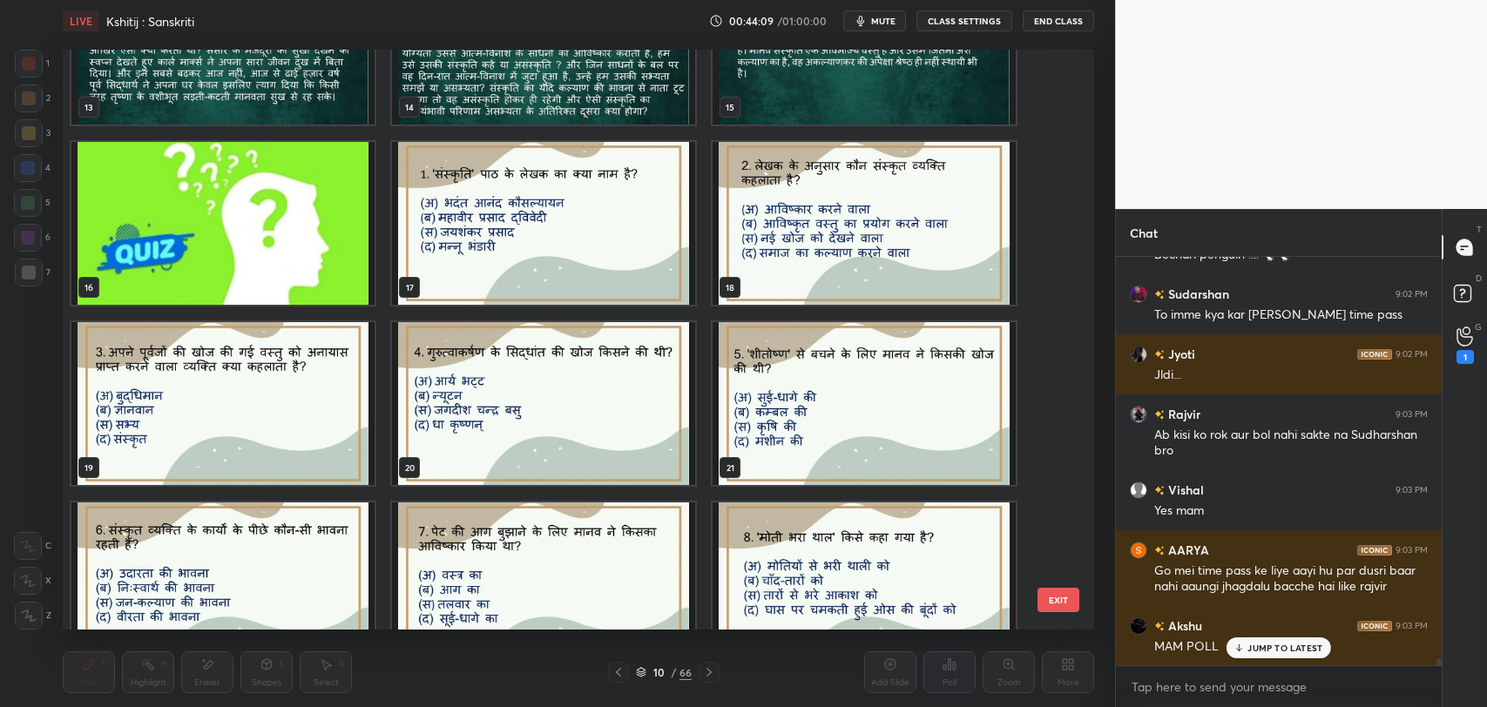
click at [1300, 653] on div "JUMP TO LATEST" at bounding box center [1278, 648] width 105 height 21
click at [1060, 607] on button "EXIT" at bounding box center [1058, 600] width 42 height 24
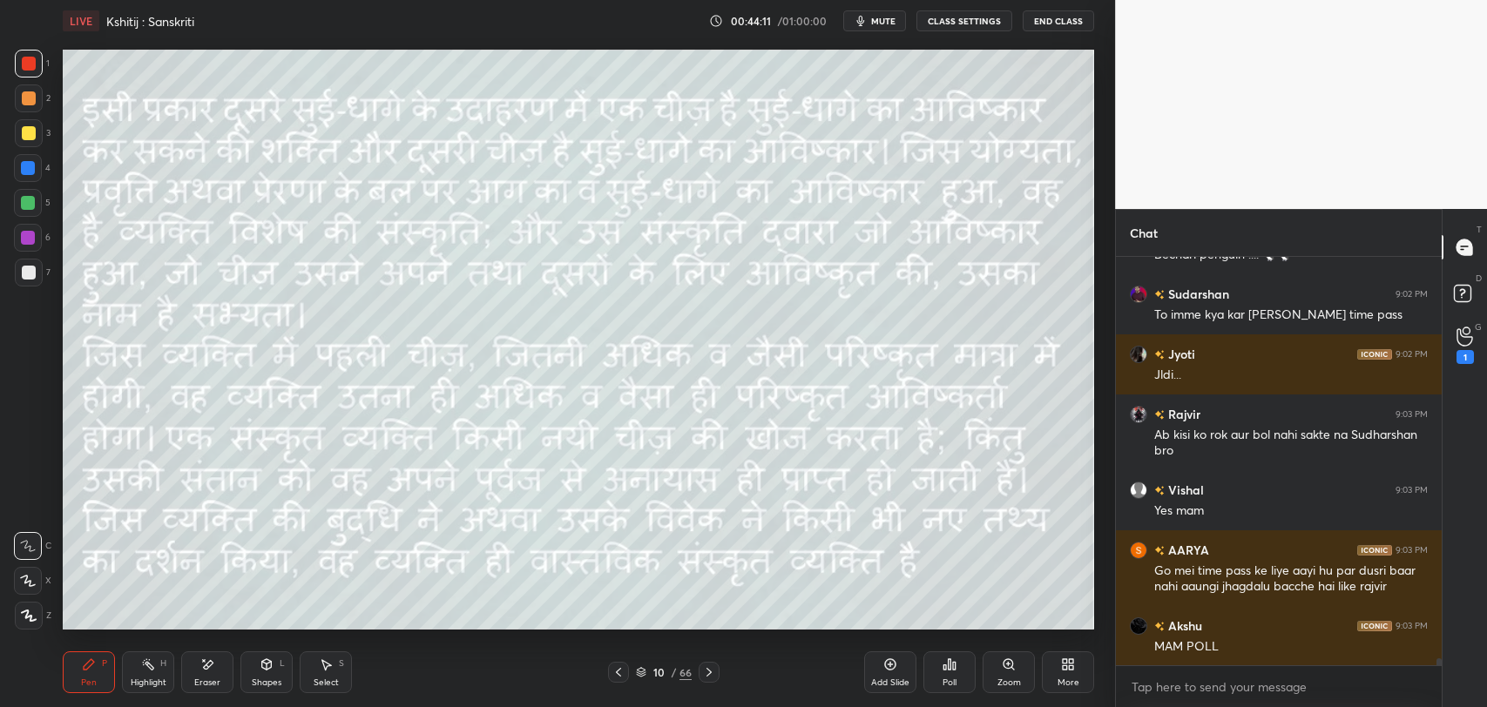
click at [645, 674] on icon at bounding box center [641, 672] width 10 height 10
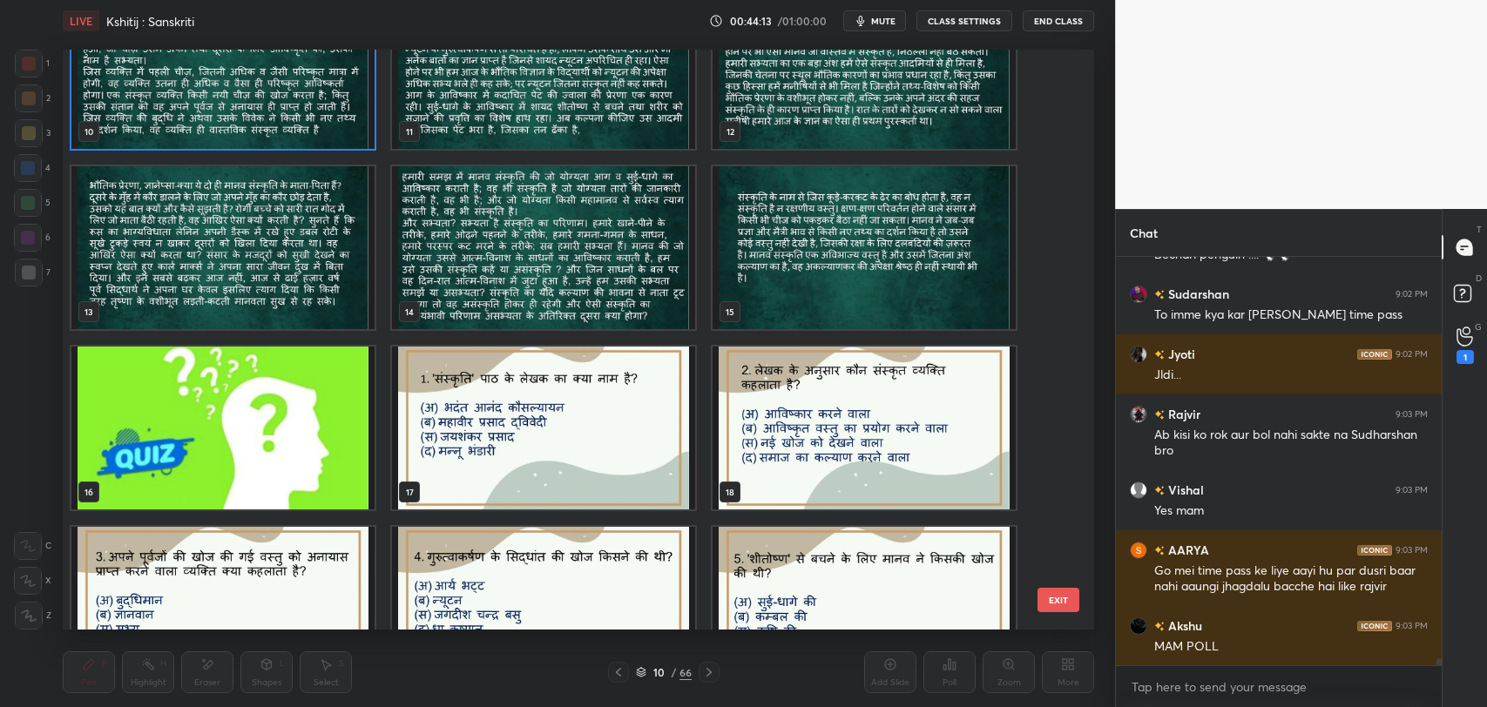
scroll to position [624, 0]
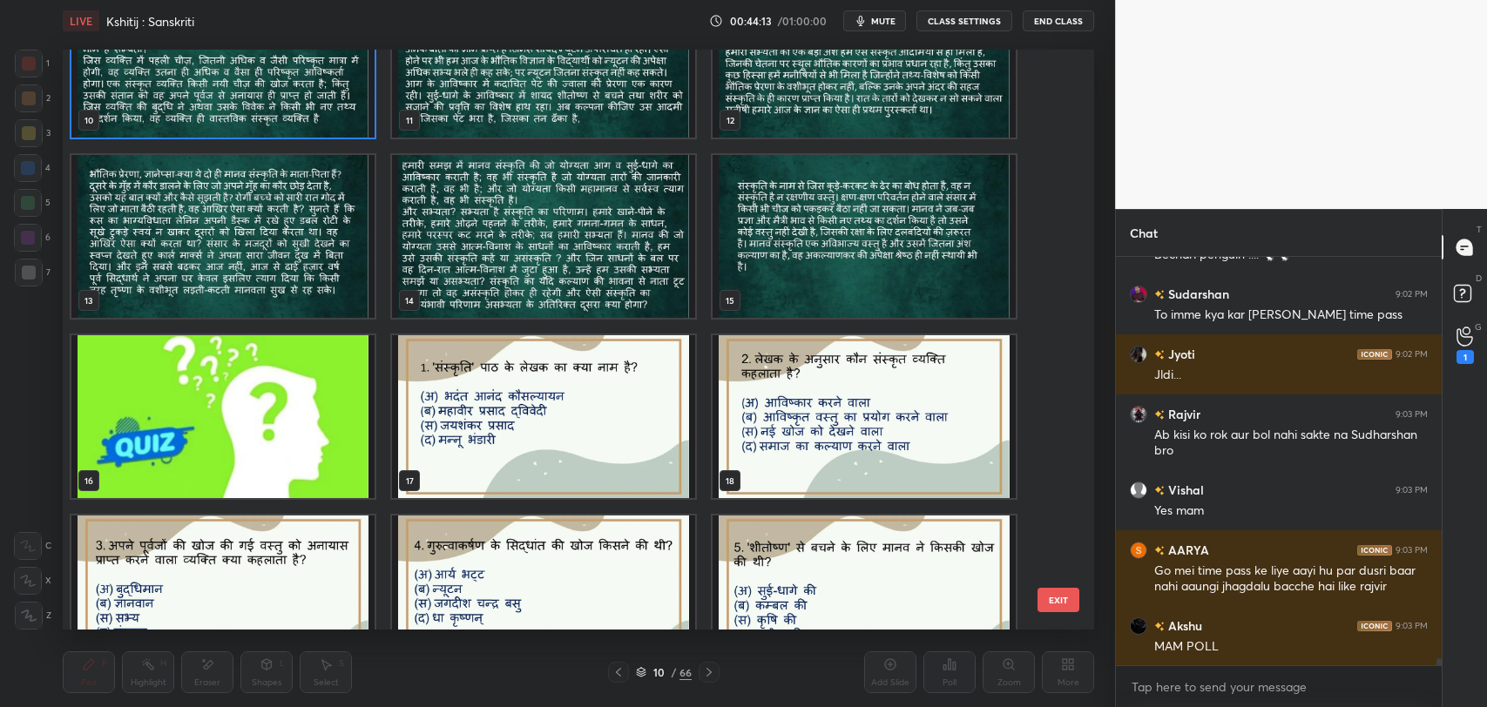
click at [258, 372] on img "grid" at bounding box center [222, 416] width 303 height 163
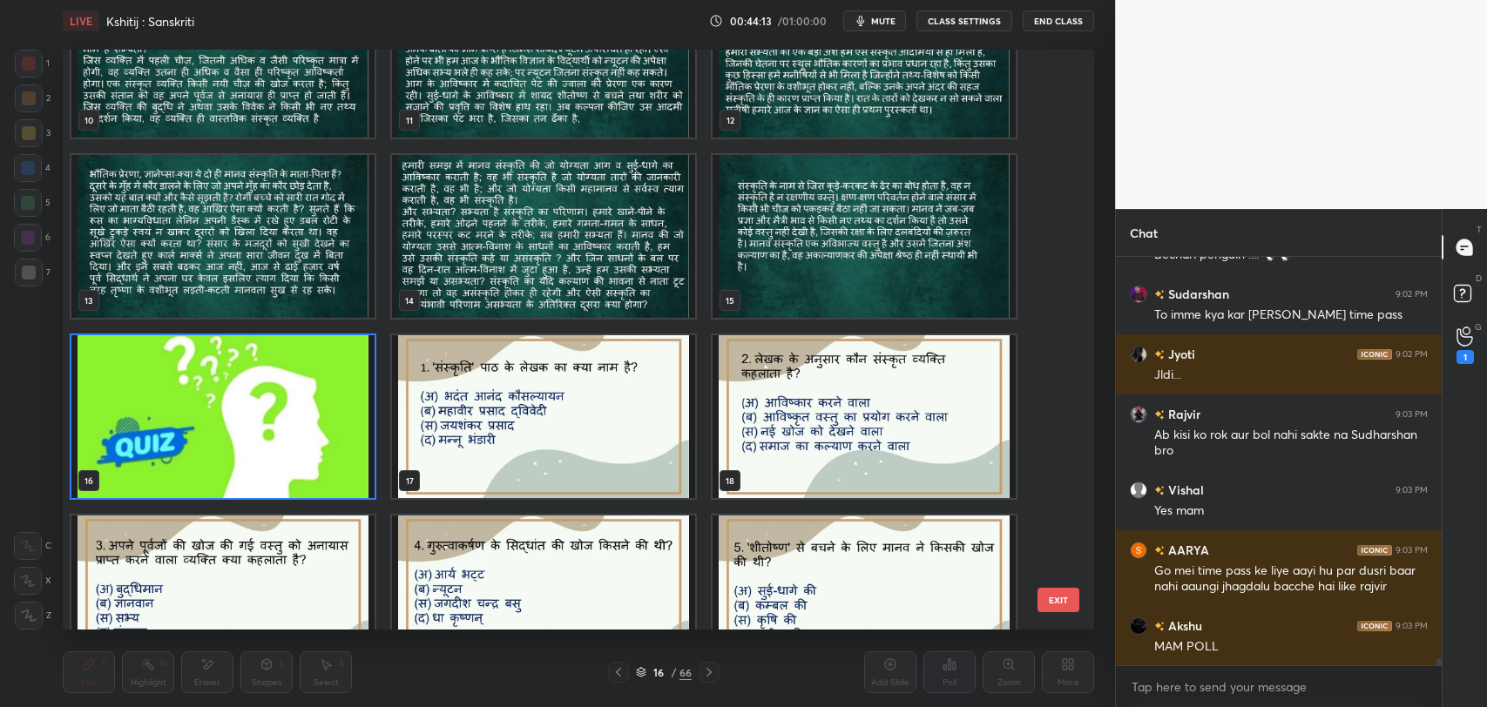
click at [258, 372] on img "grid" at bounding box center [222, 416] width 303 height 163
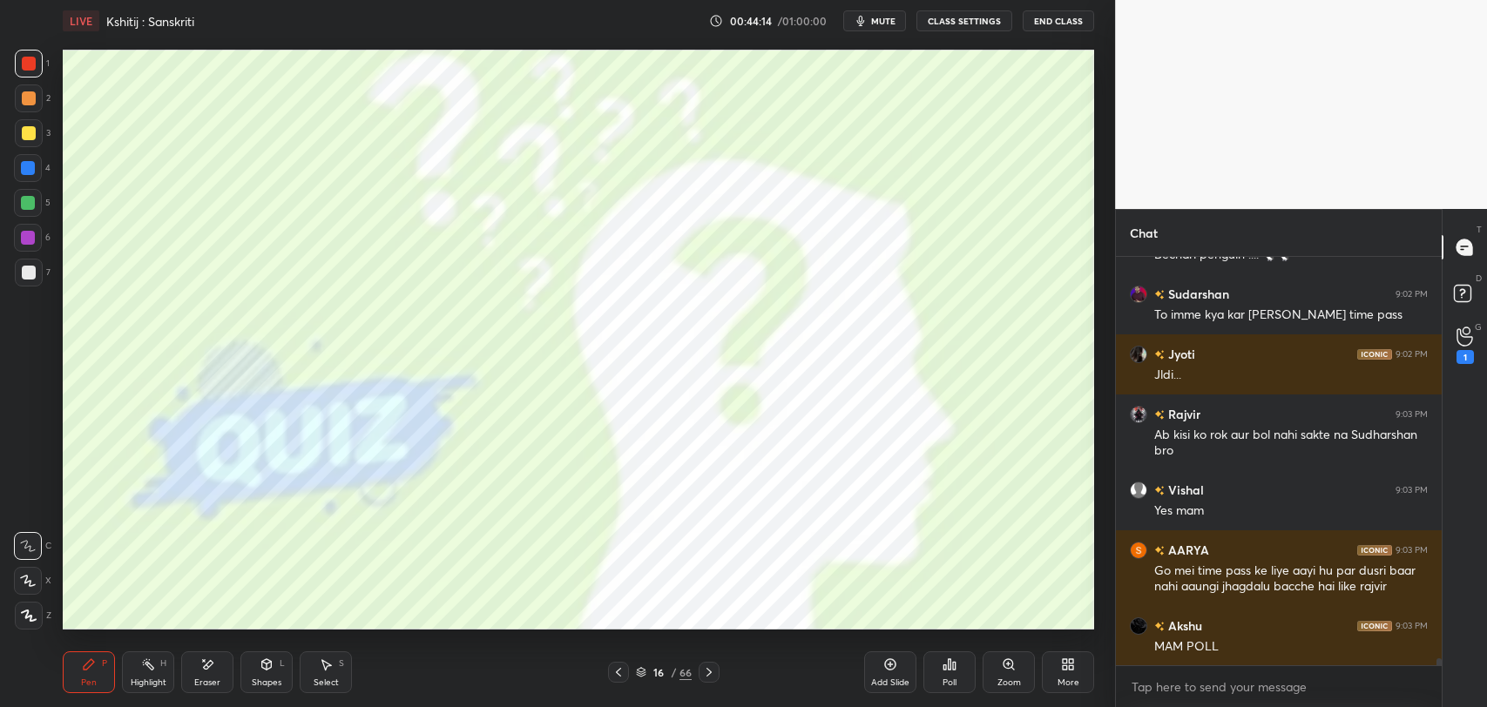
scroll to position [24897, 0]
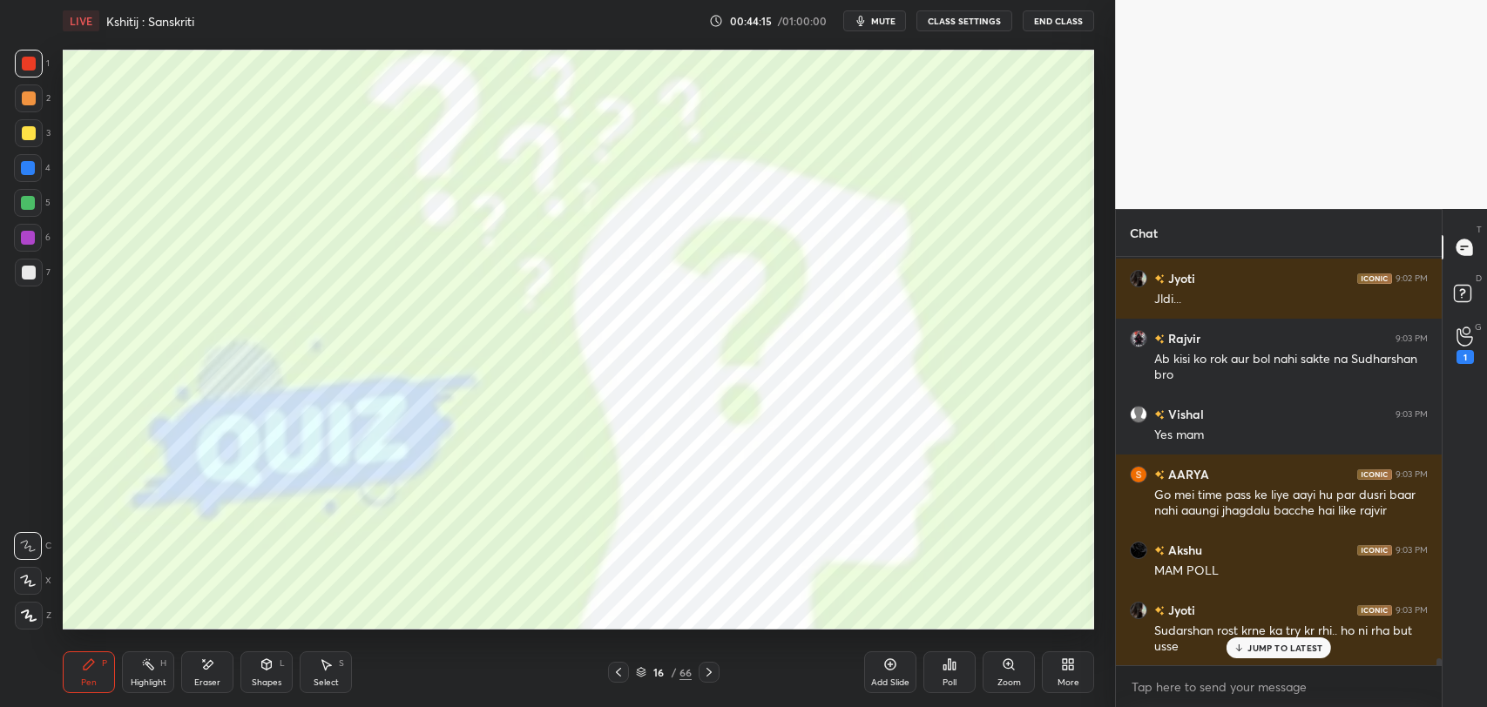
click at [1268, 651] on p "JUMP TO LATEST" at bounding box center [1284, 648] width 75 height 10
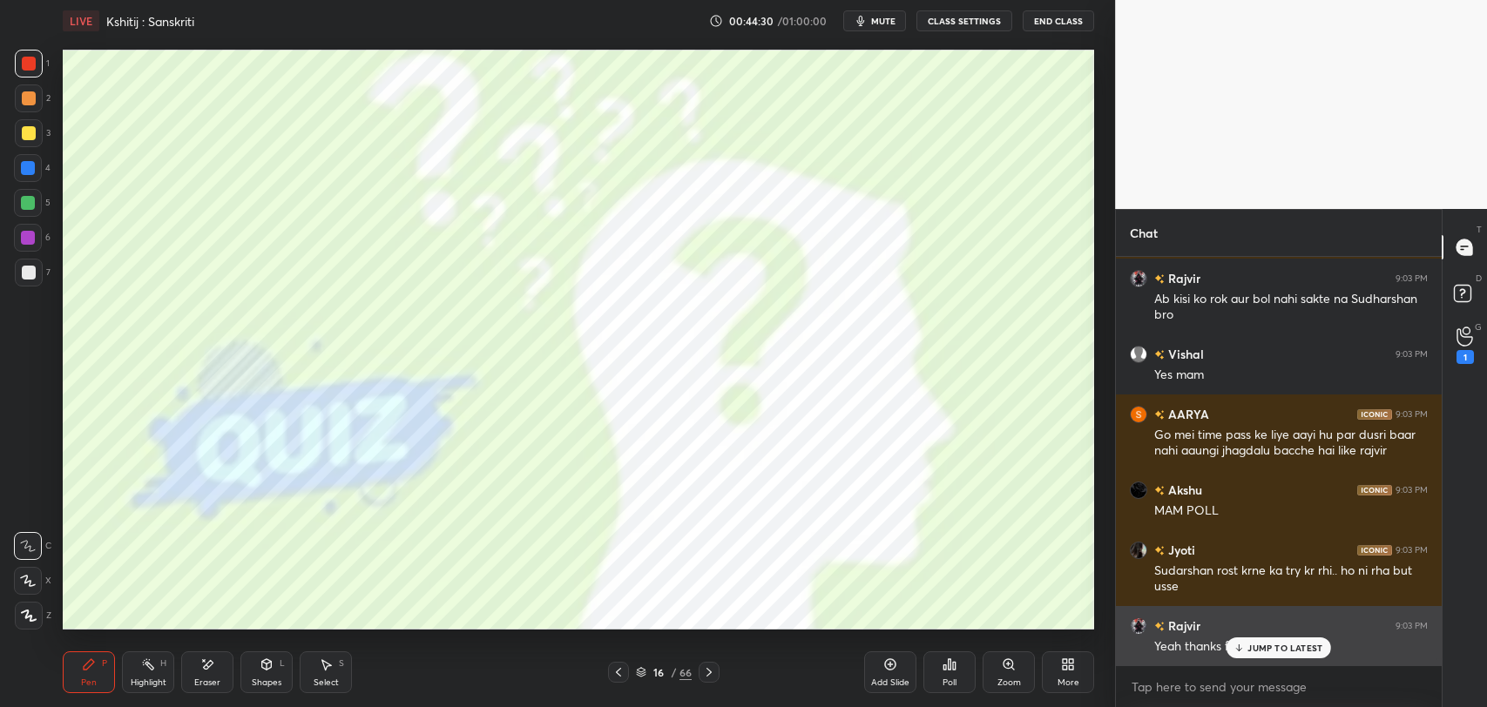
click at [1282, 649] on p "JUMP TO LATEST" at bounding box center [1284, 648] width 75 height 10
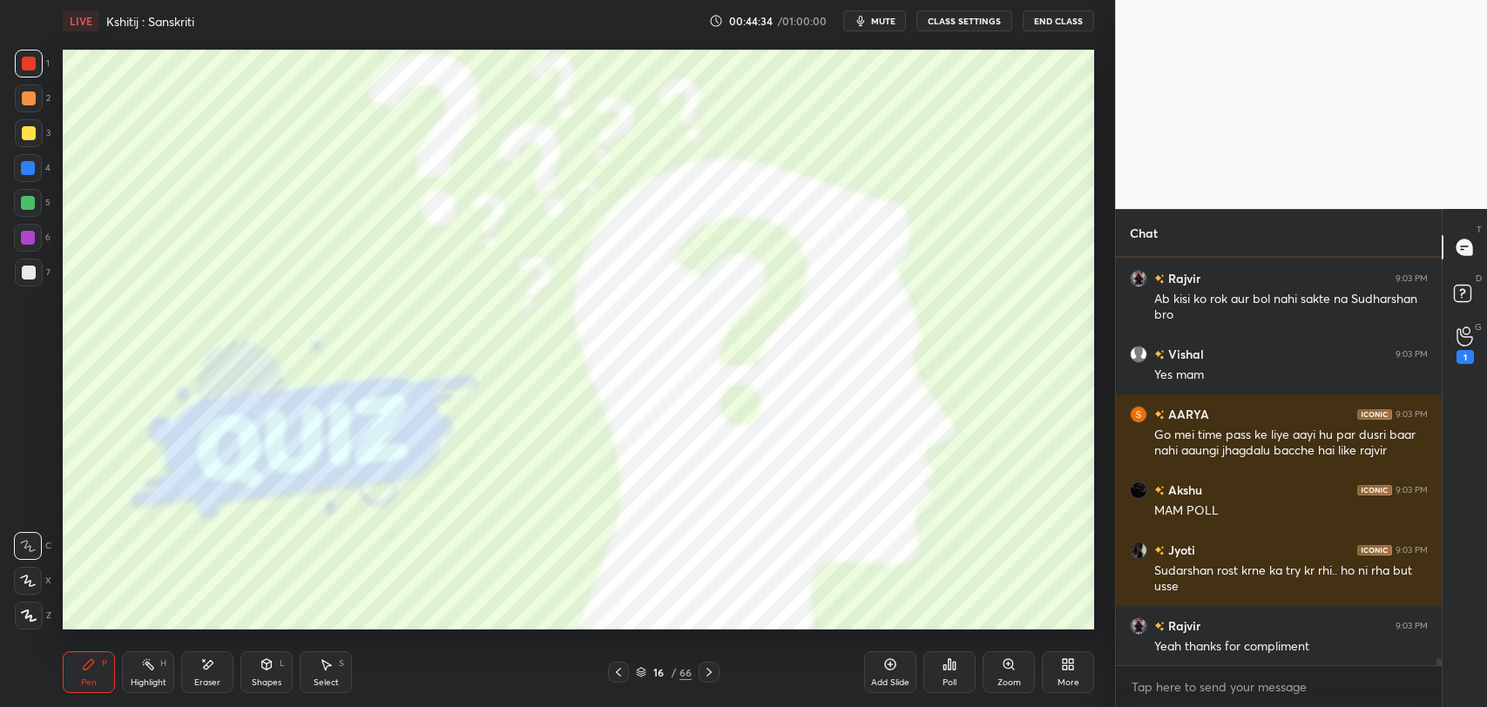
click at [711, 671] on icon at bounding box center [709, 672] width 14 height 14
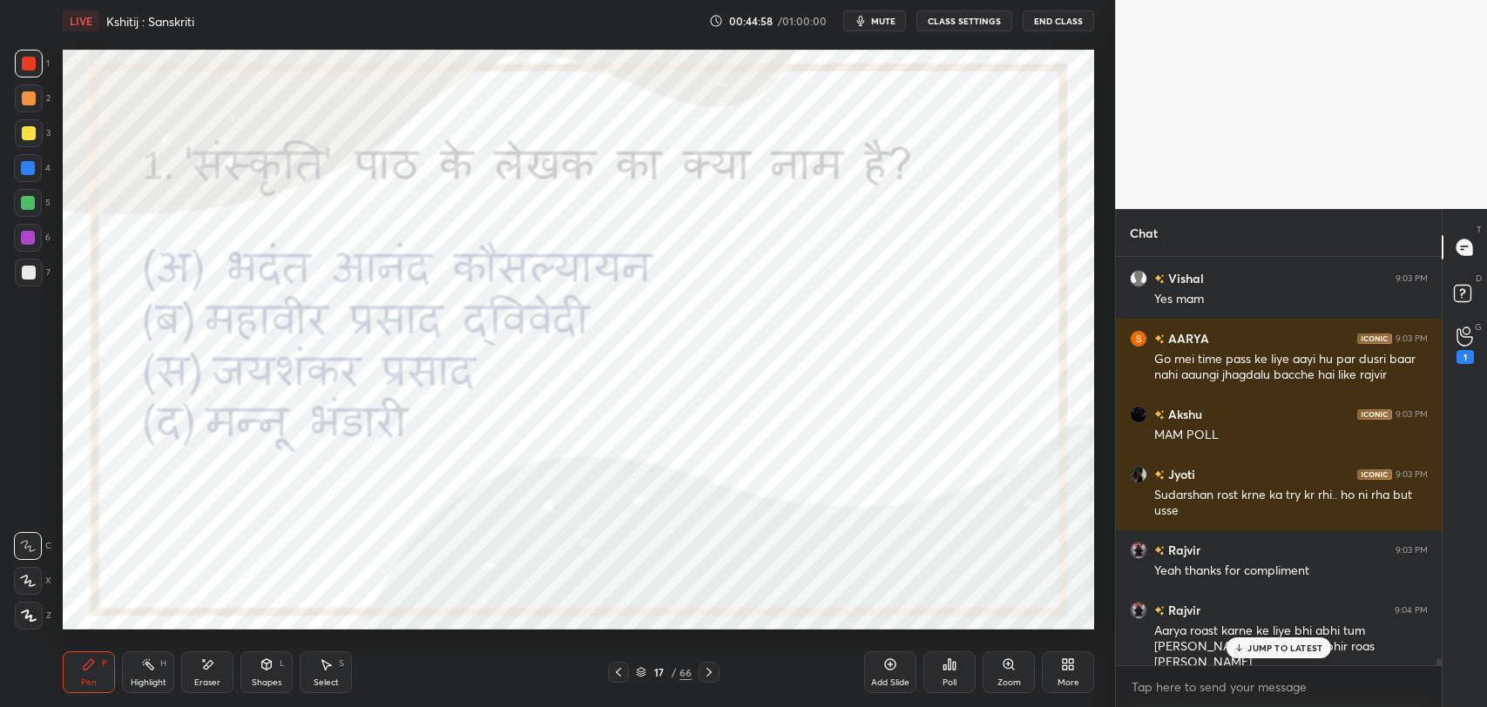
scroll to position [25093, 0]
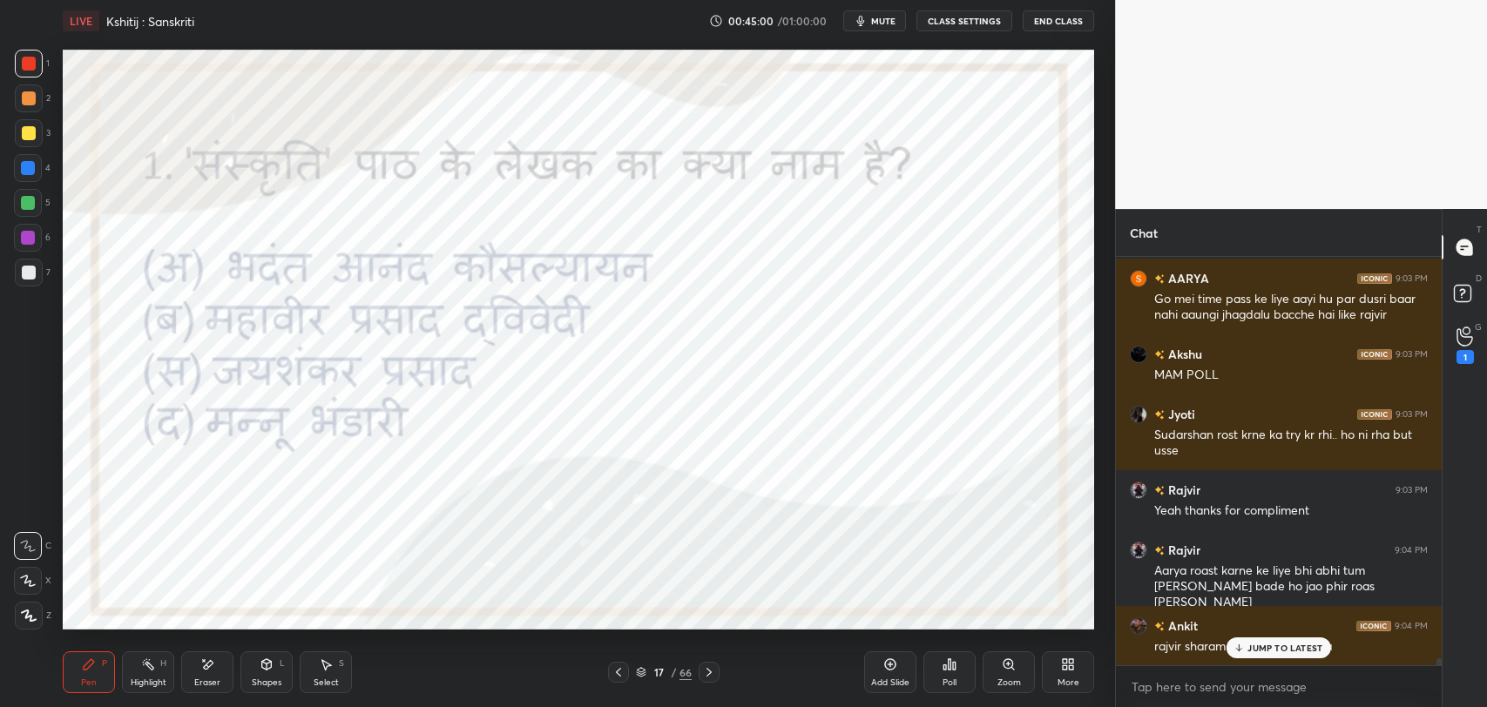
click at [1238, 647] on icon at bounding box center [1238, 648] width 11 height 10
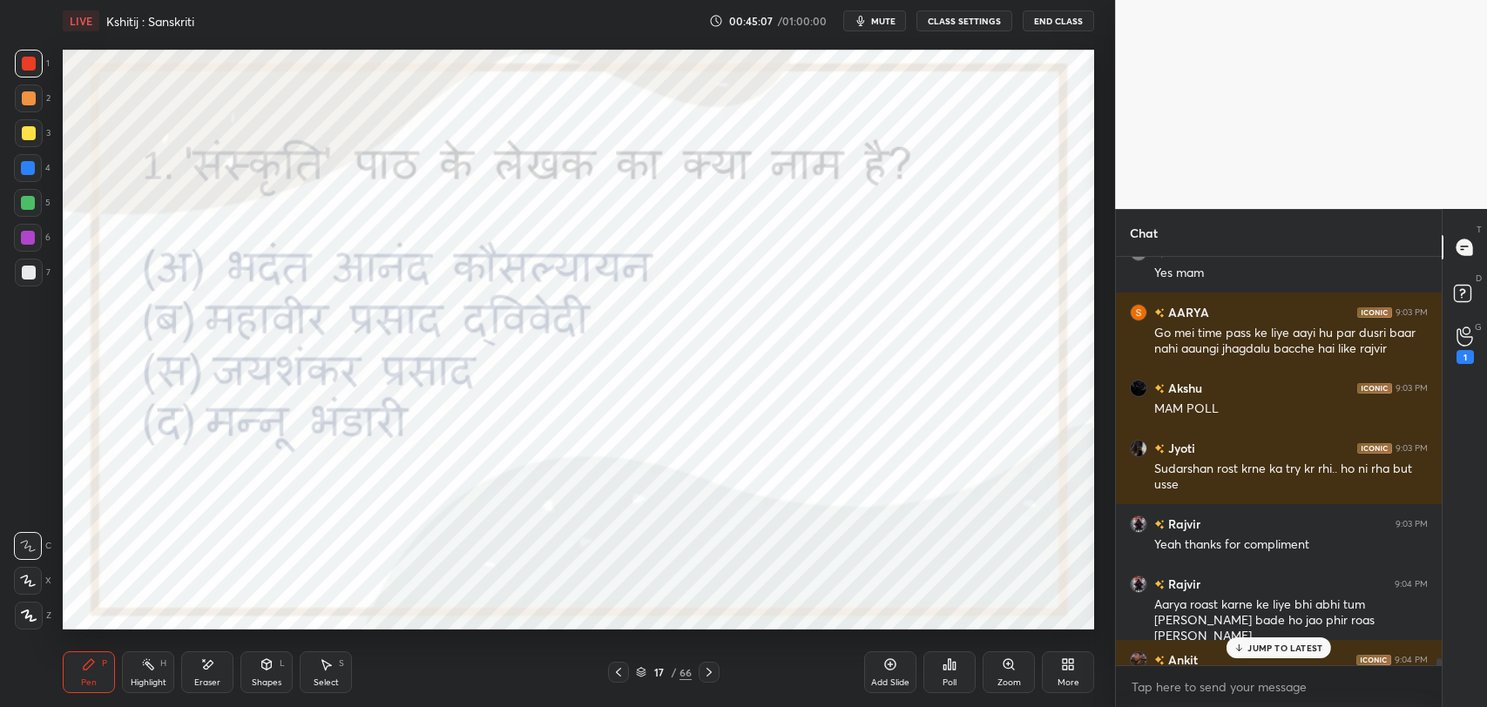
scroll to position [25057, 0]
click at [1278, 643] on p "2 NEW MESSAGES" at bounding box center [1285, 648] width 80 height 10
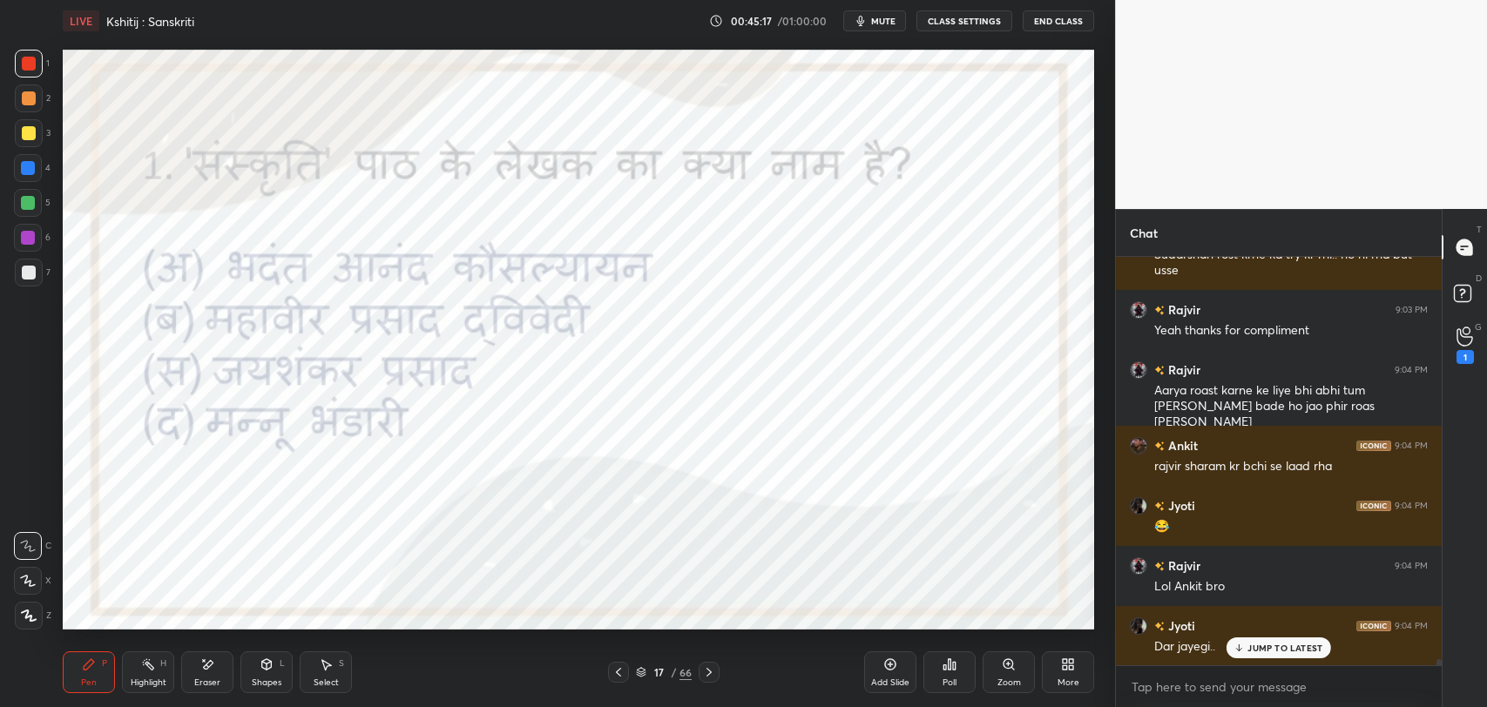
scroll to position [25334, 0]
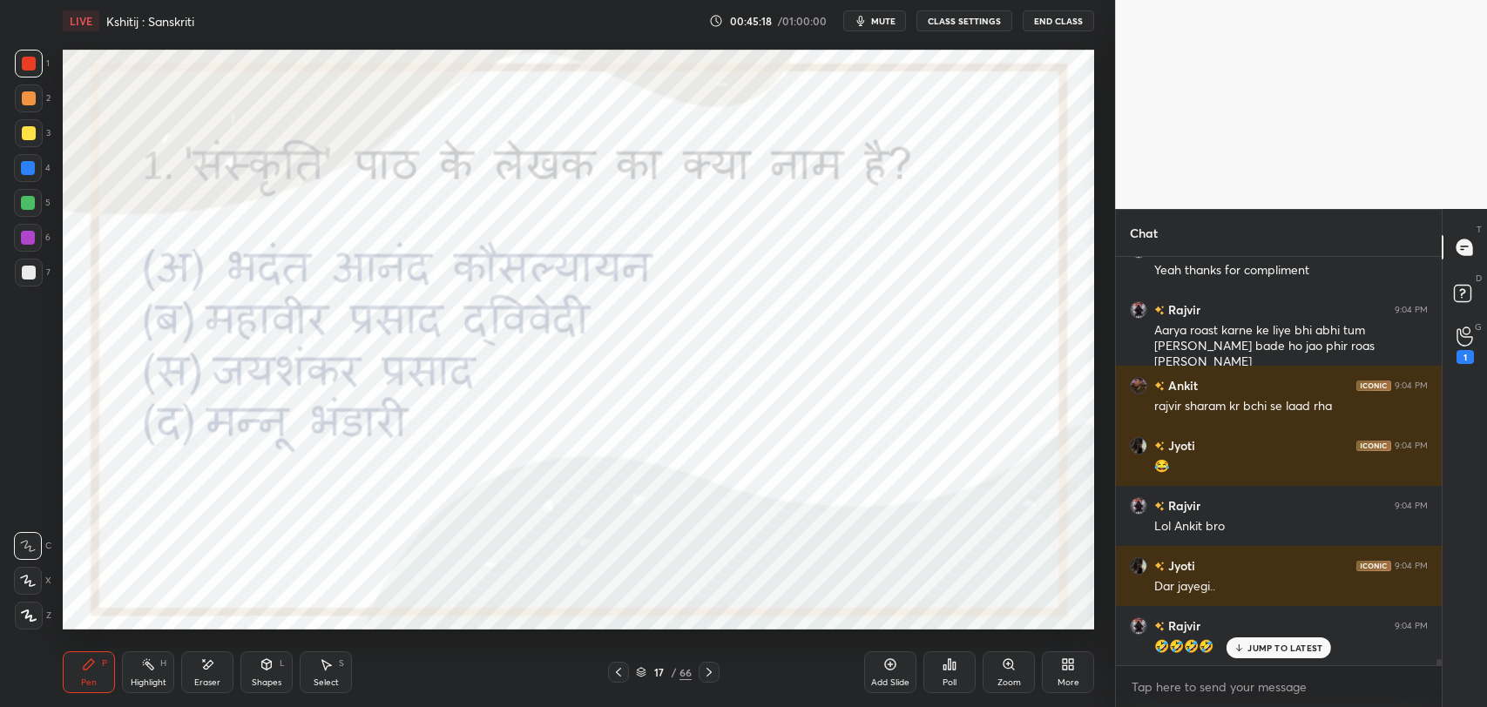
click at [1283, 643] on p "JUMP TO LATEST" at bounding box center [1284, 648] width 75 height 10
click at [941, 669] on div "Poll" at bounding box center [949, 672] width 52 height 42
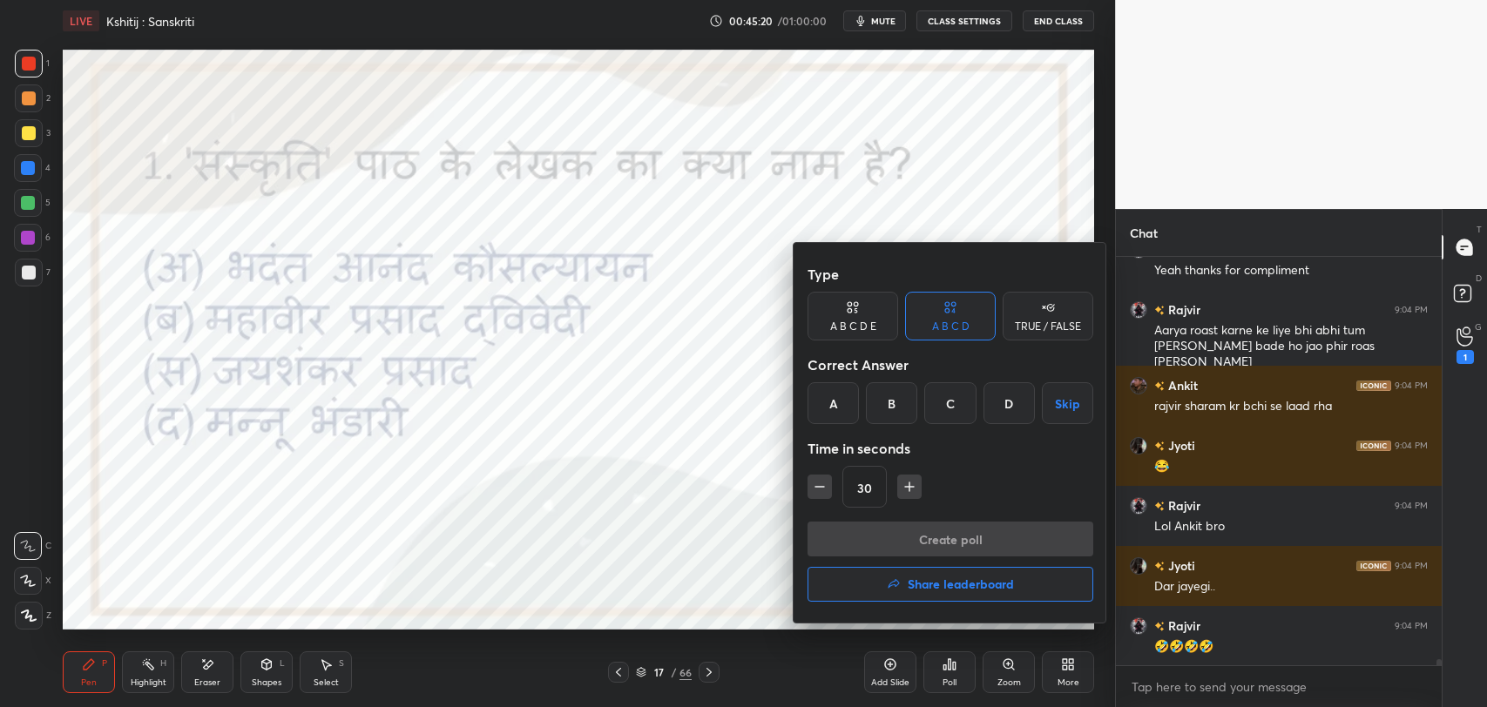
click at [837, 412] on div "A" at bounding box center [832, 403] width 51 height 42
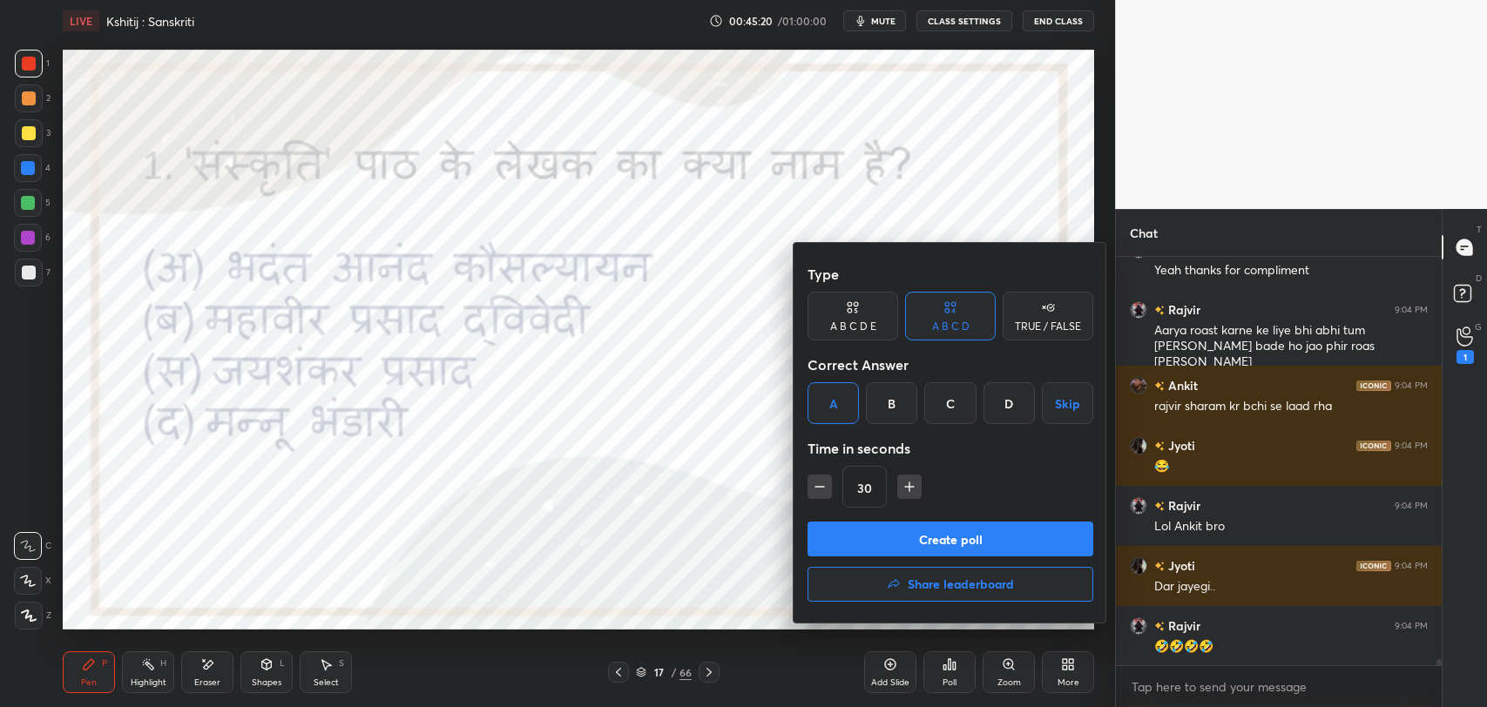
click at [915, 551] on button "Create poll" at bounding box center [950, 539] width 286 height 35
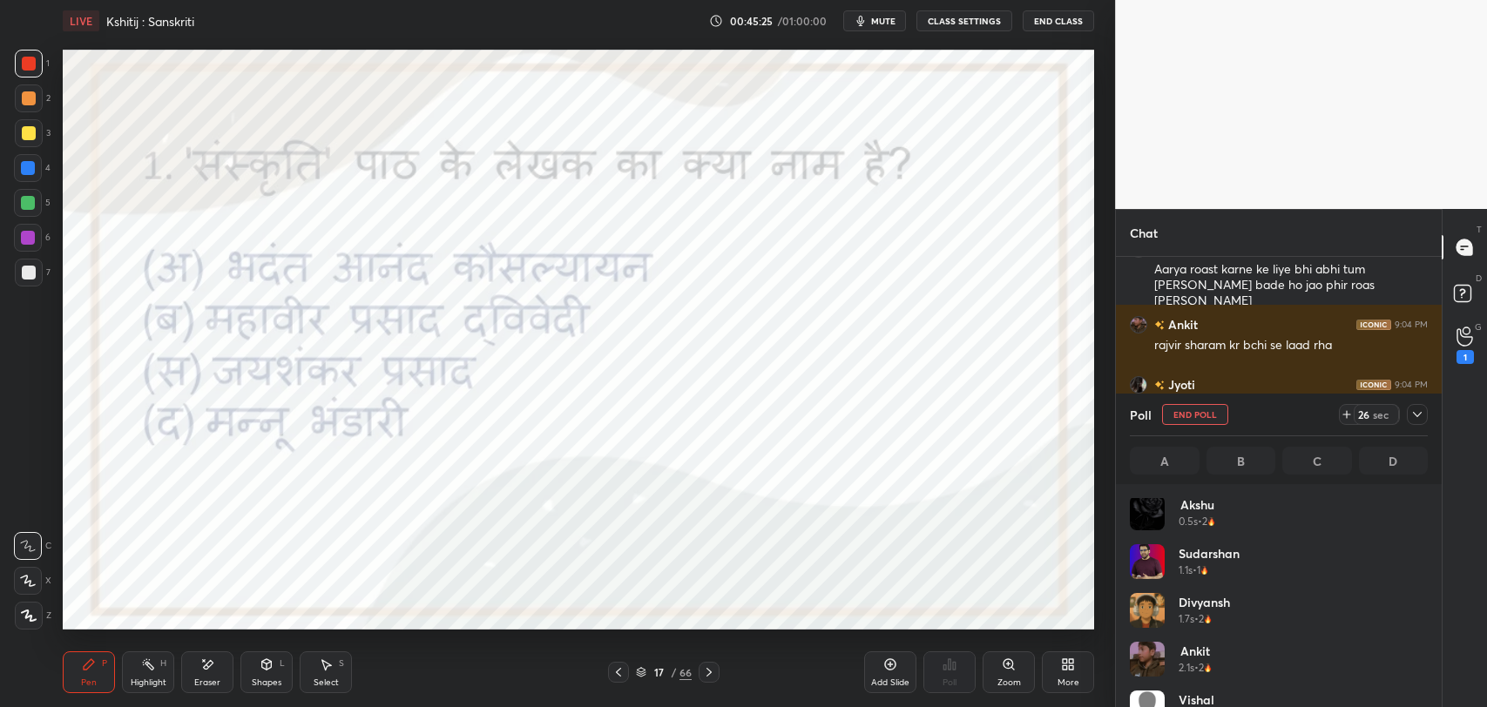
scroll to position [0, 0]
click at [1420, 415] on icon at bounding box center [1417, 415] width 14 height 14
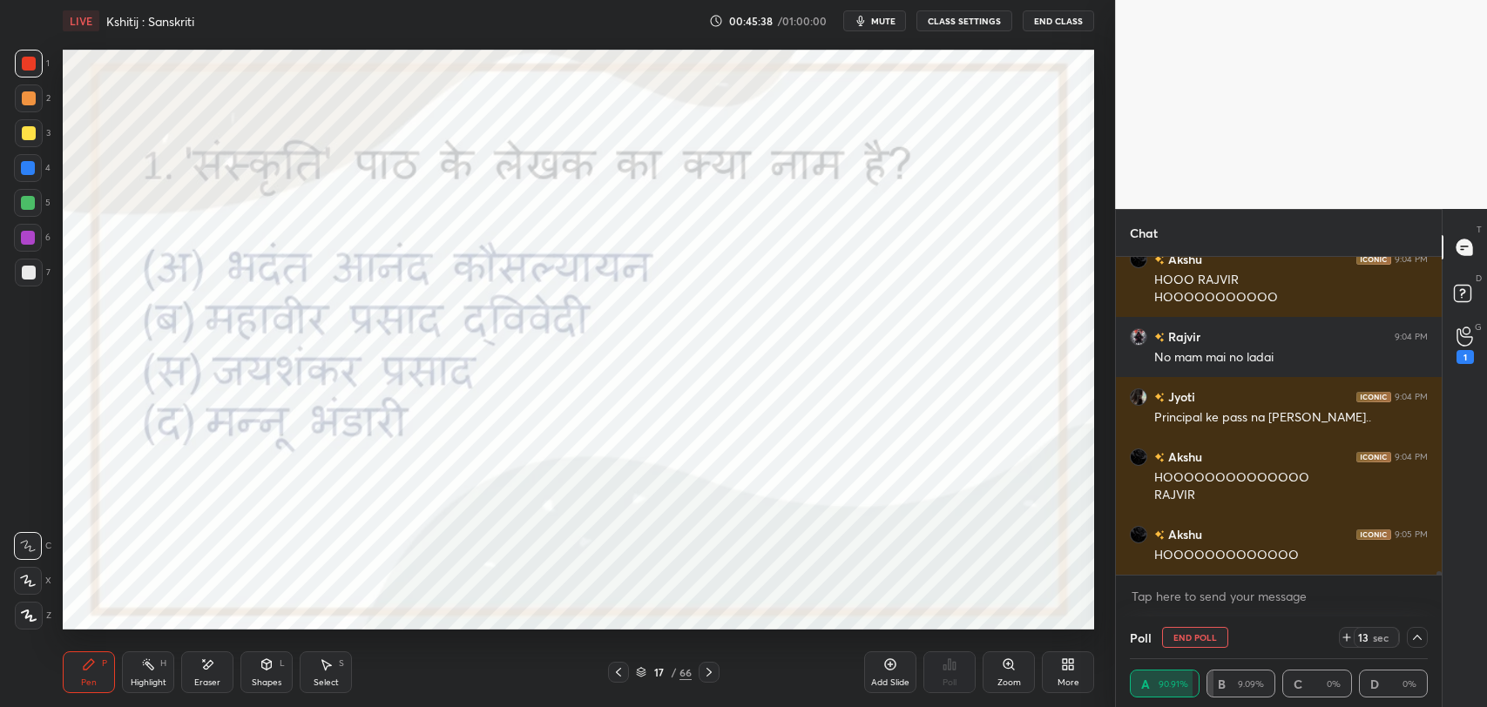
scroll to position [25896, 0]
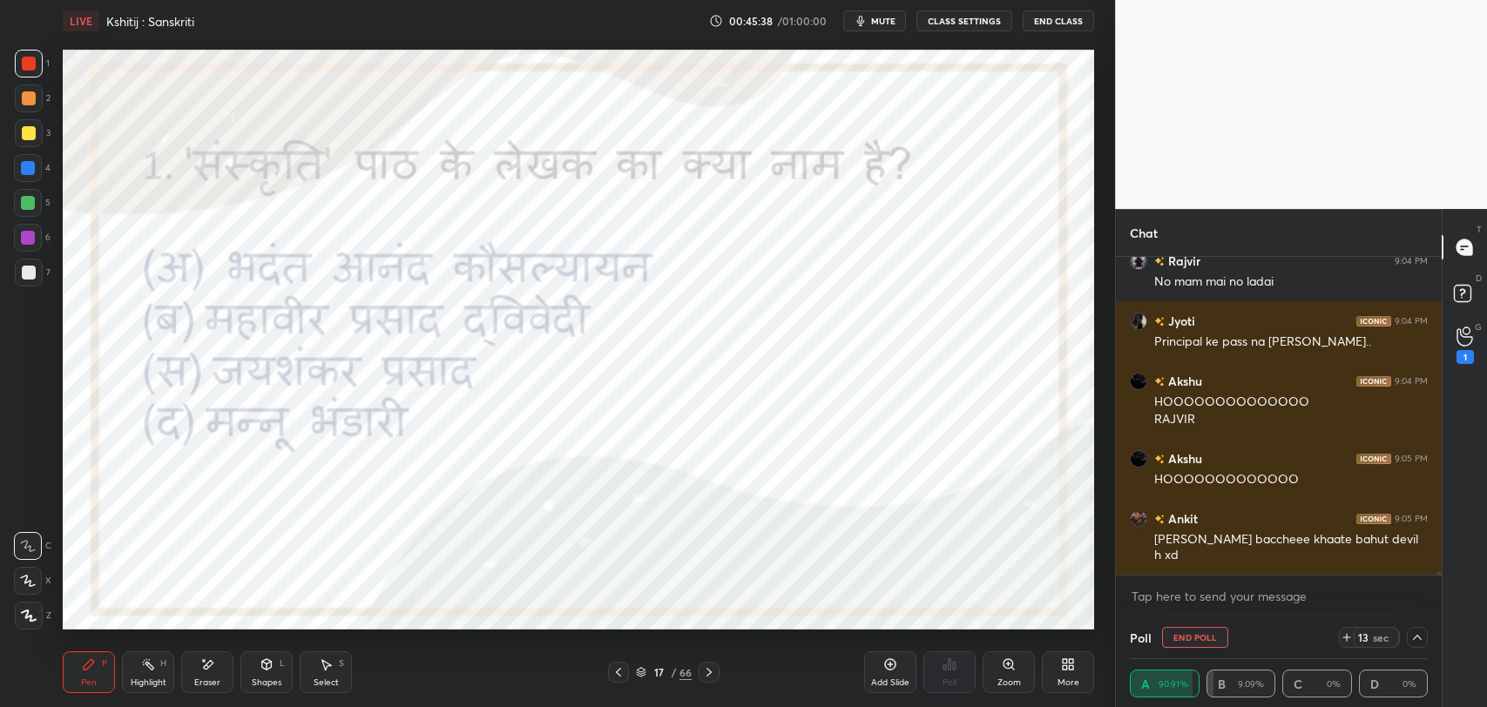
click at [715, 676] on icon at bounding box center [709, 672] width 14 height 14
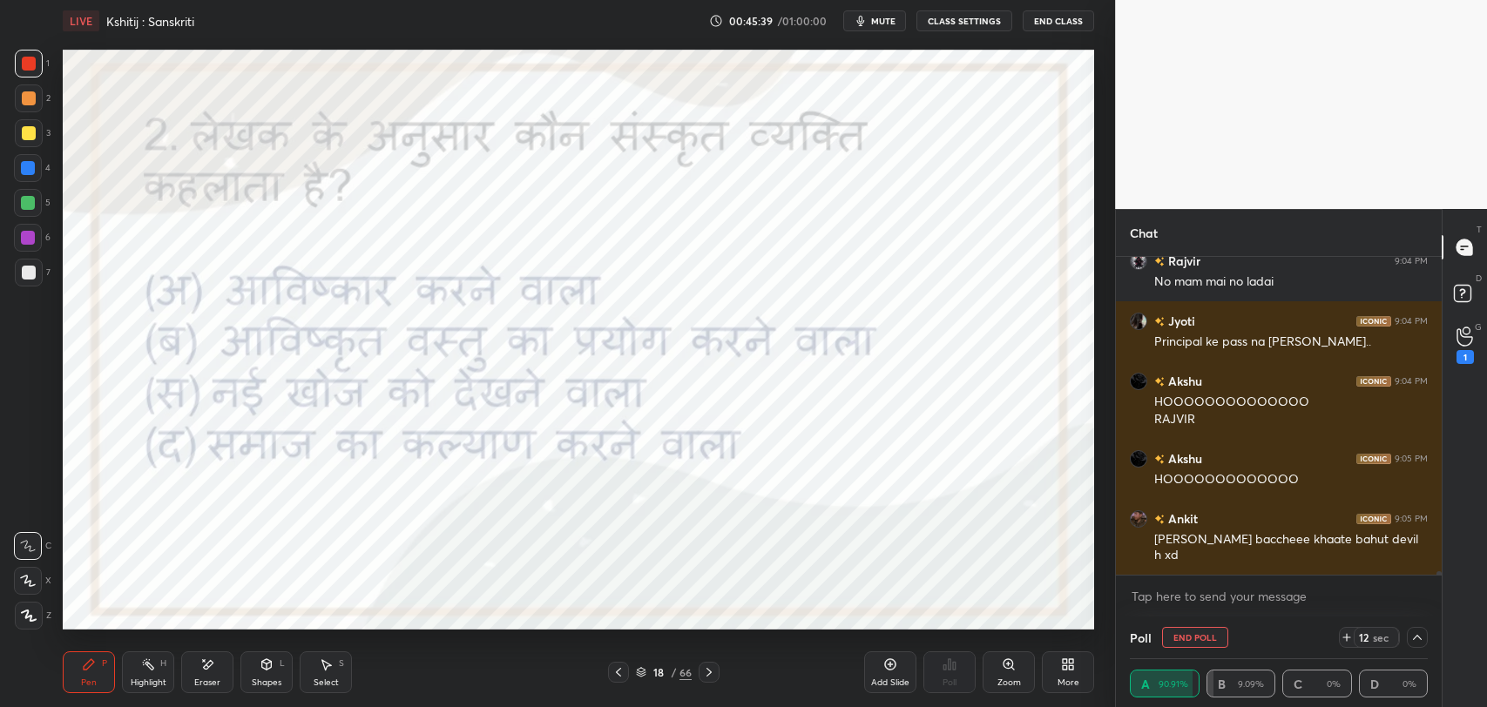
scroll to position [25974, 0]
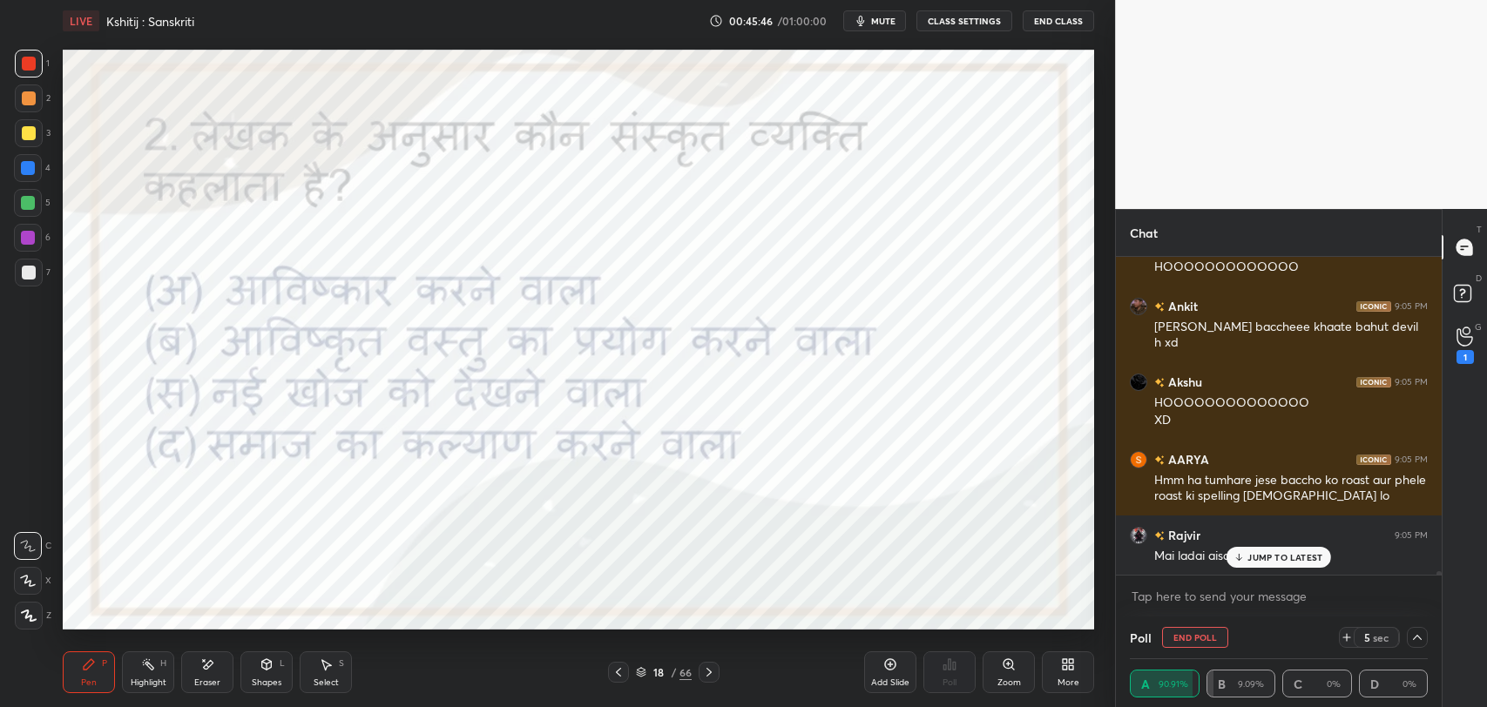
click at [1262, 559] on p "JUMP TO LATEST" at bounding box center [1284, 557] width 75 height 10
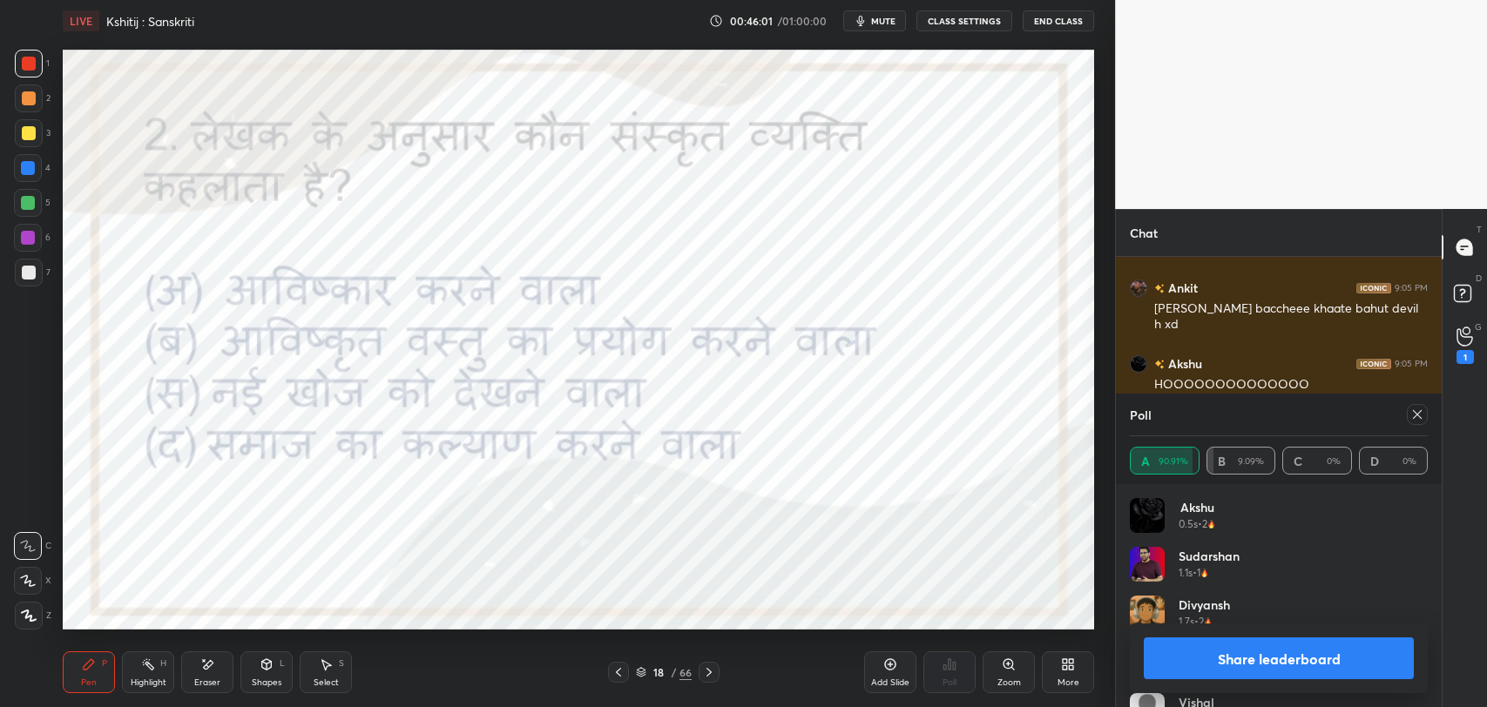
click at [1421, 415] on icon at bounding box center [1417, 415] width 14 height 14
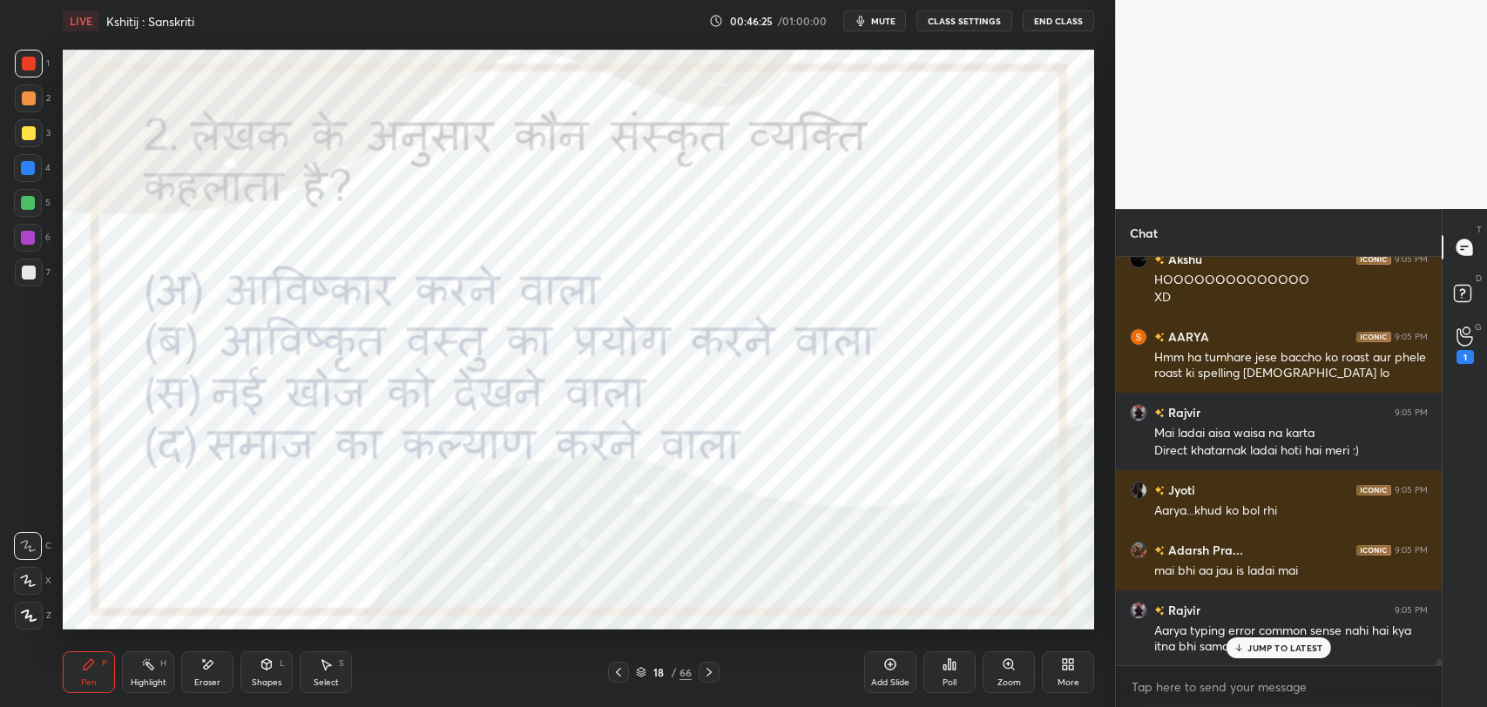
click at [1269, 648] on p "JUMP TO LATEST" at bounding box center [1284, 648] width 75 height 10
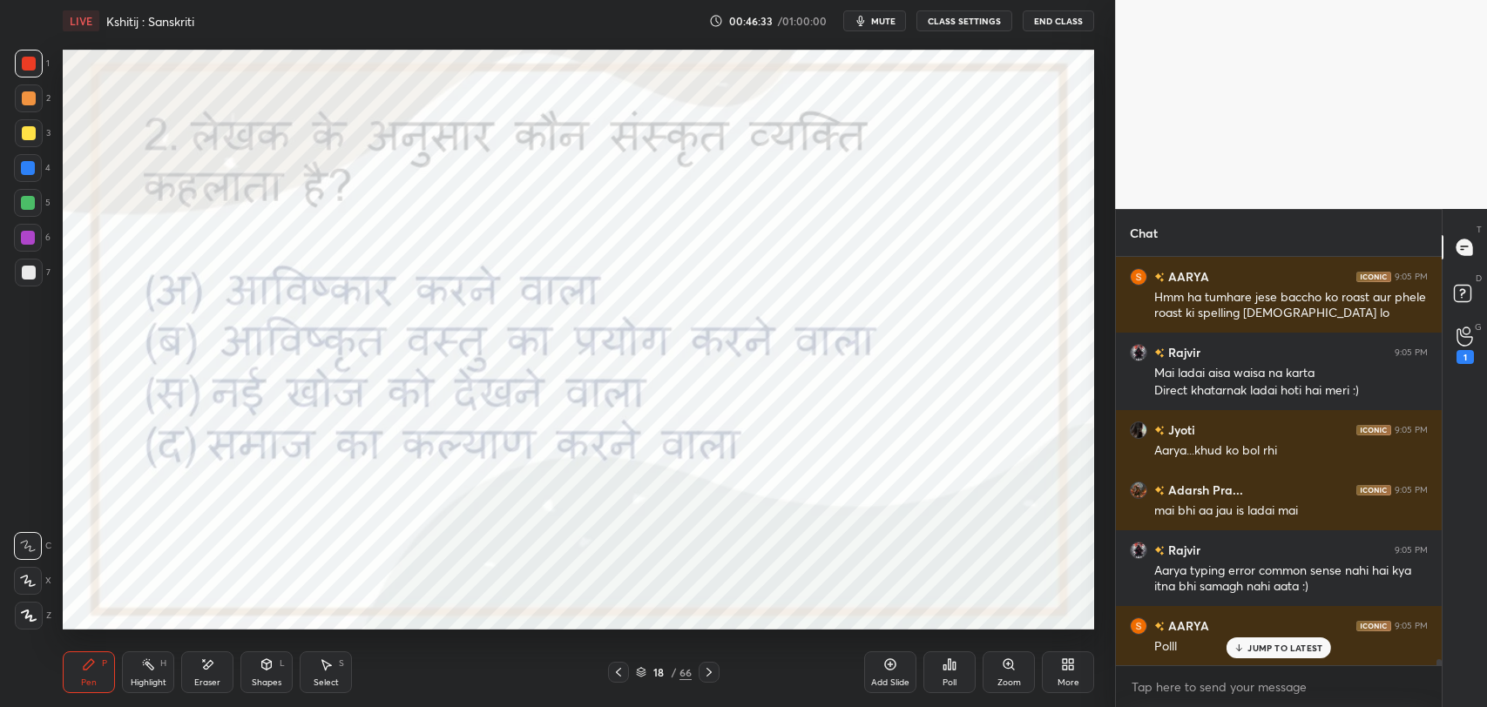
click at [1260, 645] on p "JUMP TO LATEST" at bounding box center [1284, 648] width 75 height 10
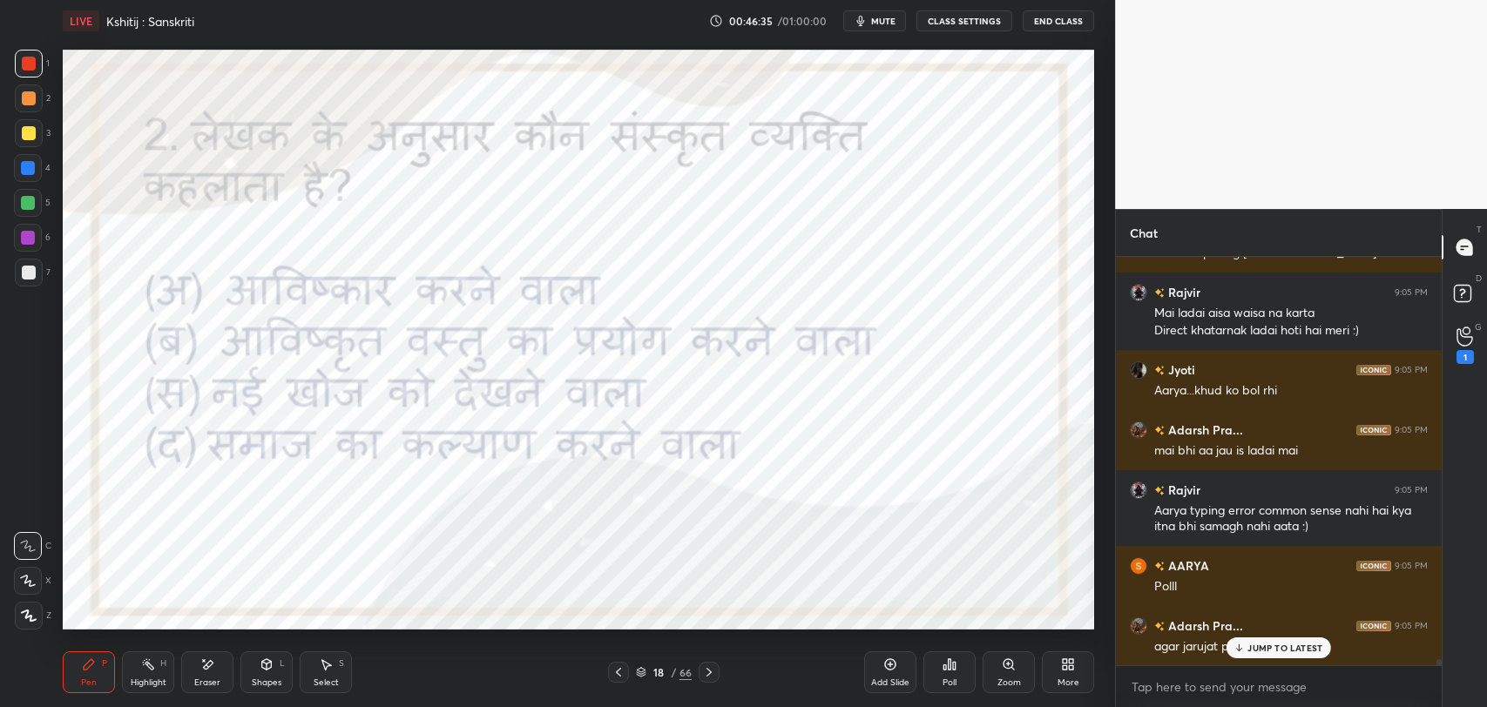
click at [957, 678] on div "Poll" at bounding box center [949, 672] width 52 height 42
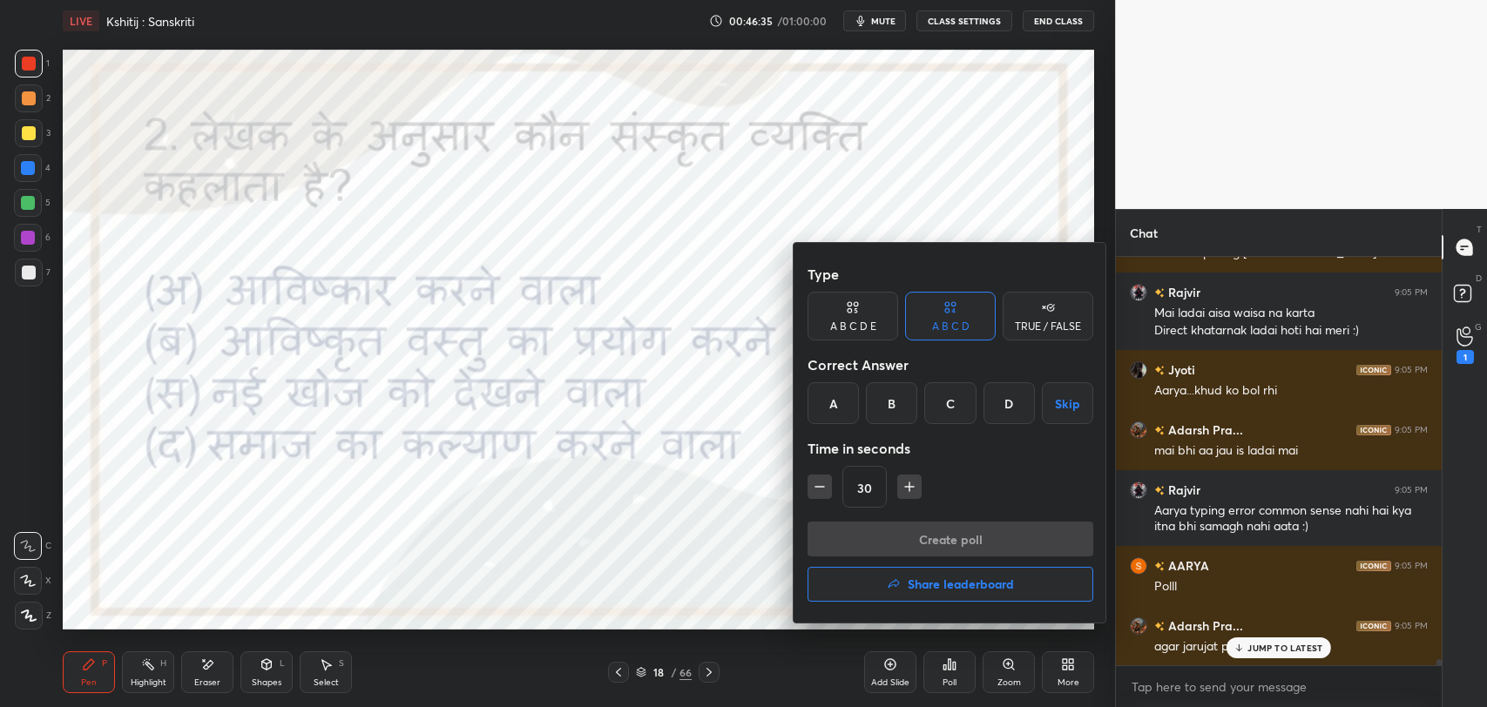
click at [622, 564] on div at bounding box center [743, 353] width 1487 height 707
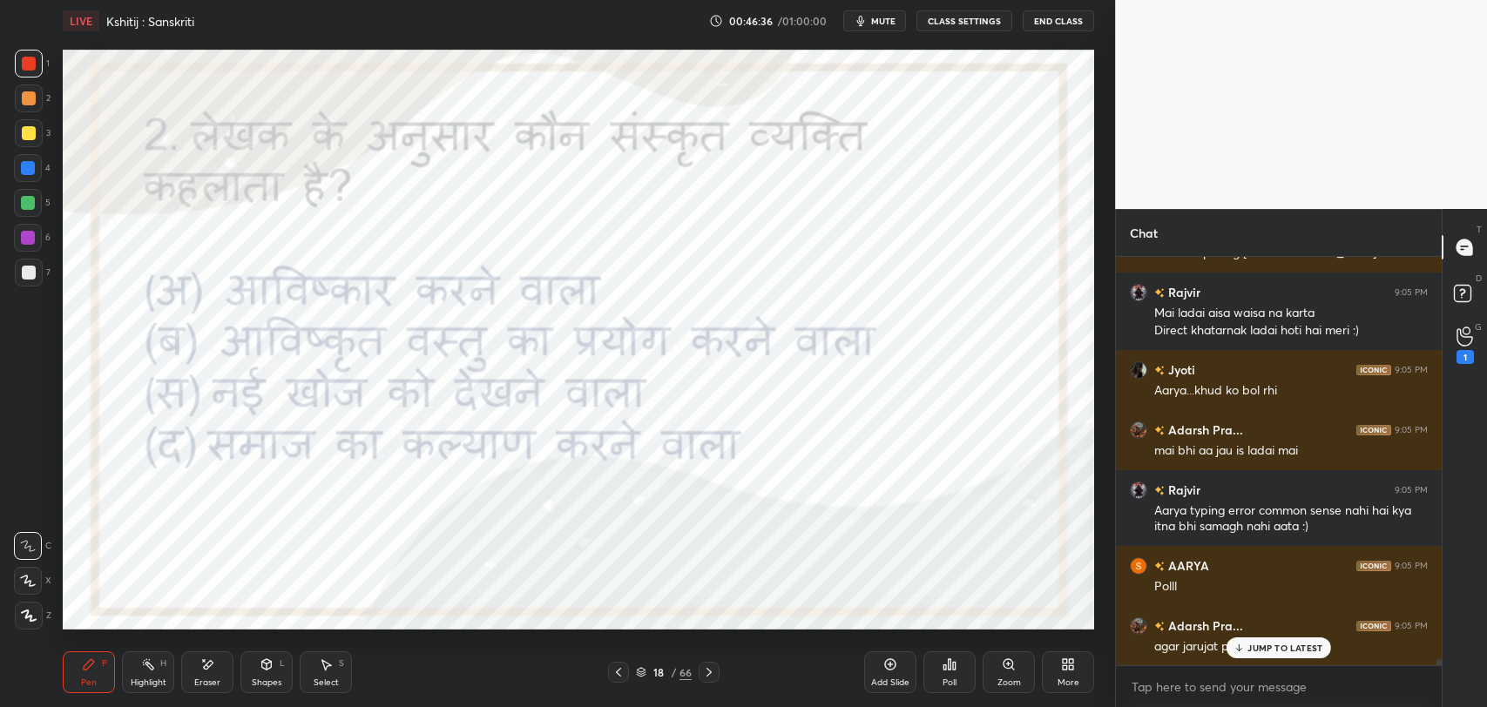
click at [1275, 644] on p "JUMP TO LATEST" at bounding box center [1284, 648] width 75 height 10
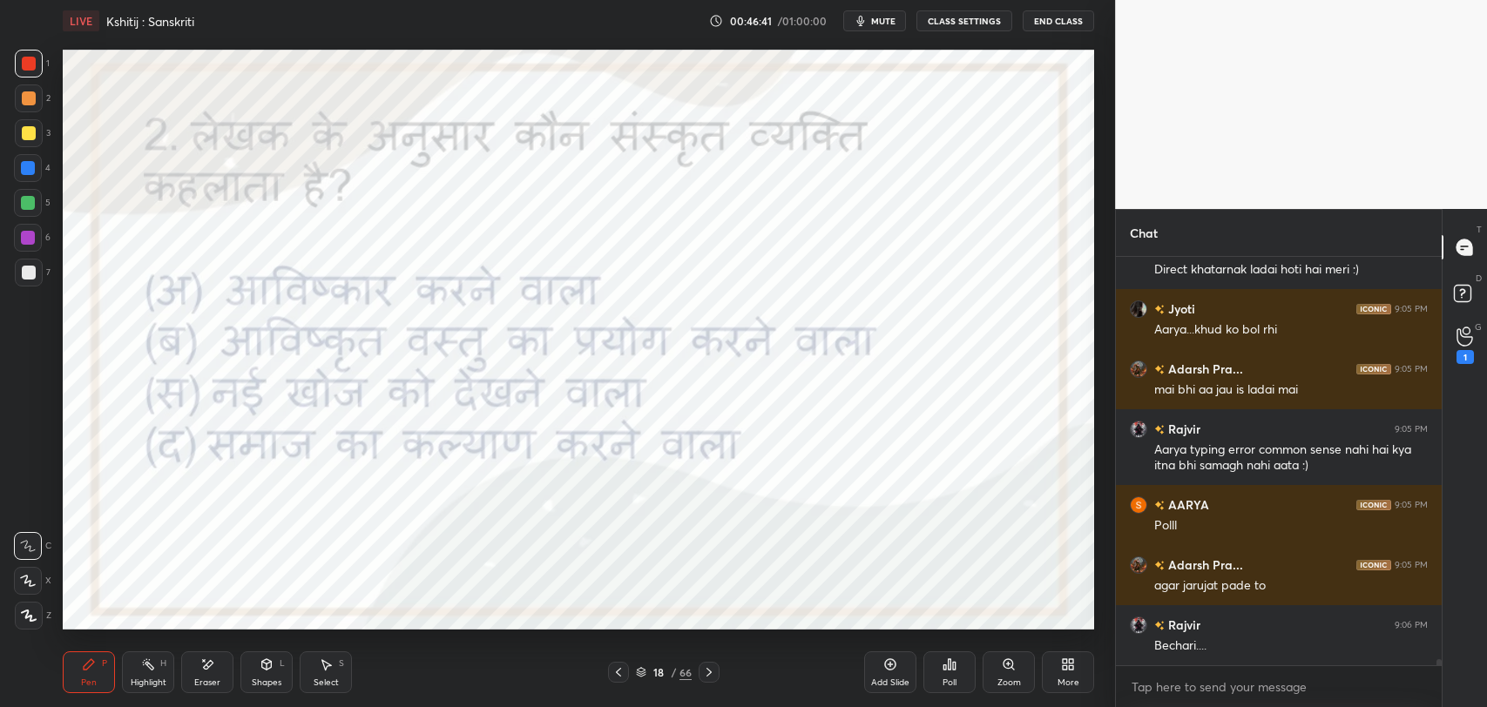
click at [946, 676] on div "Poll" at bounding box center [949, 672] width 52 height 42
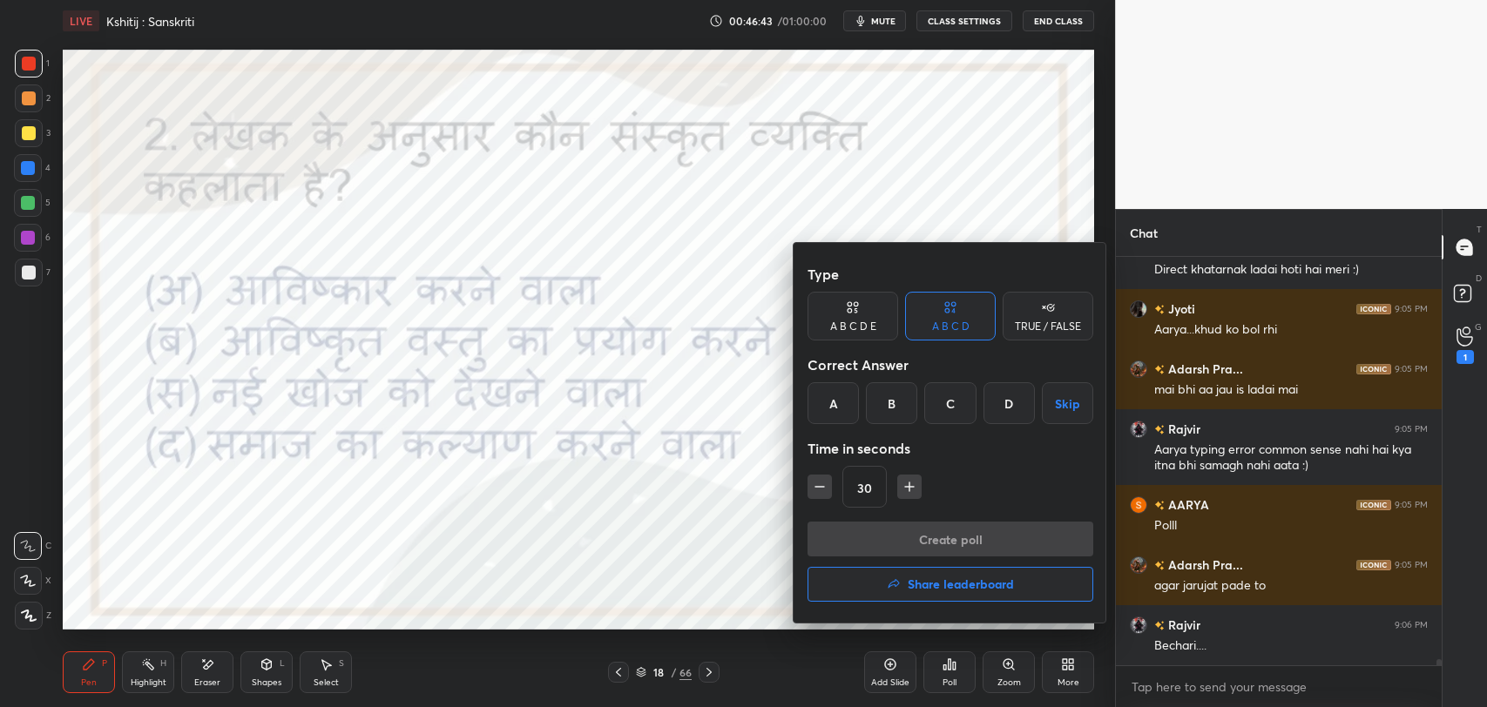
click at [845, 408] on div "A" at bounding box center [832, 403] width 51 height 42
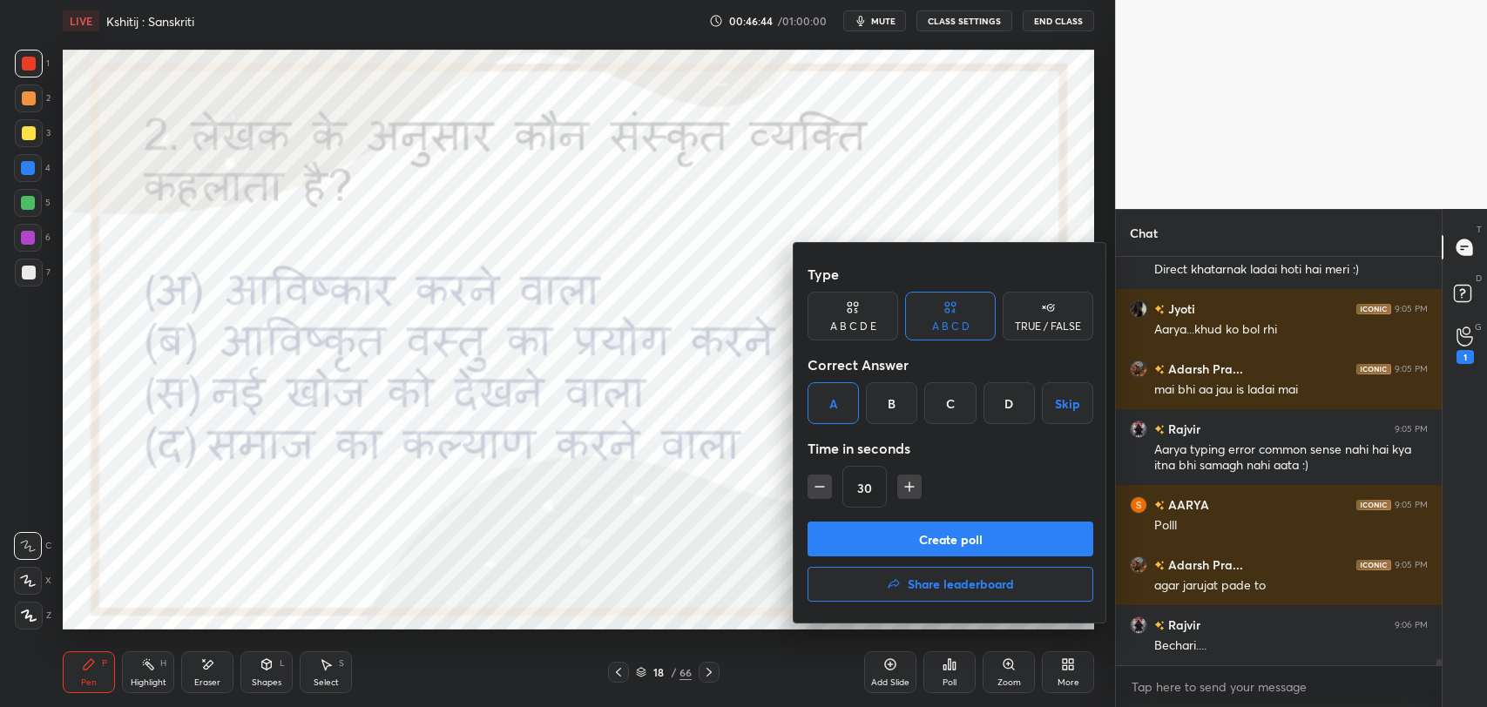
click at [945, 547] on button "Create poll" at bounding box center [950, 539] width 286 height 35
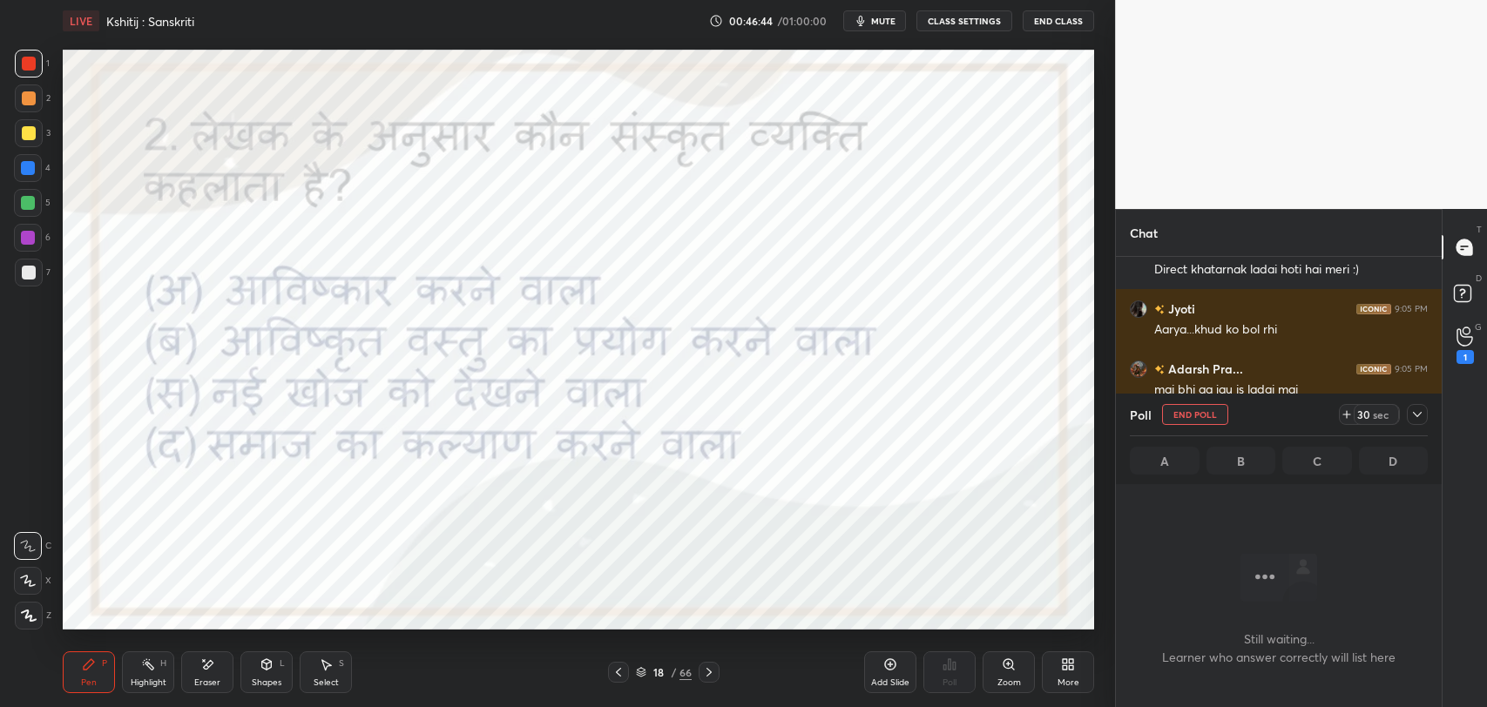
scroll to position [314, 320]
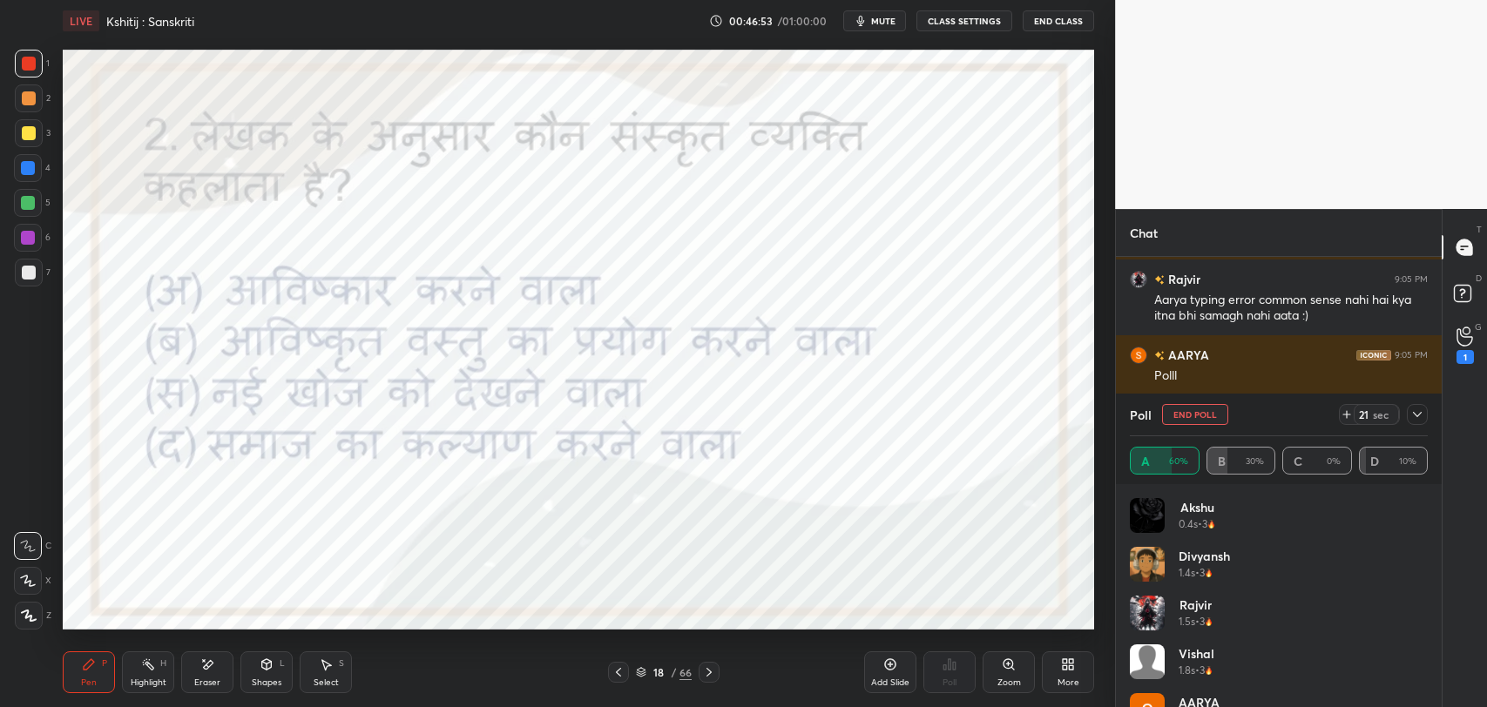
click at [1415, 420] on icon at bounding box center [1417, 415] width 14 height 14
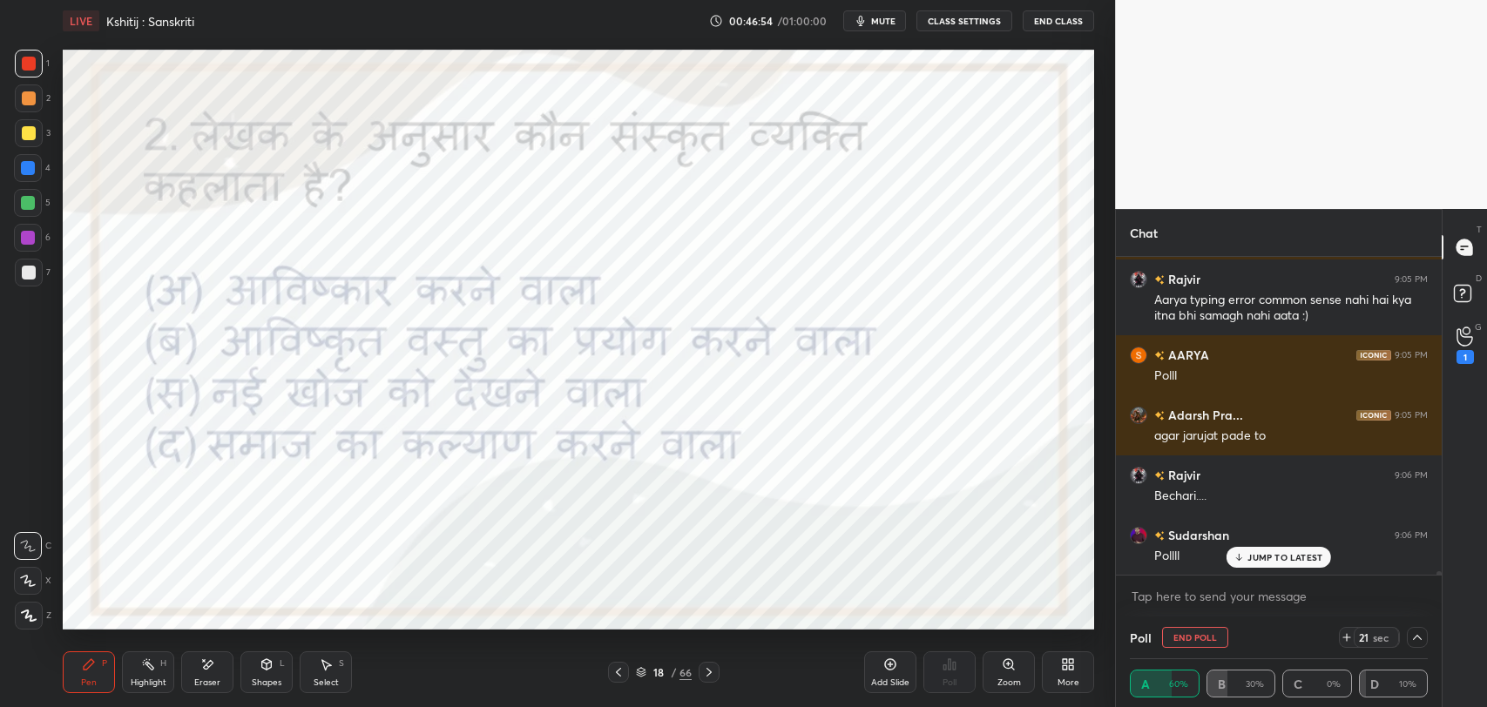
click at [1263, 552] on p "JUMP TO LATEST" at bounding box center [1284, 557] width 75 height 10
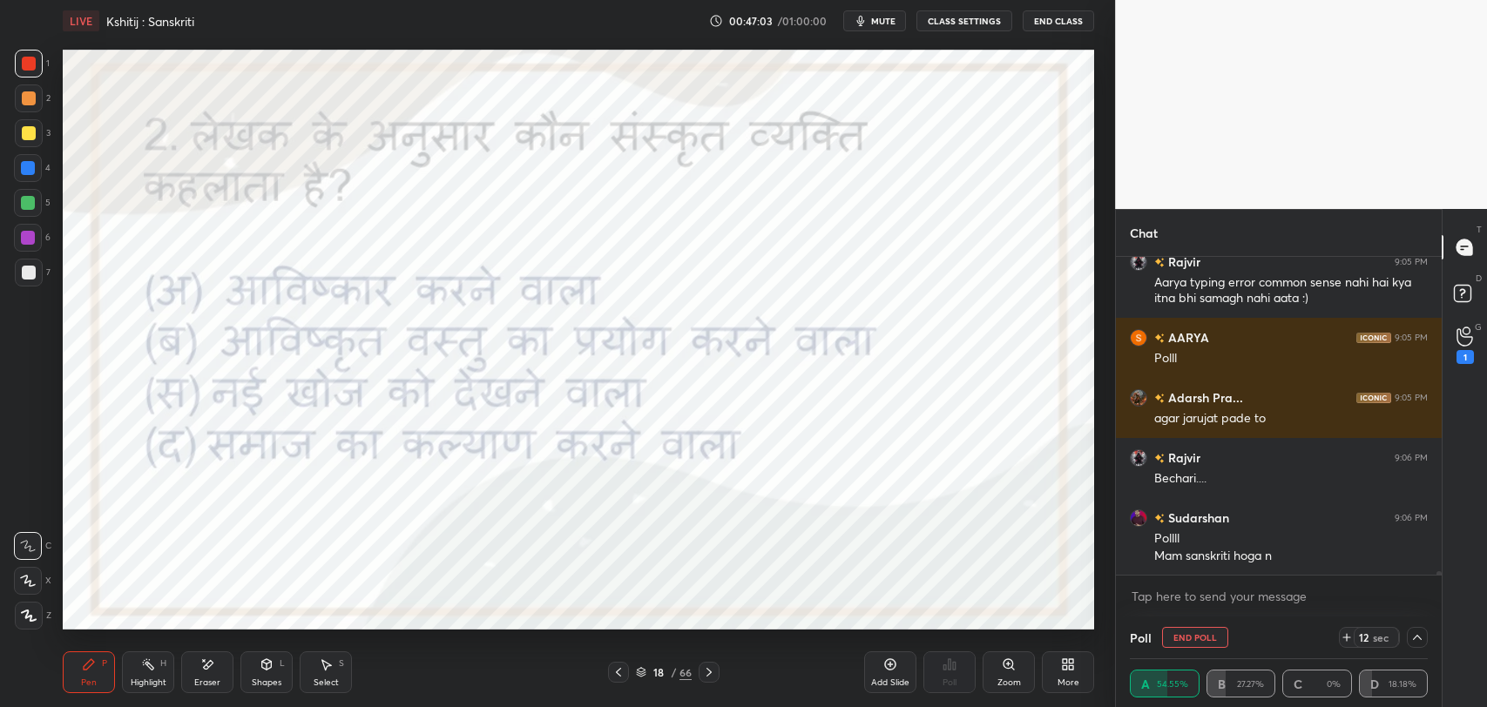
click at [193, 671] on div "Eraser" at bounding box center [207, 672] width 52 height 42
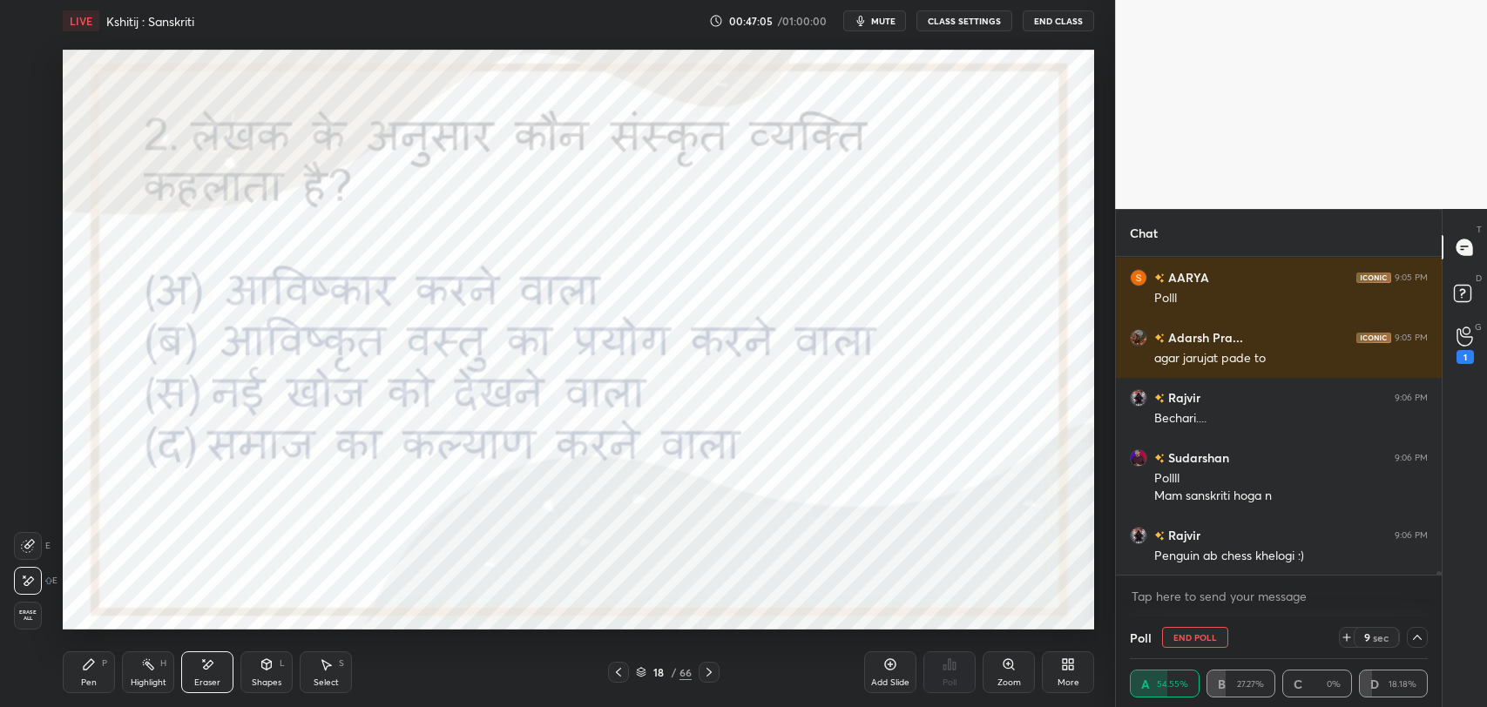
click at [76, 691] on div "Pen P" at bounding box center [89, 672] width 52 height 42
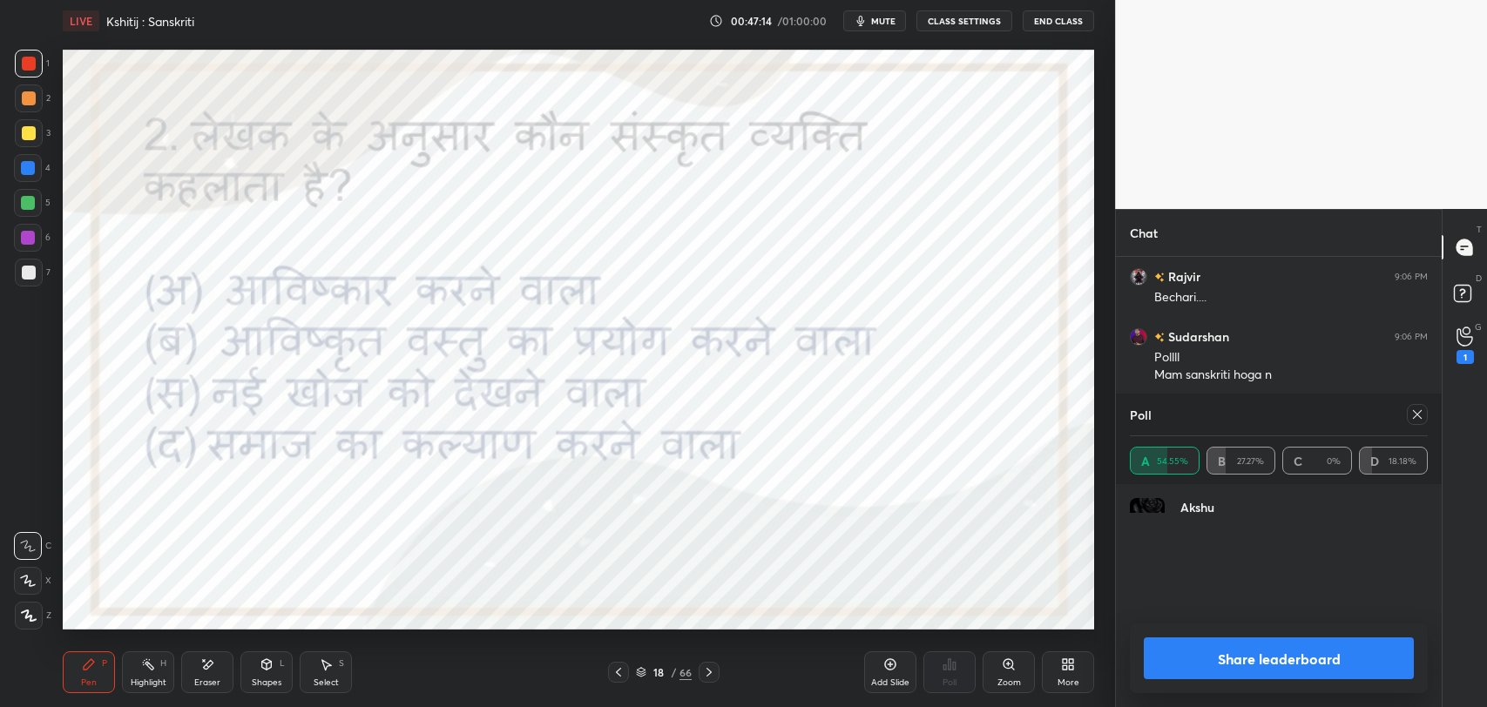
scroll to position [203, 293]
click at [1413, 415] on icon at bounding box center [1417, 415] width 14 height 14
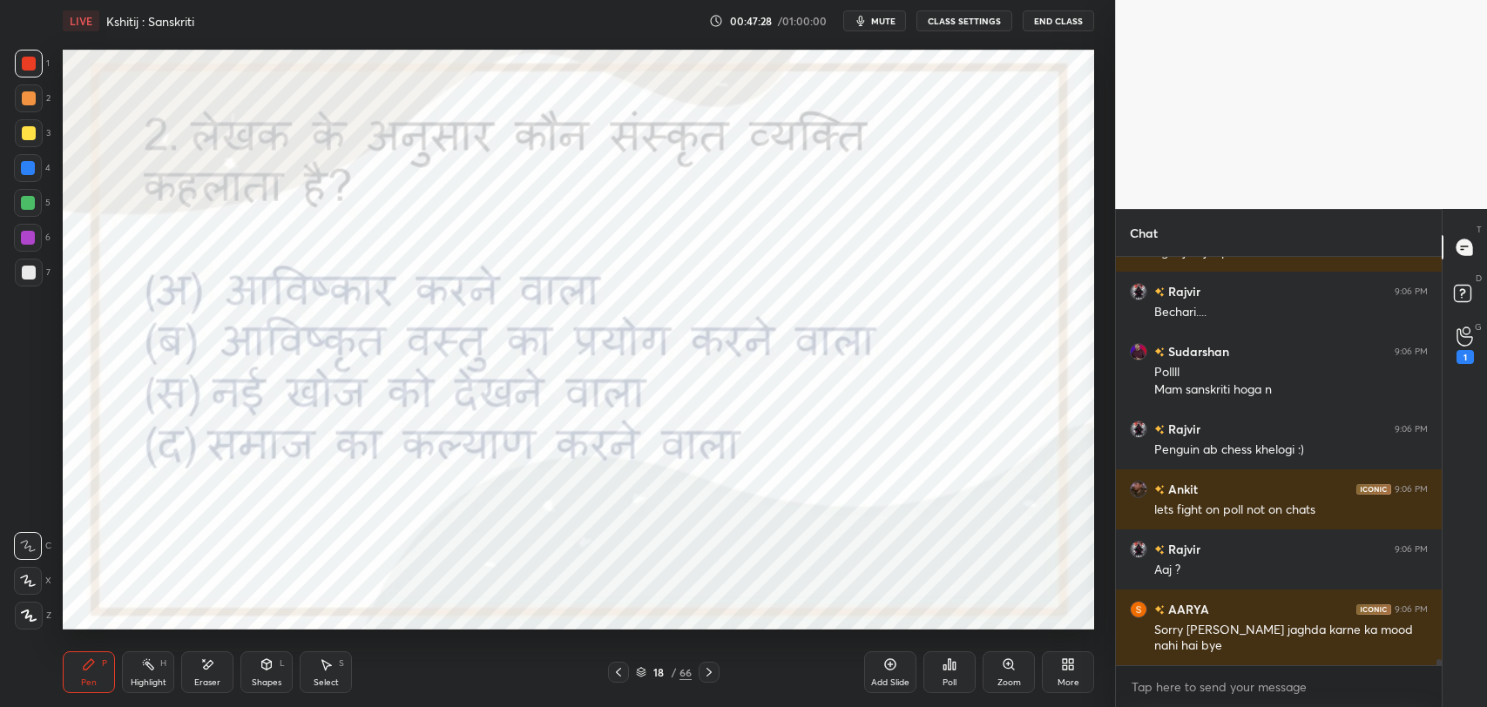
click at [706, 683] on div "Pen P Highlight H Eraser Shapes L Select S 18 / 66 Add Slide Poll Zoom More" at bounding box center [578, 673] width 1031 height 70
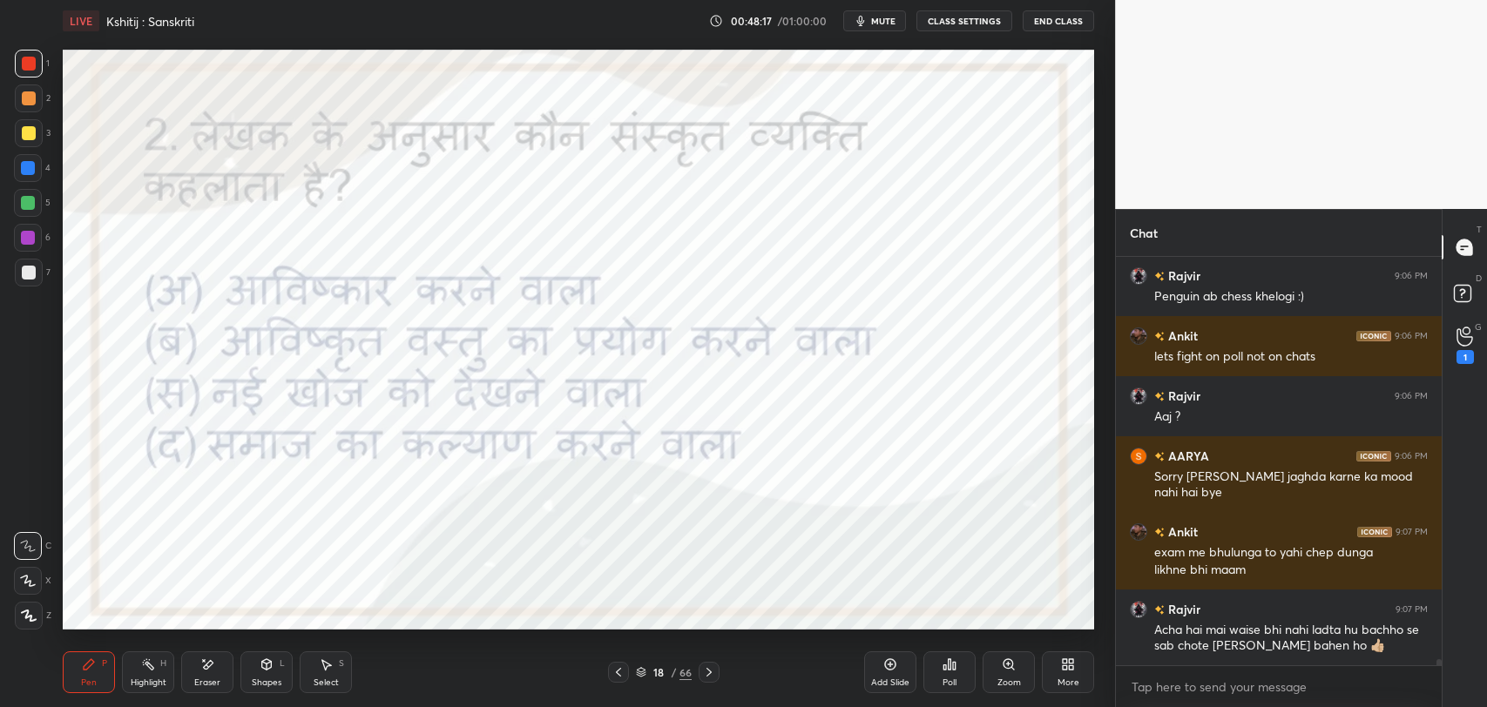
scroll to position [26959, 0]
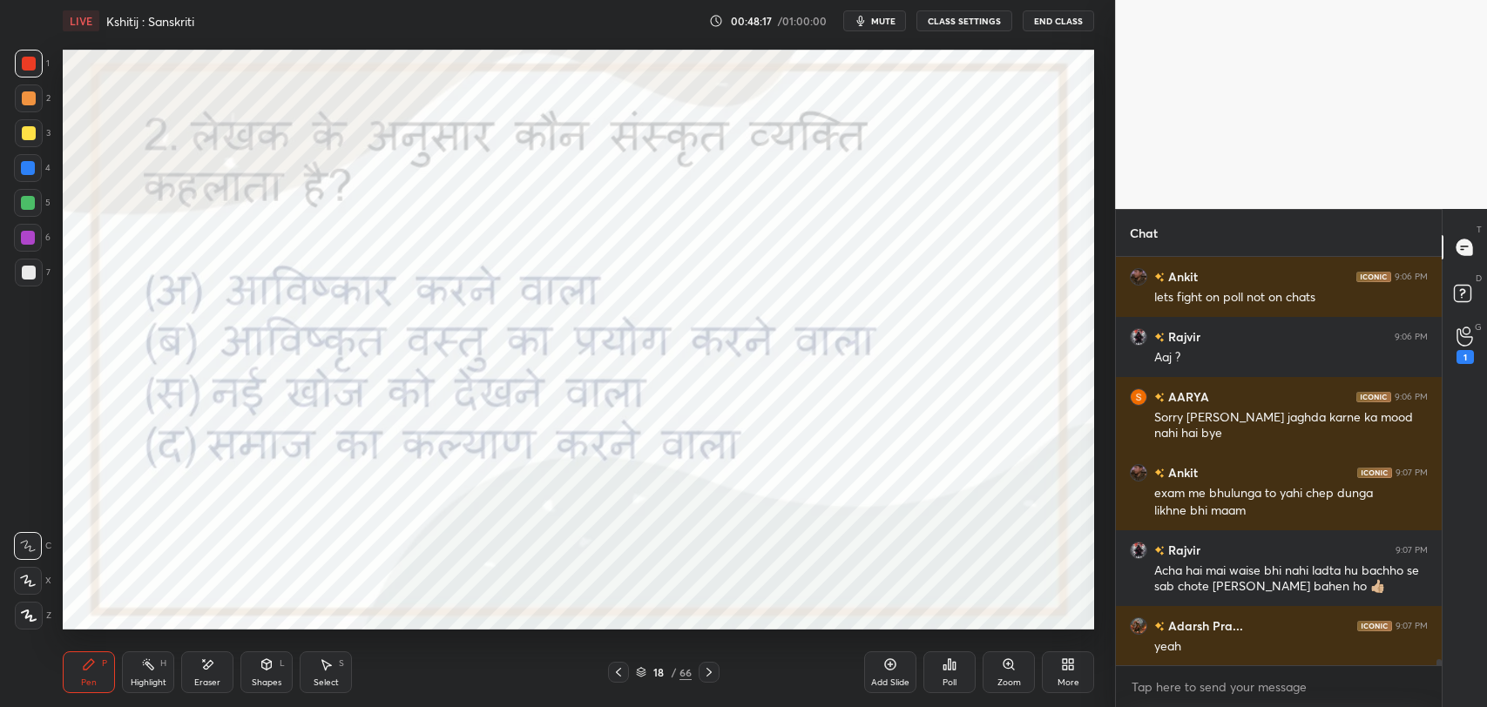
click at [711, 672] on icon at bounding box center [709, 672] width 14 height 14
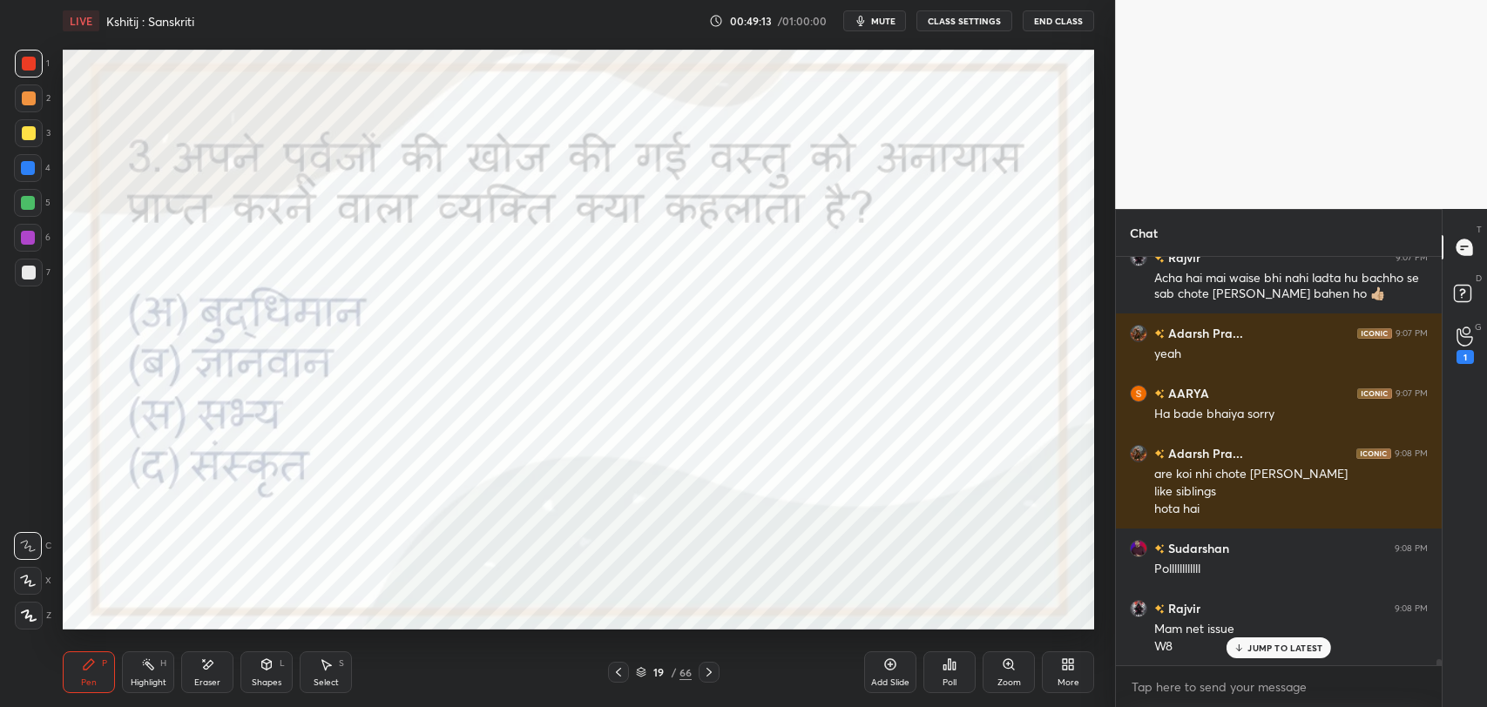
scroll to position [27312, 0]
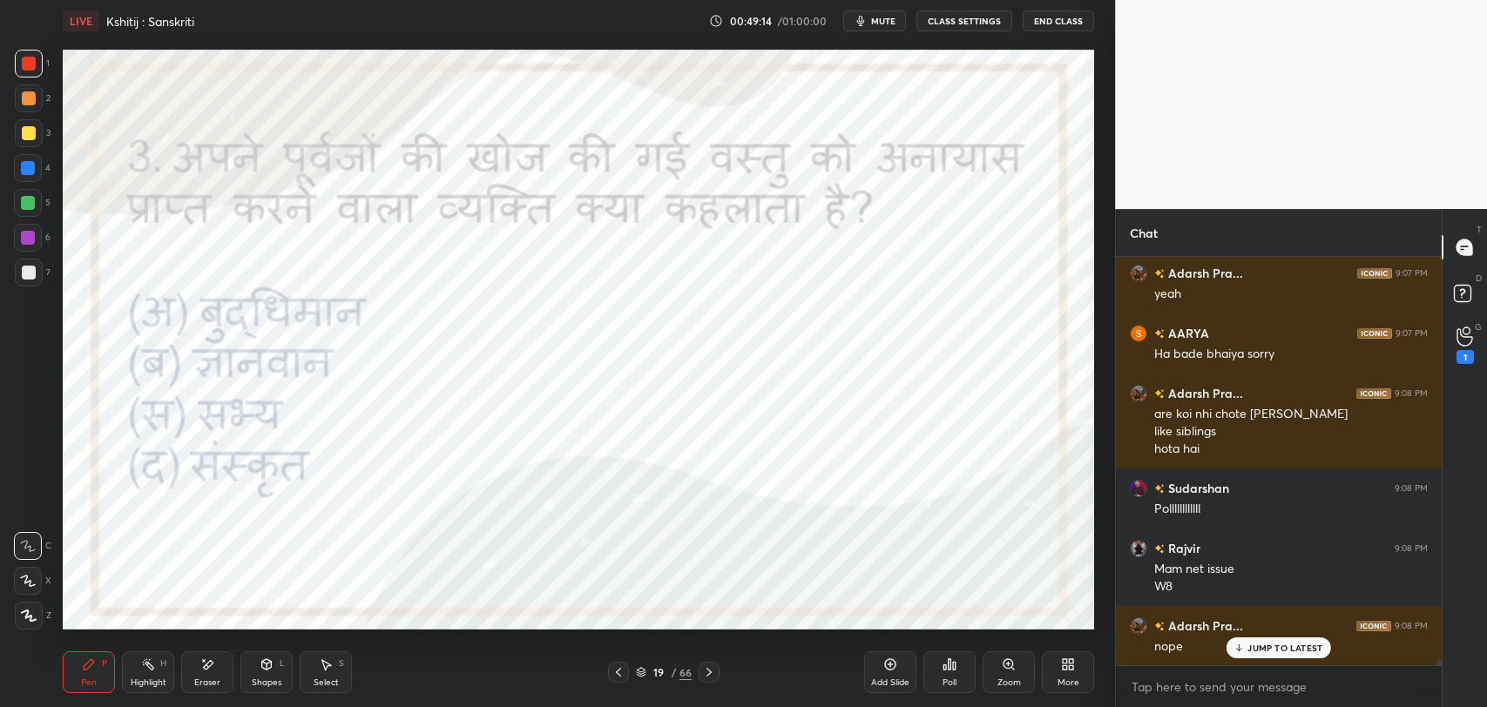
click at [1278, 638] on div "JUMP TO LATEST" at bounding box center [1278, 648] width 105 height 21
click at [936, 667] on div "Poll" at bounding box center [949, 672] width 52 height 42
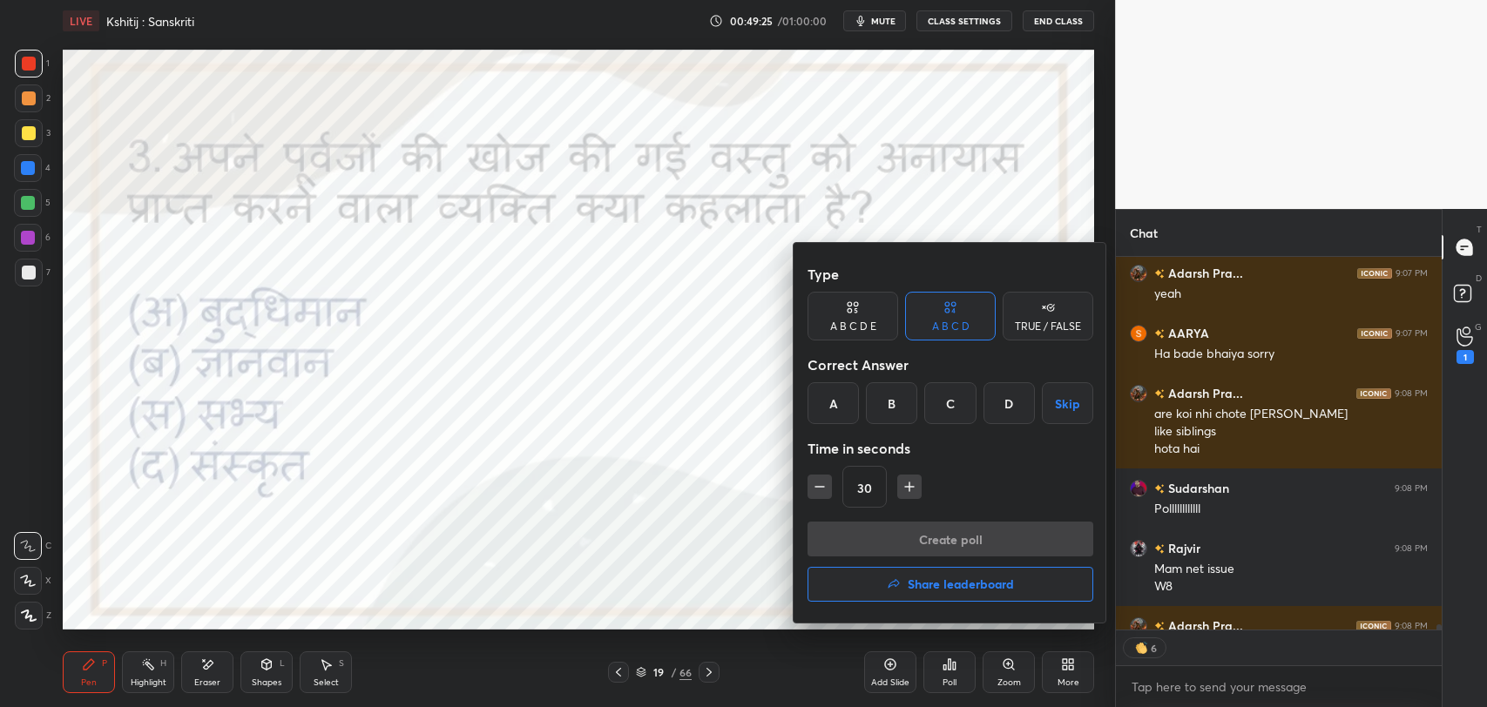
click at [690, 531] on div at bounding box center [743, 353] width 1487 height 707
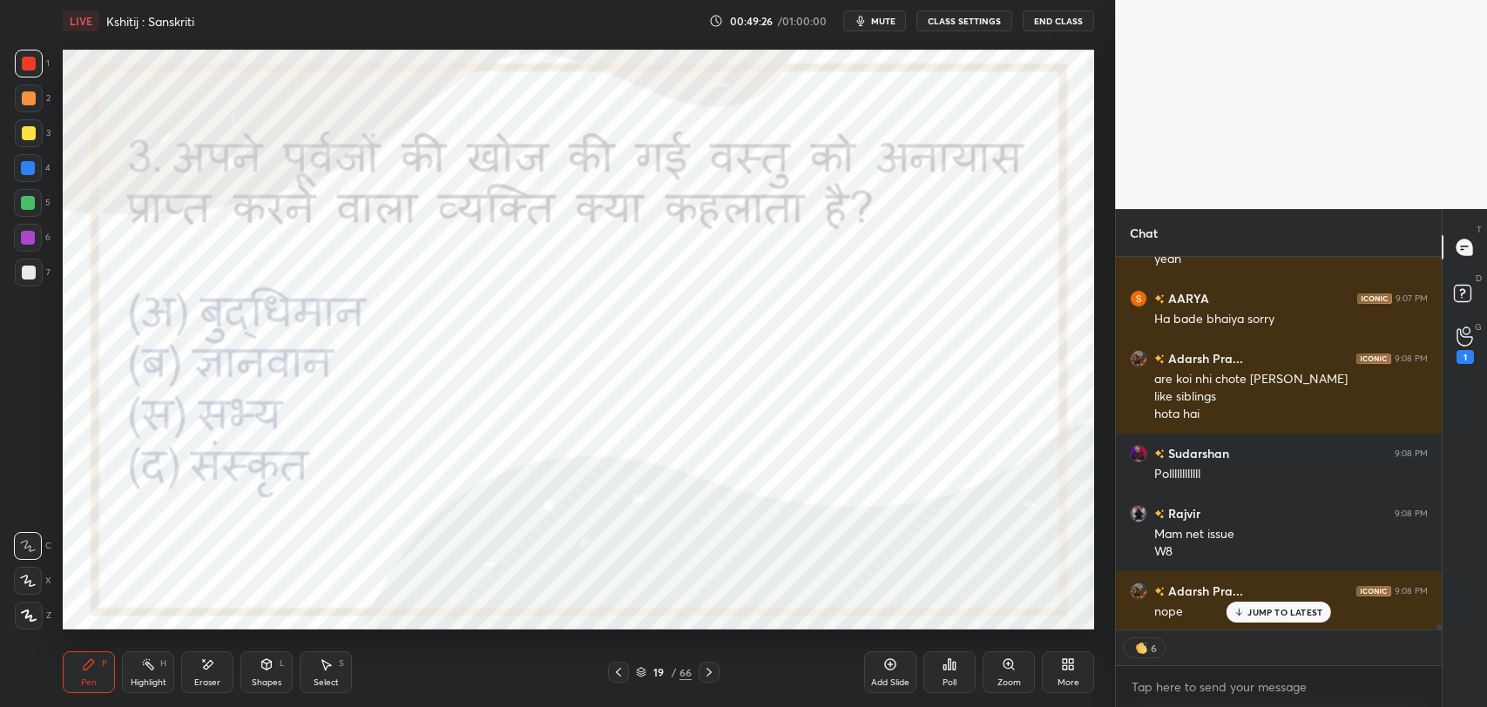
scroll to position [27347, 0]
click at [1287, 608] on p "JUMP TO LATEST" at bounding box center [1284, 612] width 75 height 10
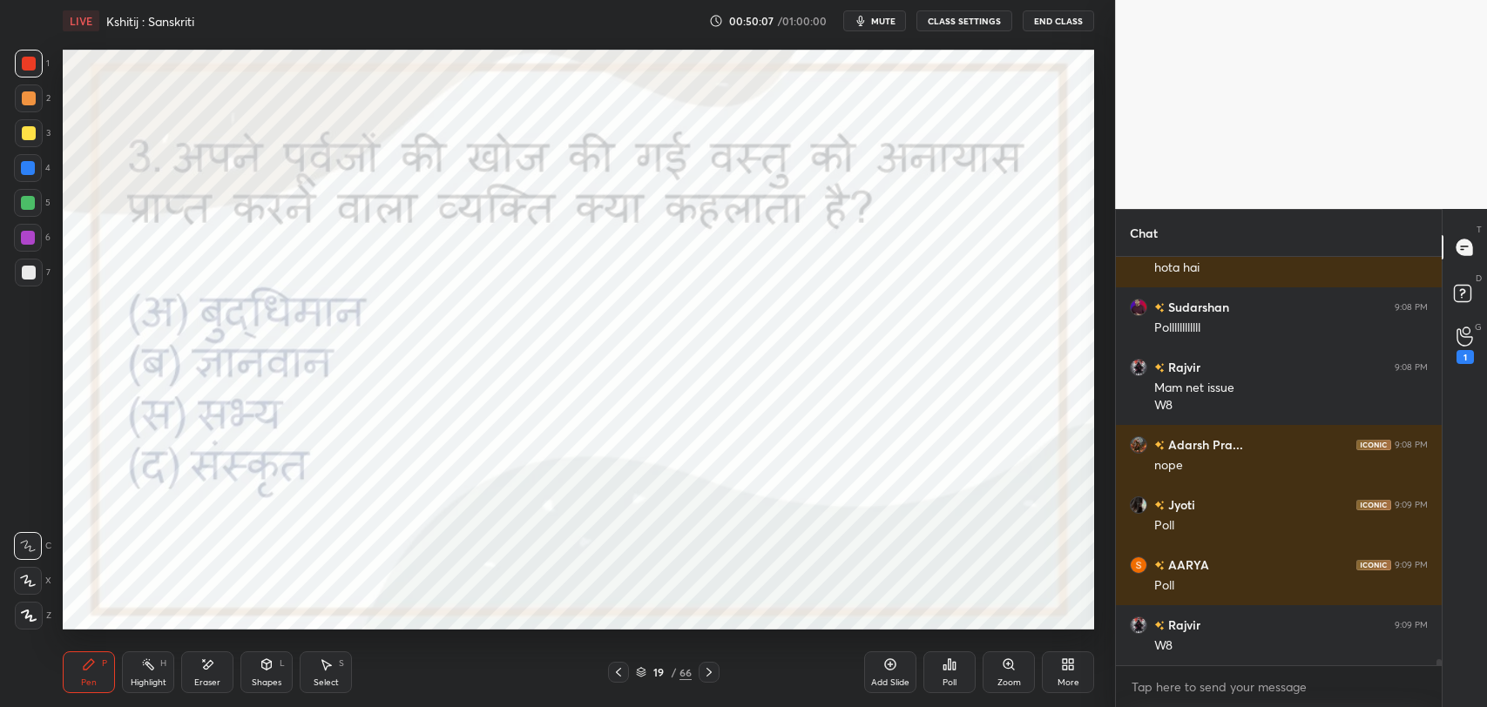
scroll to position [404, 320]
click at [958, 687] on div "Poll" at bounding box center [949, 672] width 52 height 42
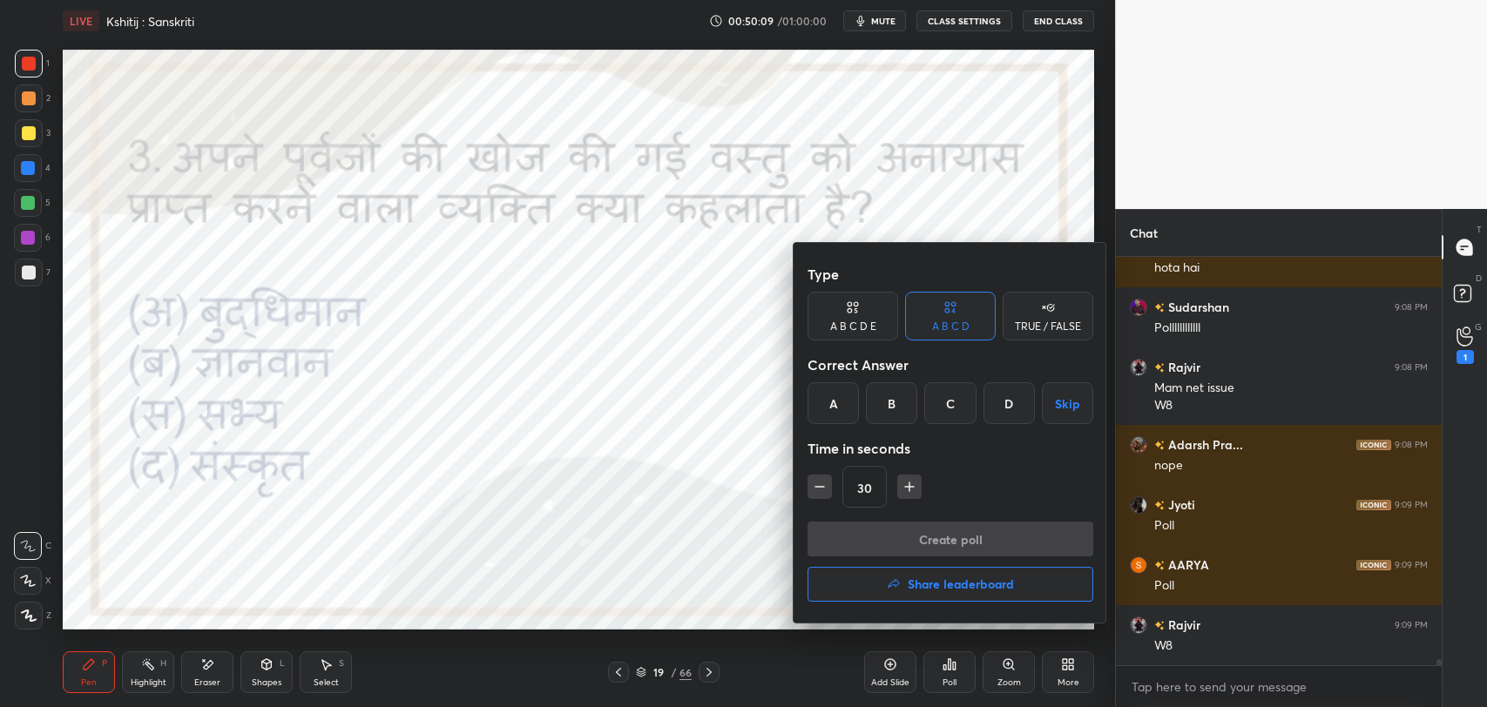
click at [951, 397] on div "C" at bounding box center [949, 403] width 51 height 42
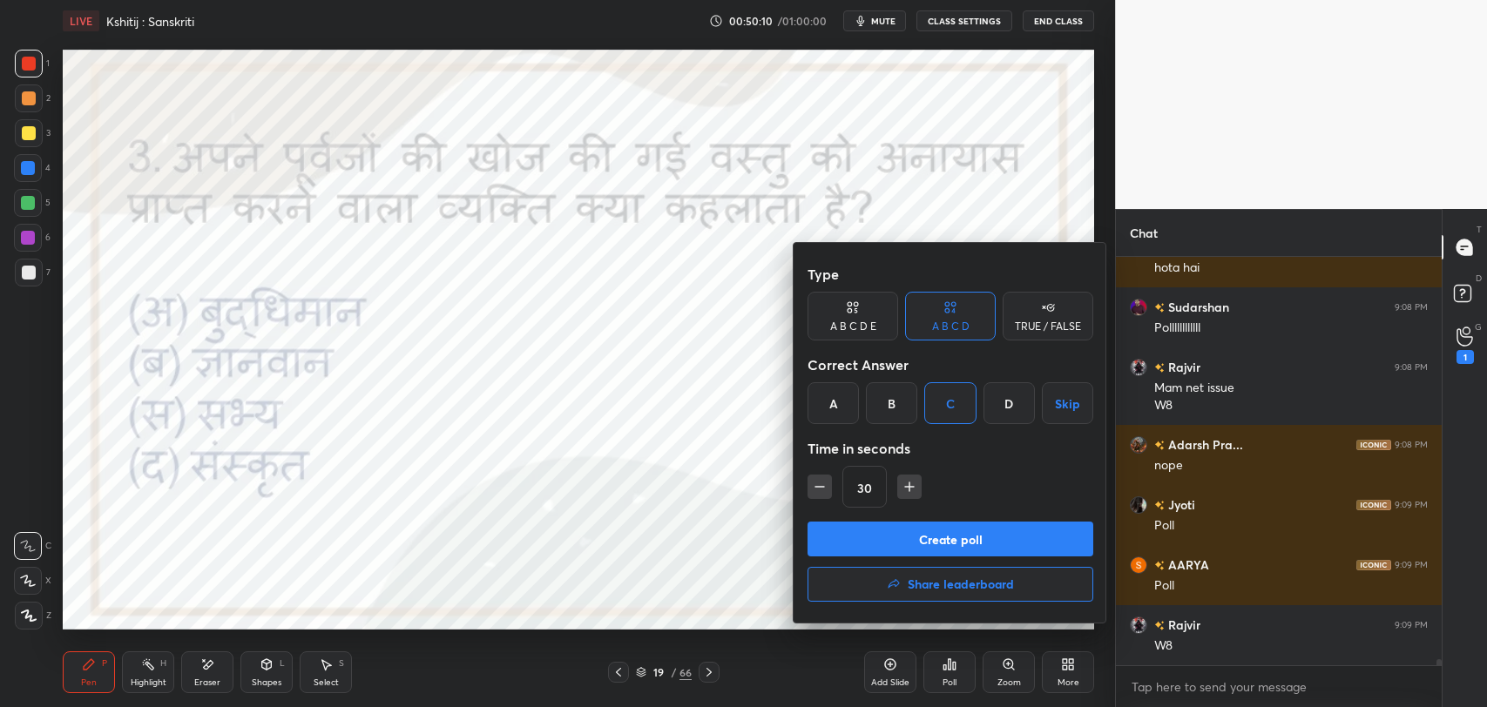
click at [604, 491] on div at bounding box center [743, 353] width 1487 height 707
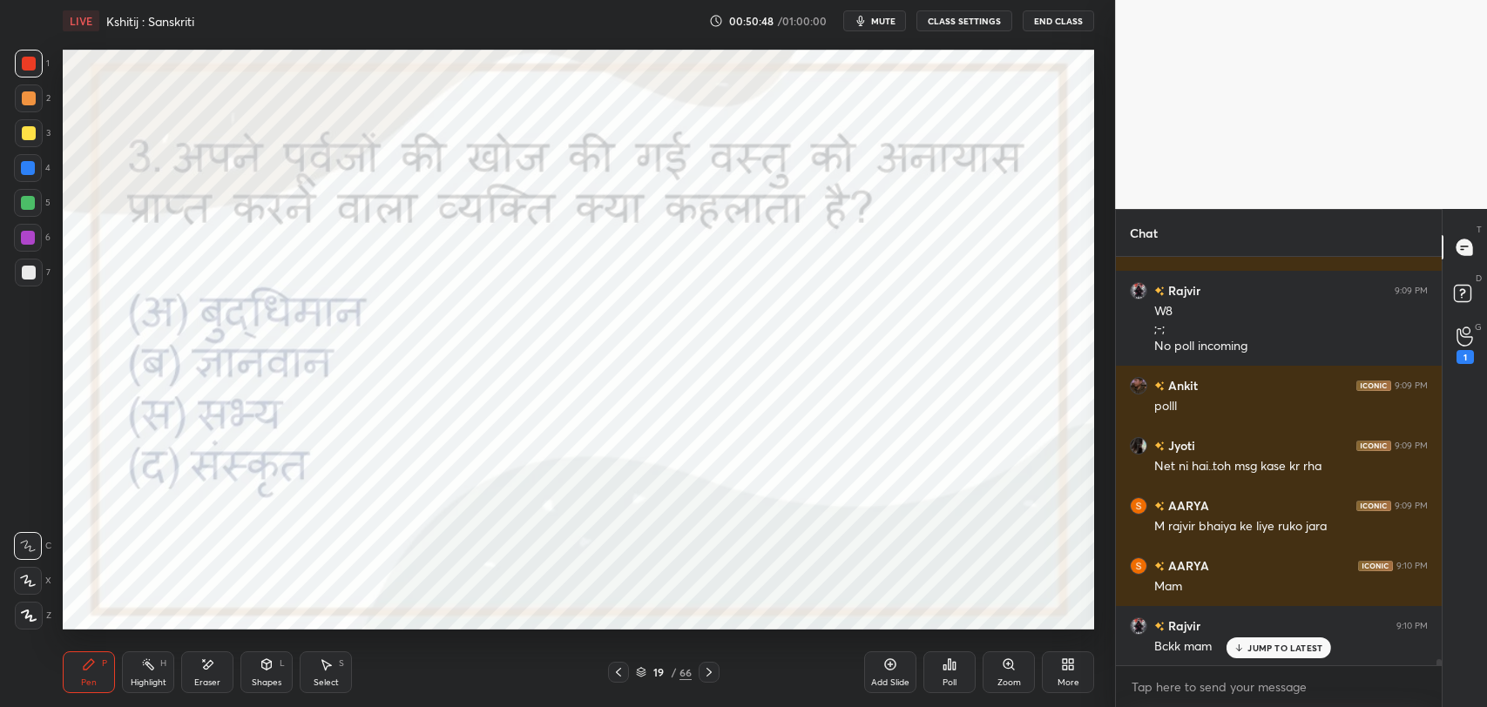
scroll to position [27845, 0]
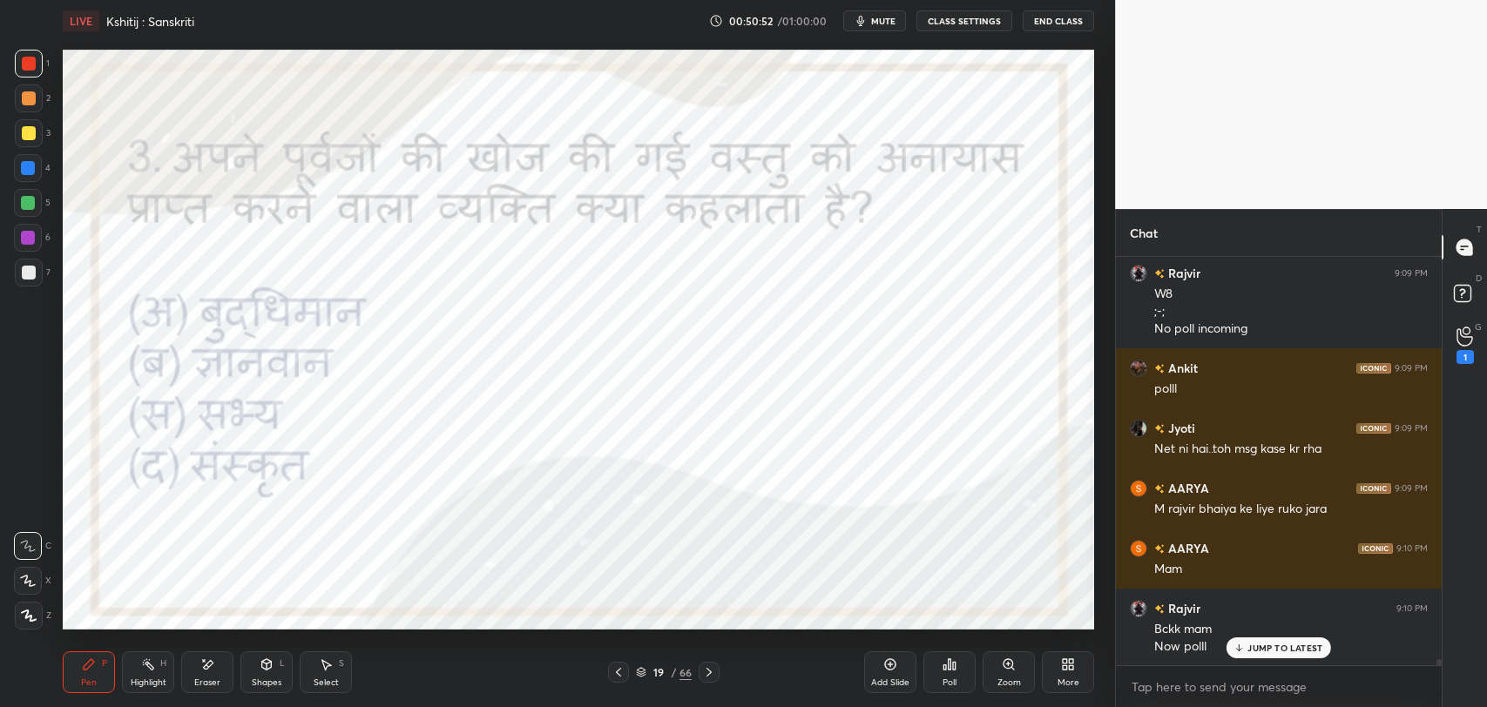
click at [1287, 644] on p "JUMP TO LATEST" at bounding box center [1284, 648] width 75 height 10
click at [944, 668] on icon at bounding box center [944, 667] width 3 height 4
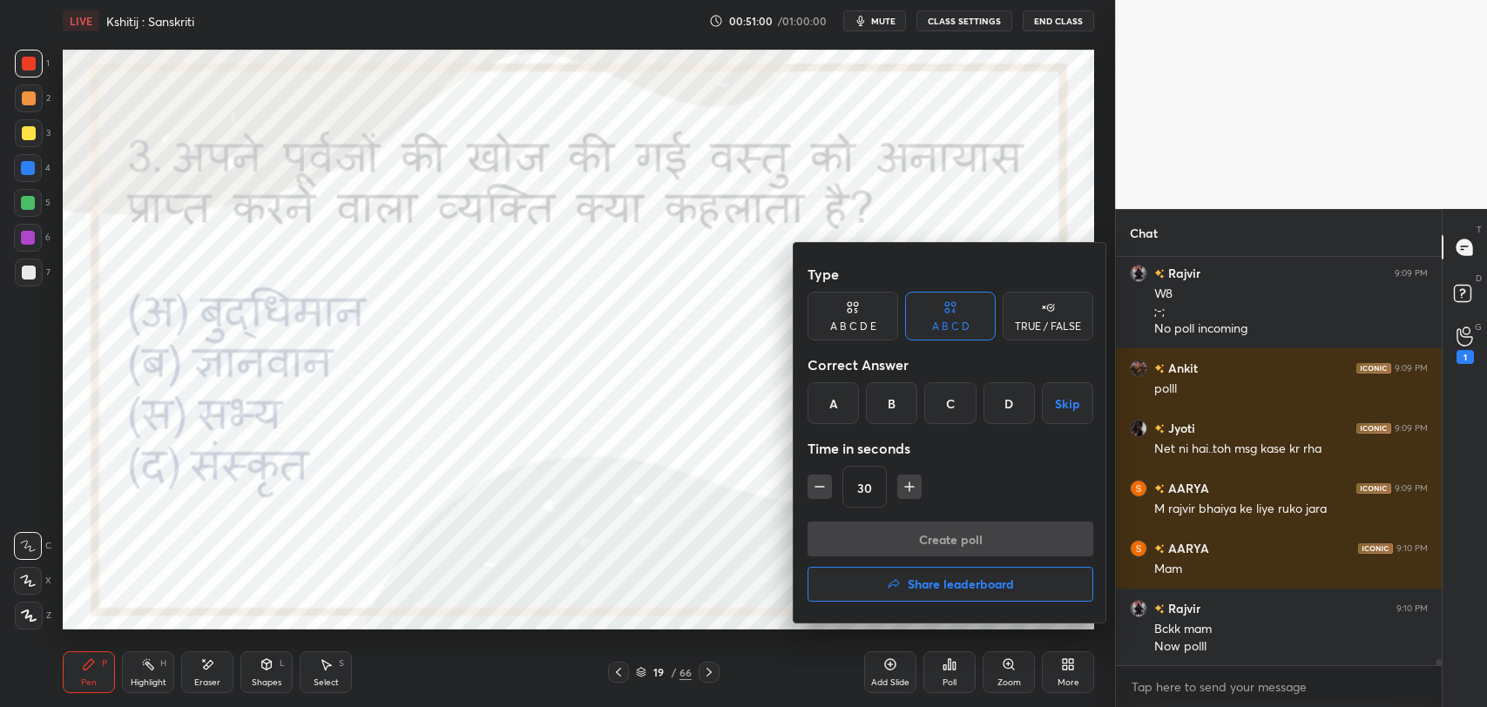
click at [957, 416] on div "C" at bounding box center [949, 403] width 51 height 42
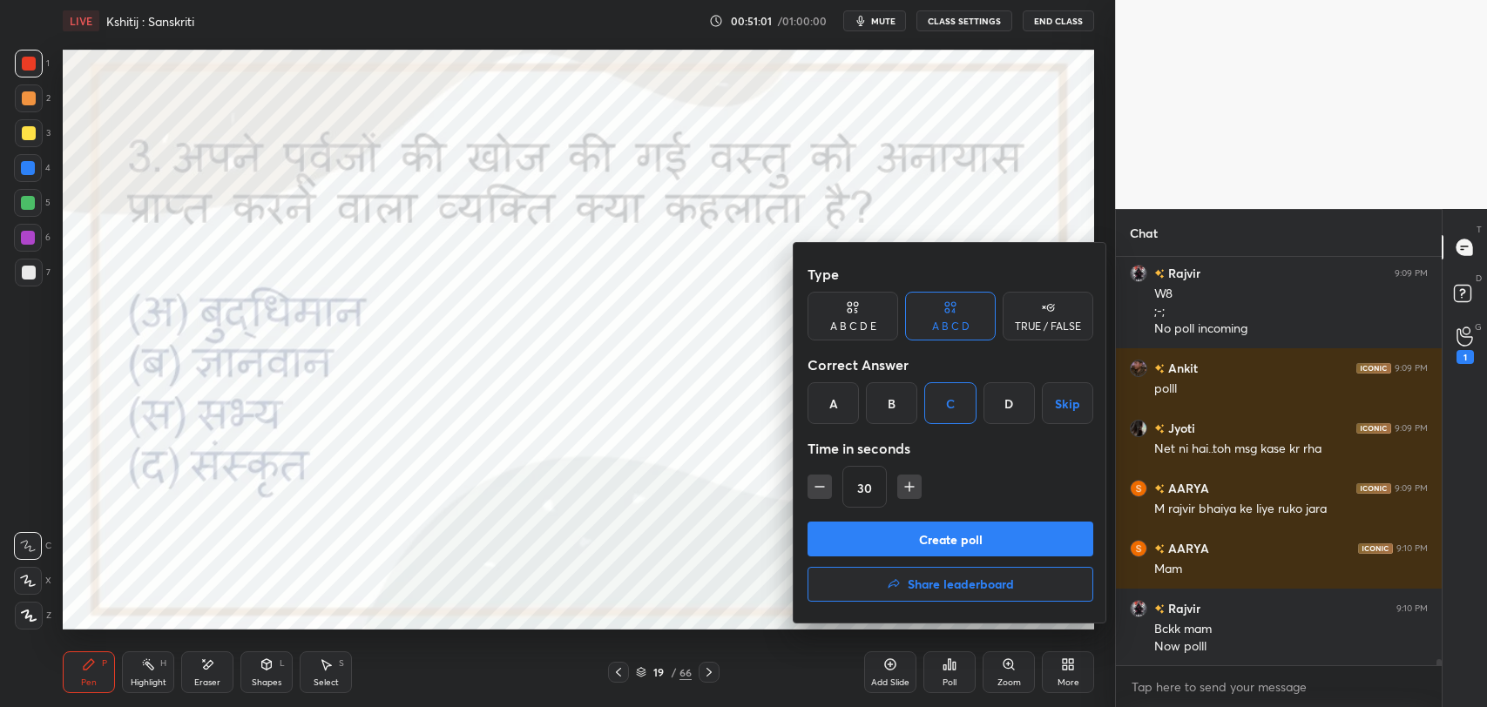
scroll to position [27862, 0]
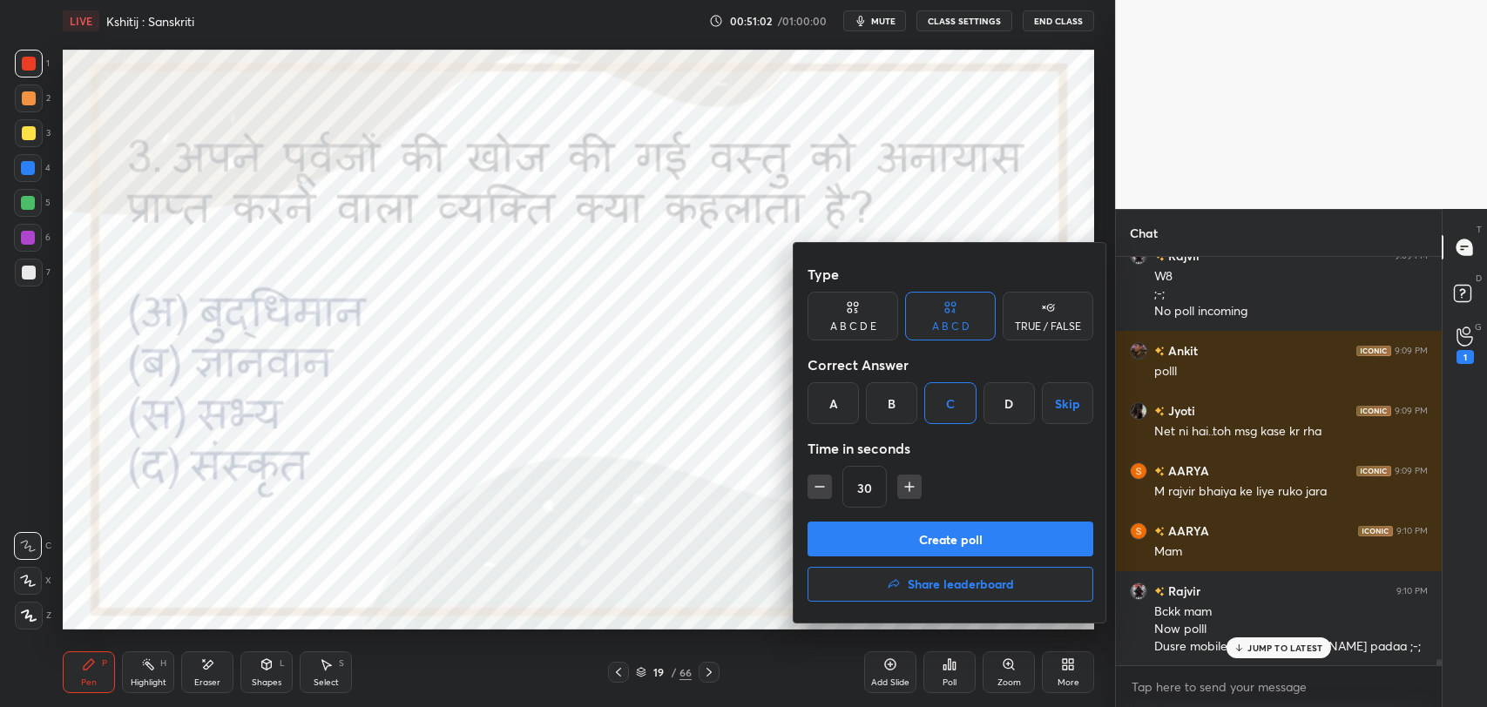
click at [739, 582] on div at bounding box center [743, 353] width 1487 height 707
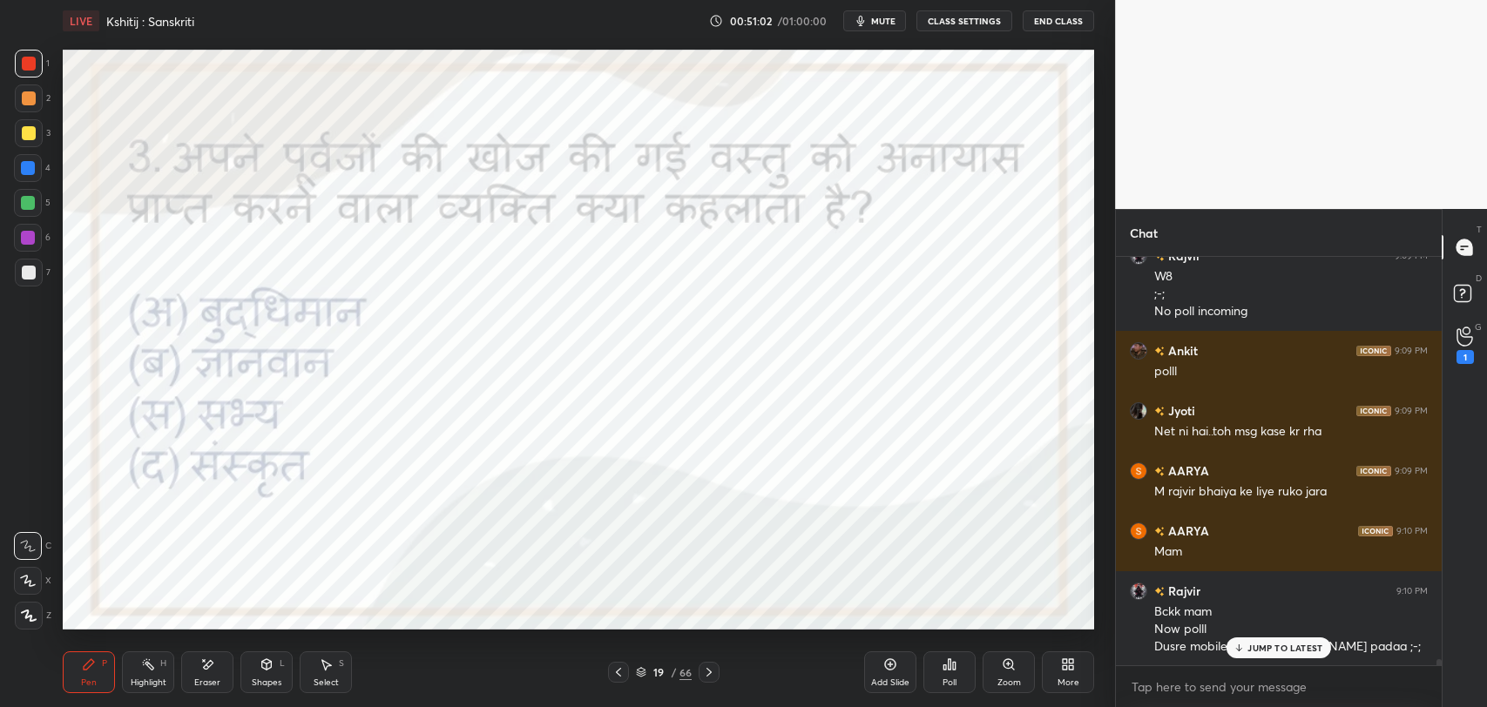
click at [1263, 644] on p "JUMP TO LATEST" at bounding box center [1284, 648] width 75 height 10
click at [954, 667] on icon at bounding box center [954, 666] width 3 height 8
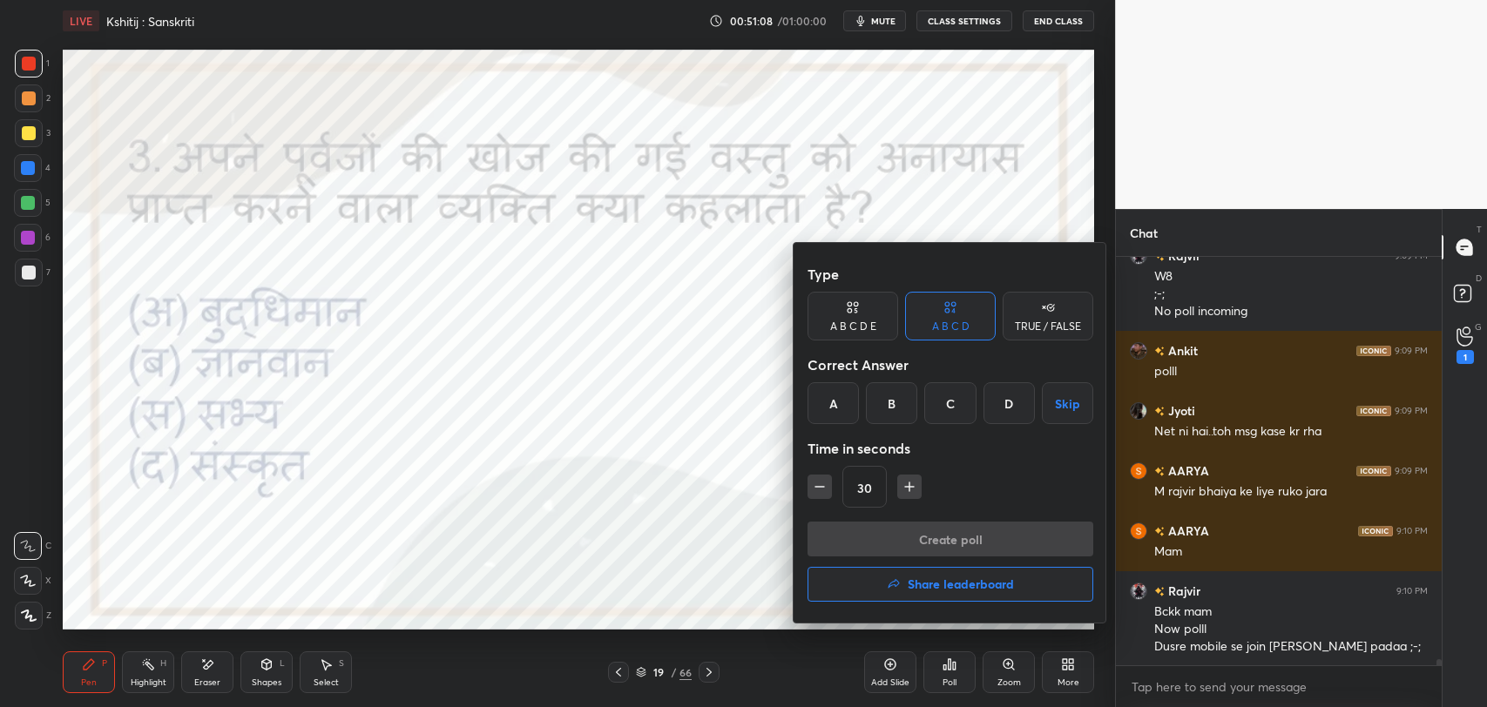
click at [953, 411] on div "C" at bounding box center [949, 403] width 51 height 42
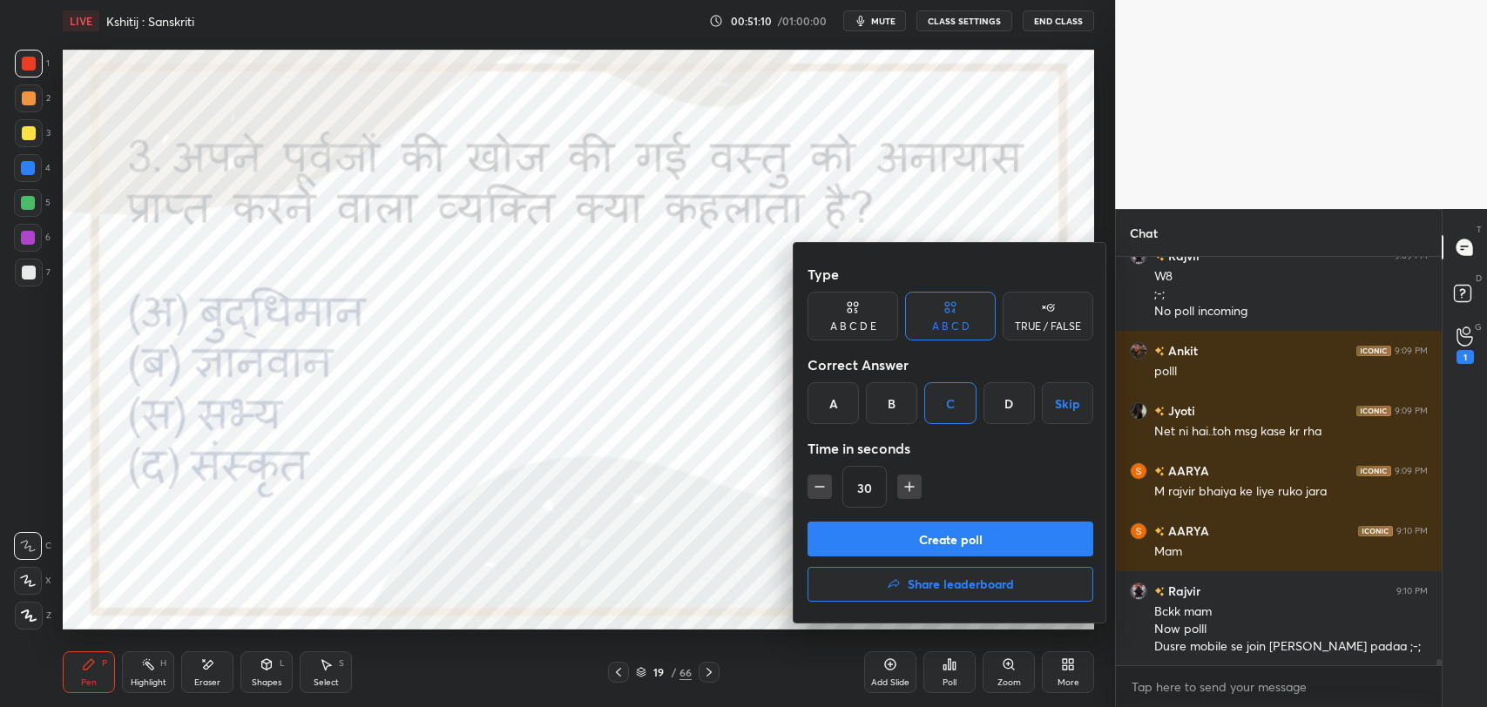
click at [975, 552] on button "Create poll" at bounding box center [950, 539] width 286 height 35
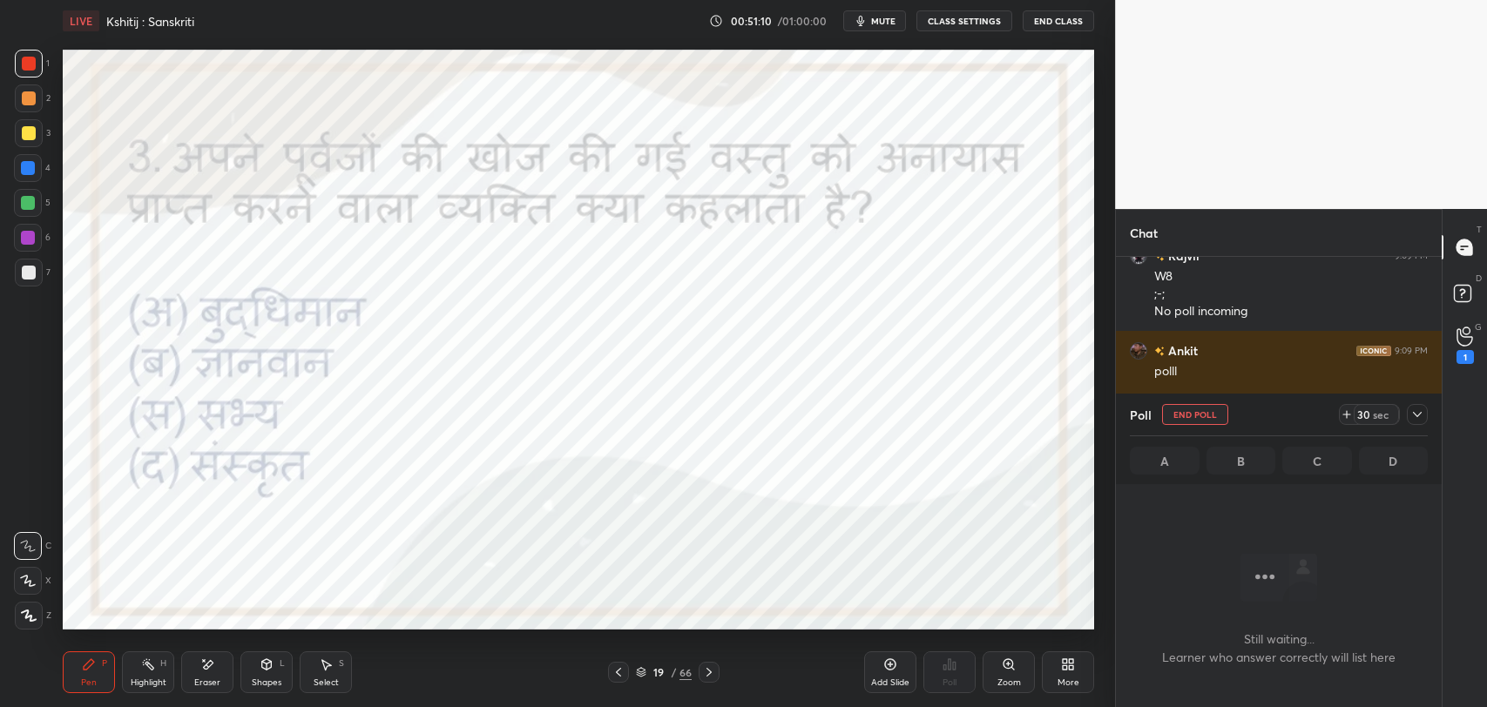
scroll to position [6, 5]
click at [1410, 413] on icon at bounding box center [1417, 415] width 14 height 14
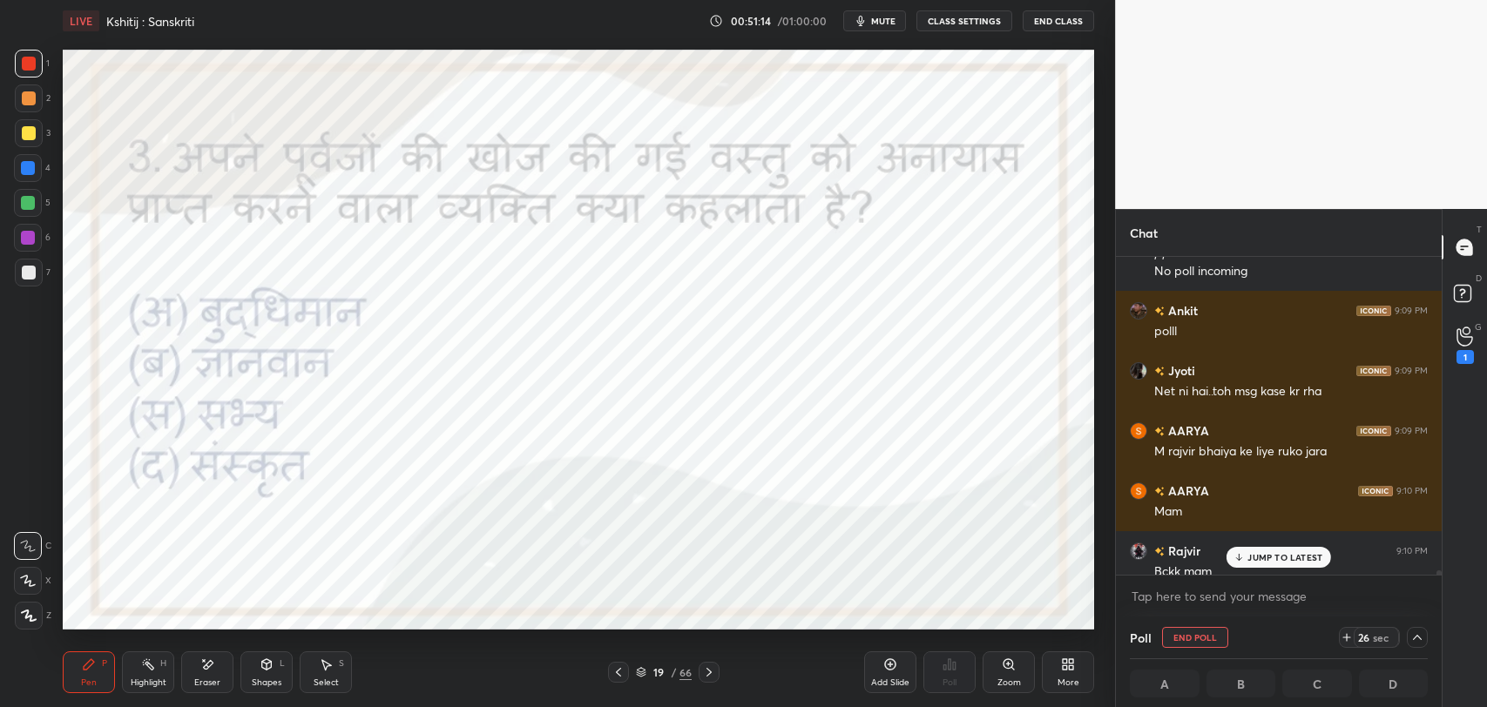
scroll to position [27953, 0]
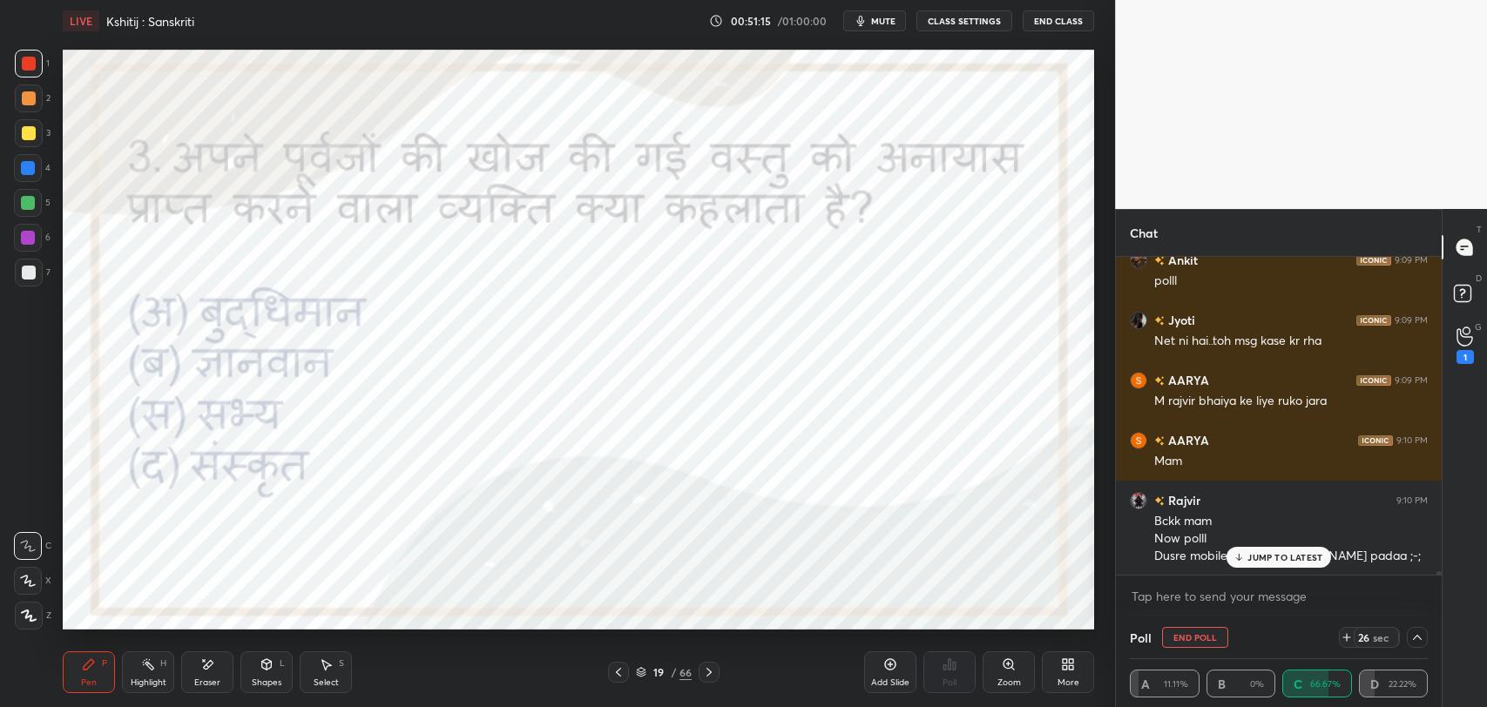
click at [1231, 555] on div "JUMP TO LATEST" at bounding box center [1278, 557] width 105 height 21
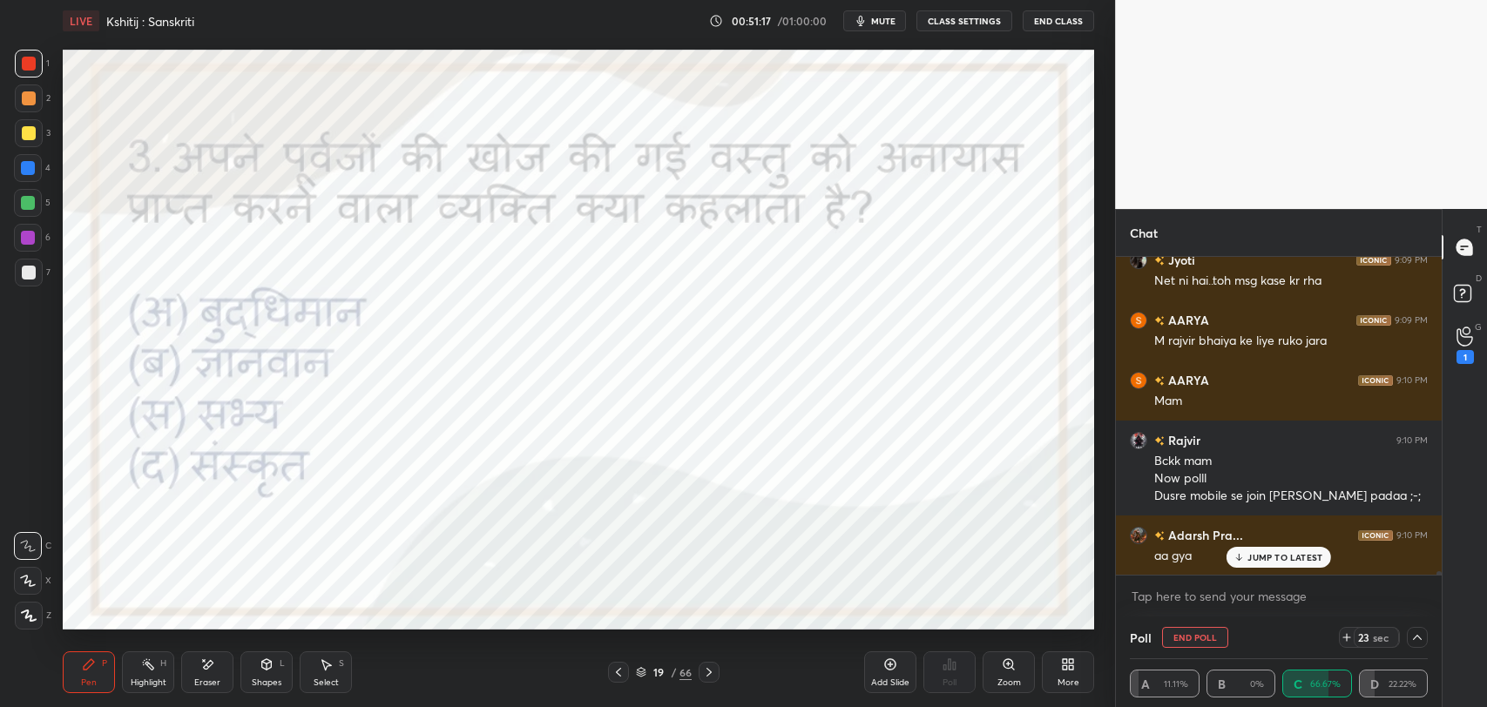
scroll to position [28073, 0]
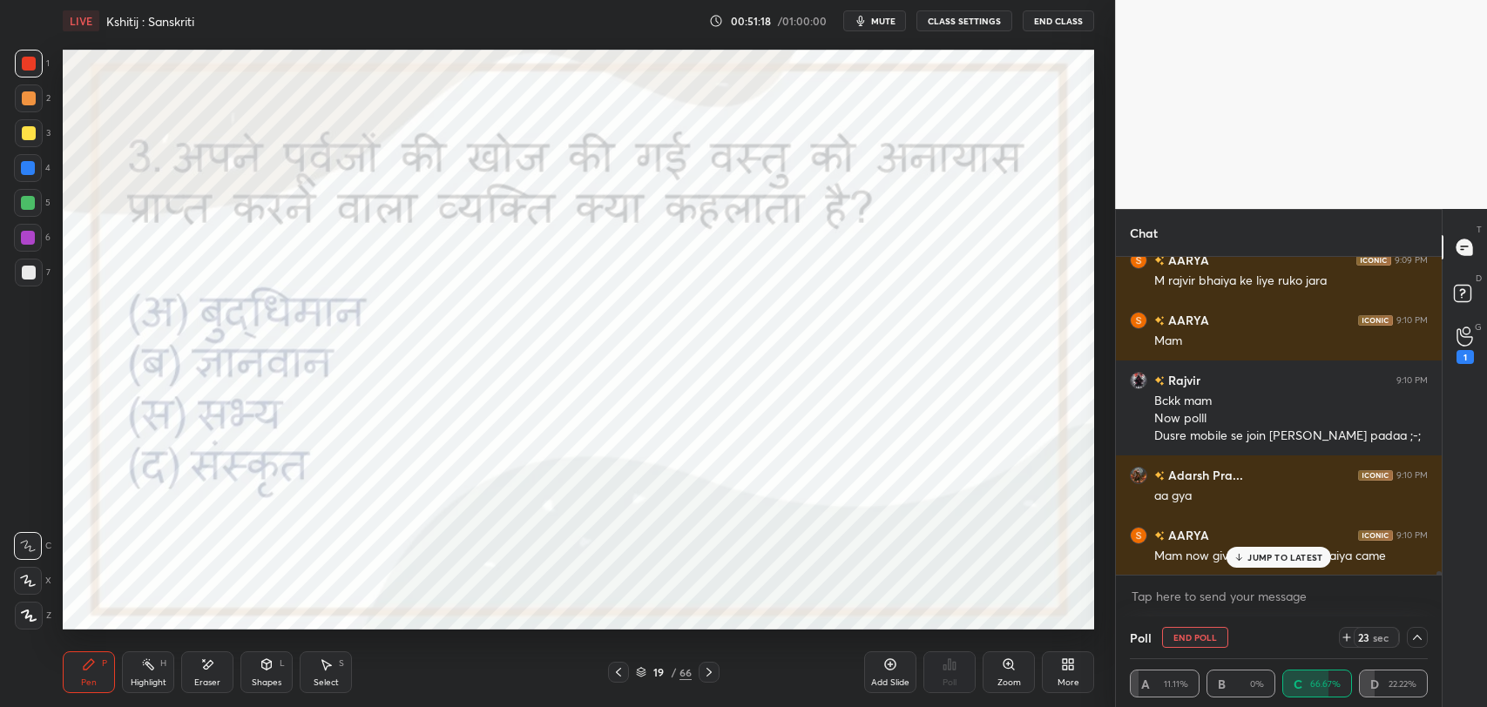
click at [1257, 555] on p "JUMP TO LATEST" at bounding box center [1284, 557] width 75 height 10
click at [1415, 637] on icon at bounding box center [1417, 638] width 14 height 14
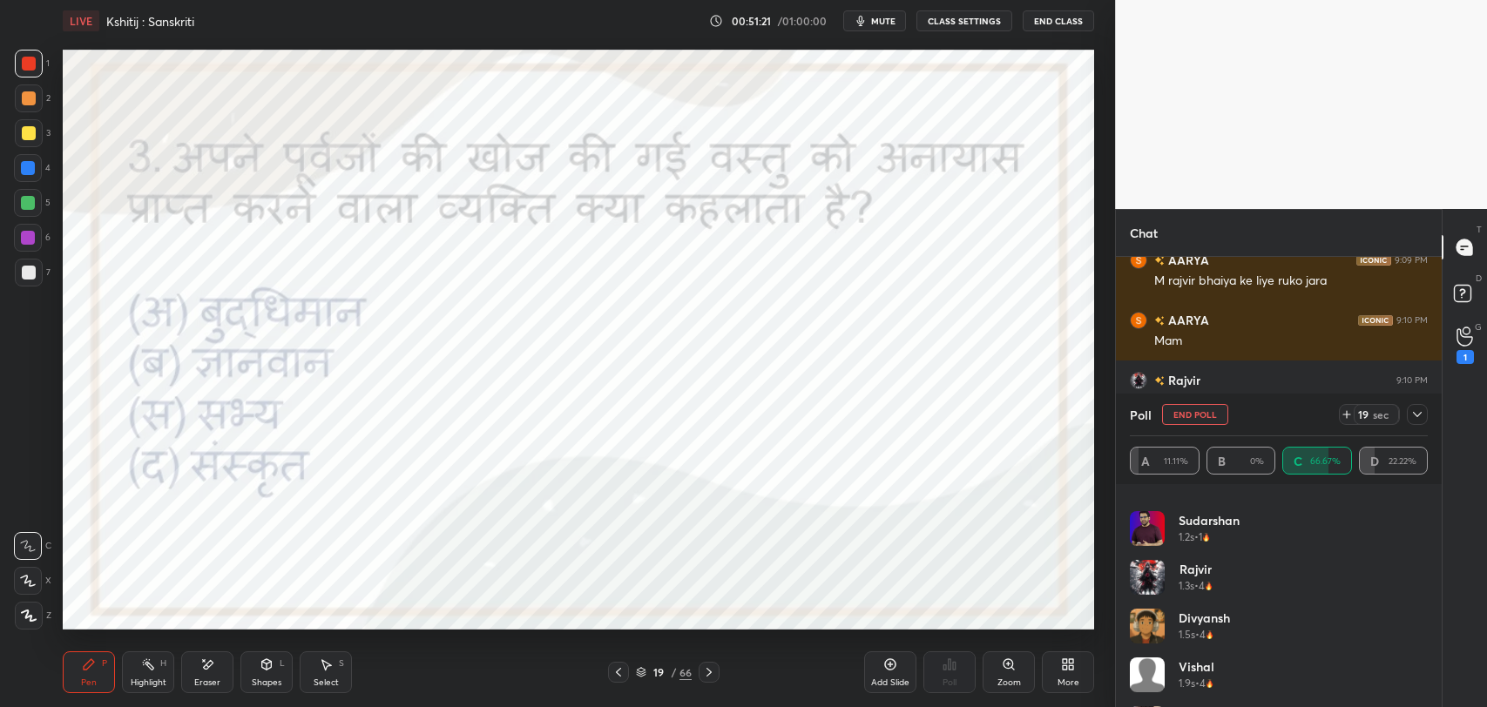
scroll to position [84, 0]
click at [1428, 423] on div "Poll End Poll 18 sec A 11.11% B 0% C 66.67% D 22.22%" at bounding box center [1279, 439] width 326 height 91
click at [1425, 422] on div at bounding box center [1417, 414] width 21 height 21
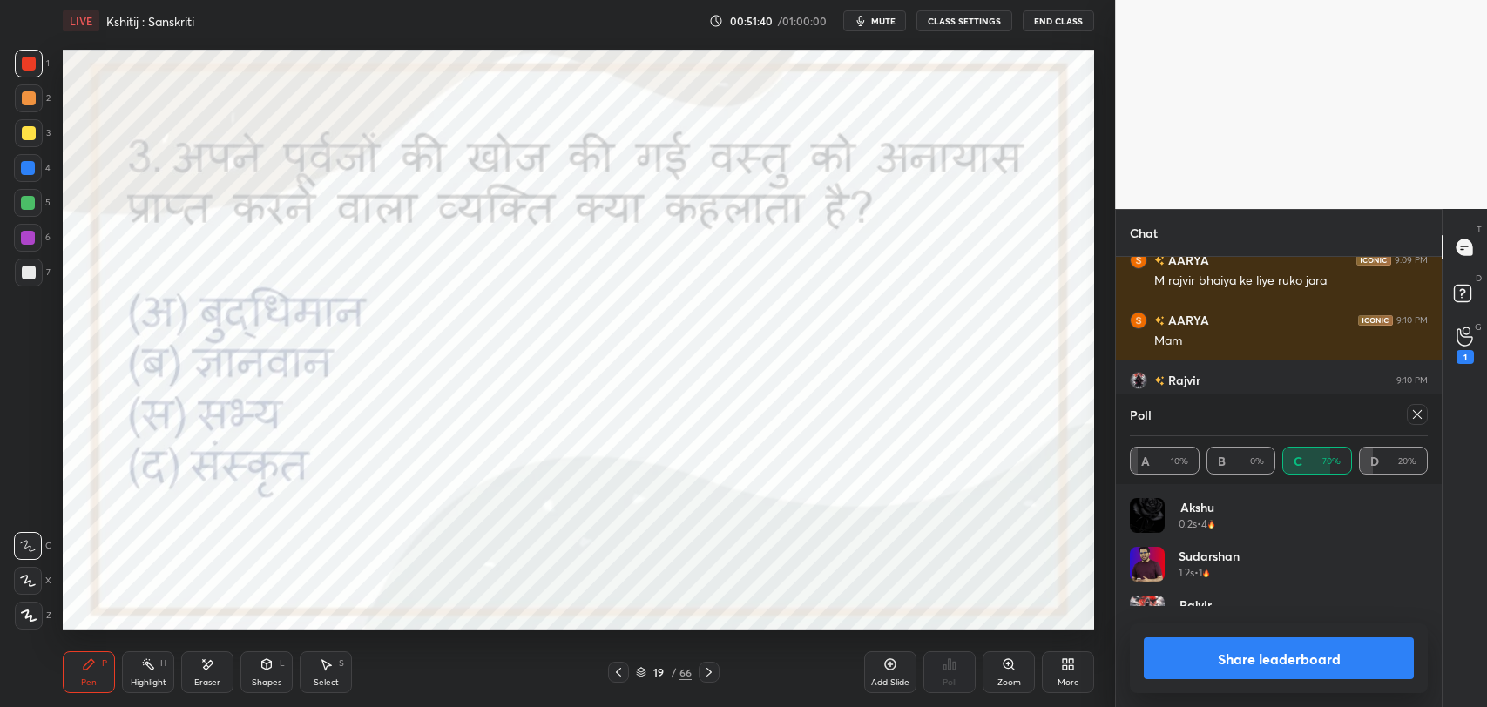
scroll to position [5, 5]
click at [1413, 422] on div at bounding box center [1417, 414] width 21 height 21
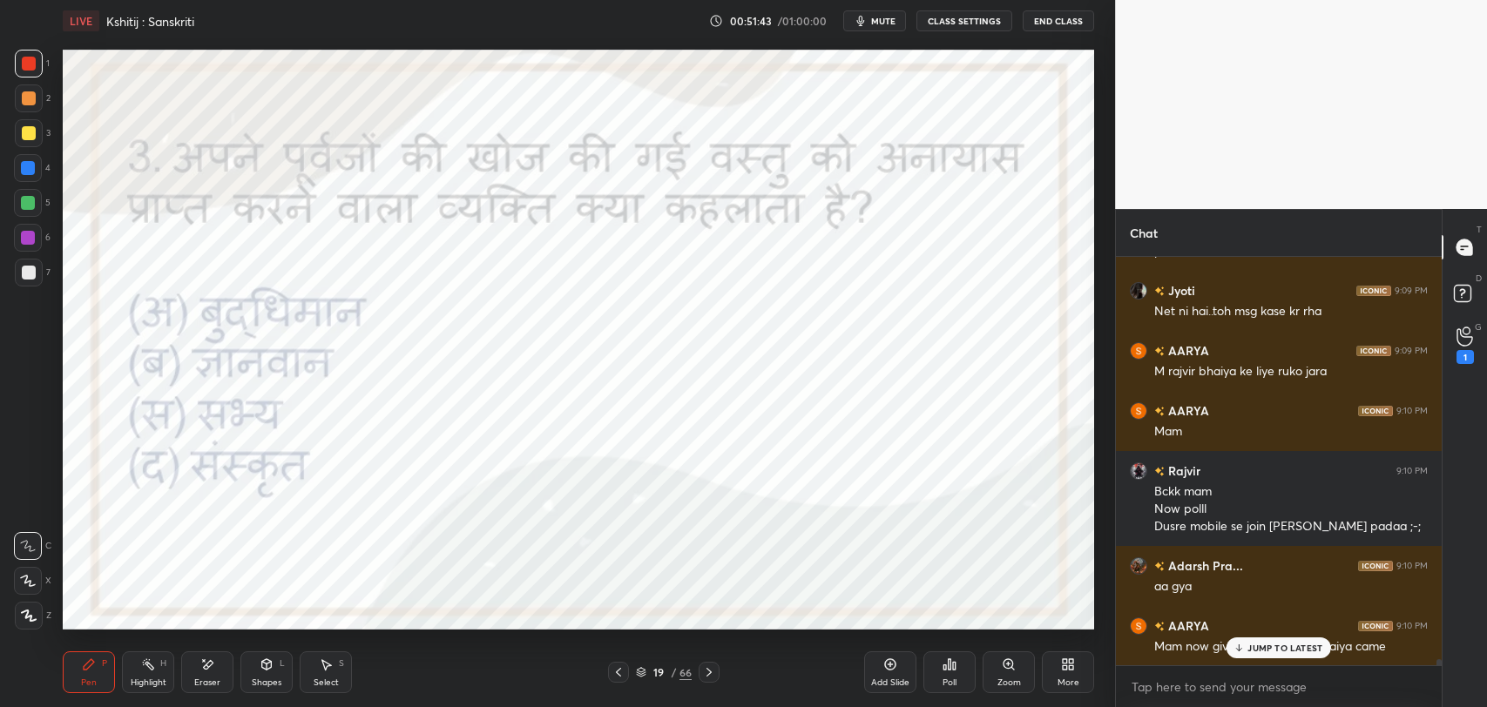
click at [1231, 649] on div "JUMP TO LATEST" at bounding box center [1278, 648] width 105 height 21
click at [705, 671] on icon at bounding box center [709, 672] width 14 height 14
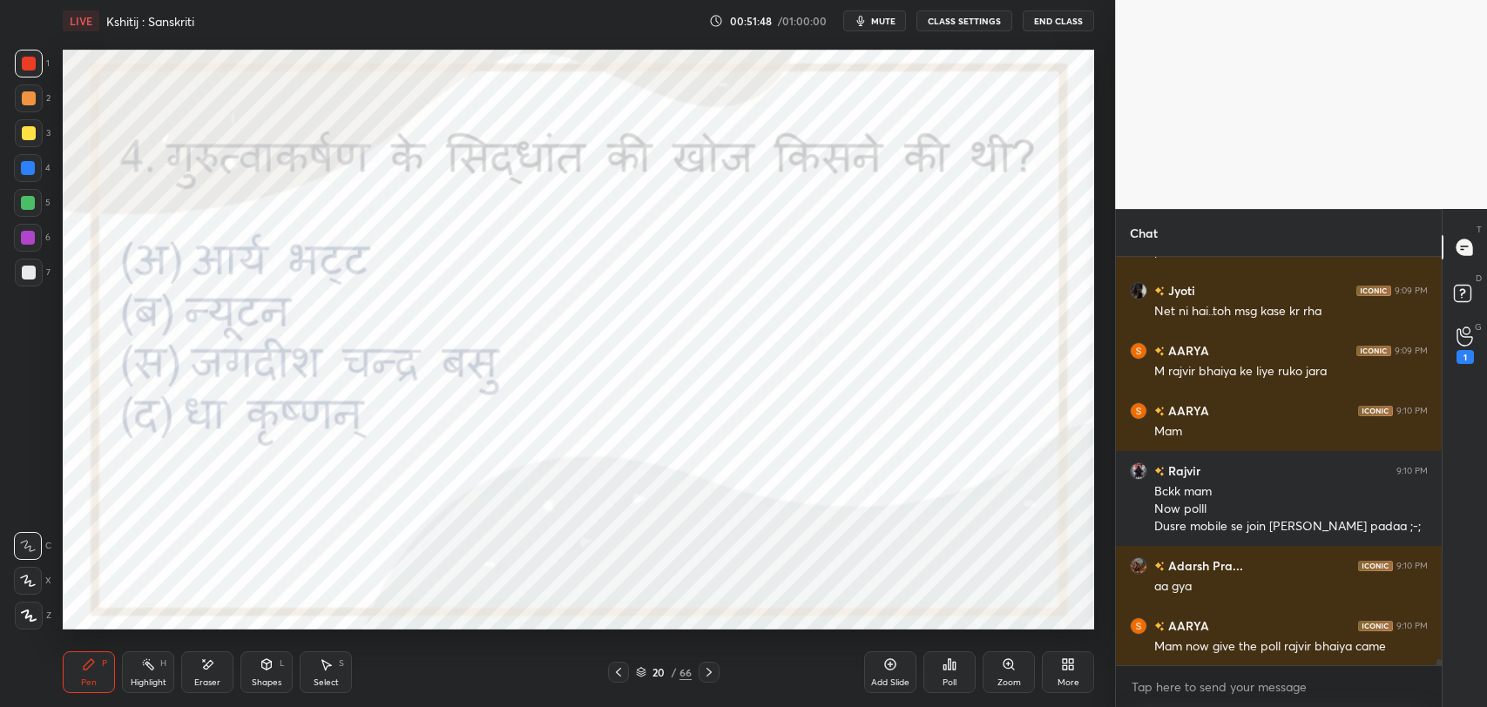
click at [708, 671] on icon at bounding box center [709, 672] width 14 height 14
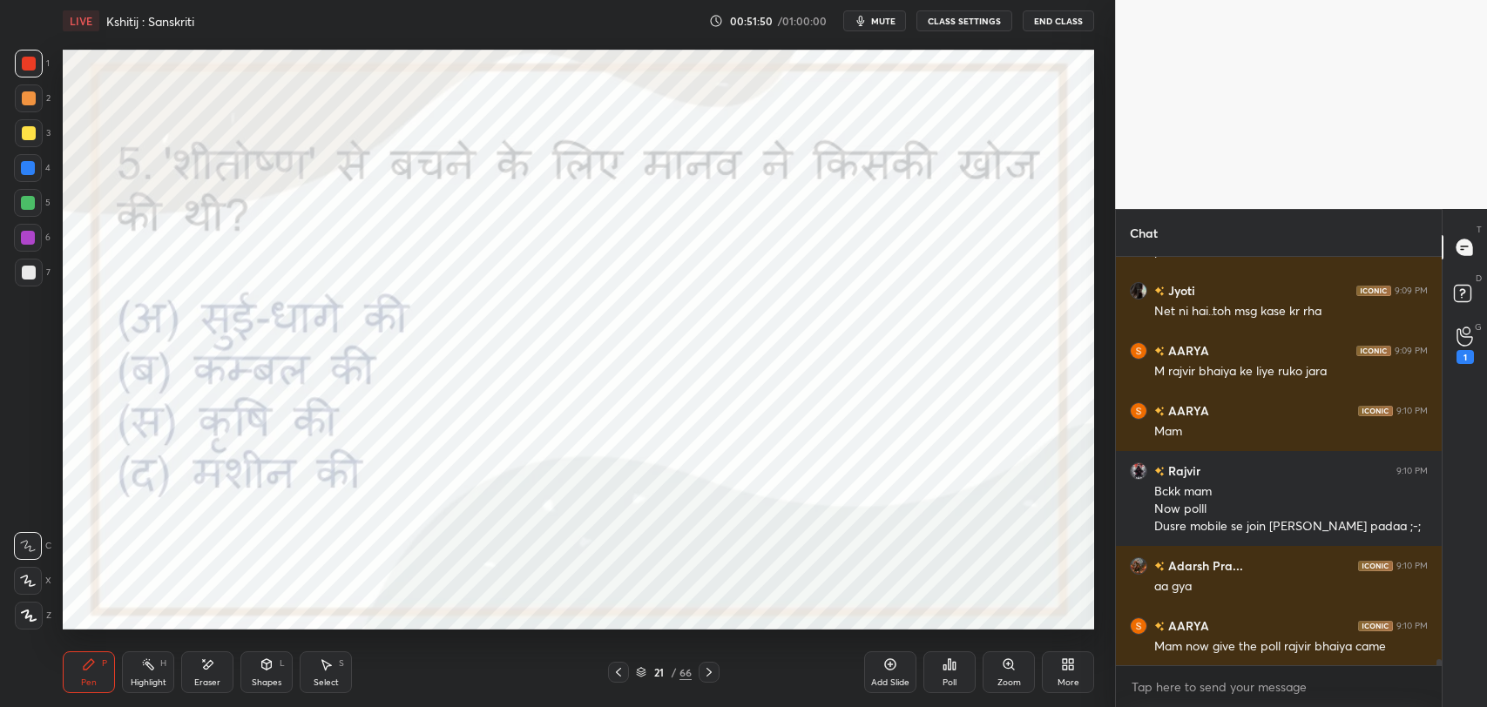
click at [704, 665] on icon at bounding box center [709, 672] width 14 height 14
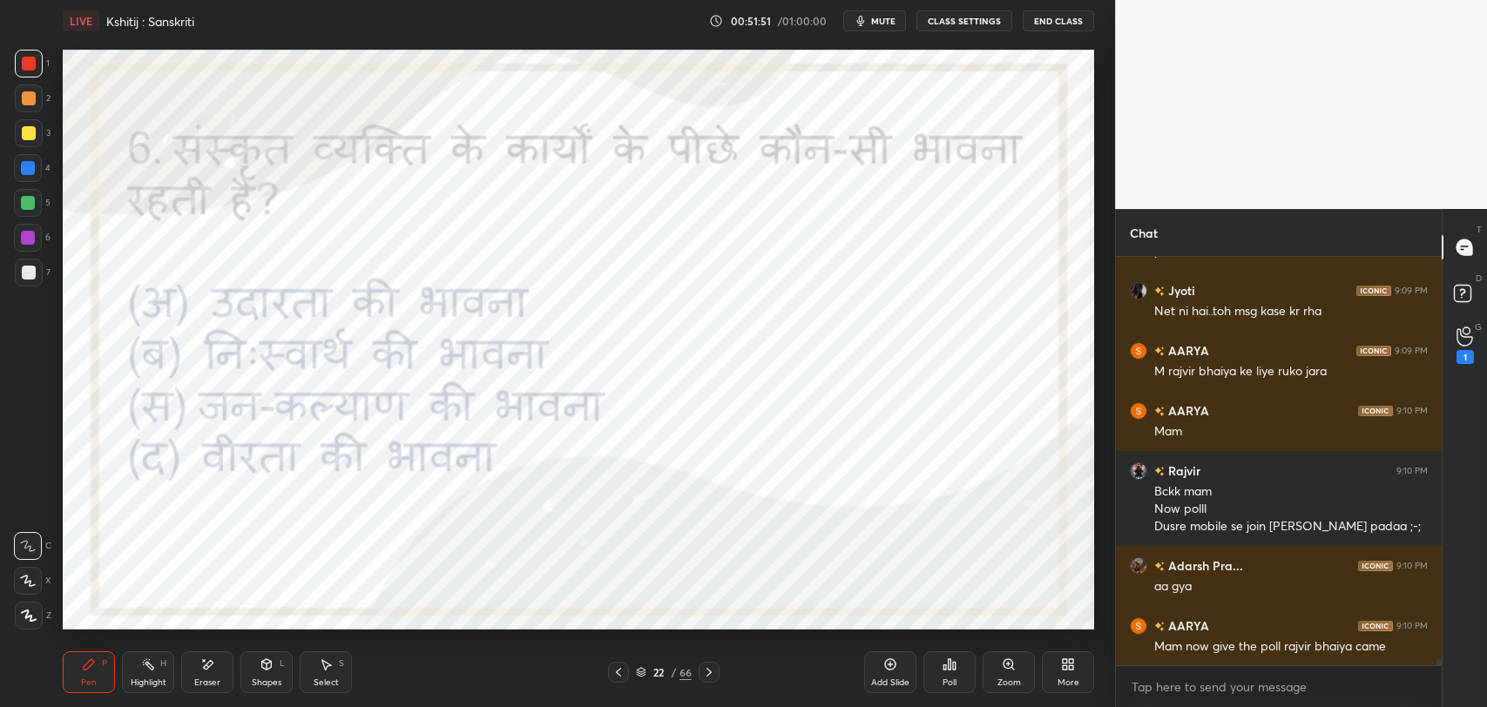
click at [614, 671] on icon at bounding box center [618, 672] width 14 height 14
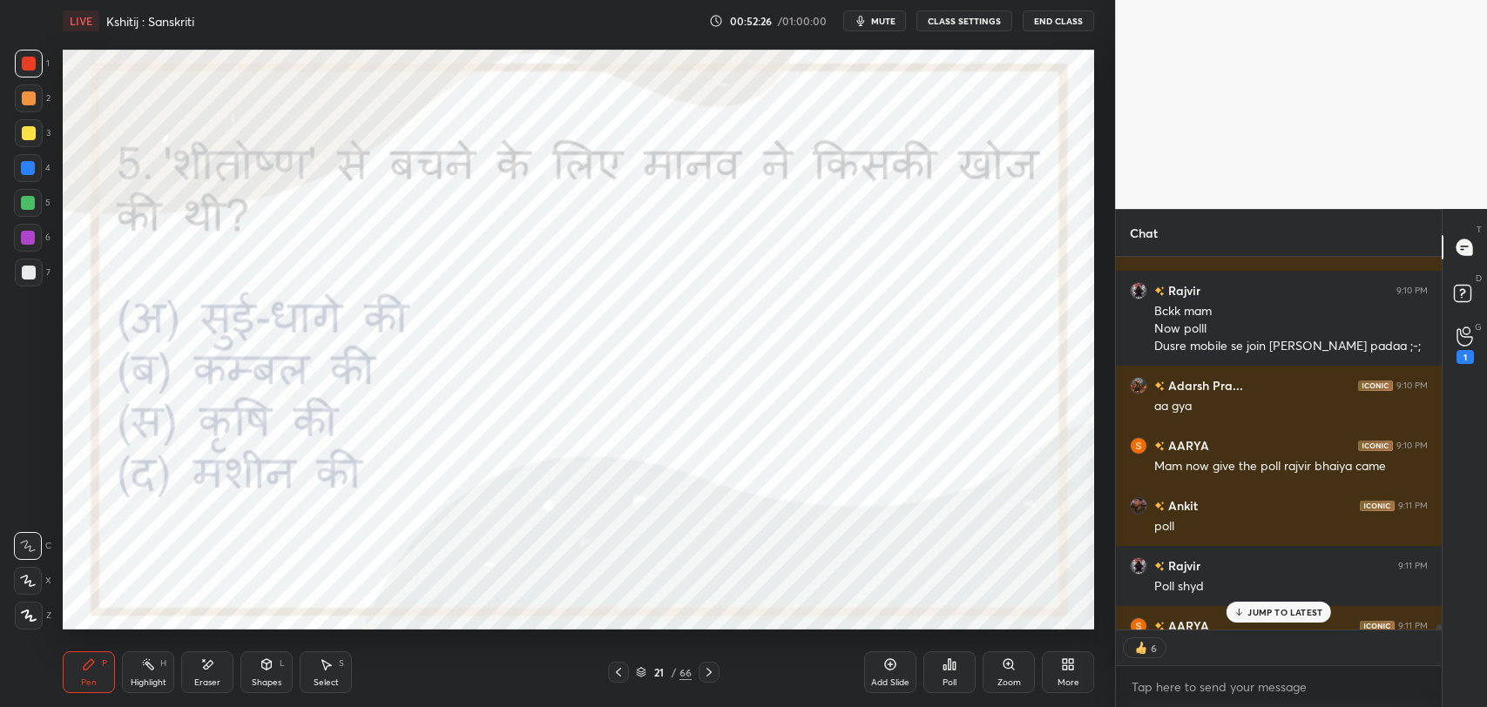
click at [1237, 604] on div "JUMP TO LATEST" at bounding box center [1278, 612] width 105 height 21
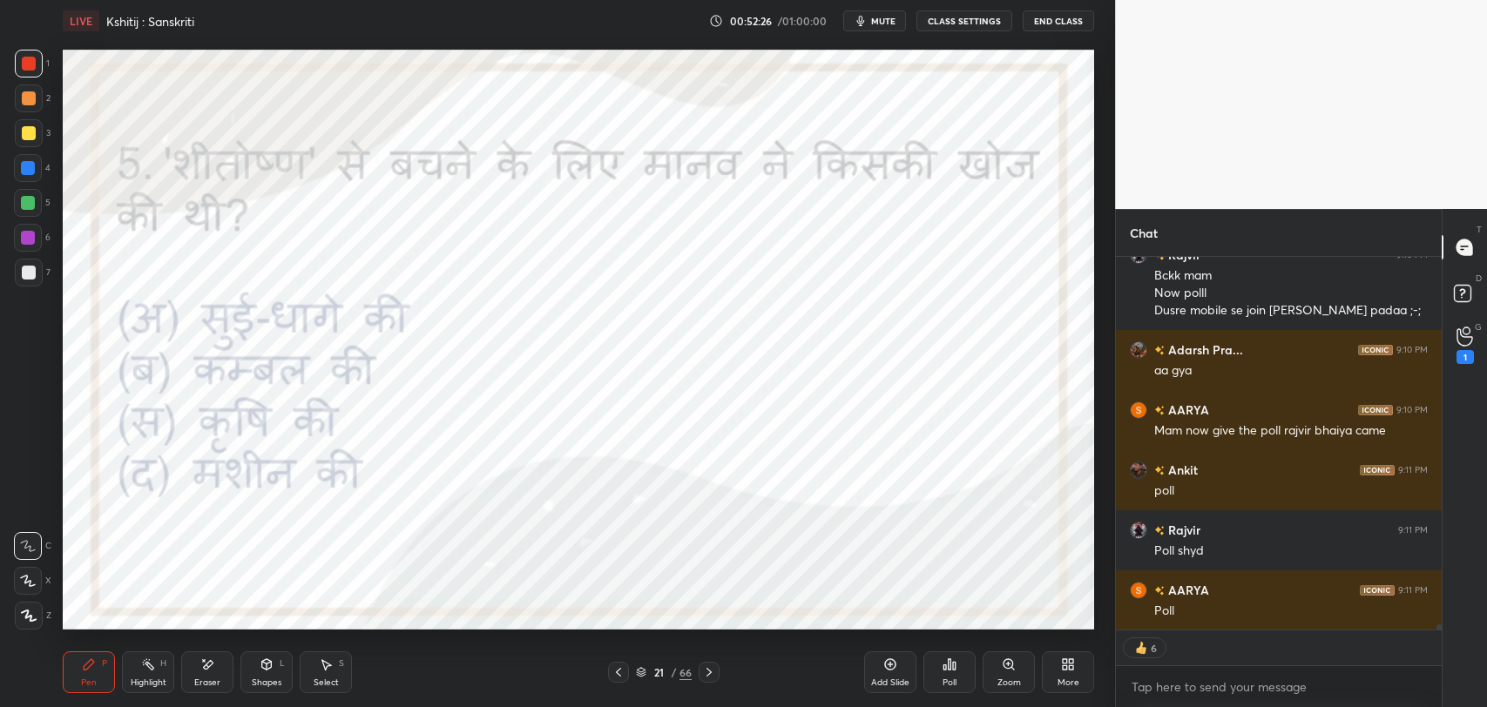
scroll to position [28259, 0]
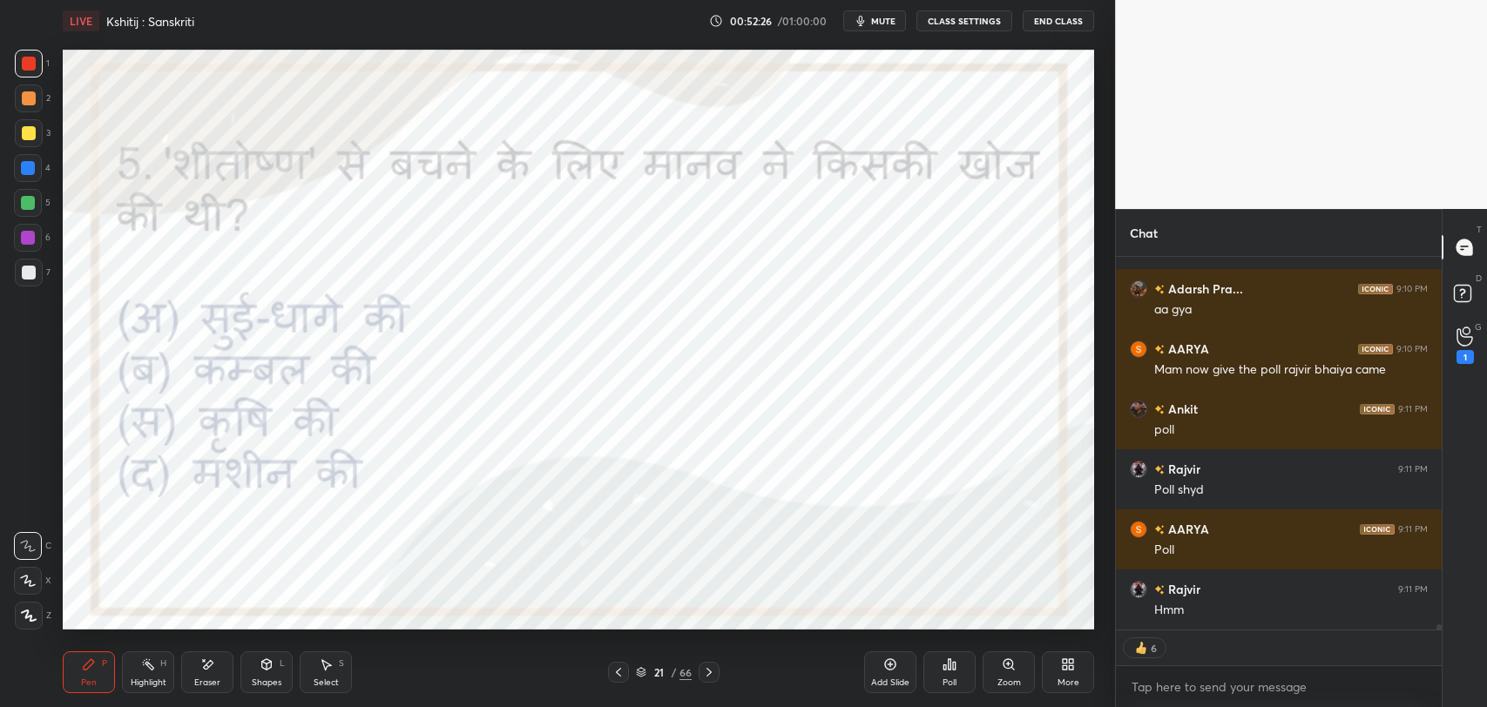
click at [934, 674] on div "Poll" at bounding box center [949, 672] width 52 height 42
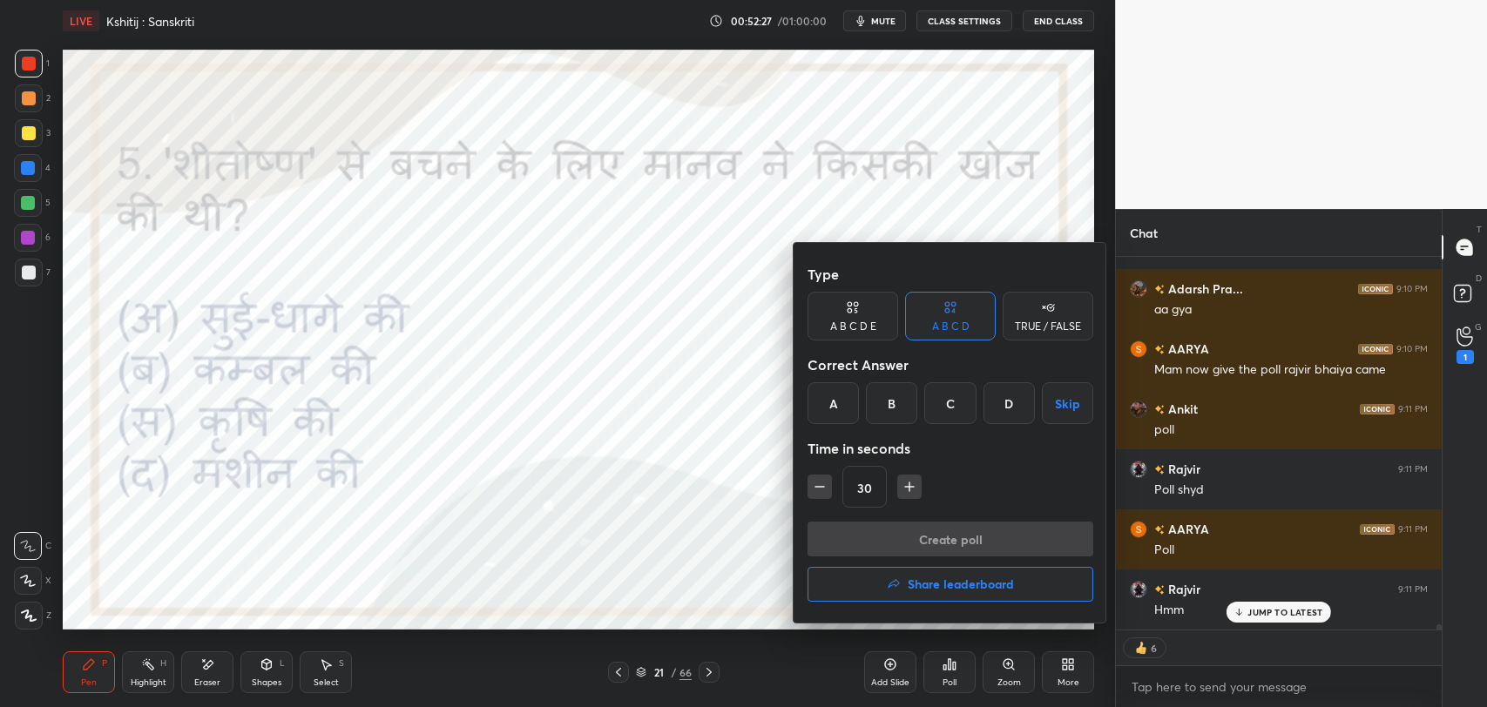
scroll to position [28378, 0]
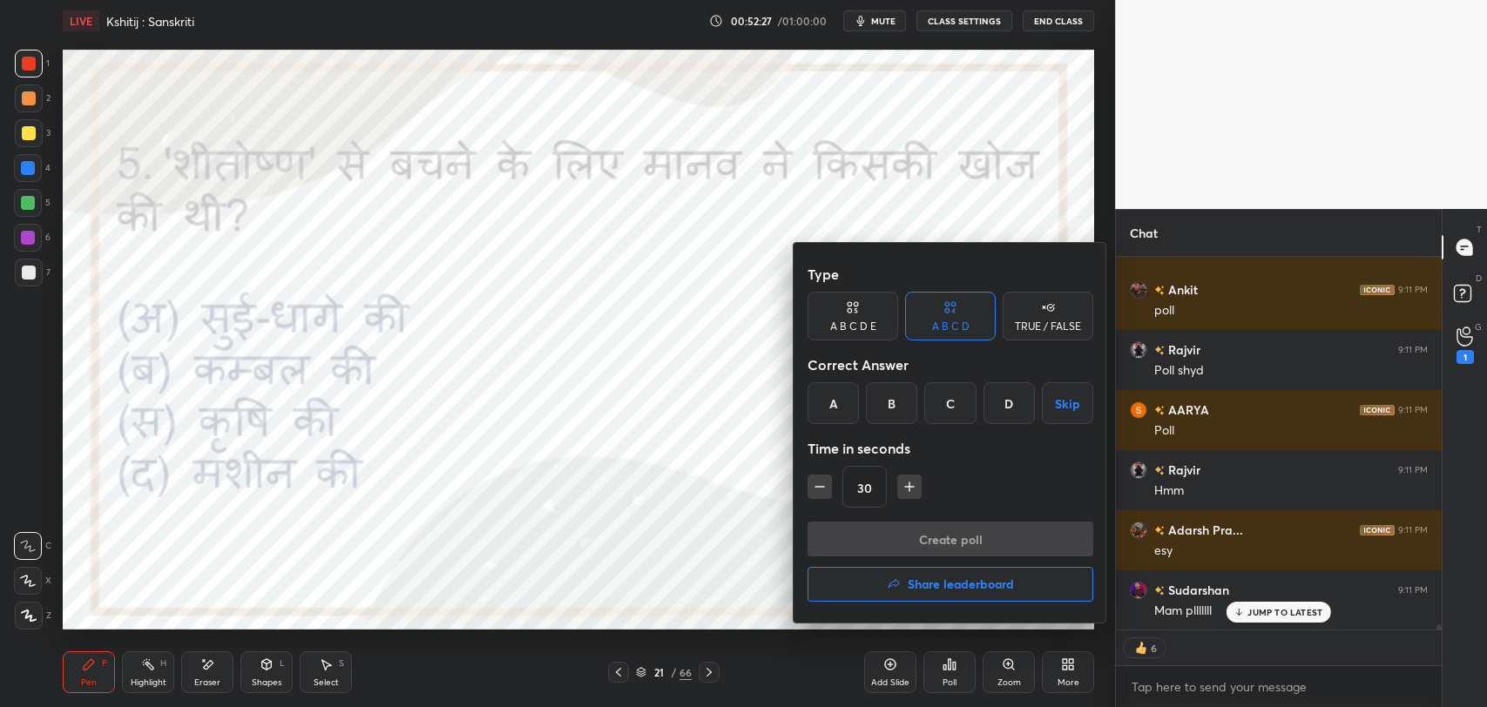
click at [837, 413] on div "A" at bounding box center [832, 403] width 51 height 42
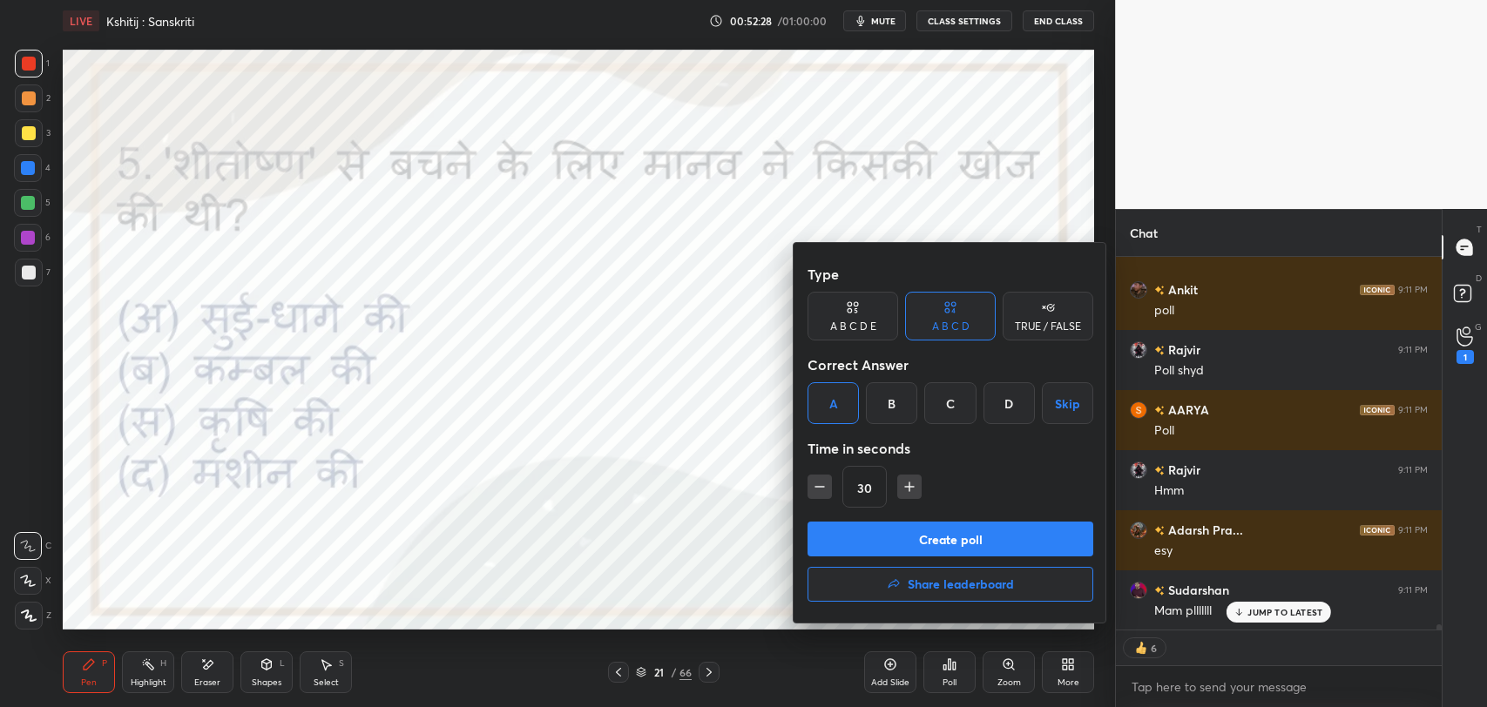
click at [913, 551] on button "Create poll" at bounding box center [950, 539] width 286 height 35
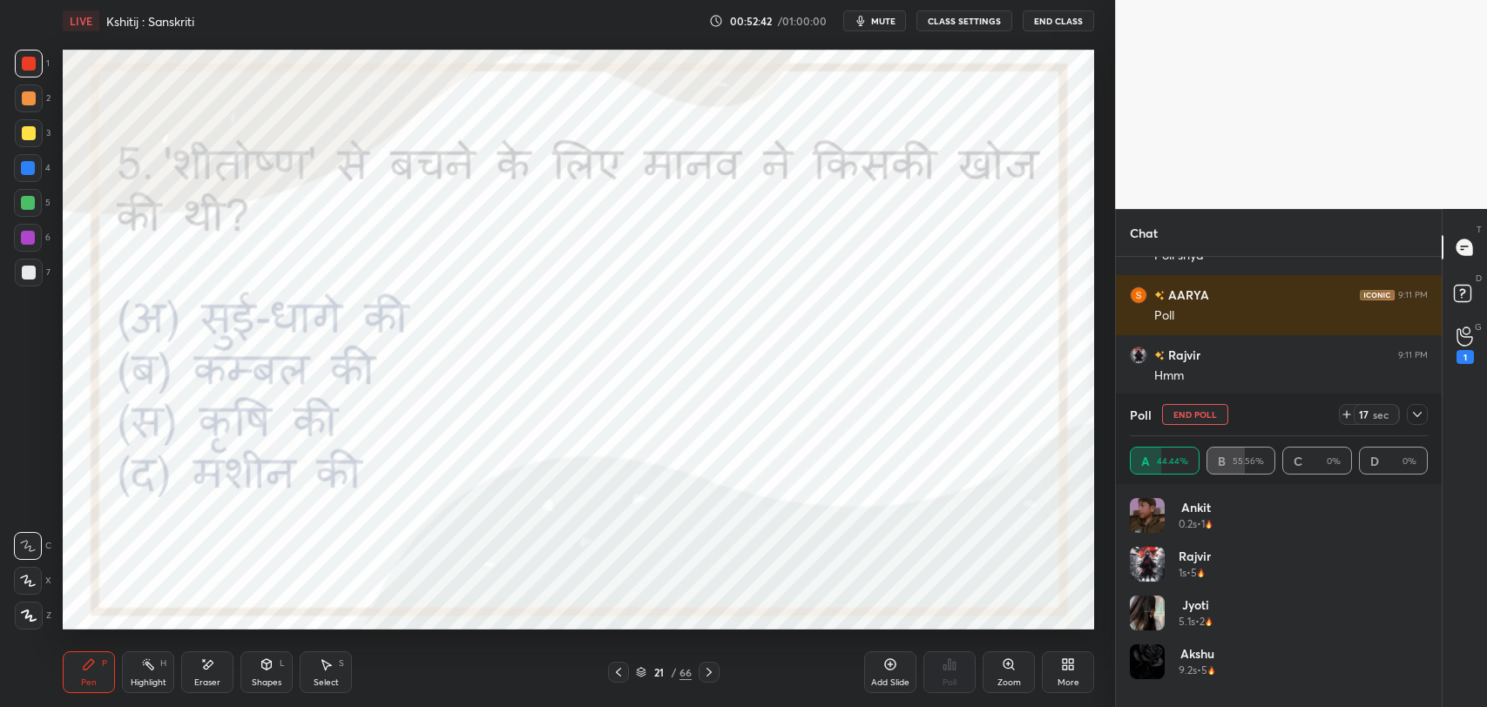
click at [1415, 418] on icon at bounding box center [1417, 415] width 14 height 14
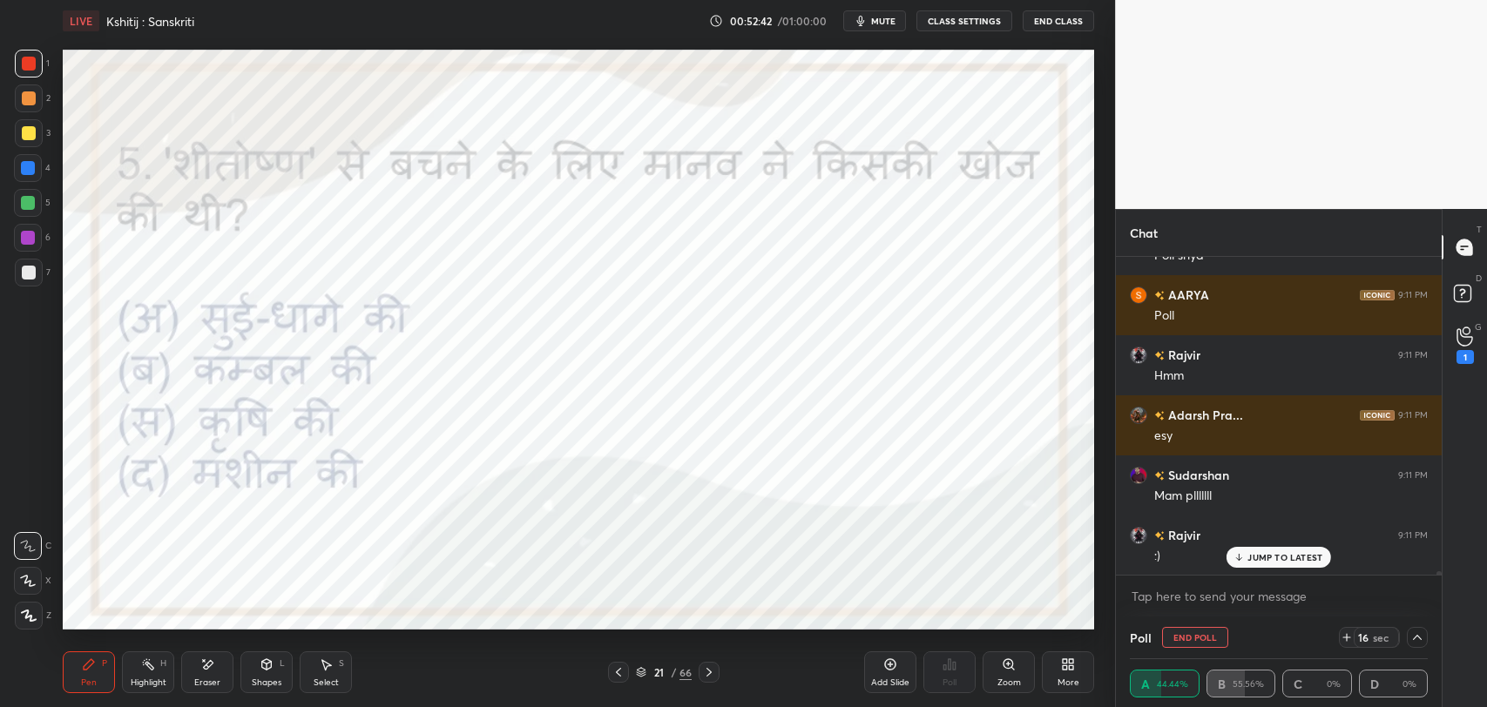
scroll to position [0, 5]
click at [1253, 561] on p "JUMP TO LATEST" at bounding box center [1284, 557] width 75 height 10
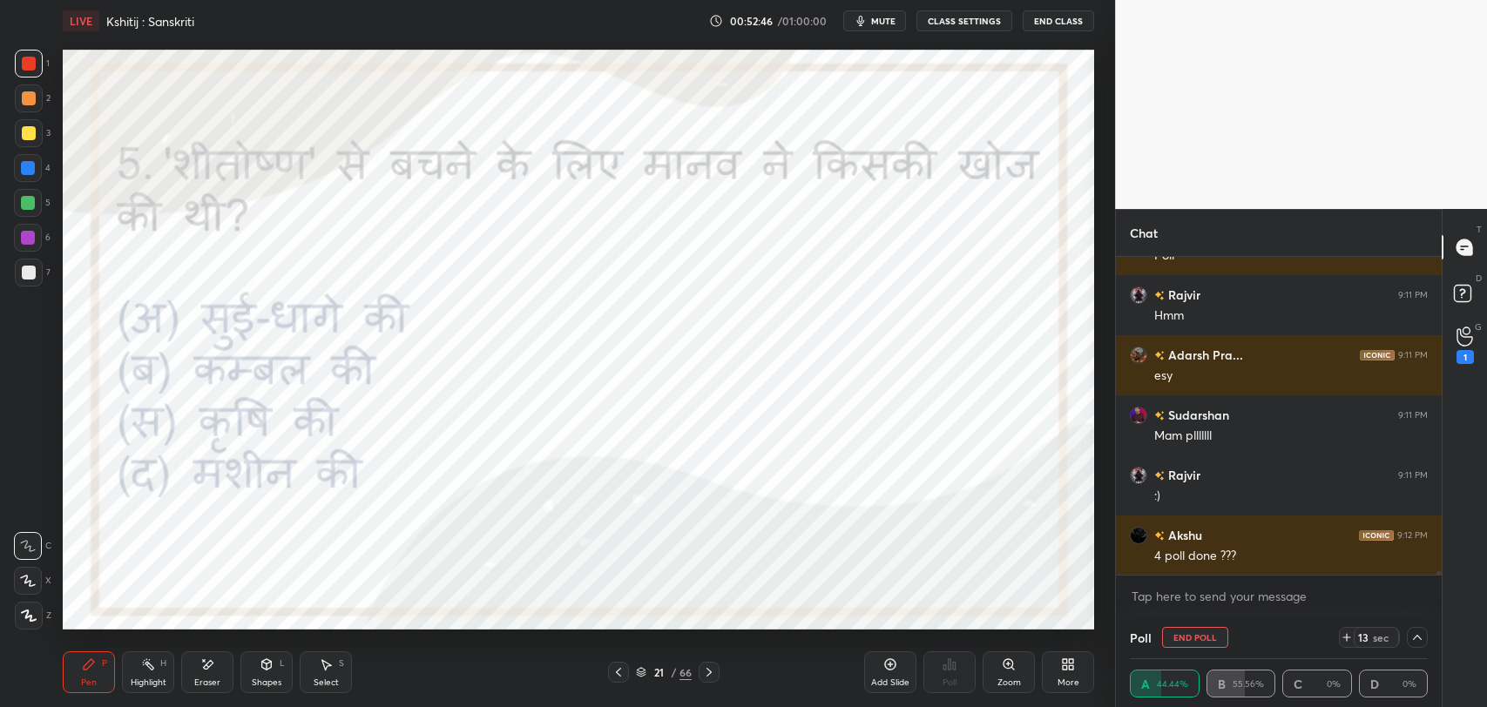
drag, startPoint x: 1417, startPoint y: 632, endPoint x: 1407, endPoint y: 670, distance: 38.7
click at [1417, 632] on icon at bounding box center [1417, 638] width 14 height 14
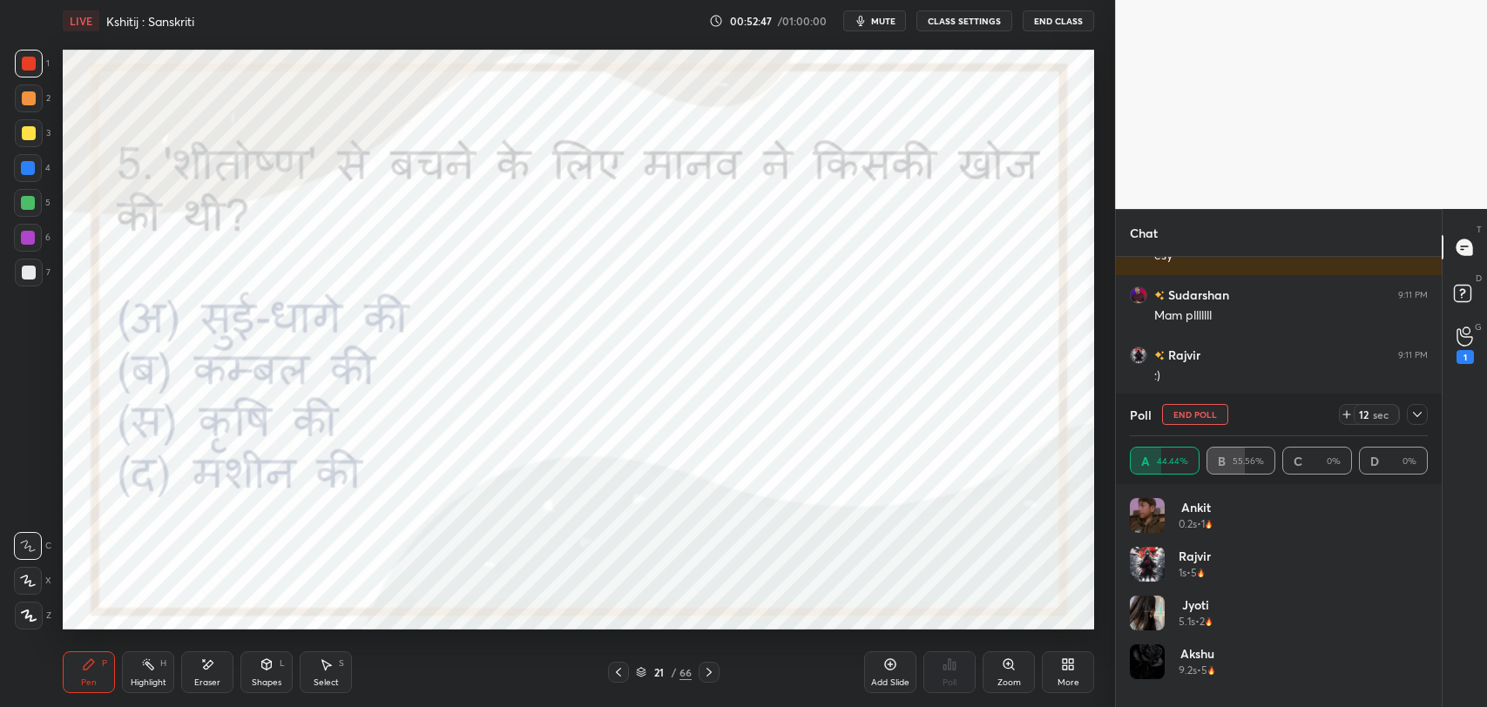
click at [1413, 419] on icon at bounding box center [1417, 415] width 14 height 14
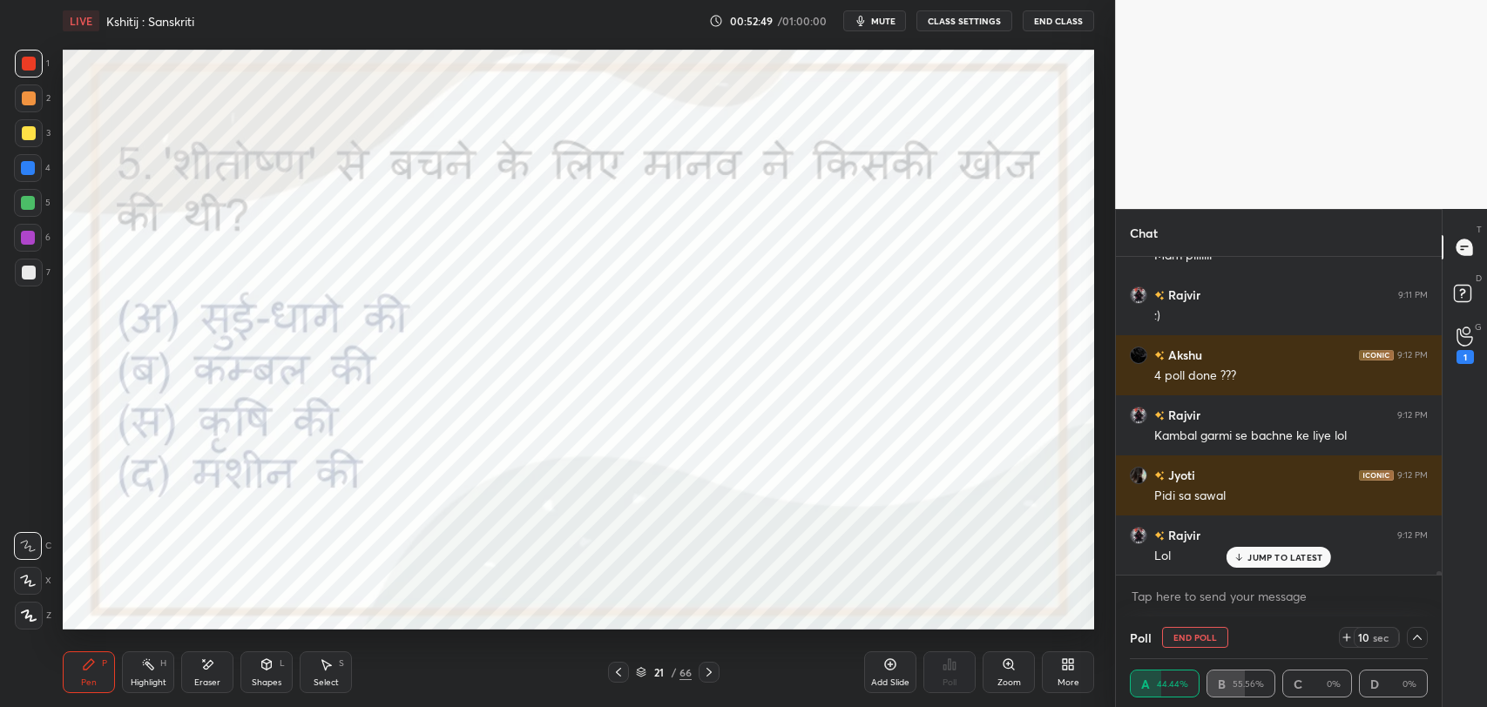
click at [1279, 552] on p "JUMP TO LATEST" at bounding box center [1284, 557] width 75 height 10
click at [1413, 639] on icon at bounding box center [1417, 637] width 9 height 5
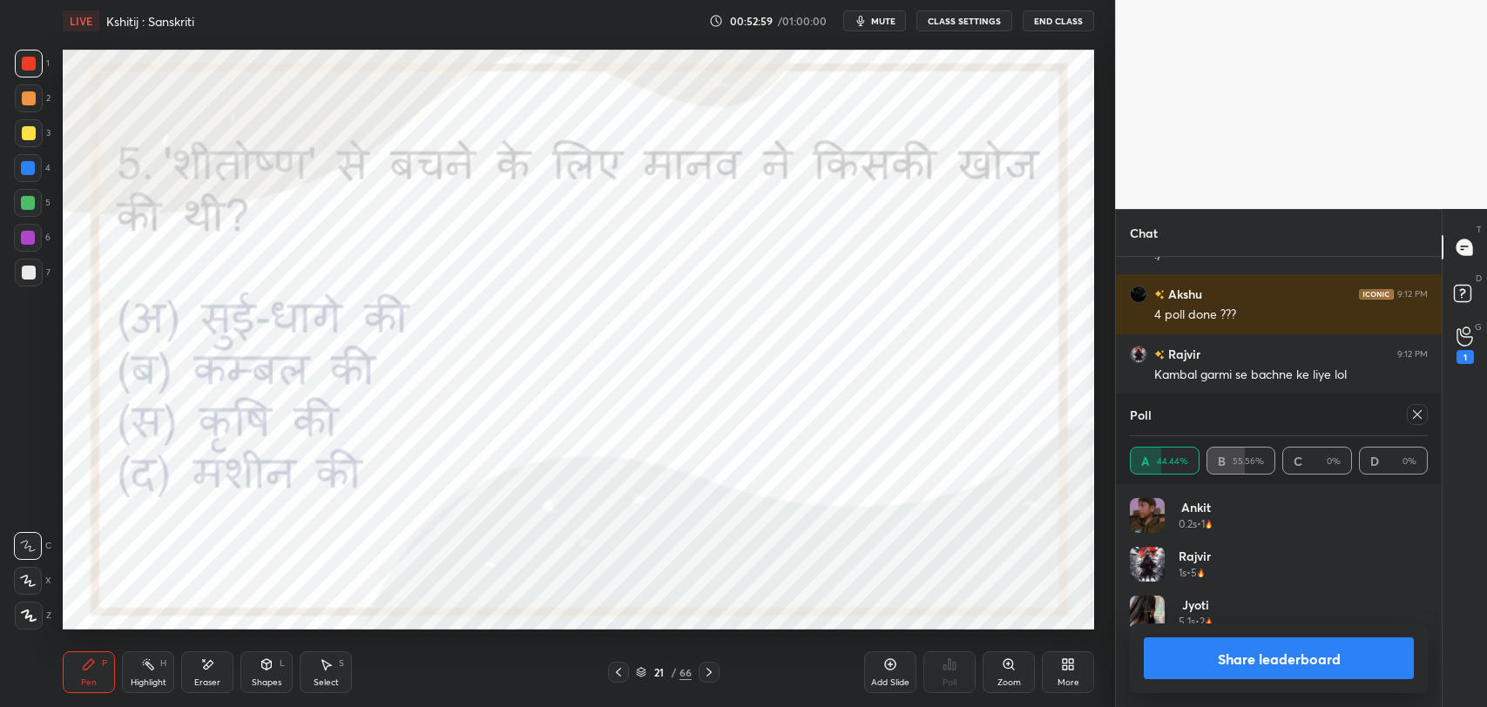
click at [1413, 416] on icon at bounding box center [1417, 415] width 14 height 14
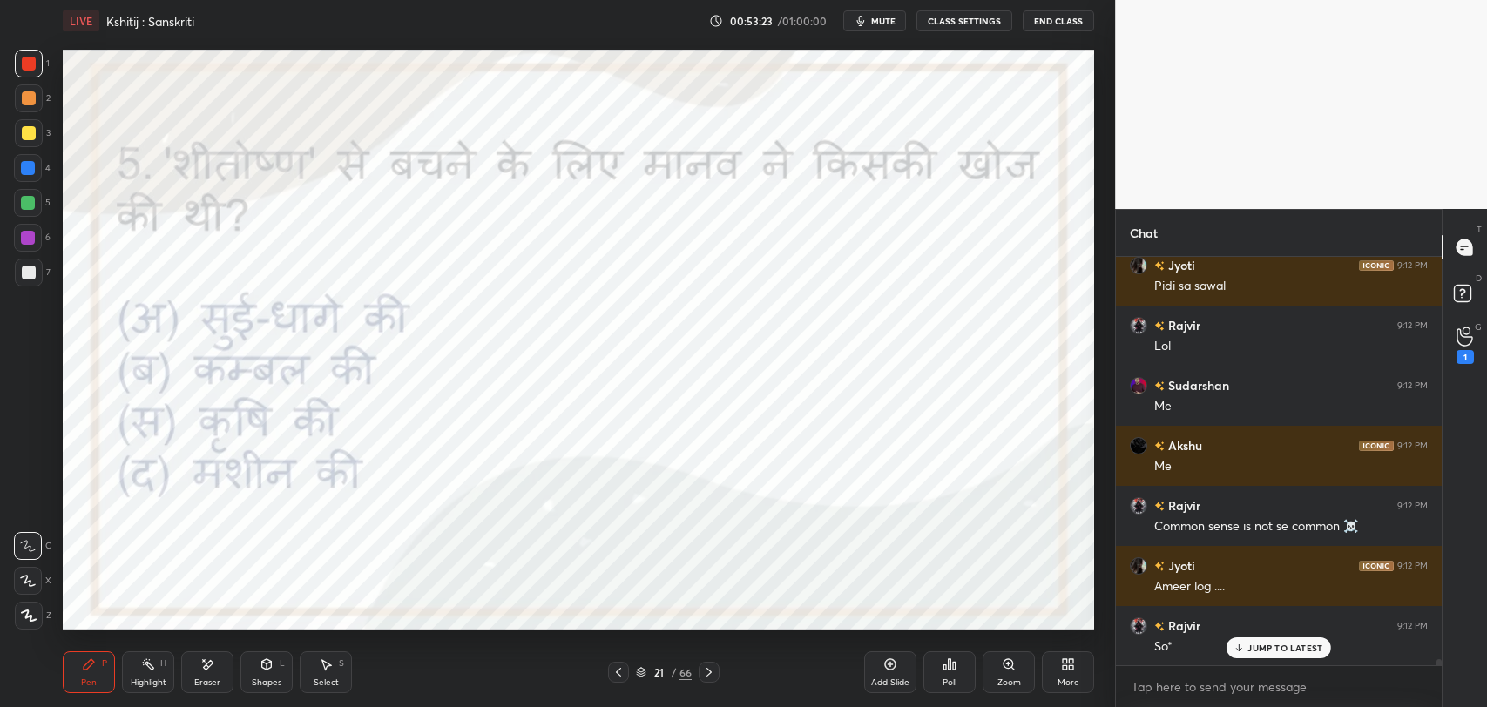
click at [1262, 643] on p "JUMP TO LATEST" at bounding box center [1284, 648] width 75 height 10
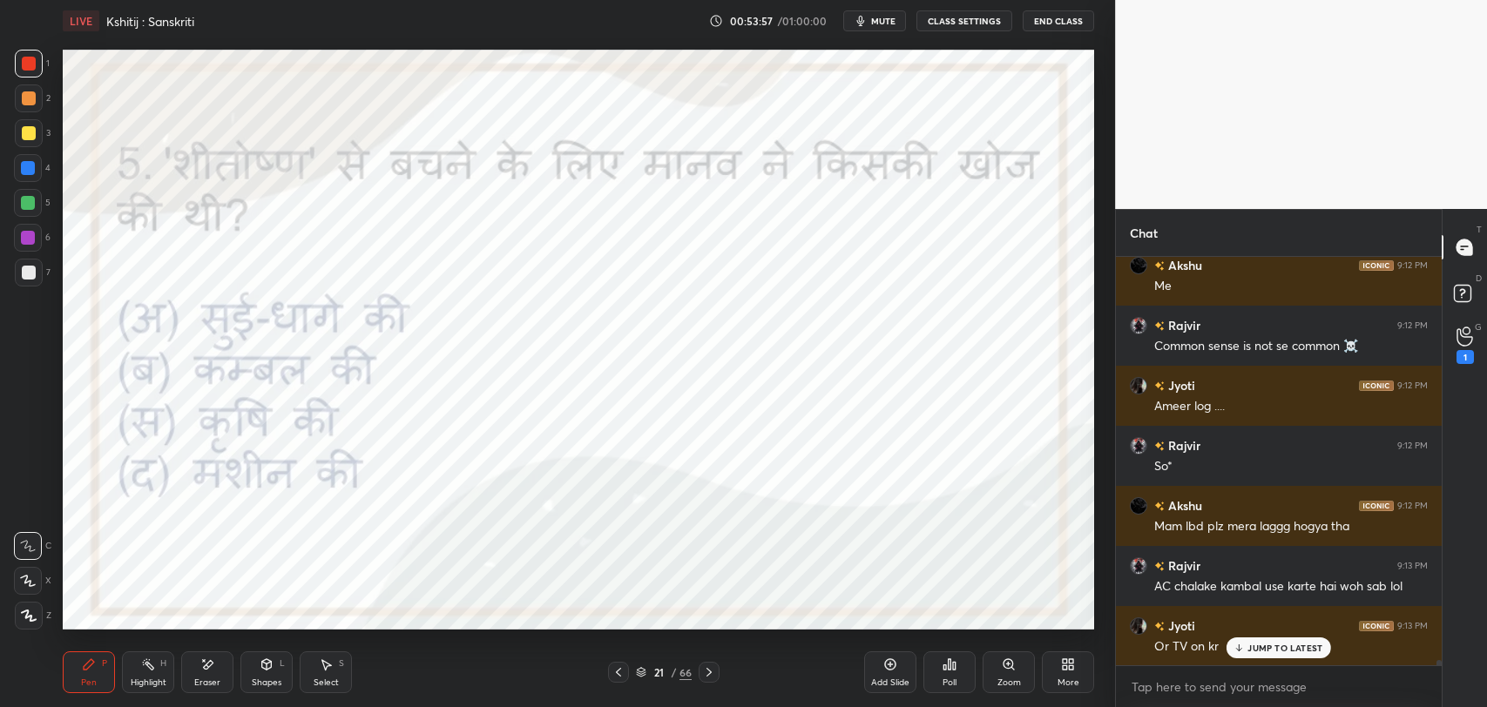
click at [1260, 648] on p "JUMP TO LATEST" at bounding box center [1284, 648] width 75 height 10
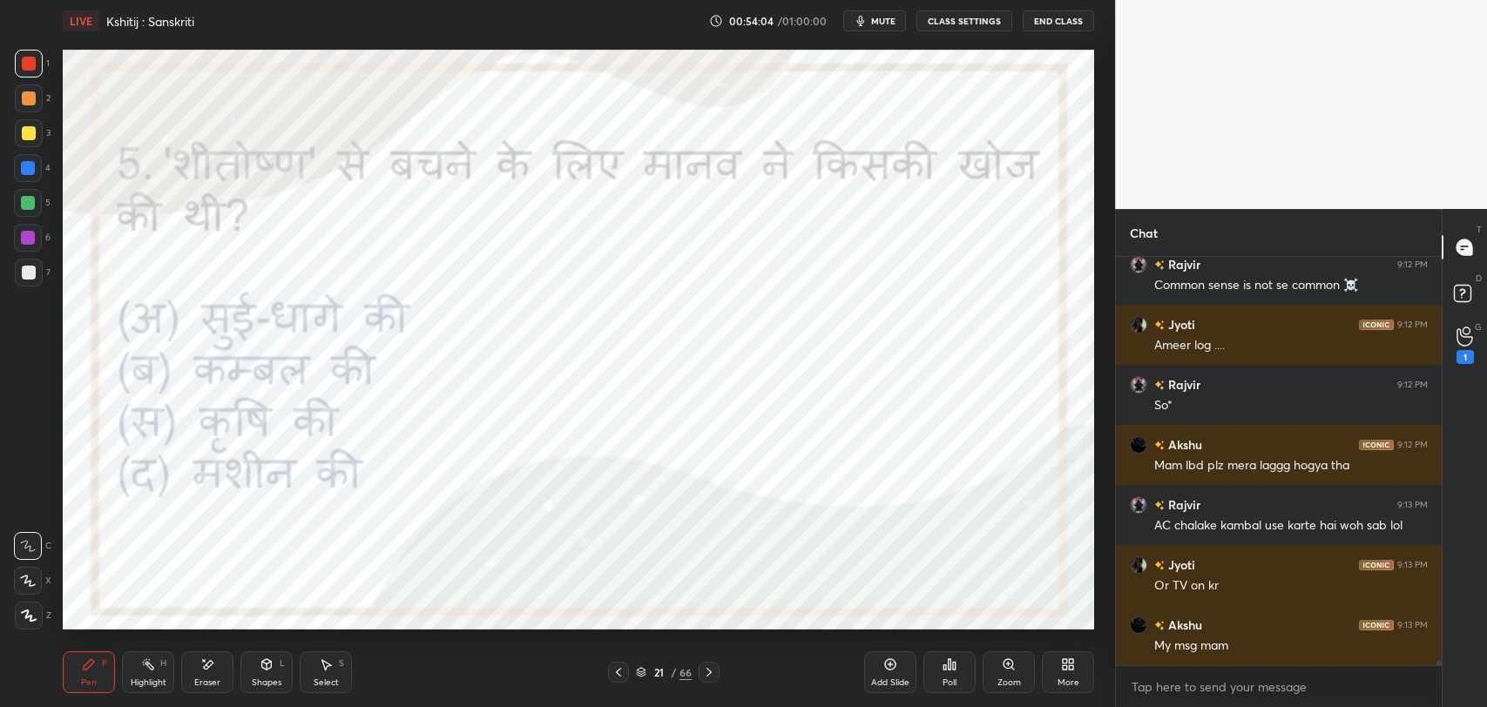
click at [712, 671] on icon at bounding box center [709, 672] width 14 height 14
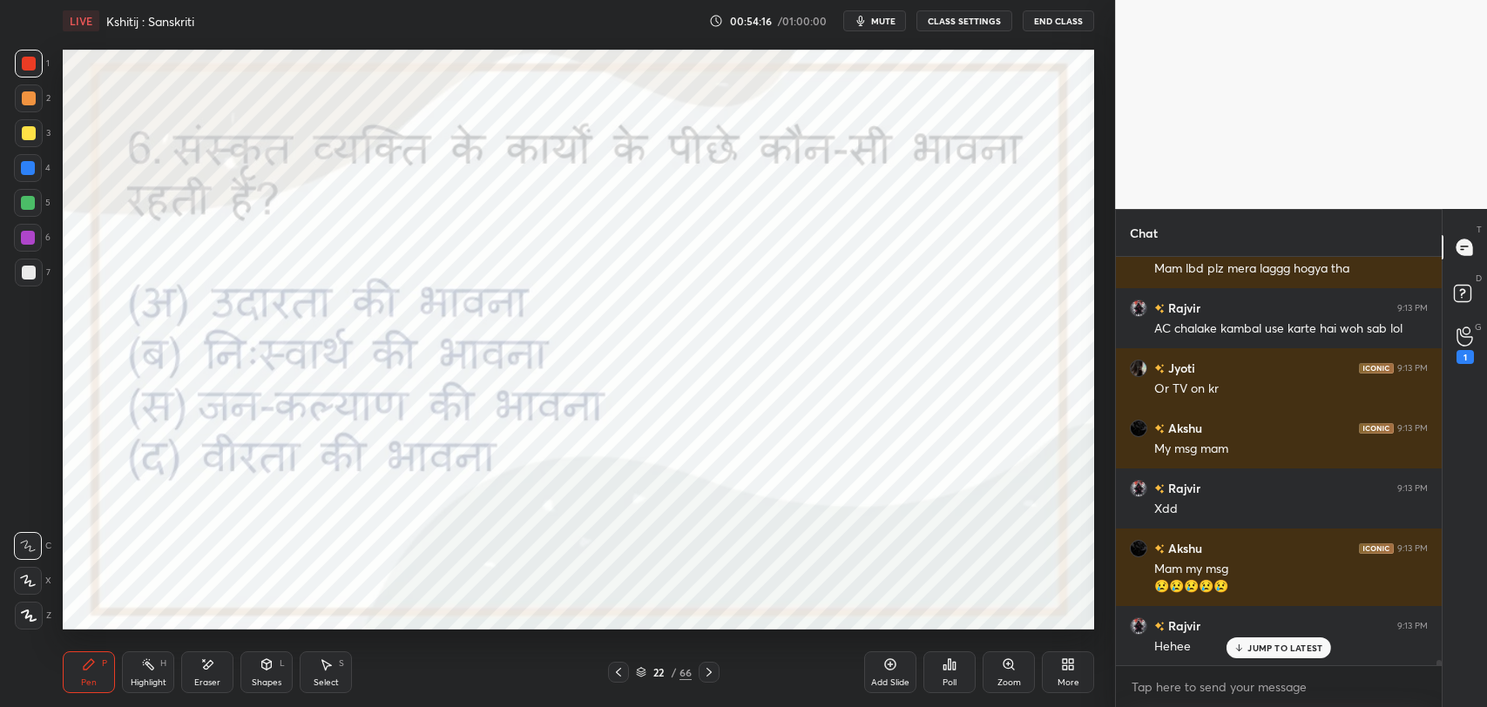
scroll to position [29443, 0]
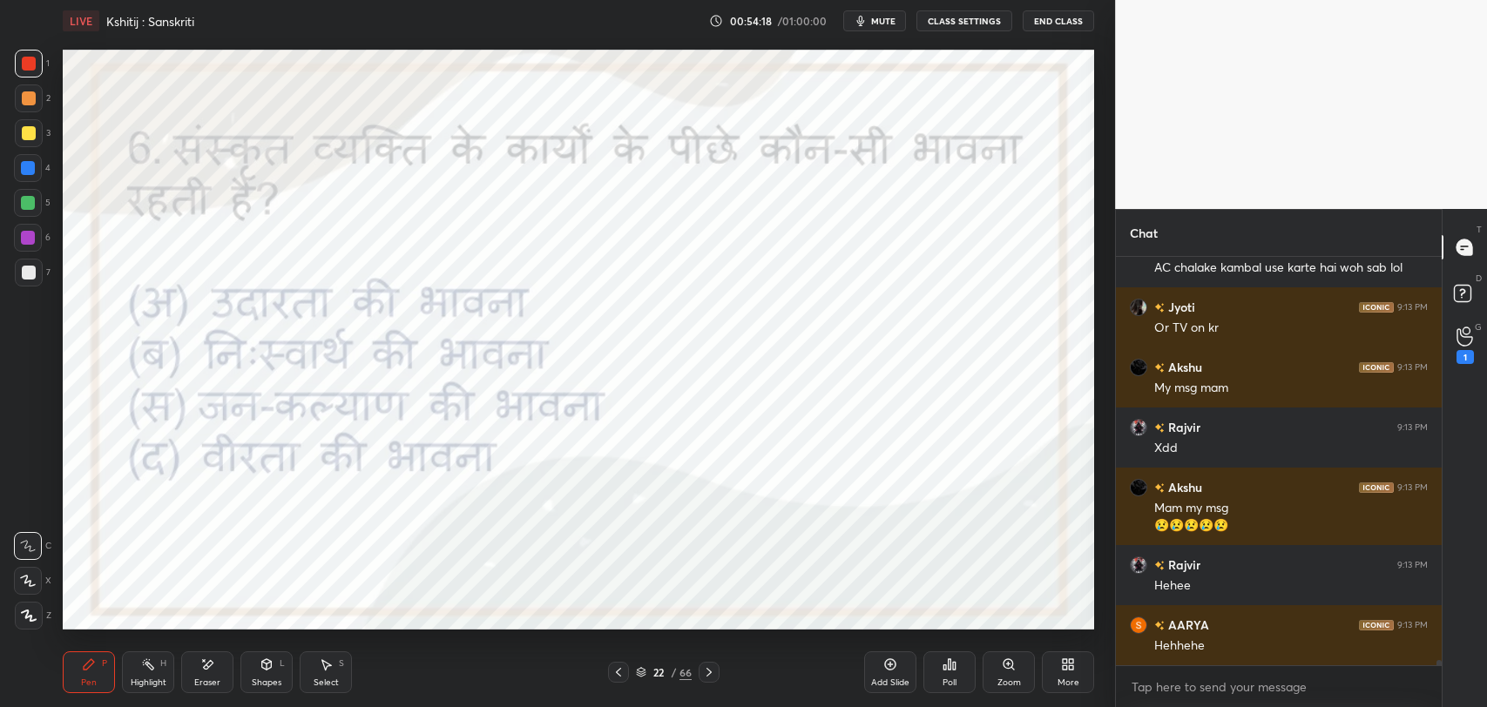
click at [203, 665] on icon at bounding box center [207, 665] width 14 height 15
click at [108, 668] on div "Pen P" at bounding box center [89, 672] width 52 height 42
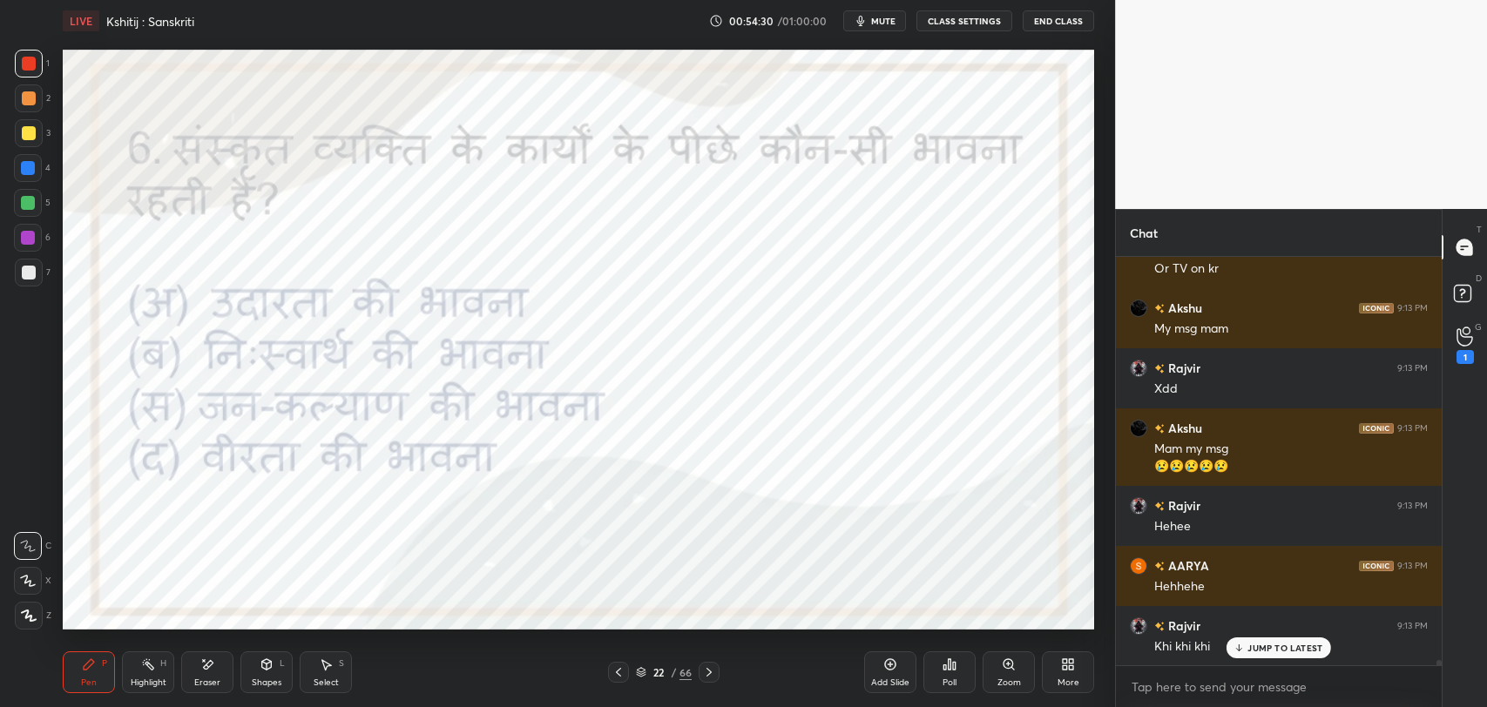
scroll to position [29562, 0]
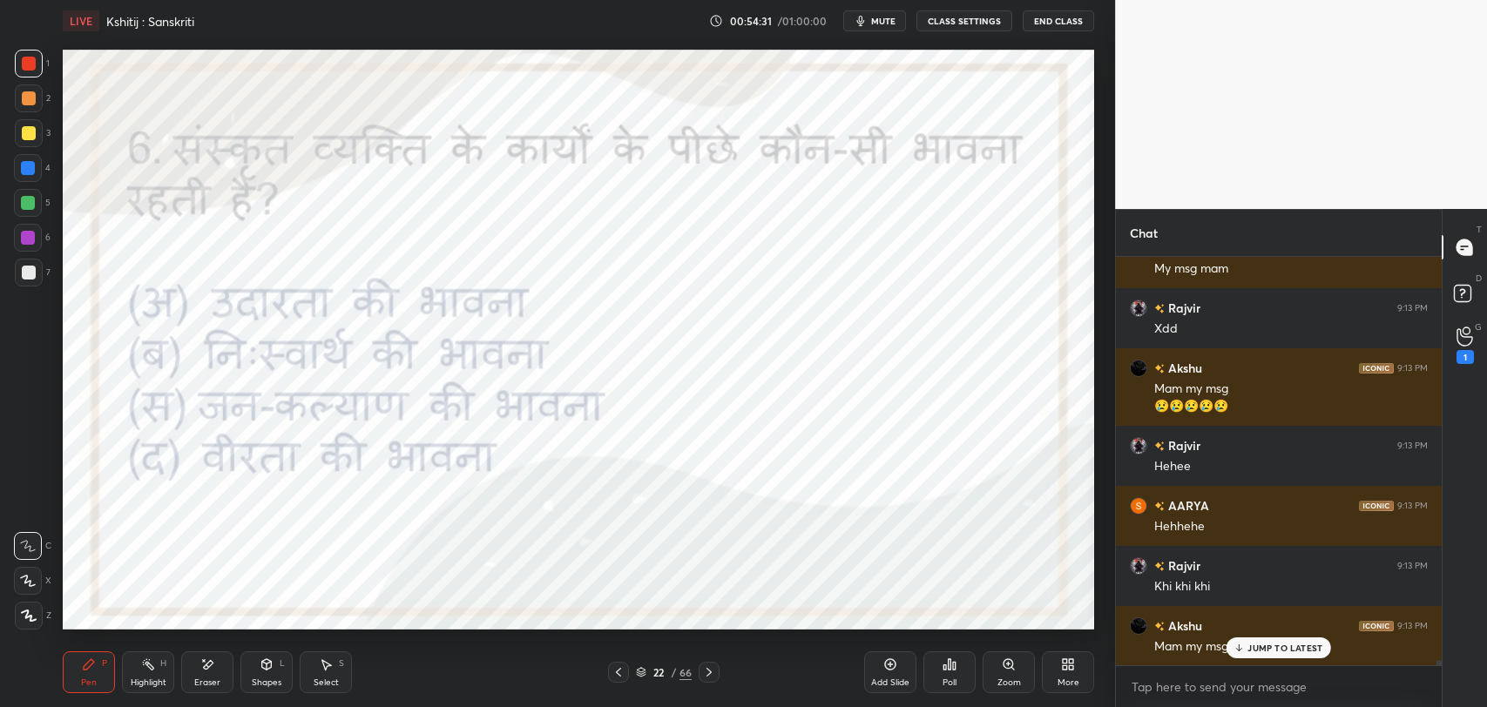
click at [708, 665] on icon at bounding box center [709, 672] width 14 height 14
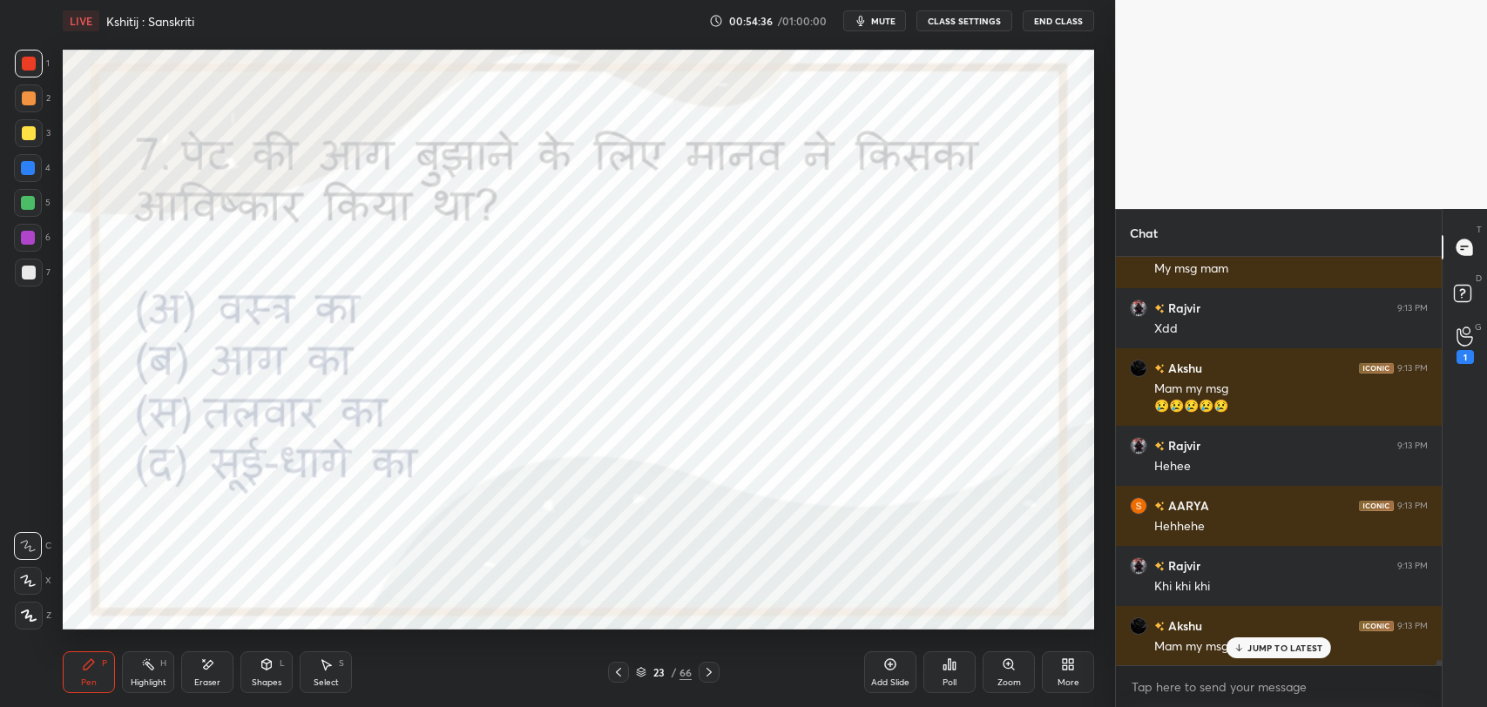
scroll to position [29622, 0]
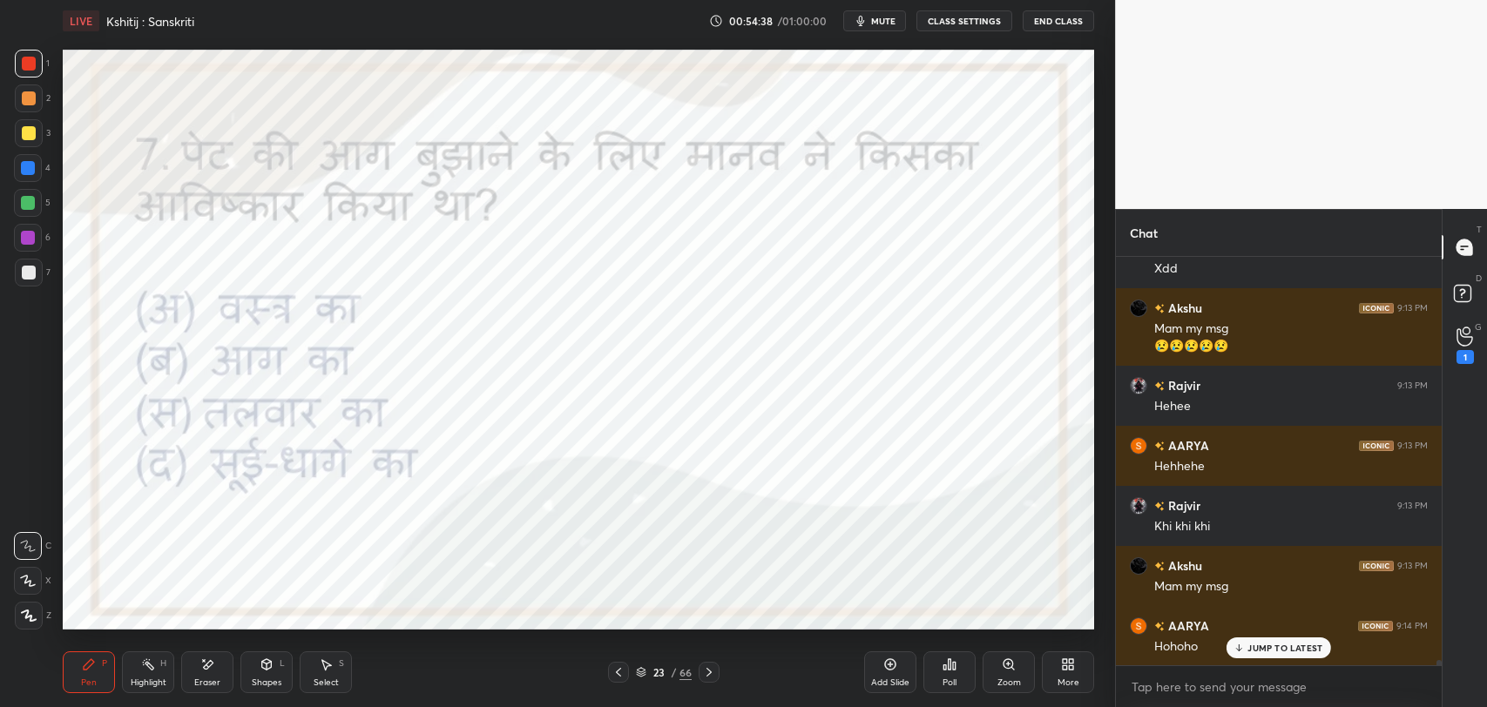
click at [711, 671] on icon at bounding box center [709, 672] width 14 height 14
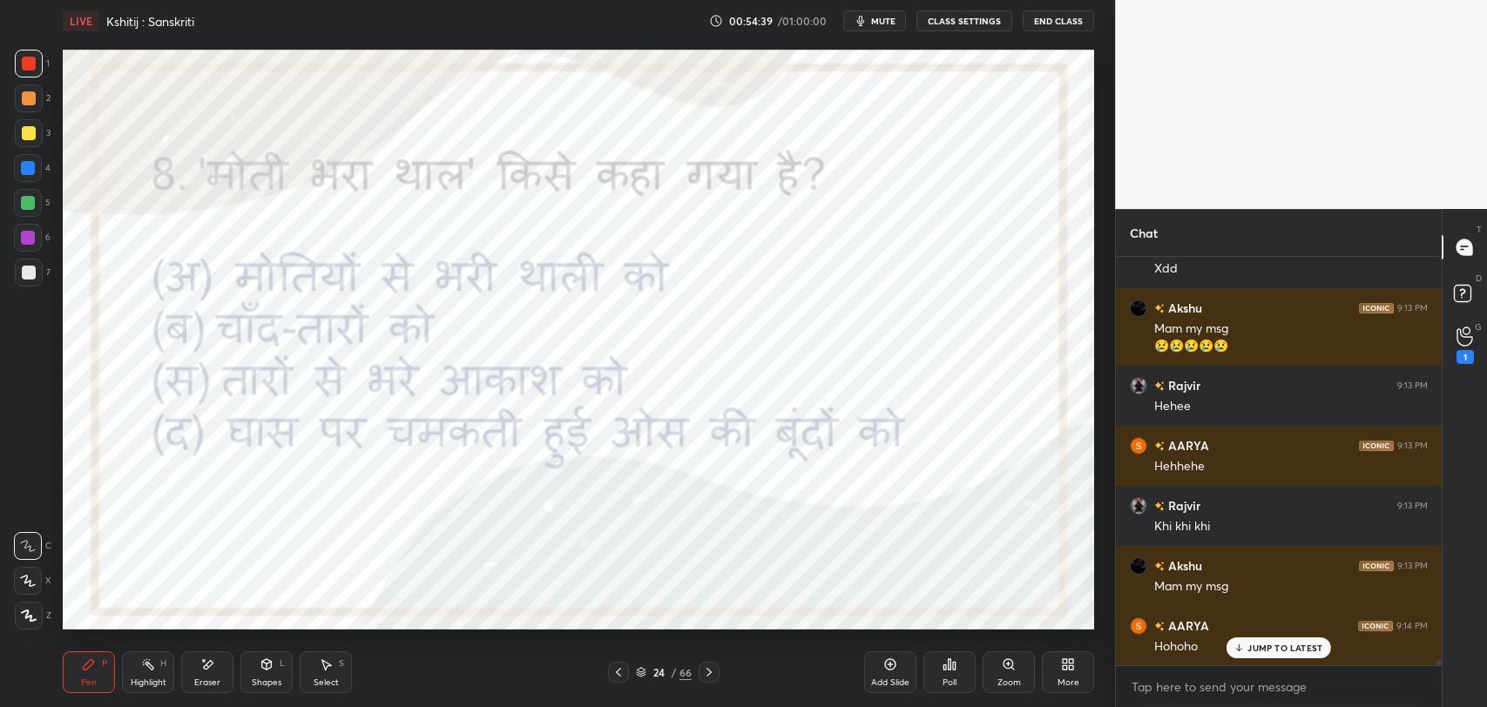
click at [711, 672] on icon at bounding box center [709, 672] width 14 height 14
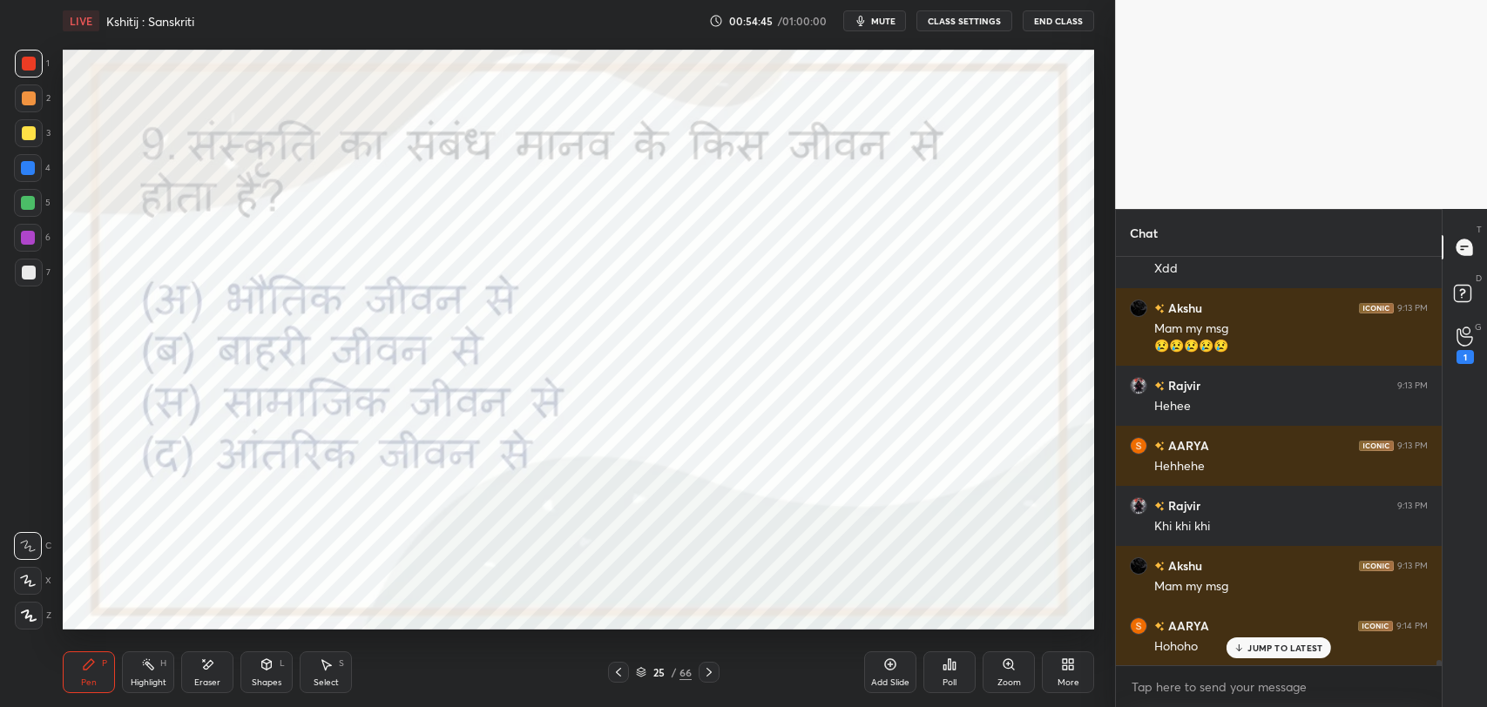
click at [712, 675] on icon at bounding box center [709, 672] width 14 height 14
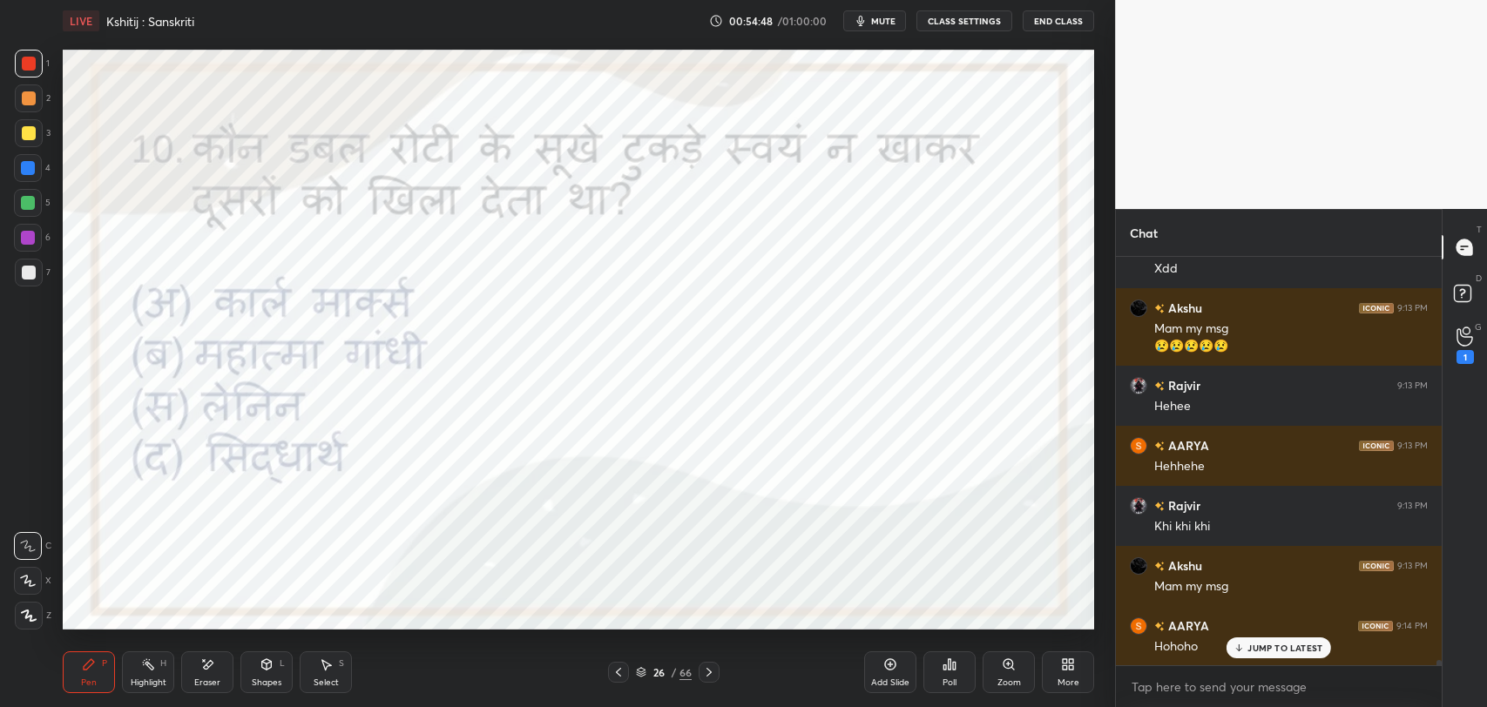
click at [711, 674] on icon at bounding box center [709, 672] width 14 height 14
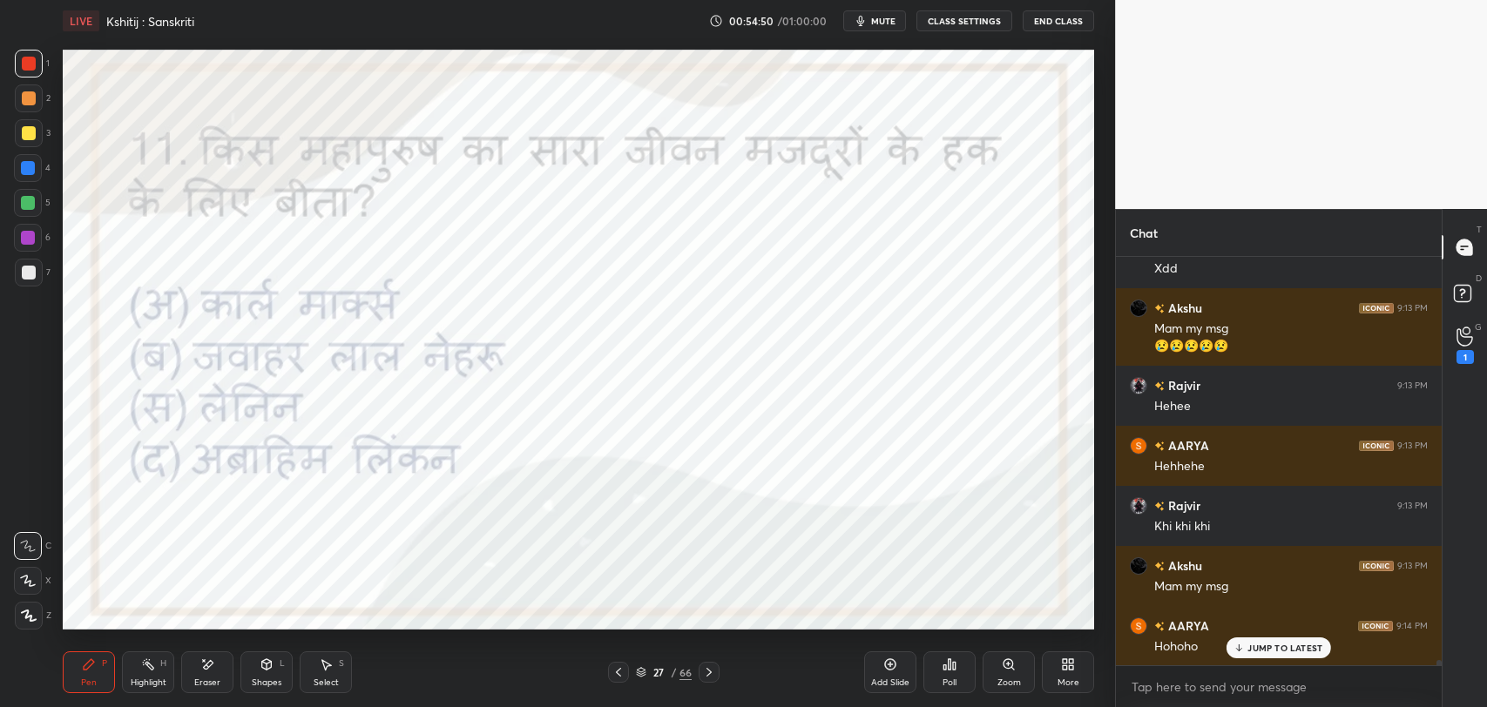
click at [712, 672] on icon at bounding box center [709, 672] width 14 height 14
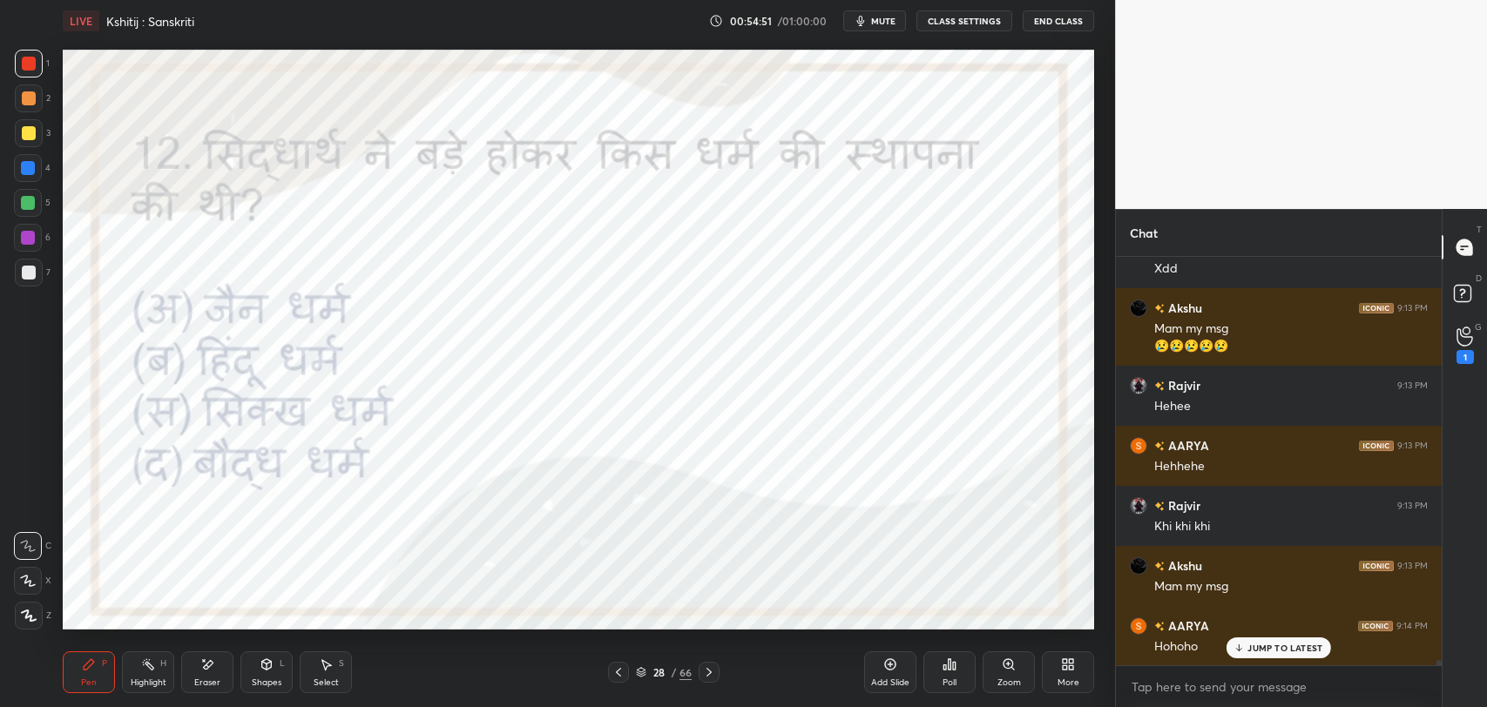
click at [712, 674] on icon at bounding box center [709, 672] width 14 height 14
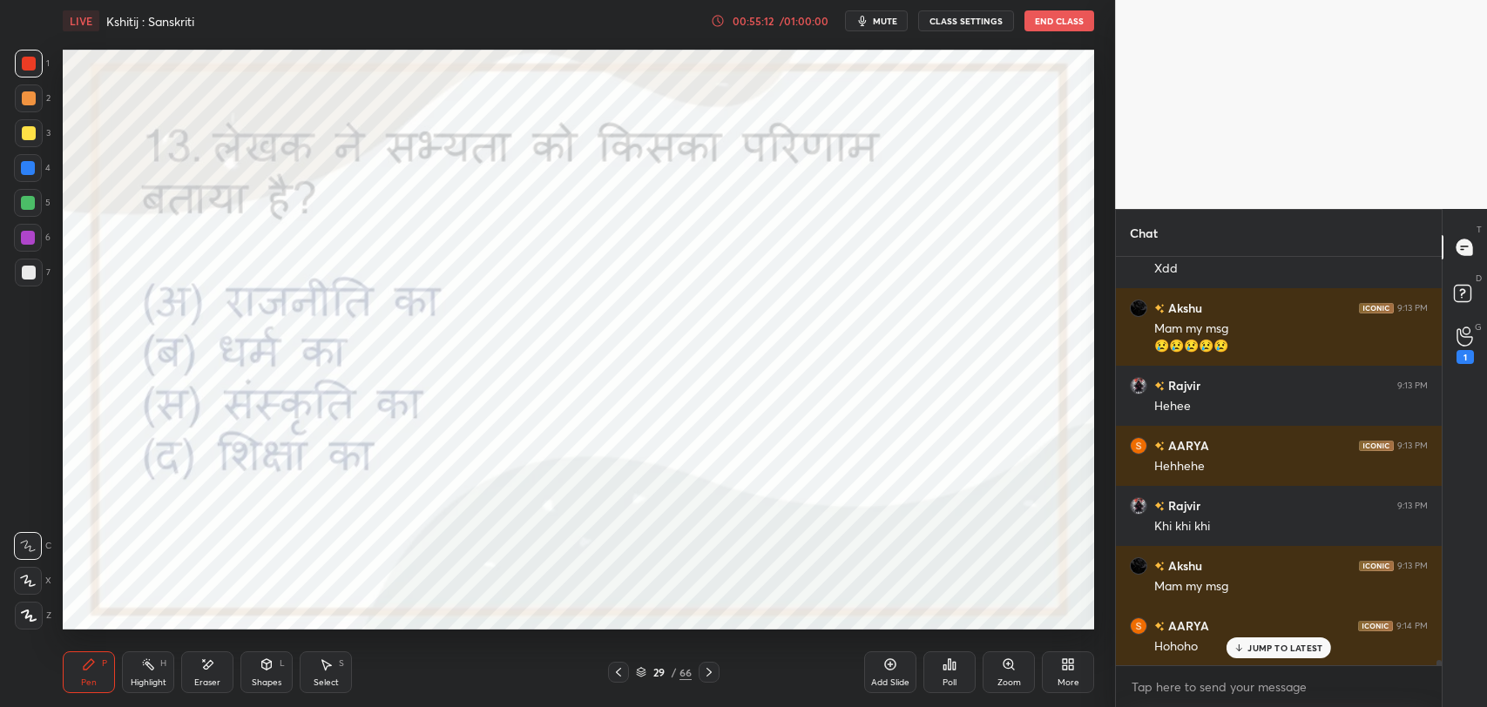
click at [1241, 647] on icon at bounding box center [1238, 648] width 11 height 10
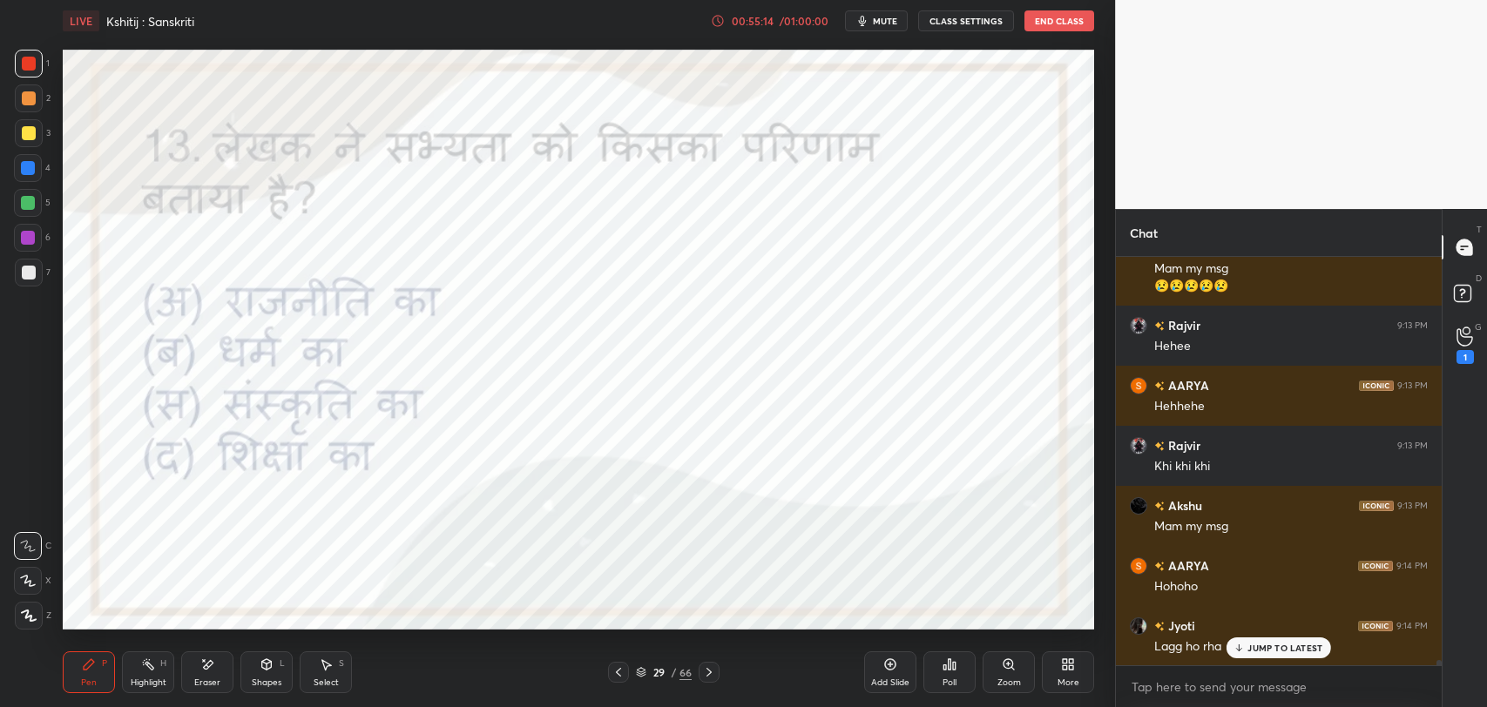
click at [1298, 645] on p "JUMP TO LATEST" at bounding box center [1284, 648] width 75 height 10
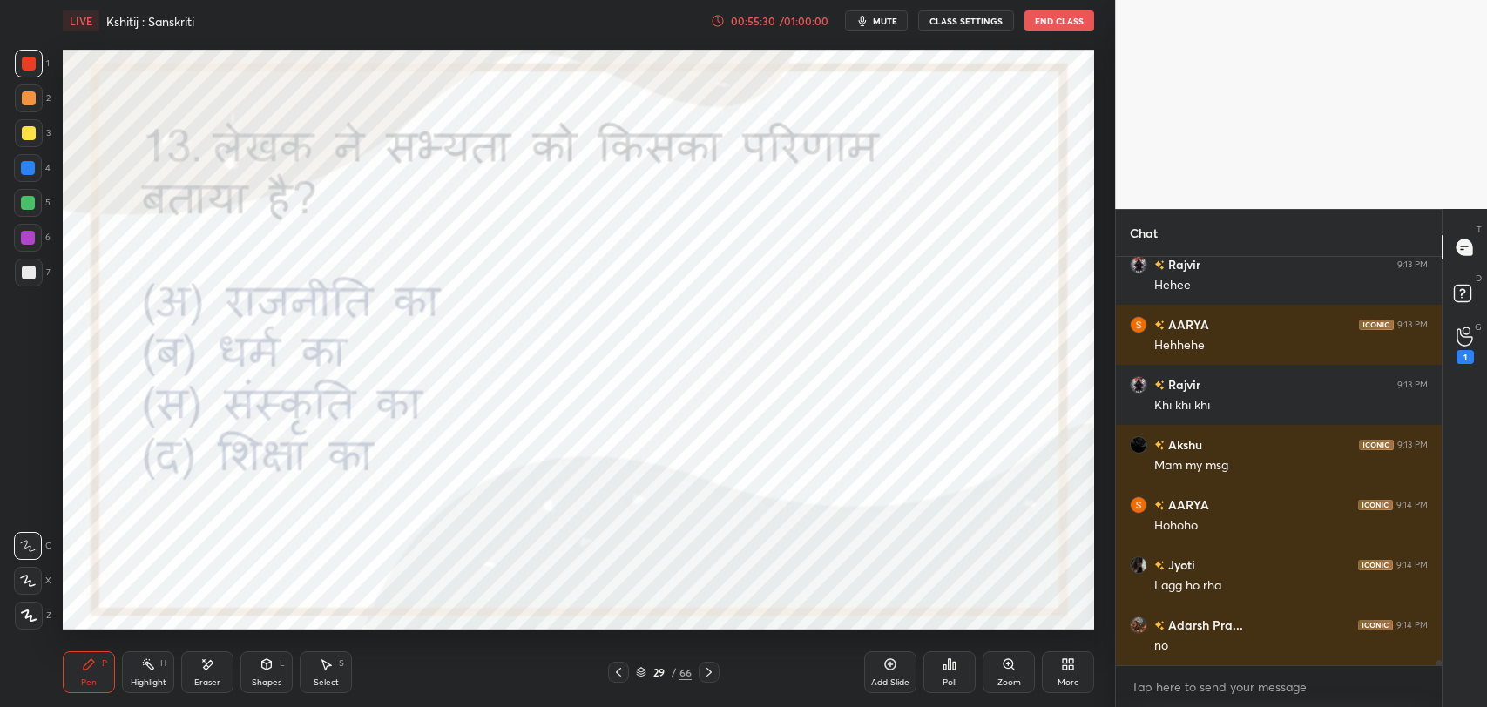
click at [1086, 624] on div "LIVE Kshitij : Sanskriti 00:55:30 / 01:00:00 mute CLASS SETTINGS End Class Sett…" at bounding box center [578, 353] width 1045 height 707
click at [225, 670] on div "Eraser" at bounding box center [207, 672] width 52 height 42
click at [92, 668] on icon at bounding box center [89, 665] width 14 height 14
click at [950, 664] on icon at bounding box center [949, 664] width 3 height 10
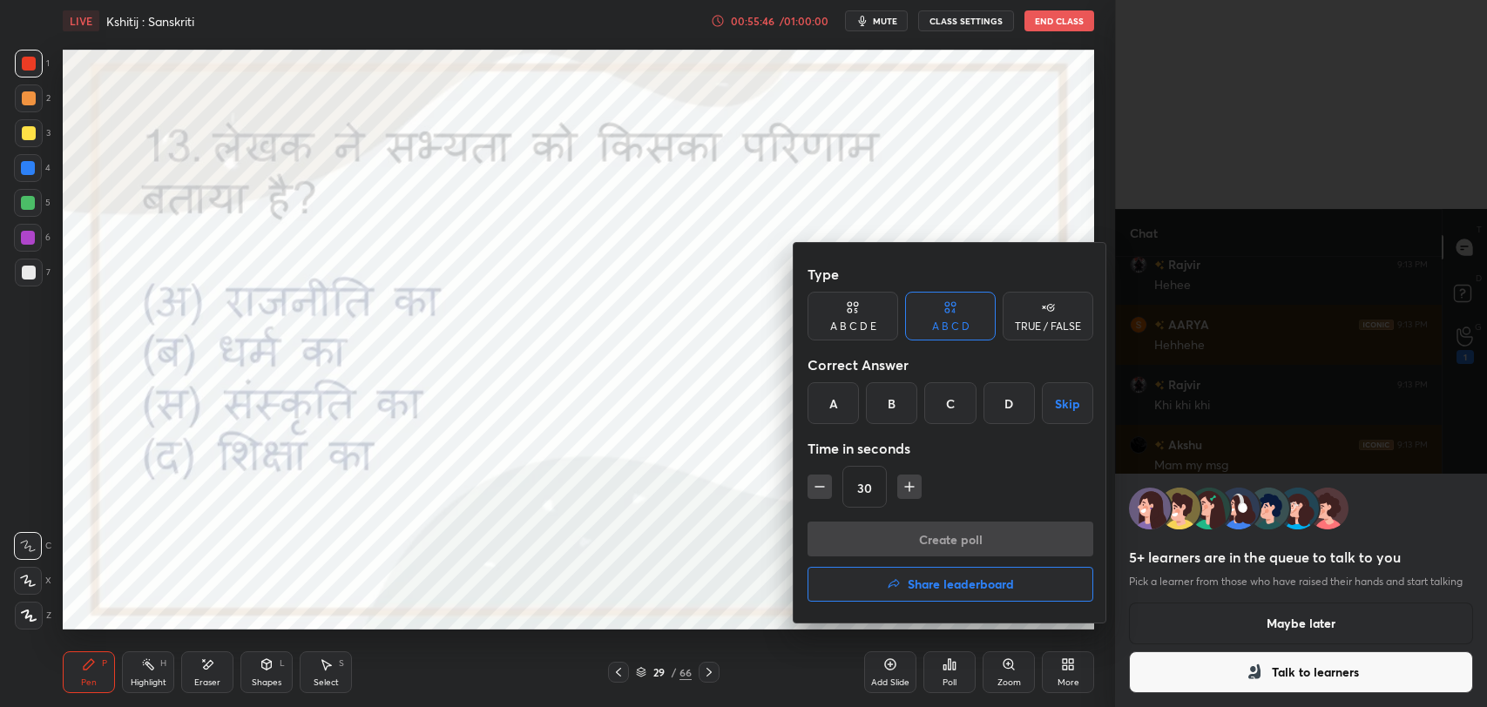
click at [1256, 671] on div at bounding box center [743, 353] width 1487 height 707
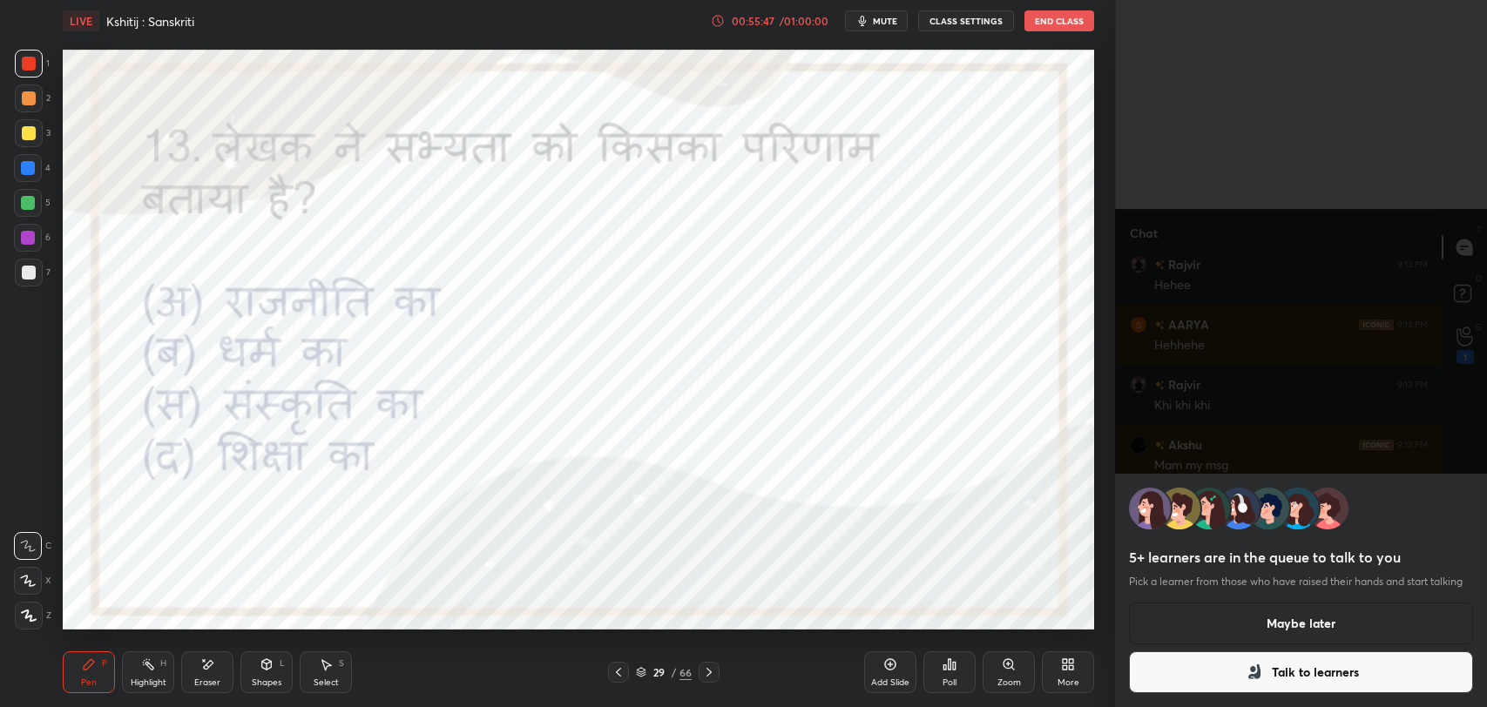
click at [928, 665] on div "Poll" at bounding box center [949, 672] width 52 height 42
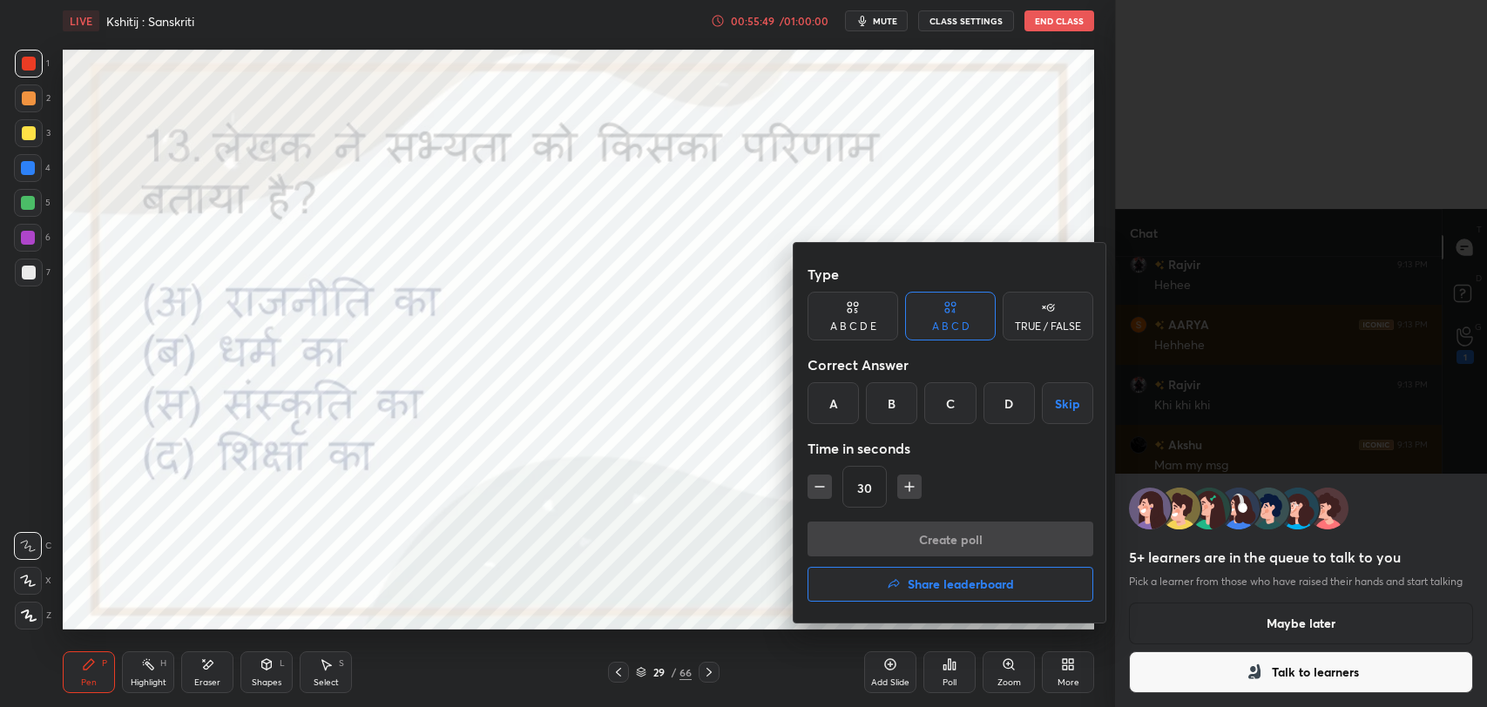
drag, startPoint x: 941, startPoint y: 397, endPoint x: 941, endPoint y: 501, distance: 103.6
click at [941, 399] on div "C" at bounding box center [949, 403] width 51 height 42
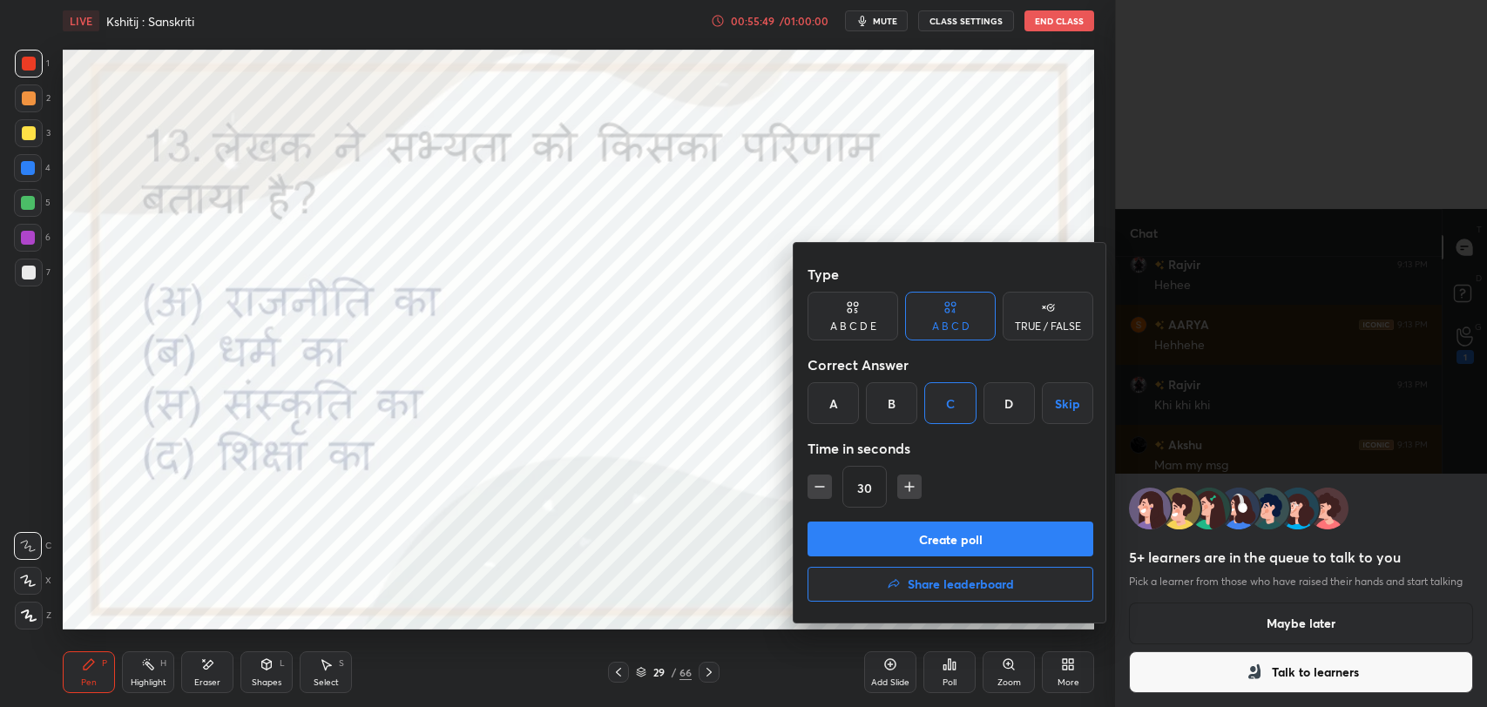
click at [941, 534] on button "Create poll" at bounding box center [950, 539] width 286 height 35
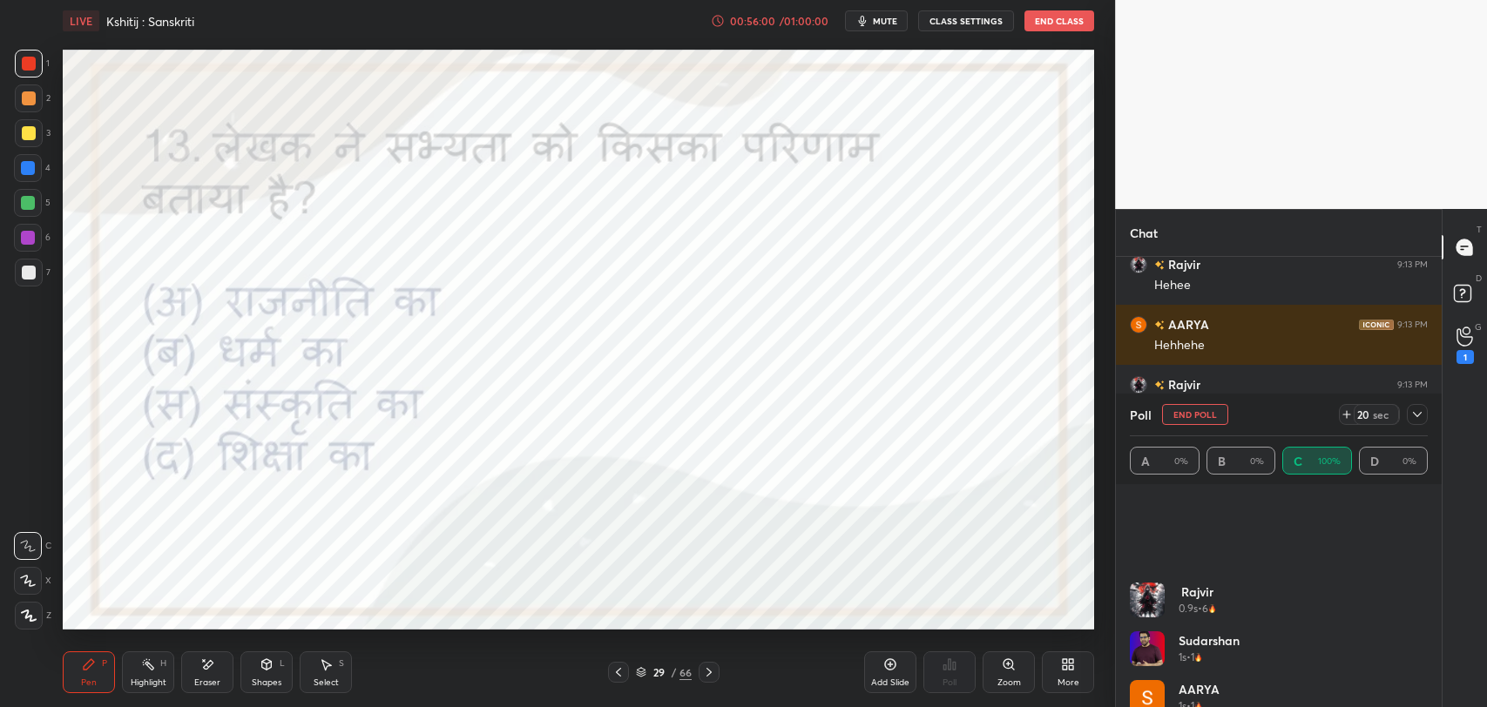
scroll to position [0, 0]
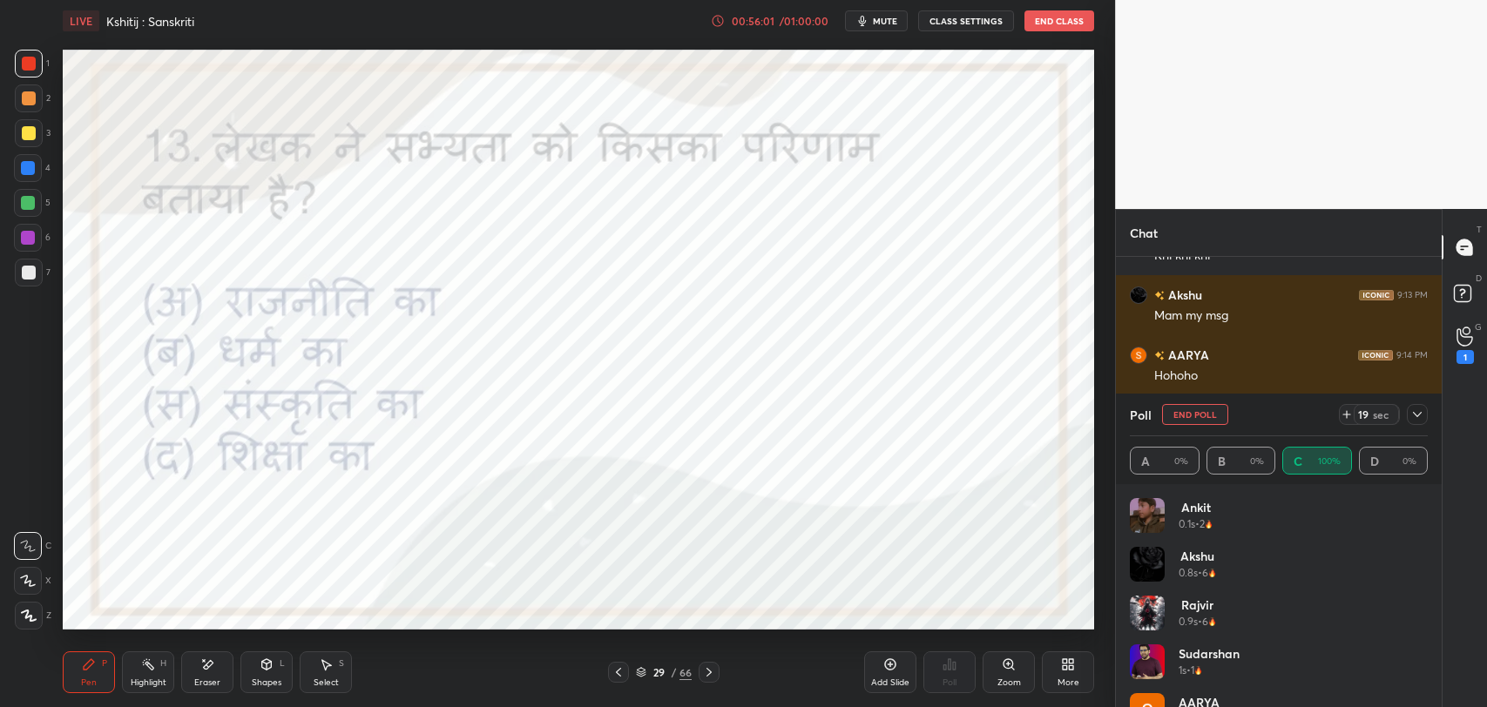
click at [1415, 418] on icon at bounding box center [1417, 415] width 14 height 14
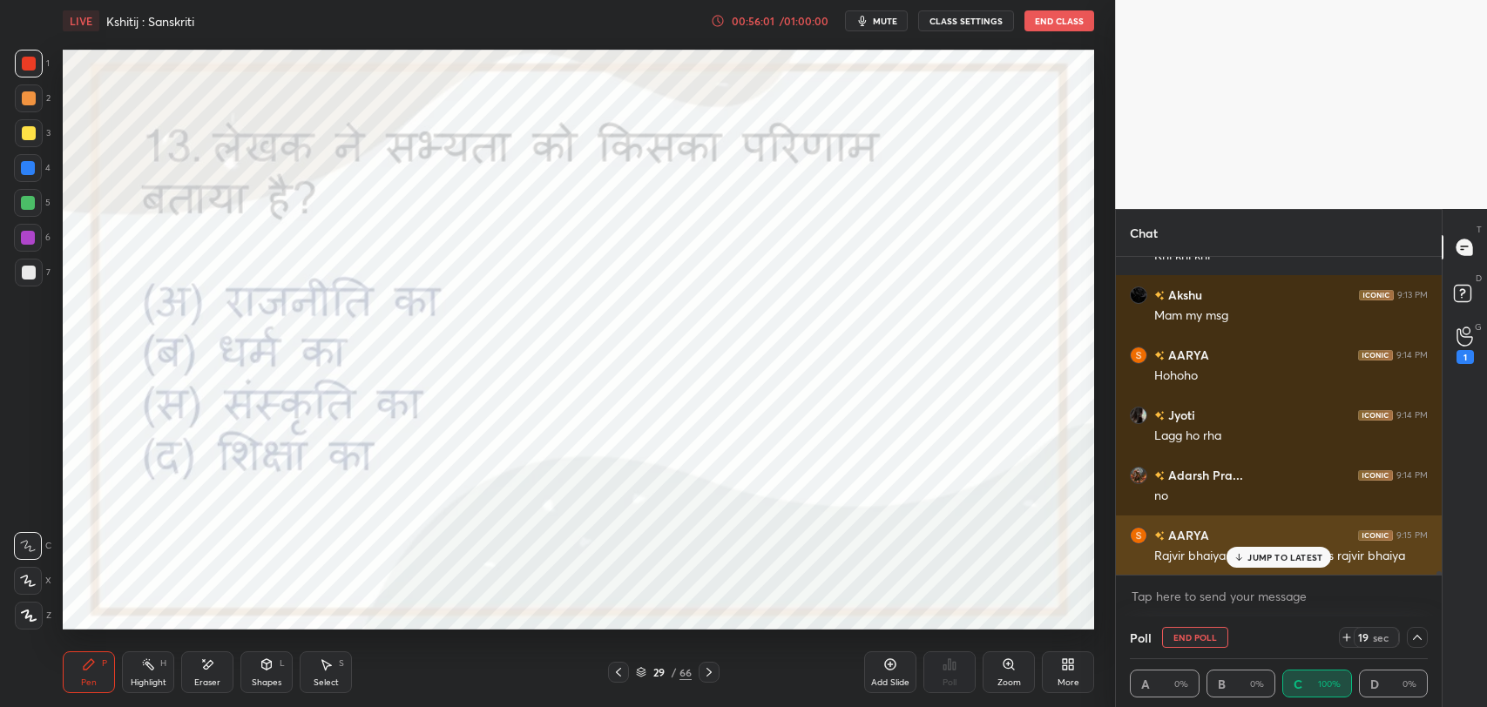
scroll to position [0, 5]
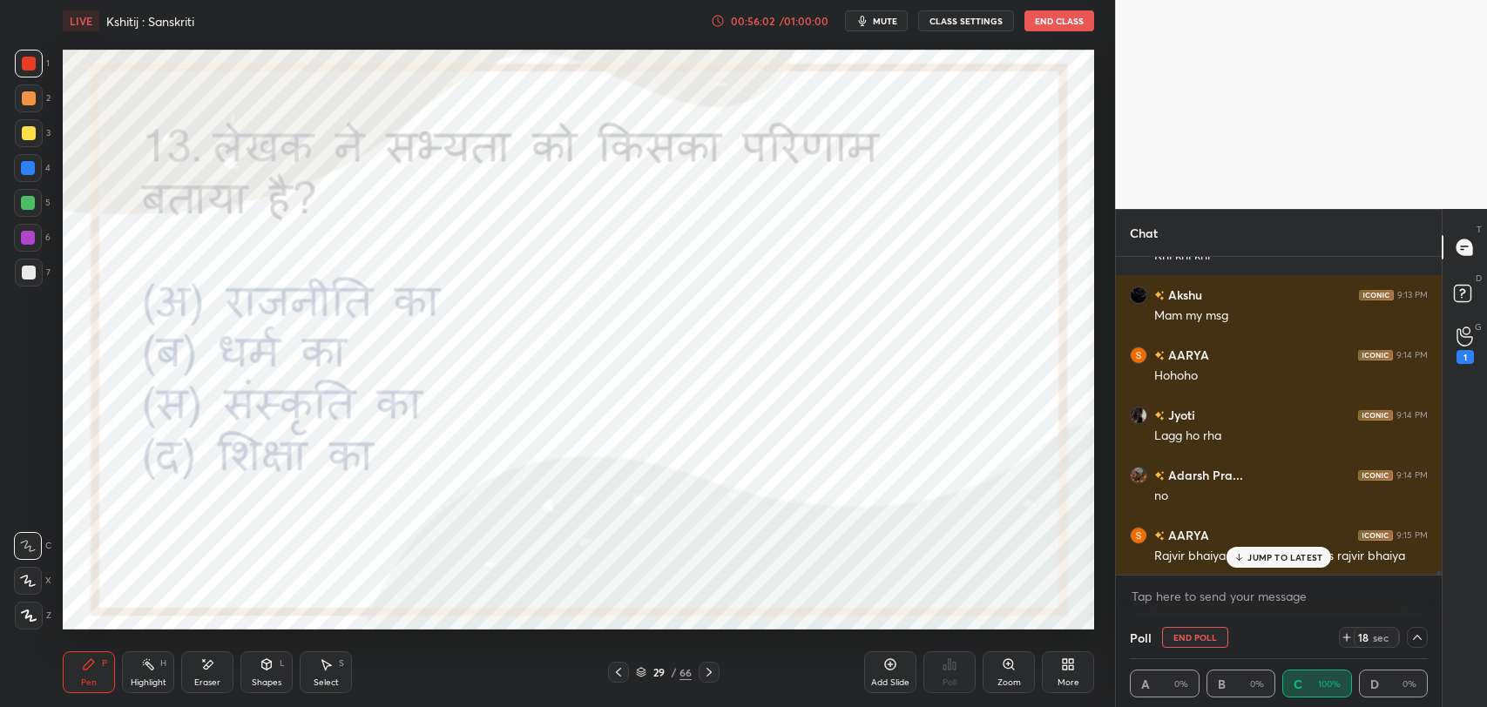
click at [1196, 639] on button "End Poll" at bounding box center [1195, 637] width 66 height 21
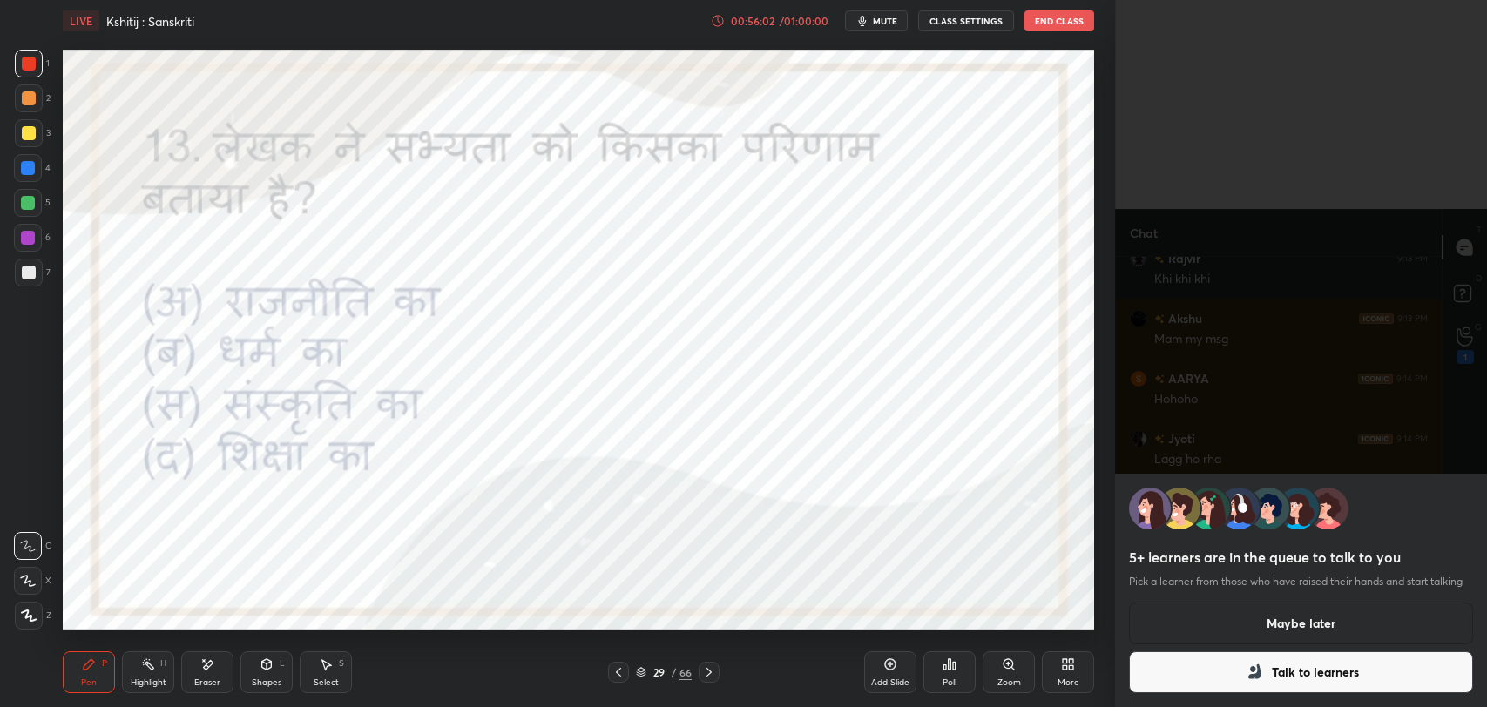
scroll to position [443, 320]
click at [1303, 663] on button "Talk to learners" at bounding box center [1301, 672] width 344 height 42
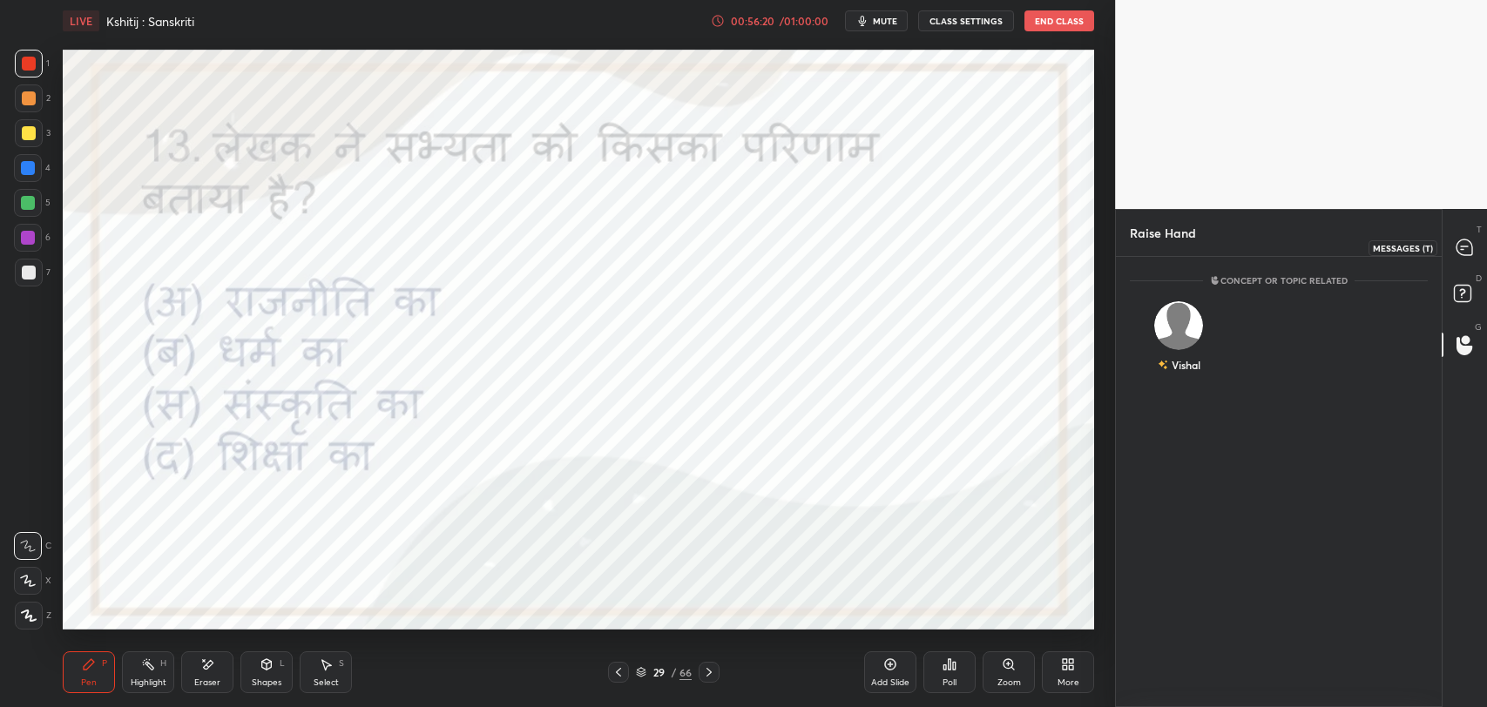
click at [1466, 239] on icon at bounding box center [1464, 247] width 16 height 16
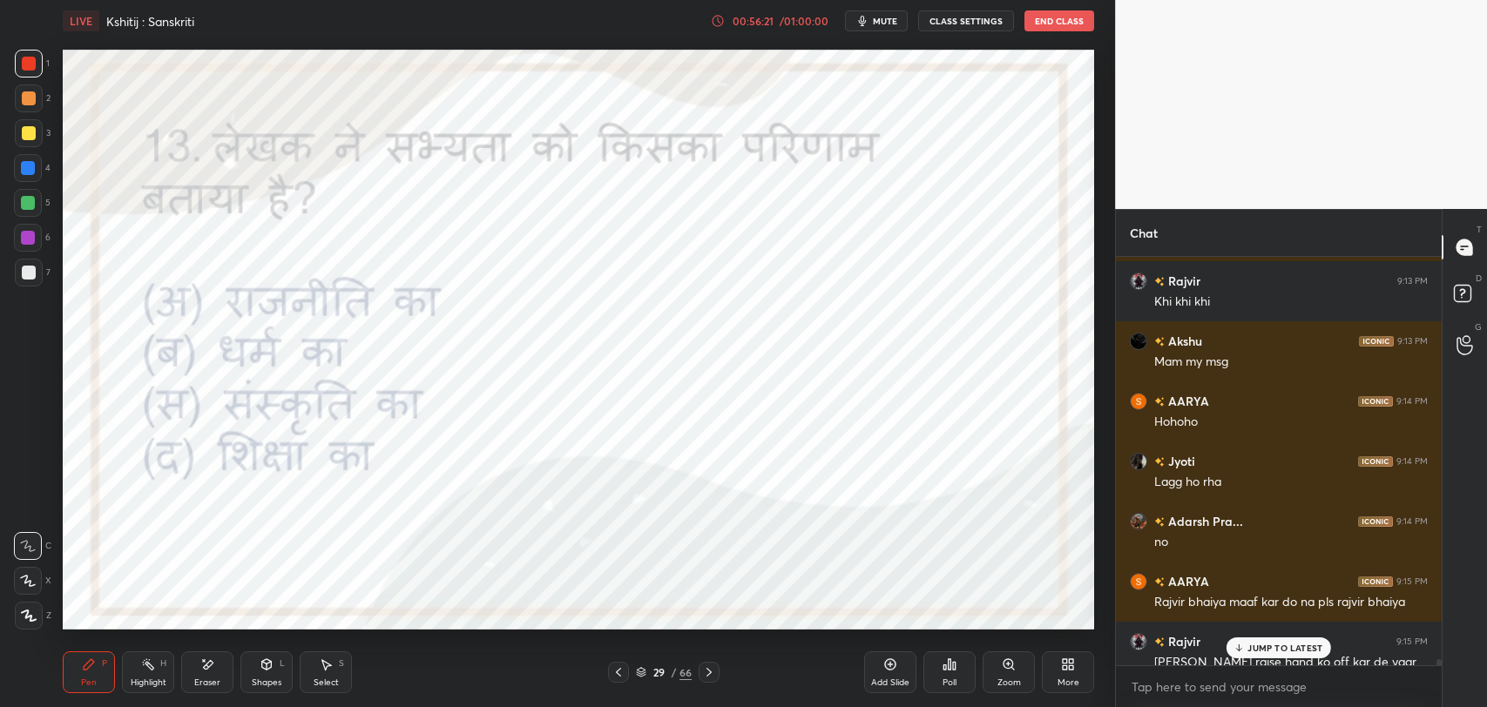
click at [1280, 643] on p "JUMP TO LATEST" at bounding box center [1284, 648] width 75 height 10
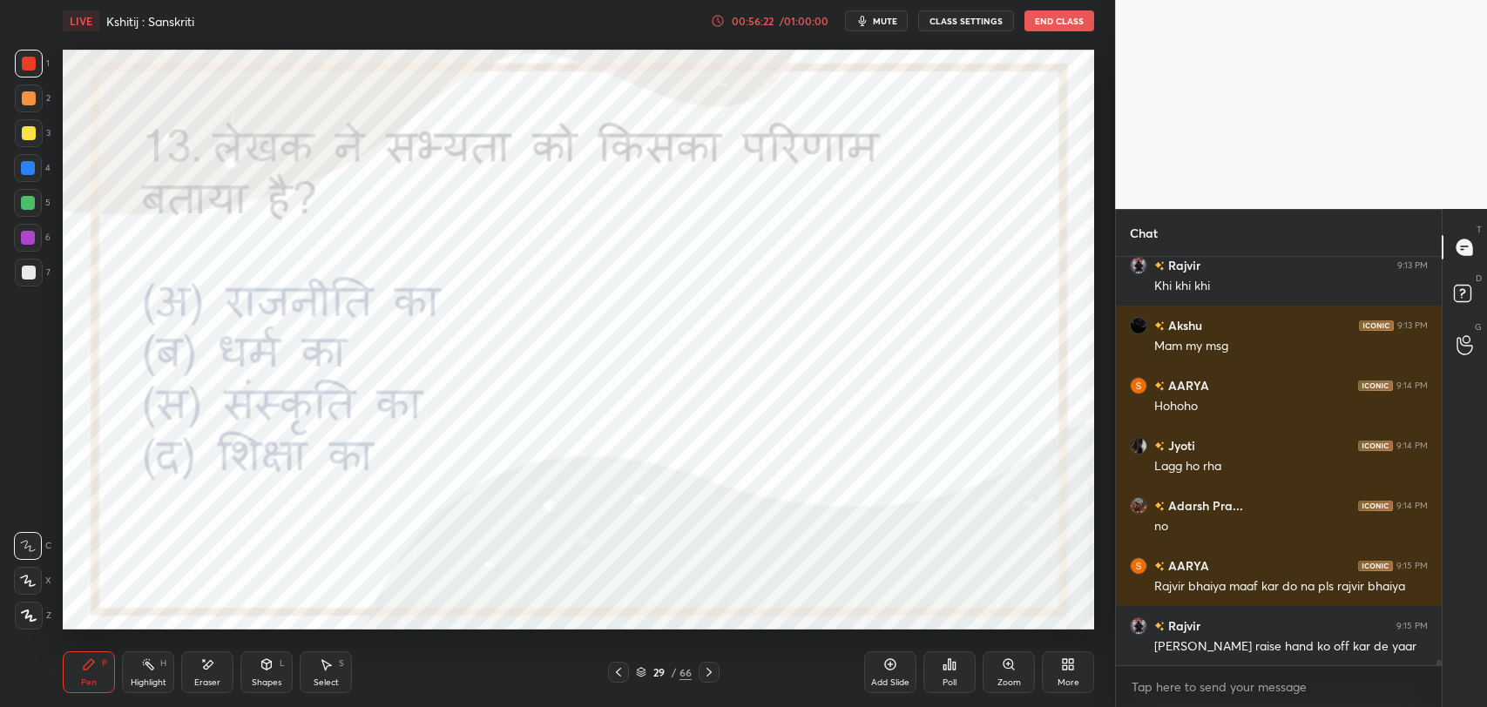
click at [704, 668] on icon at bounding box center [709, 672] width 14 height 14
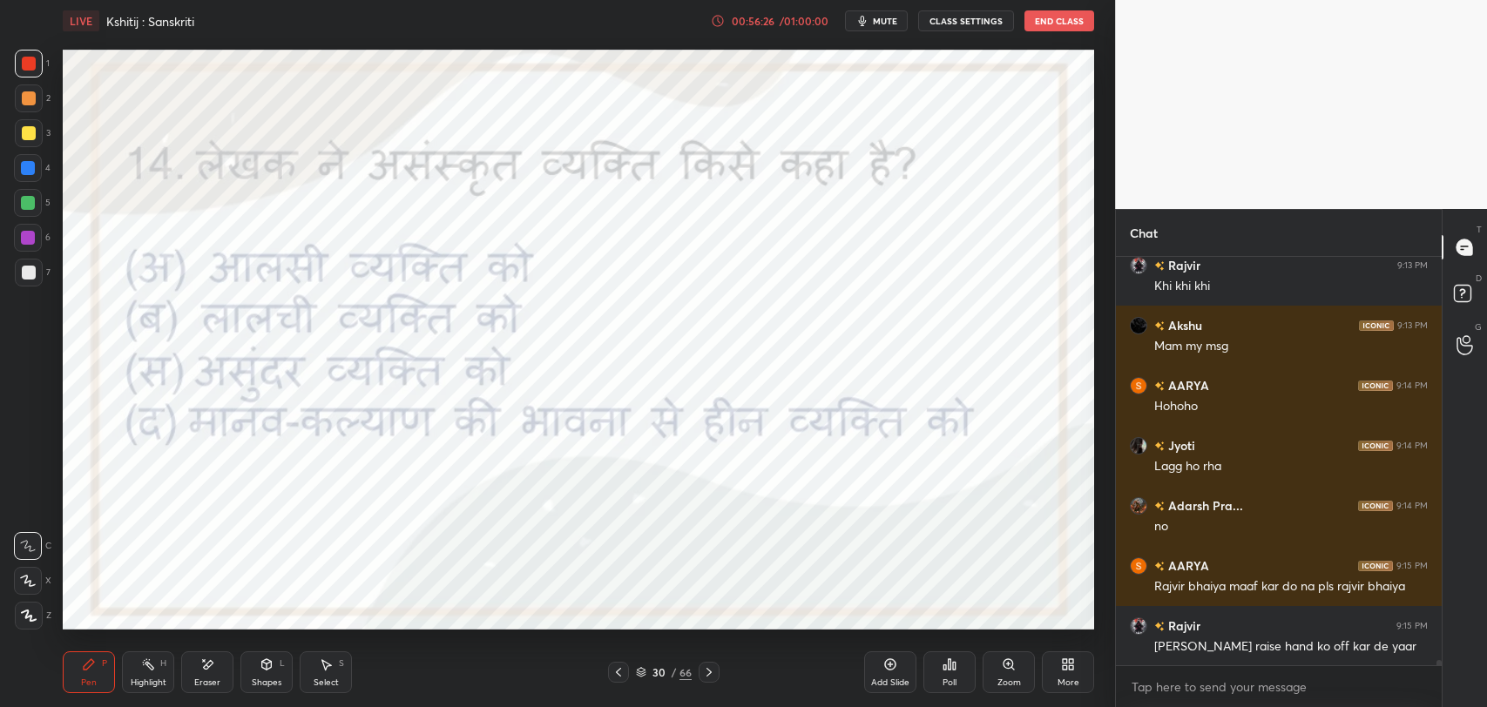
click at [711, 676] on icon at bounding box center [709, 672] width 14 height 14
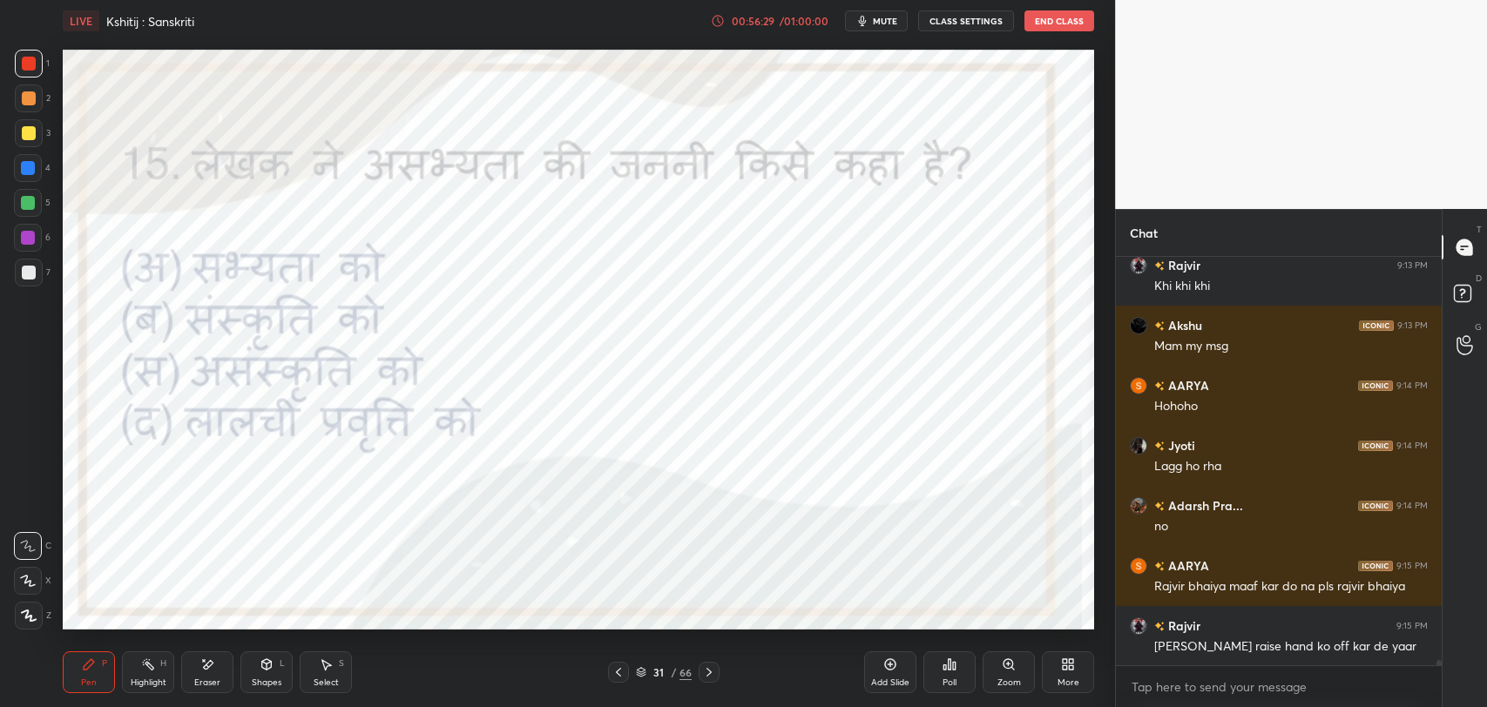
click at [714, 664] on div at bounding box center [708, 672] width 21 height 21
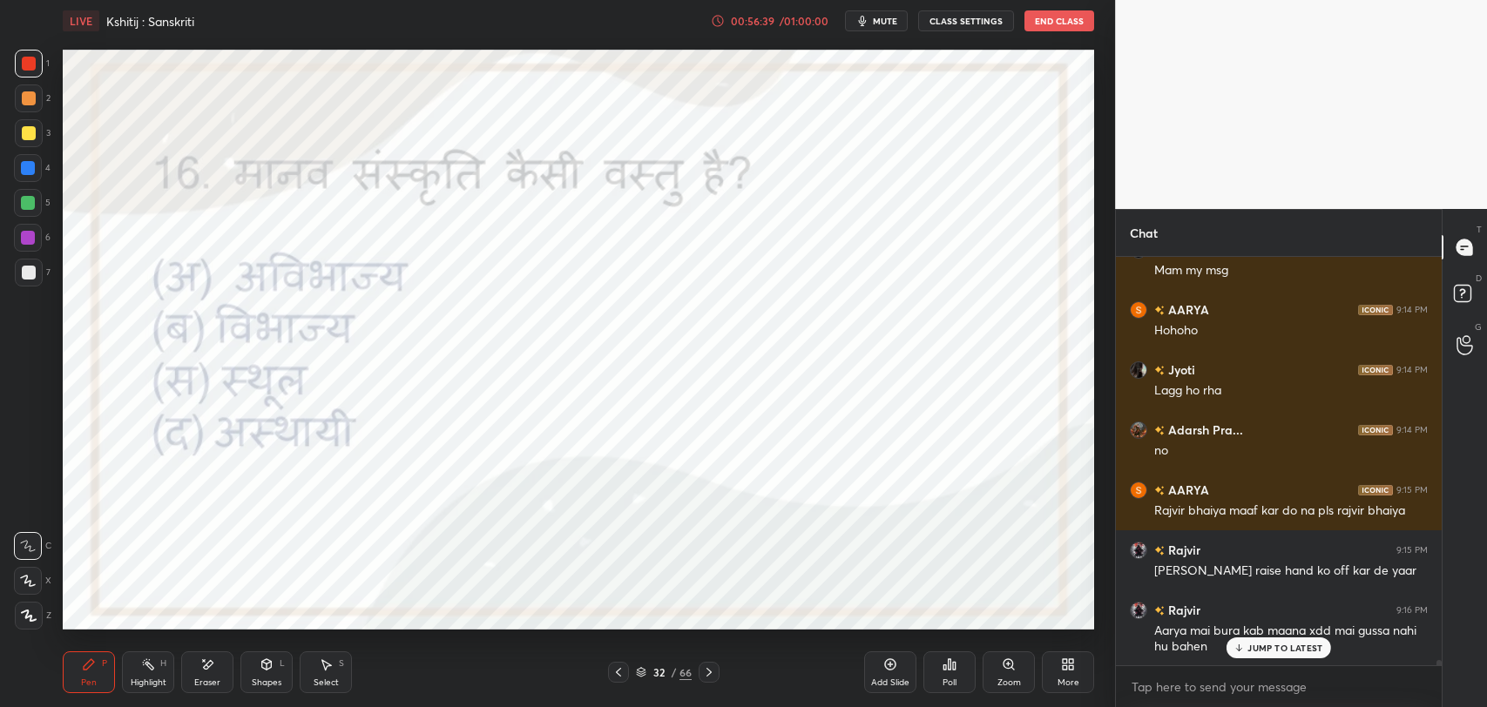
click at [74, 640] on div "Pen P Highlight H Eraser Shapes L Select S 32 / 66 Add Slide Poll Zoom More" at bounding box center [578, 673] width 1031 height 70
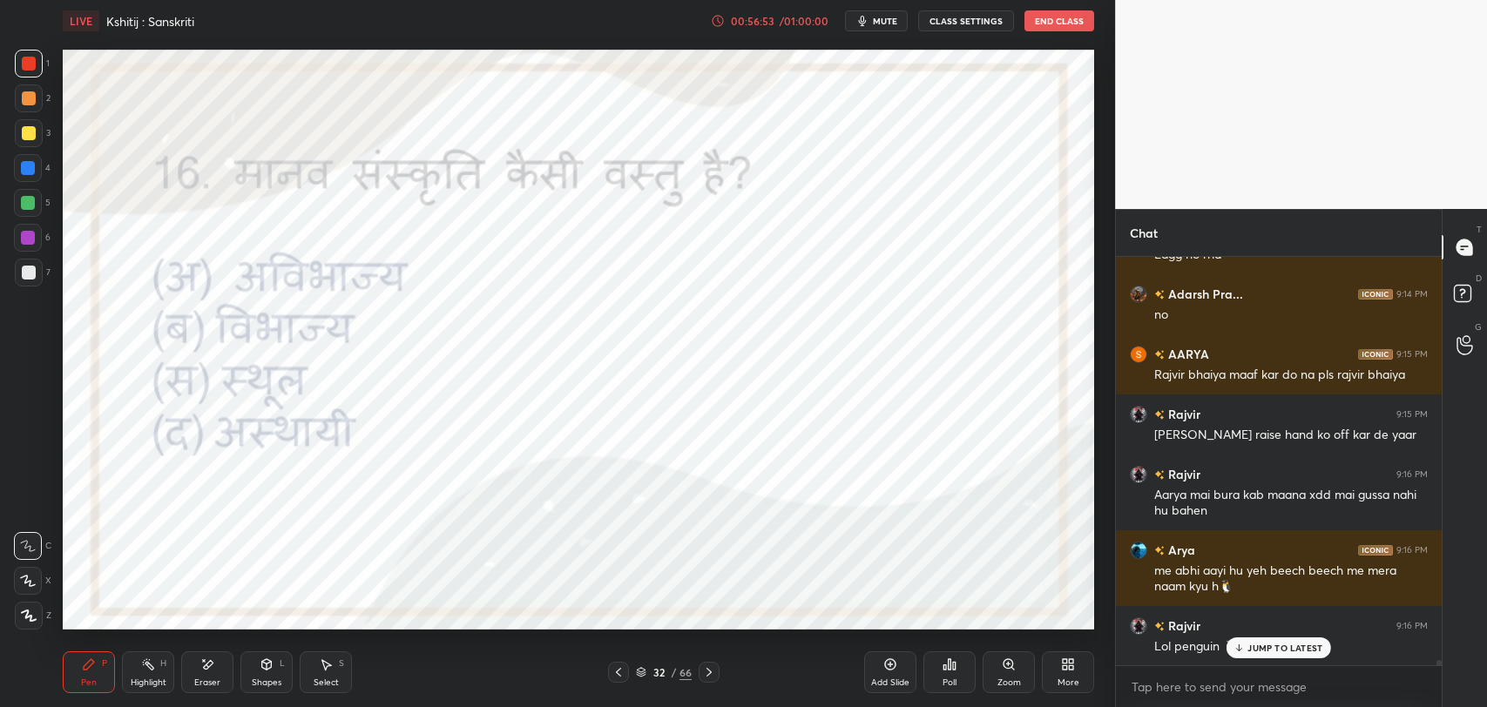
click at [1272, 648] on p "JUMP TO LATEST" at bounding box center [1284, 648] width 75 height 10
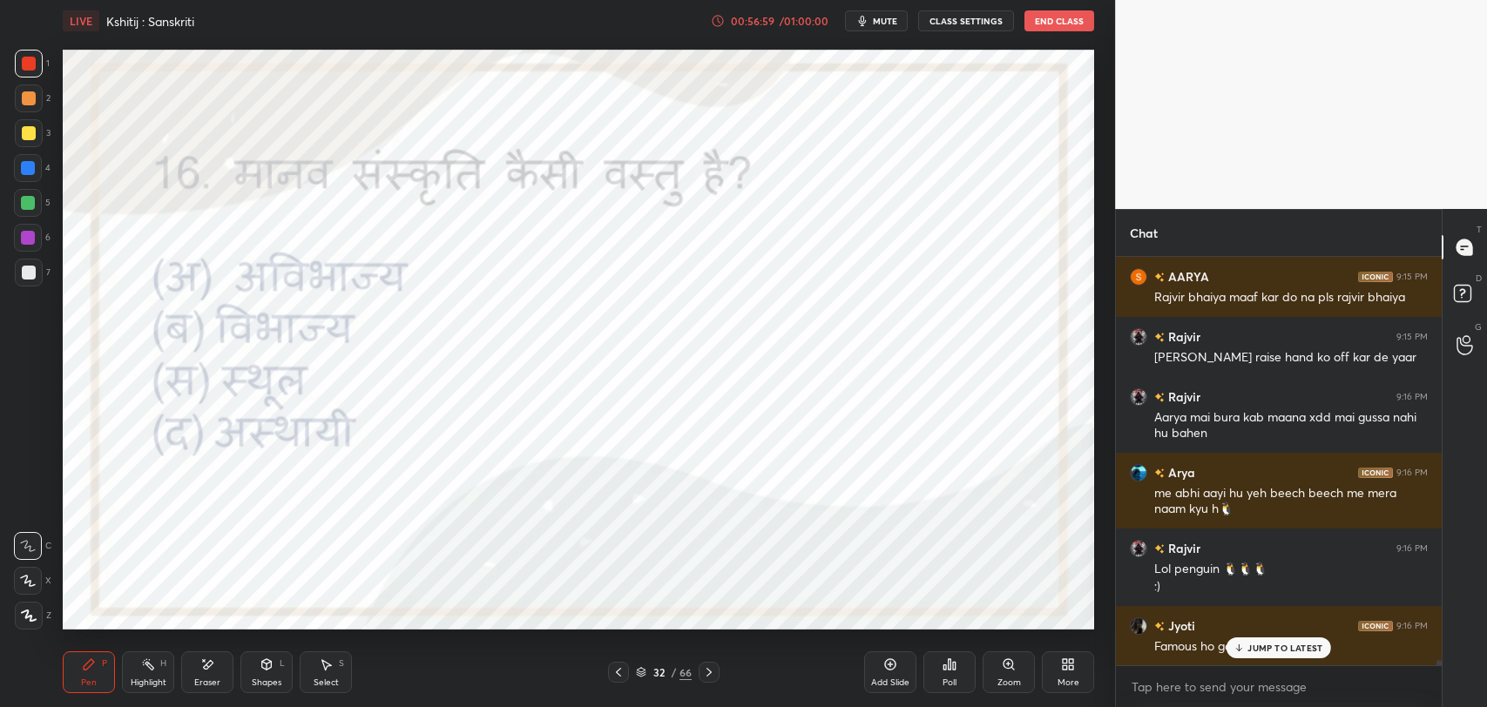
click at [1254, 643] on p "JUMP TO LATEST" at bounding box center [1284, 648] width 75 height 10
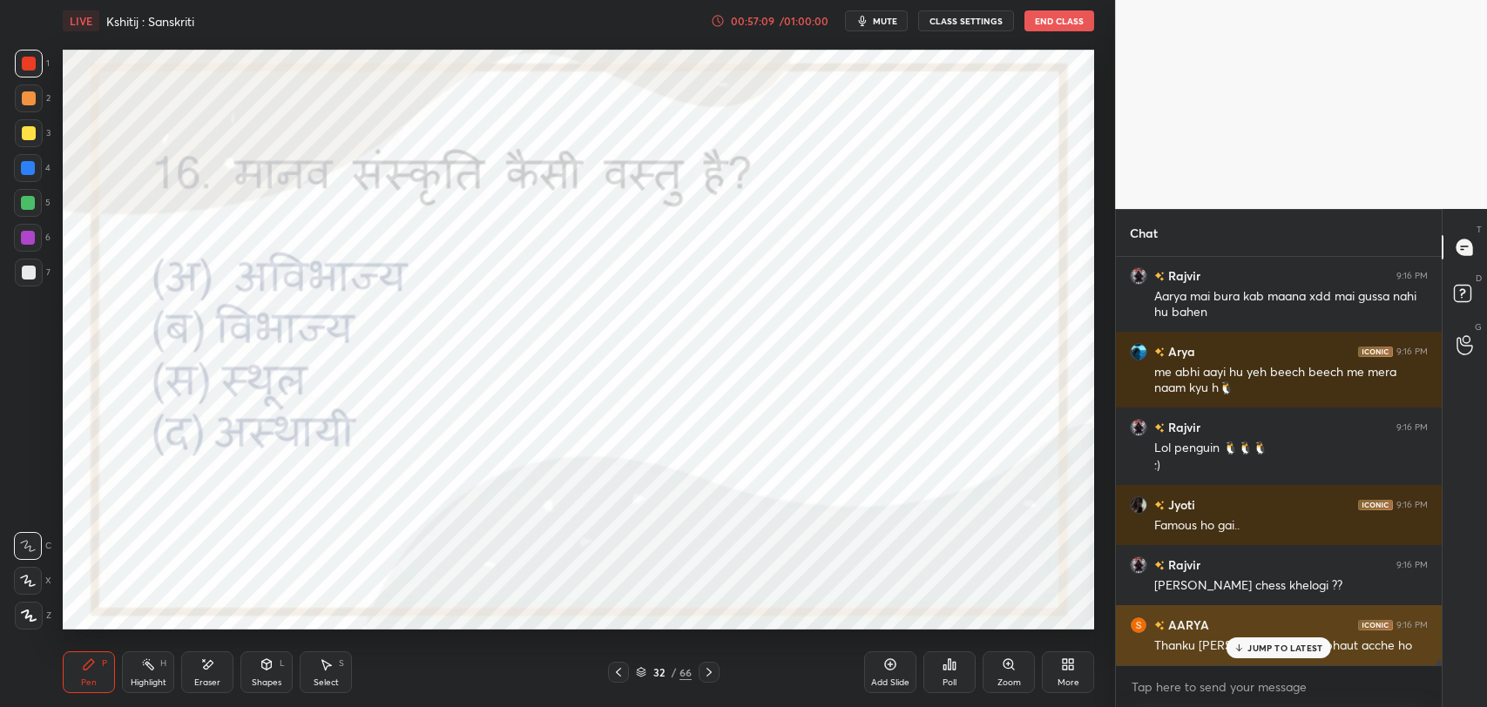
scroll to position [30332, 0]
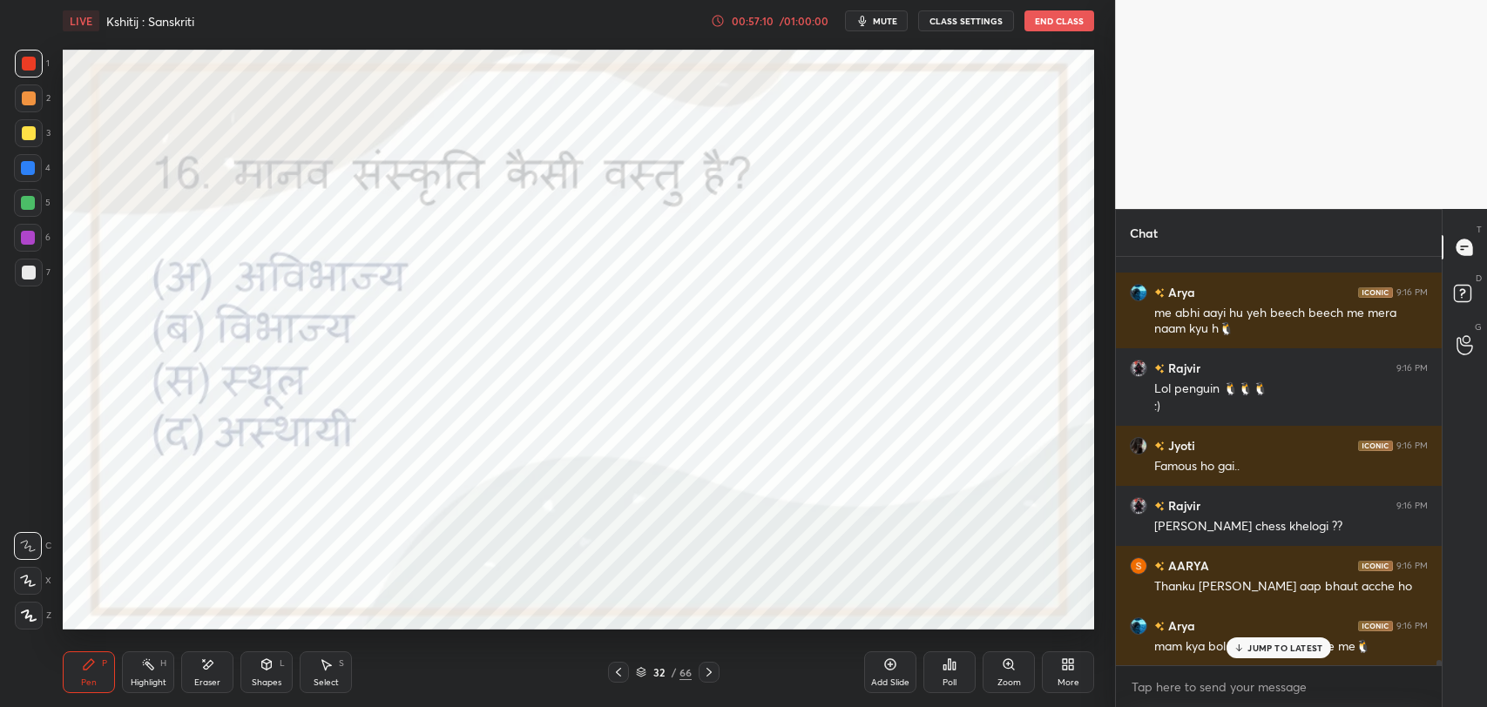
click at [1269, 648] on p "JUMP TO LATEST" at bounding box center [1284, 648] width 75 height 10
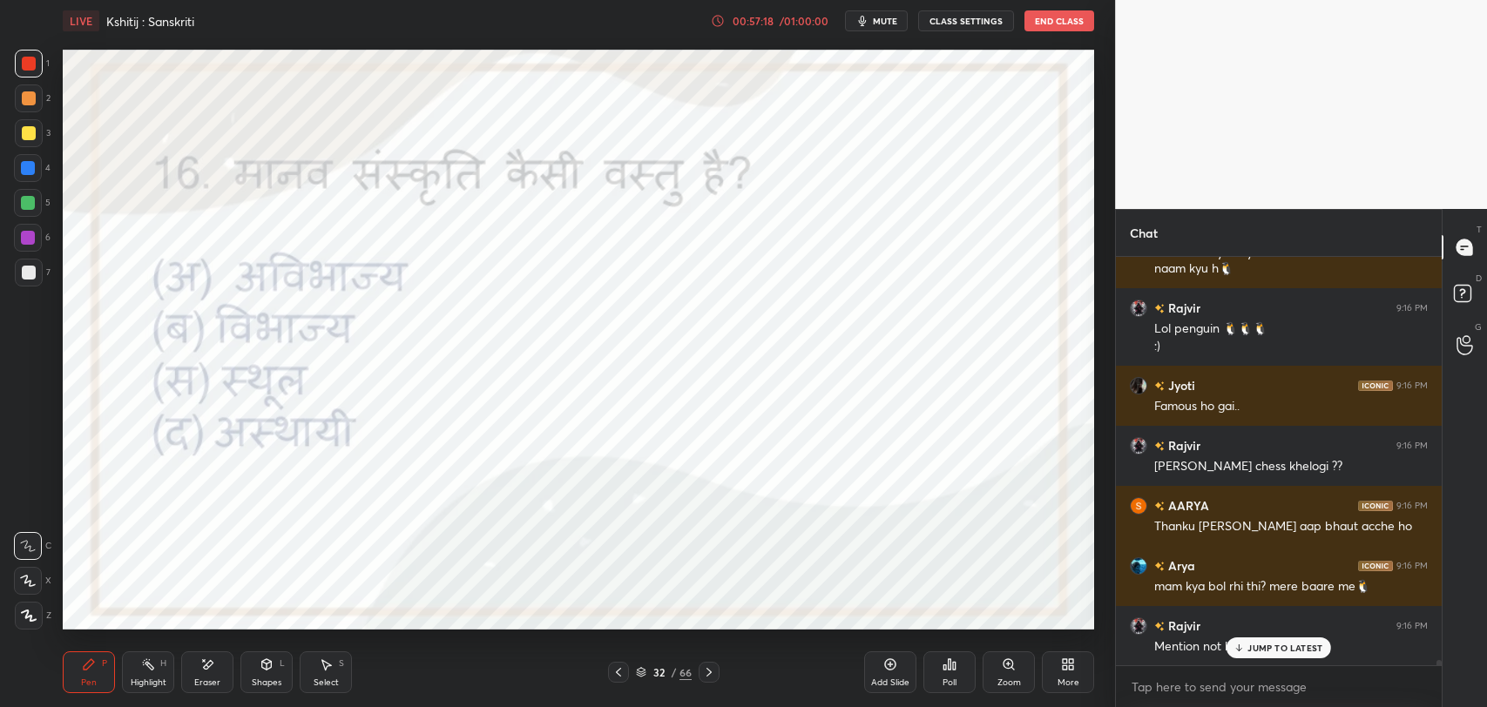
scroll to position [30453, 0]
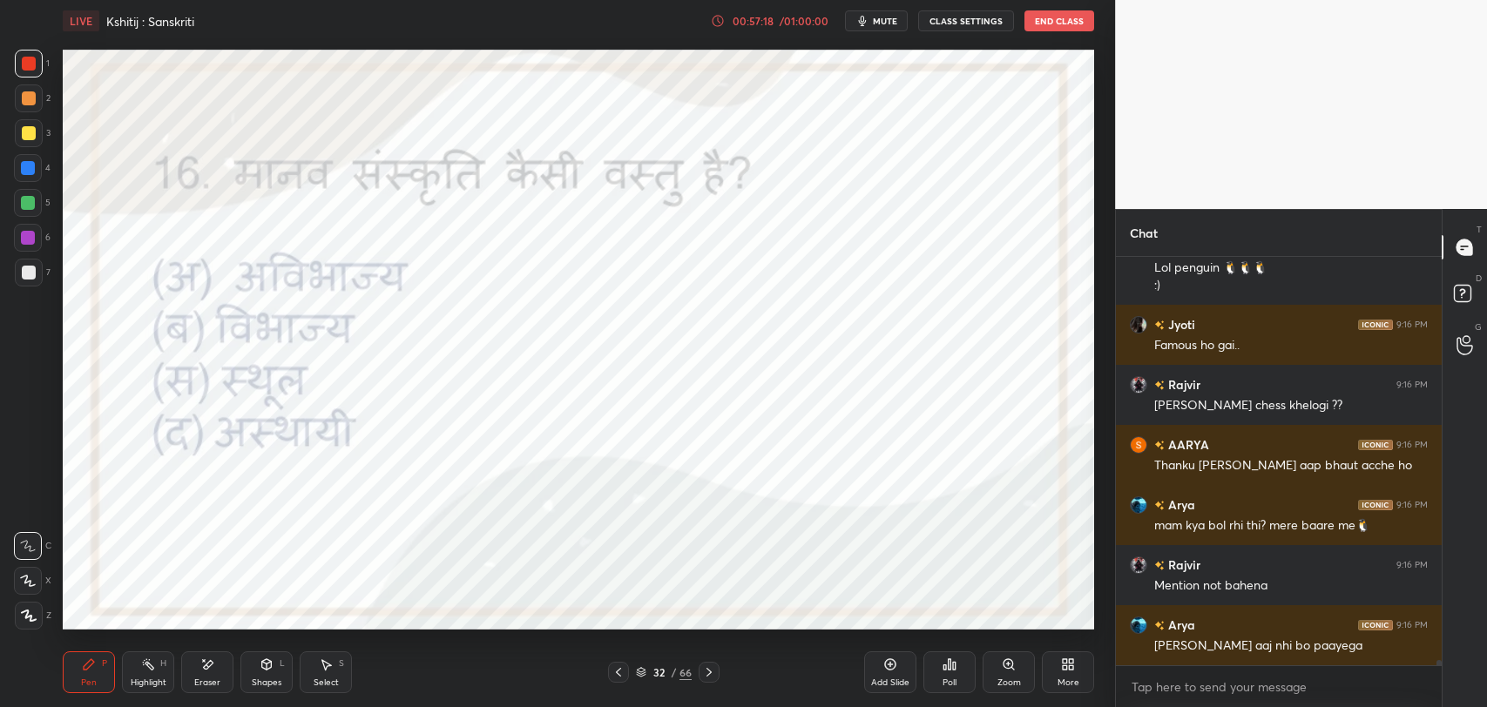
click at [1281, 643] on div "Arya 9:16 PM me abhi aayi hu yeh beech beech me mera naam kyu h🐧 Rajvir 9:16 PM…" at bounding box center [1279, 461] width 326 height 408
click at [957, 667] on div "Poll" at bounding box center [949, 672] width 52 height 42
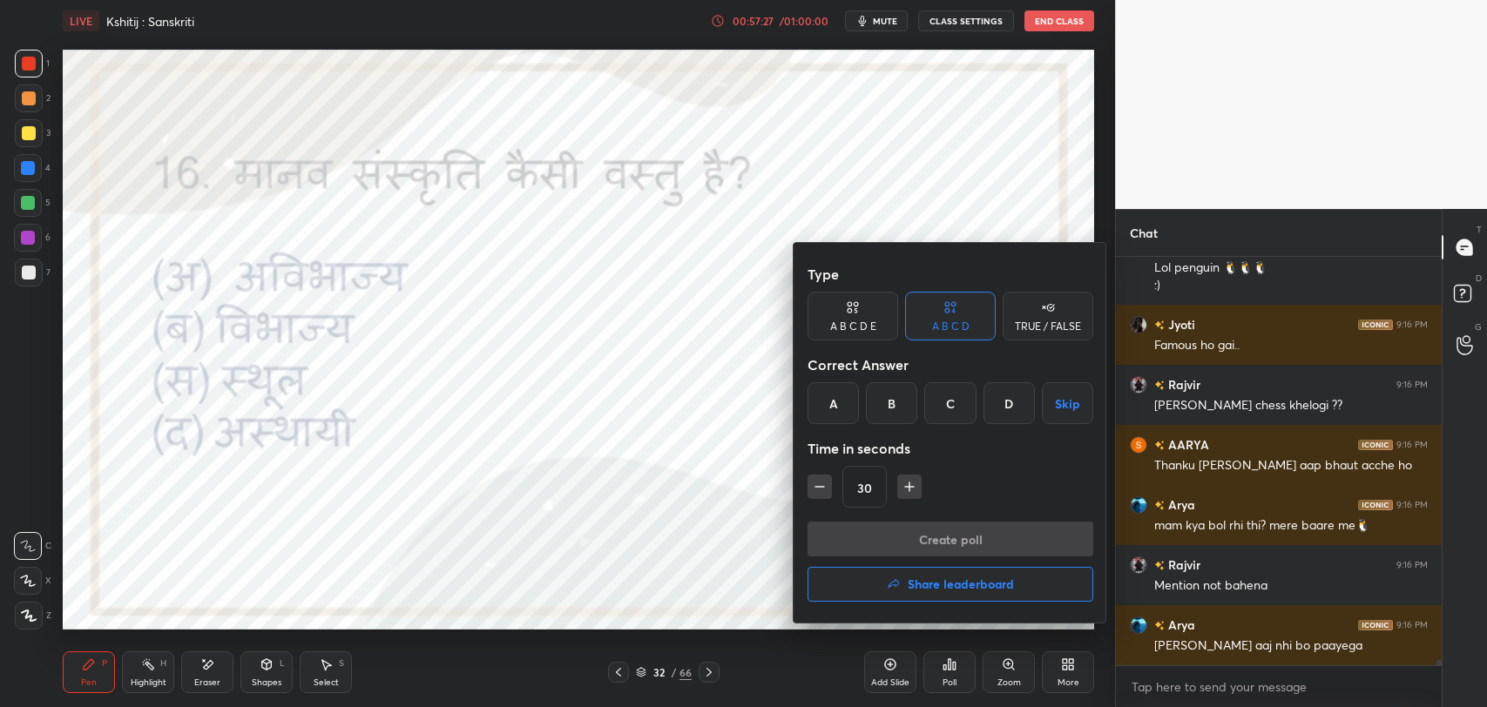
click at [840, 413] on div "A" at bounding box center [832, 403] width 51 height 42
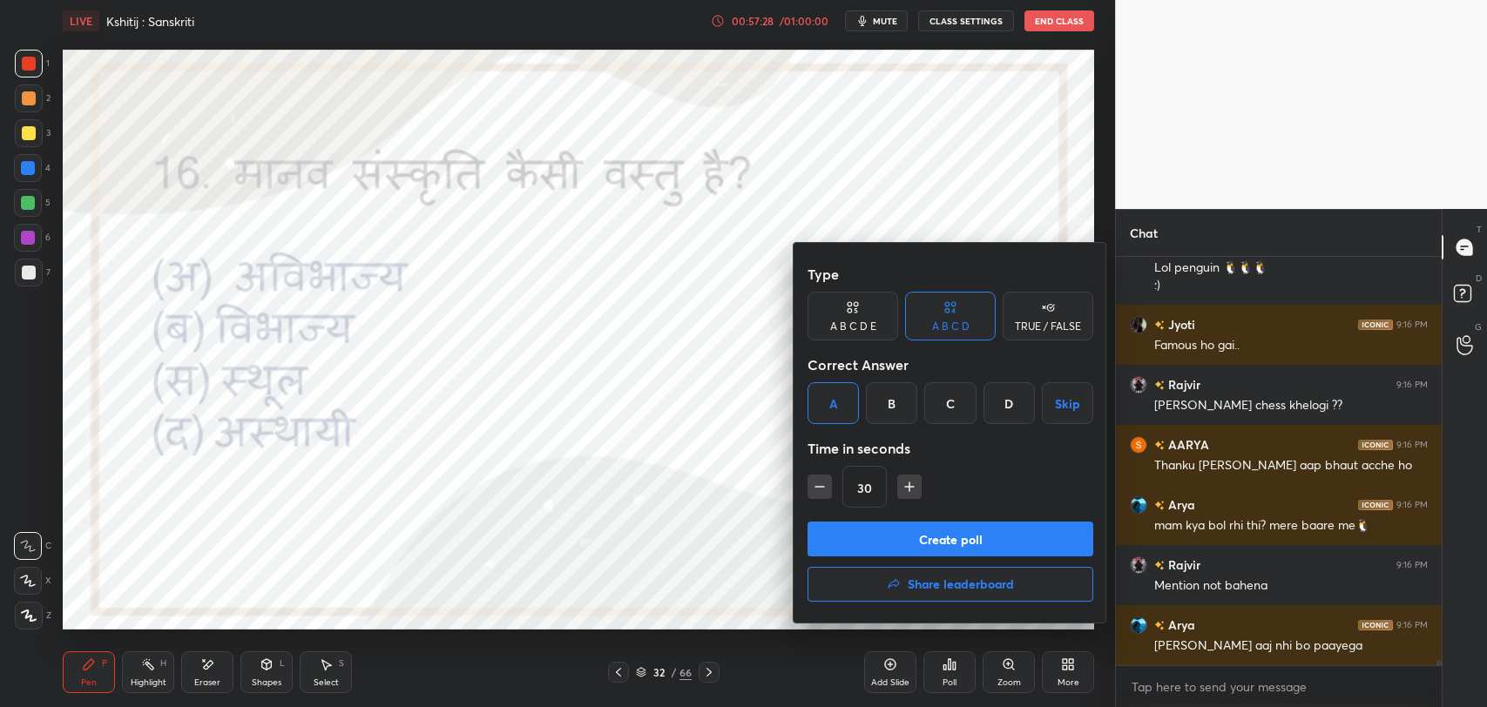
click at [889, 540] on button "Create poll" at bounding box center [950, 539] width 286 height 35
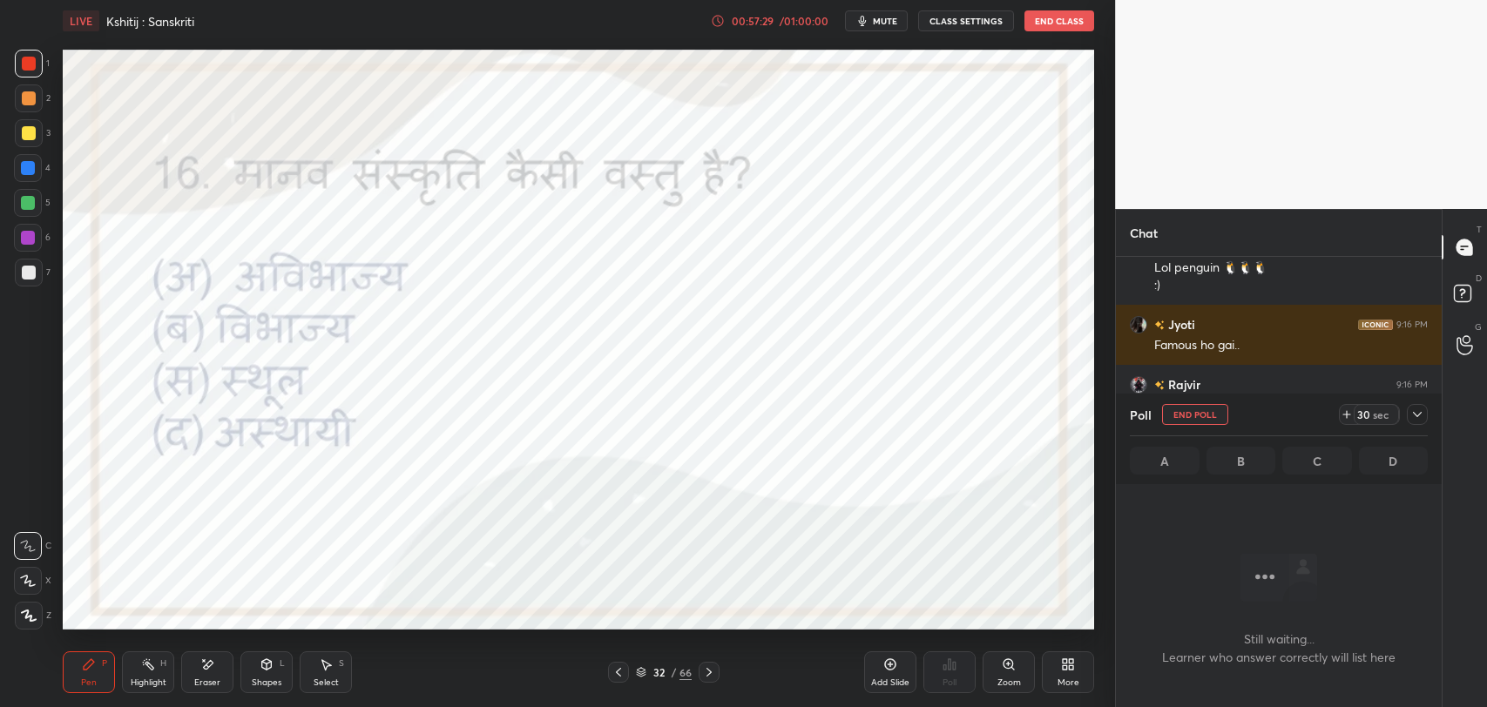
scroll to position [6, 5]
click at [1417, 415] on icon at bounding box center [1417, 414] width 9 height 5
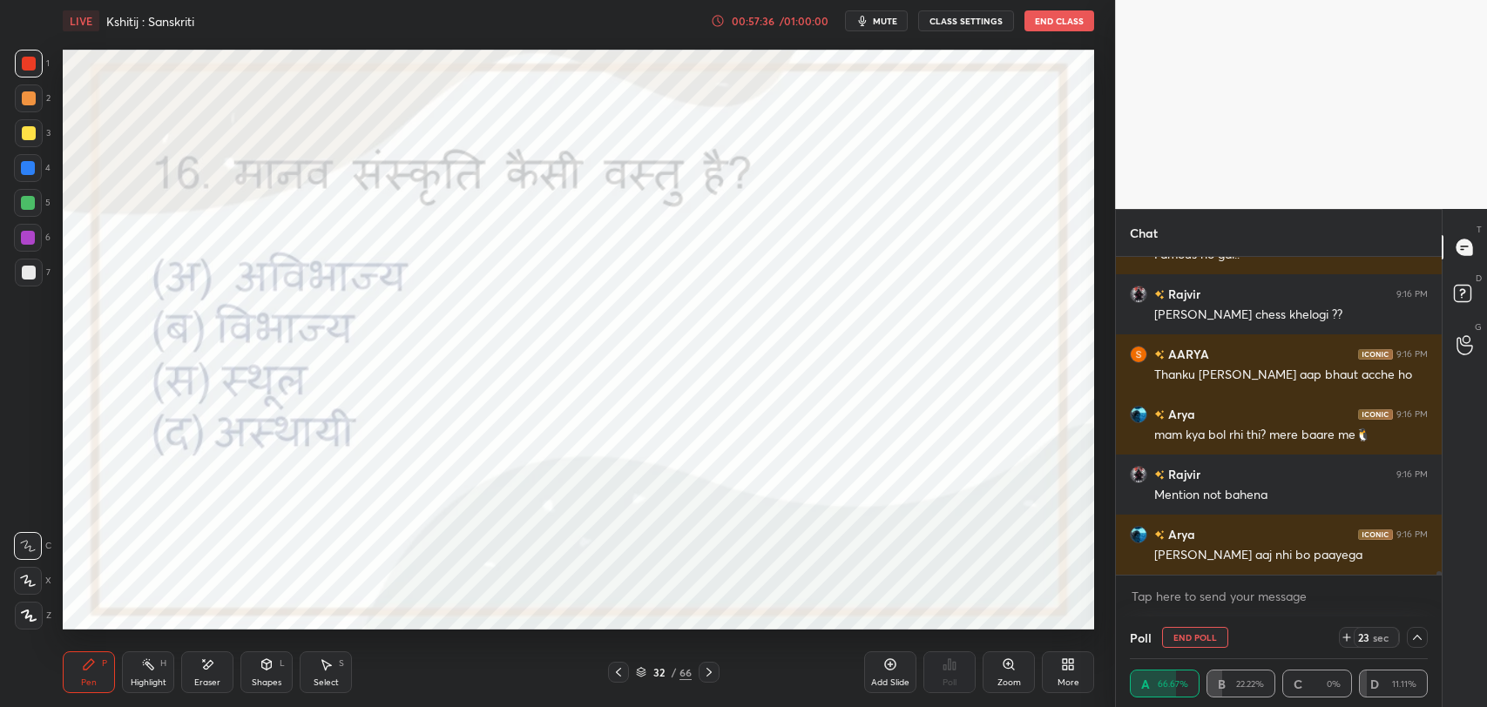
scroll to position [30603, 0]
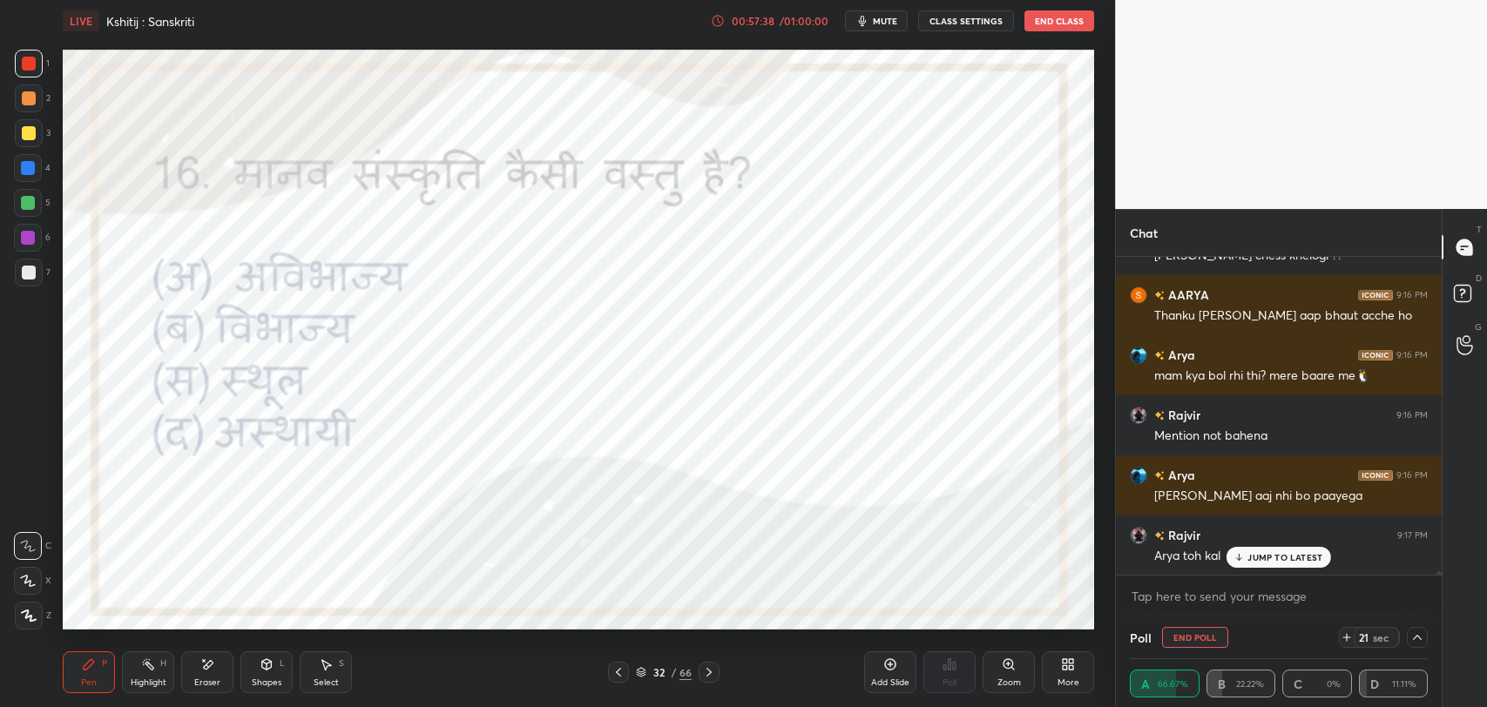
click at [1303, 556] on p "JUMP TO LATEST" at bounding box center [1284, 557] width 75 height 10
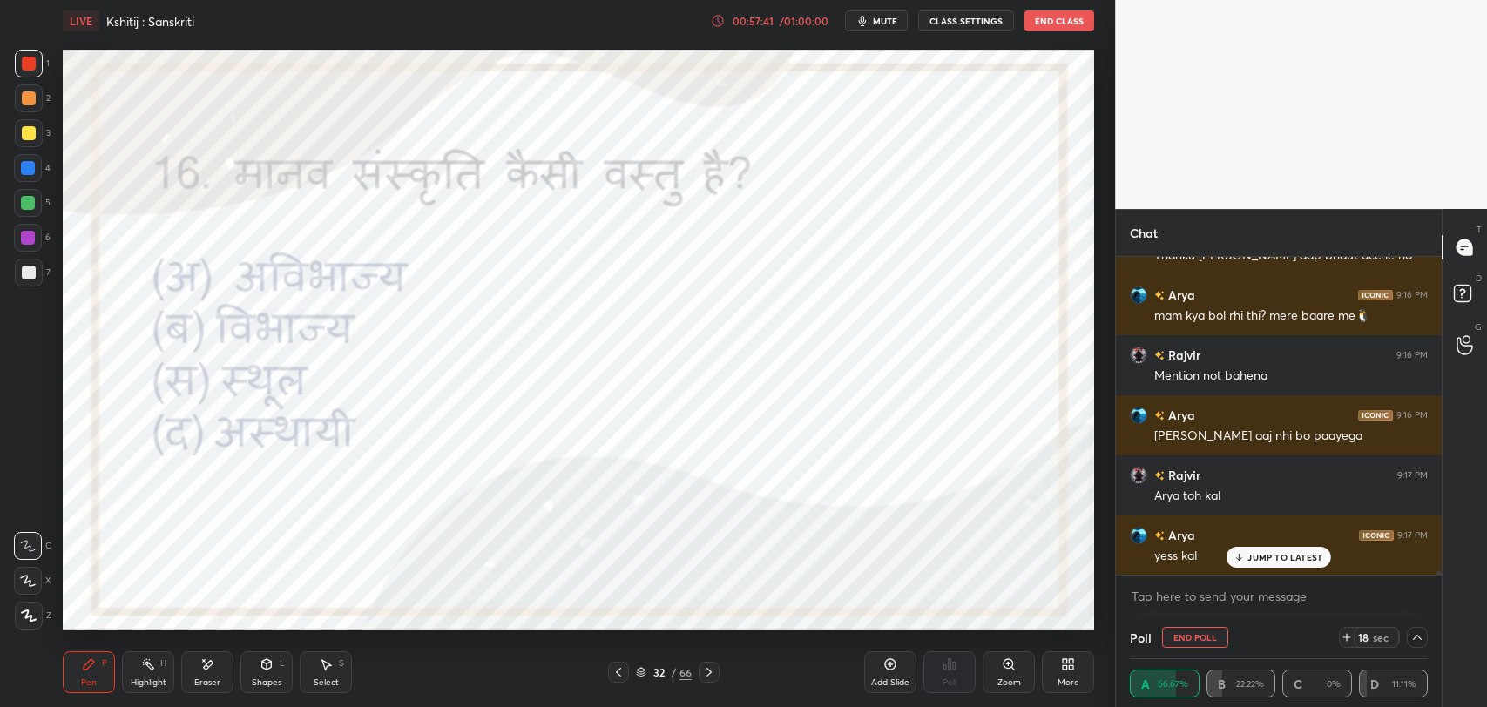
click at [1254, 559] on p "JUMP TO LATEST" at bounding box center [1284, 557] width 75 height 10
drag, startPoint x: 1414, startPoint y: 633, endPoint x: 1346, endPoint y: 658, distance: 72.2
click at [1414, 638] on icon at bounding box center [1417, 638] width 14 height 14
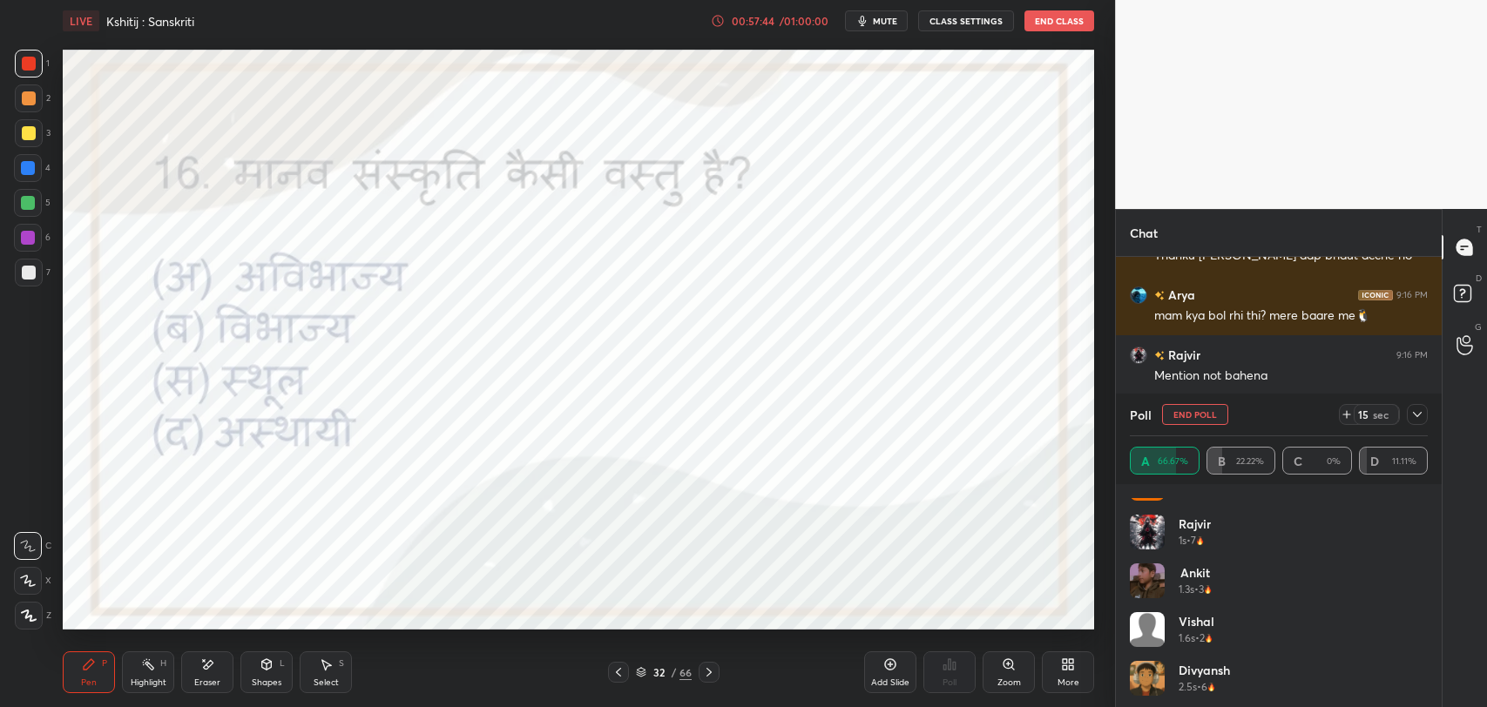
scroll to position [84, 0]
click at [1423, 408] on div at bounding box center [1417, 414] width 21 height 21
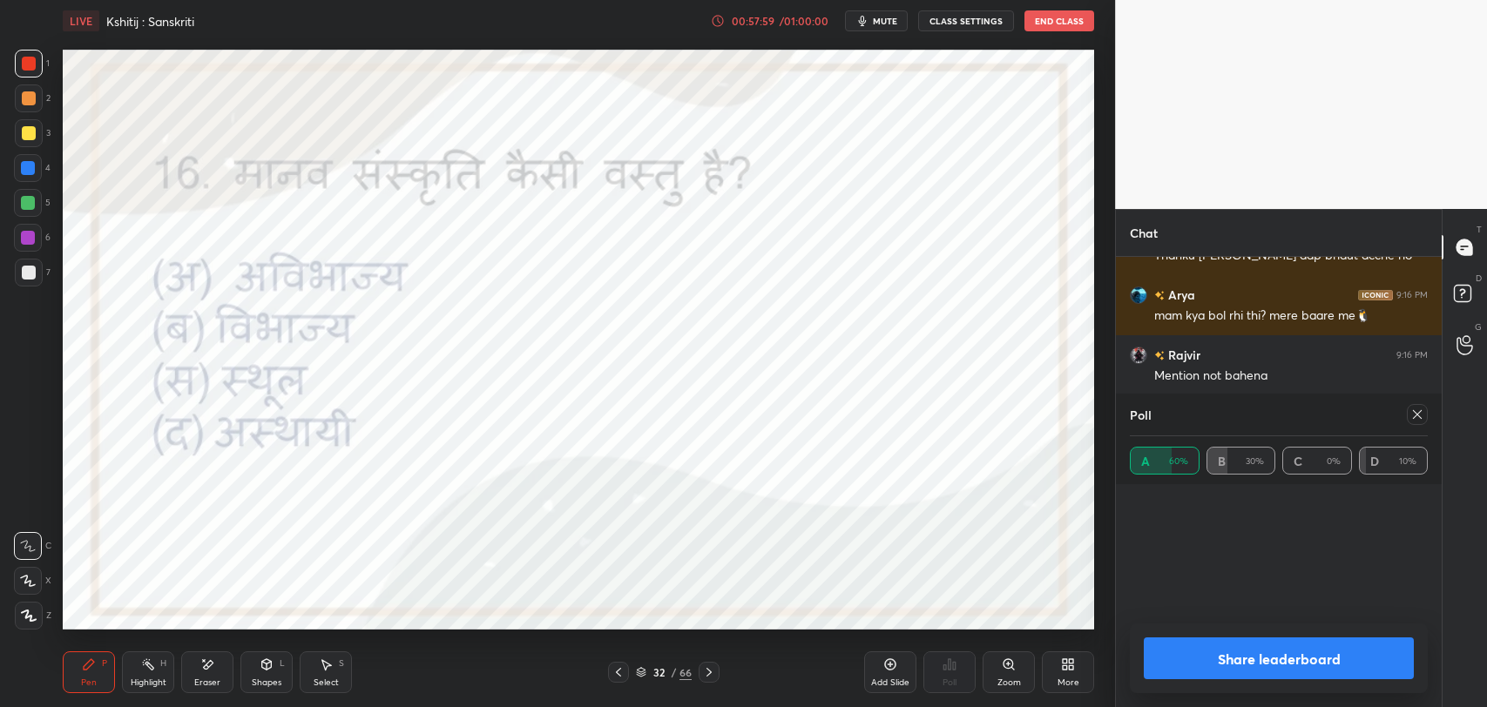
scroll to position [186, 293]
click at [1211, 631] on div "Share leaderboard" at bounding box center [1279, 659] width 298 height 70
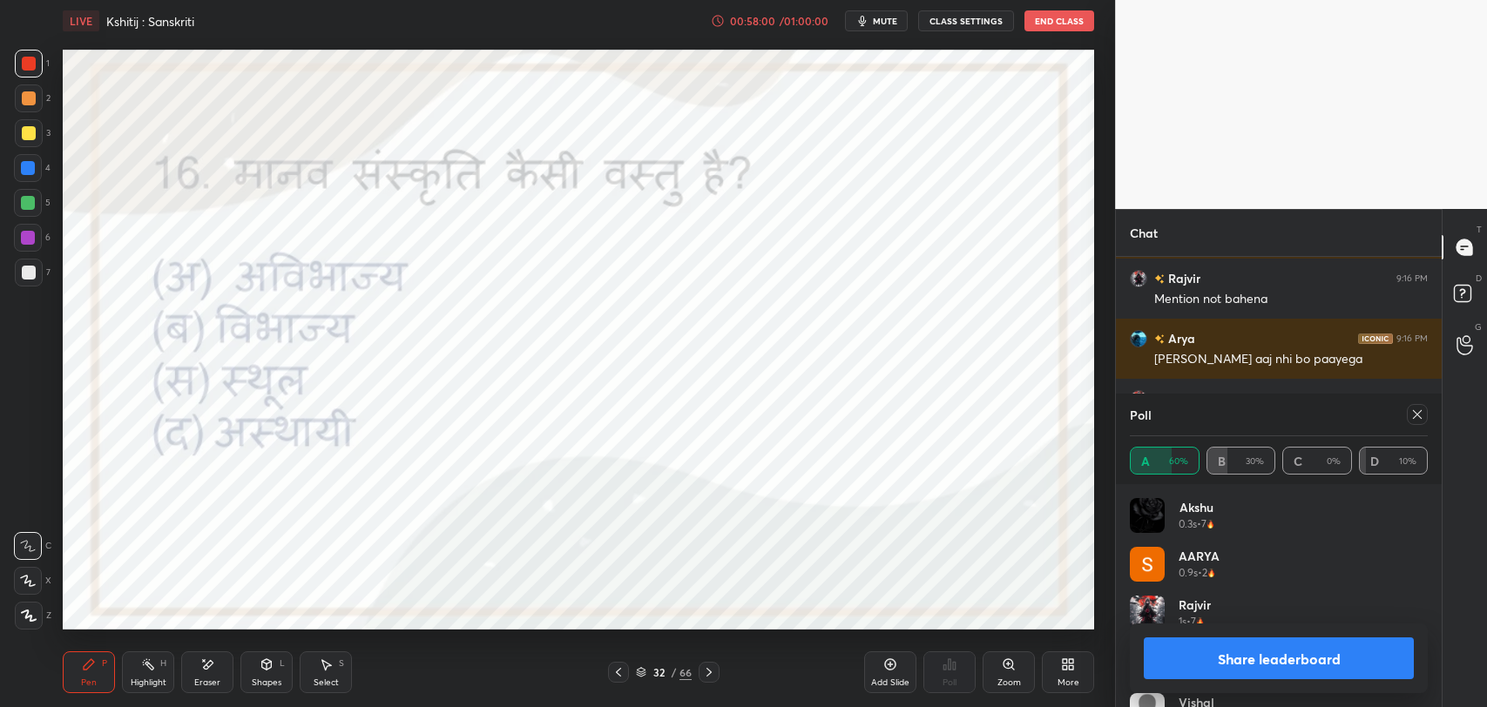
click at [1425, 420] on div at bounding box center [1417, 414] width 21 height 21
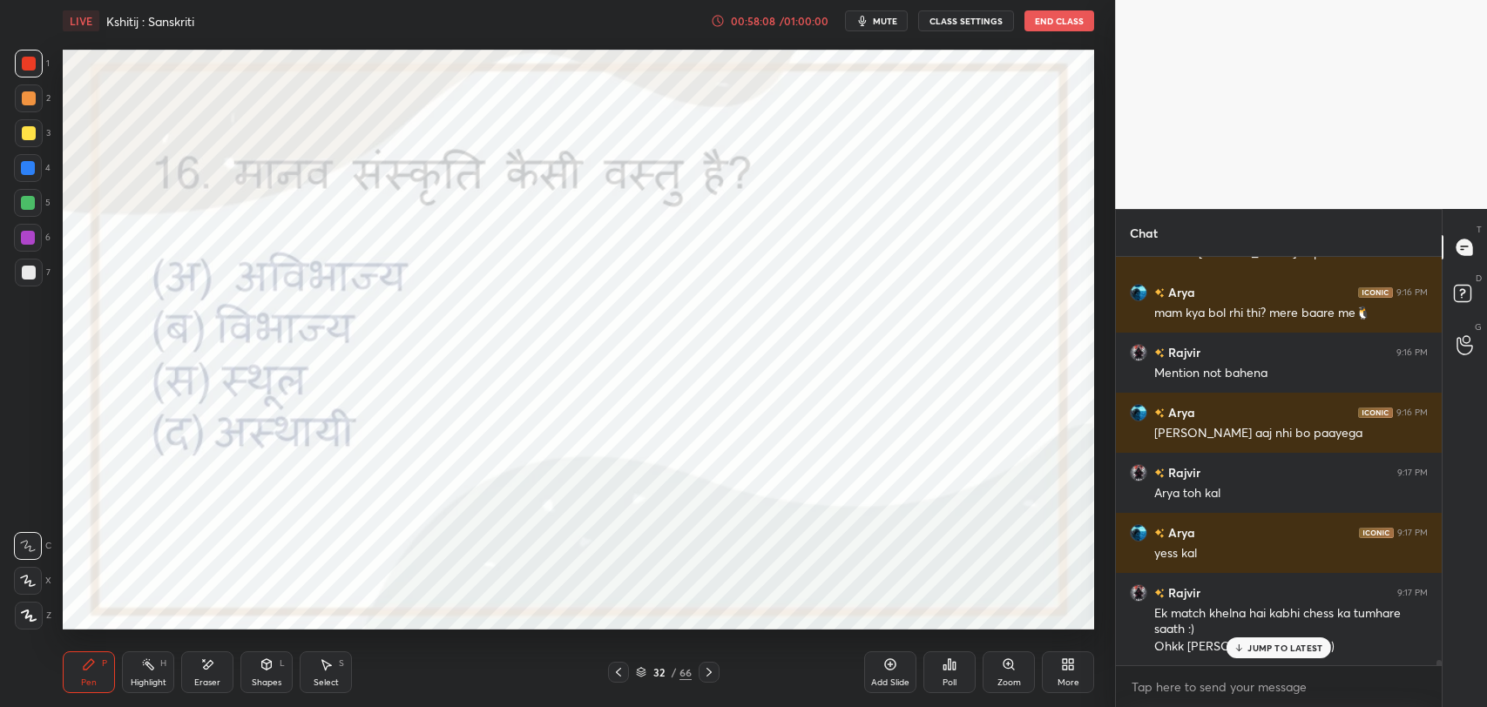
click at [1279, 638] on div "JUMP TO LATEST" at bounding box center [1278, 648] width 105 height 21
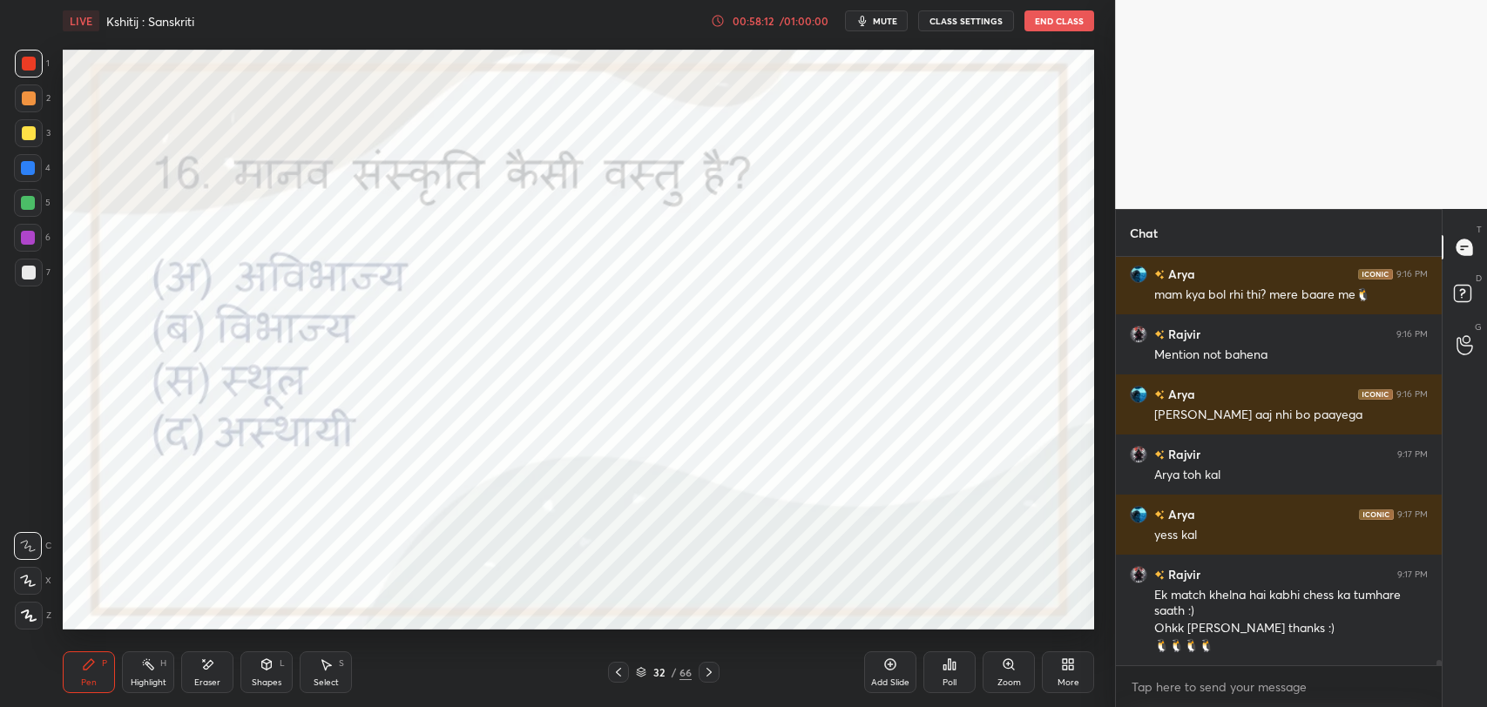
click at [709, 665] on icon at bounding box center [709, 672] width 14 height 14
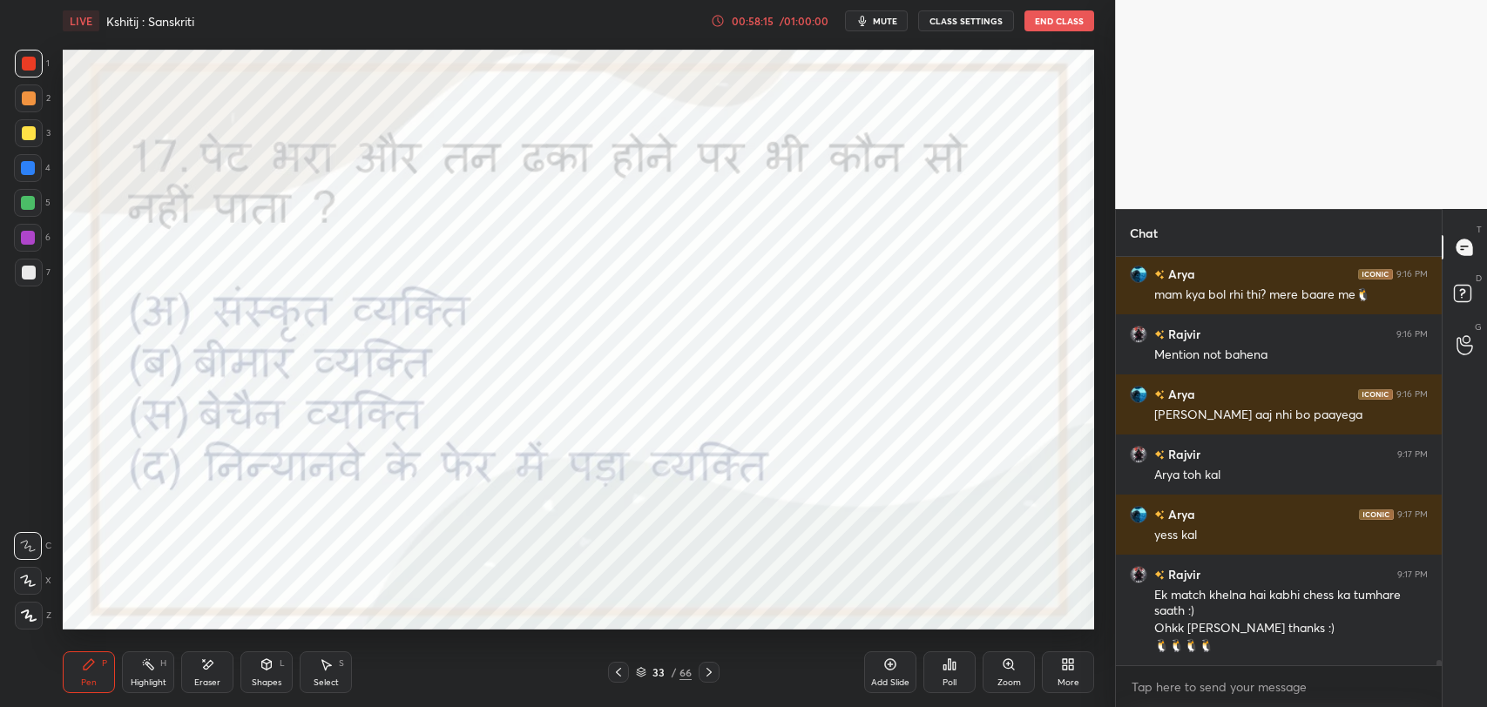
click at [705, 665] on icon at bounding box center [709, 672] width 14 height 14
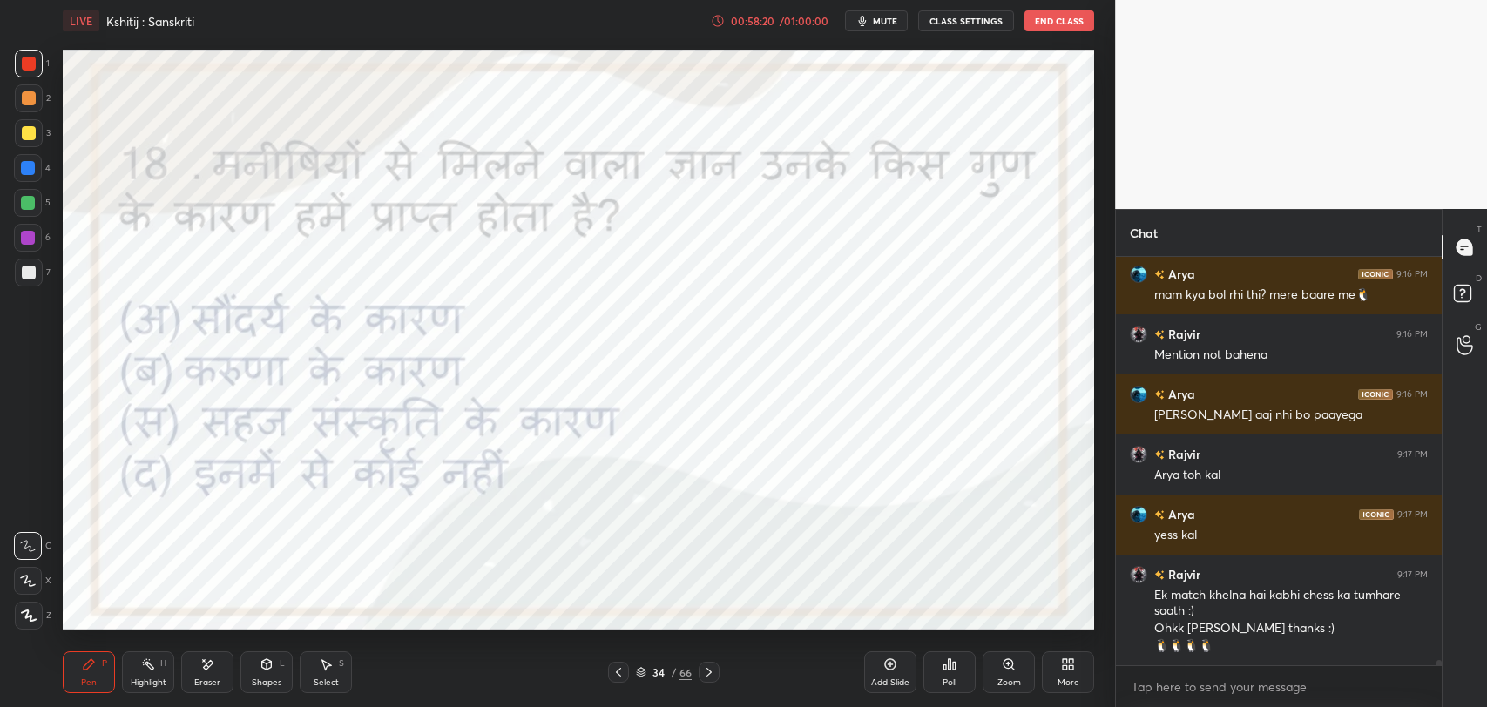
click at [705, 665] on icon at bounding box center [709, 672] width 14 height 14
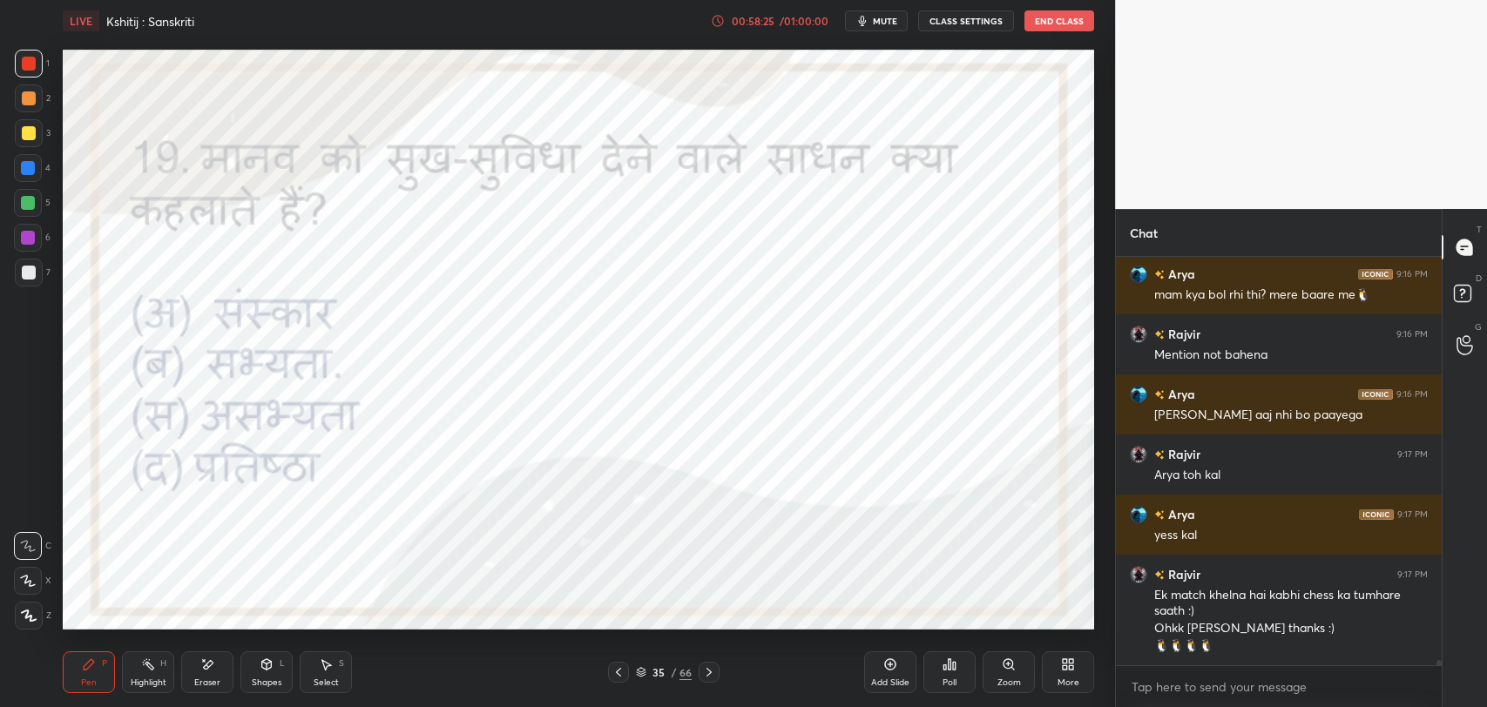
click at [705, 665] on icon at bounding box center [709, 672] width 14 height 14
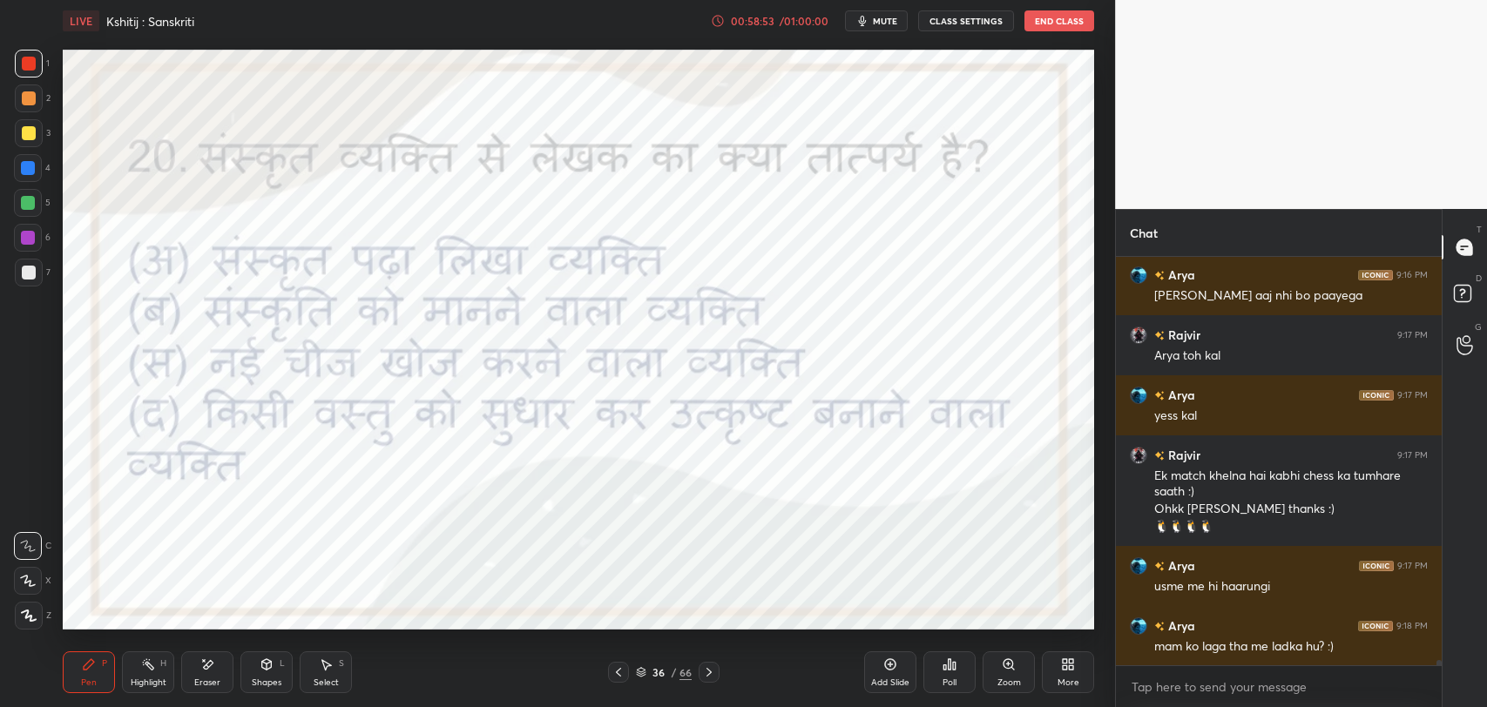
scroll to position [30864, 0]
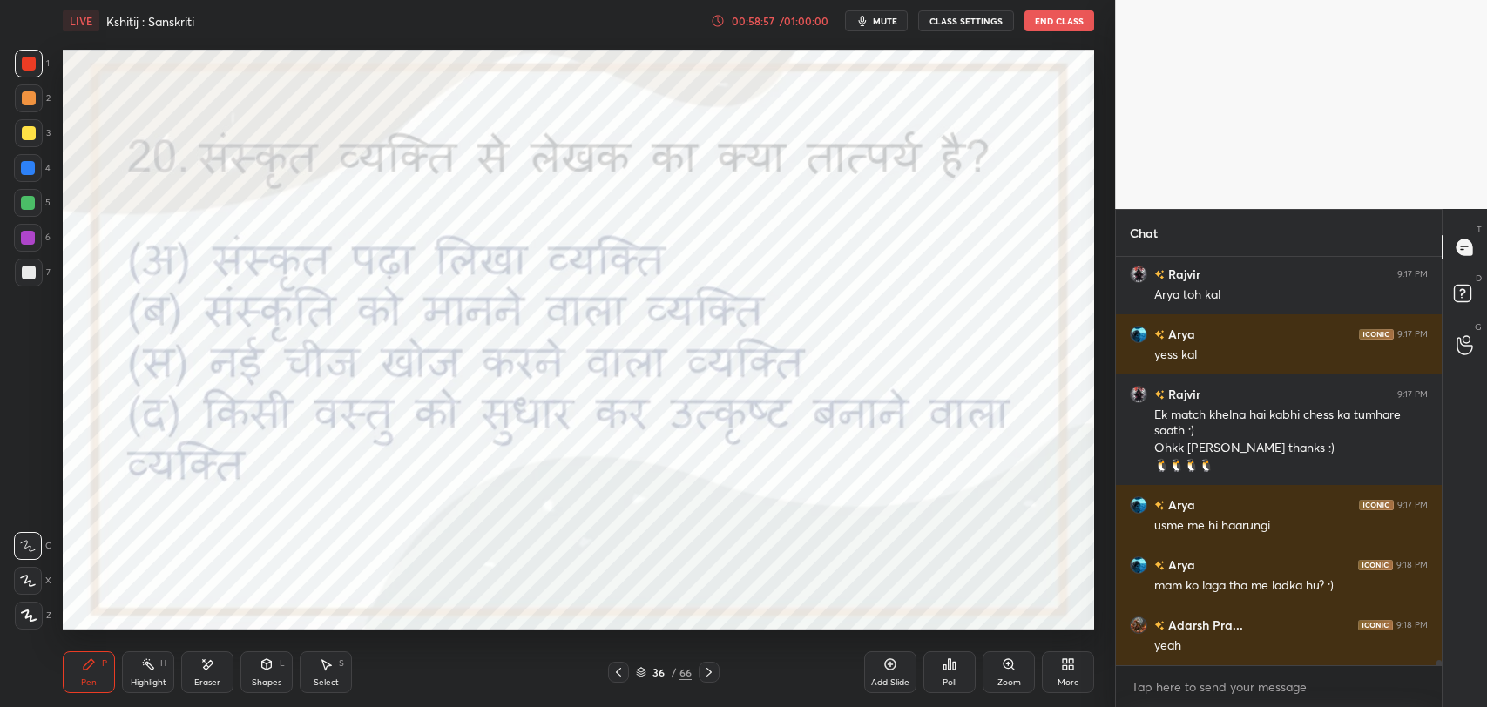
click at [227, 663] on div "Eraser" at bounding box center [207, 672] width 52 height 42
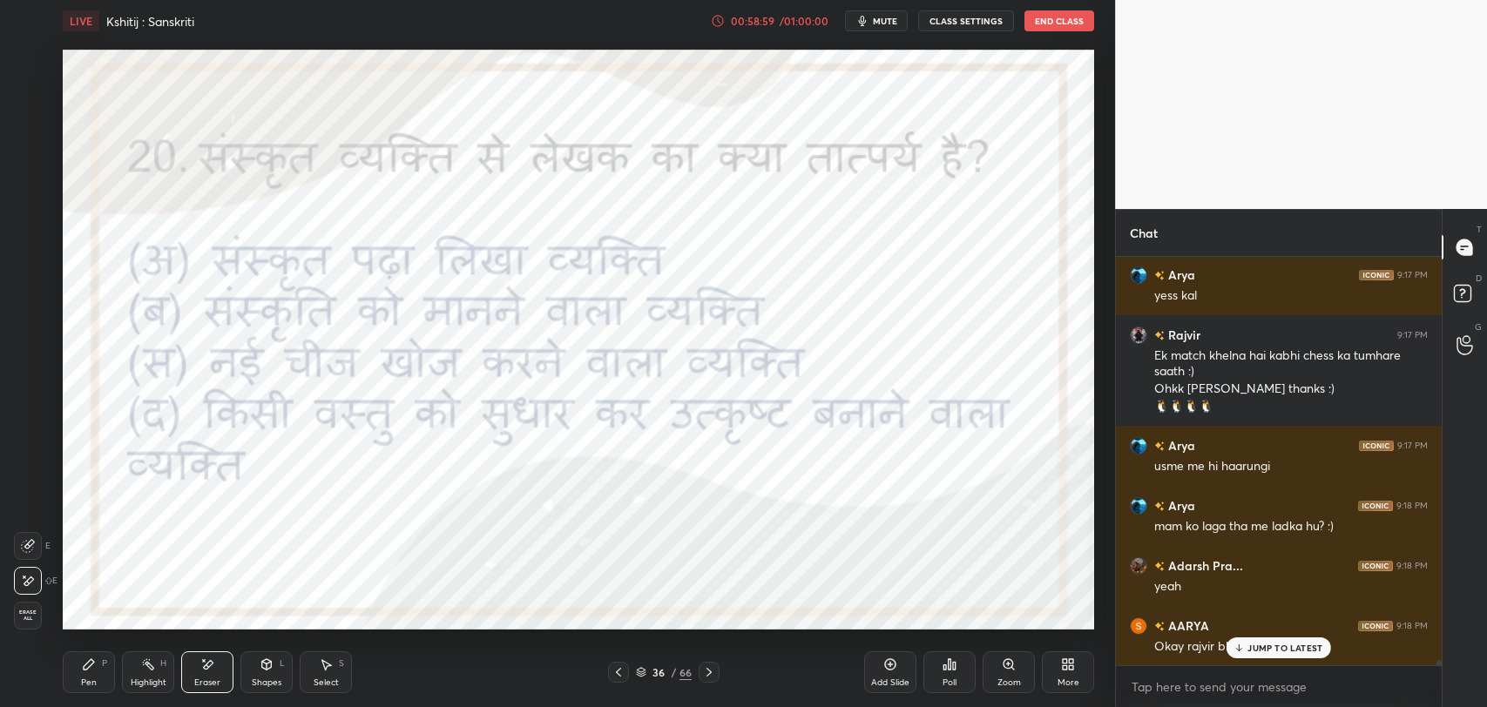
scroll to position [31015, 0]
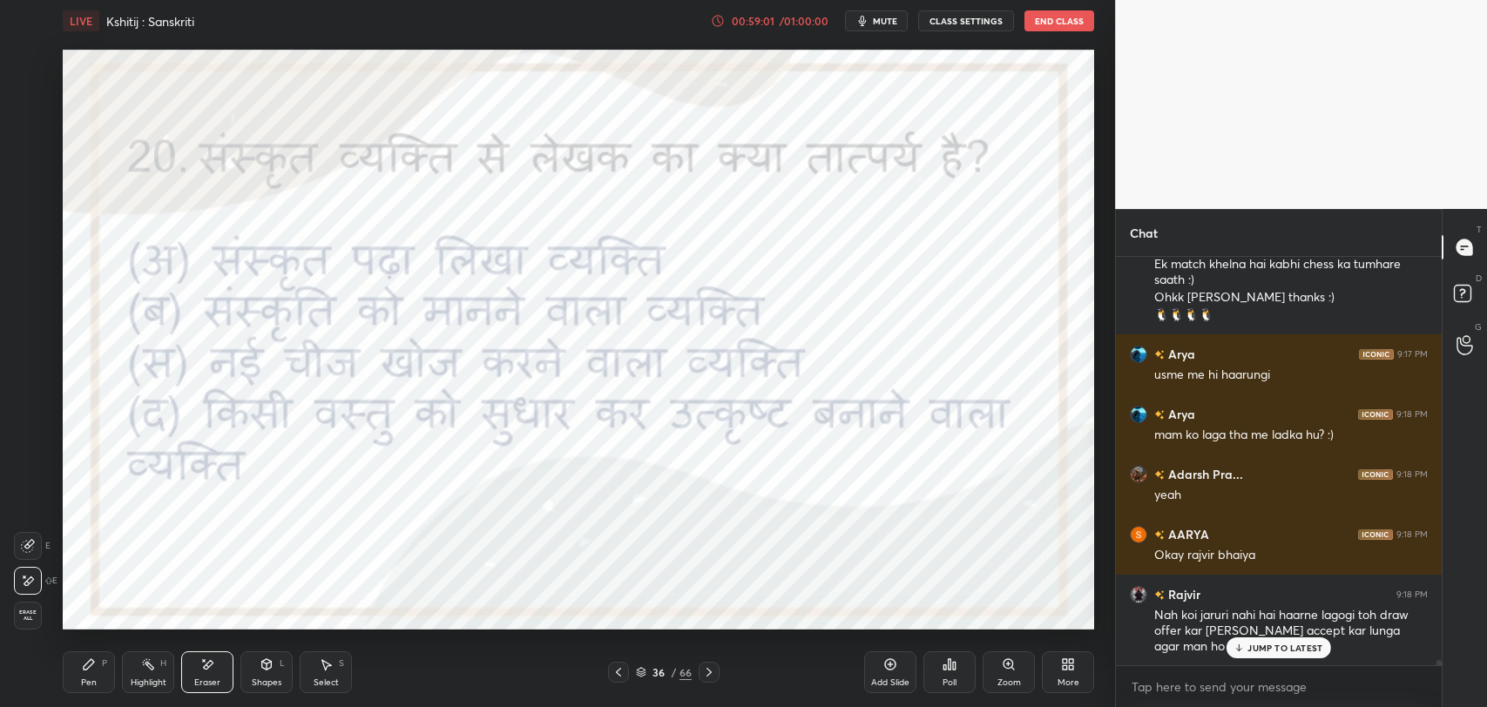
click at [98, 670] on div "Pen P" at bounding box center [89, 672] width 52 height 42
click at [1268, 650] on p "JUMP TO LATEST" at bounding box center [1284, 648] width 75 height 10
click at [940, 664] on div "Poll" at bounding box center [949, 672] width 52 height 42
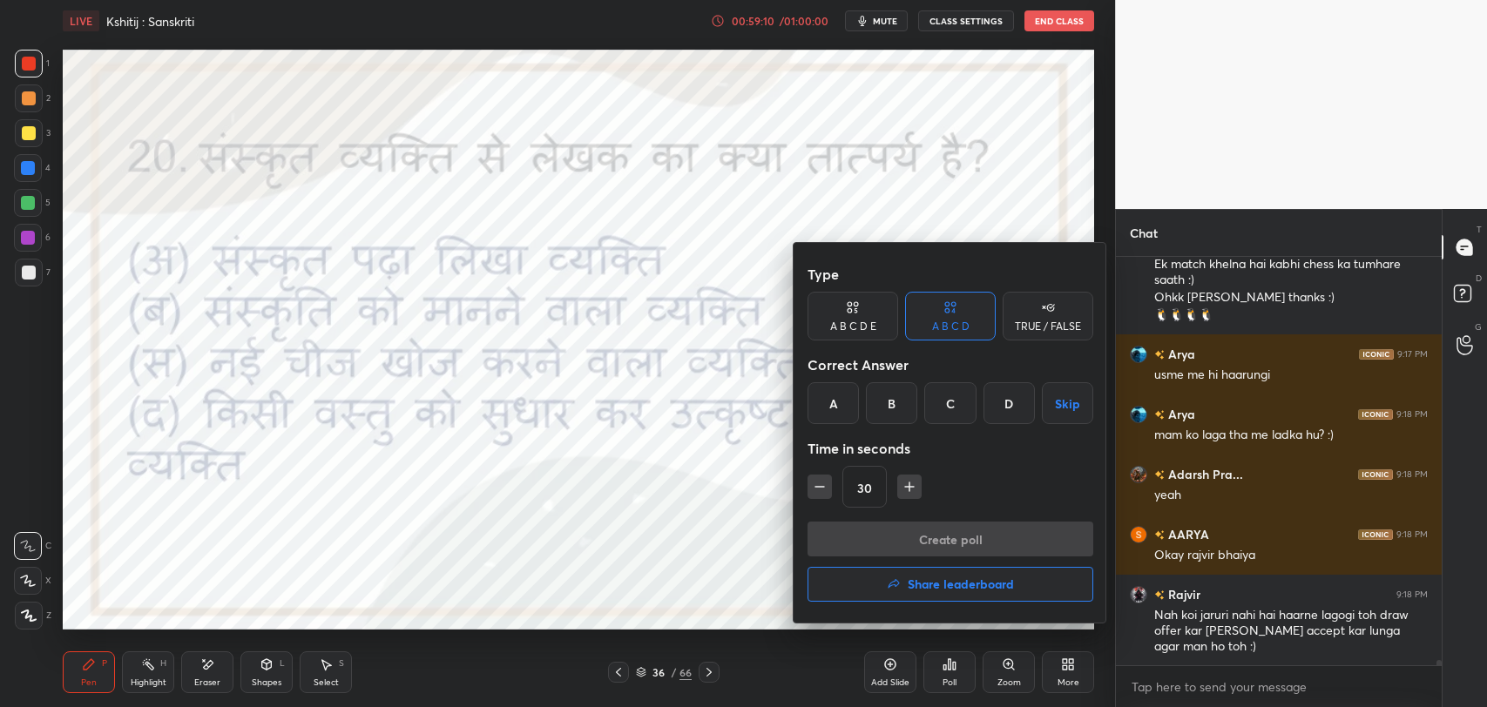
scroll to position [31075, 0]
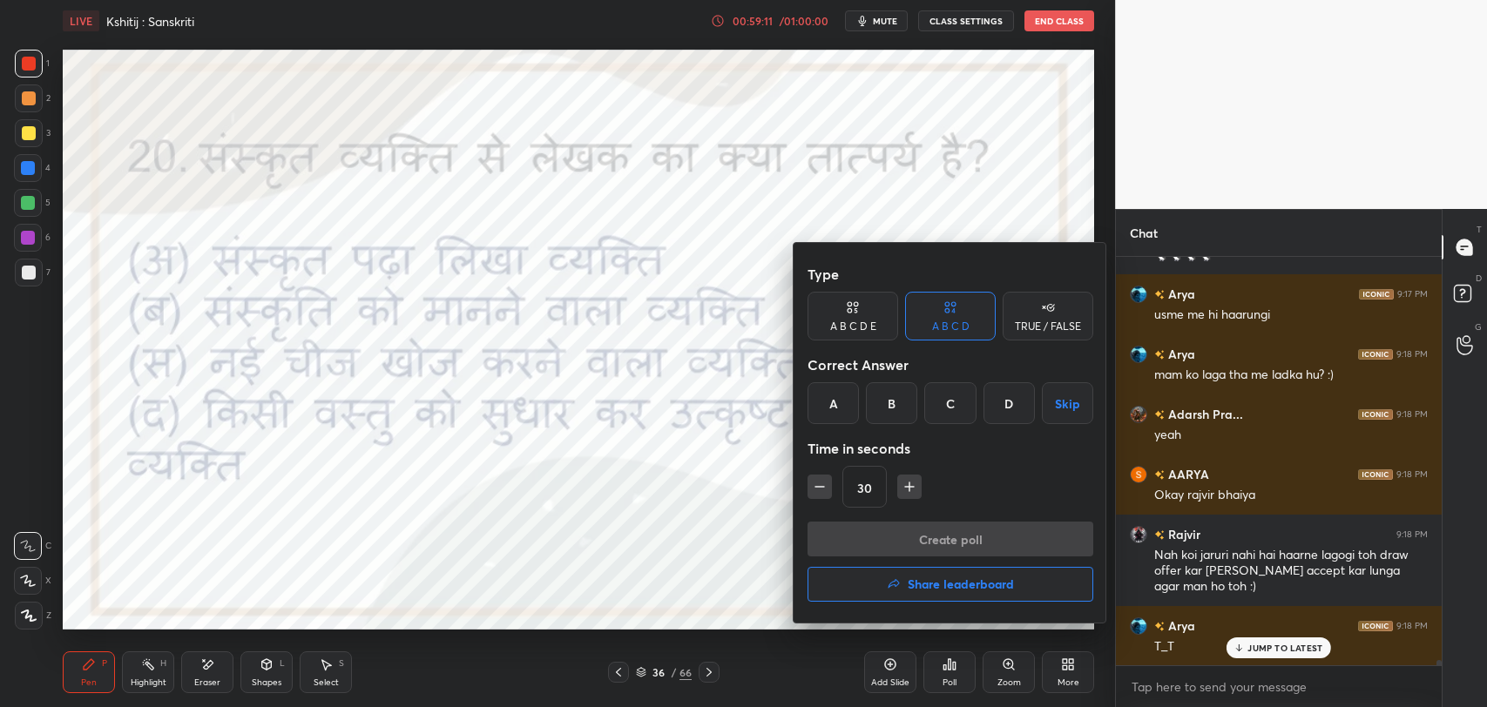
click at [1263, 648] on div at bounding box center [743, 353] width 1487 height 707
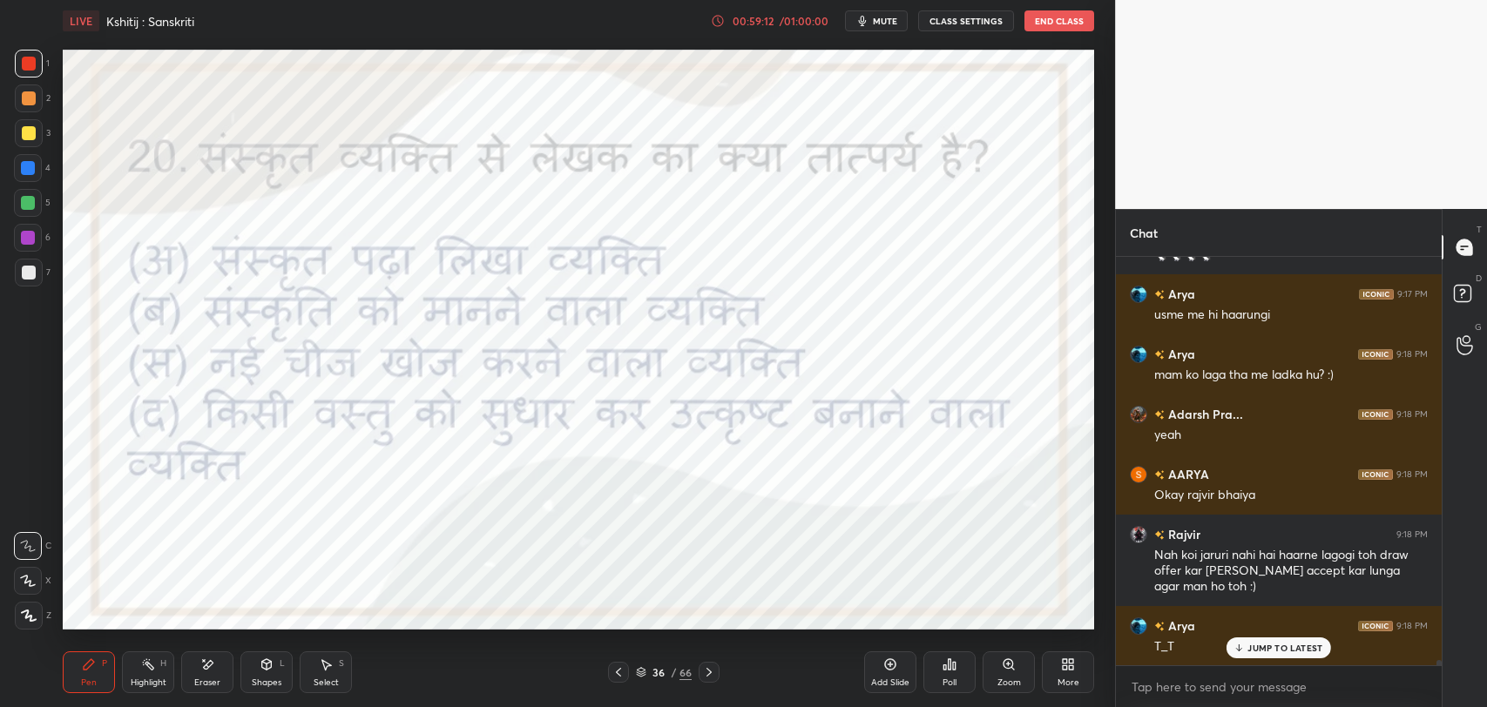
click at [941, 665] on div "Poll" at bounding box center [949, 672] width 52 height 42
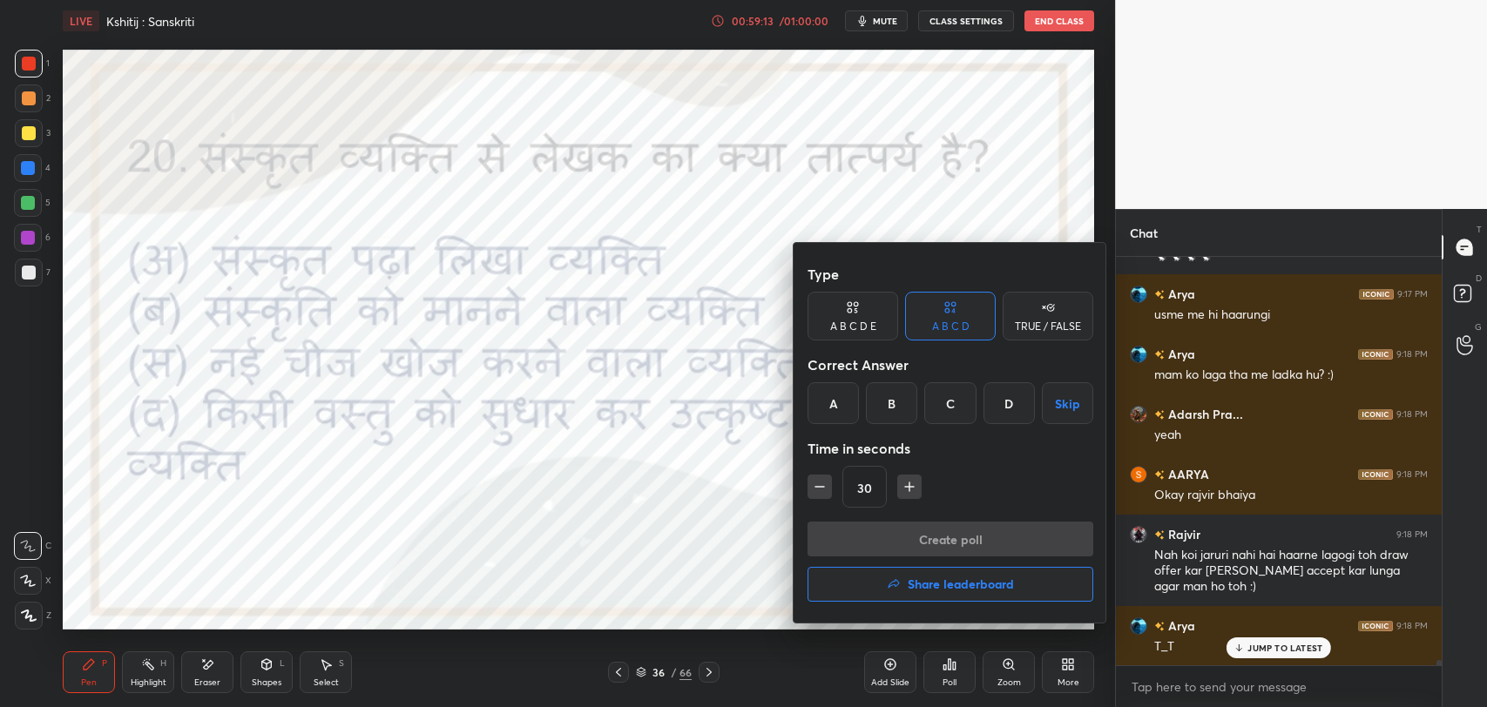
click at [948, 413] on div "C" at bounding box center [949, 403] width 51 height 42
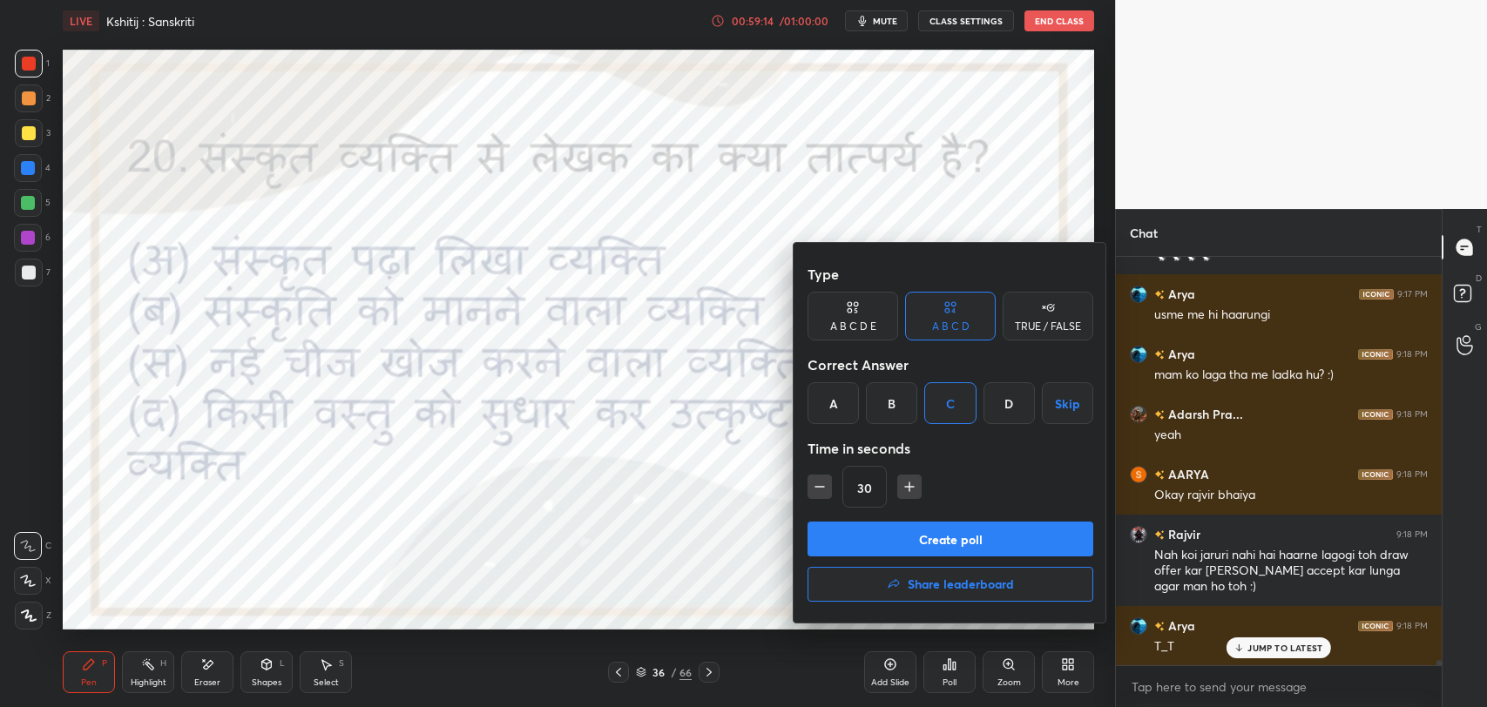
click at [955, 545] on button "Create poll" at bounding box center [950, 539] width 286 height 35
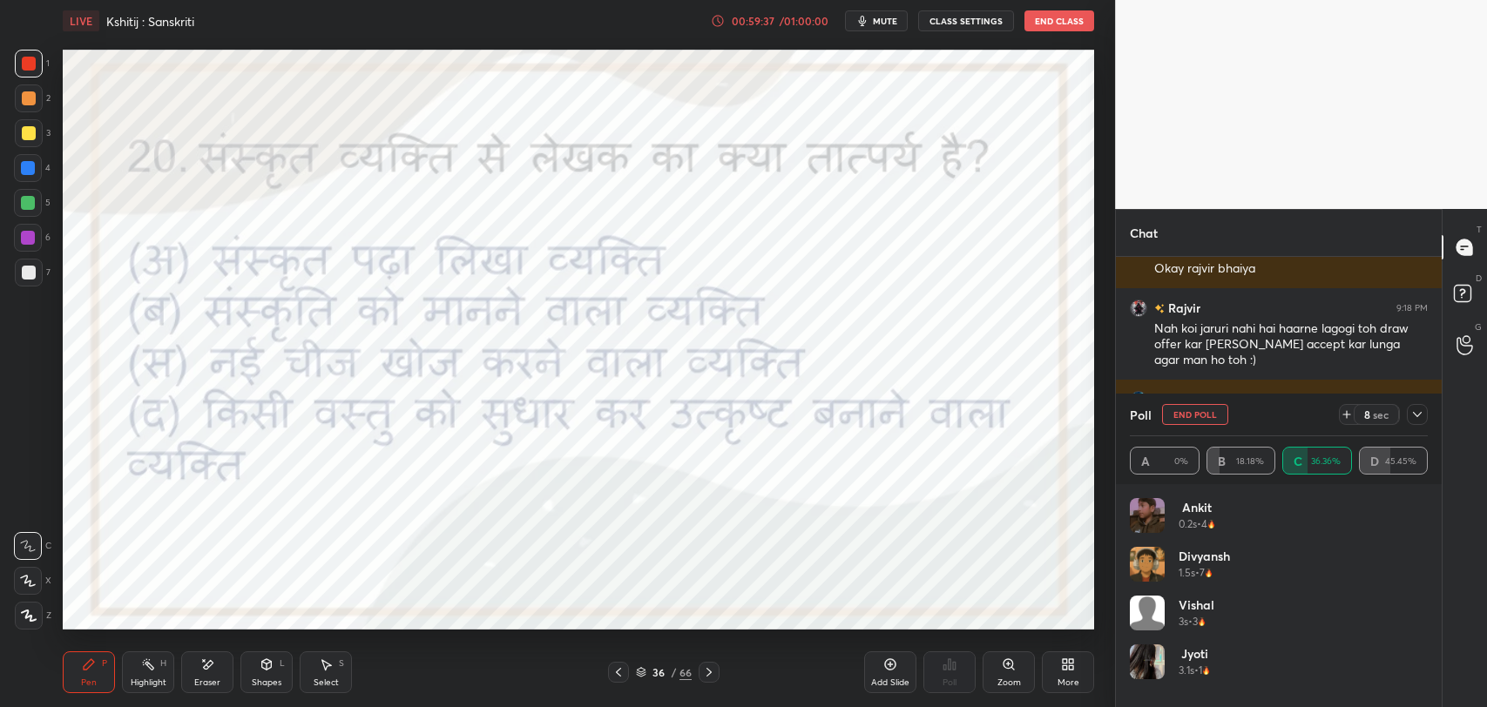
scroll to position [31361, 0]
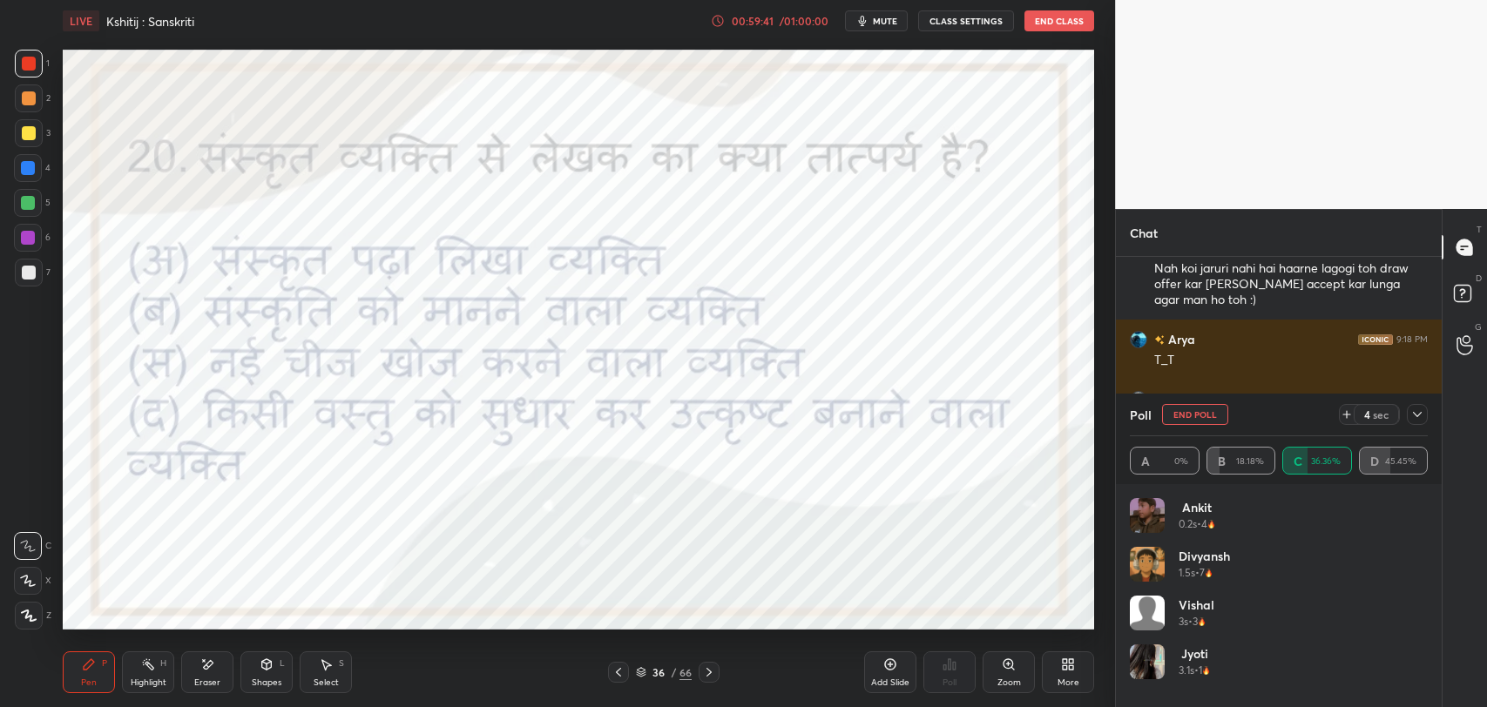
click at [1413, 401] on div "Poll End Poll 4 sec" at bounding box center [1279, 415] width 298 height 42
click at [1414, 413] on icon at bounding box center [1417, 415] width 14 height 14
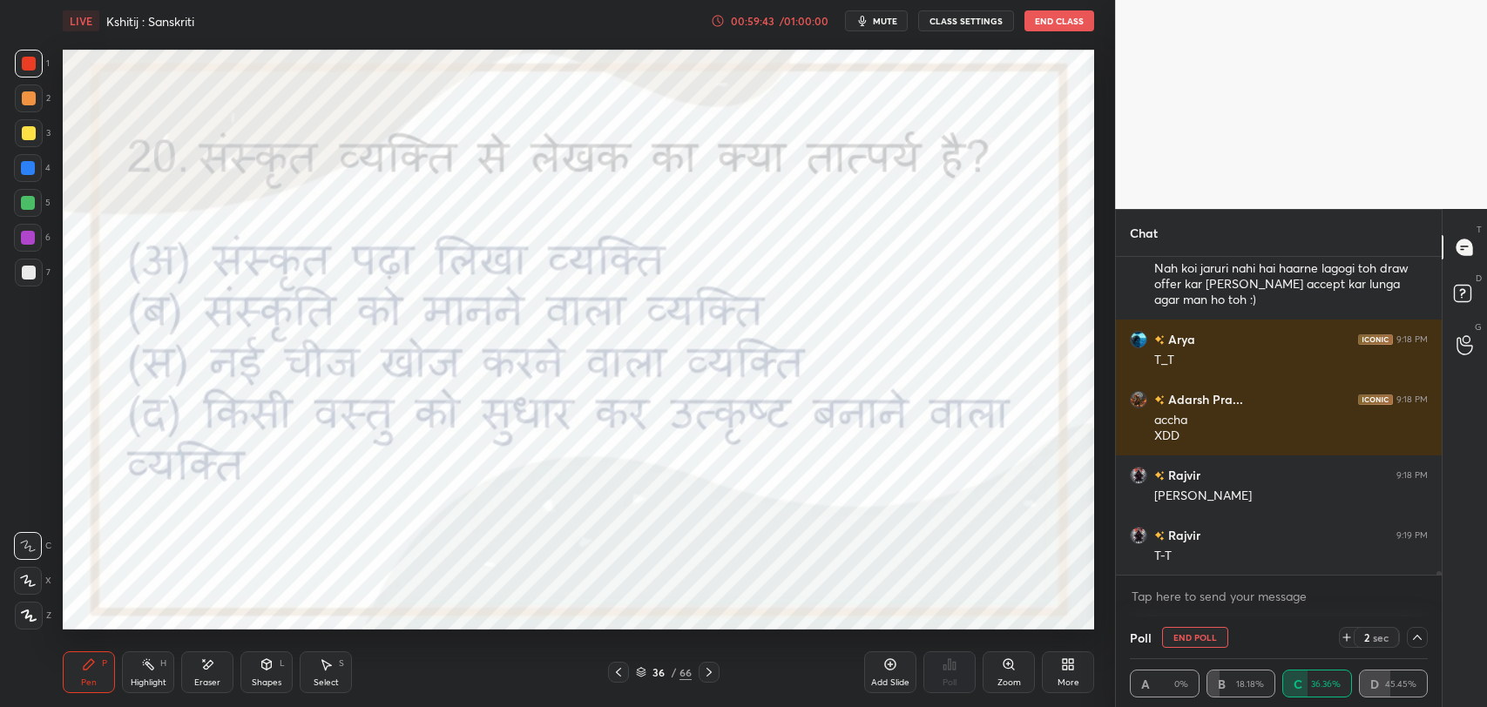
scroll to position [31422, 0]
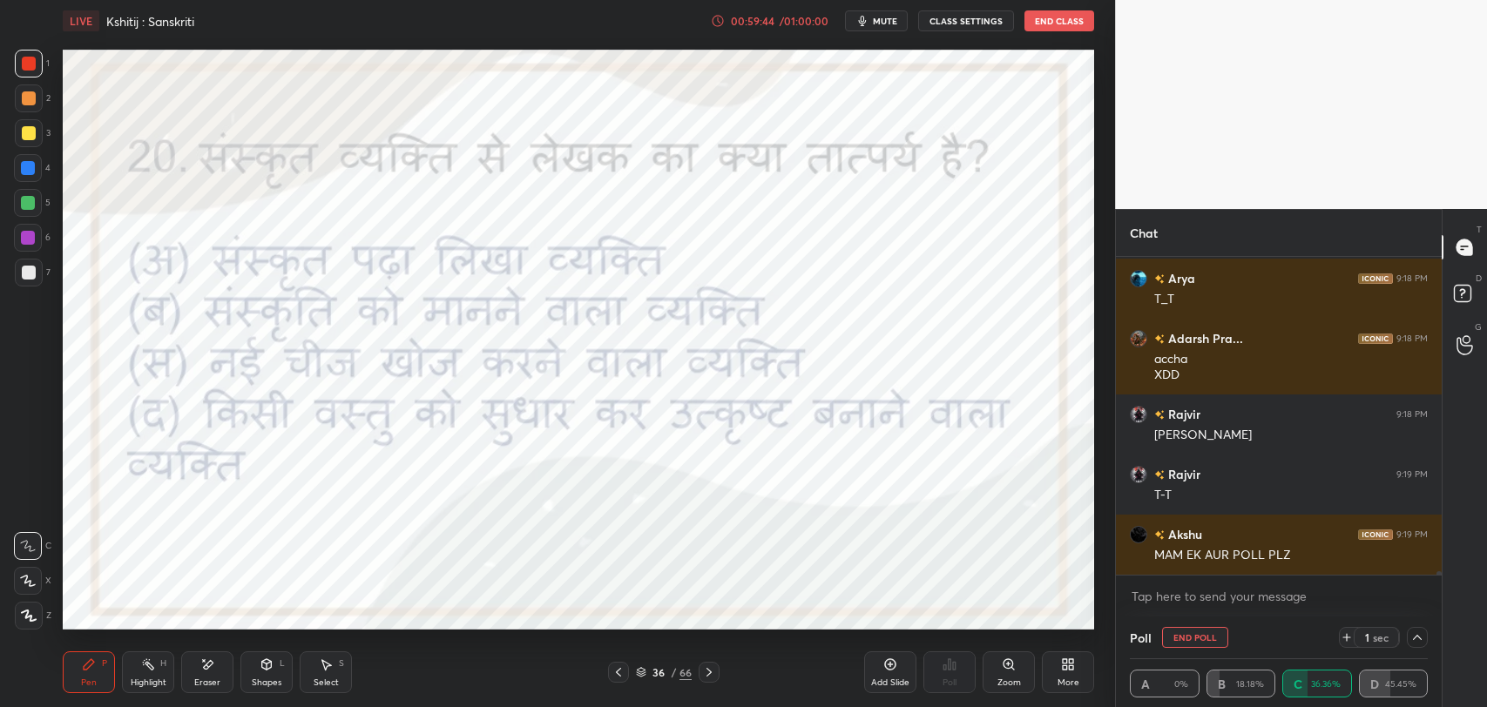
click at [1184, 633] on button "End Poll" at bounding box center [1195, 637] width 66 height 21
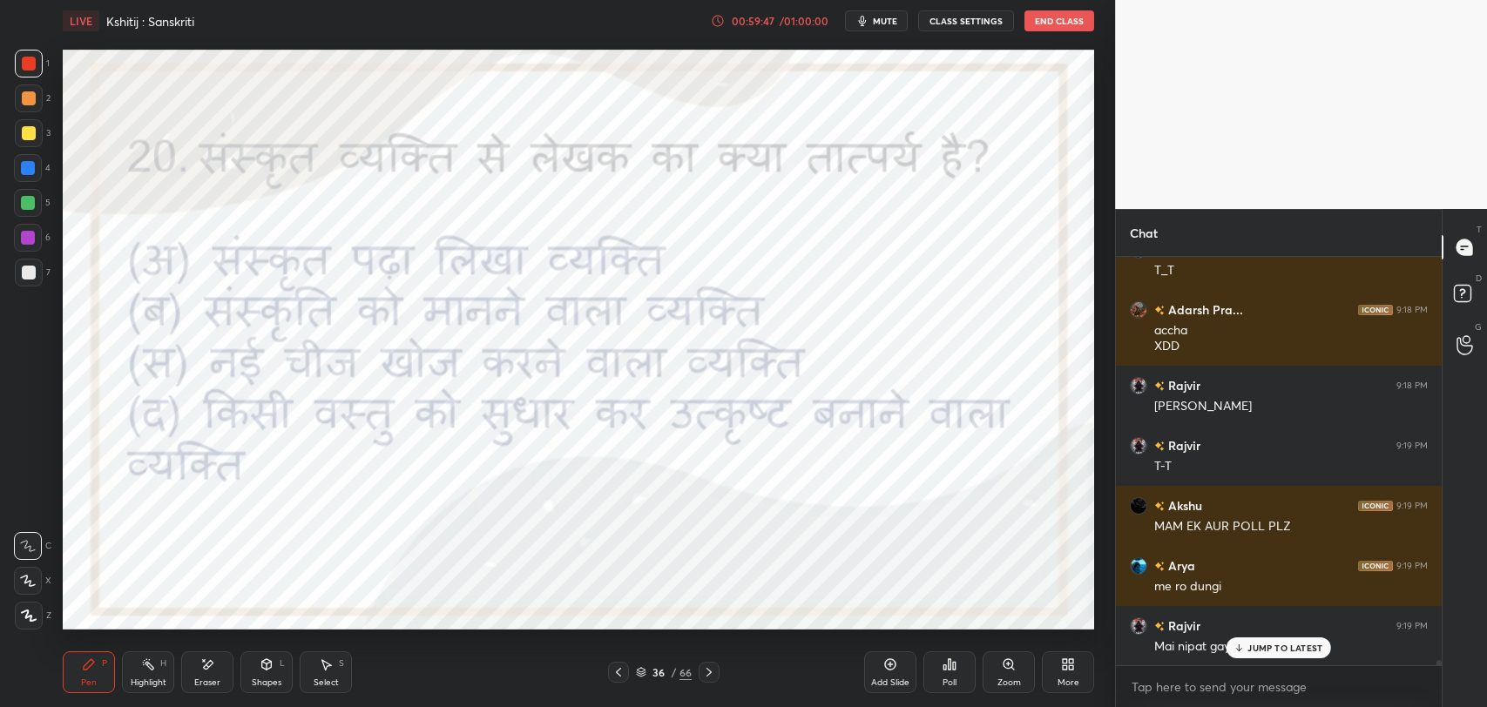
click at [1248, 646] on p "JUMP TO LATEST" at bounding box center [1284, 648] width 75 height 10
drag, startPoint x: 683, startPoint y: 671, endPoint x: 698, endPoint y: 636, distance: 38.2
click at [683, 671] on div "66" at bounding box center [685, 673] width 12 height 16
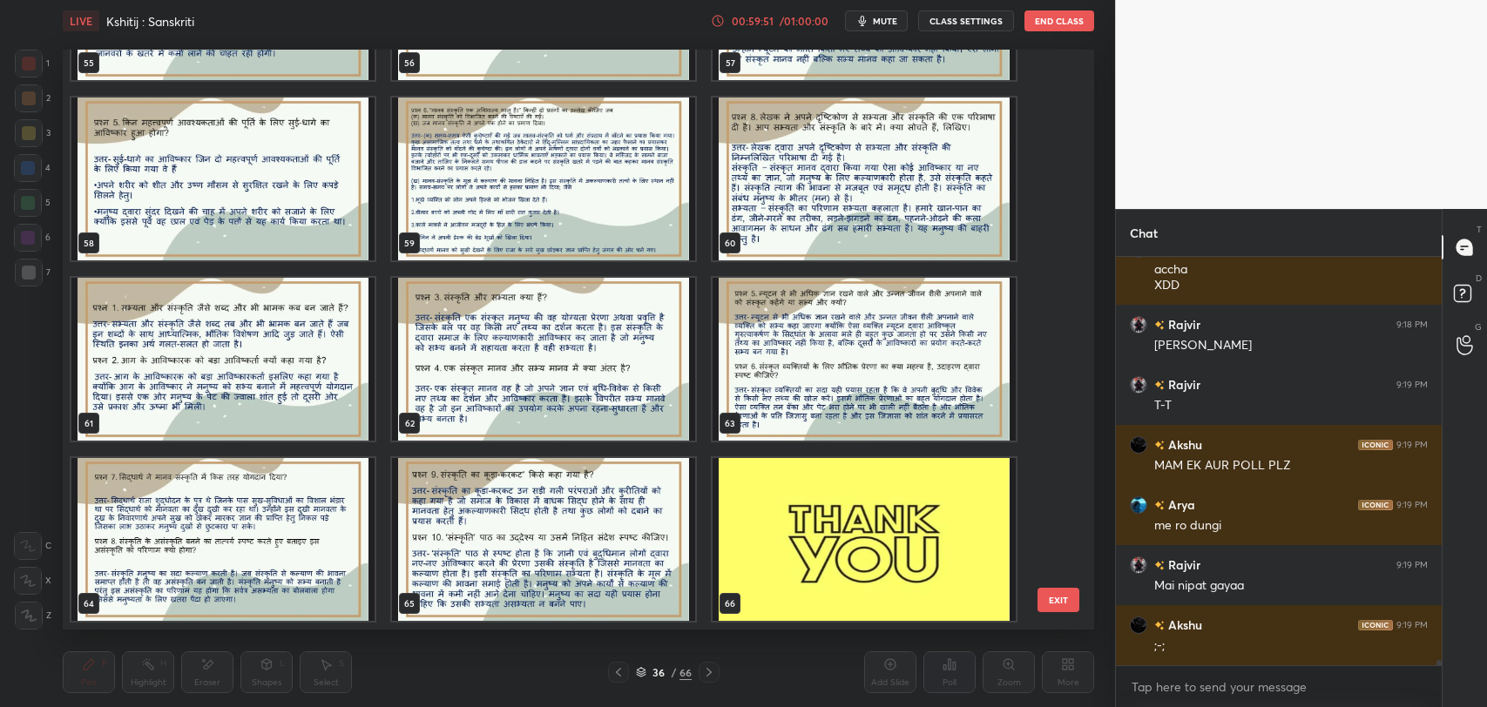
click at [818, 530] on img "grid" at bounding box center [863, 539] width 303 height 163
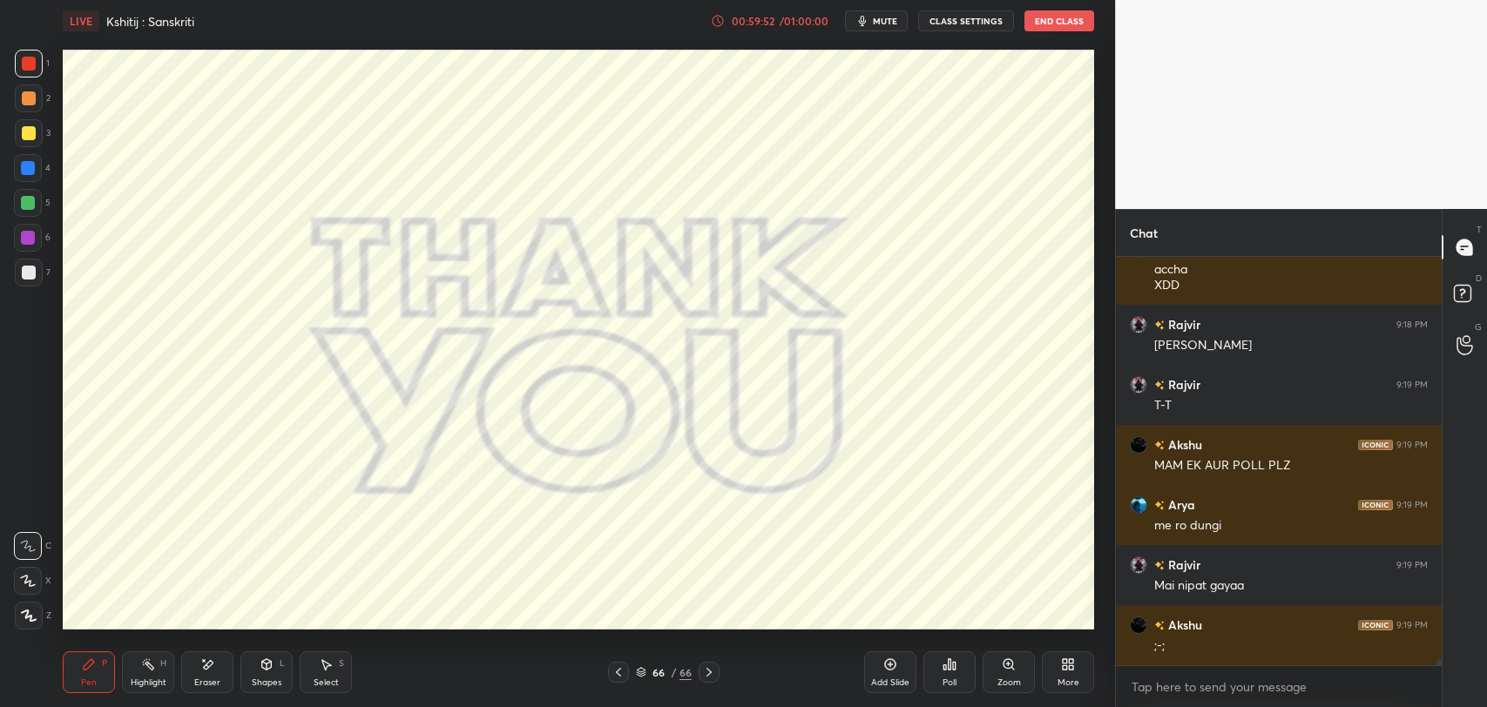
click at [953, 667] on icon at bounding box center [954, 666] width 3 height 8
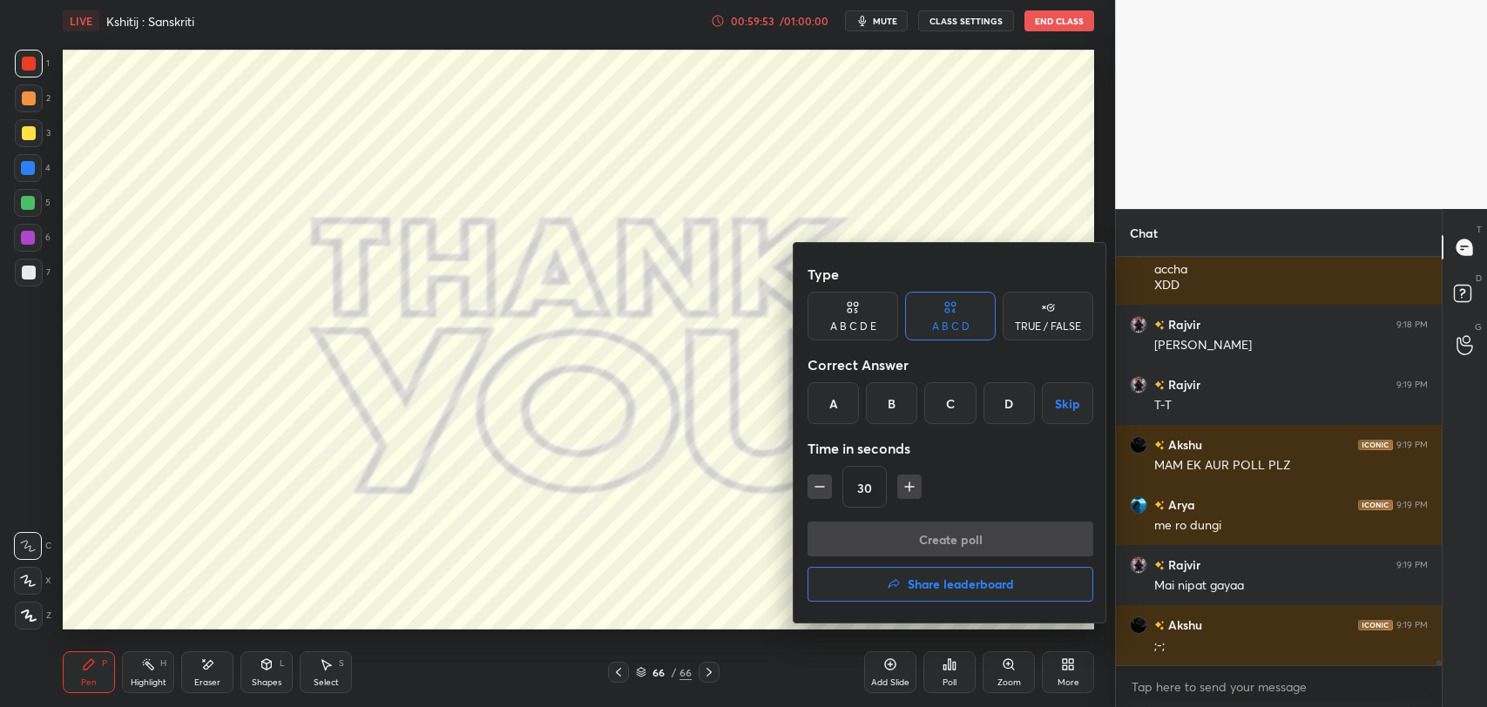
click at [955, 590] on h4 "Share leaderboard" at bounding box center [960, 584] width 106 height 12
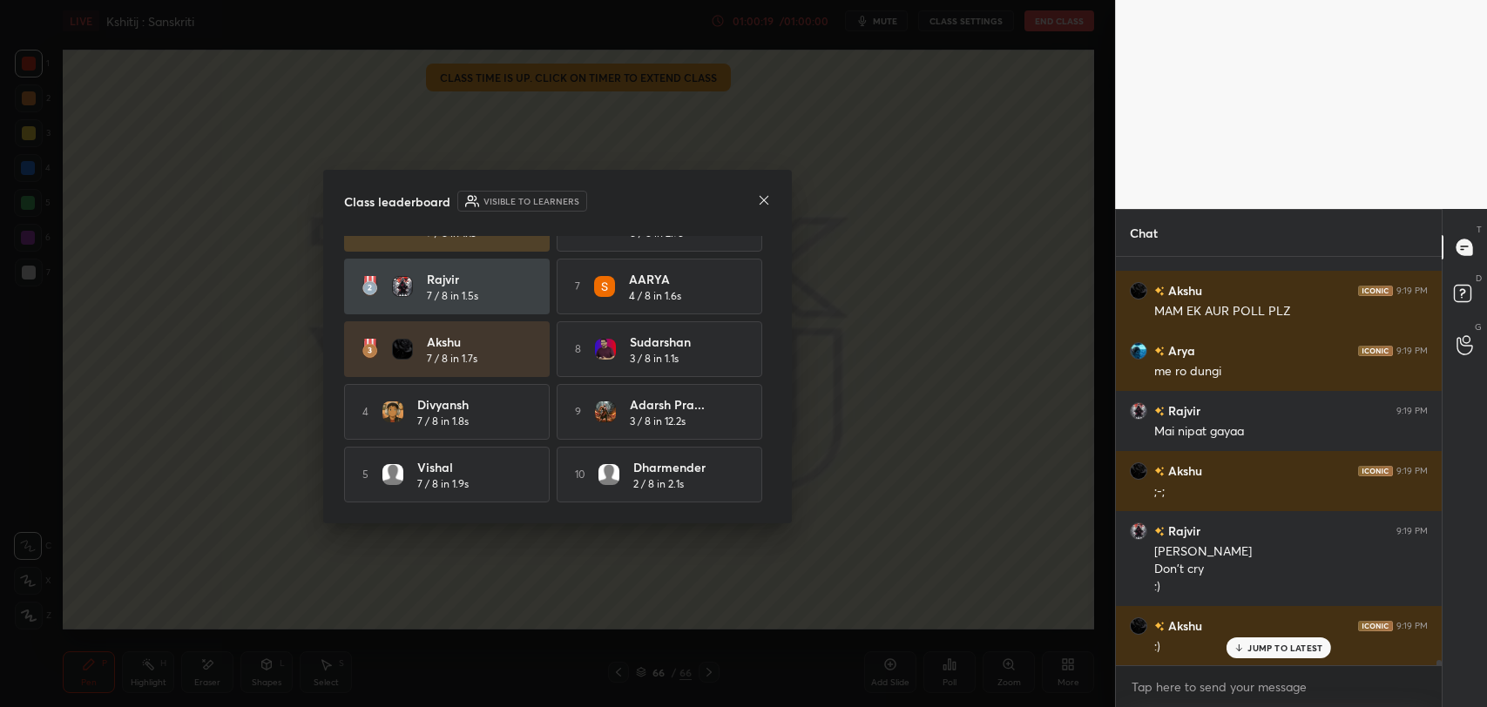
click at [765, 200] on icon at bounding box center [763, 199] width 9 height 9
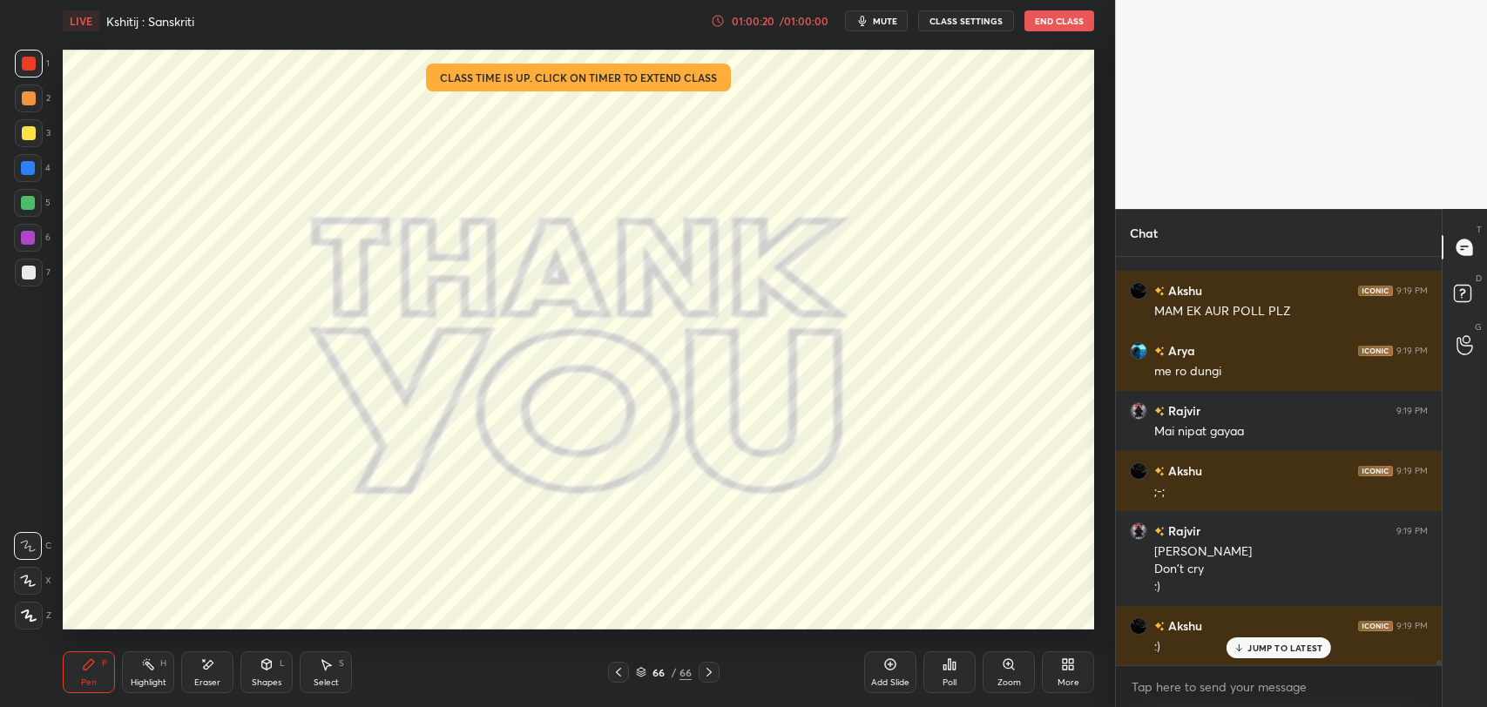
click at [941, 675] on div "Poll" at bounding box center [949, 672] width 52 height 42
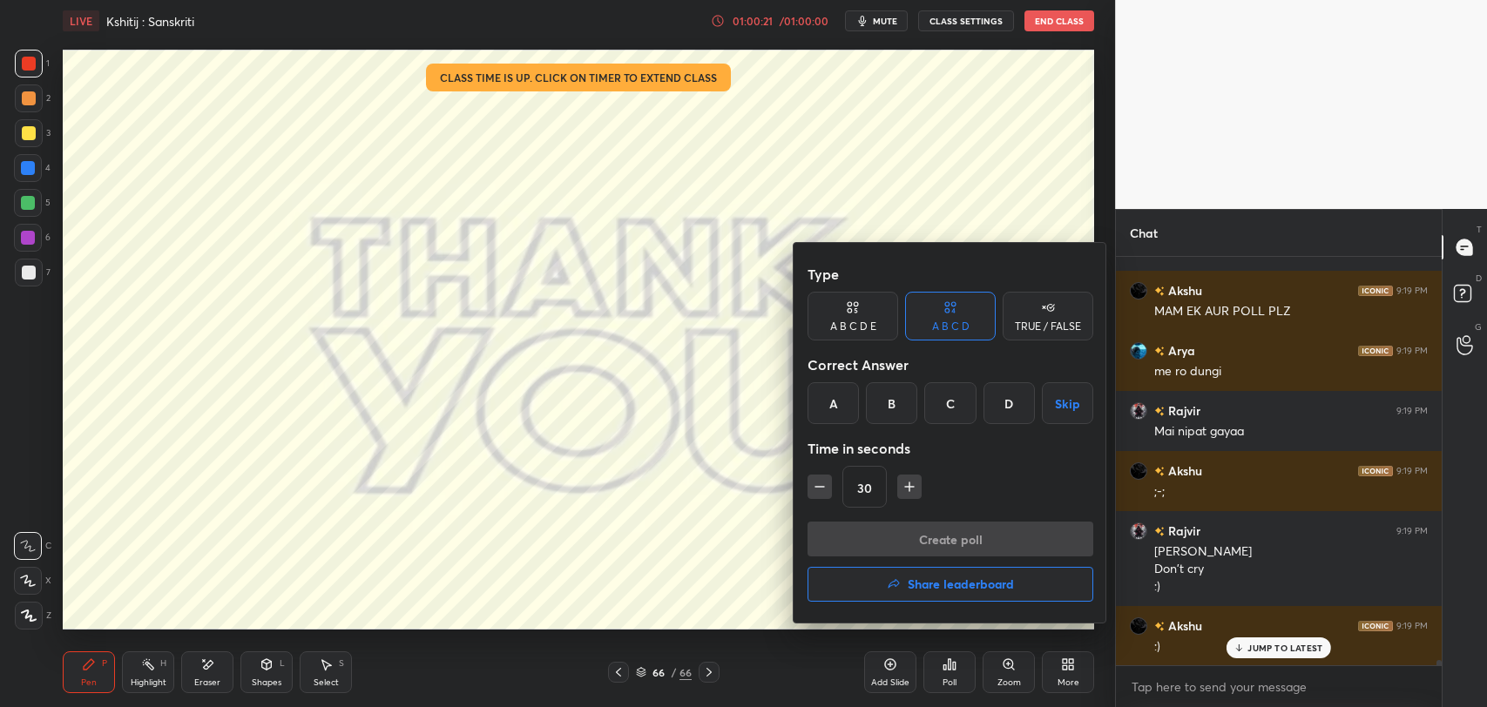
click at [921, 579] on h4 "Share leaderboard" at bounding box center [960, 584] width 106 height 12
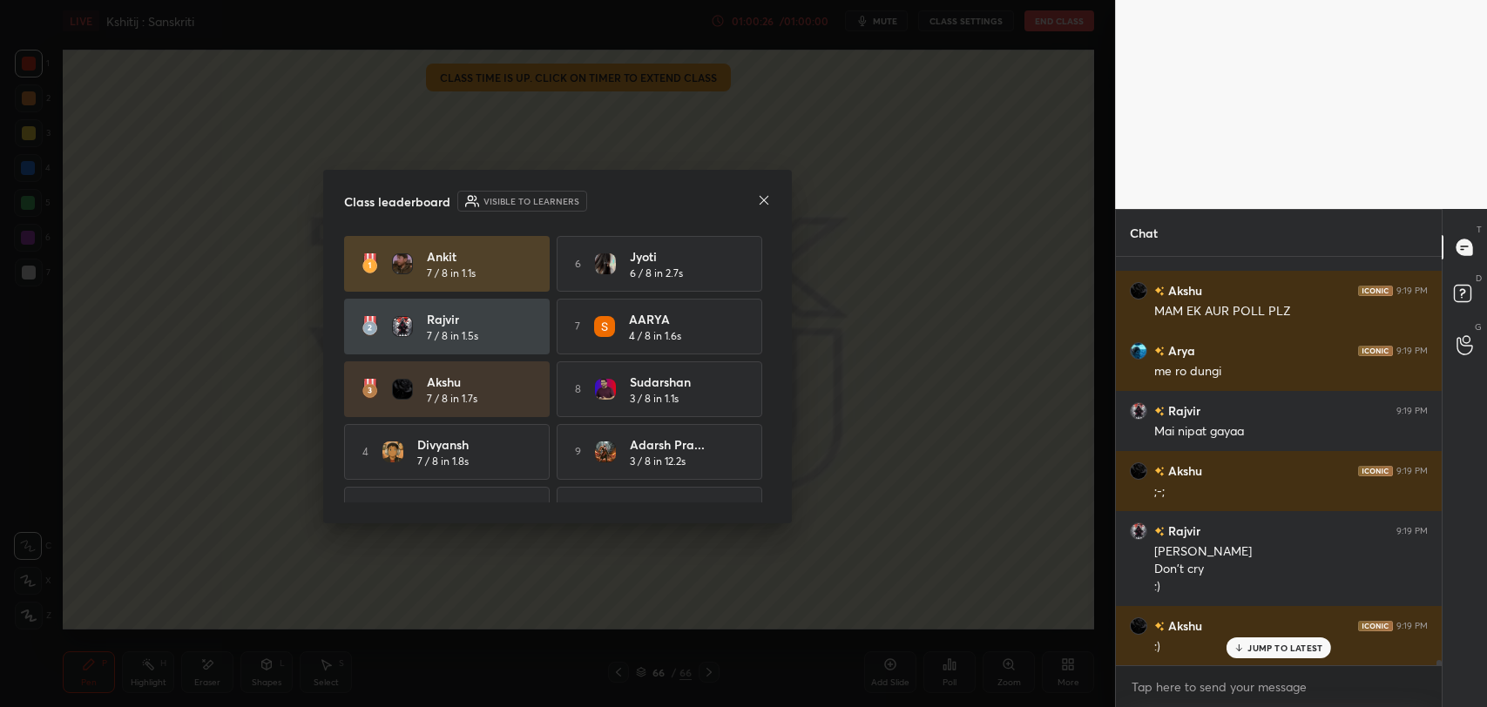
click at [766, 207] on div at bounding box center [764, 201] width 14 height 18
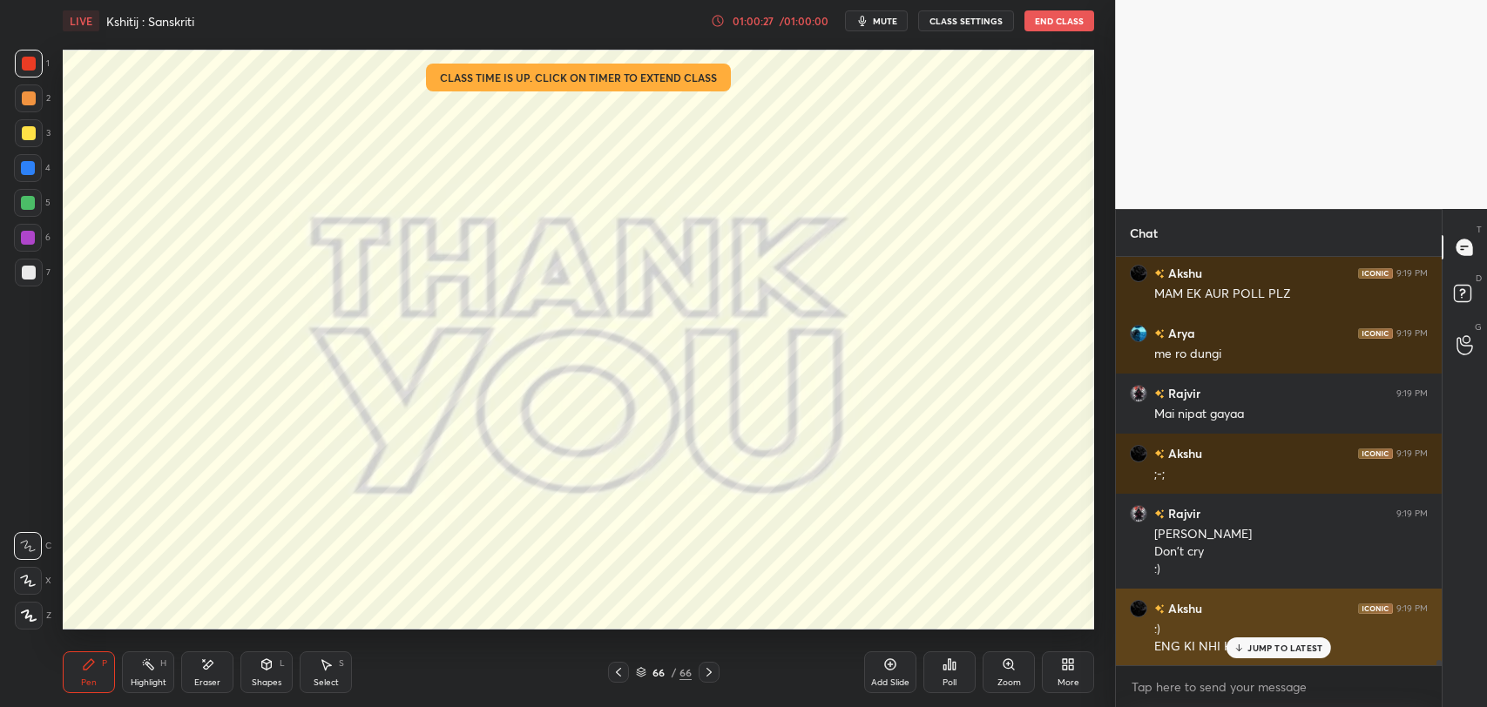
drag, startPoint x: 1256, startPoint y: 643, endPoint x: 1118, endPoint y: 627, distance: 138.5
click at [1224, 642] on div "Rajvir 9:17 PM Ek match khelna hai kabhi chess ka tumhare saath :) Ohkk [PERSON…" at bounding box center [1279, 461] width 326 height 408
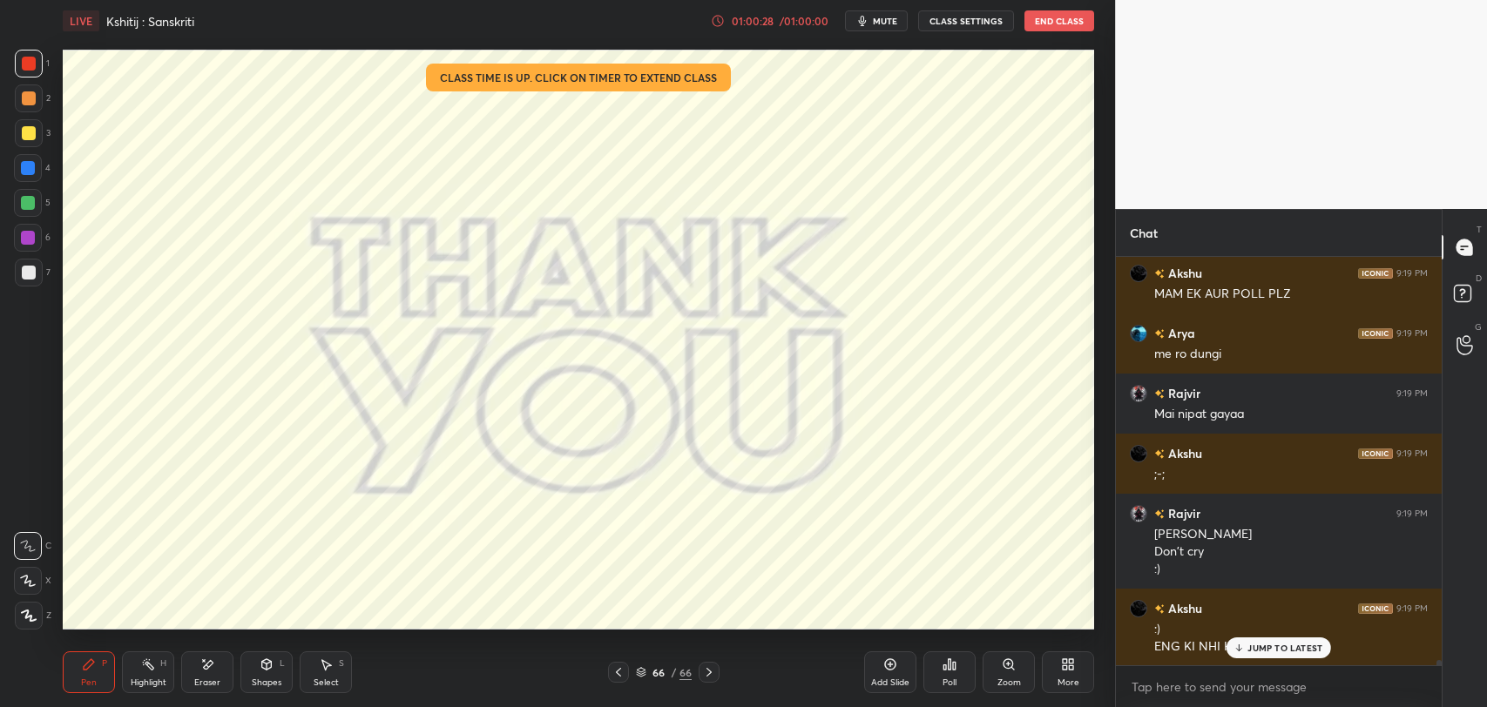
drag, startPoint x: 1286, startPoint y: 650, endPoint x: 1271, endPoint y: 653, distance: 16.1
click at [1285, 650] on p "JUMP TO LATEST" at bounding box center [1284, 648] width 75 height 10
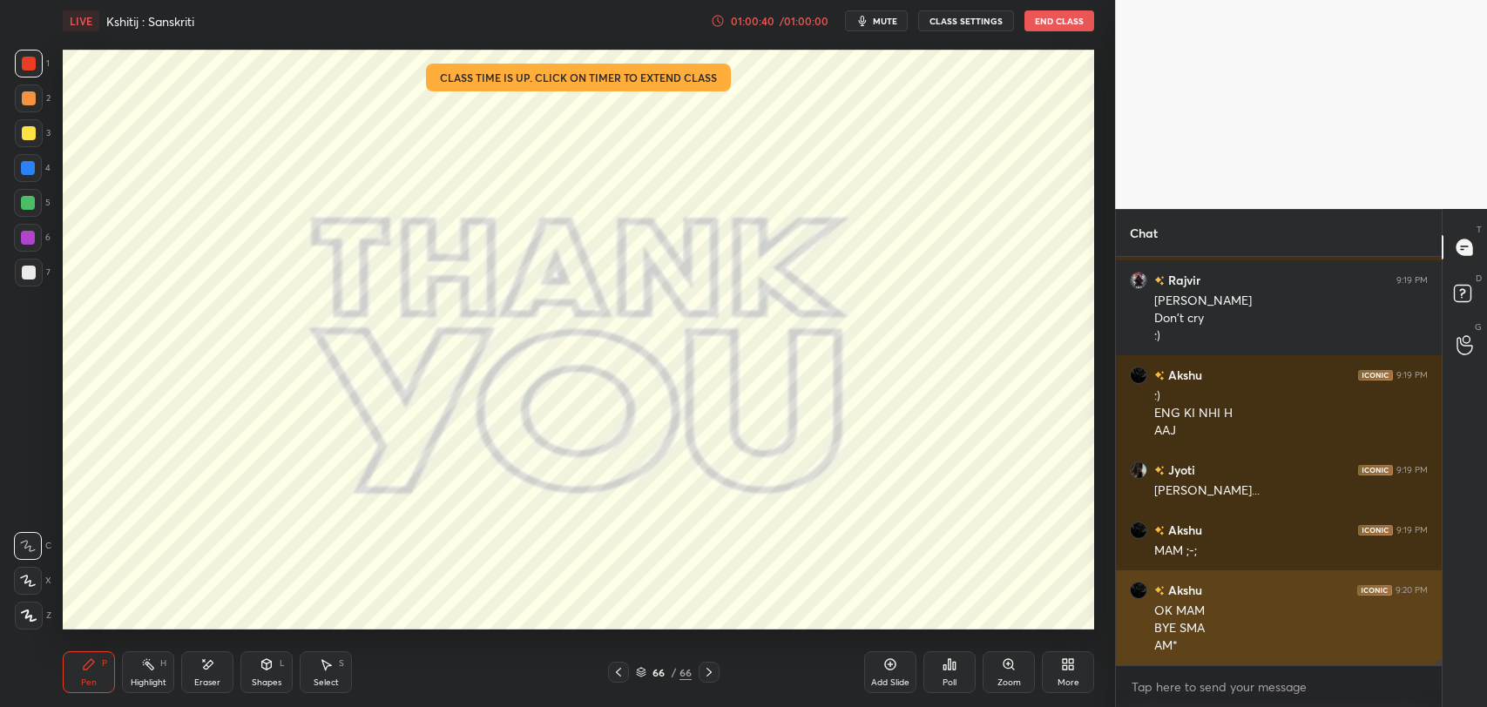
click at [1247, 643] on div "AM*" at bounding box center [1290, 646] width 273 height 17
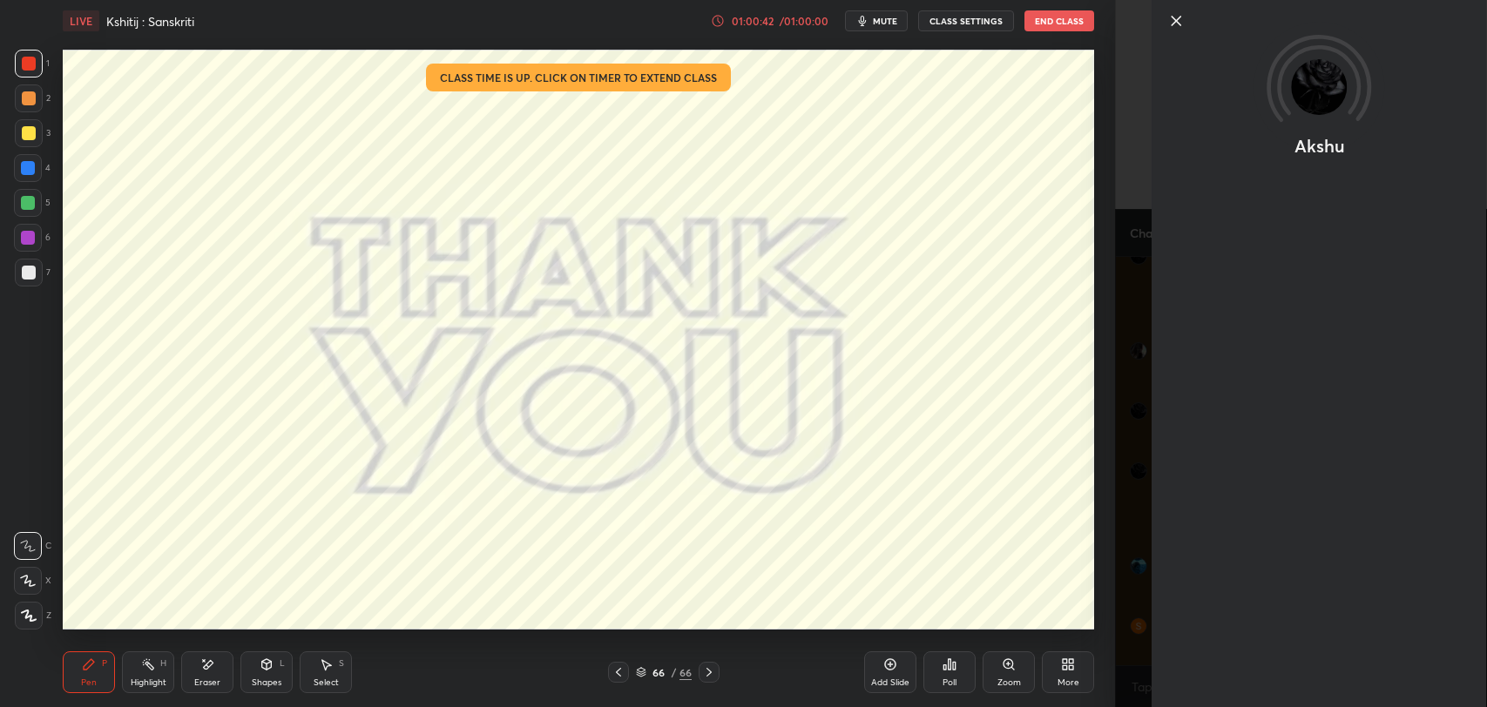
click at [1175, 18] on icon at bounding box center [1175, 20] width 21 height 21
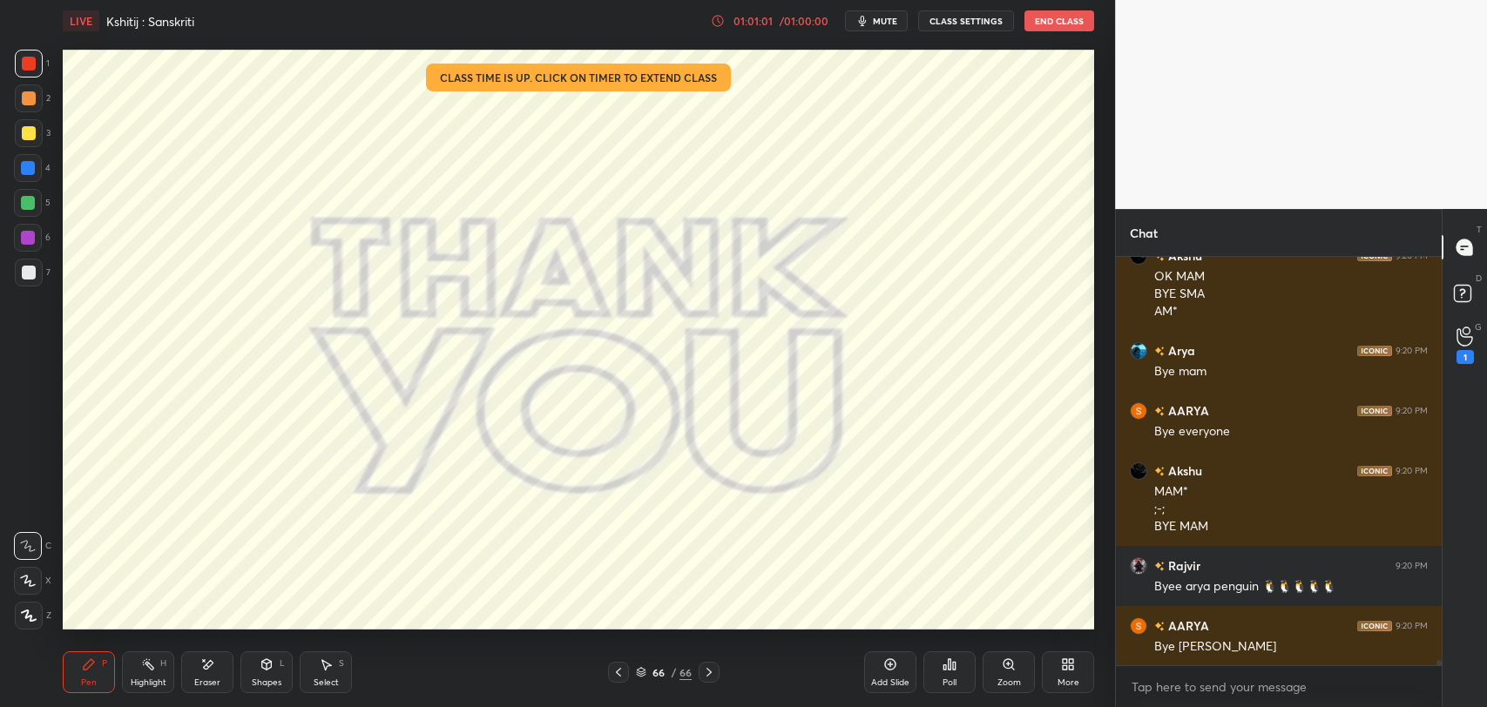
scroll to position [32311, 0]
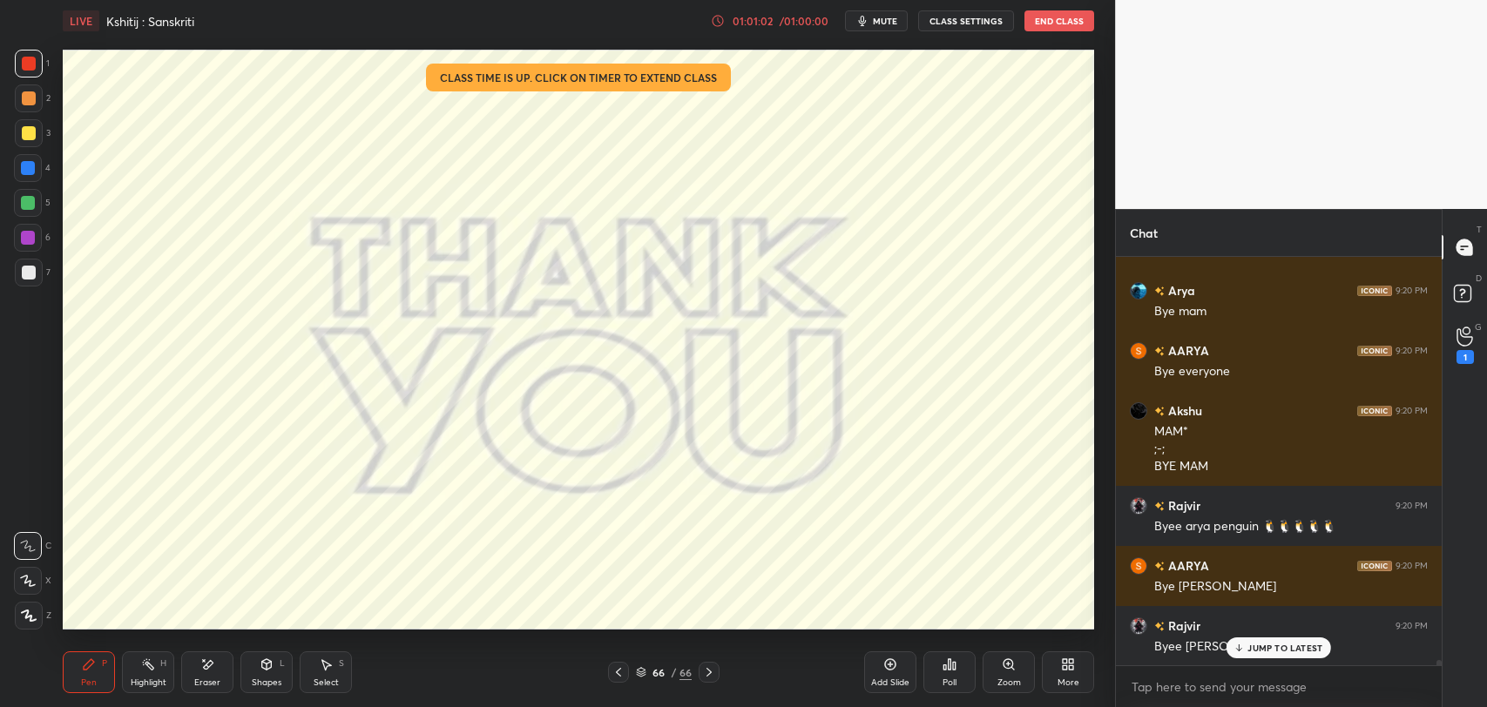
click at [219, 678] on div "Eraser" at bounding box center [207, 682] width 26 height 9
click at [91, 671] on div "Pen P" at bounding box center [89, 672] width 52 height 42
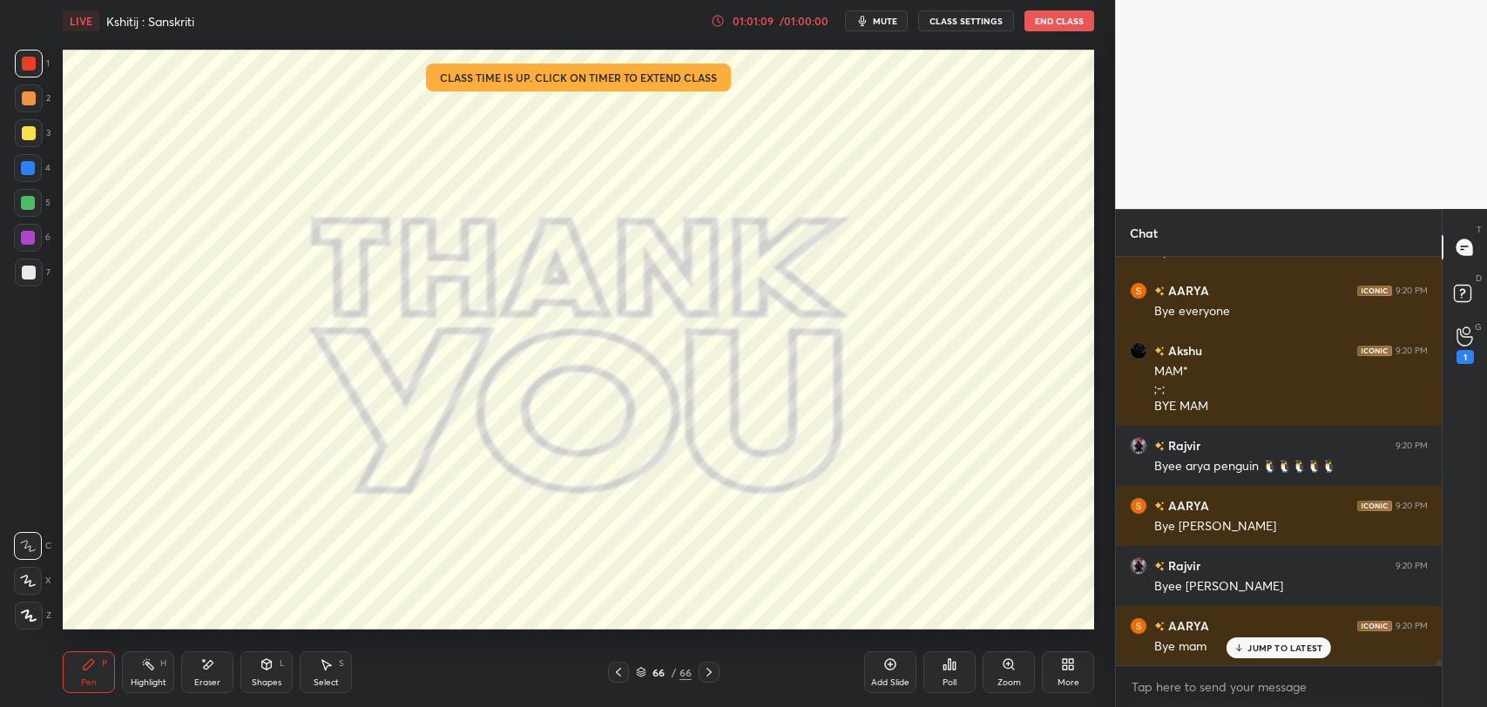
click at [1250, 646] on p "JUMP TO LATEST" at bounding box center [1284, 648] width 75 height 10
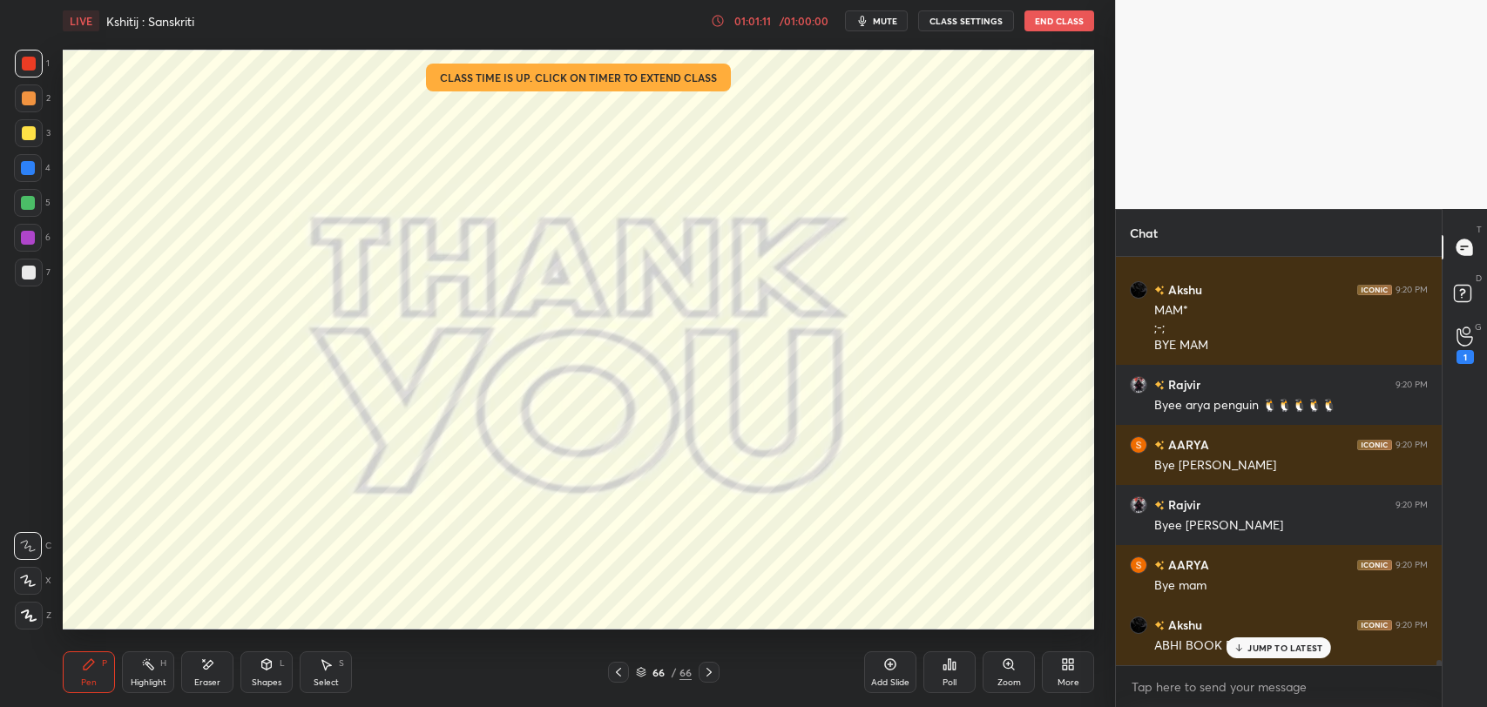
scroll to position [32492, 0]
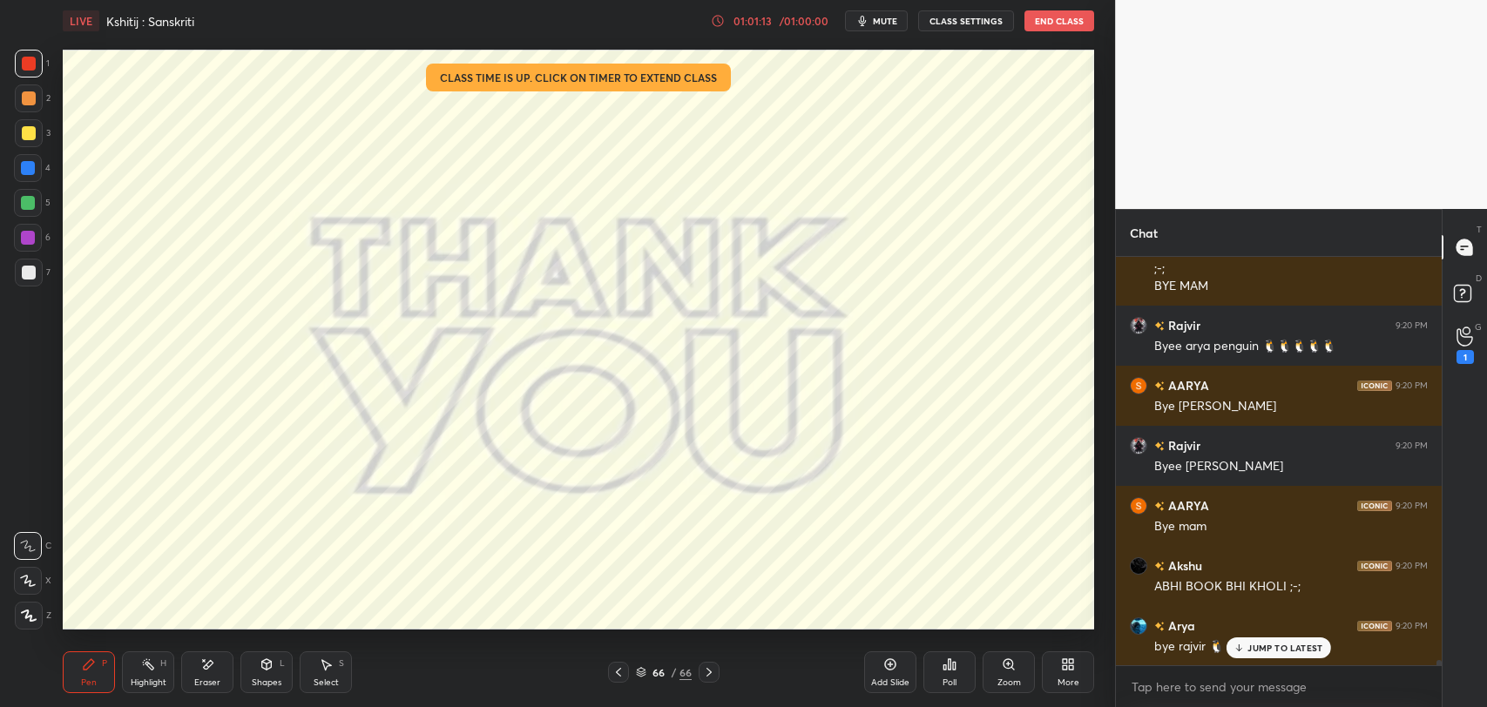
click at [1265, 644] on p "JUMP TO LATEST" at bounding box center [1284, 648] width 75 height 10
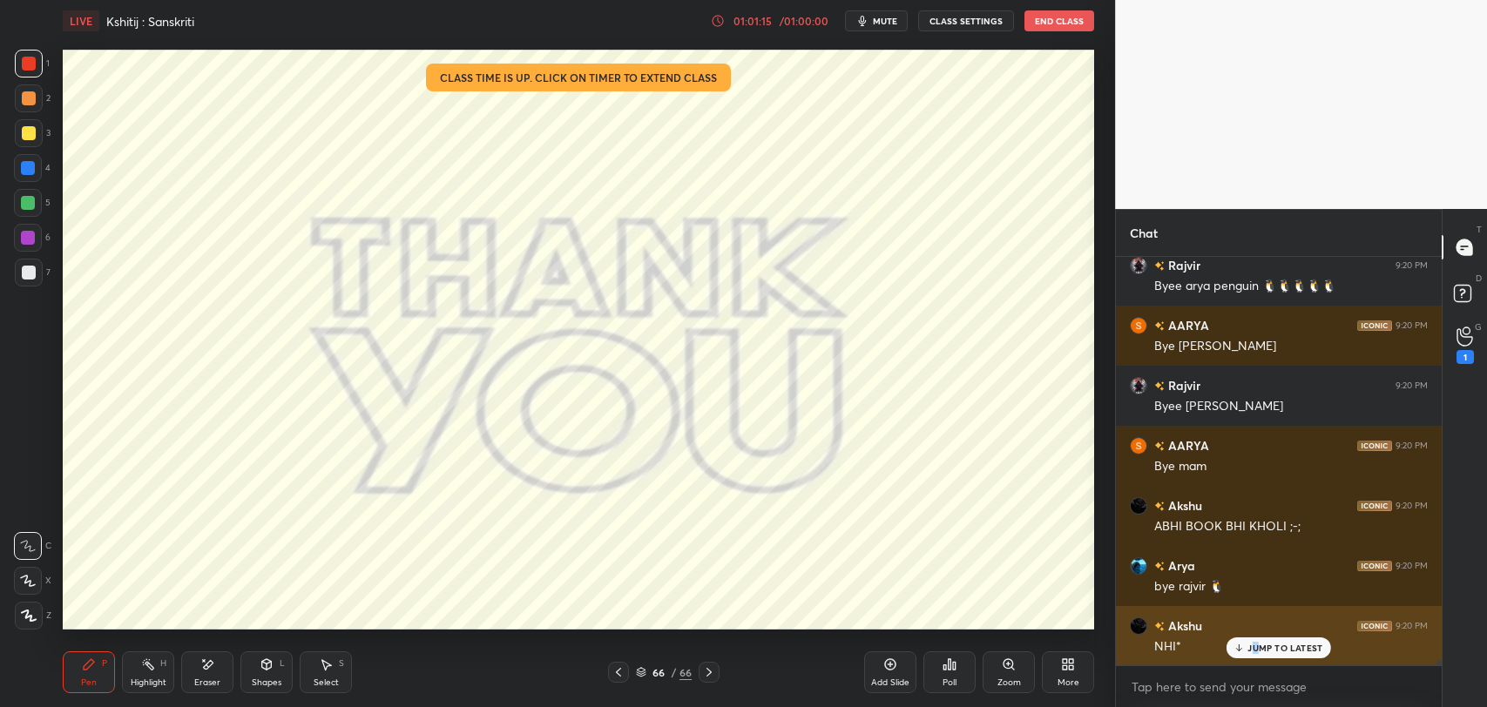
click at [1256, 644] on p "JUMP TO LATEST" at bounding box center [1284, 648] width 75 height 10
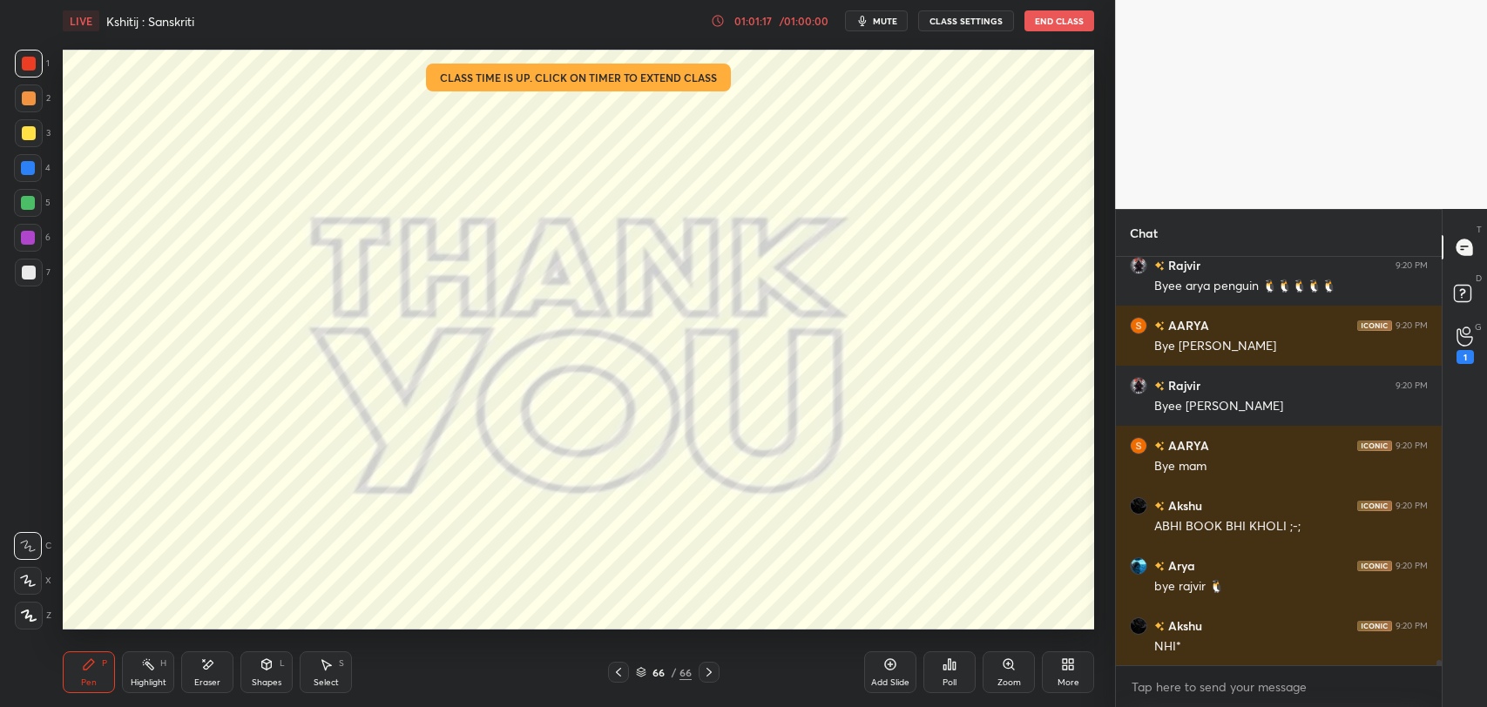
click at [1043, 16] on button "End Class" at bounding box center [1059, 20] width 70 height 21
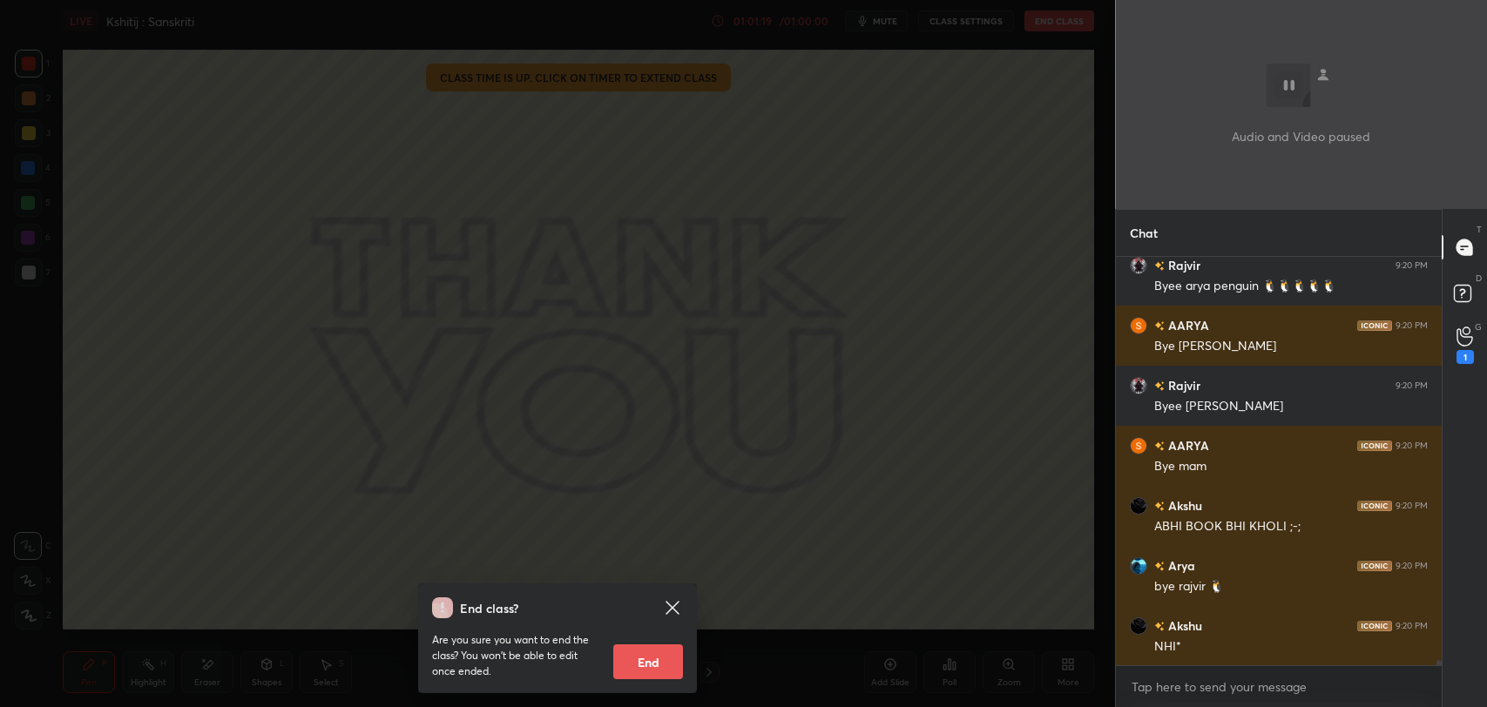
click at [665, 659] on button "End" at bounding box center [648, 661] width 70 height 35
type textarea "x"
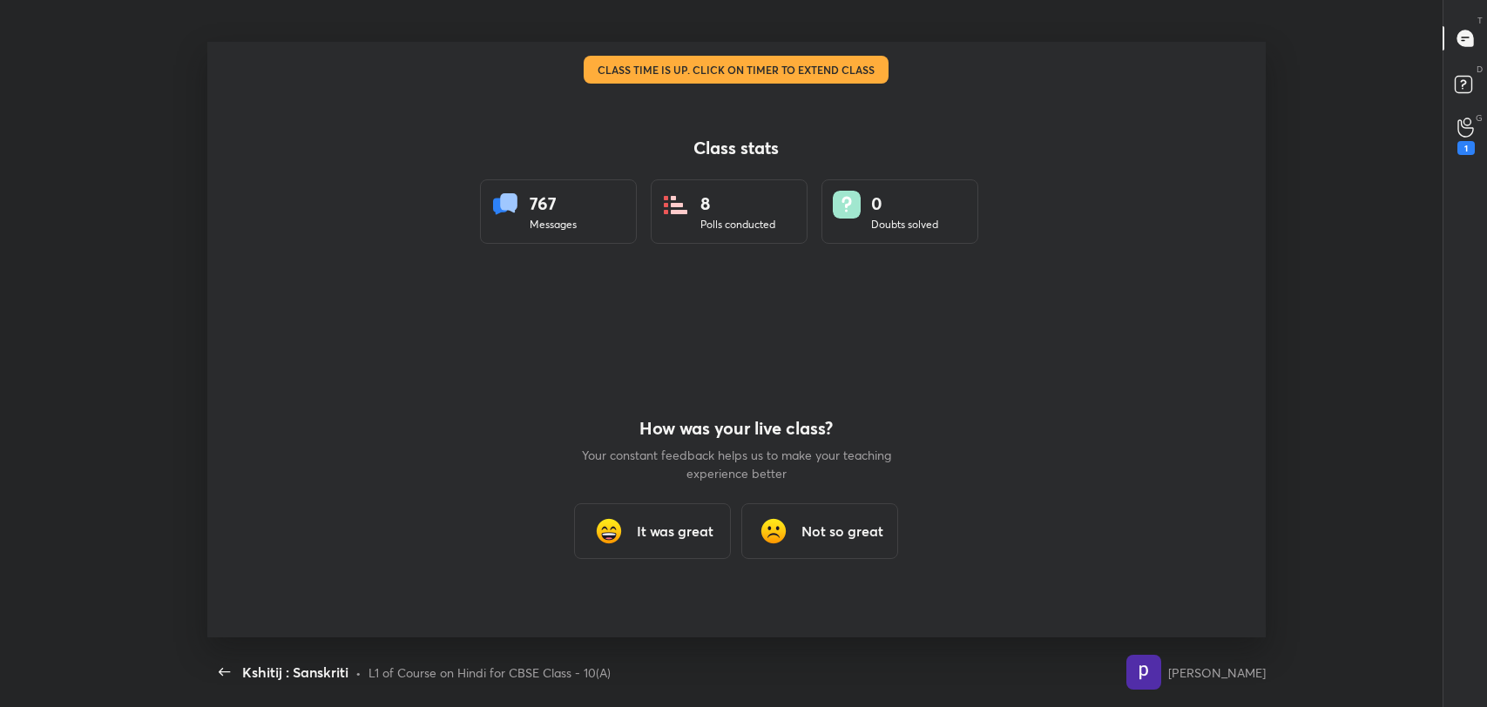
scroll to position [86495, 85618]
